Goal: Task Accomplishment & Management: Manage account settings

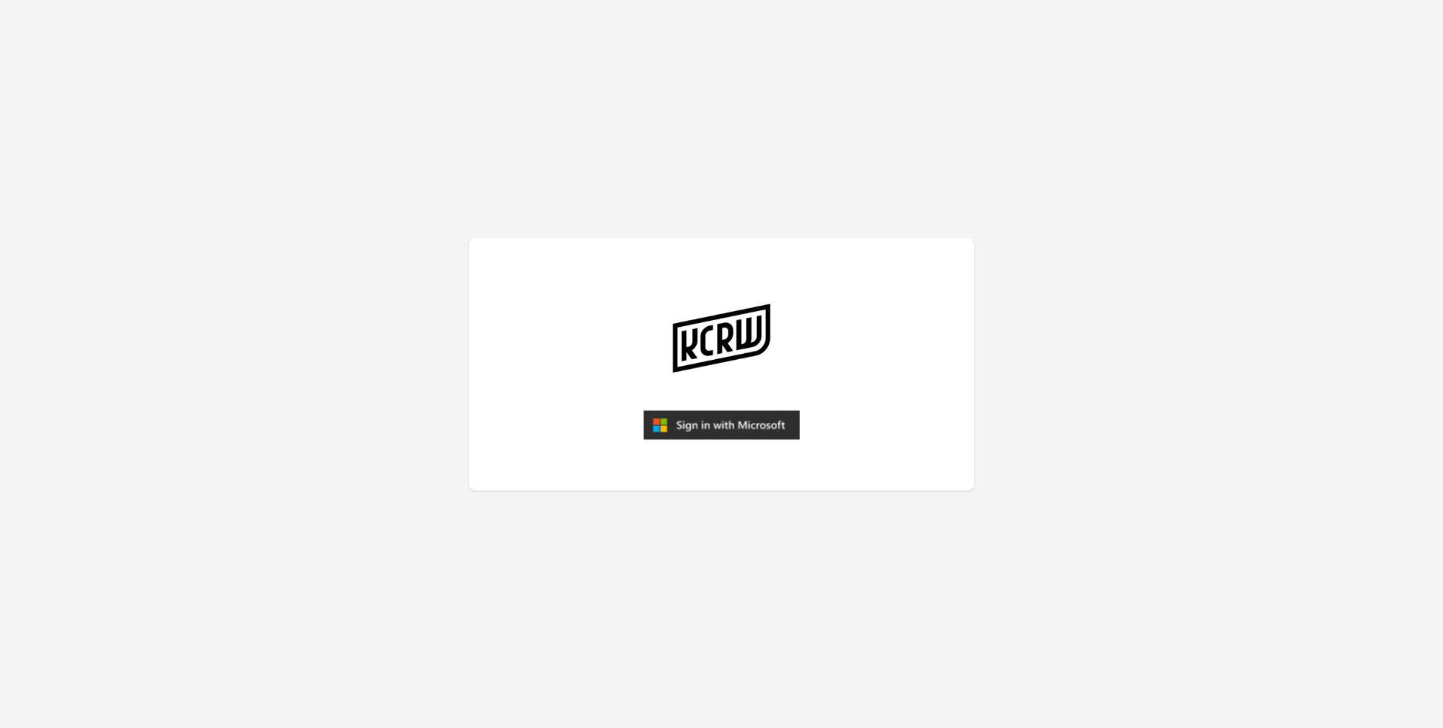
click at [750, 429] on img "submit" at bounding box center [721, 425] width 156 height 30
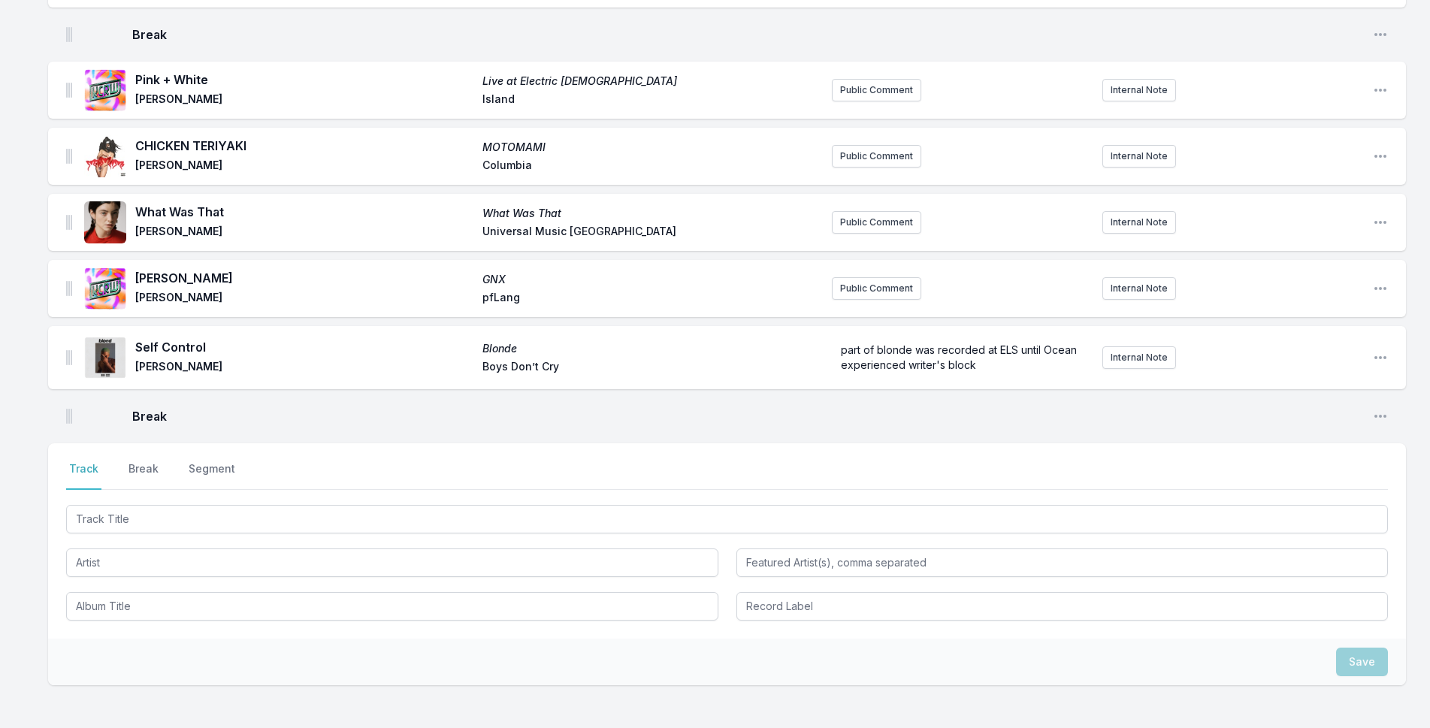
scroll to position [2205, 0]
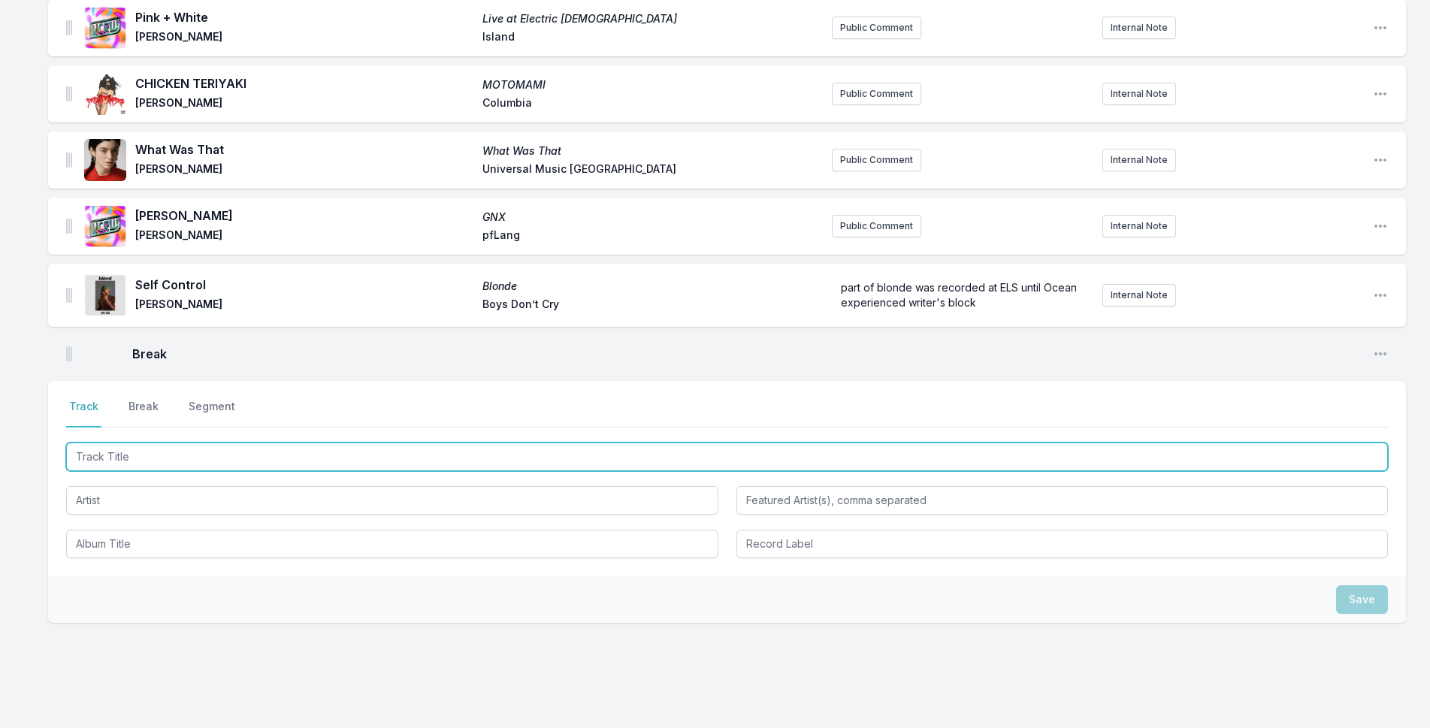
click at [229, 443] on input "Track Title" at bounding box center [727, 457] width 1322 height 29
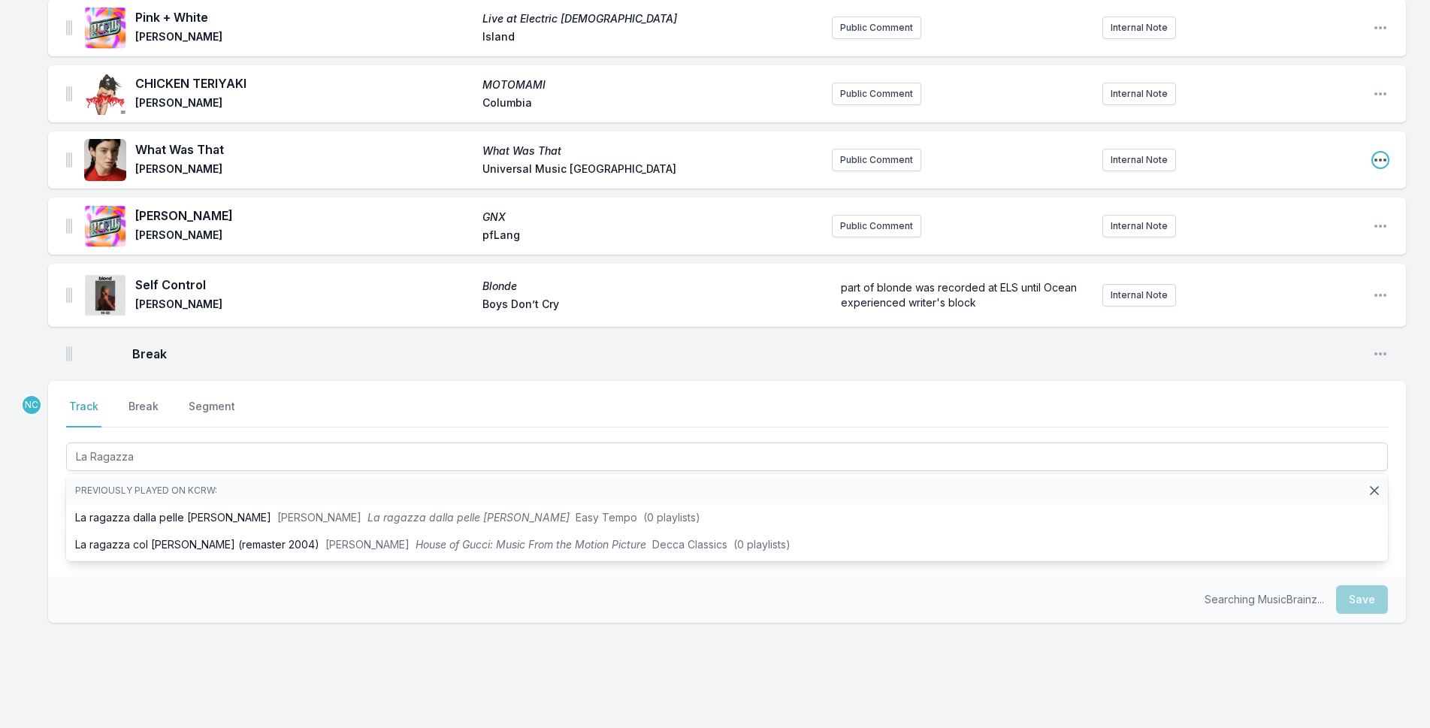
click at [1385, 153] on icon "Open playlist item options" at bounding box center [1380, 160] width 15 height 15
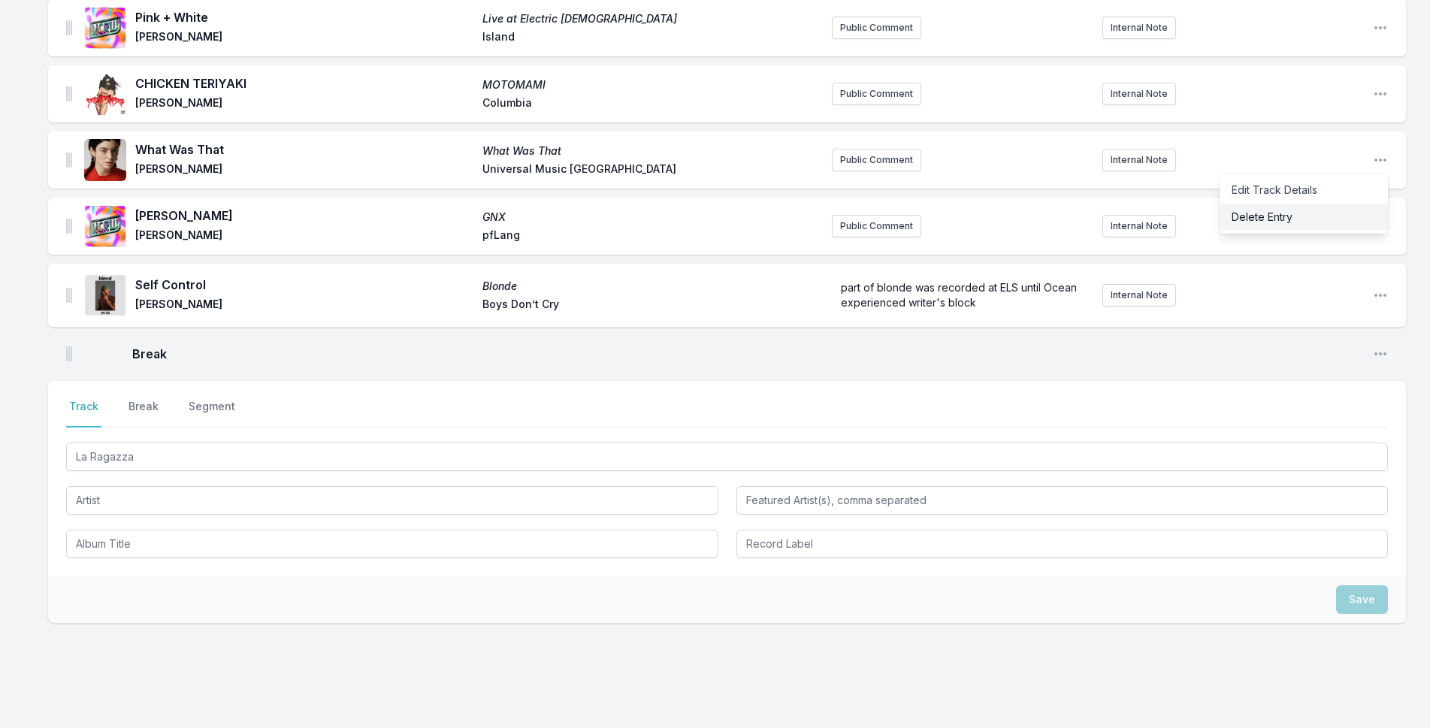
click at [1352, 204] on button "Delete Entry" at bounding box center [1304, 217] width 168 height 27
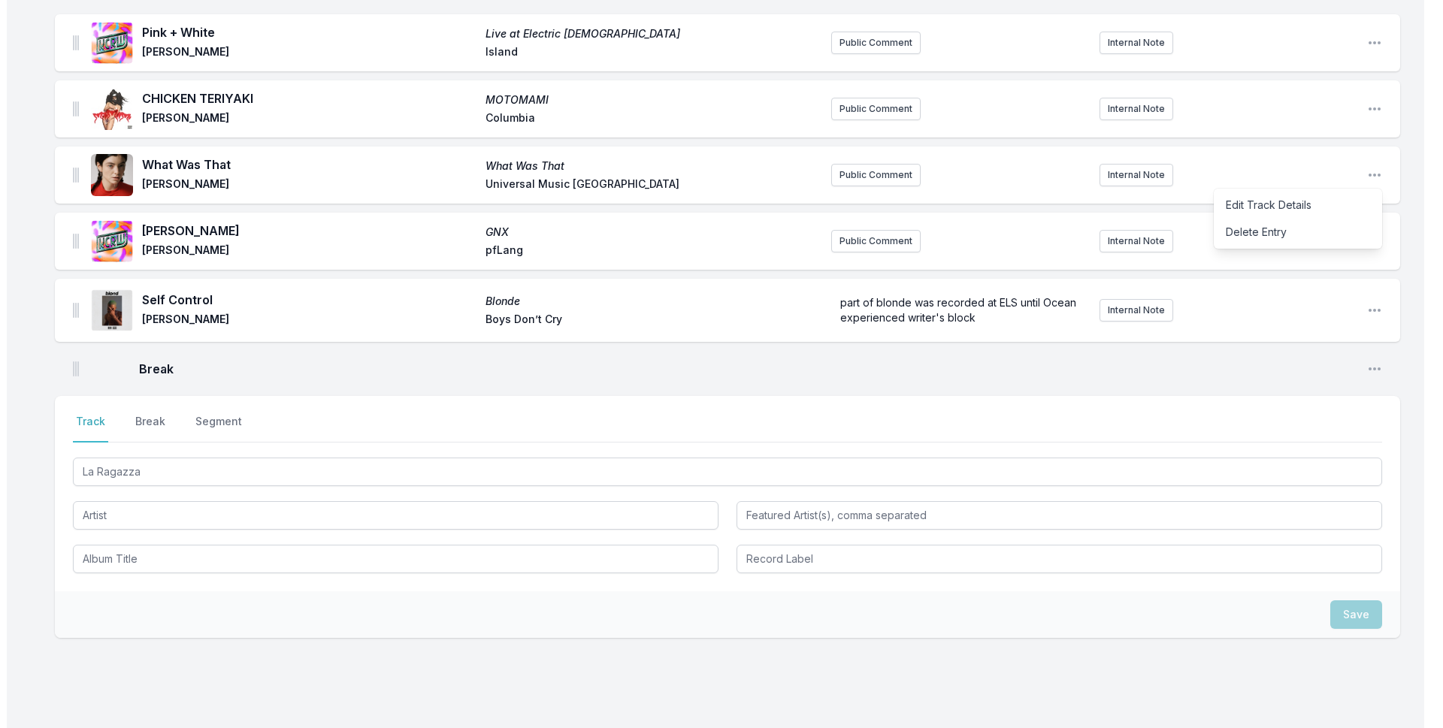
scroll to position [2175, 0]
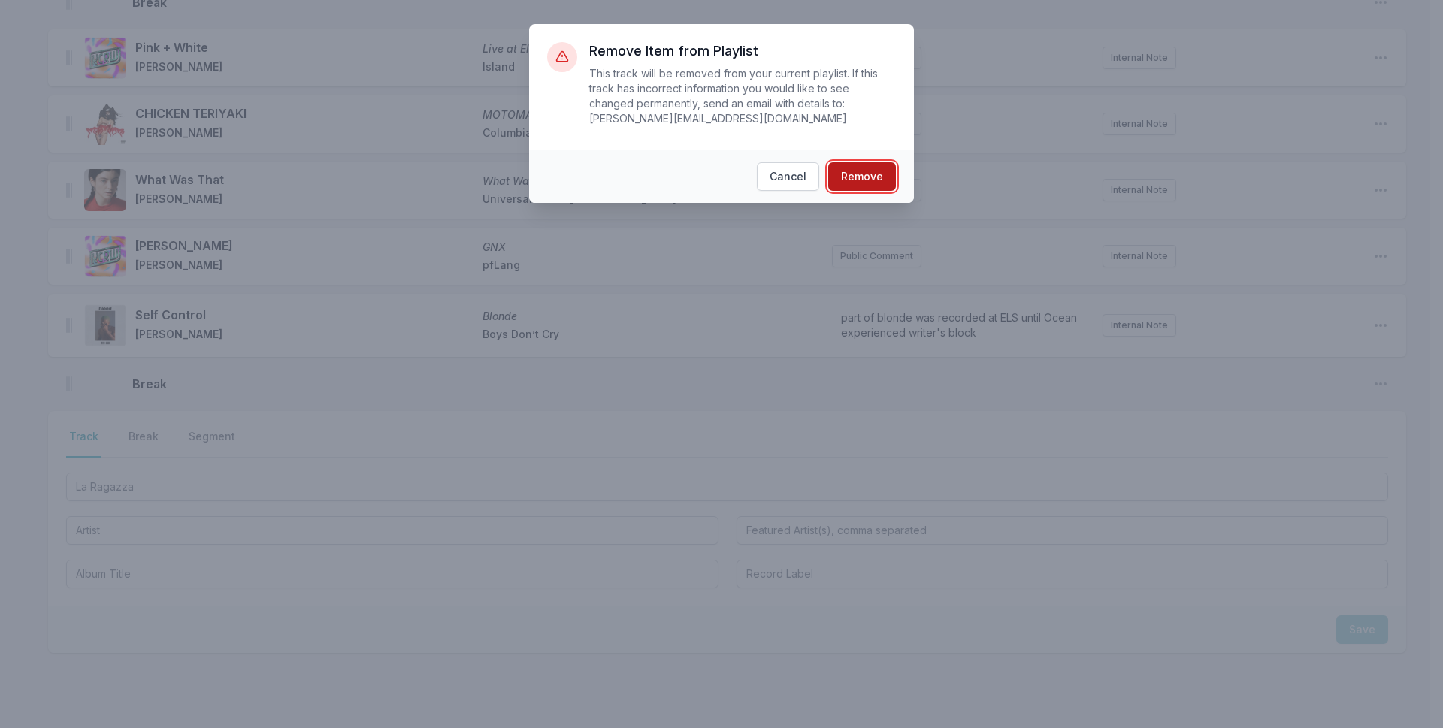
click at [859, 162] on button "Remove" at bounding box center [862, 176] width 68 height 29
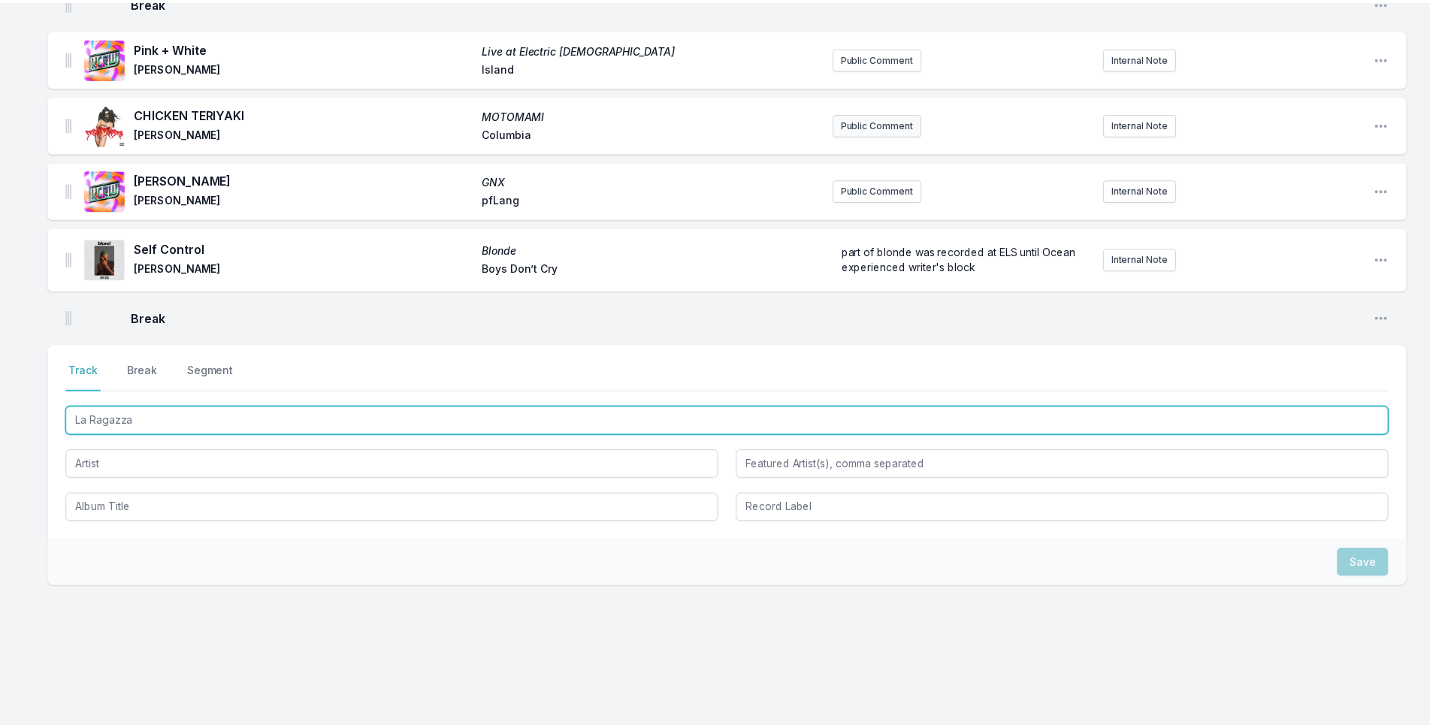
scroll to position [2108, 0]
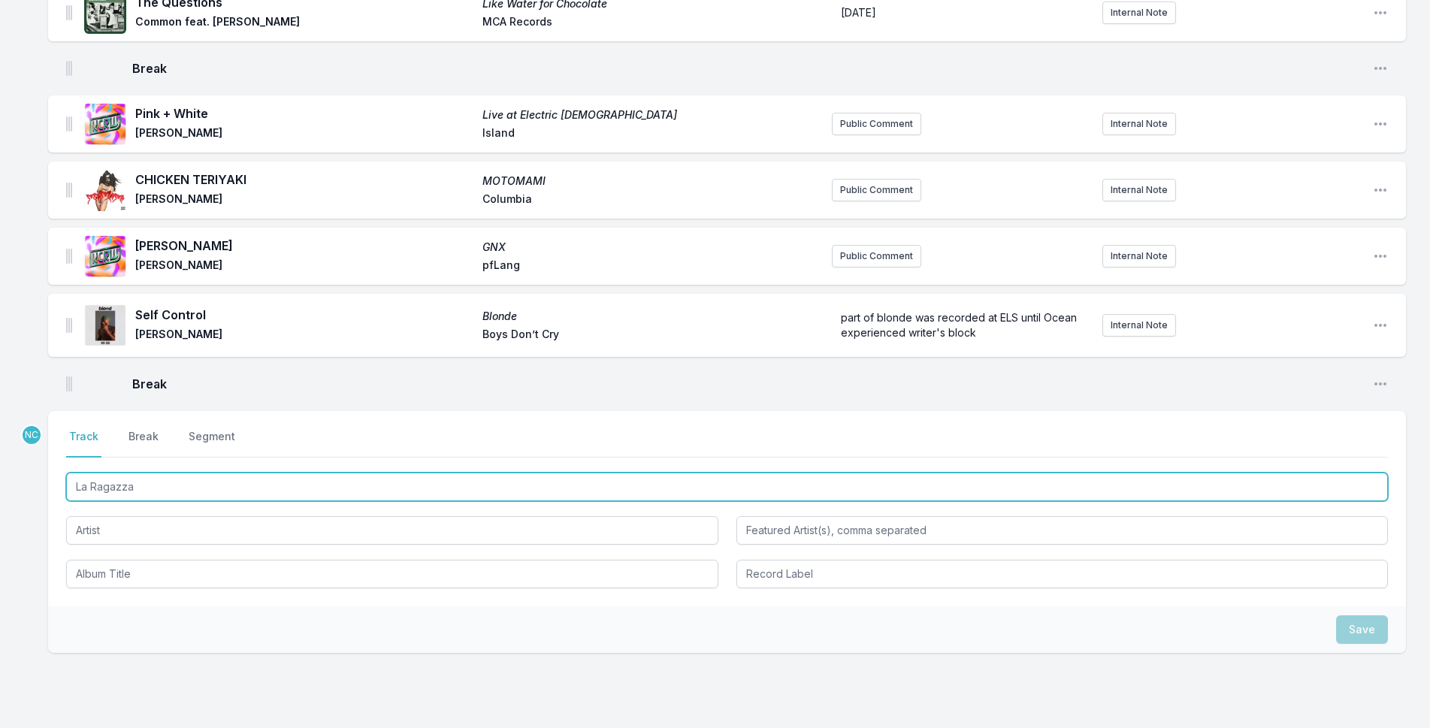
click at [96, 473] on input "La Ragazza" at bounding box center [727, 487] width 1322 height 29
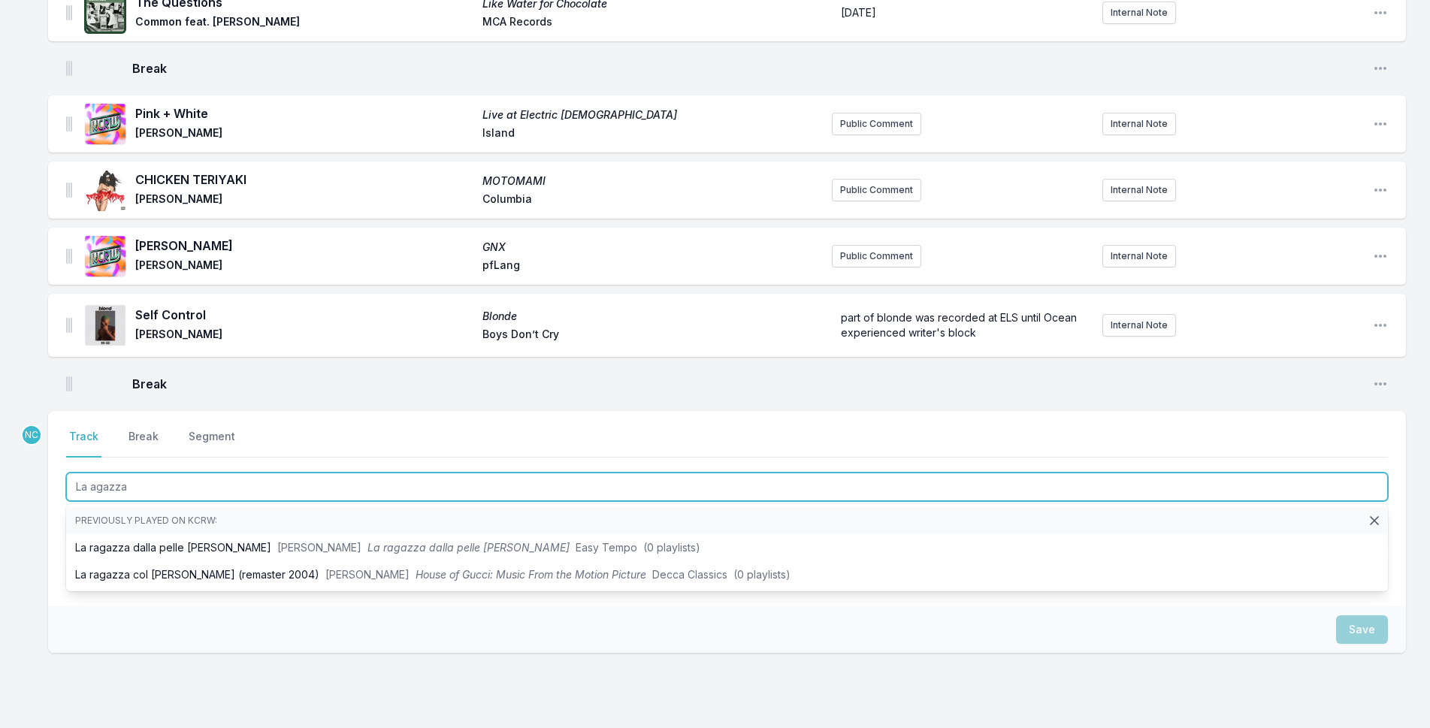
type input "La ragazza"
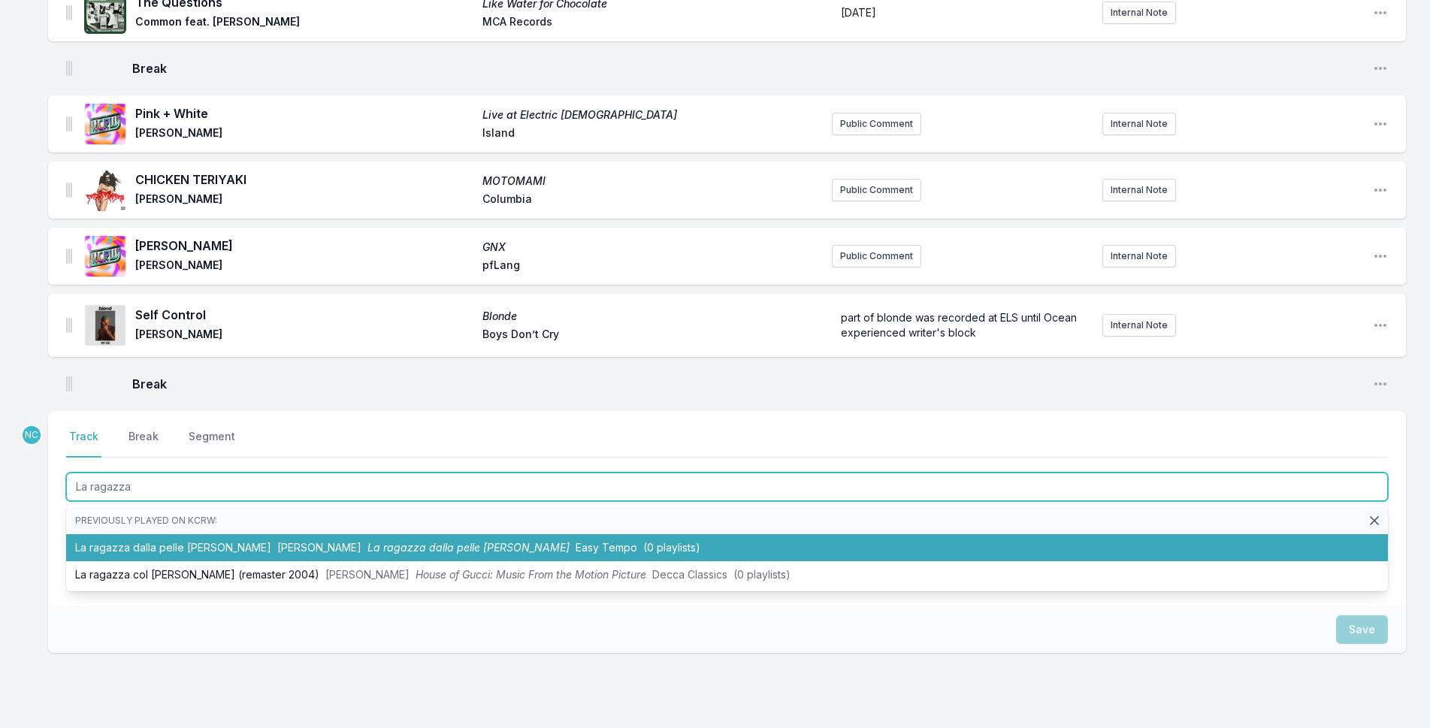
click at [277, 541] on span "[PERSON_NAME]" at bounding box center [319, 547] width 84 height 13
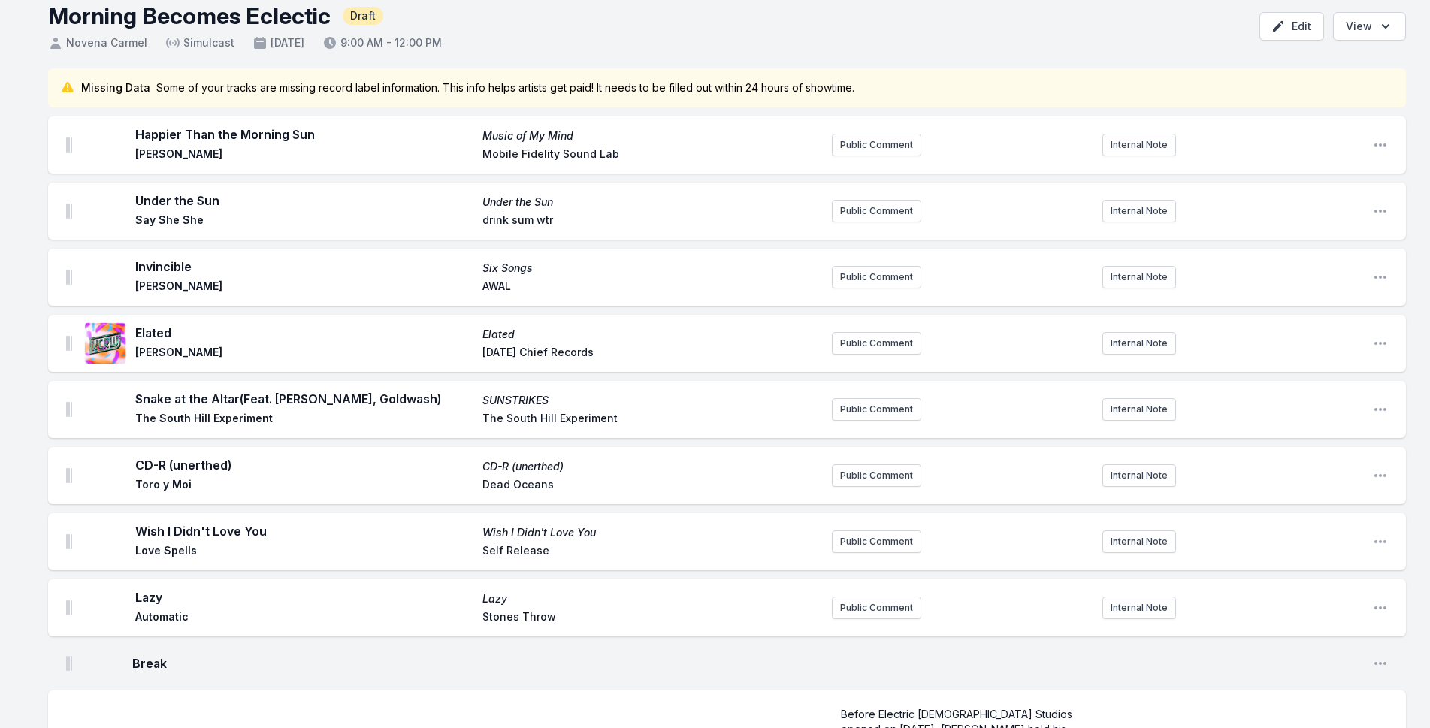
scroll to position [0, 0]
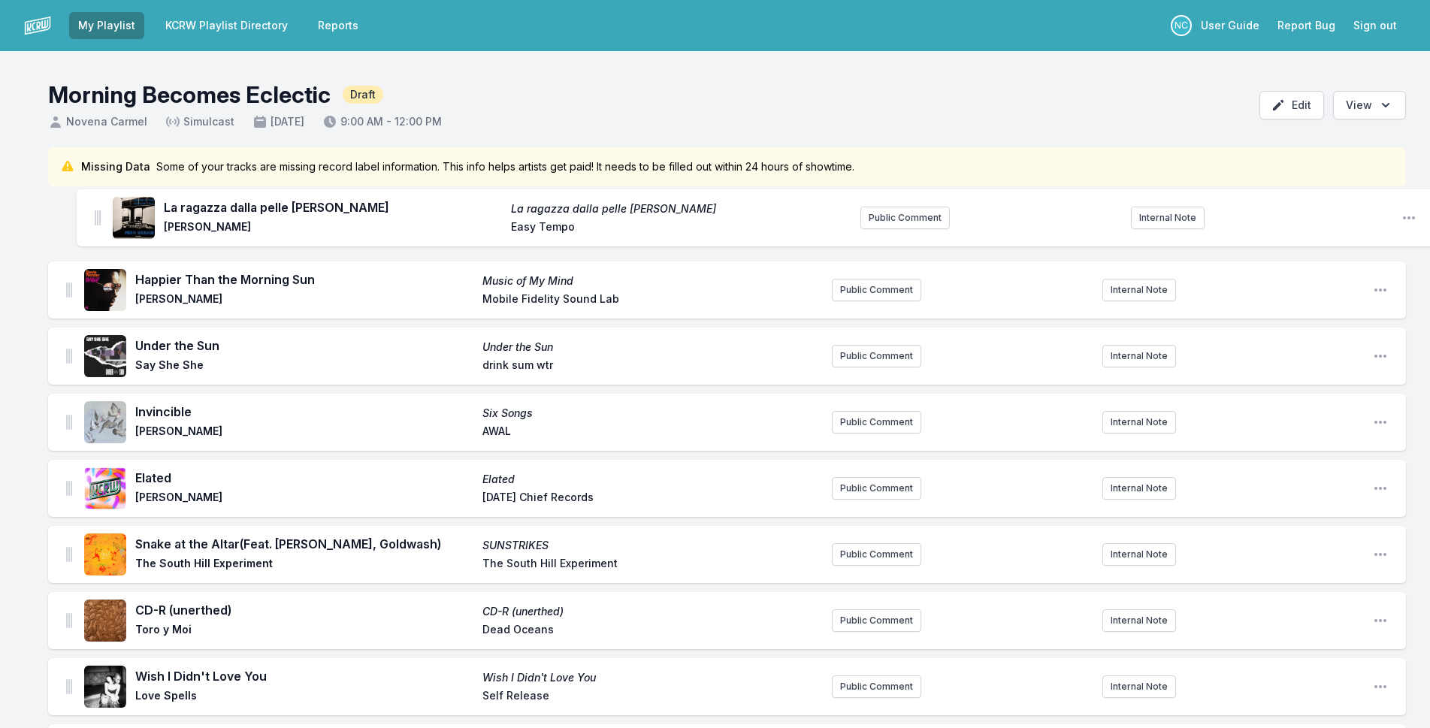
drag, startPoint x: 68, startPoint y: 333, endPoint x: 98, endPoint y: 212, distance: 124.7
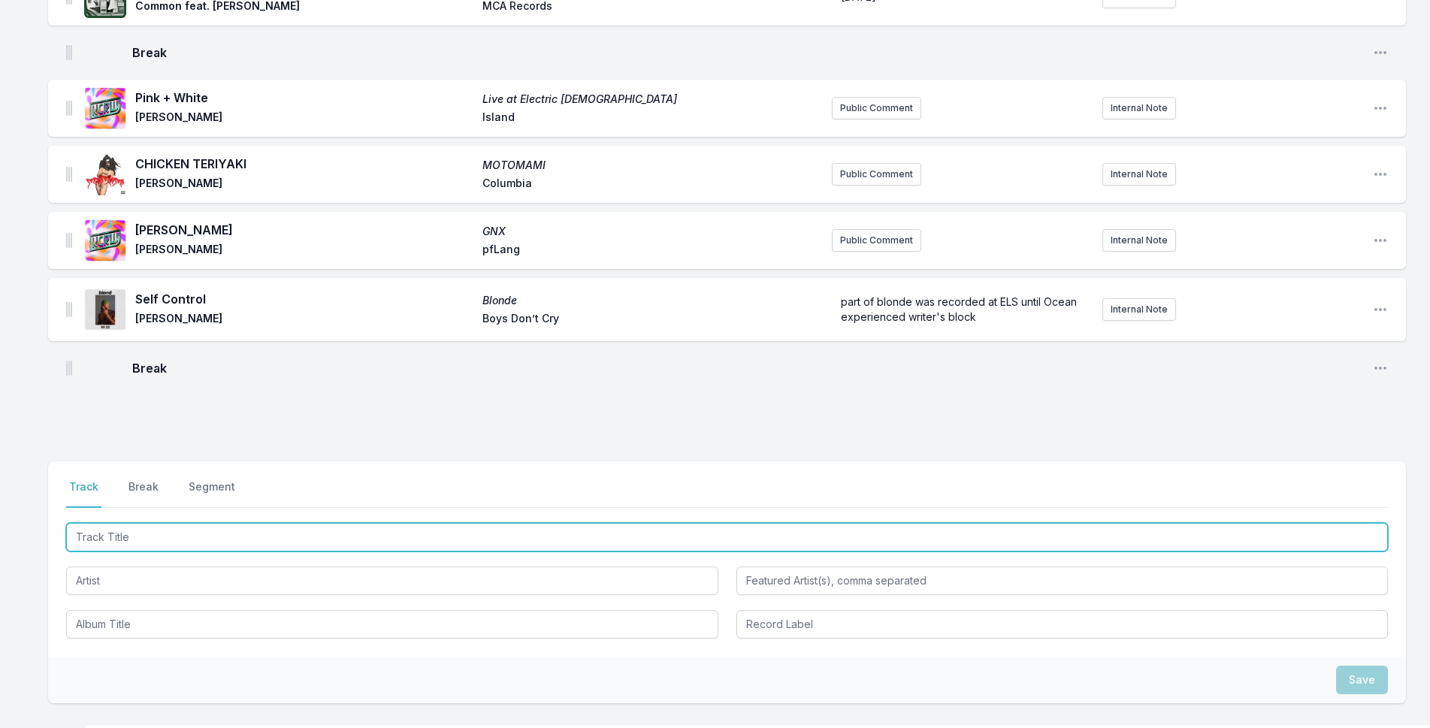
scroll to position [2205, 0]
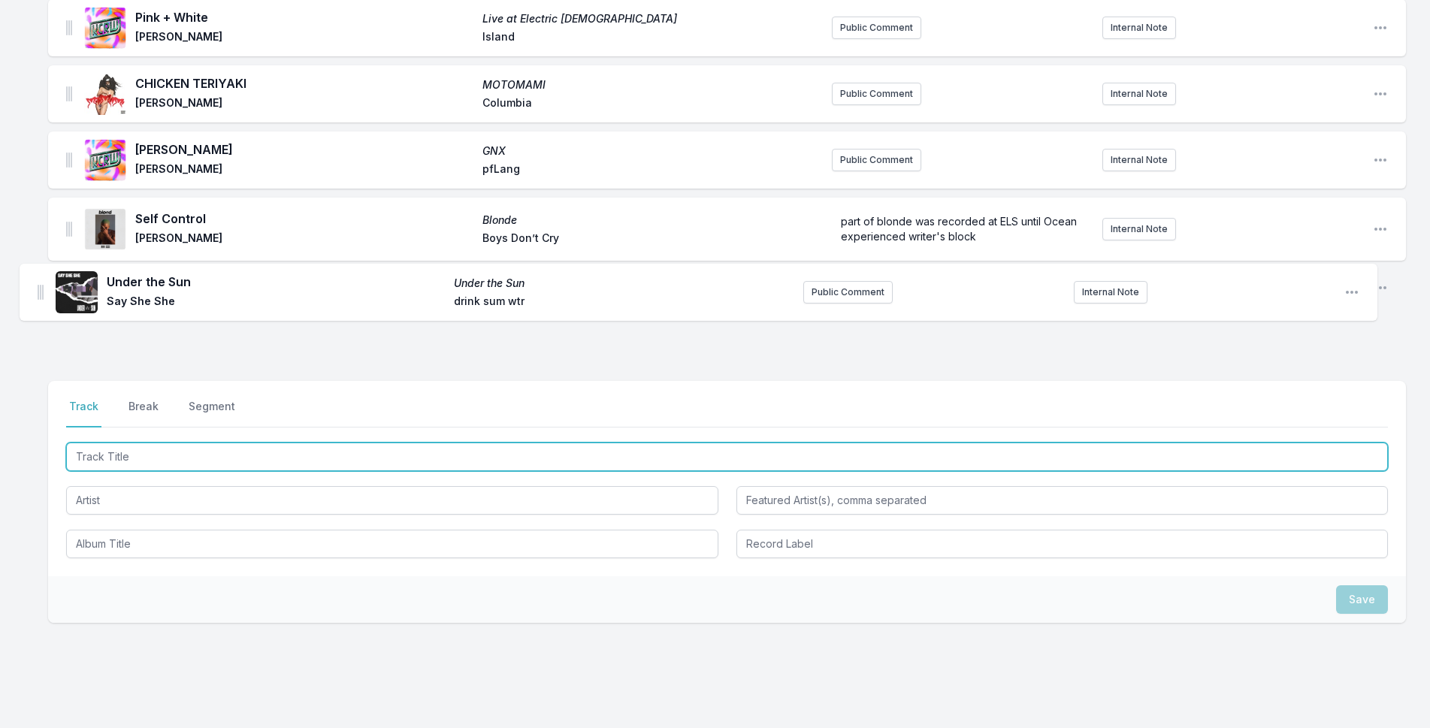
drag, startPoint x: 67, startPoint y: 356, endPoint x: 39, endPoint y: 296, distance: 66.3
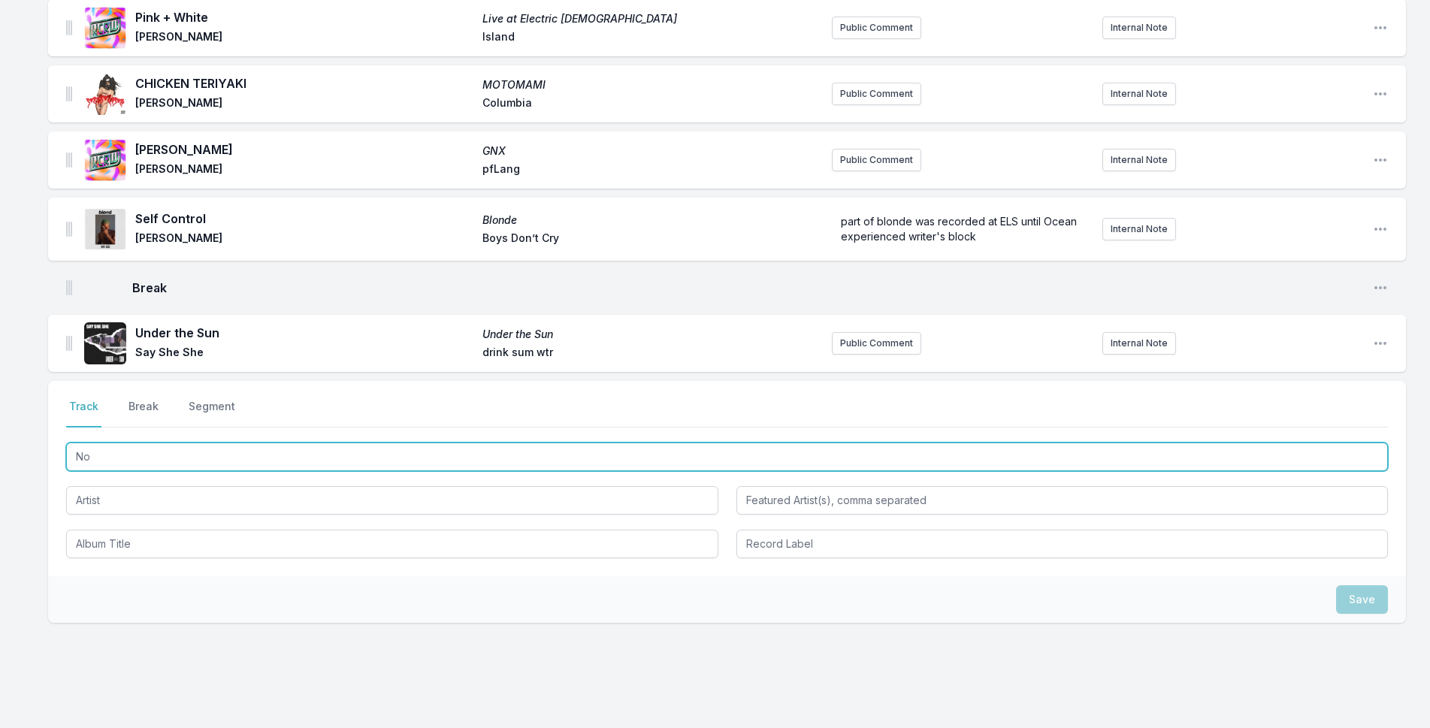
type input "N"
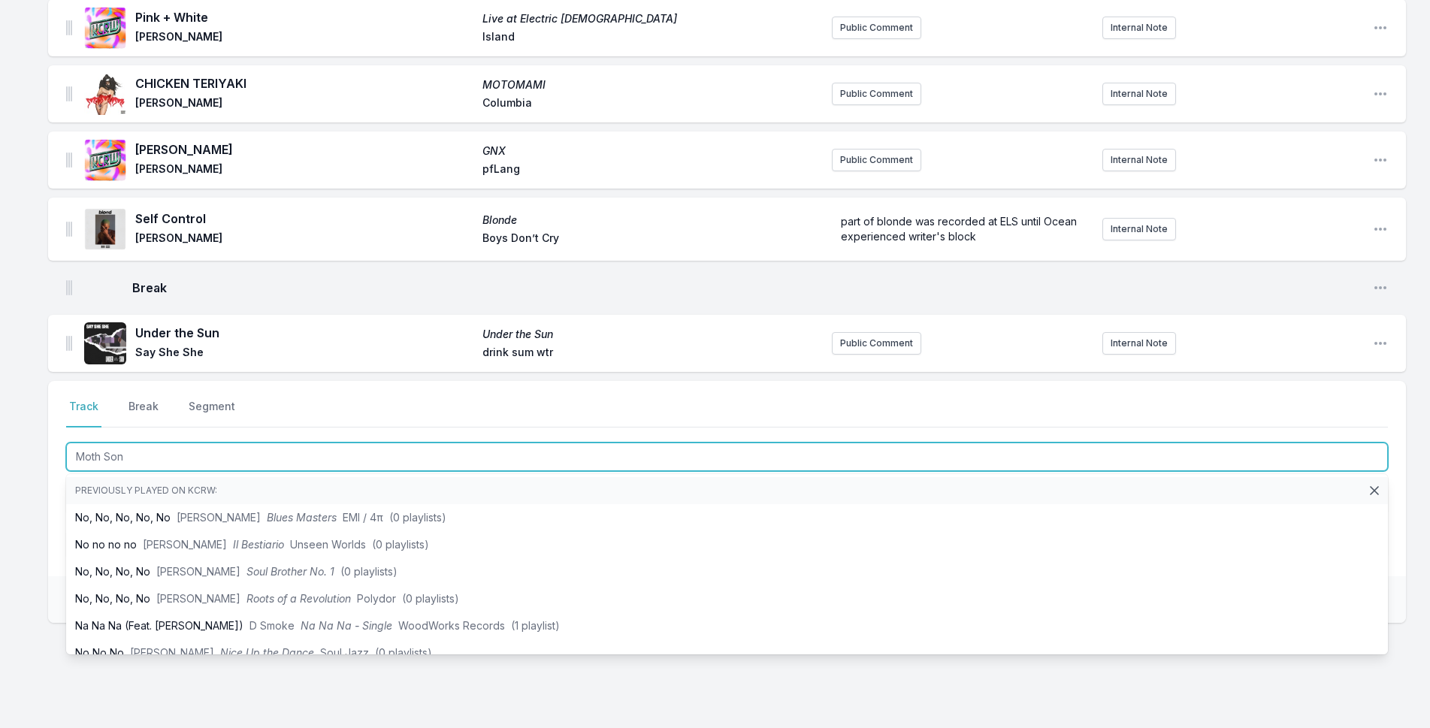
type input "Moth Song"
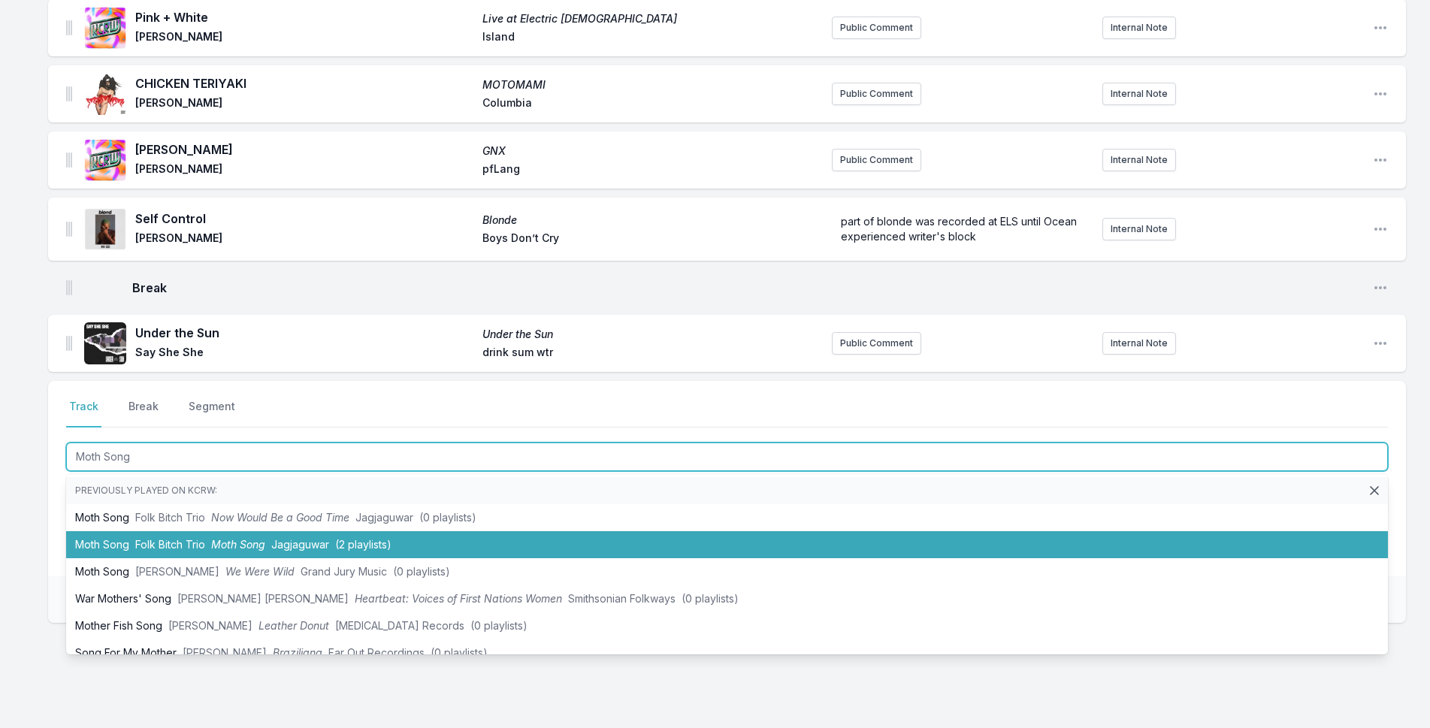
click at [120, 531] on li "Moth Song Folk Bitch Trio Moth Song Jagjaguwar (2 playlists)" at bounding box center [727, 544] width 1322 height 27
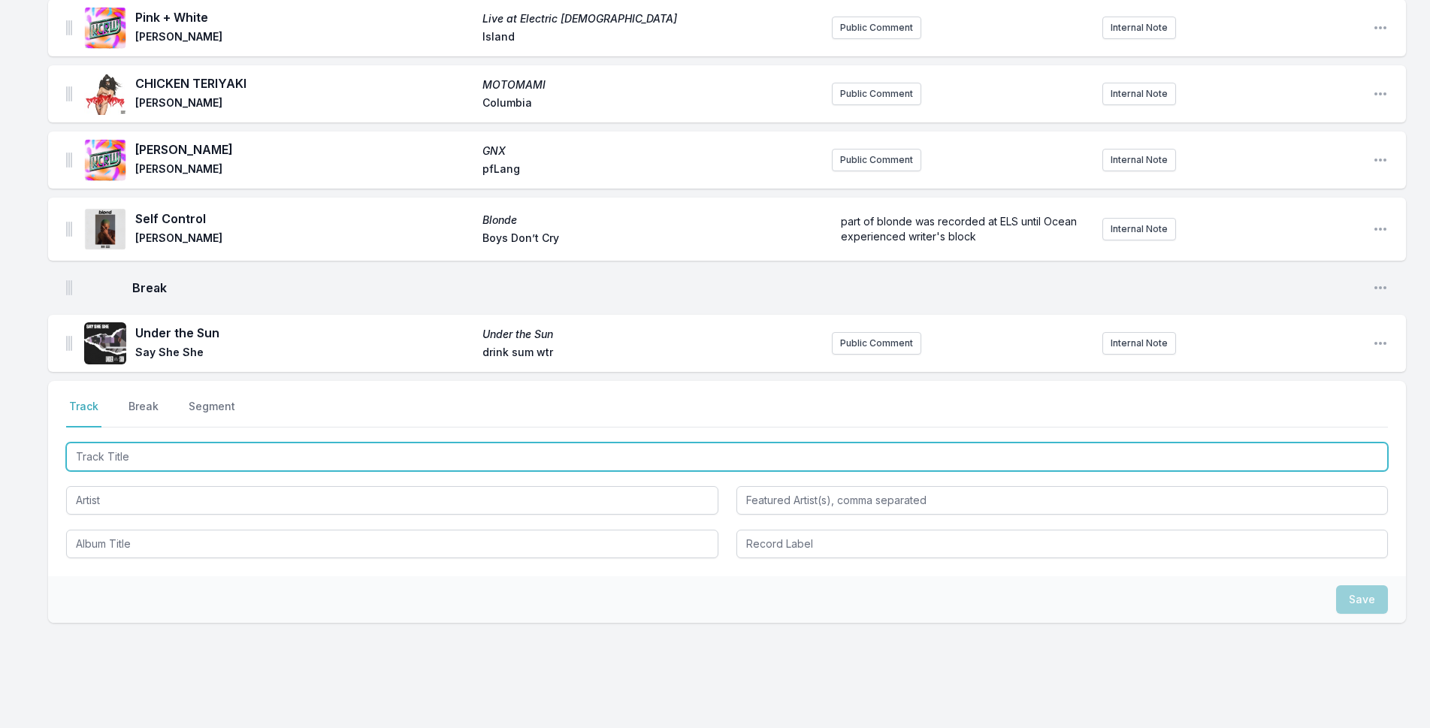
scroll to position [2271, 0]
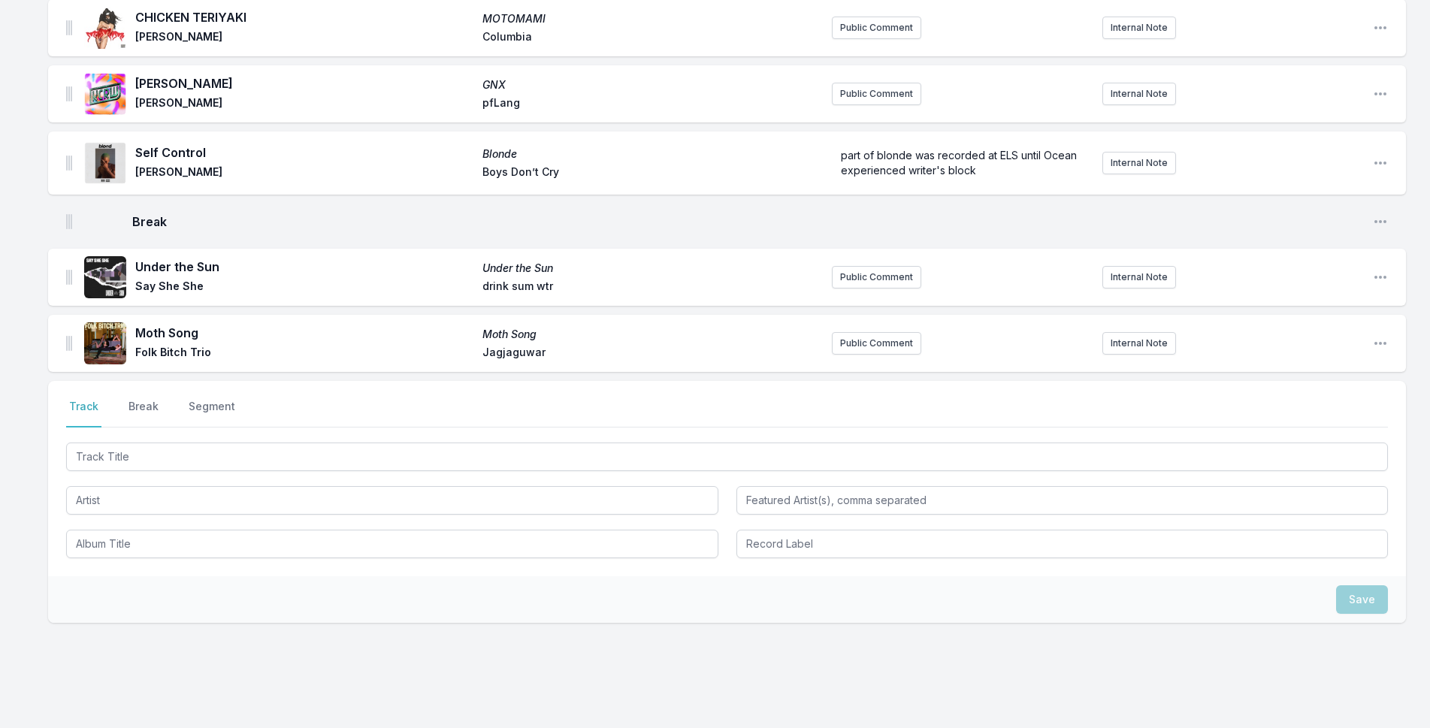
click at [72, 315] on div "Moth Song Moth Song Folk Bitch Trio Jagjaguwar Public Comment Internal Note Ope…" at bounding box center [727, 343] width 1358 height 57
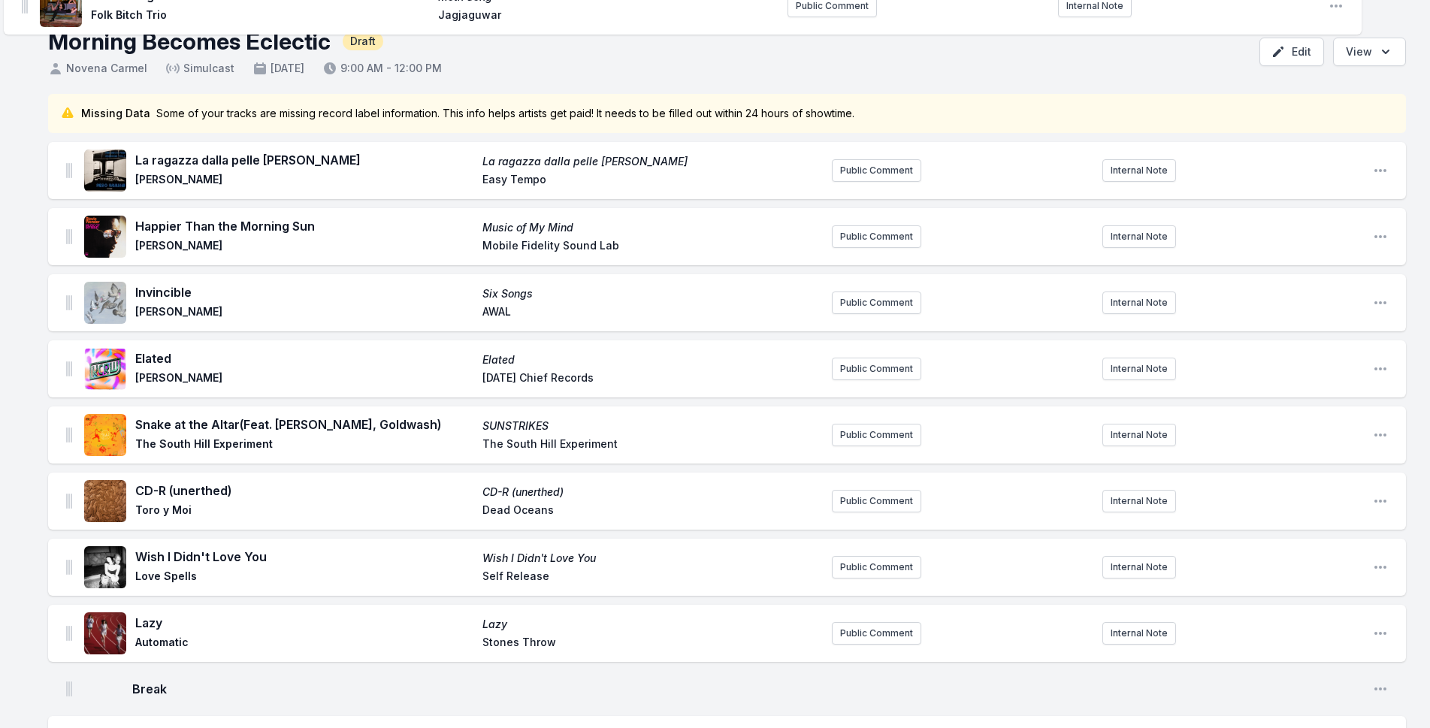
scroll to position [0, 0]
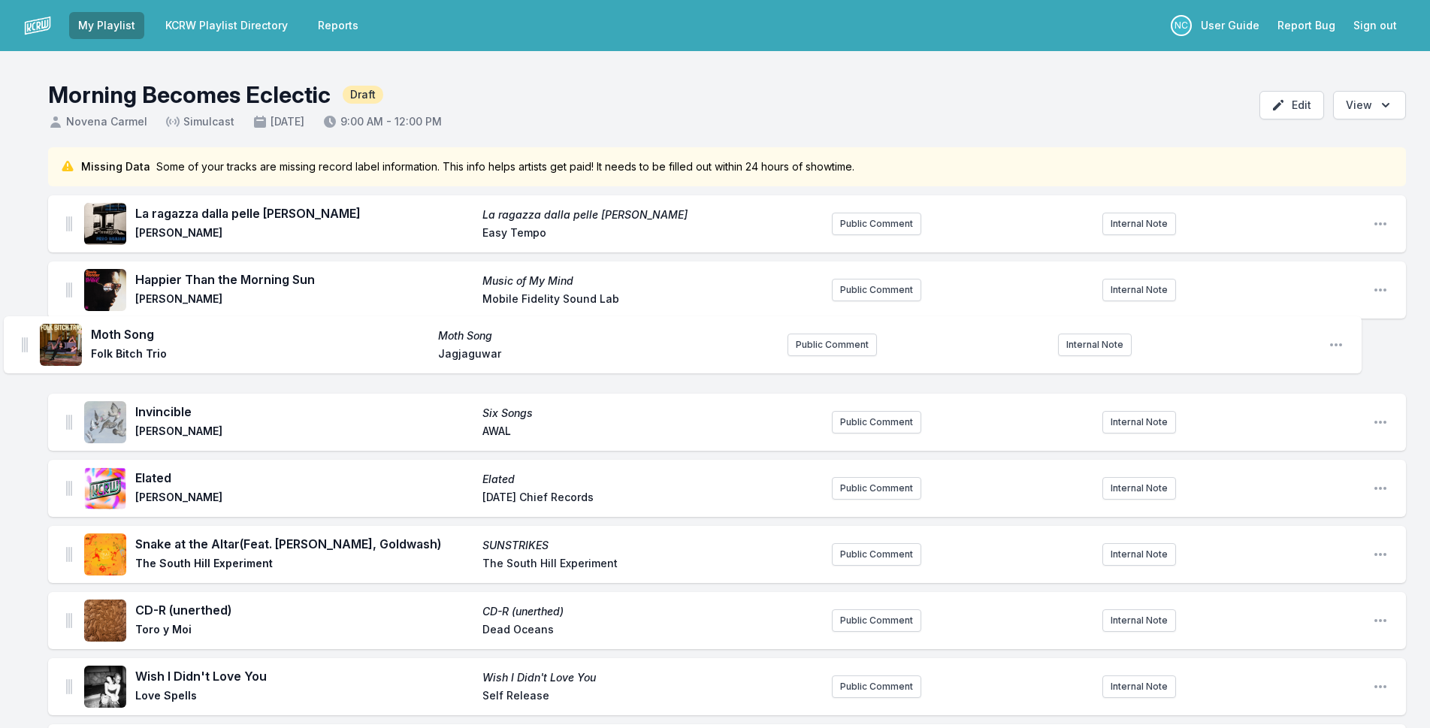
drag, startPoint x: 71, startPoint y: 306, endPoint x: 25, endPoint y: 338, distance: 56.1
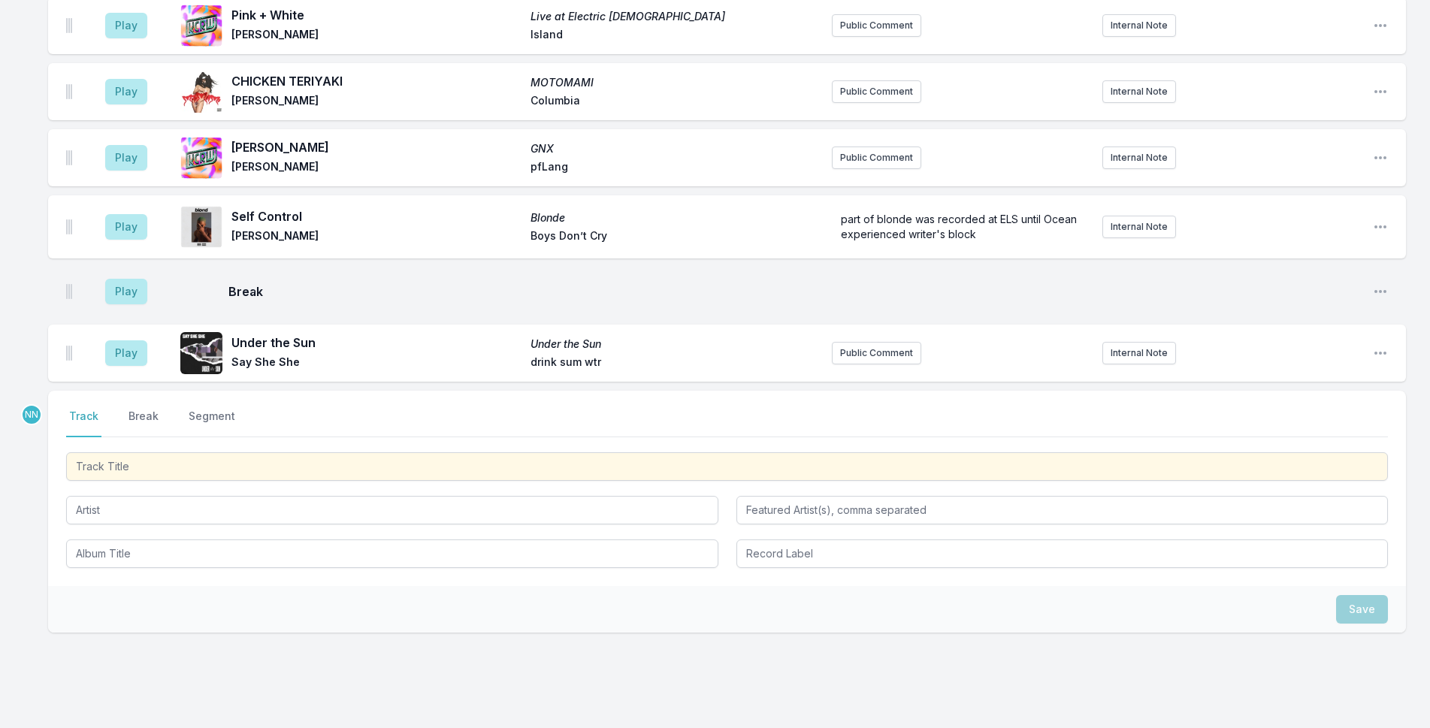
scroll to position [2331, 0]
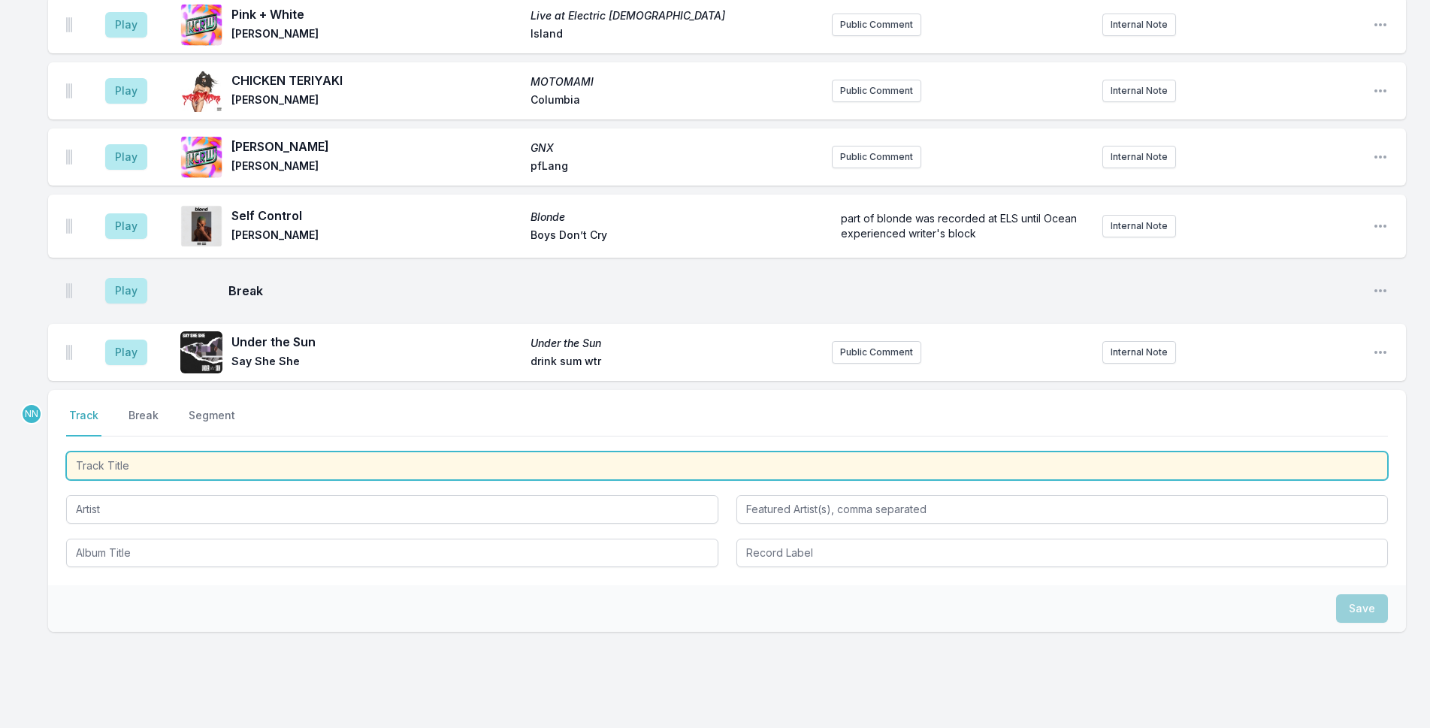
click at [404, 452] on input "Track Title" at bounding box center [727, 466] width 1322 height 29
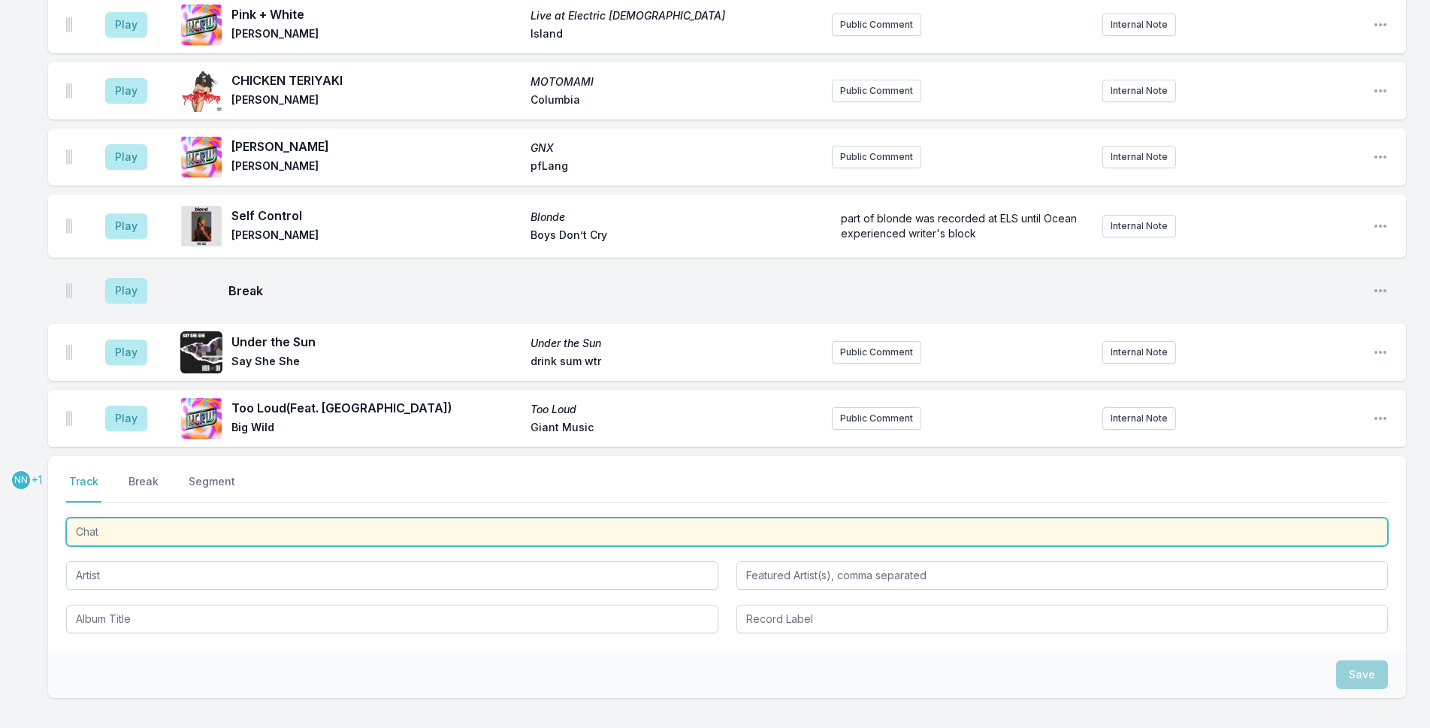
scroll to position [2397, 0]
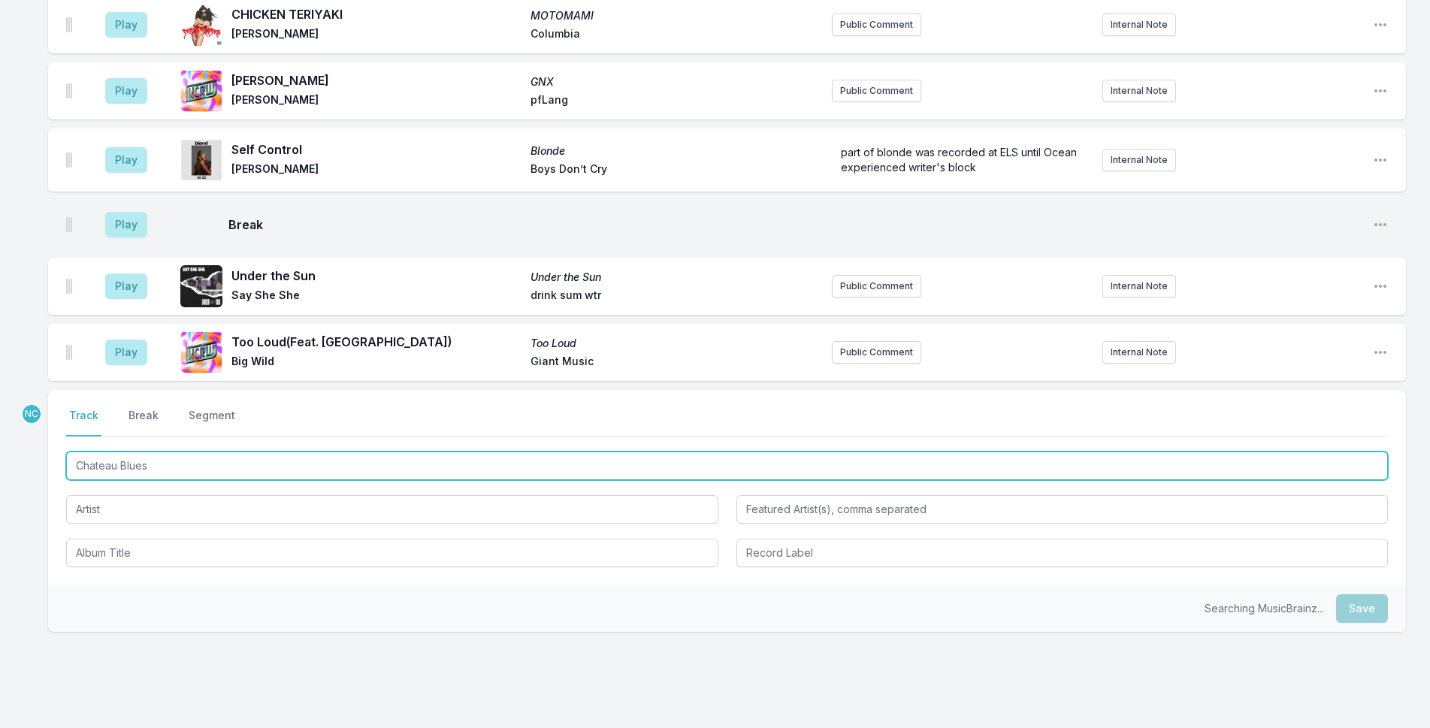
type input "Chateau Blues"
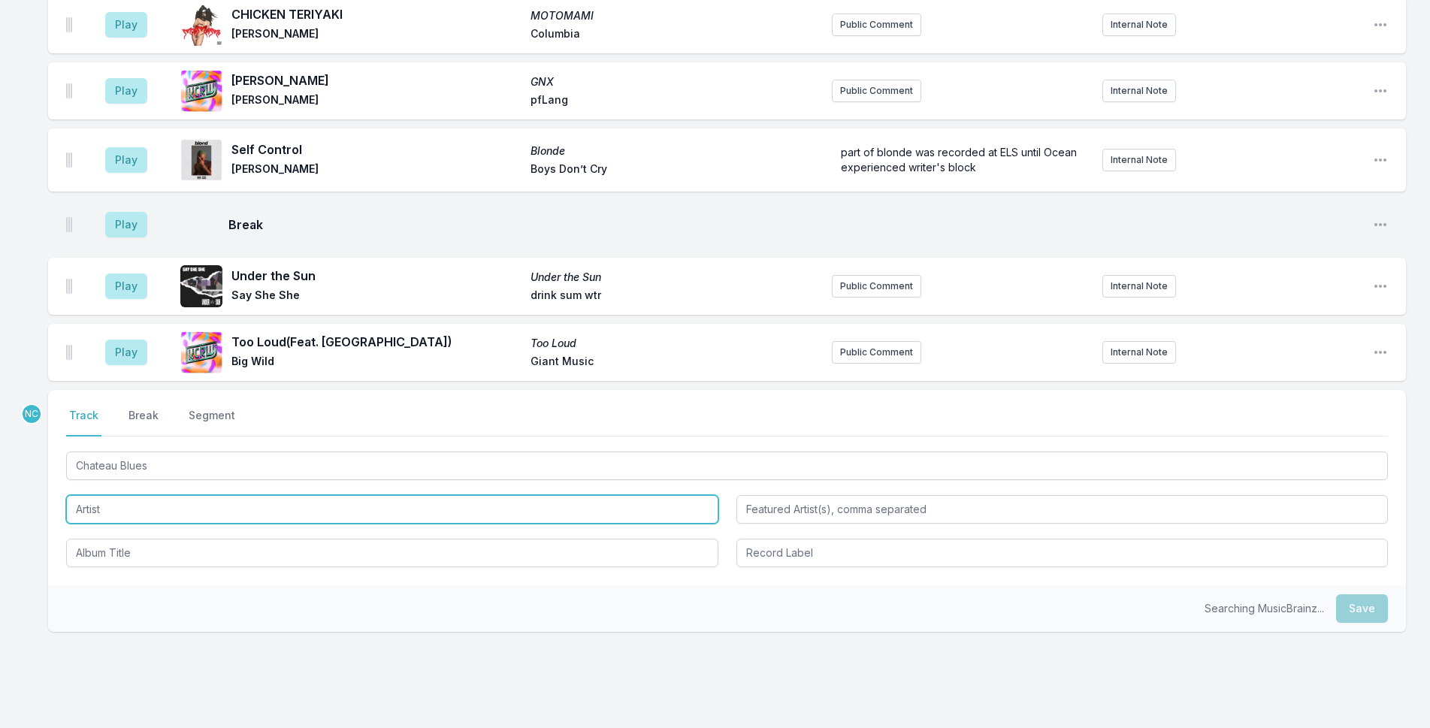
click at [194, 495] on input "Artist" at bounding box center [392, 509] width 652 height 29
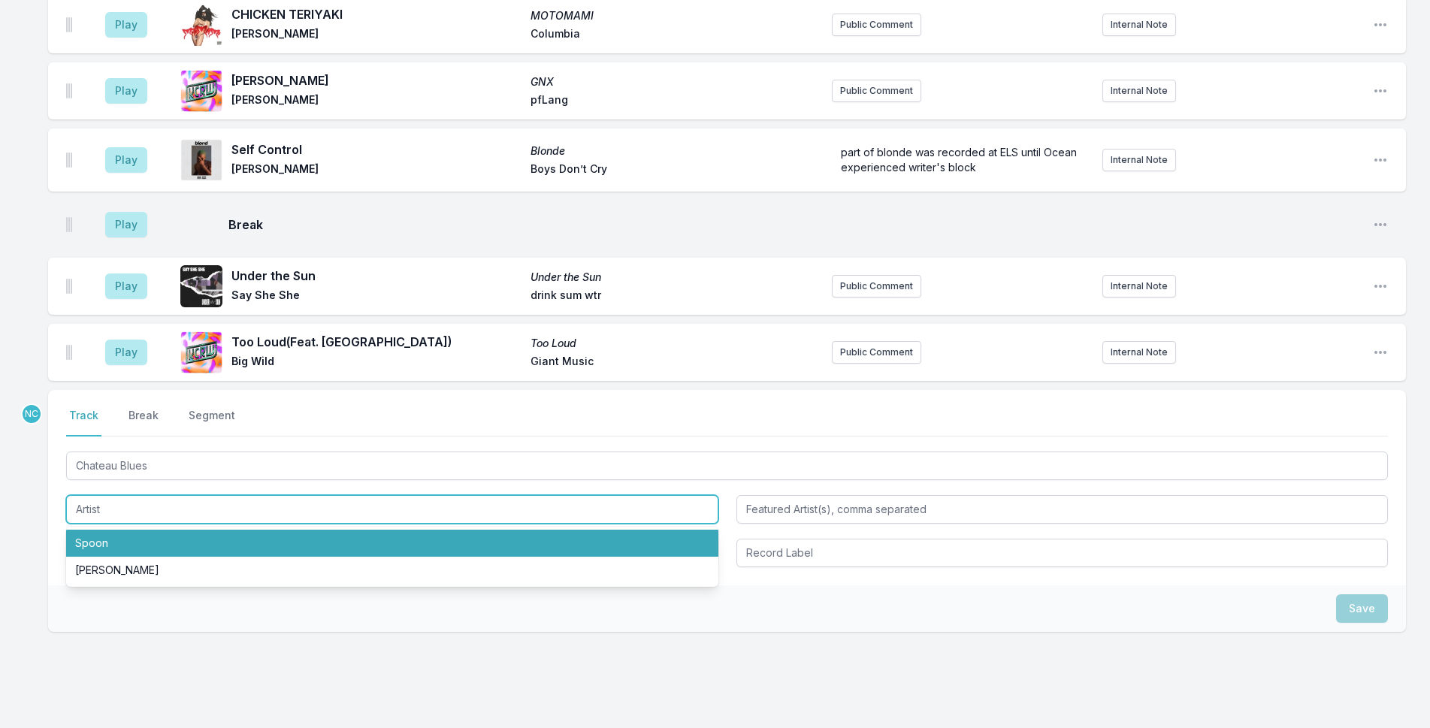
click at [189, 530] on li "Spoon" at bounding box center [392, 543] width 652 height 27
type input "Spoon"
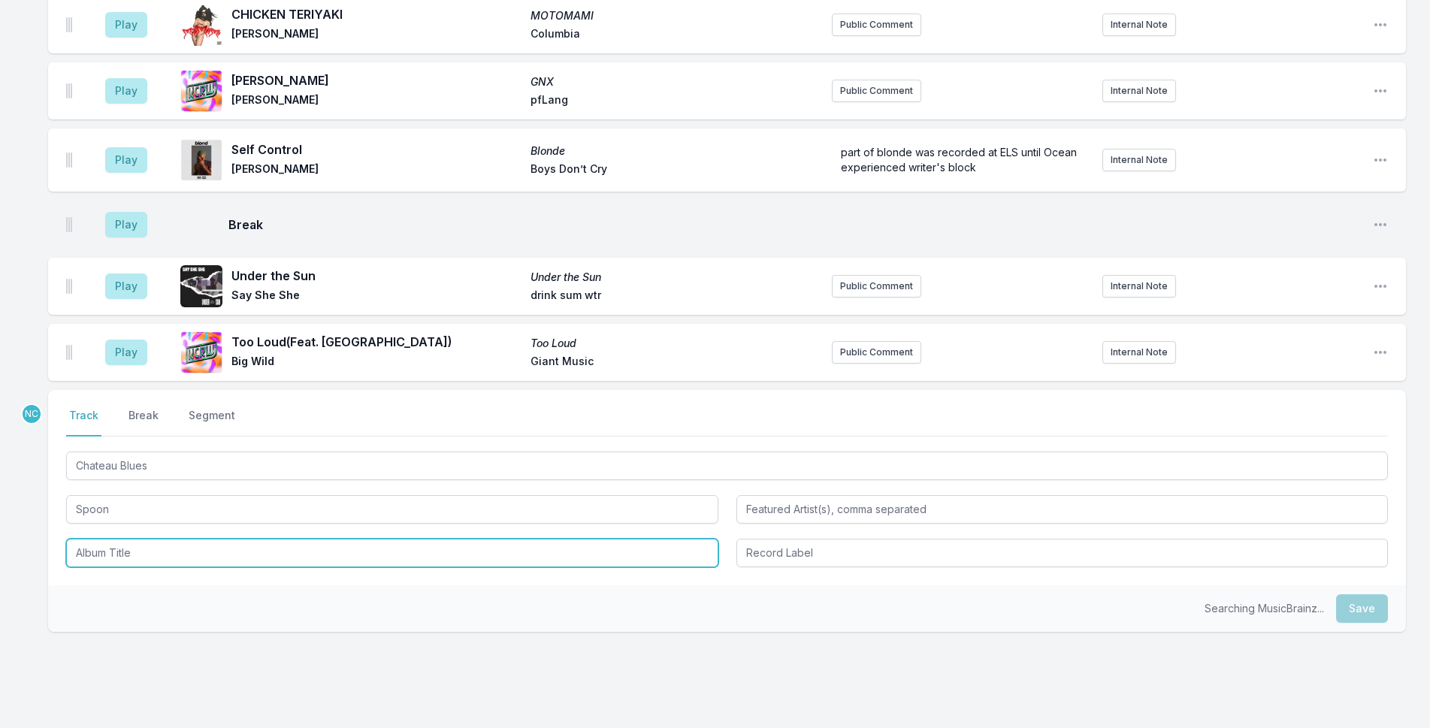
click at [182, 539] on input "Album Title" at bounding box center [392, 553] width 652 height 29
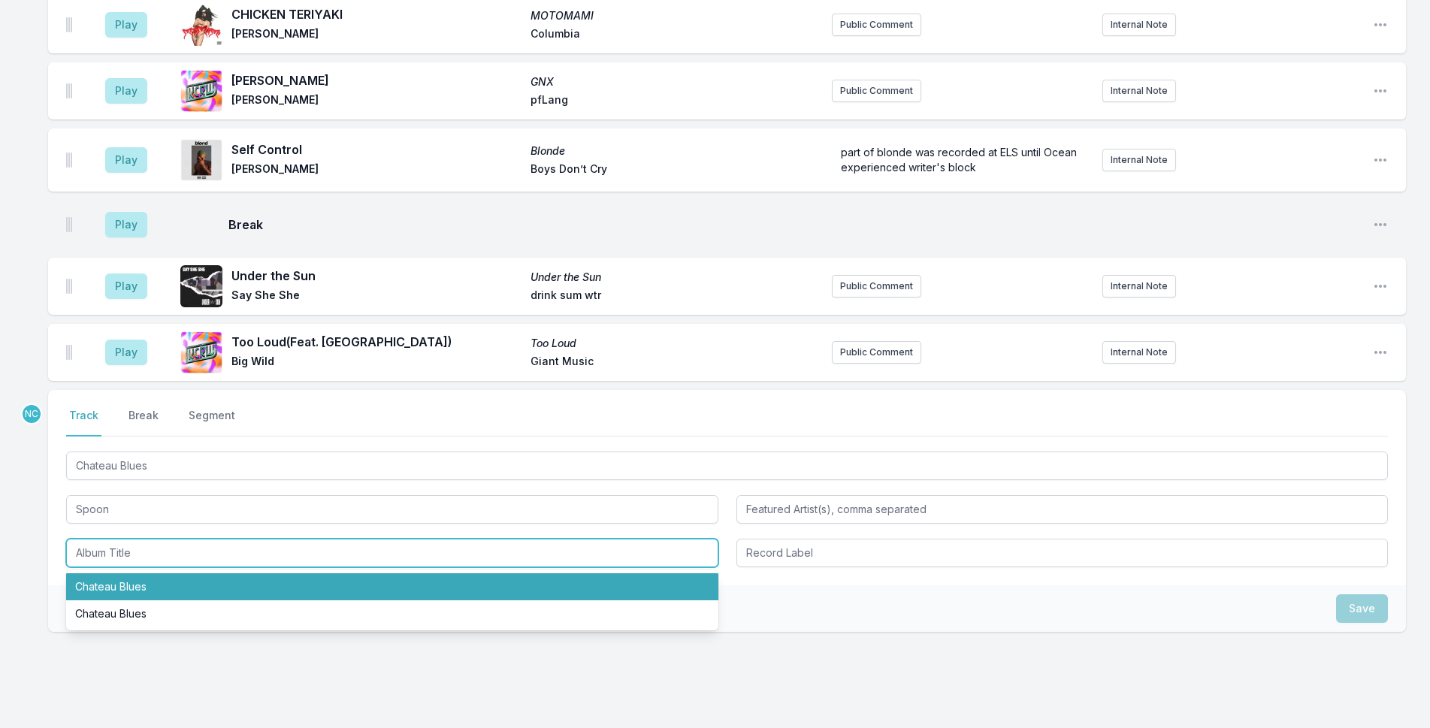
click at [174, 574] on li "Chateau Blues" at bounding box center [392, 587] width 652 height 27
type input "Chateau Blues"
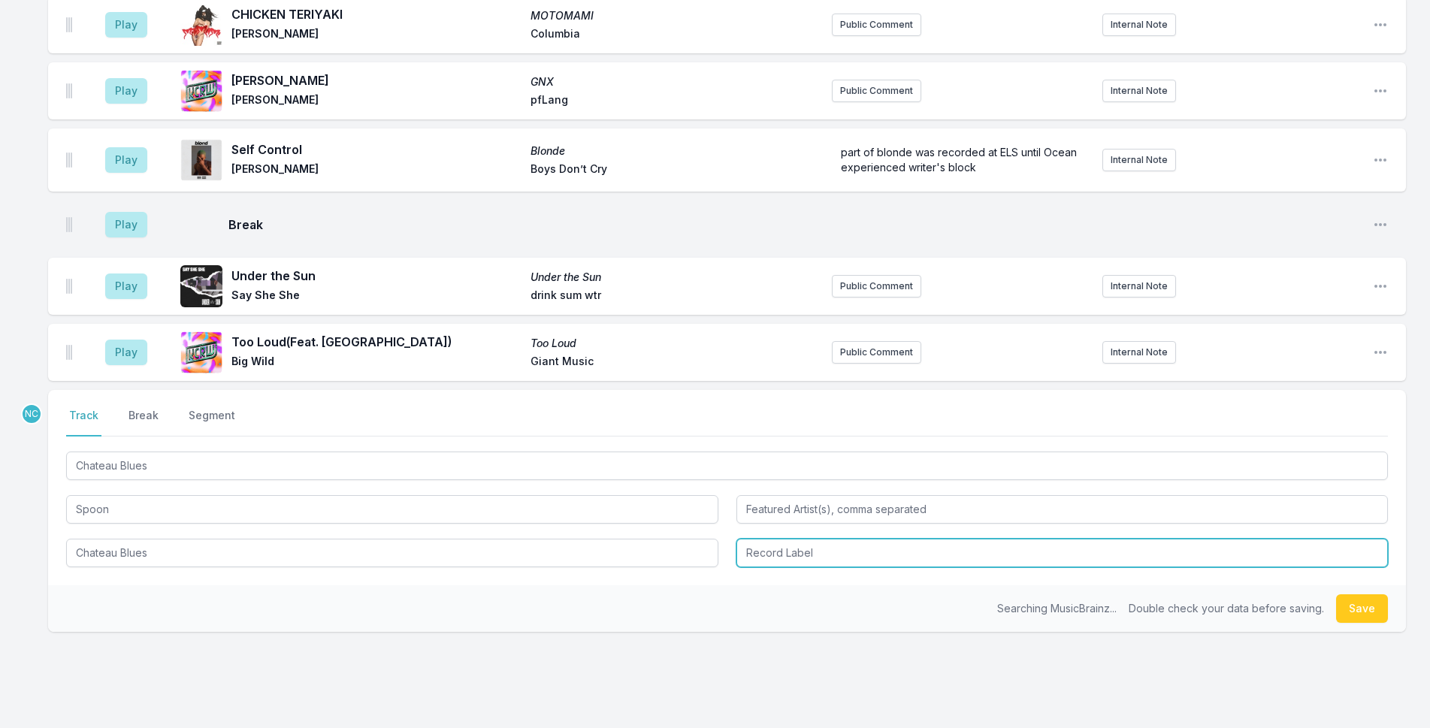
click at [839, 539] on input "Record Label" at bounding box center [1063, 553] width 652 height 29
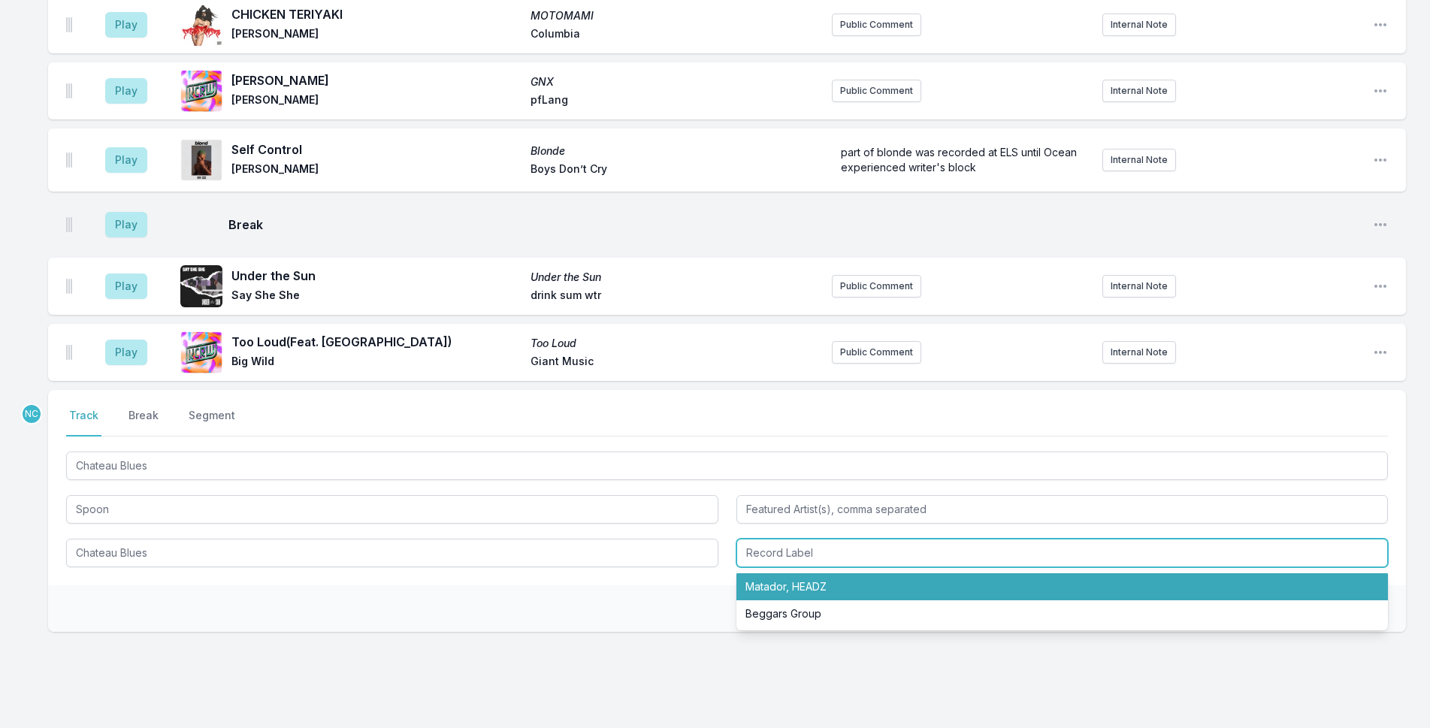
click at [846, 574] on li "Matador, HEADZ" at bounding box center [1063, 587] width 652 height 27
type input "Matador, HEADZ"
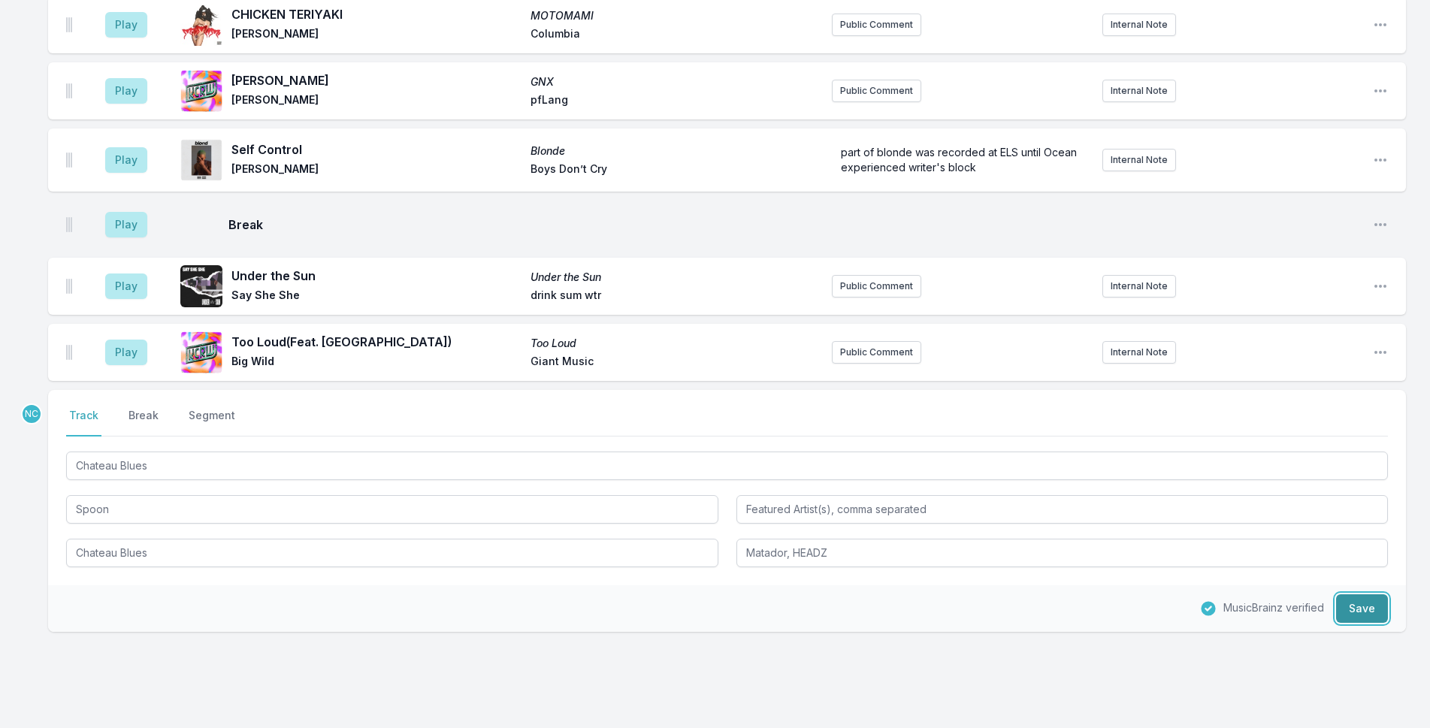
click at [1352, 595] on button "Save" at bounding box center [1362, 609] width 52 height 29
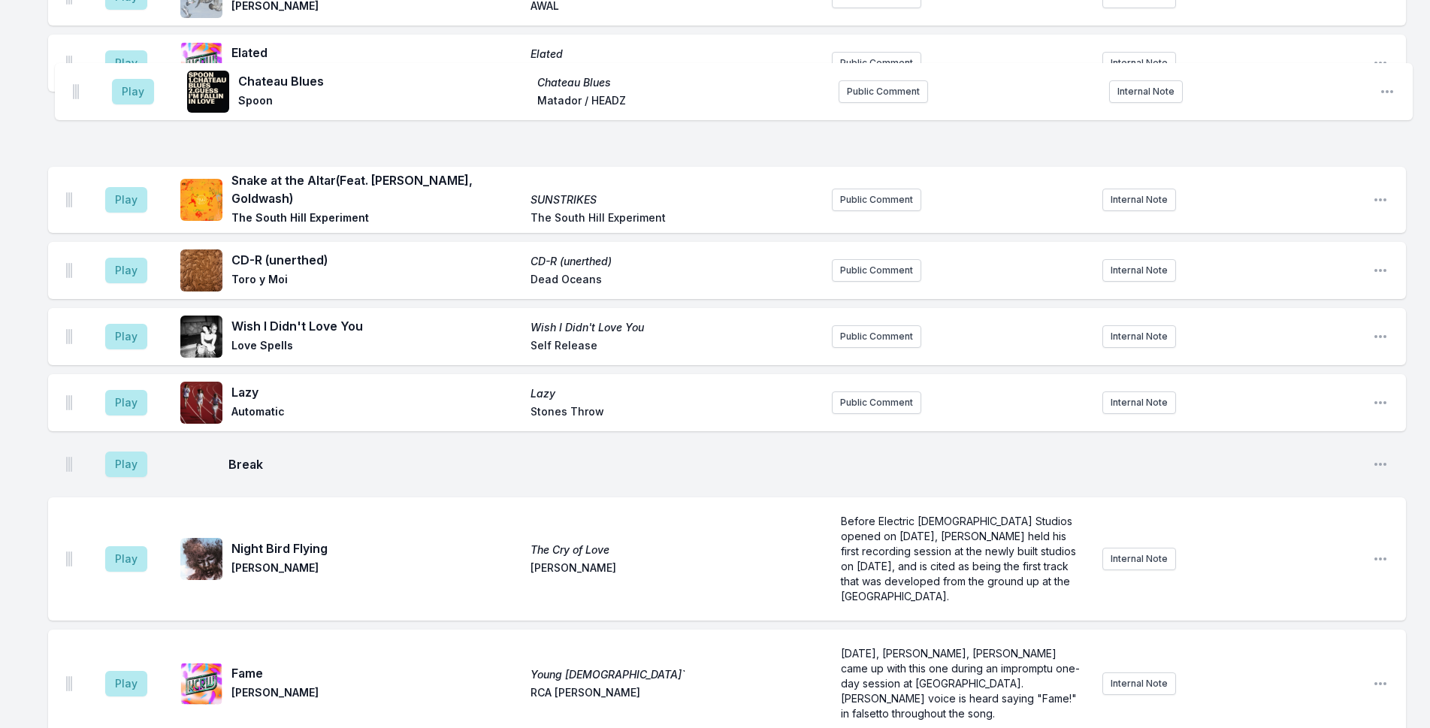
scroll to position [422, 0]
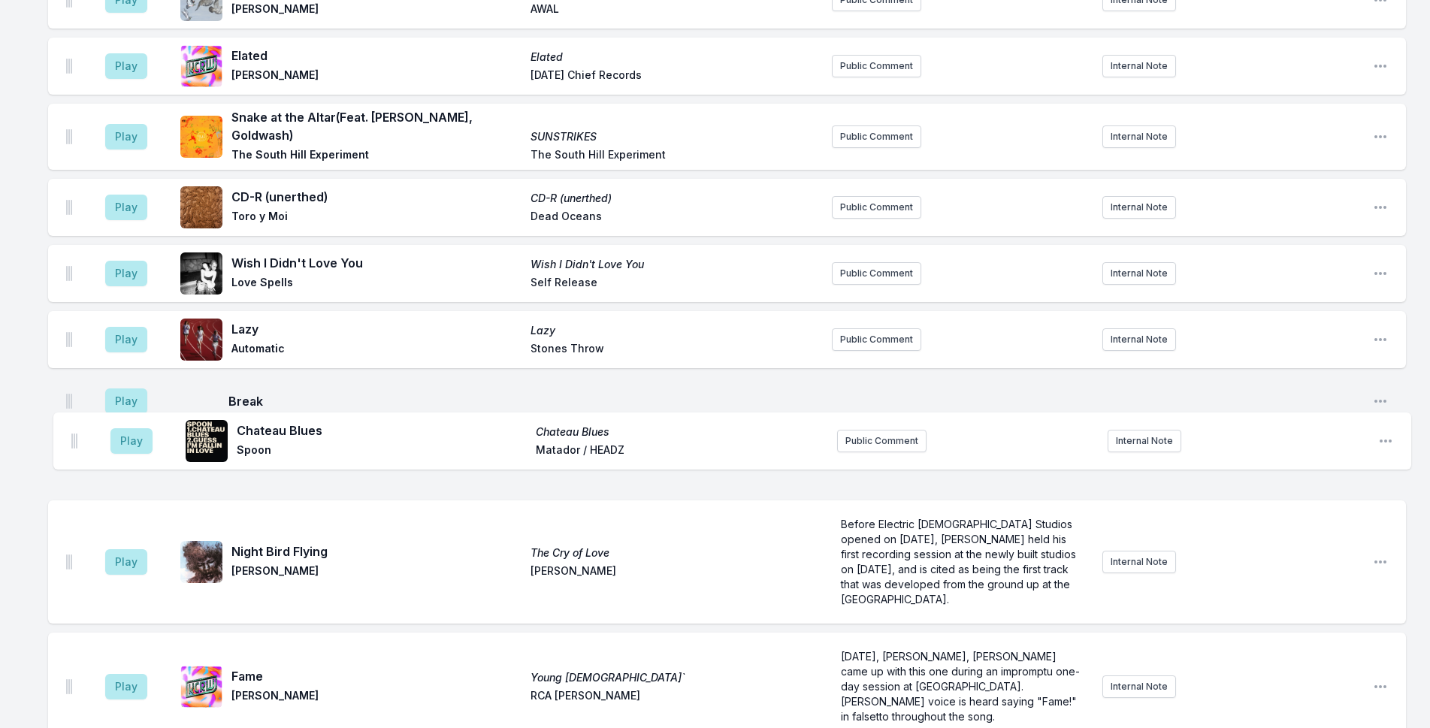
drag, startPoint x: 71, startPoint y: 301, endPoint x: 77, endPoint y: 433, distance: 131.6
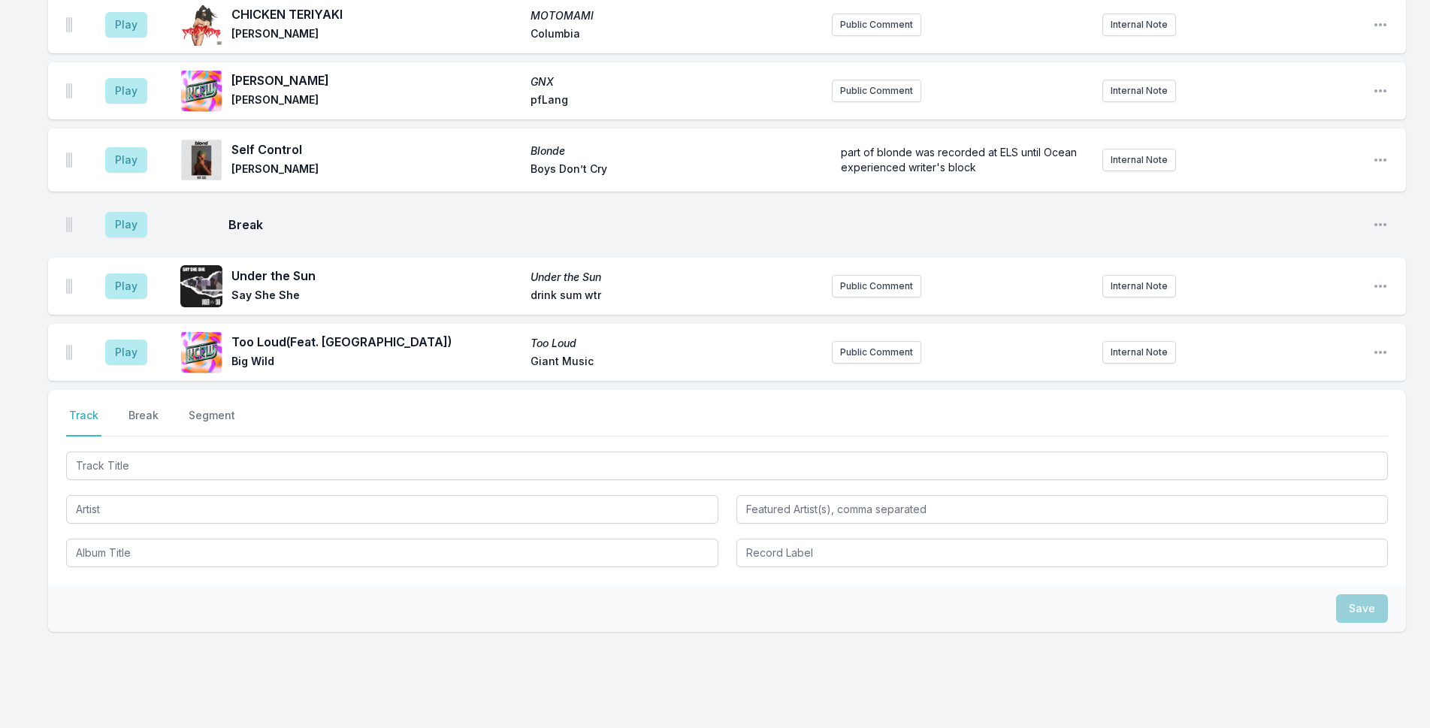
click at [141, 408] on button "Break" at bounding box center [144, 422] width 36 height 29
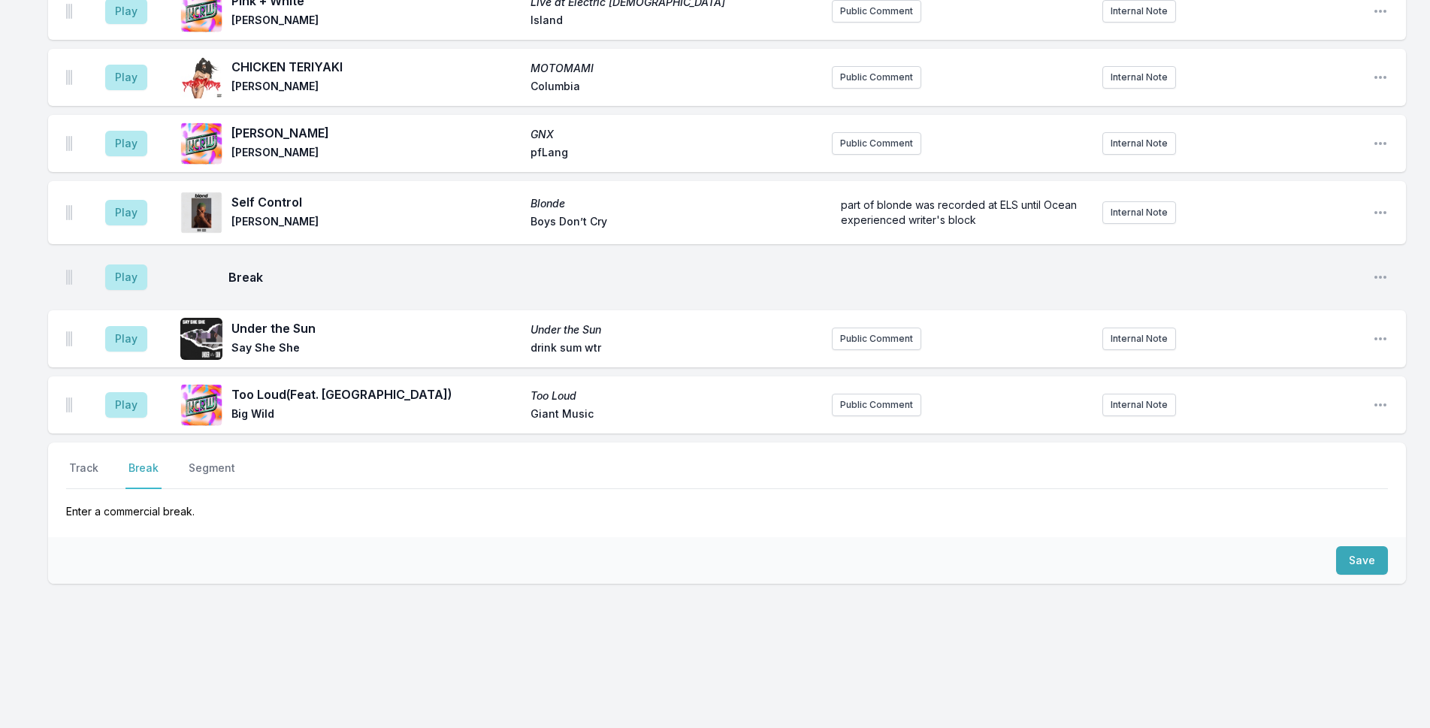
scroll to position [2362, 0]
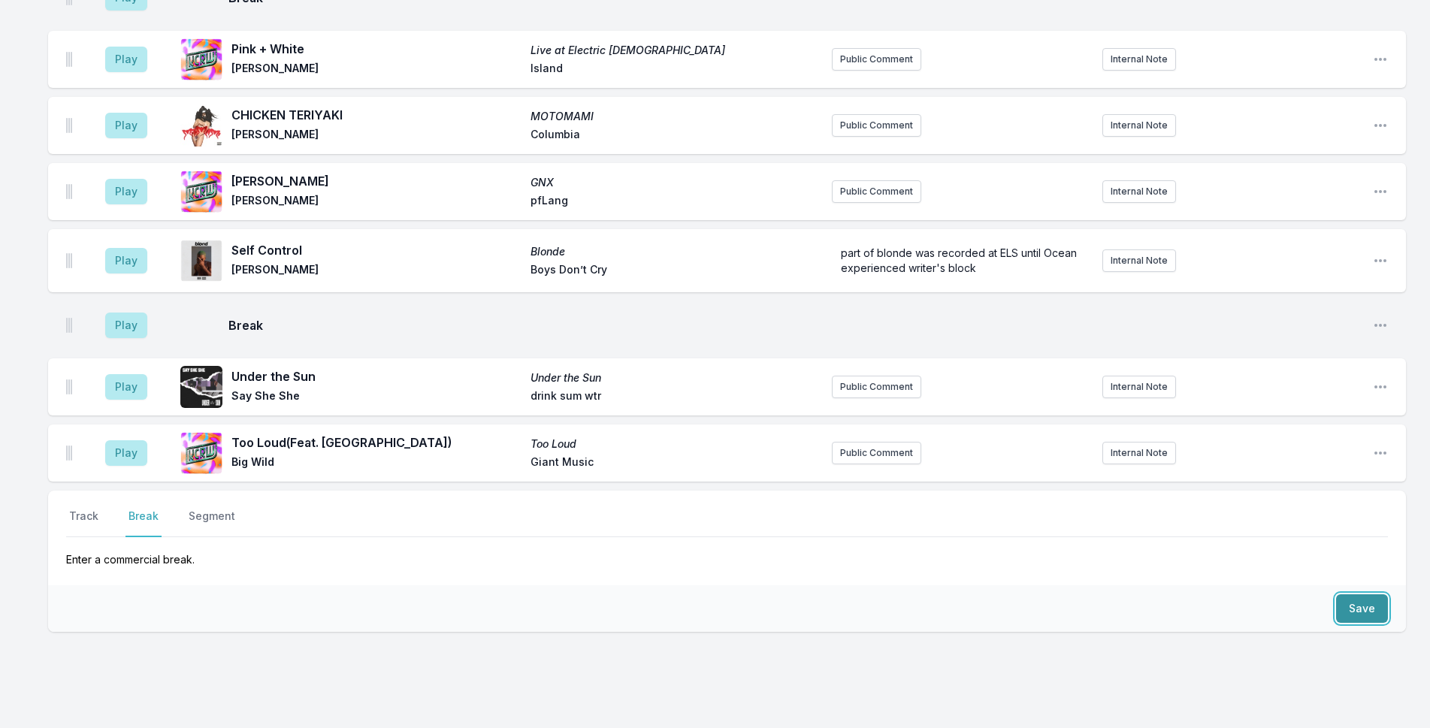
click at [1360, 595] on button "Save" at bounding box center [1362, 609] width 52 height 29
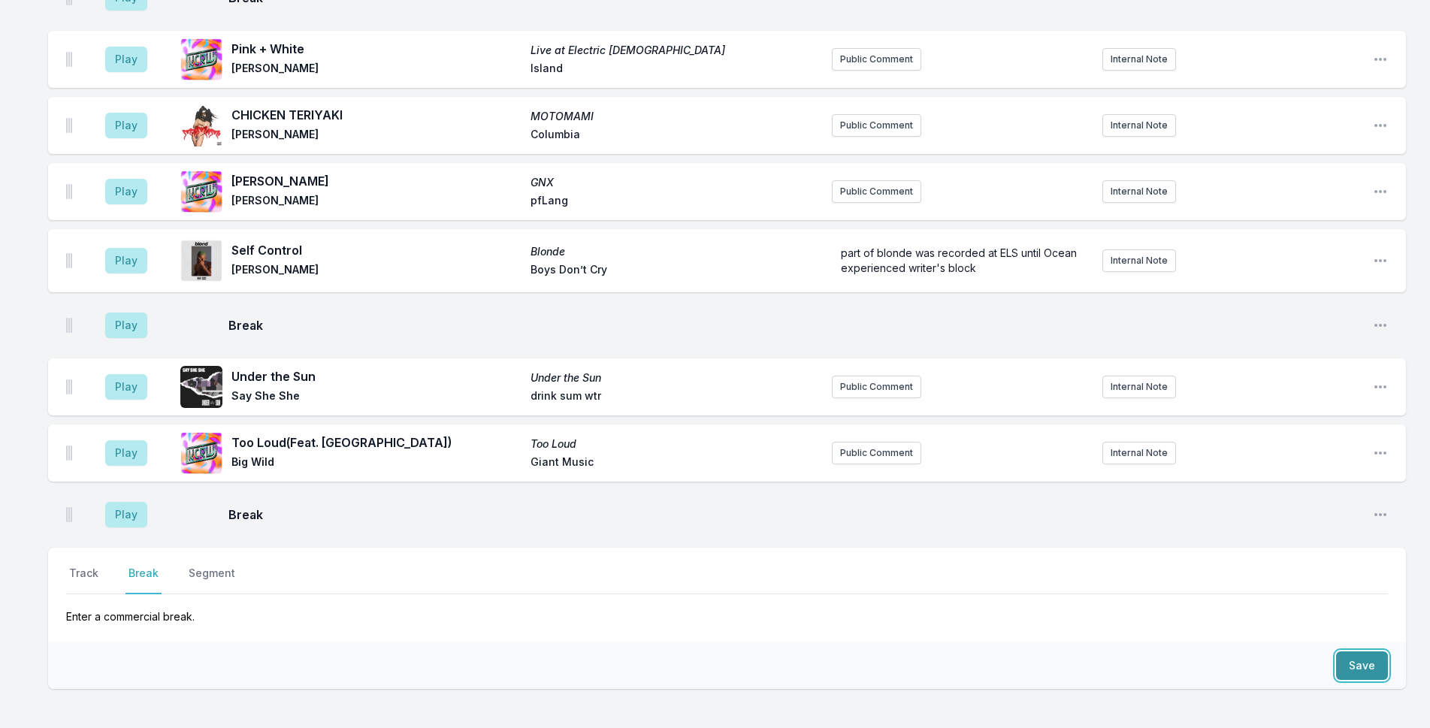
click at [1360, 652] on button "Save" at bounding box center [1362, 666] width 52 height 29
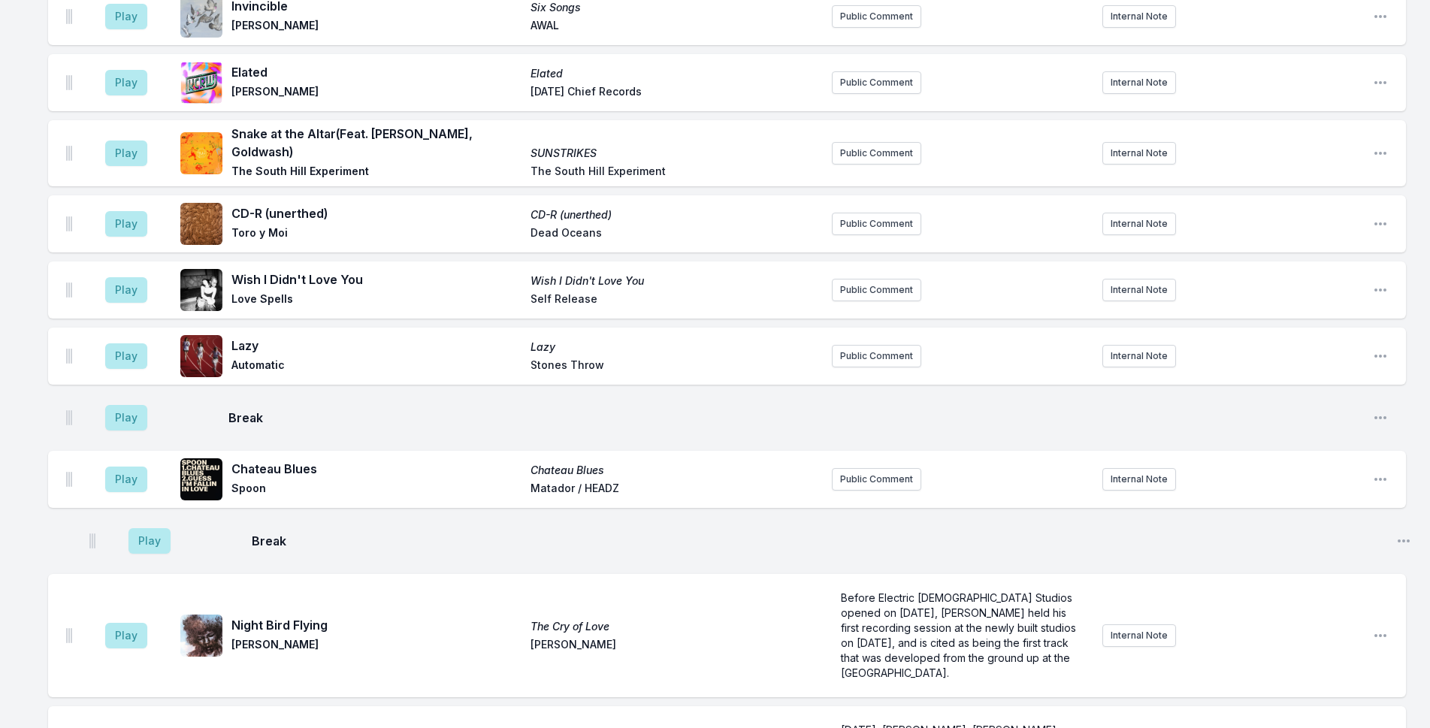
scroll to position [407, 0]
drag, startPoint x: 71, startPoint y: 292, endPoint x: 95, endPoint y: 508, distance: 217.1
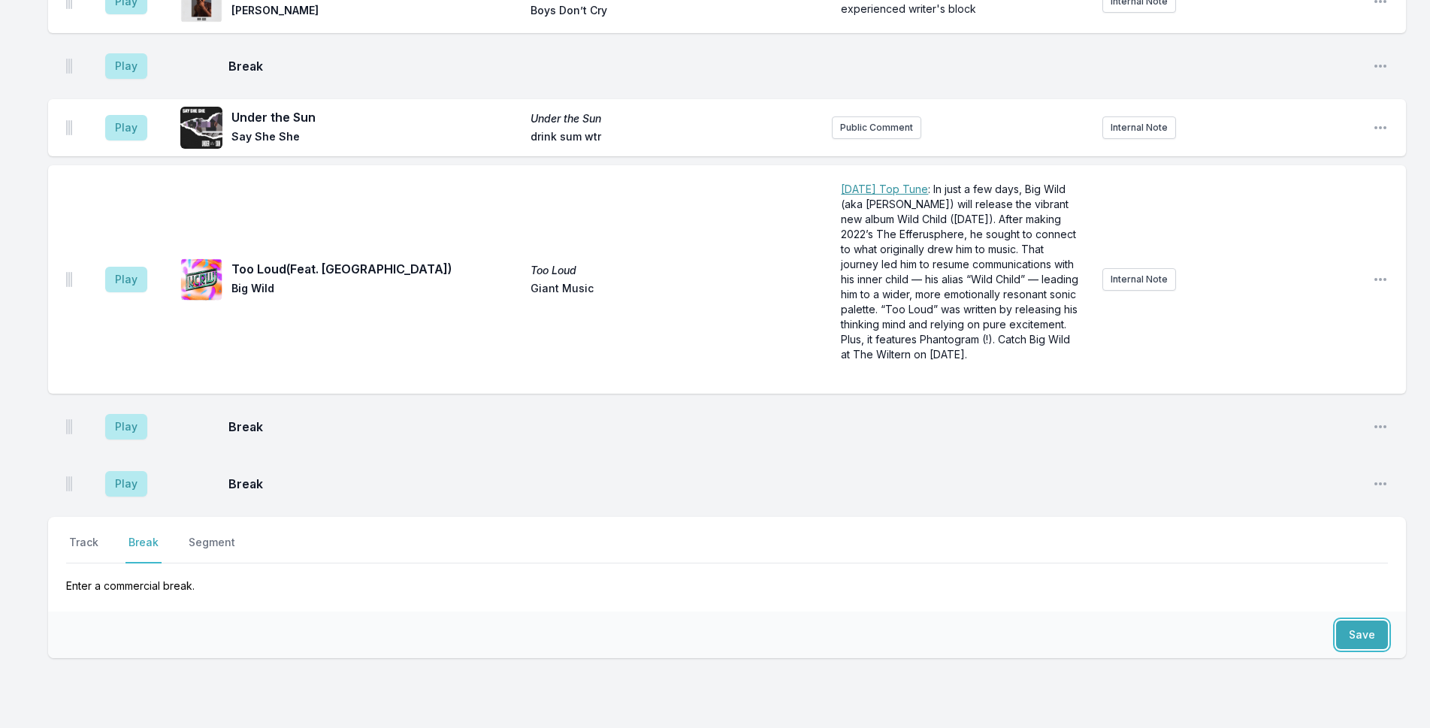
scroll to position [2705, 0]
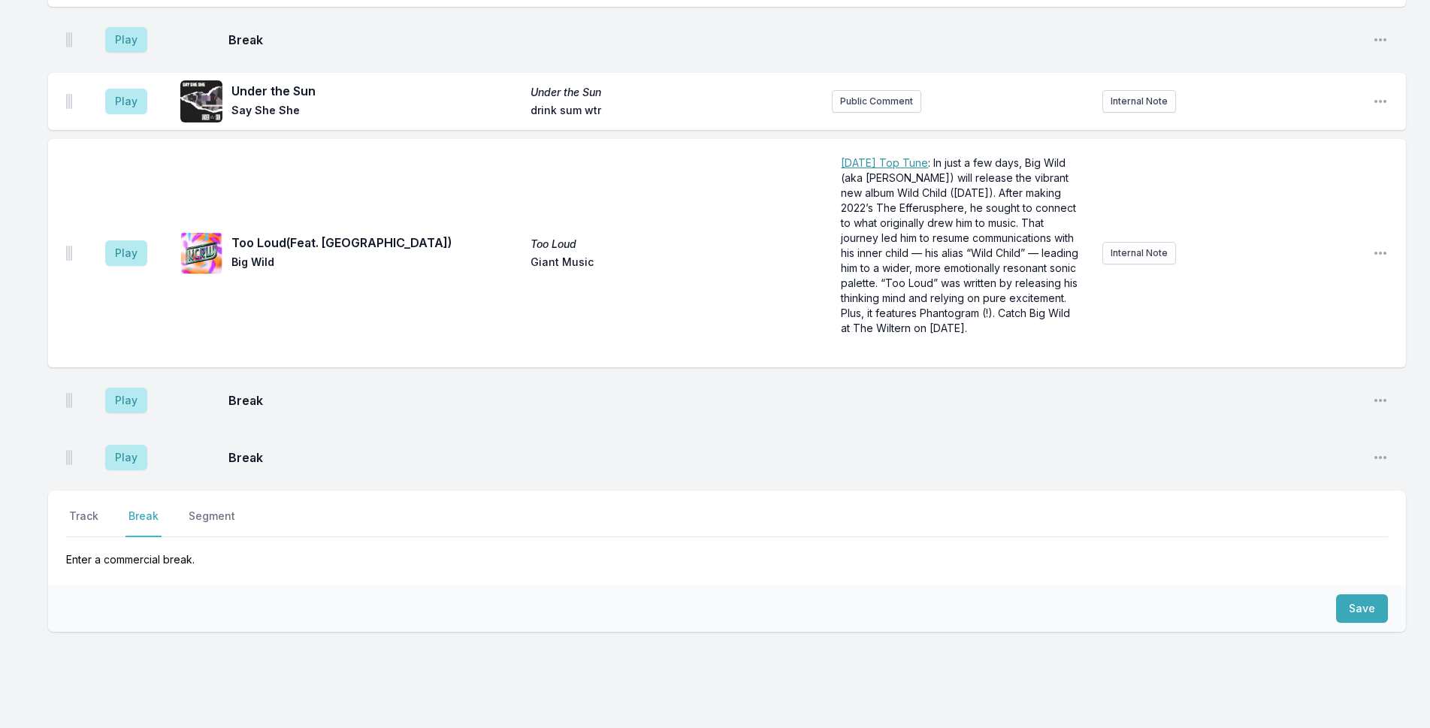
drag, startPoint x: 88, startPoint y: 474, endPoint x: 116, endPoint y: 474, distance: 27.8
click at [88, 509] on button "Track" at bounding box center [83, 523] width 35 height 29
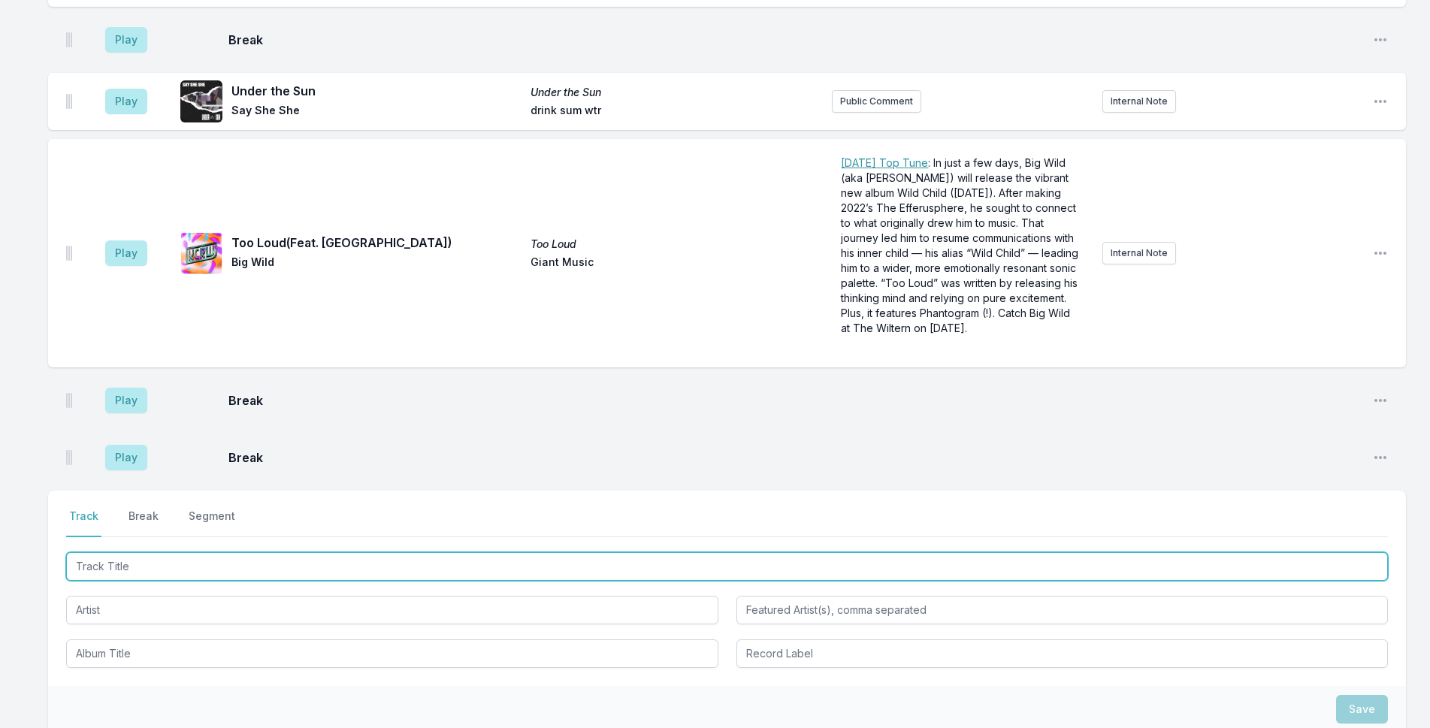
drag, startPoint x: 192, startPoint y: 508, endPoint x: 232, endPoint y: 505, distance: 40.0
click at [210, 552] on input "Track Title" at bounding box center [727, 566] width 1322 height 29
type input "Houses of the Holy"
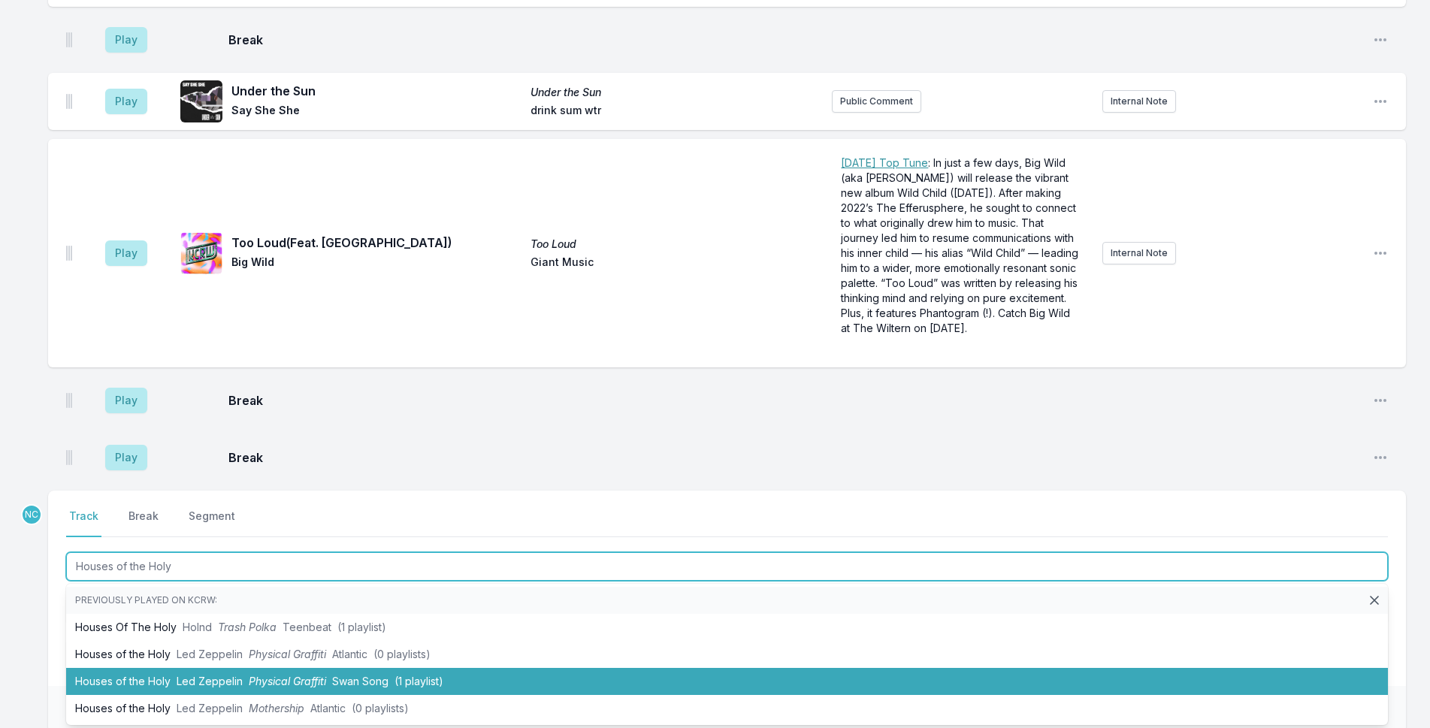
click at [351, 675] on span "Swan Song" at bounding box center [360, 681] width 56 height 13
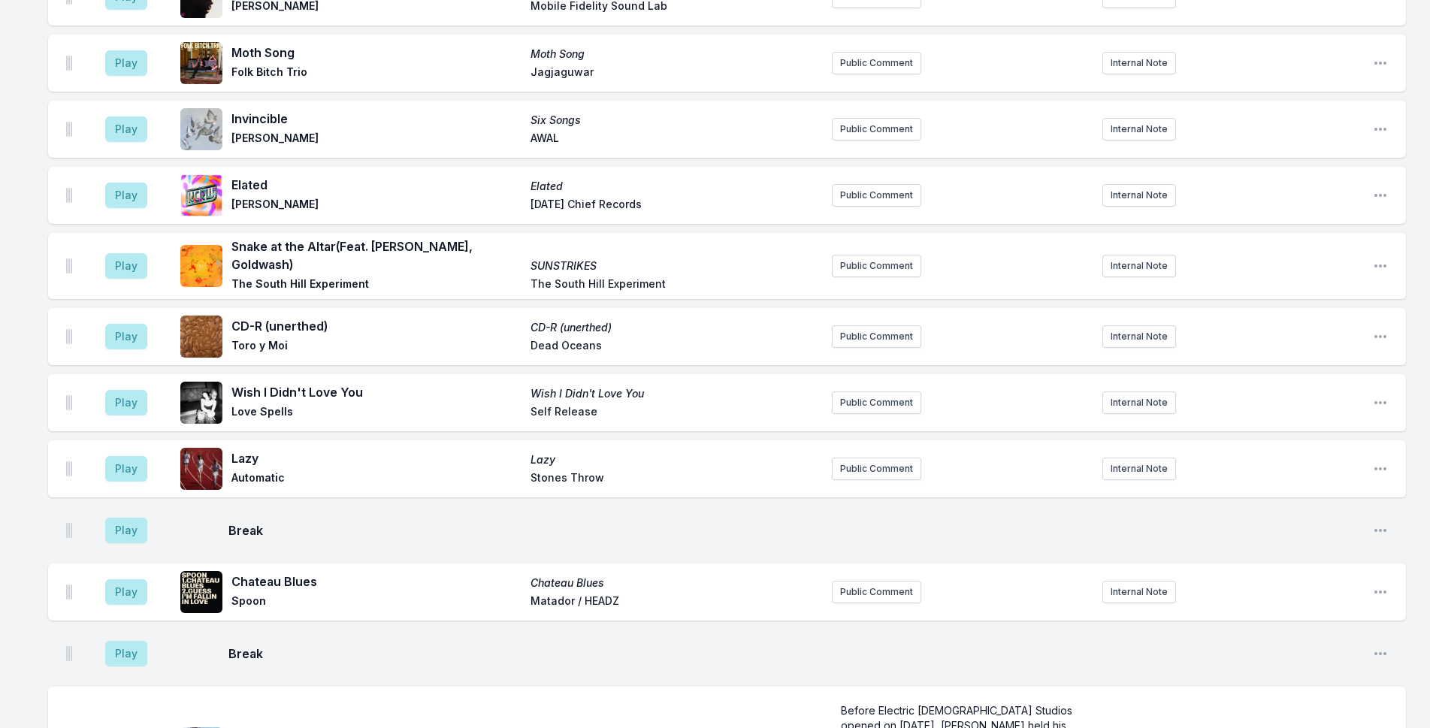
scroll to position [0, 0]
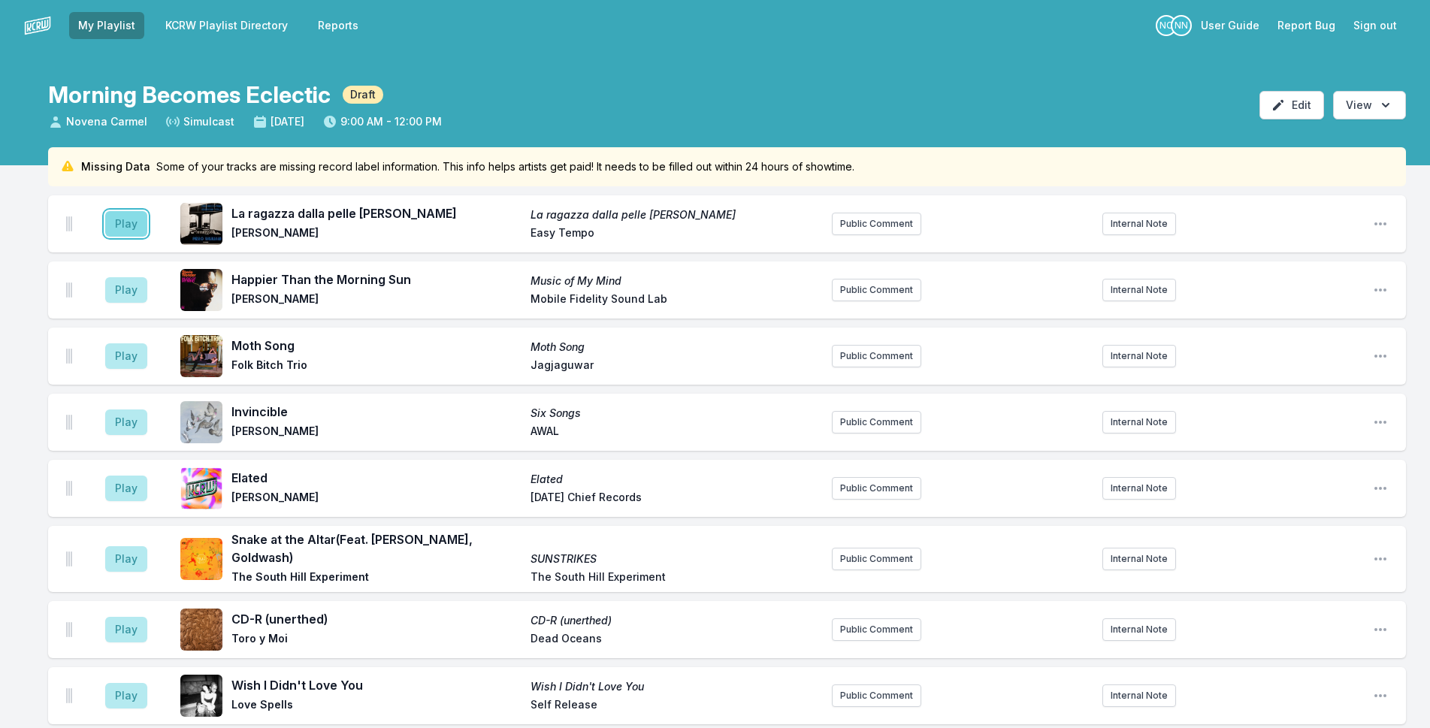
click at [120, 230] on button "Play" at bounding box center [126, 224] width 42 height 26
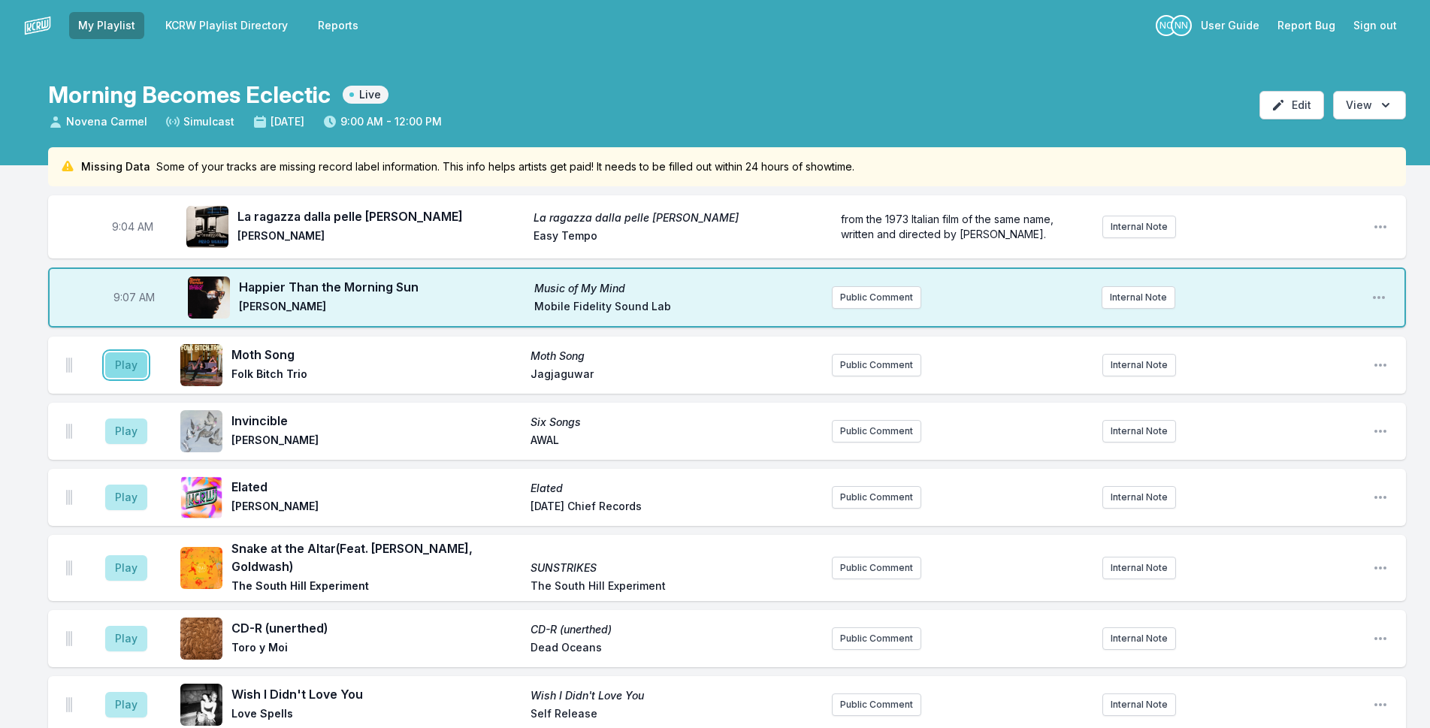
click at [119, 362] on button "Play" at bounding box center [126, 366] width 42 height 26
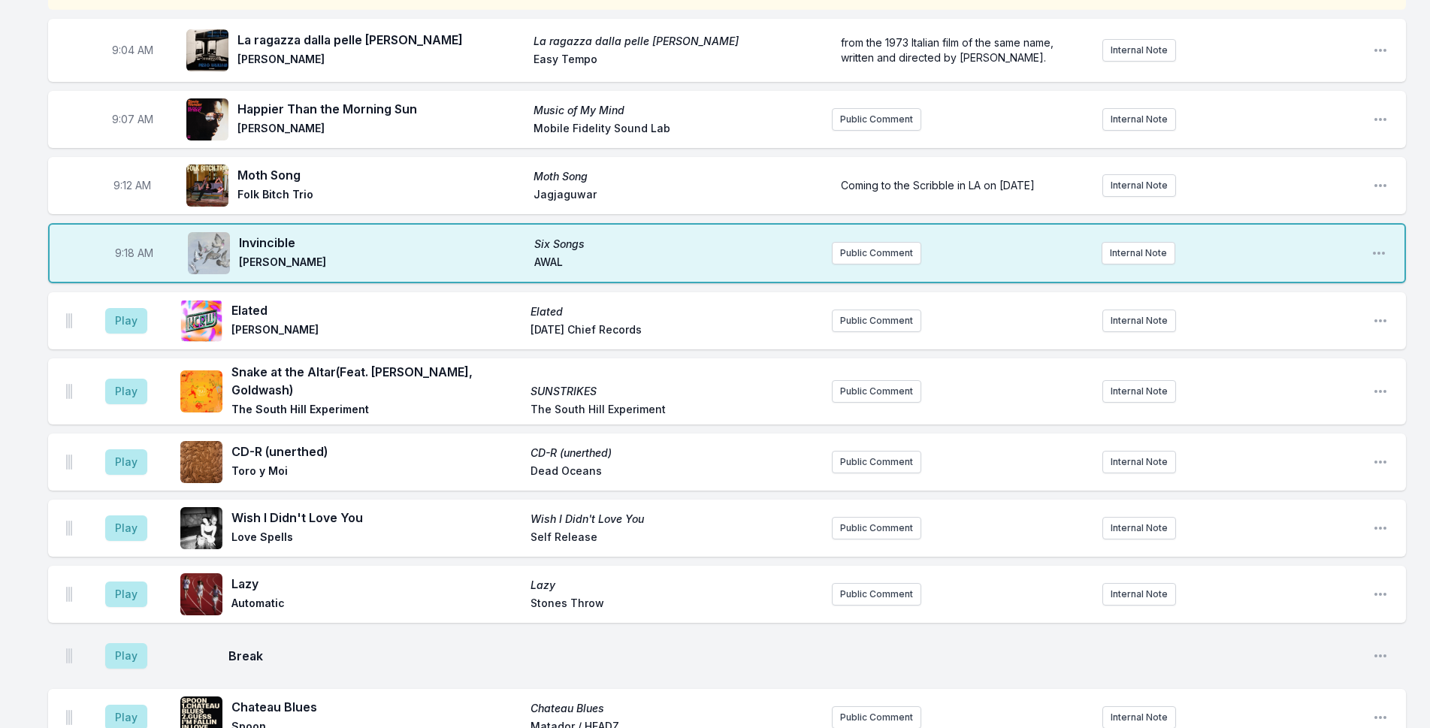
scroll to position [150, 0]
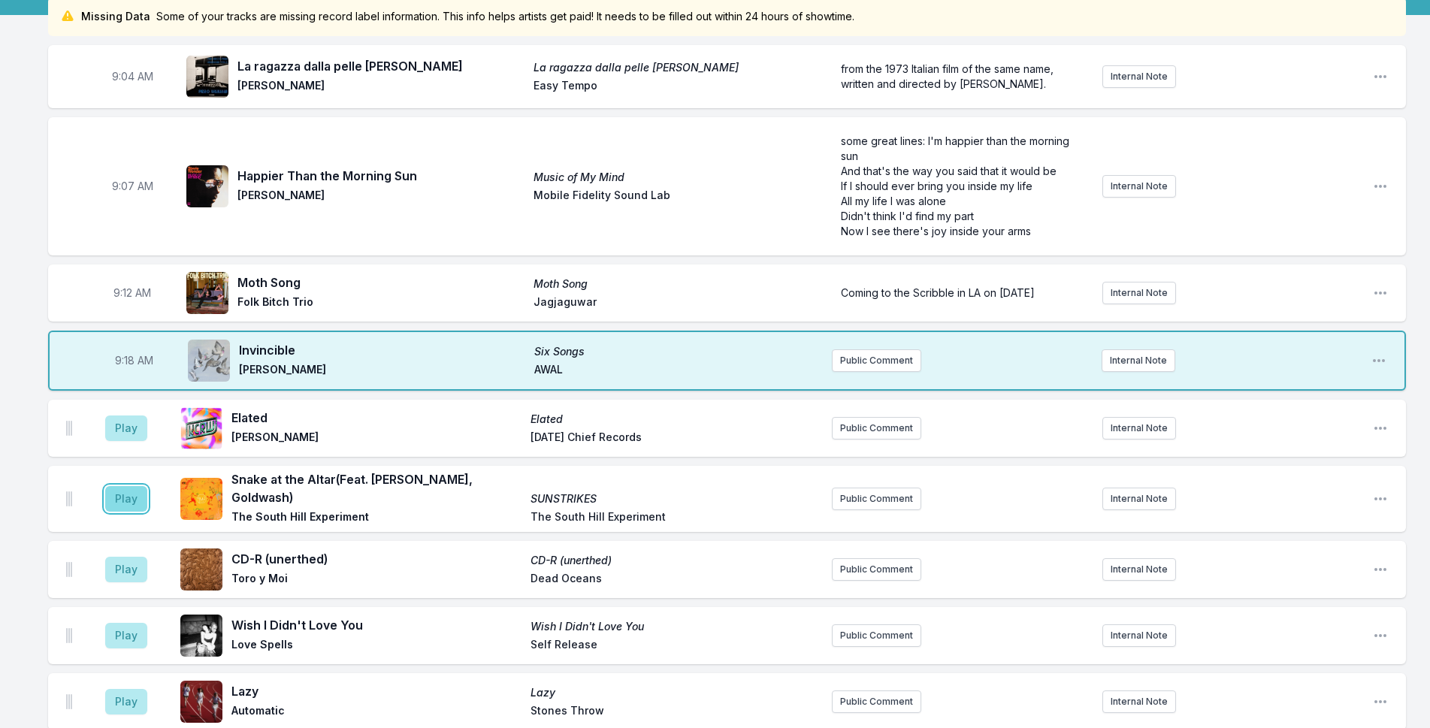
click at [126, 494] on button "Play" at bounding box center [126, 499] width 42 height 26
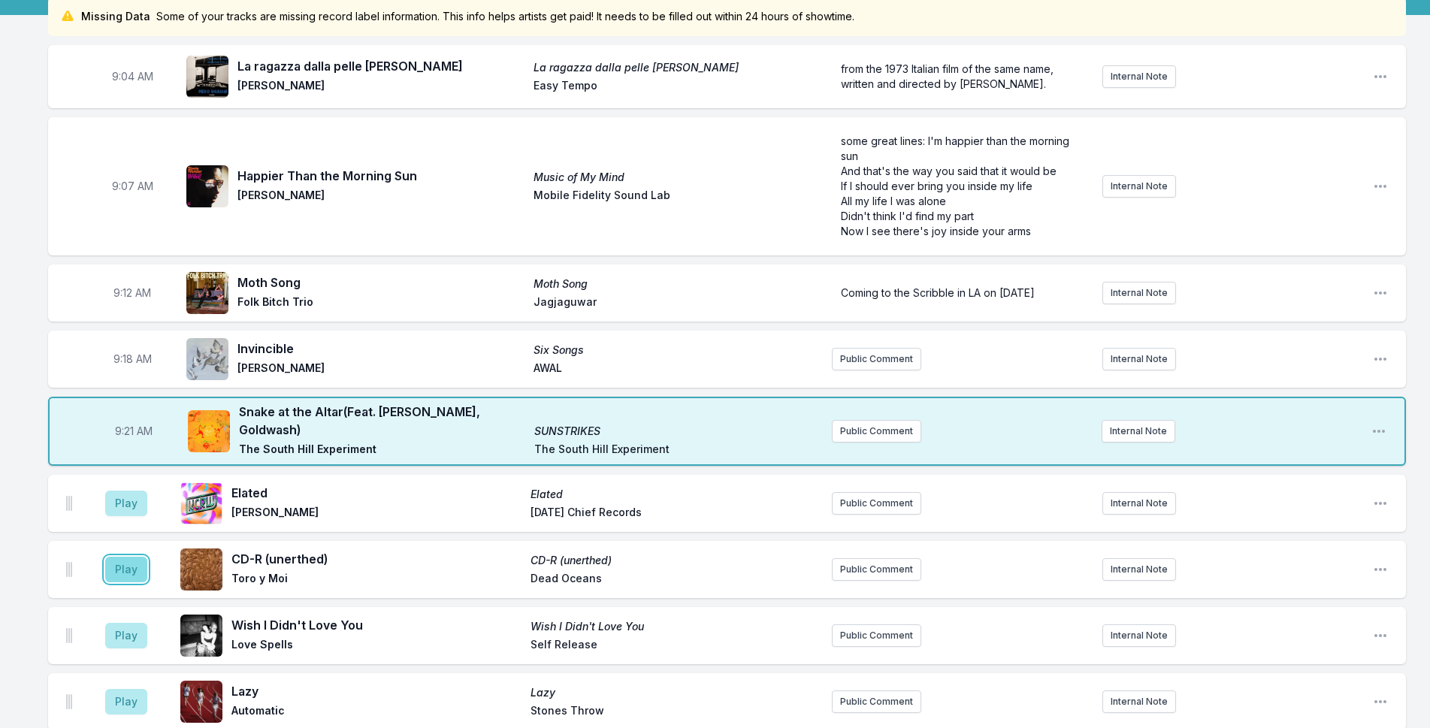
click at [130, 557] on button "Play" at bounding box center [126, 570] width 42 height 26
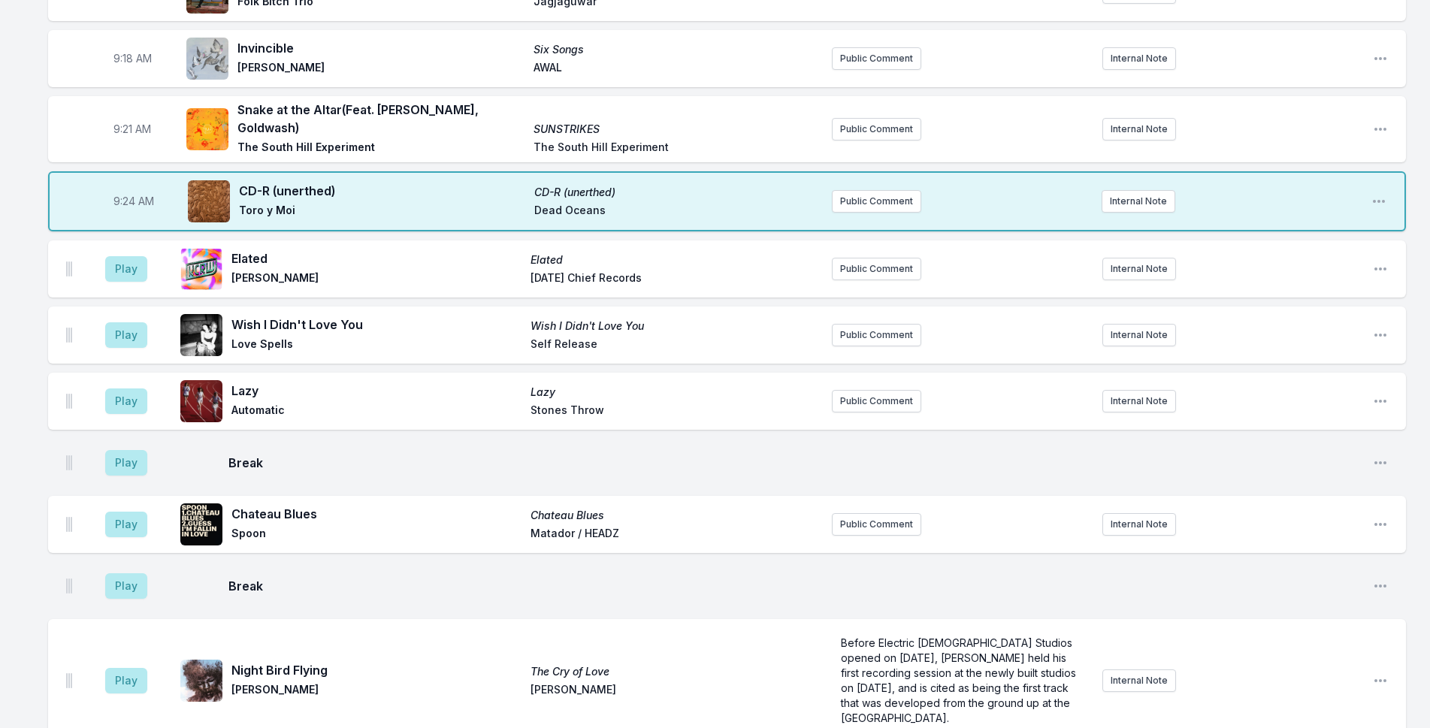
scroll to position [526, 0]
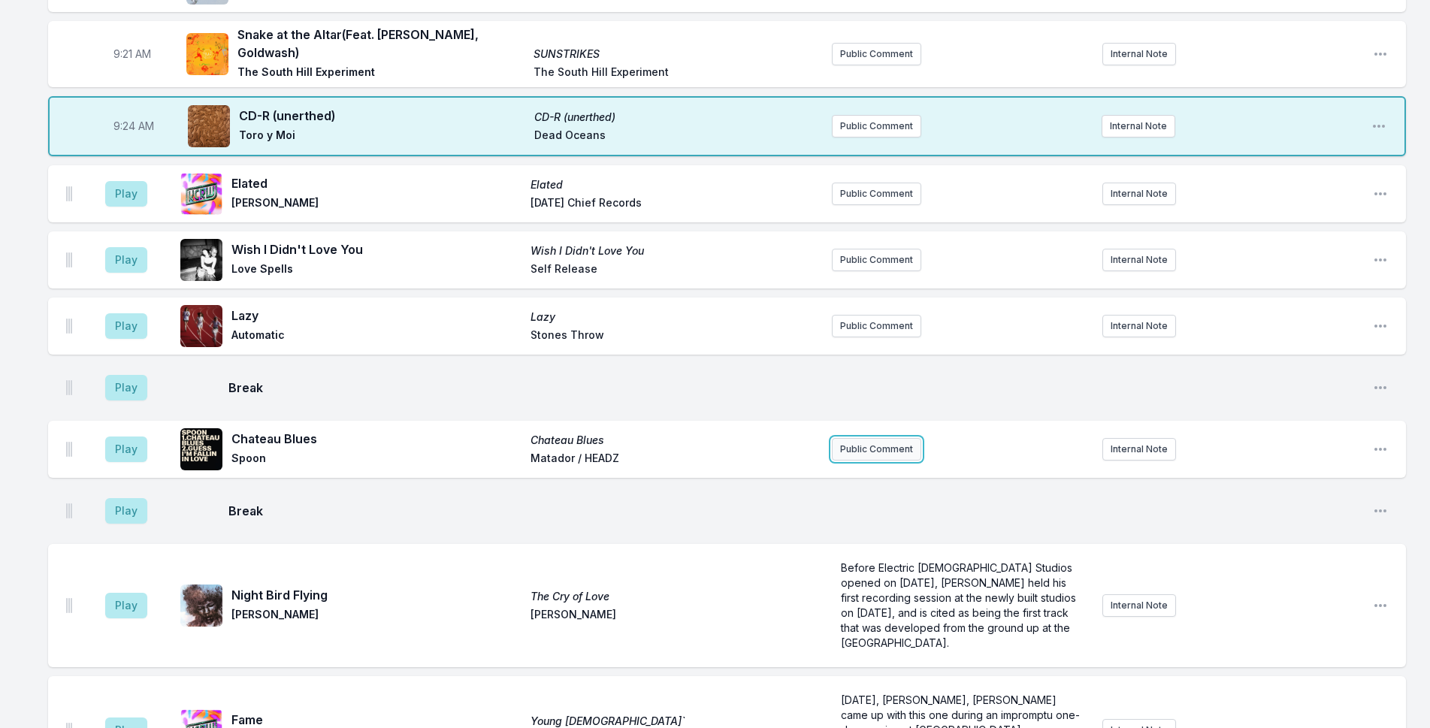
drag, startPoint x: 853, startPoint y: 446, endPoint x: 844, endPoint y: 445, distance: 9.1
click at [844, 445] on button "Public Comment" at bounding box center [876, 449] width 89 height 23
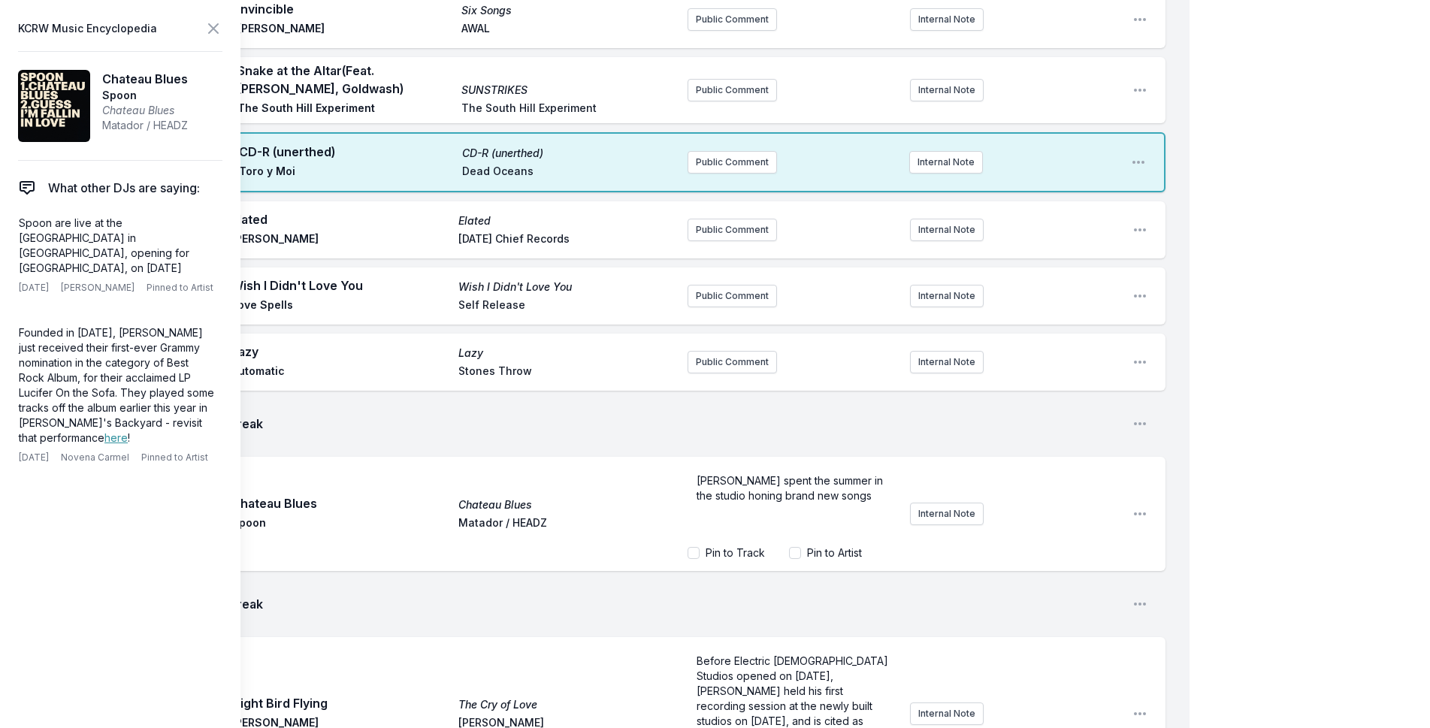
drag, startPoint x: 1264, startPoint y: 395, endPoint x: 1255, endPoint y: 398, distance: 9.3
drag, startPoint x: 830, startPoint y: 485, endPoint x: 819, endPoint y: 486, distance: 10.5
click at [822, 484] on span "[PERSON_NAME] spent the summer in the studio honing brand new songs" at bounding box center [791, 488] width 189 height 28
click at [829, 495] on p "[PERSON_NAME] spent the summer in the studio honing brand new songs" at bounding box center [793, 489] width 192 height 30
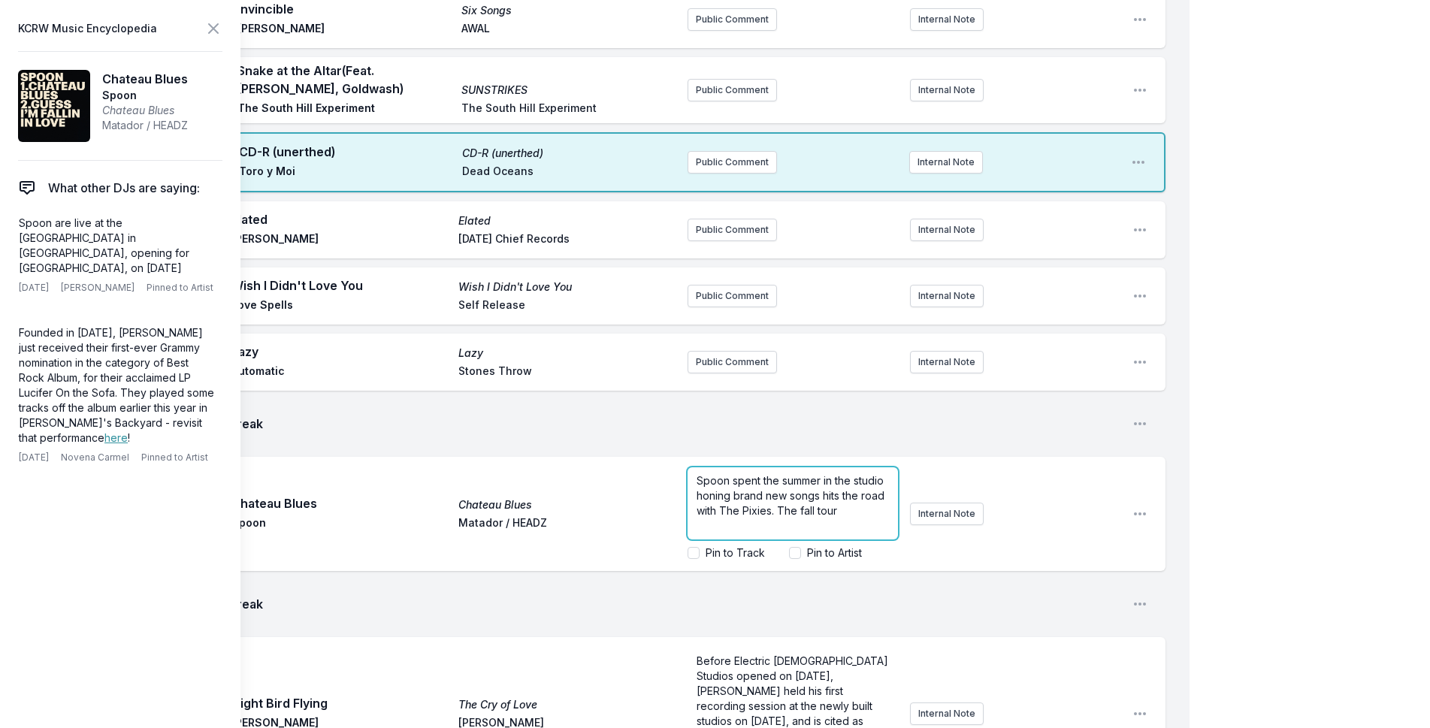
click at [822, 494] on span "Spoon spent the summer in the studio honing brand new songs hits the road with …" at bounding box center [792, 495] width 191 height 43
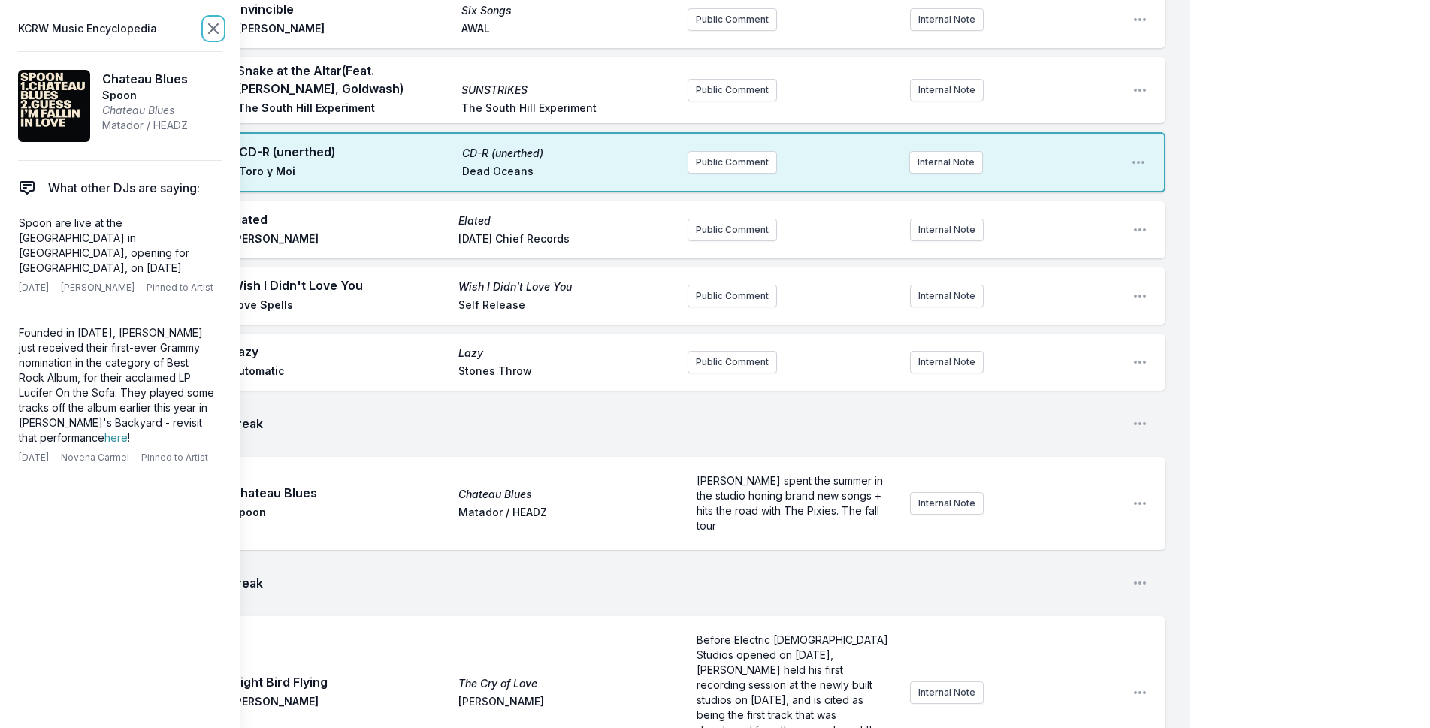
click at [218, 23] on icon at bounding box center [213, 29] width 18 height 18
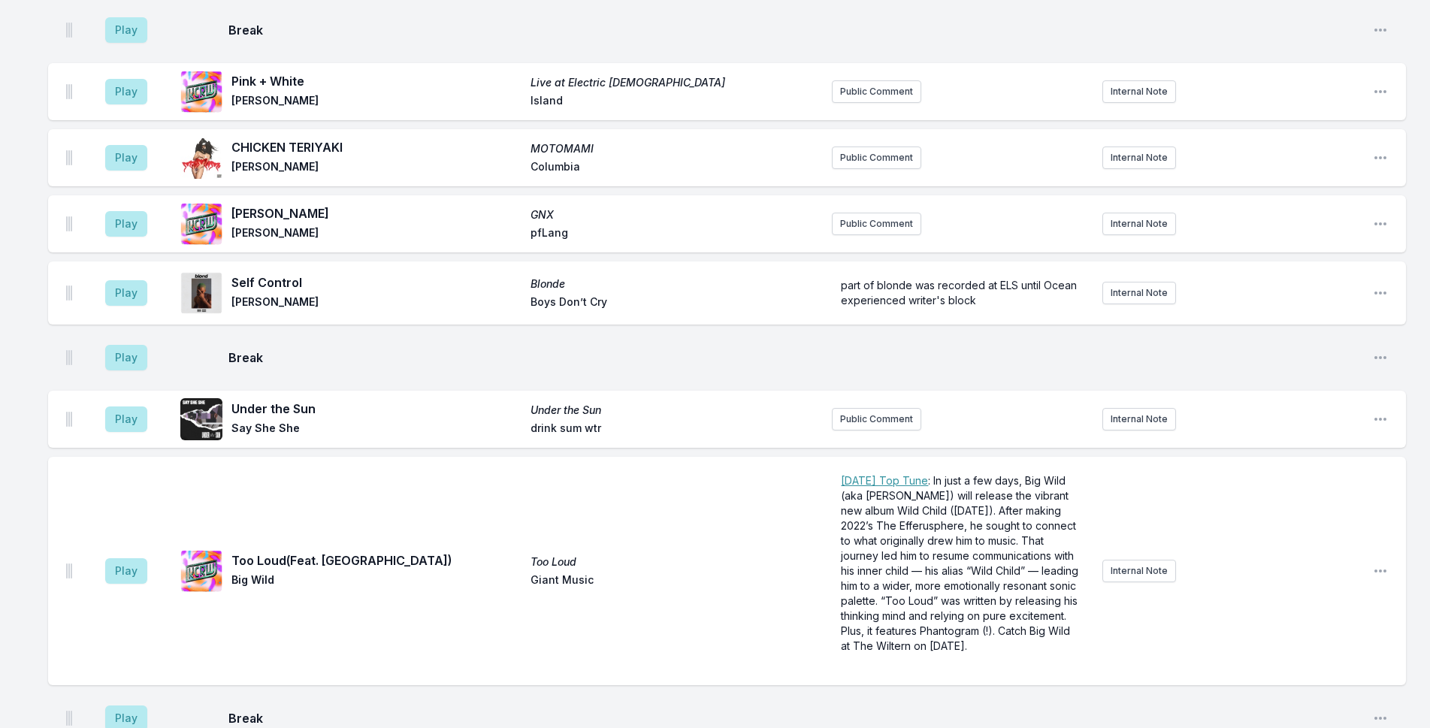
scroll to position [2886, 0]
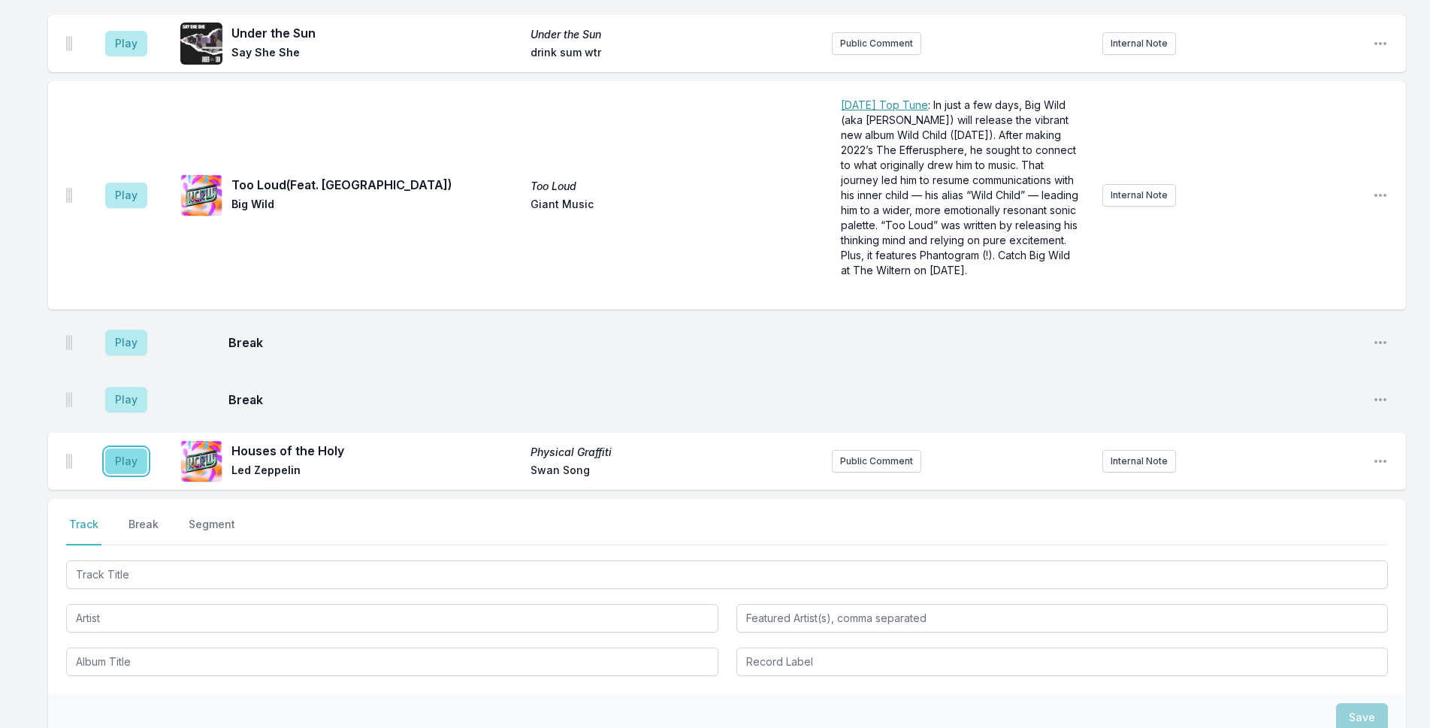
click at [132, 449] on button "Play" at bounding box center [126, 462] width 42 height 26
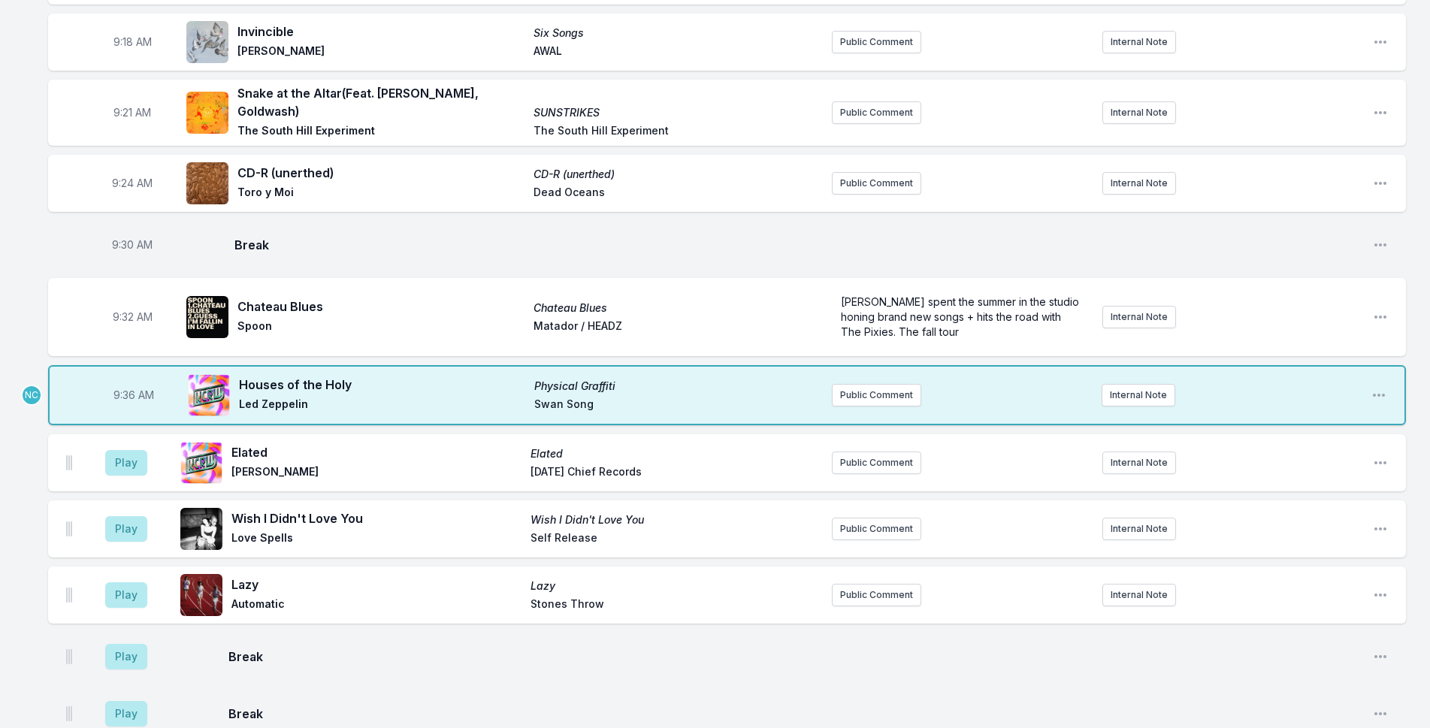
scroll to position [406, 0]
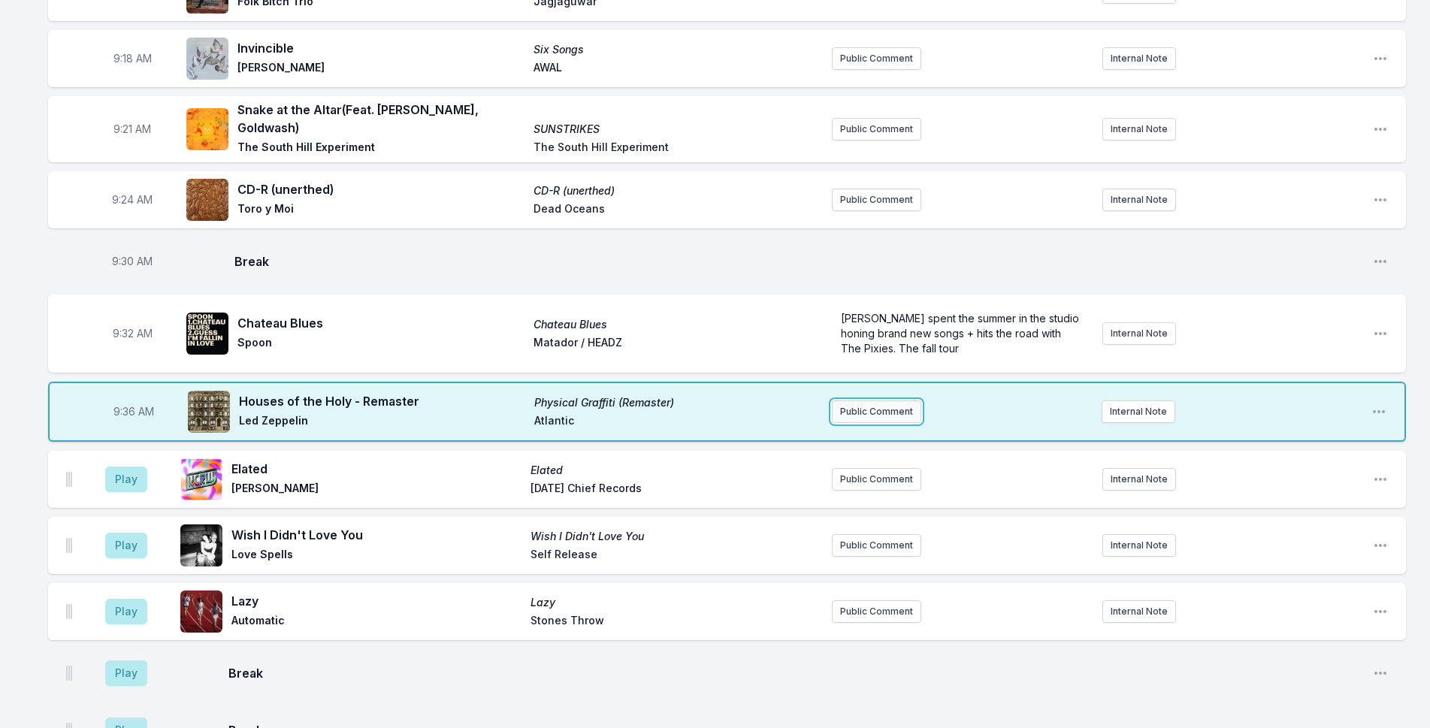
click at [869, 403] on button "Public Comment" at bounding box center [876, 412] width 89 height 23
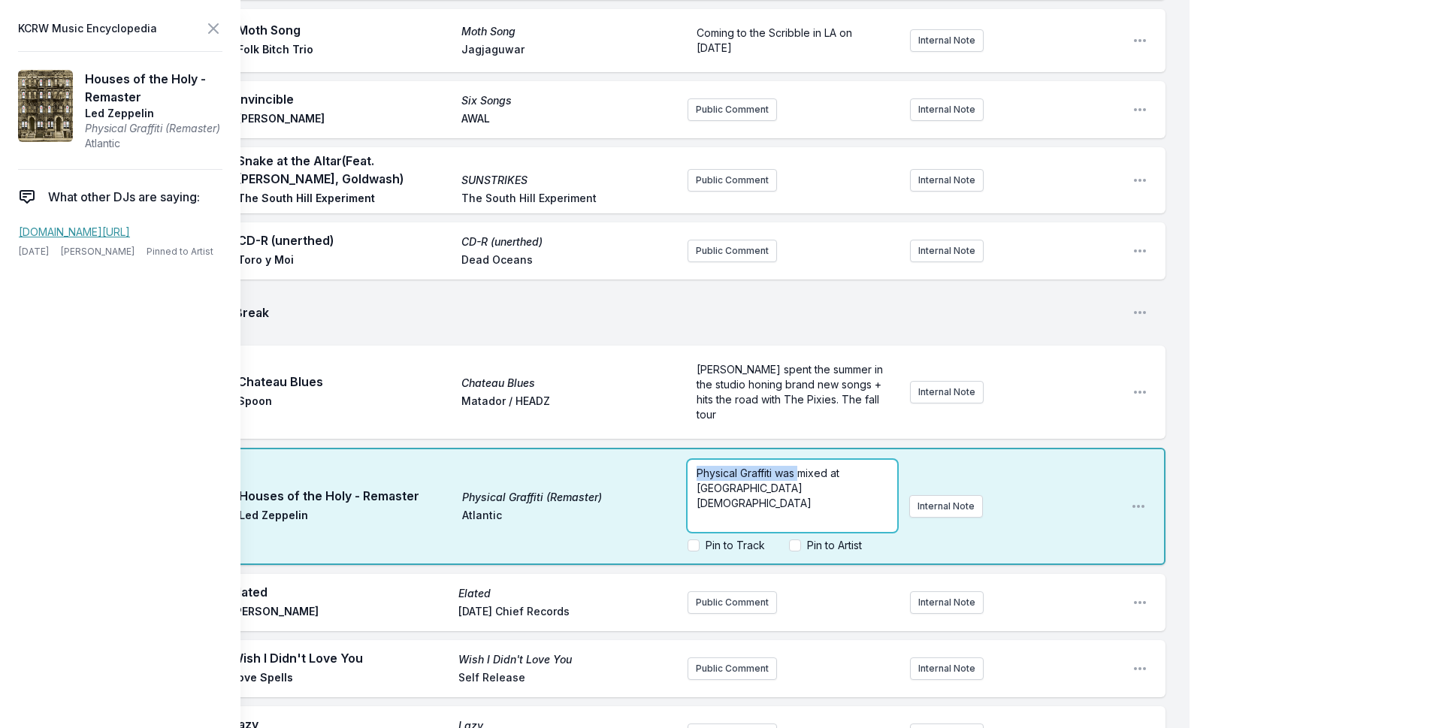
drag, startPoint x: 797, startPoint y: 441, endPoint x: 670, endPoint y: 442, distance: 126.3
click at [670, 448] on div "9:36 AM Houses of the Holy - Remaster Physical Graffiti (Remaster) Led Zeppelin…" at bounding box center [607, 506] width 1118 height 117
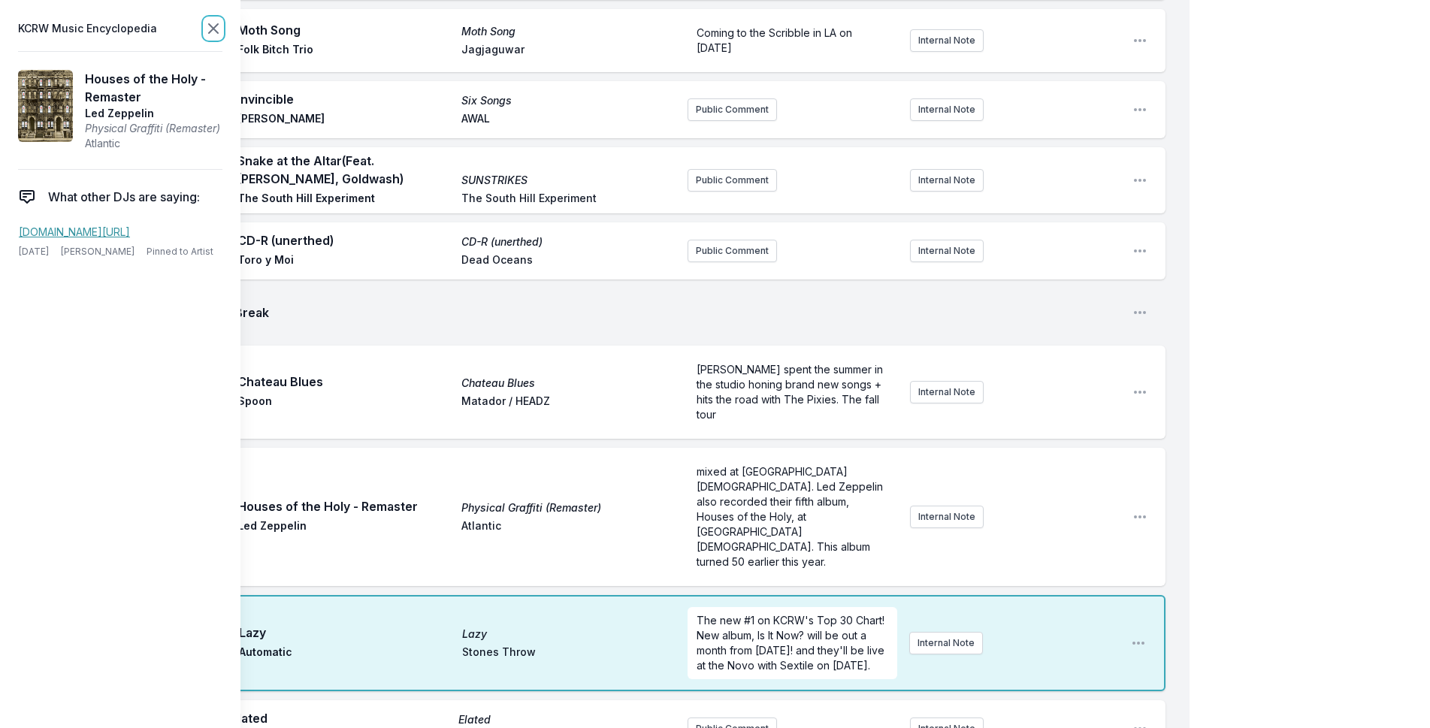
click at [218, 27] on icon at bounding box center [213, 29] width 18 height 18
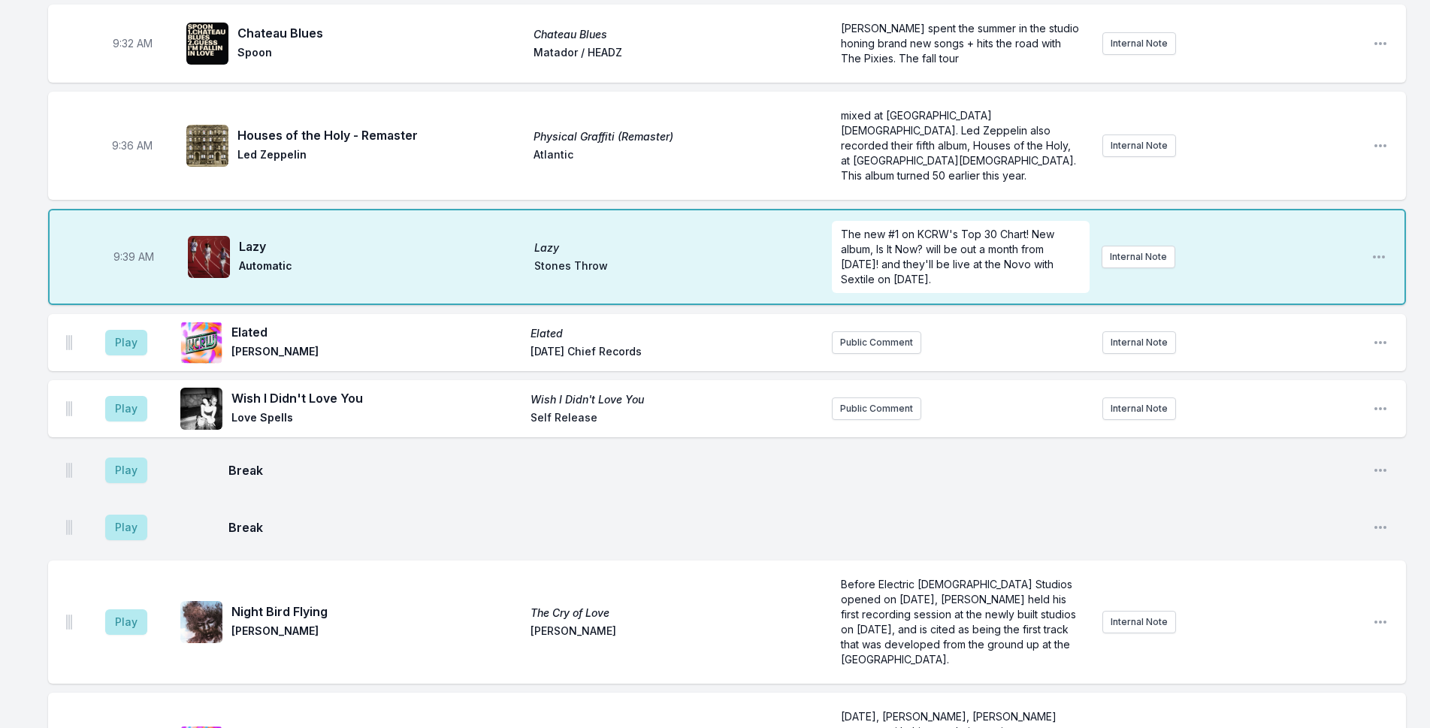
scroll to position [782, 0]
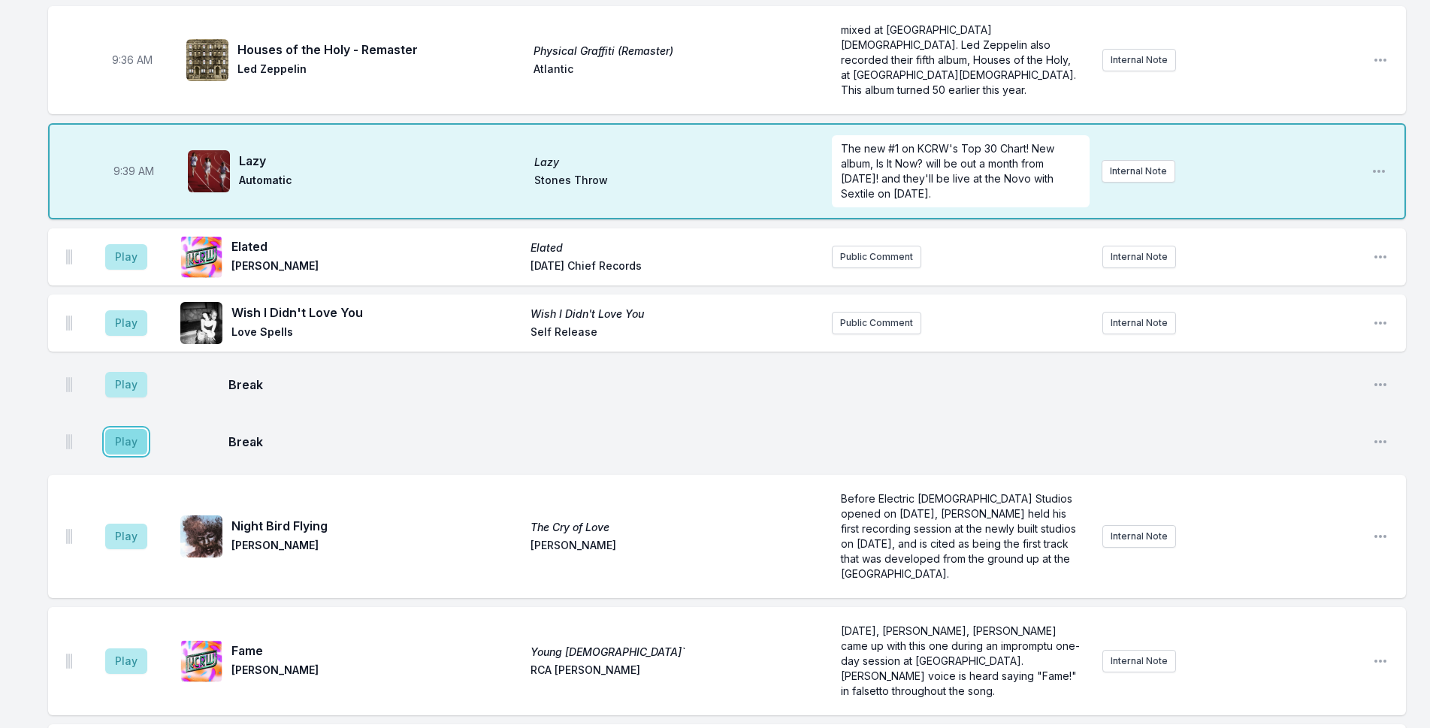
click at [126, 429] on button "Play" at bounding box center [126, 442] width 42 height 26
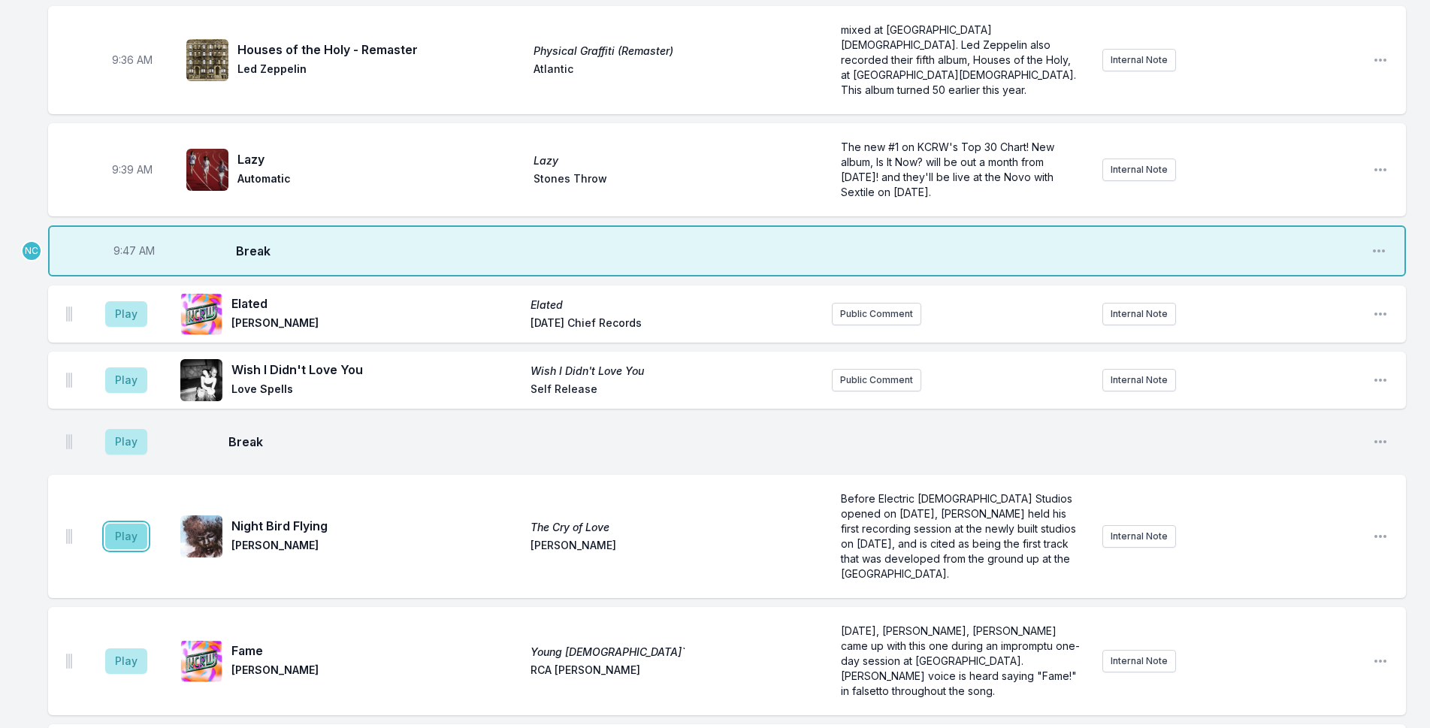
click at [136, 524] on button "Play" at bounding box center [126, 537] width 42 height 26
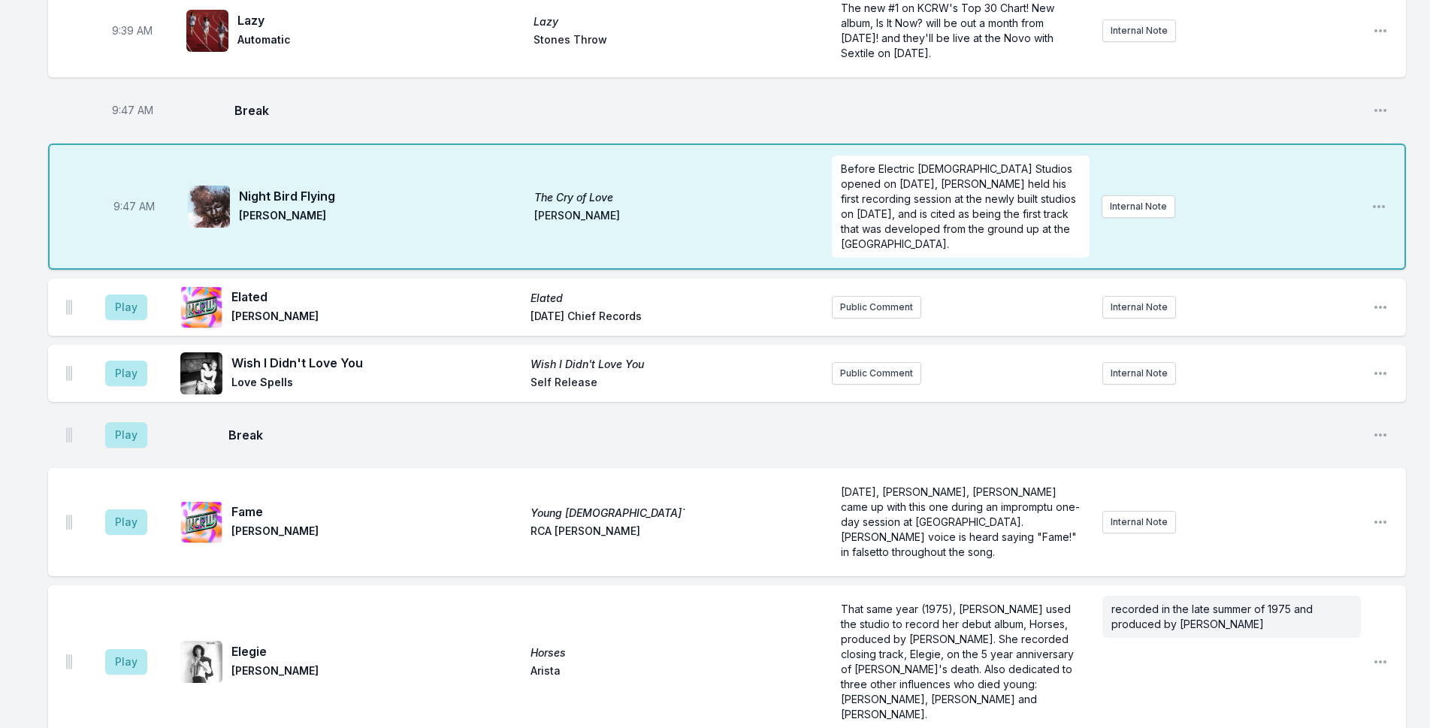
scroll to position [932, 0]
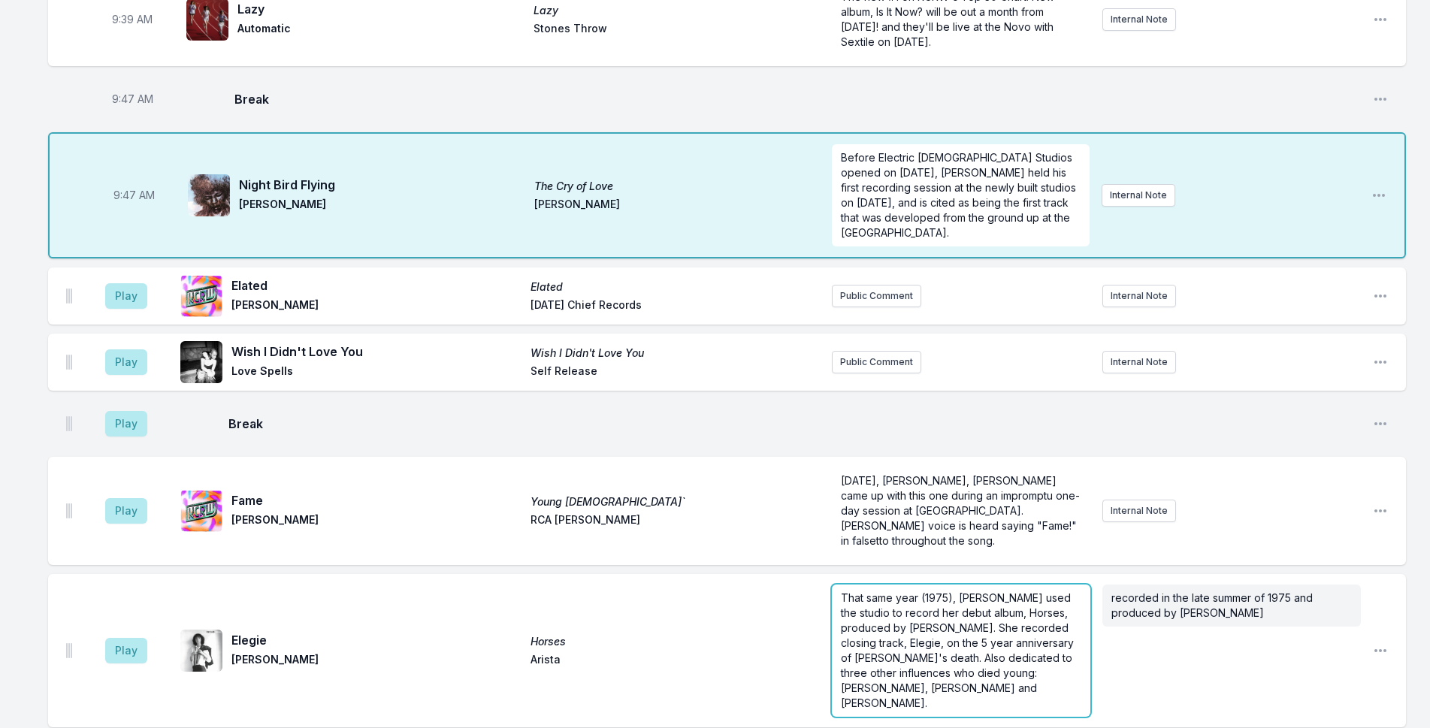
click at [961, 592] on span "That same year (1975), [PERSON_NAME] used the studio to record her debut album,…" at bounding box center [959, 651] width 236 height 118
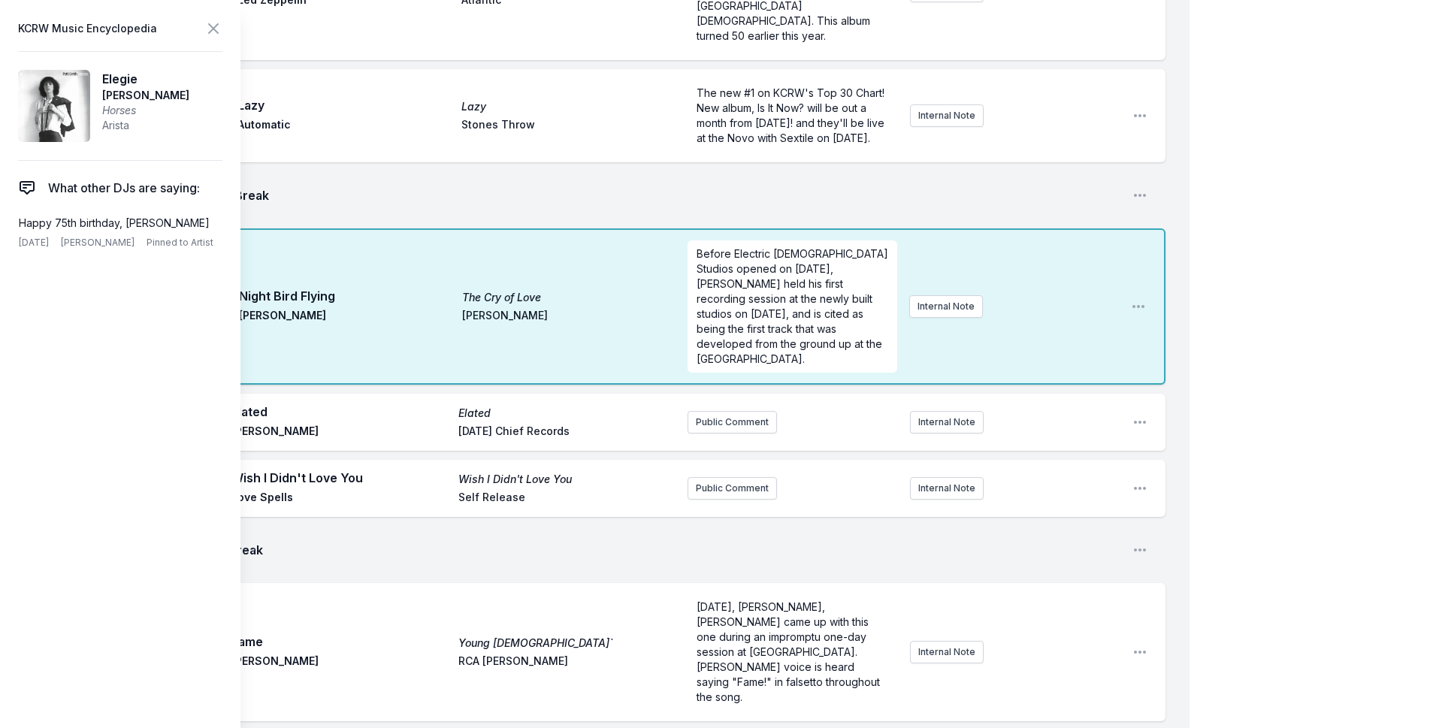
drag, startPoint x: 808, startPoint y: 677, endPoint x: 690, endPoint y: 673, distance: 118.1
drag, startPoint x: 813, startPoint y: 677, endPoint x: 650, endPoint y: 674, distance: 163.1
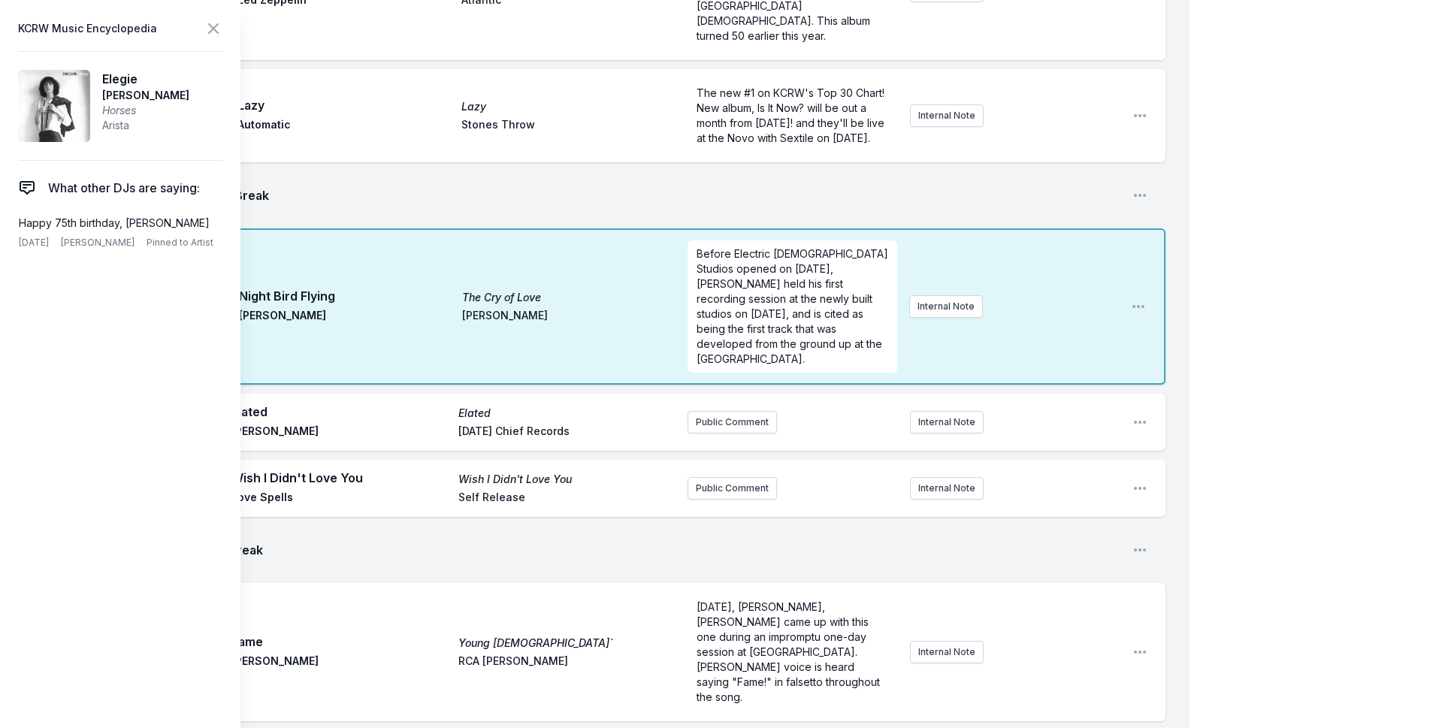
click at [215, 25] on icon at bounding box center [213, 29] width 18 height 18
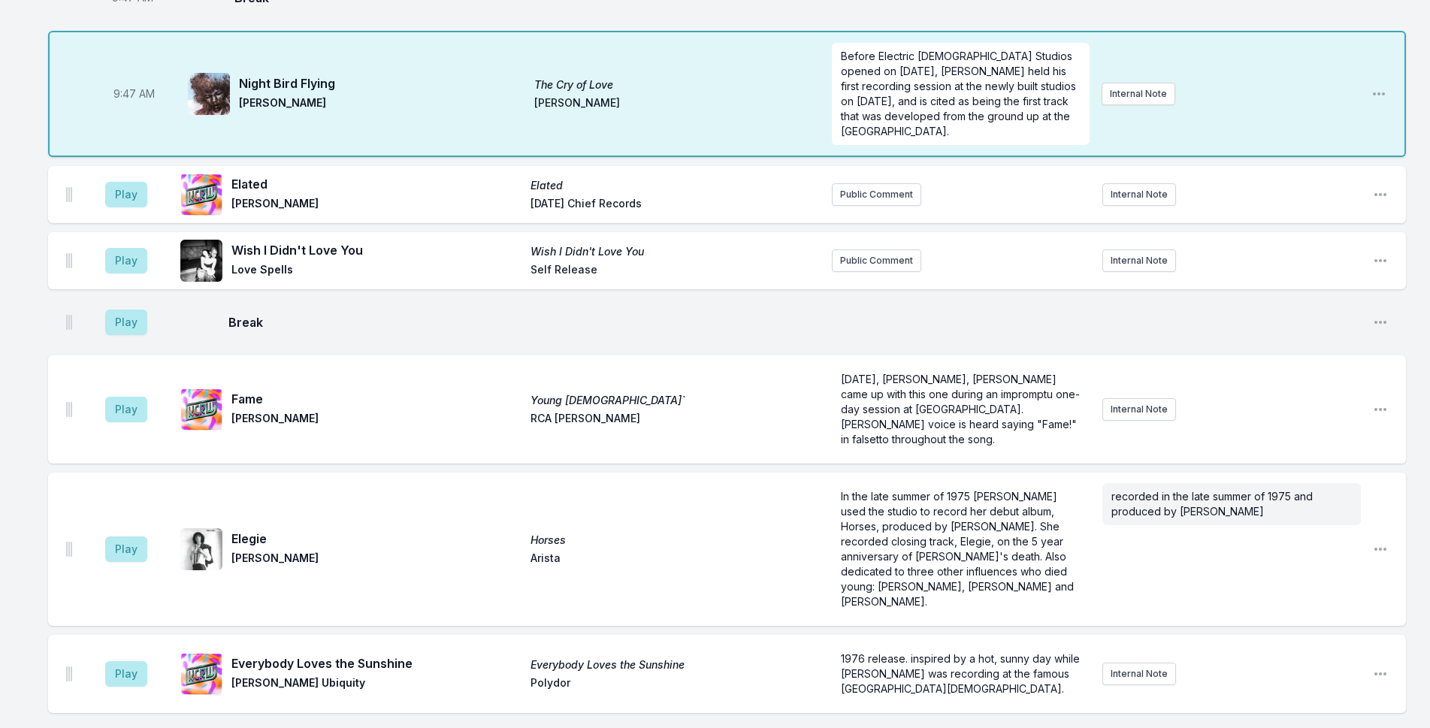
scroll to position [1007, 0]
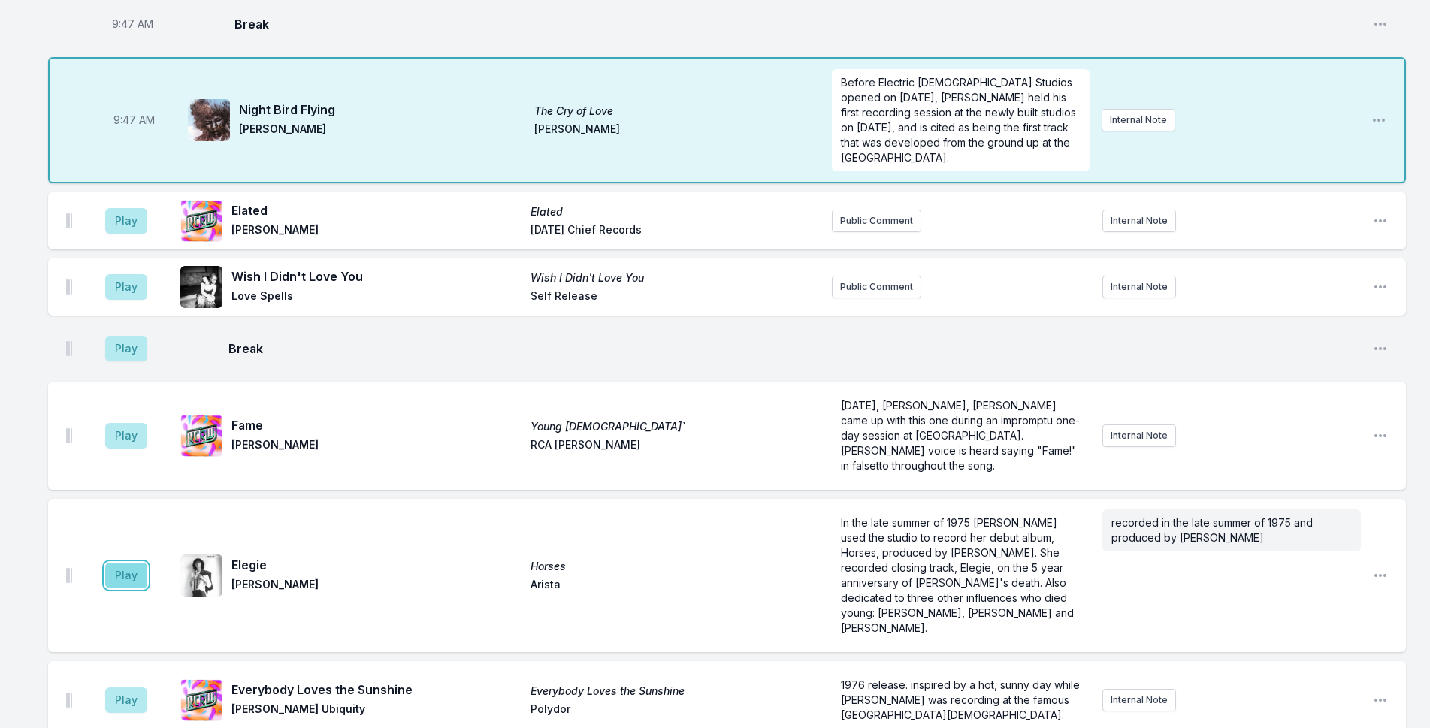
click at [134, 563] on button "Play" at bounding box center [126, 576] width 42 height 26
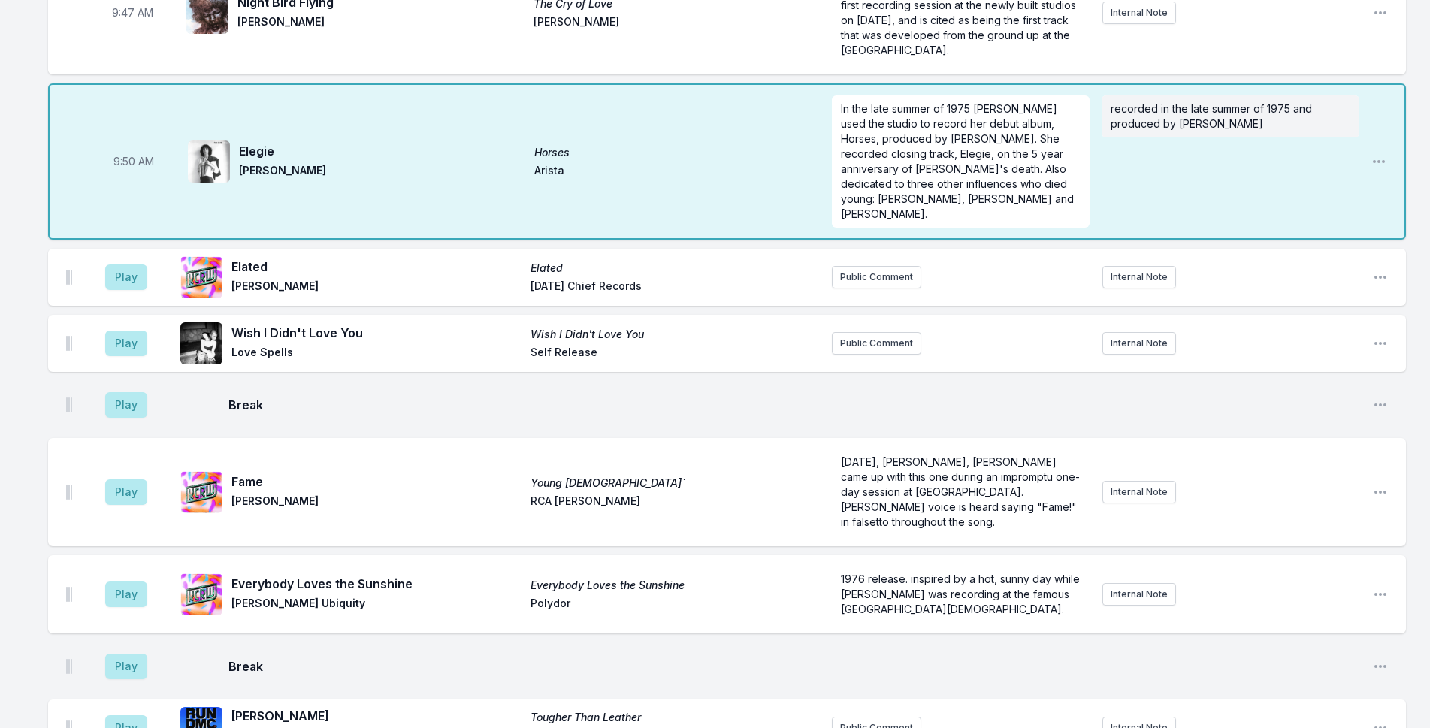
scroll to position [1082, 0]
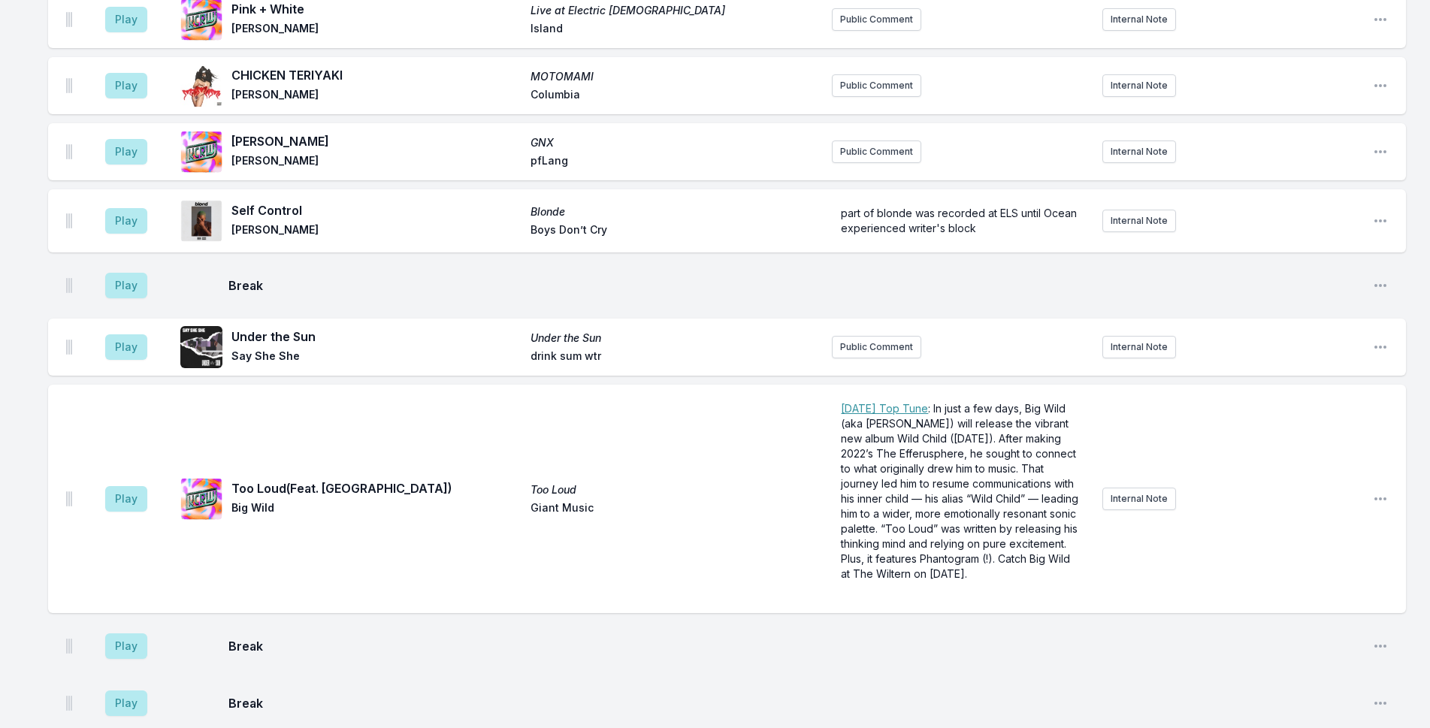
scroll to position [3067, 0]
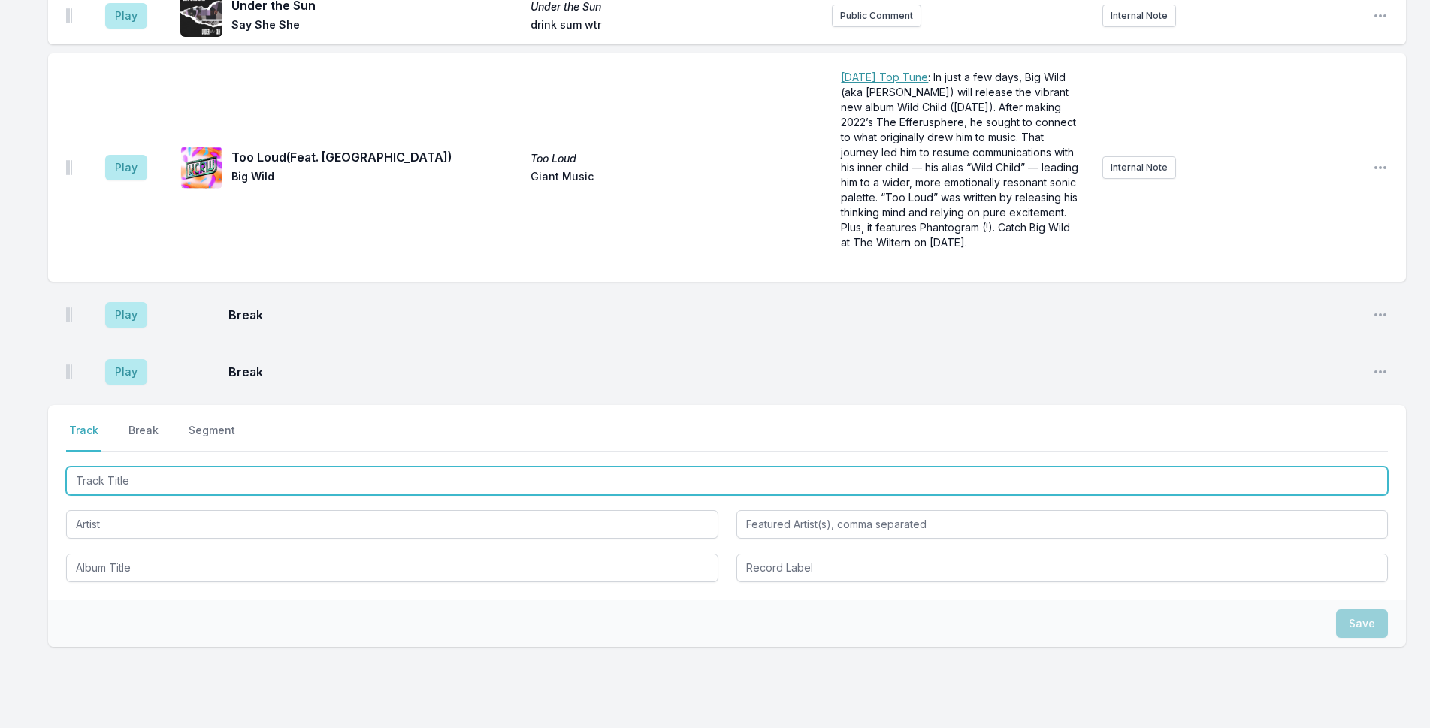
click at [241, 467] on input "Track Title" at bounding box center [727, 481] width 1322 height 29
click at [124, 467] on input "REBIRTH F SLICK" at bounding box center [727, 481] width 1322 height 29
type input "REBIRTH OF SLICK"
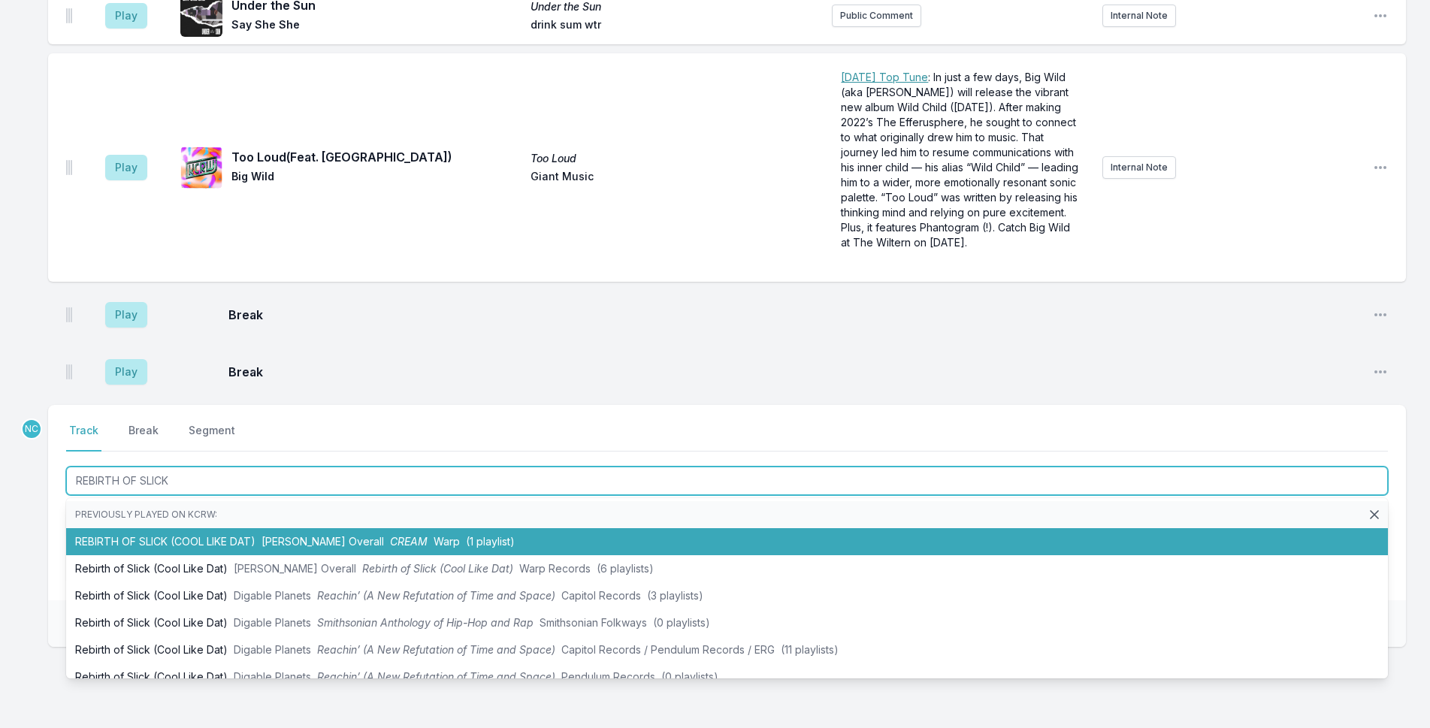
click at [246, 528] on li "REBIRTH OF SLICK (COOL LIKE DAT) [PERSON_NAME] Overall CREAM Warp (1 playlist)" at bounding box center [727, 541] width 1322 height 27
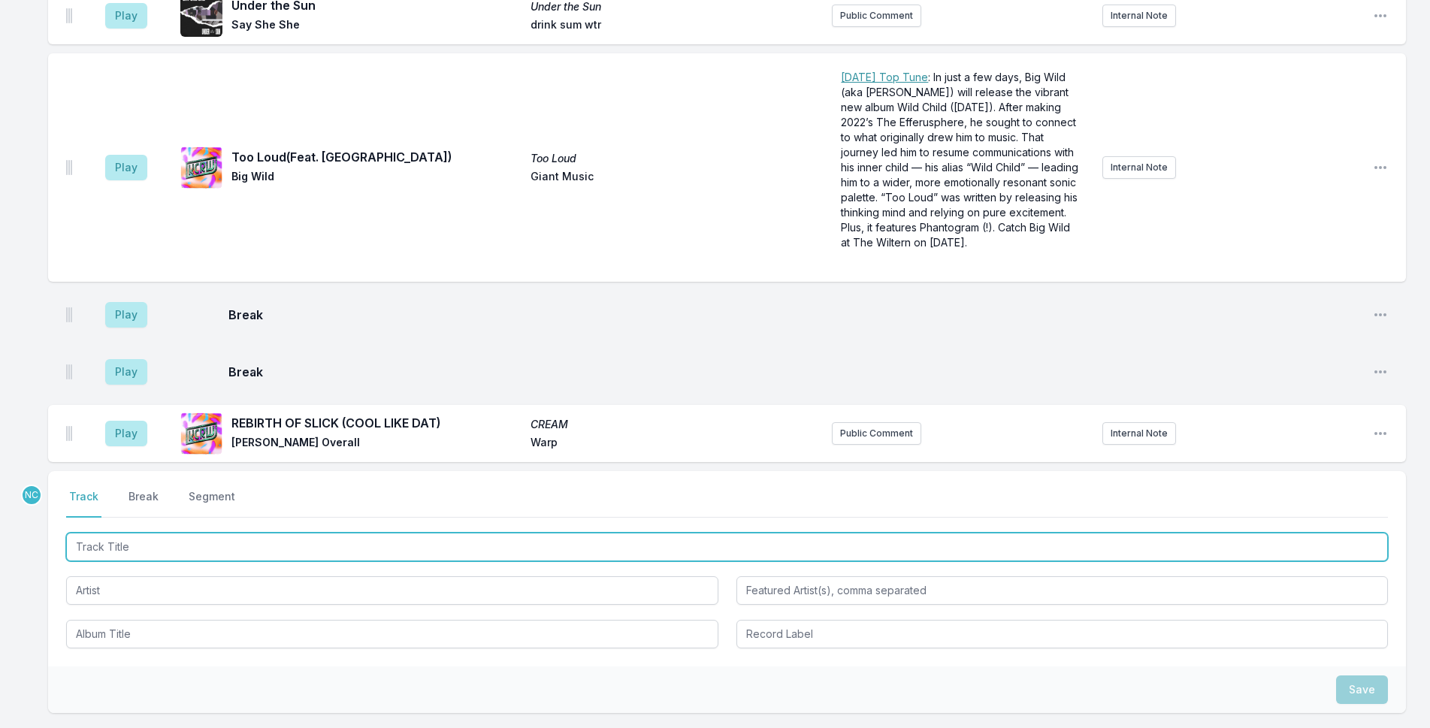
scroll to position [3134, 0]
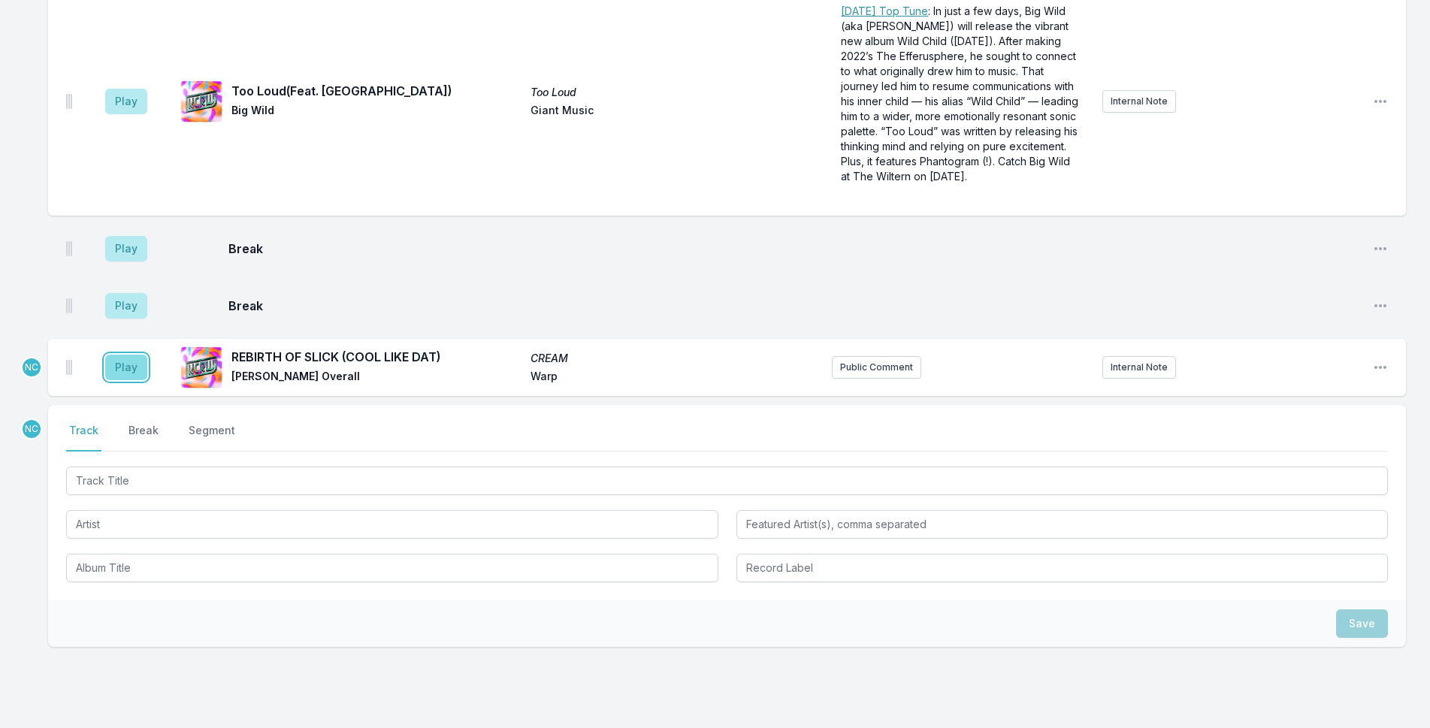
click at [123, 355] on button "Play" at bounding box center [126, 368] width 42 height 26
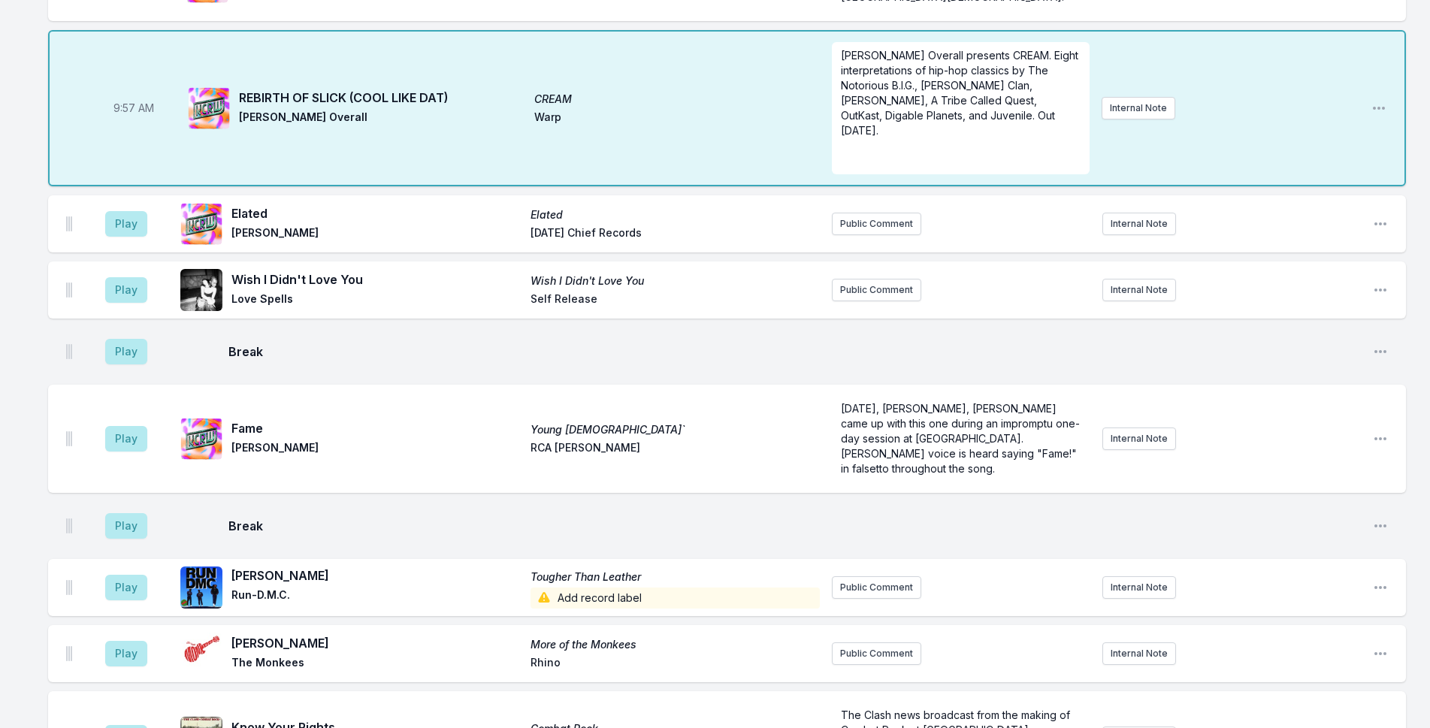
scroll to position [1561, 0]
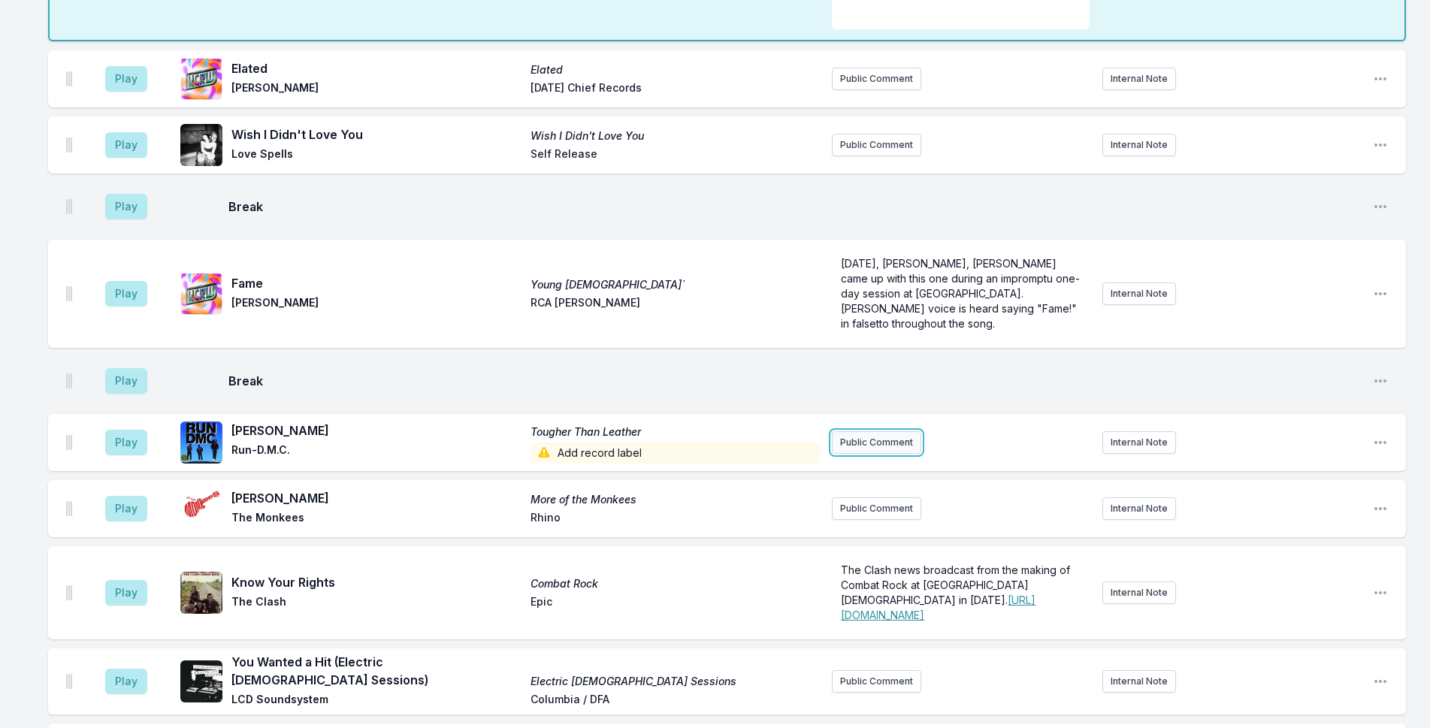
click at [870, 431] on button "Public Comment" at bounding box center [876, 442] width 89 height 23
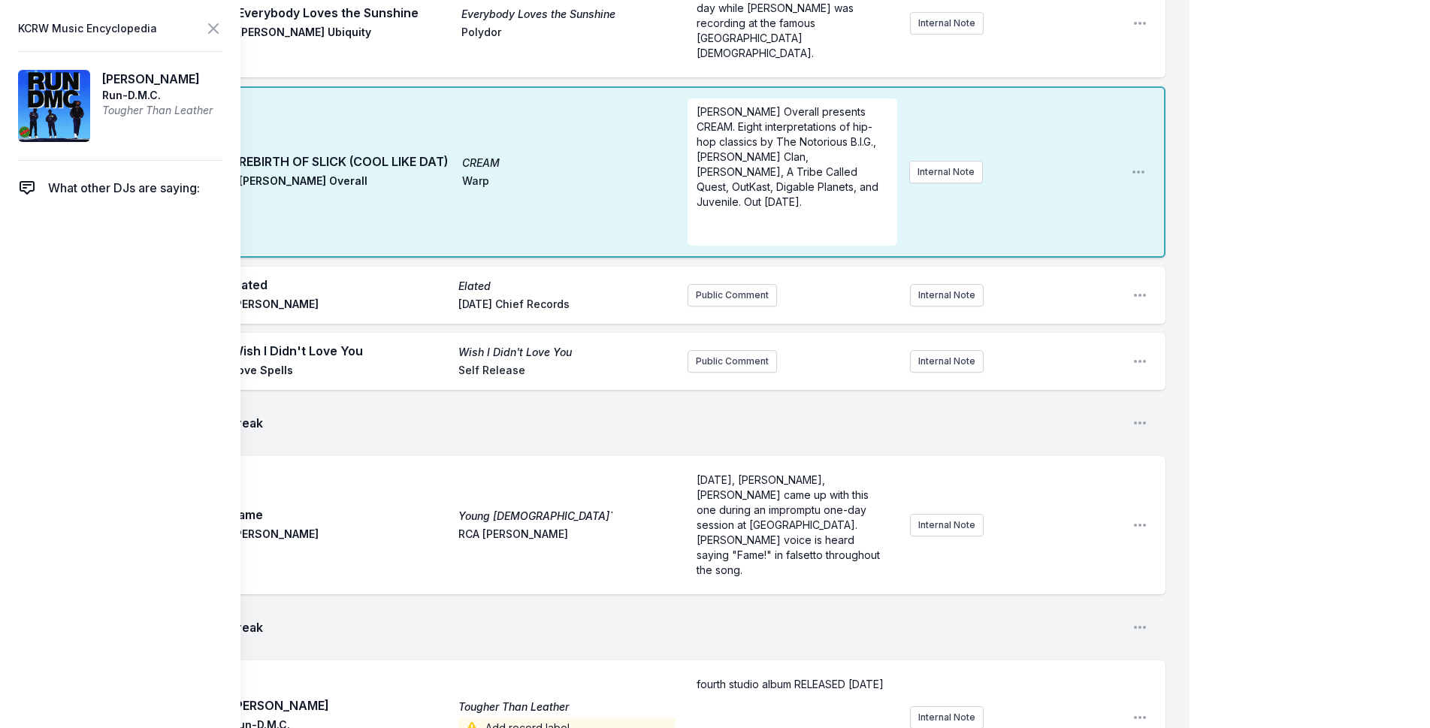
click at [1267, 229] on div "My Playlist KCRW Playlist Directory Reports NC NN User Guide Report Bug Sign ou…" at bounding box center [715, 682] width 1430 height 4487
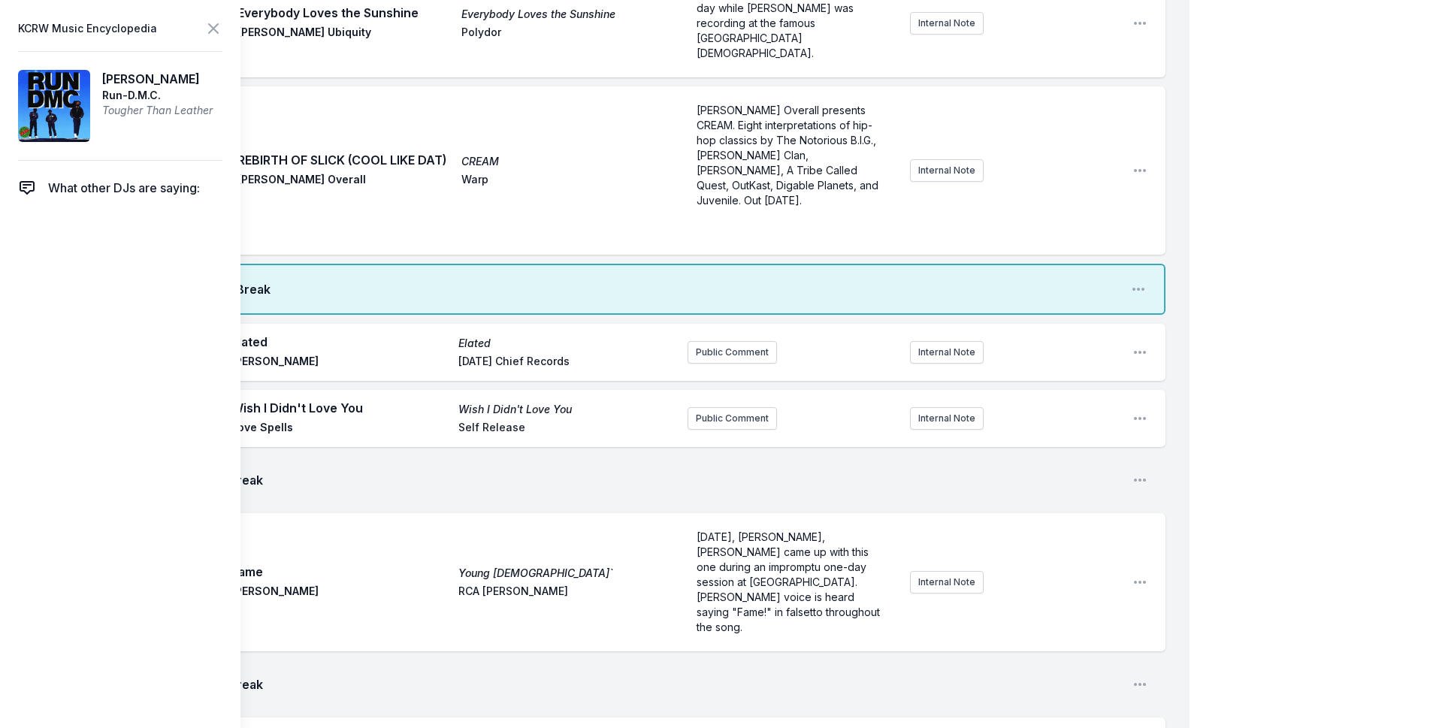
scroll to position [1560, 0]
click at [213, 23] on icon at bounding box center [213, 29] width 18 height 18
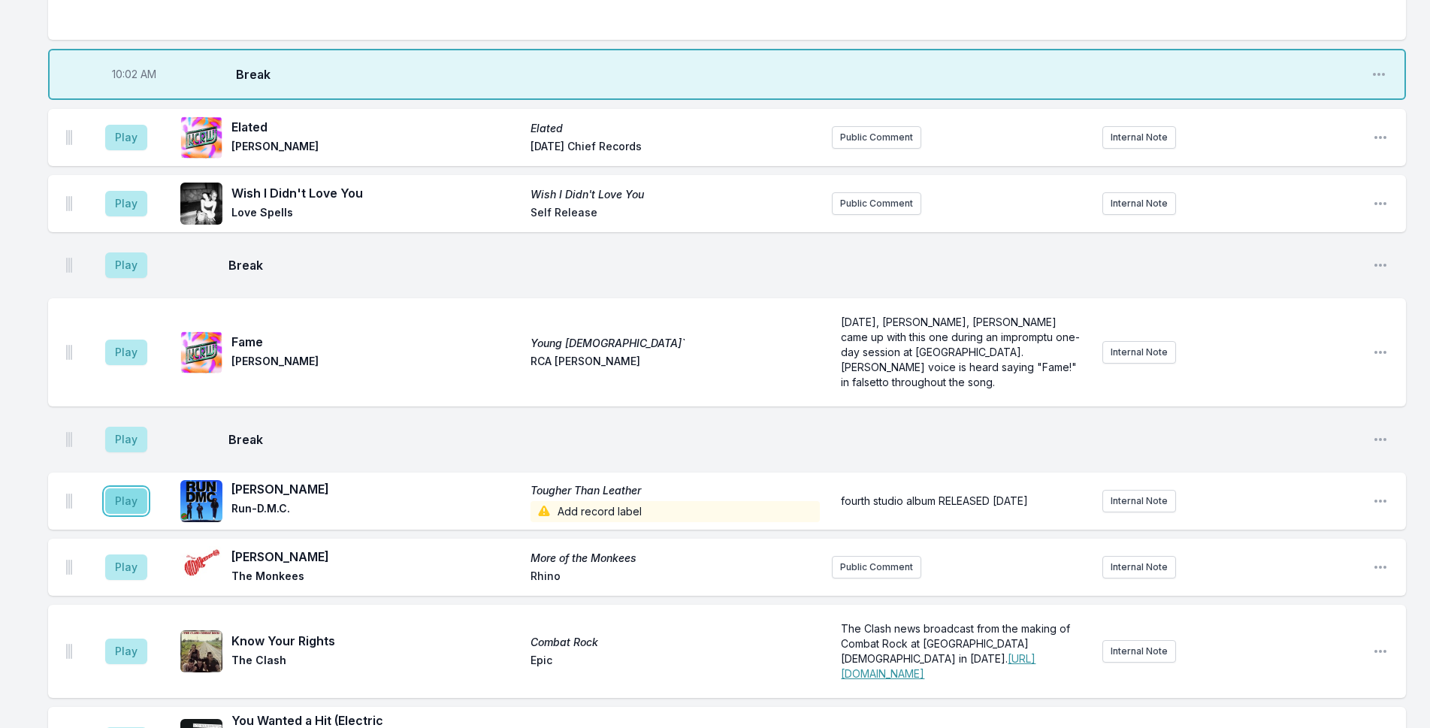
click at [114, 489] on button "Play" at bounding box center [126, 502] width 42 height 26
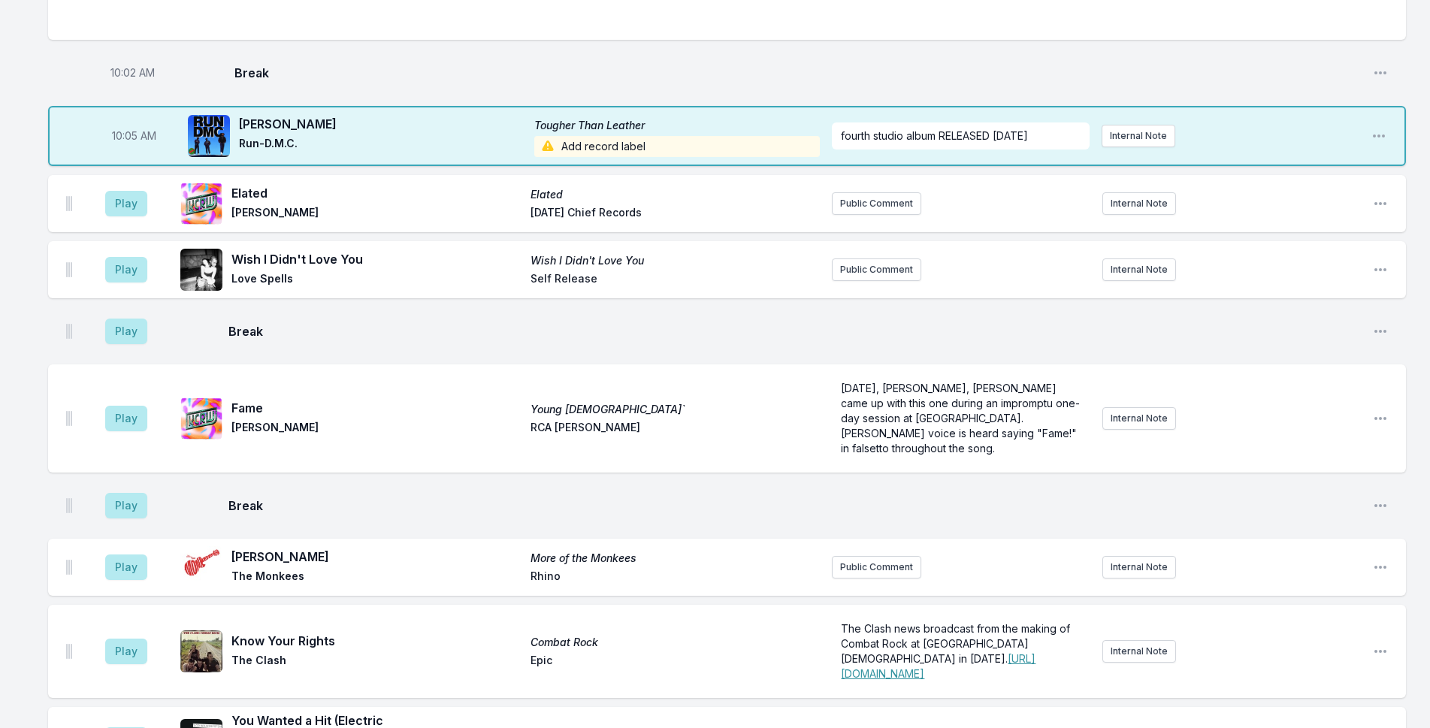
scroll to position [1558, 0]
click at [114, 556] on button "Play" at bounding box center [126, 569] width 42 height 26
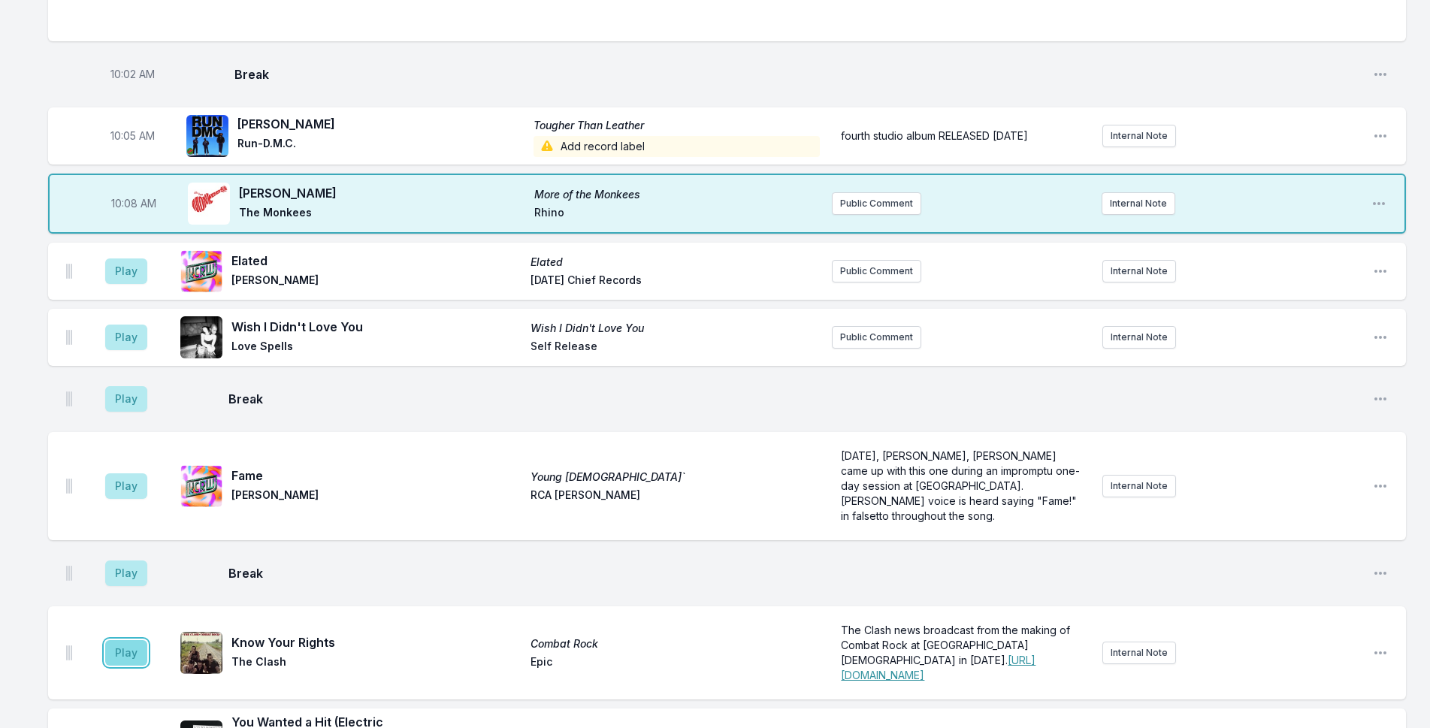
click at [126, 640] on button "Play" at bounding box center [126, 653] width 42 height 26
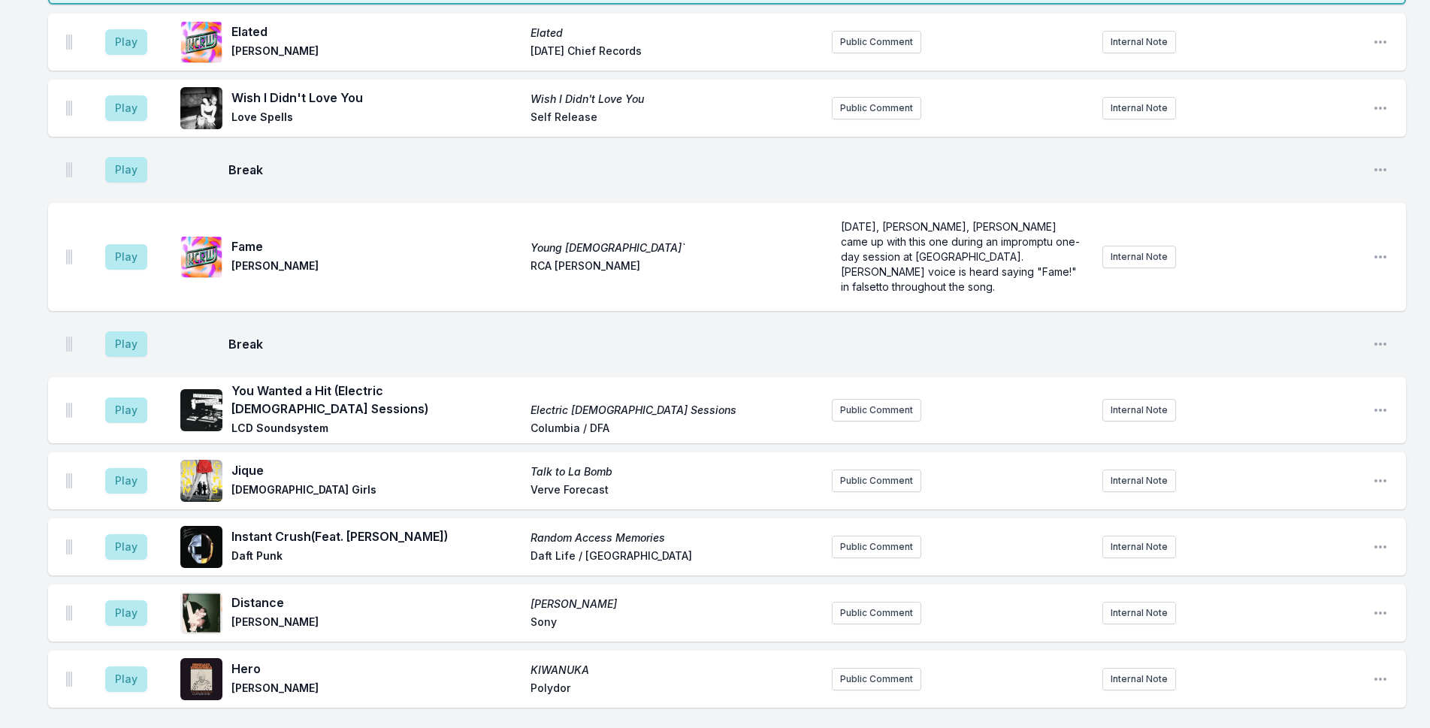
scroll to position [2084, 0]
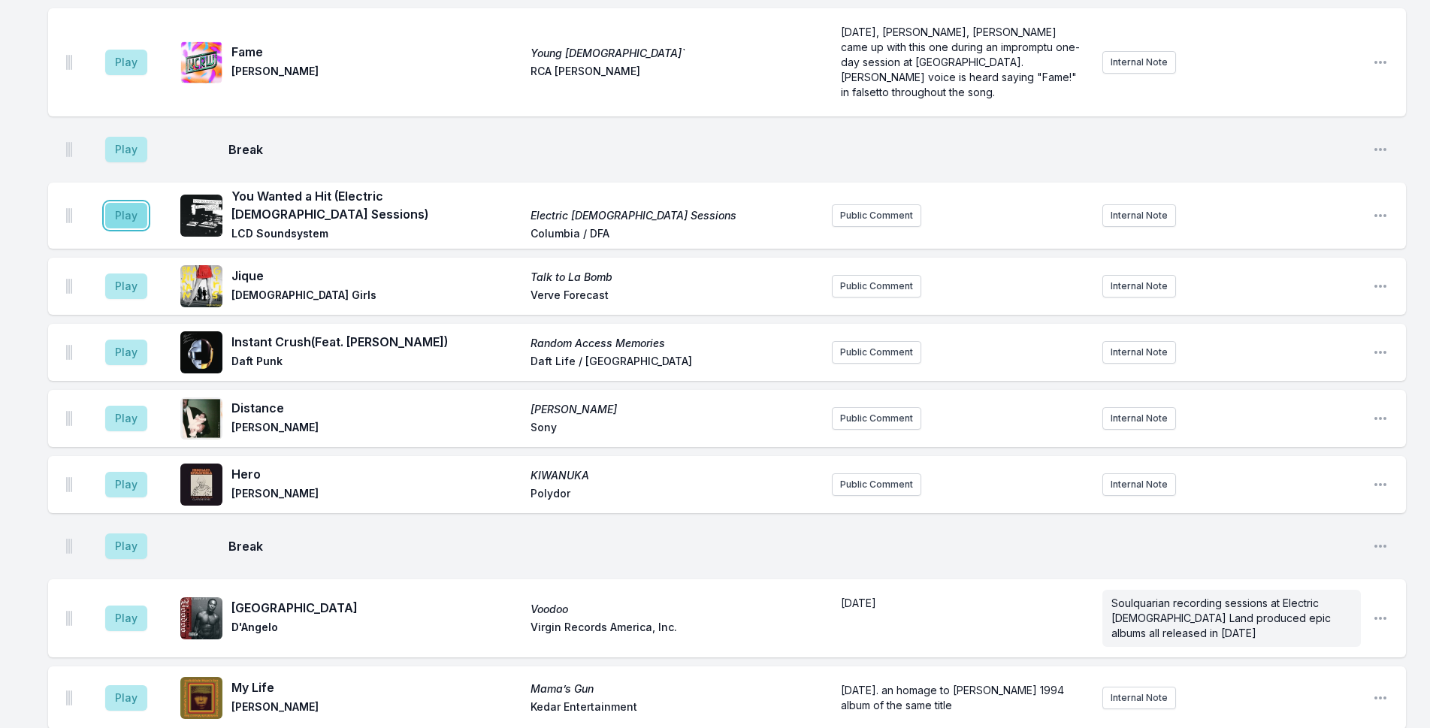
click at [134, 203] on button "Play" at bounding box center [126, 216] width 42 height 26
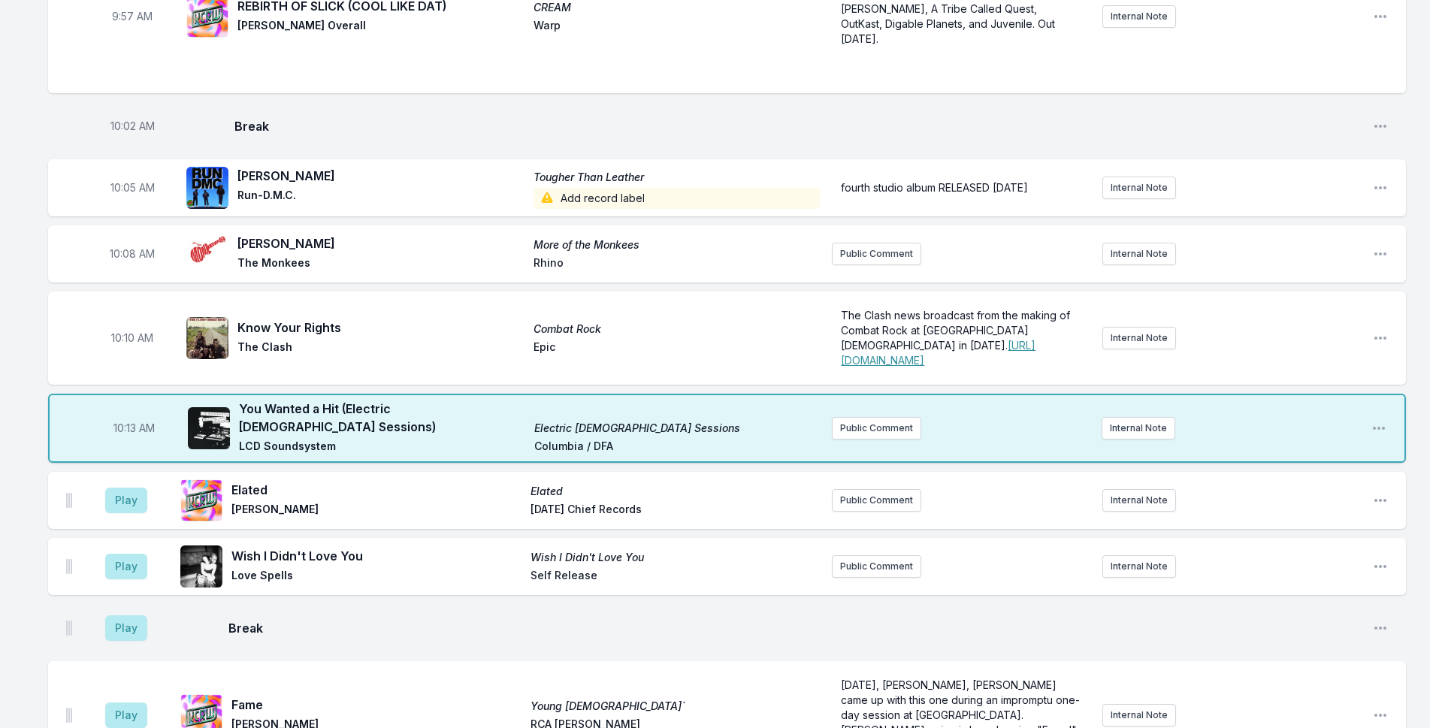
scroll to position [1708, 0]
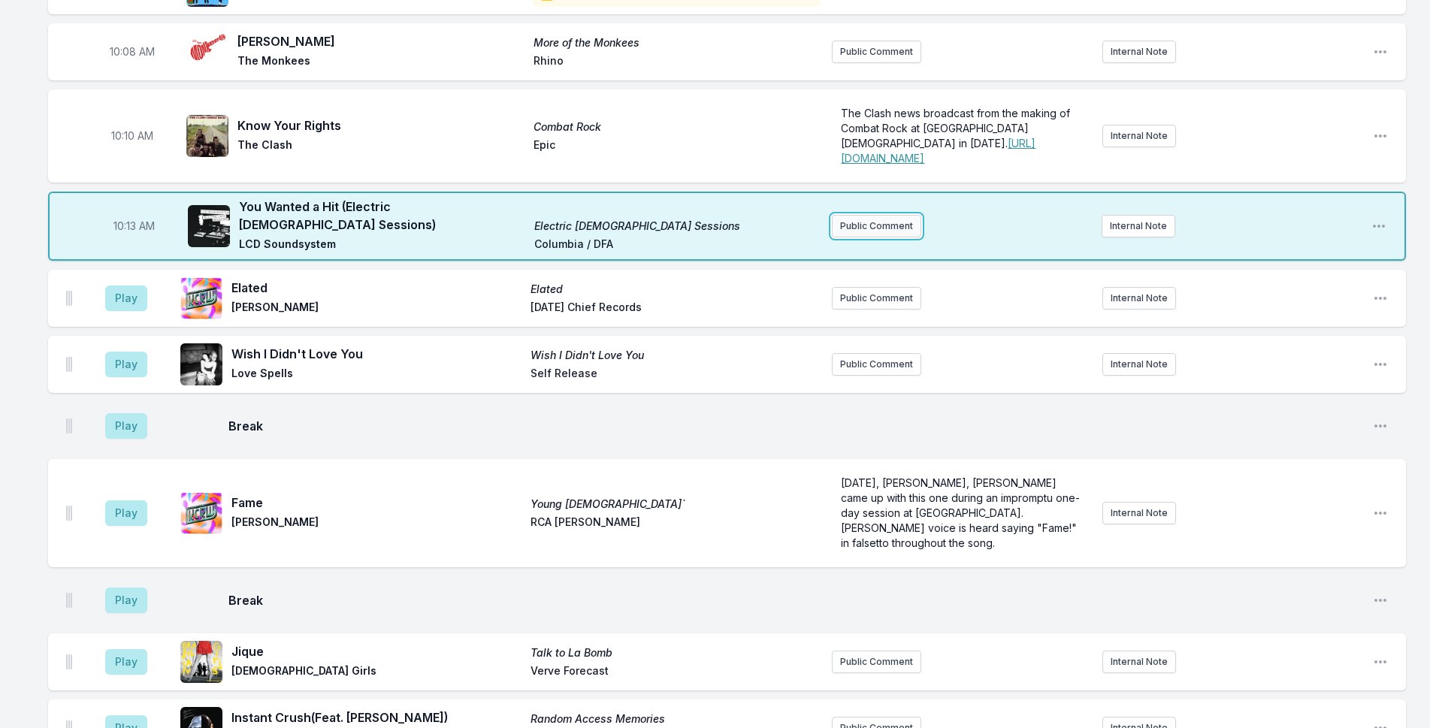
click at [902, 215] on button "Public Comment" at bounding box center [876, 226] width 89 height 23
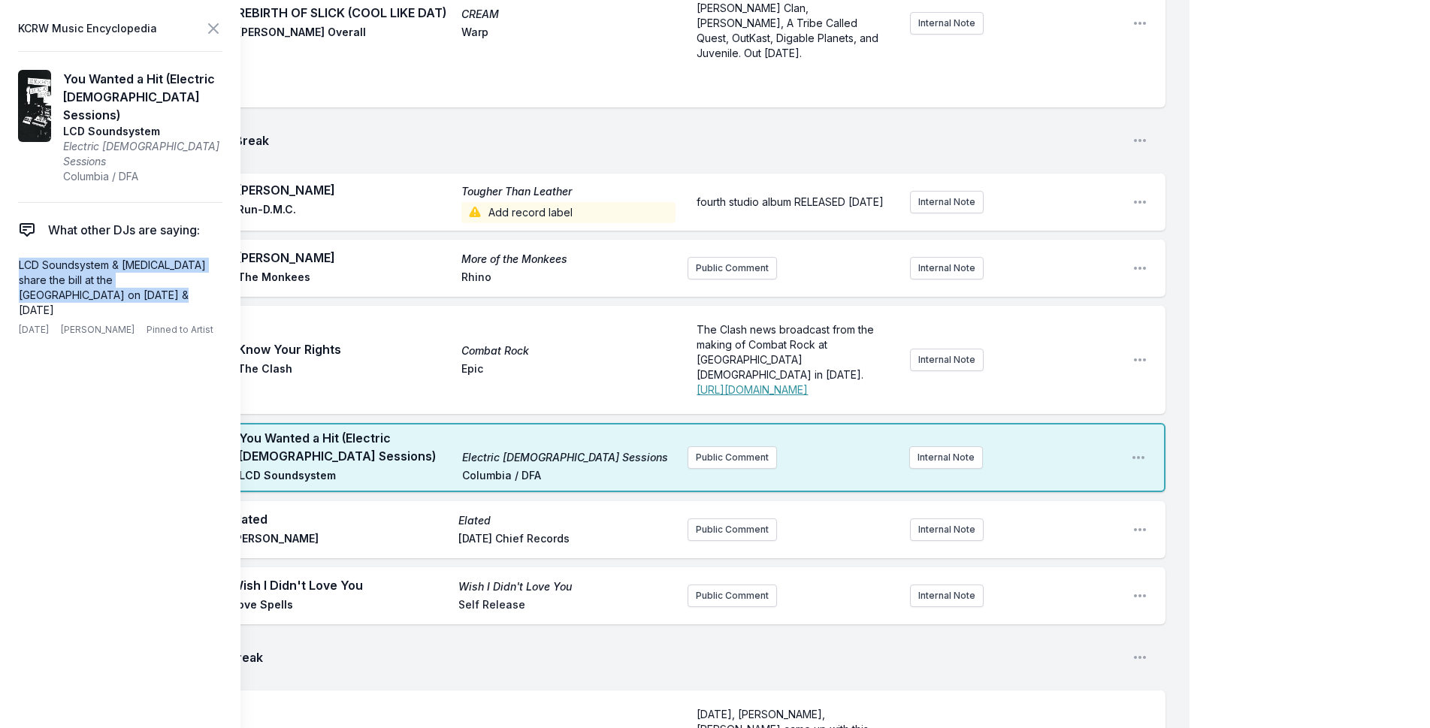
drag, startPoint x: 85, startPoint y: 260, endPoint x: 0, endPoint y: 229, distance: 90.4
click at [0, 229] on aside "KCRW Music Encyclopedia You Wanted a Hit (Electric [DEMOGRAPHIC_DATA] Sessions)…" at bounding box center [120, 364] width 241 height 728
copy p "LCD Soundsystem & [MEDICAL_DATA] share the bill at the [GEOGRAPHIC_DATA] on [DA…"
click at [742, 446] on button "Public Comment" at bounding box center [732, 457] width 89 height 23
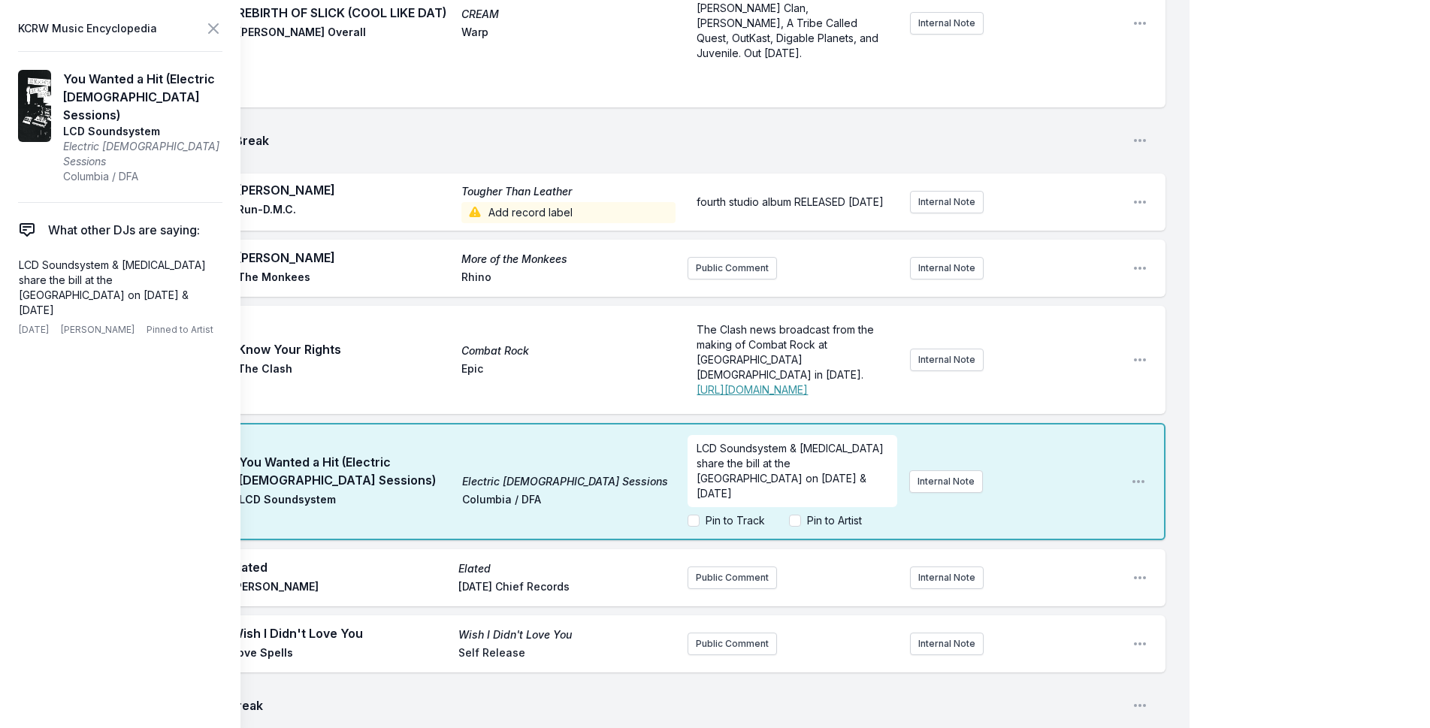
click at [1214, 274] on div "My Playlist KCRW Playlist Directory Reports NC NN User Guide Report Bug Sign ou…" at bounding box center [715, 531] width 1430 height 4478
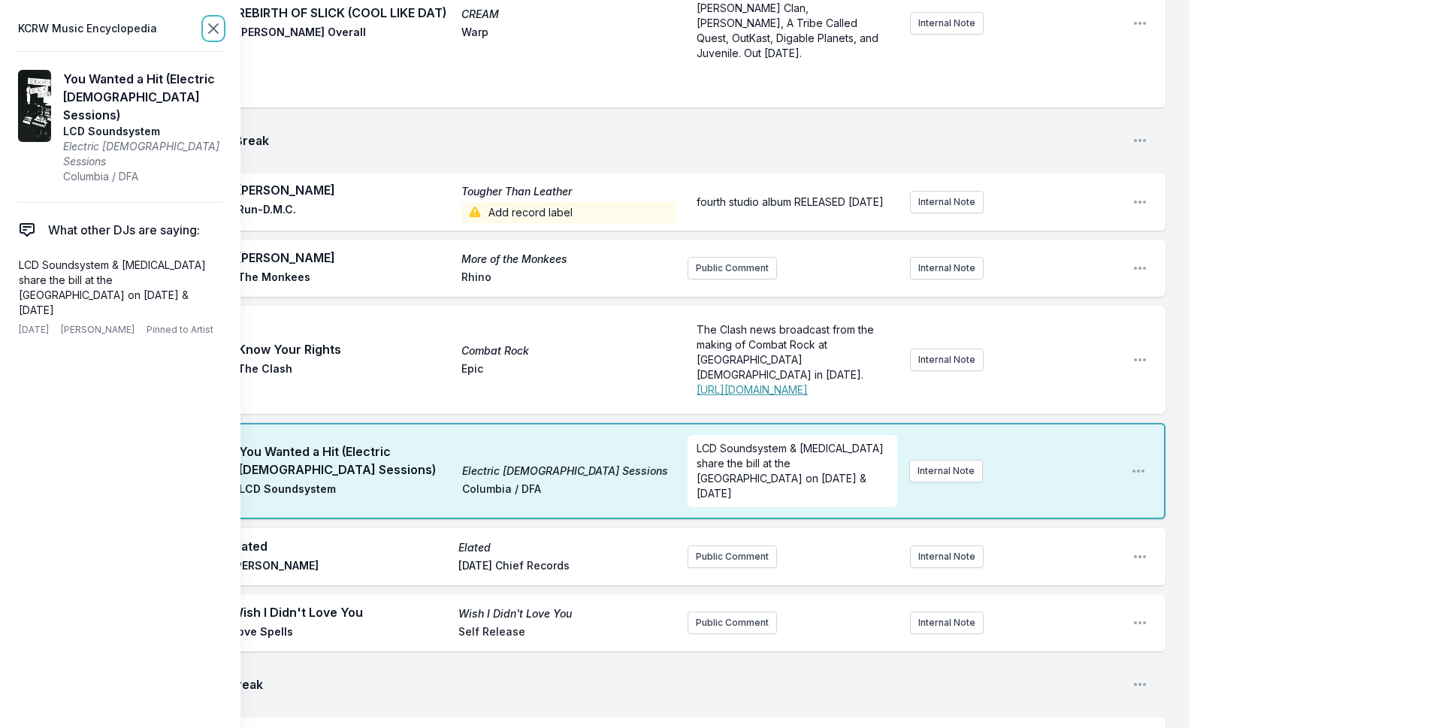
click at [207, 26] on icon at bounding box center [213, 29] width 18 height 18
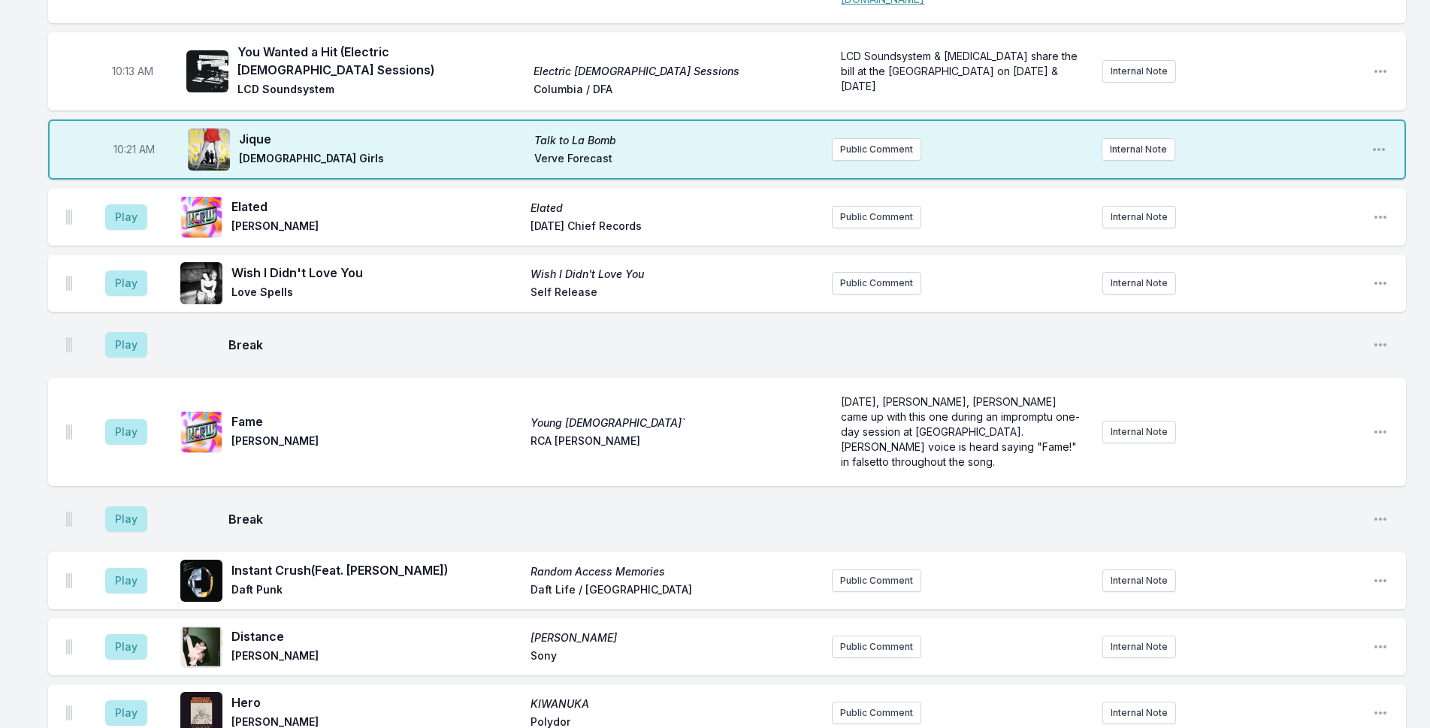
scroll to position [1784, 0]
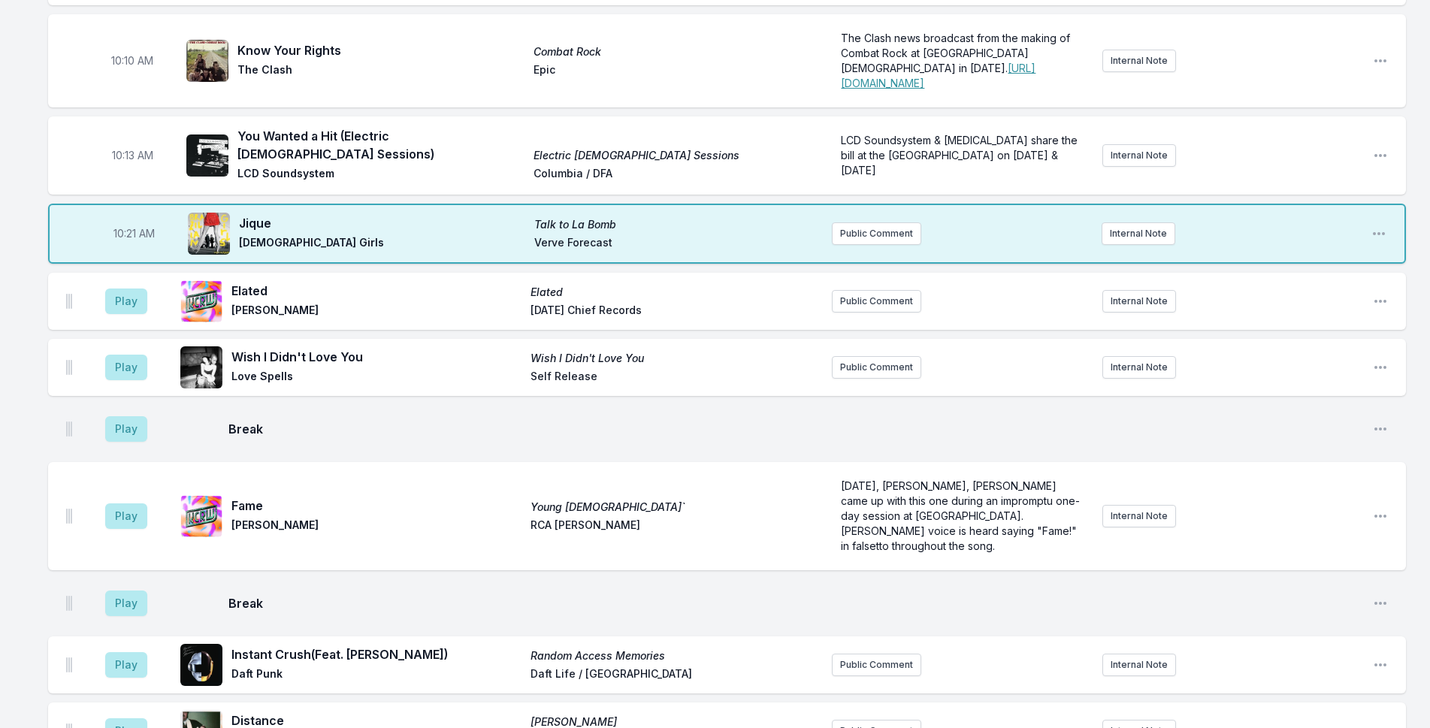
click at [879, 204] on div "10:21 AM Jique Talk to La Bomb [DEMOGRAPHIC_DATA] Girls Verve Forecast Public C…" at bounding box center [727, 234] width 1358 height 60
click at [879, 222] on button "Public Comment" at bounding box center [876, 233] width 89 height 23
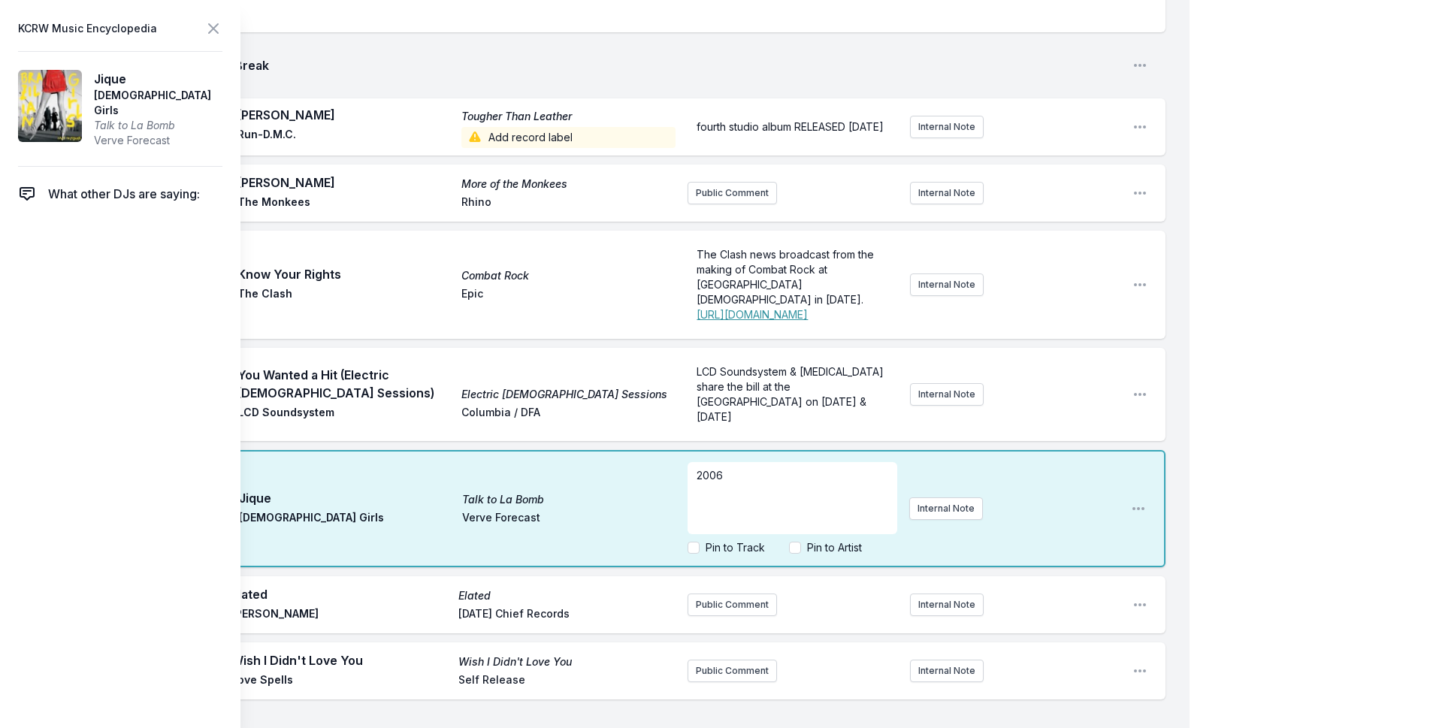
click at [1289, 220] on div "My Playlist KCRW Playlist Directory Reports NC NN User Guide Report Bug Sign ou…" at bounding box center [715, 473] width 1430 height 4514
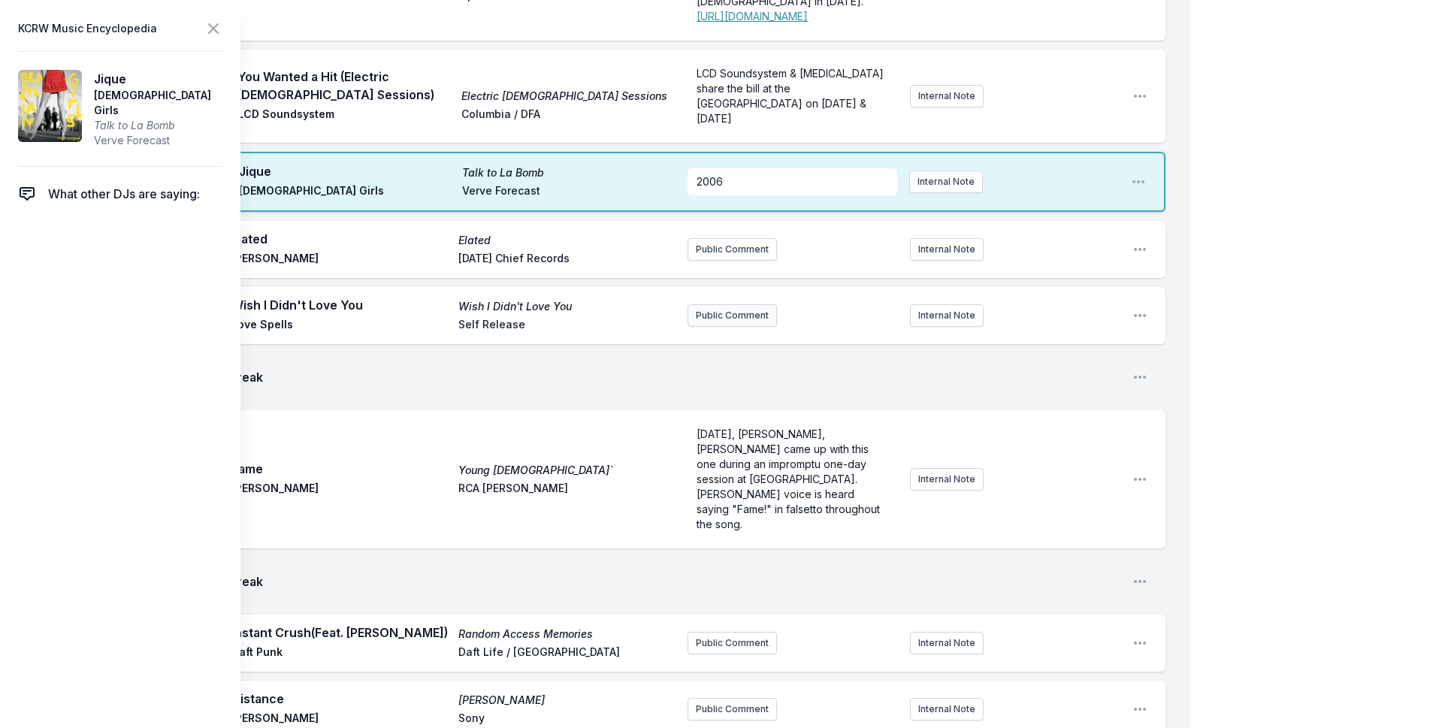
scroll to position [2084, 0]
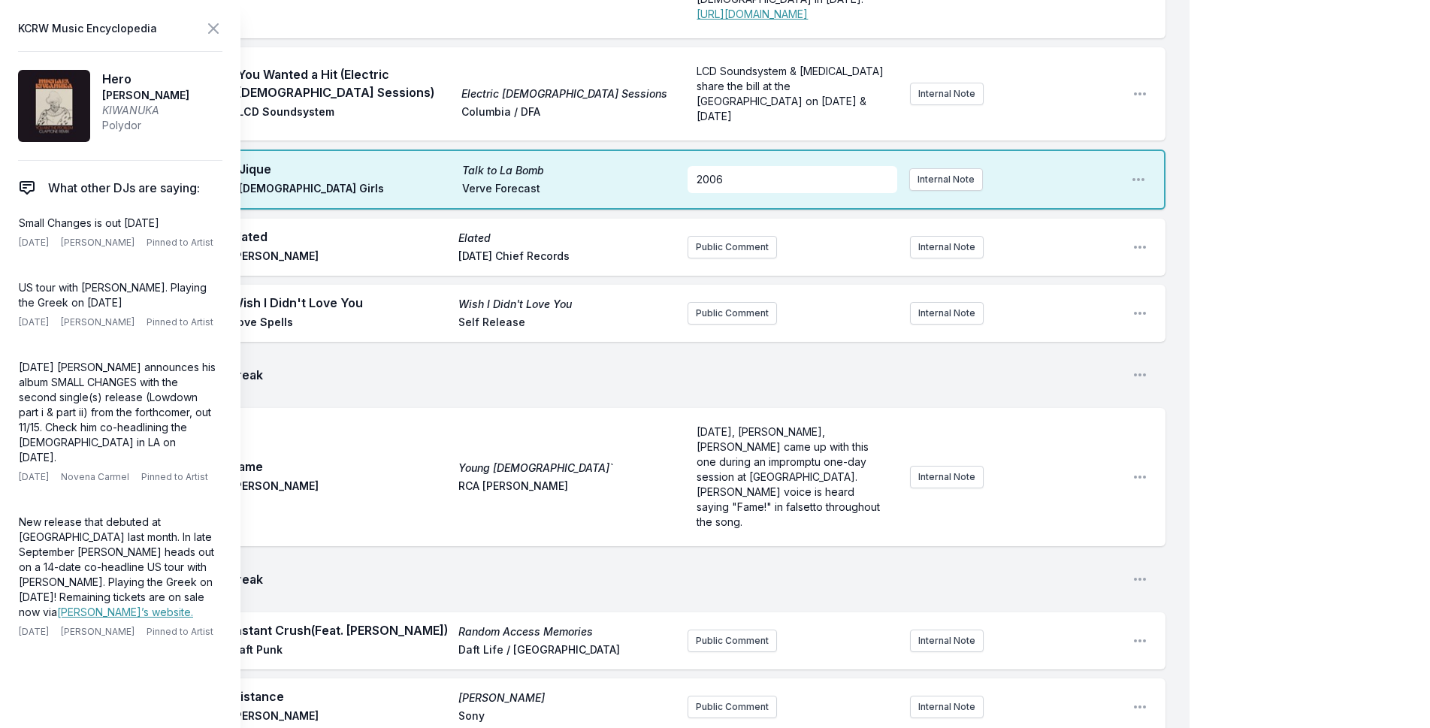
click at [1303, 341] on div "My Playlist KCRW Playlist Directory Reports NC NN User Guide Report Bug Sign ou…" at bounding box center [715, 173] width 1430 height 4514
click at [208, 27] on icon at bounding box center [213, 29] width 18 height 18
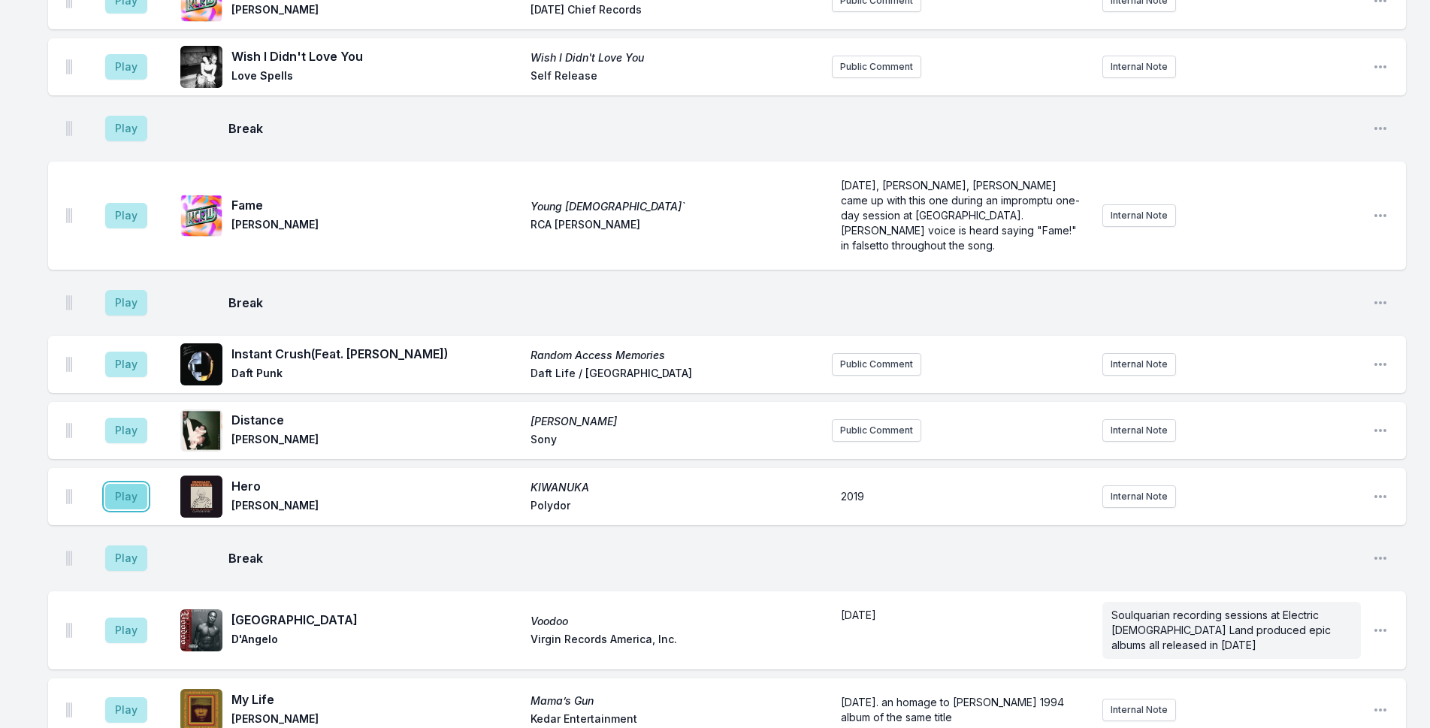
click at [138, 484] on button "Play" at bounding box center [126, 497] width 42 height 26
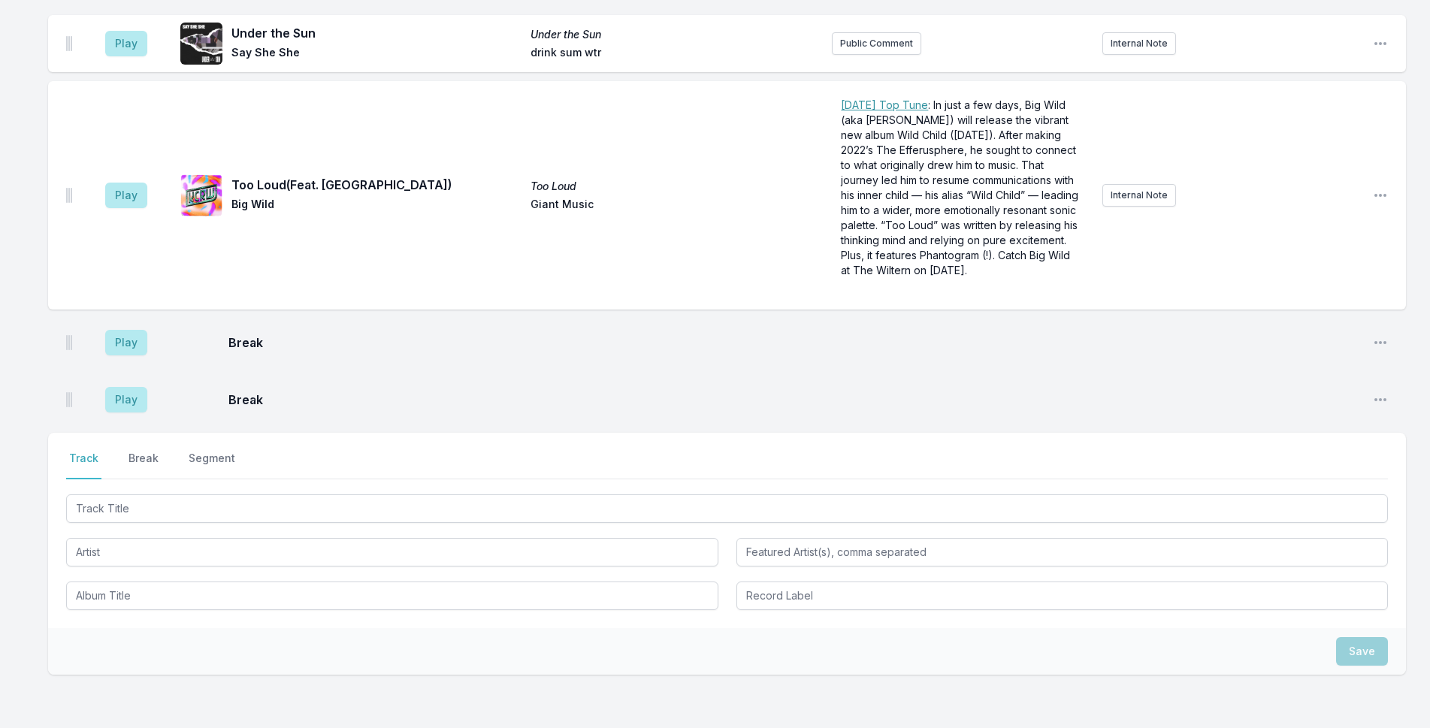
scroll to position [3278, 0]
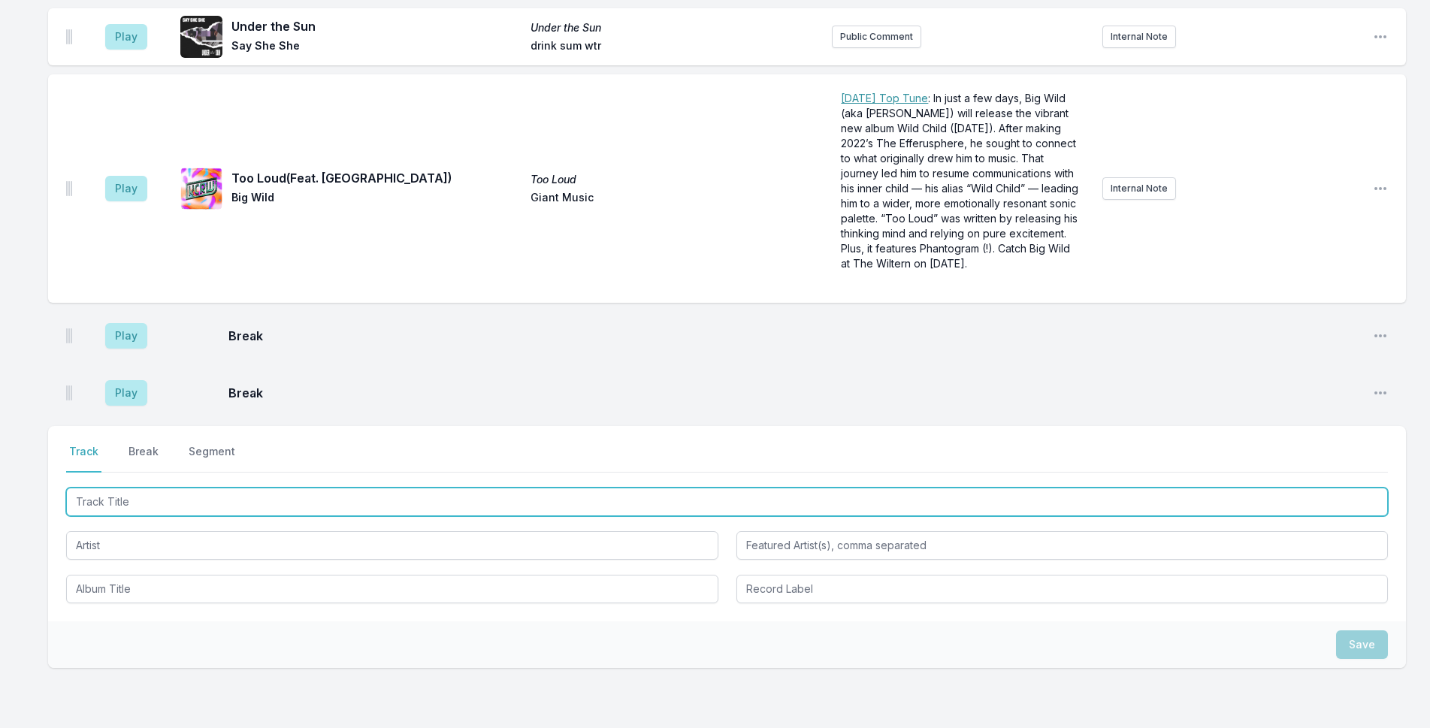
click at [267, 488] on input "Track Title" at bounding box center [727, 502] width 1322 height 29
type input "Primos"
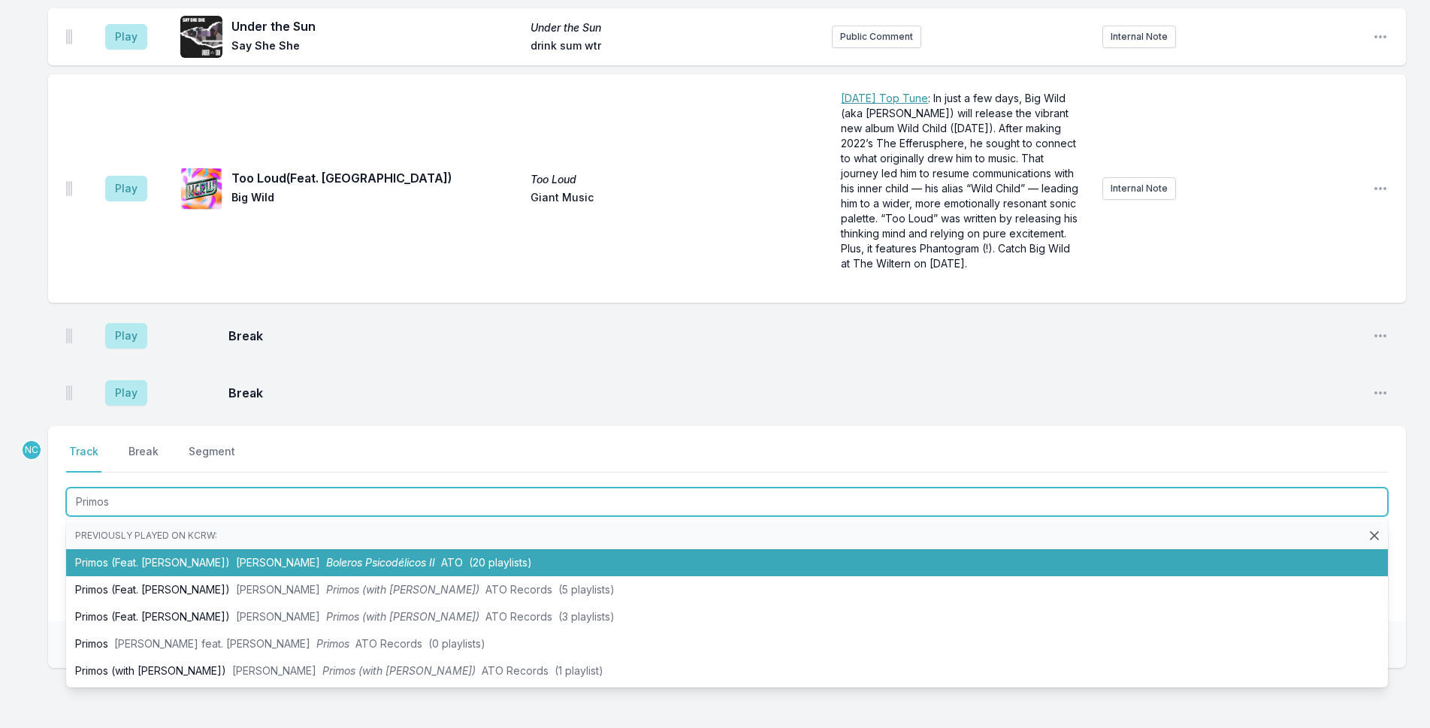
click at [299, 556] on span "[PERSON_NAME]" at bounding box center [278, 562] width 84 height 13
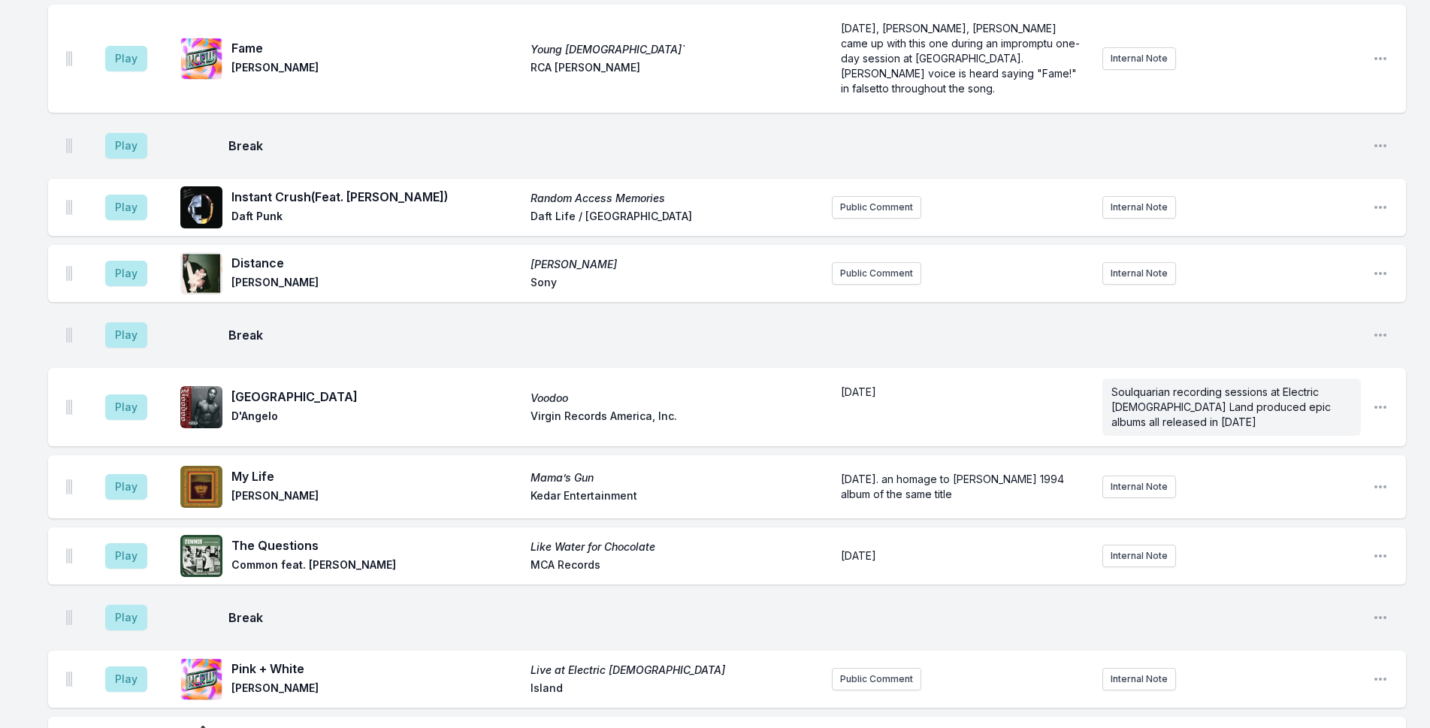
scroll to position [2442, 0]
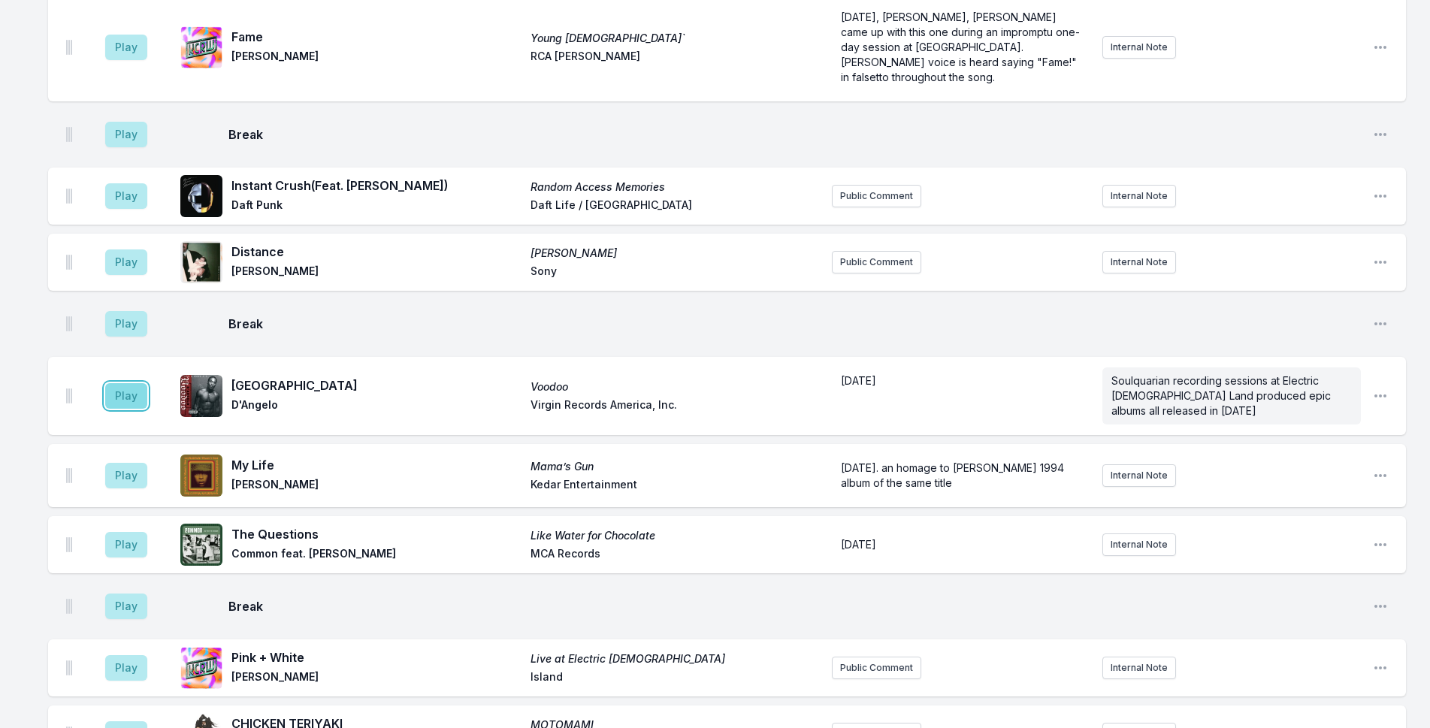
click at [134, 383] on button "Play" at bounding box center [126, 396] width 42 height 26
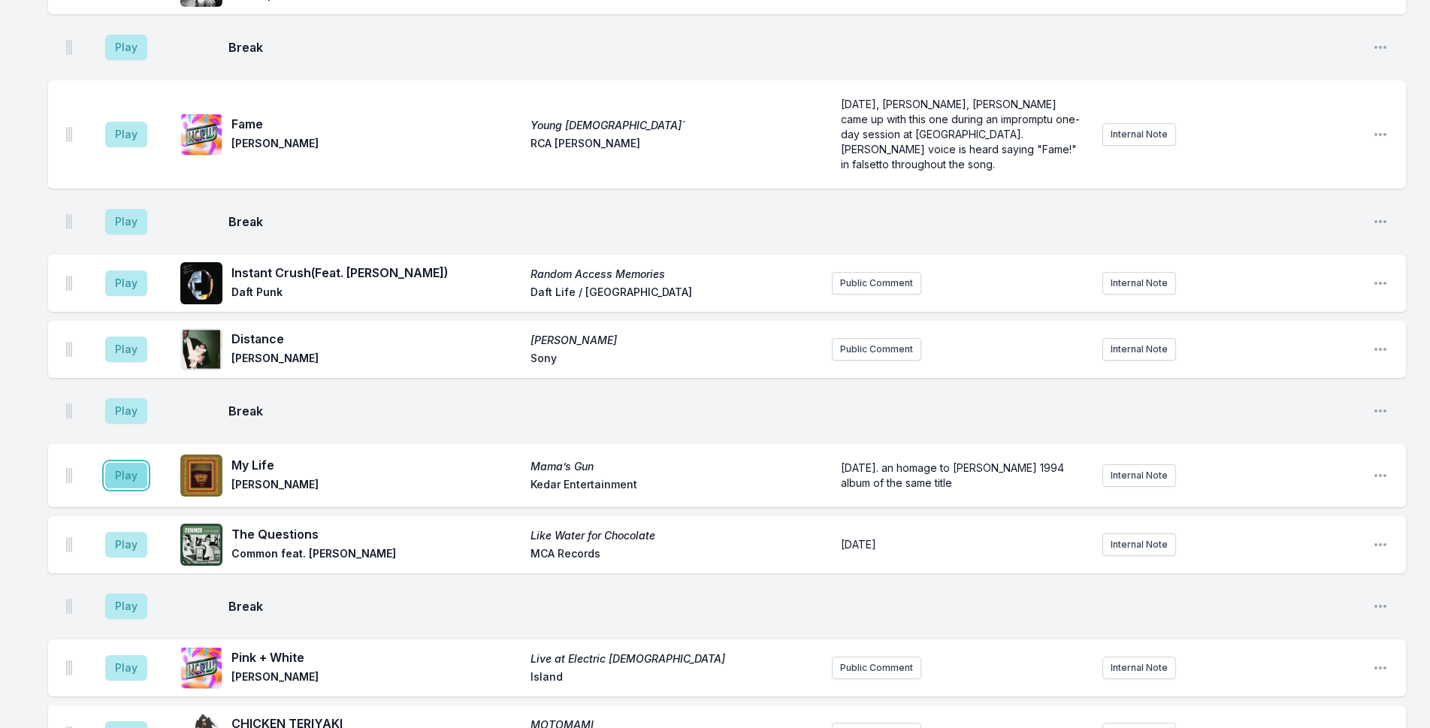
click at [130, 463] on button "Play" at bounding box center [126, 476] width 42 height 26
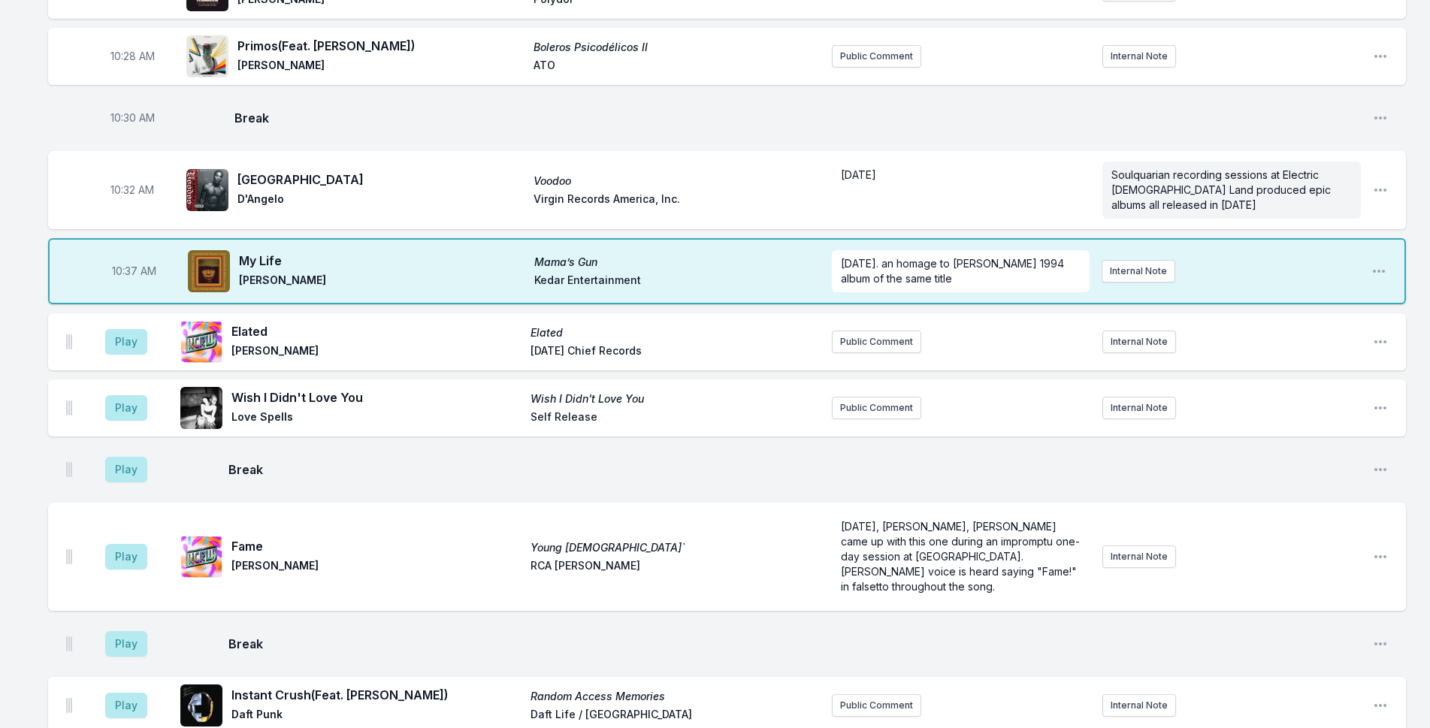
scroll to position [2066, 0]
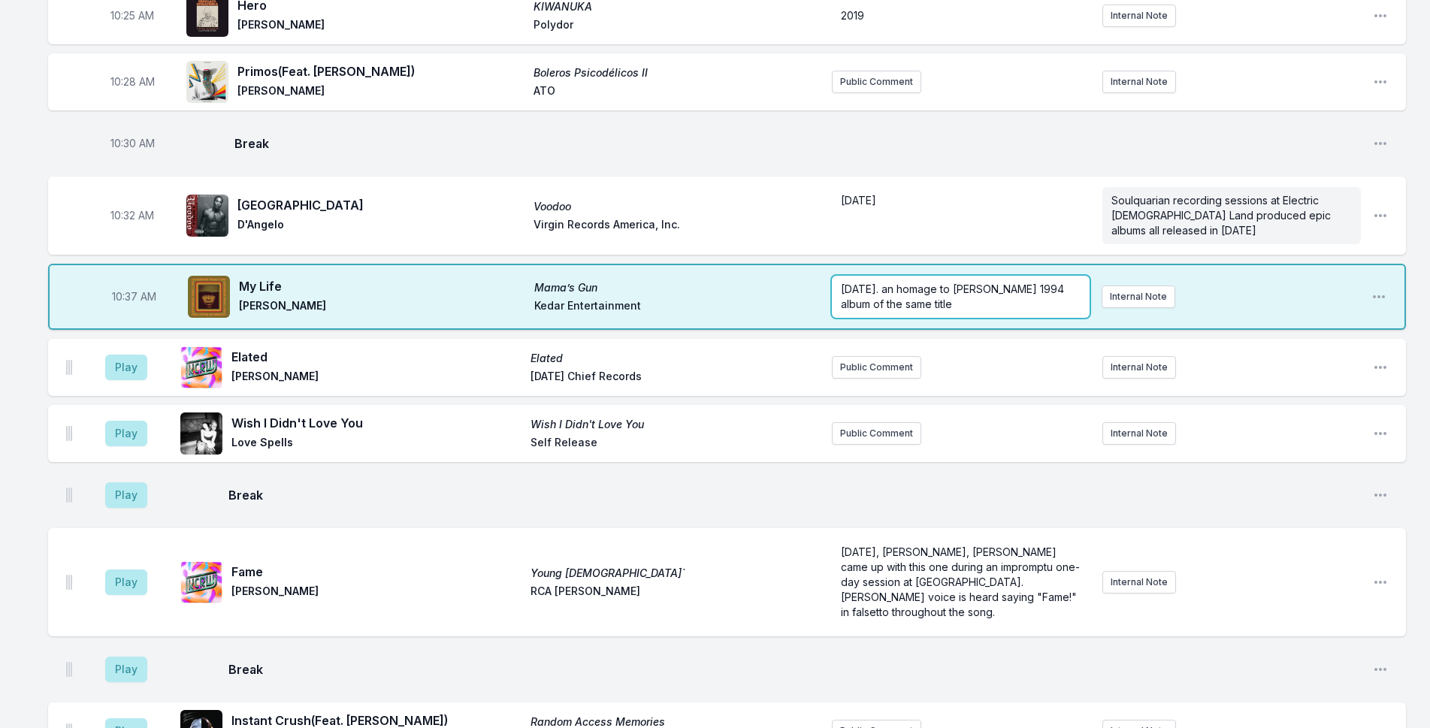
click at [893, 283] on span "[DATE]. an homage to [PERSON_NAME] 1994 album of the same title" at bounding box center [954, 297] width 226 height 28
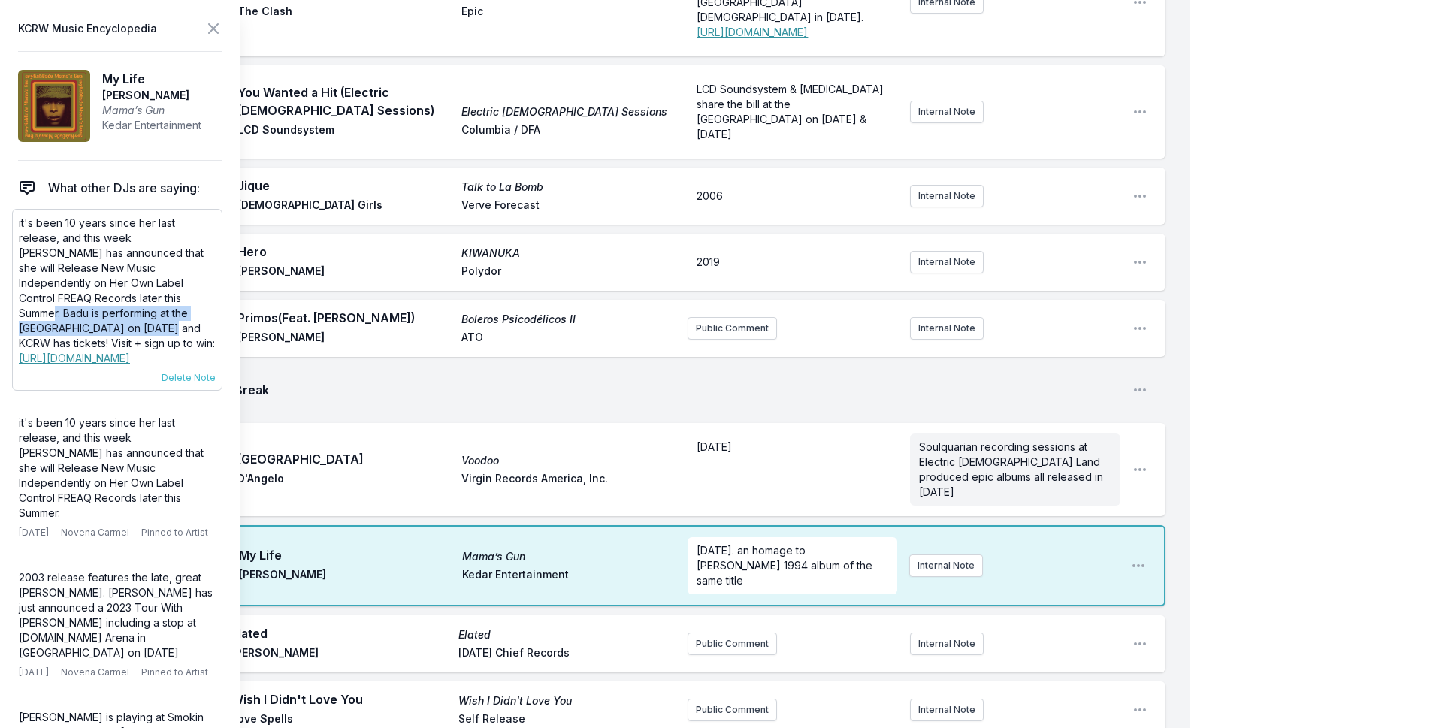
drag, startPoint x: 62, startPoint y: 294, endPoint x: 173, endPoint y: 315, distance: 112.5
click at [173, 315] on p "it's been 10 years since her last release, and this week [PERSON_NAME] has anno…" at bounding box center [117, 291] width 197 height 150
copy p "Badu is performing at the [GEOGRAPHIC_DATA] on [DATE]"
click at [789, 544] on span "[DATE]. an homage to [PERSON_NAME] 1994 album of the same title" at bounding box center [786, 565] width 179 height 43
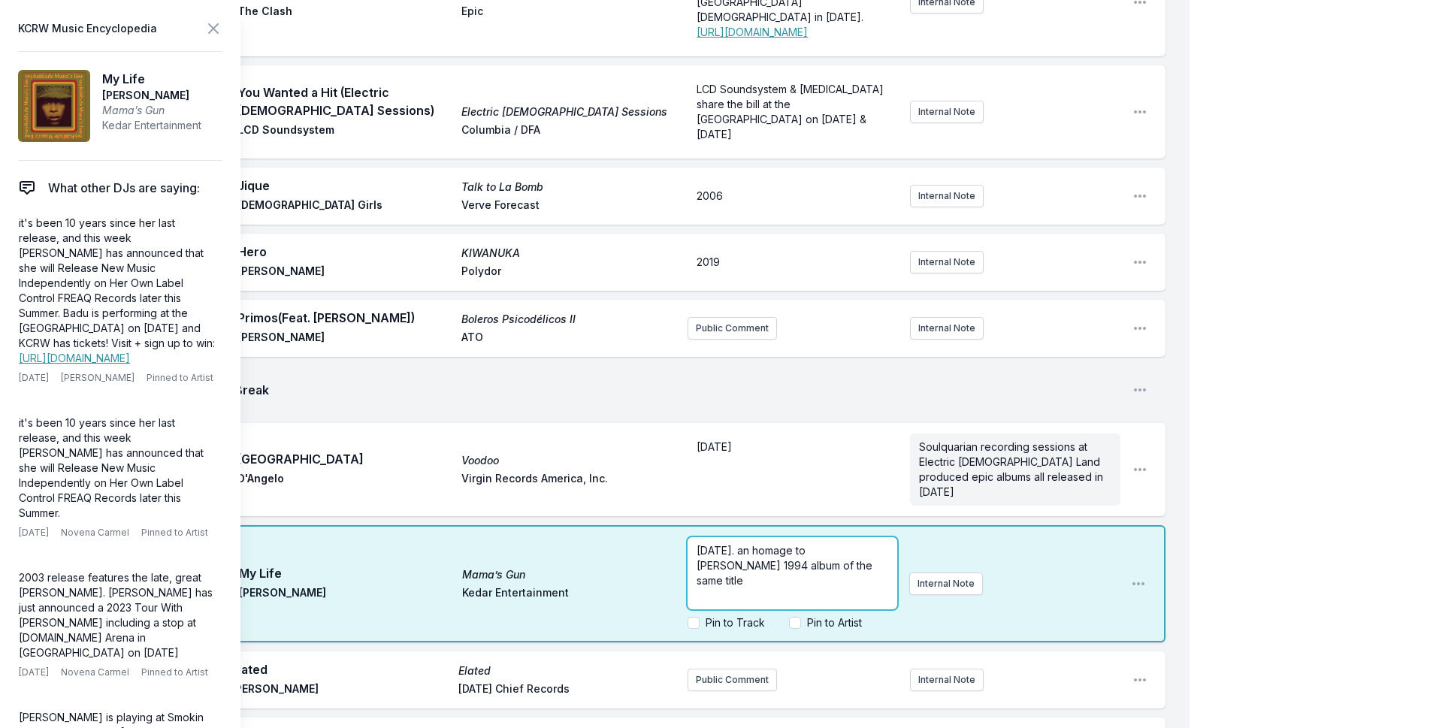
click at [875, 543] on p "[DATE]. an homage to [PERSON_NAME] 1994 album of the same title" at bounding box center [793, 565] width 192 height 45
drag, startPoint x: 1235, startPoint y: 305, endPoint x: 1221, endPoint y: 308, distance: 14.6
click at [1236, 305] on div "My Playlist KCRW Playlist Directory Reports NC NN User Guide Report Bug Sign ou…" at bounding box center [715, 214] width 1430 height 4560
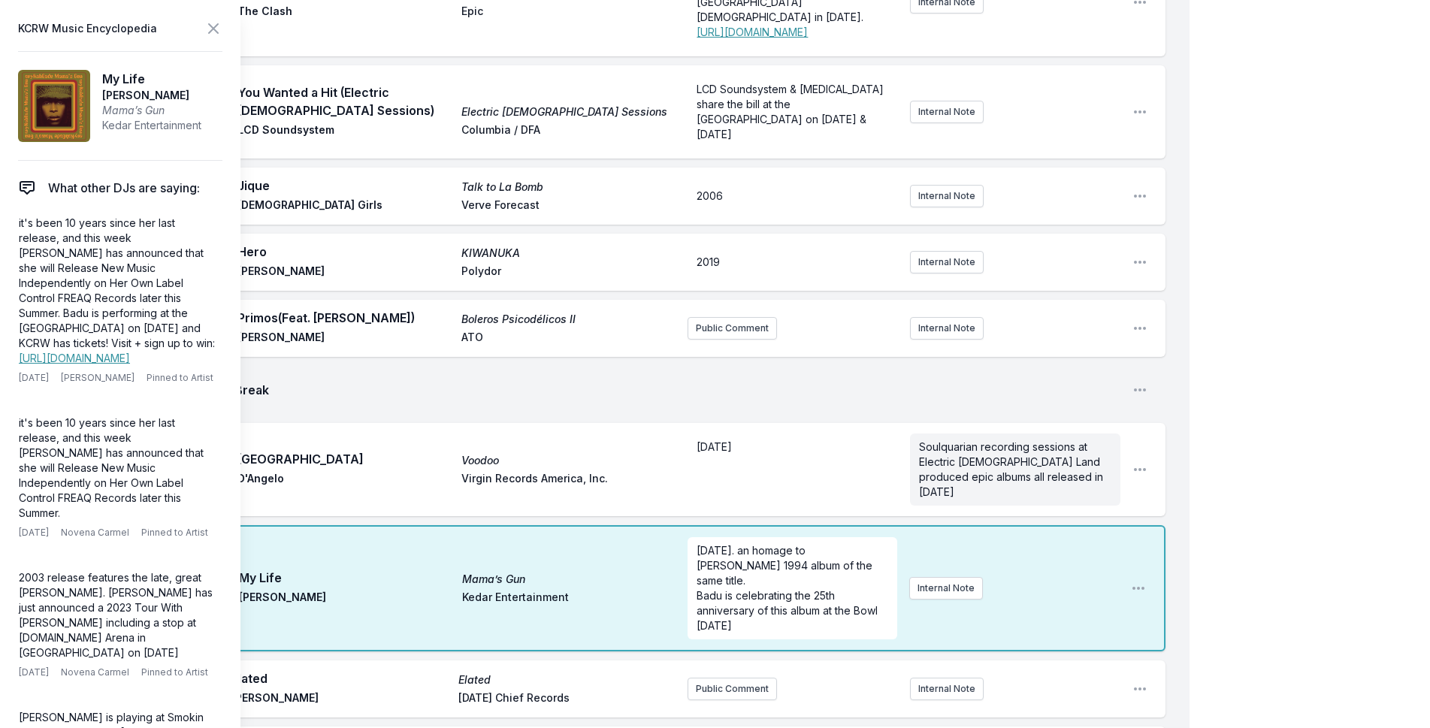
scroll to position [0, 0]
click at [208, 27] on icon at bounding box center [213, 29] width 18 height 18
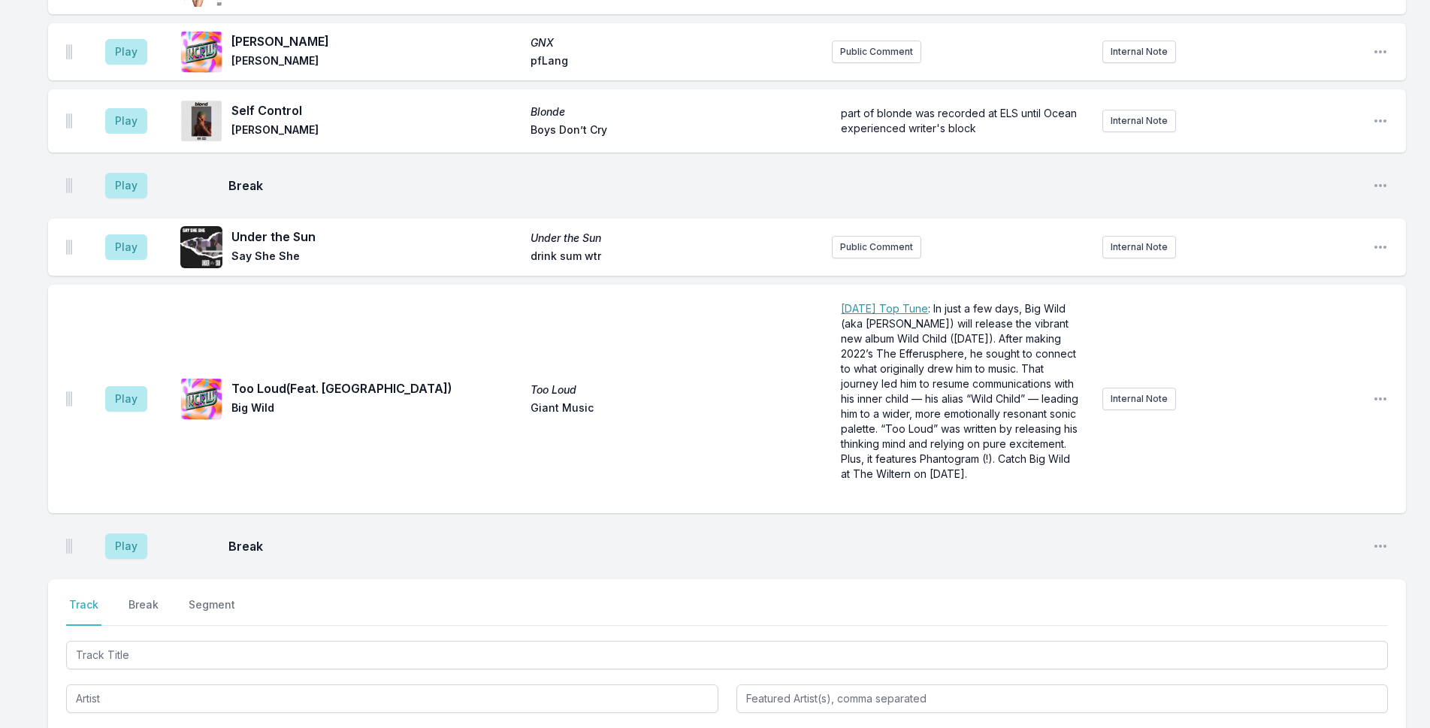
scroll to position [3497, 0]
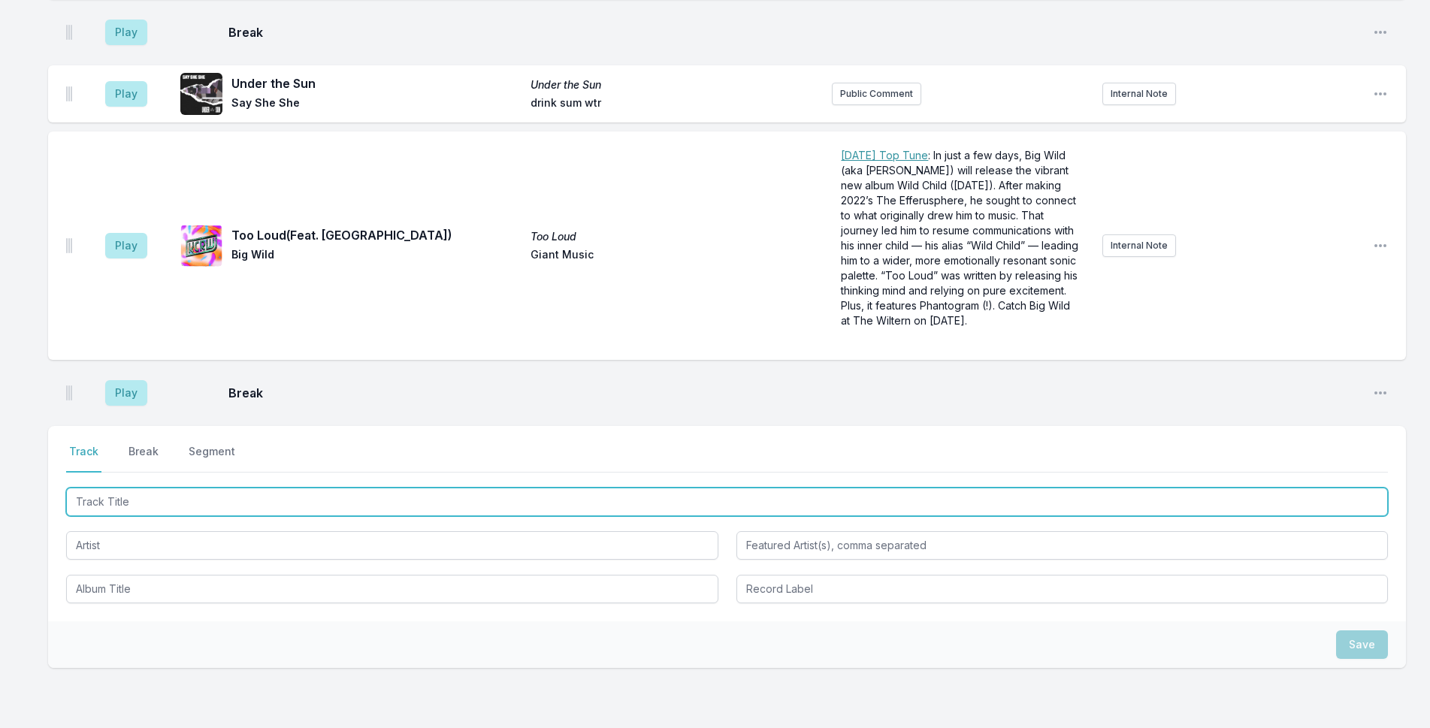
click at [289, 488] on input "Track Title" at bounding box center [727, 502] width 1322 height 29
type input "See You Again"
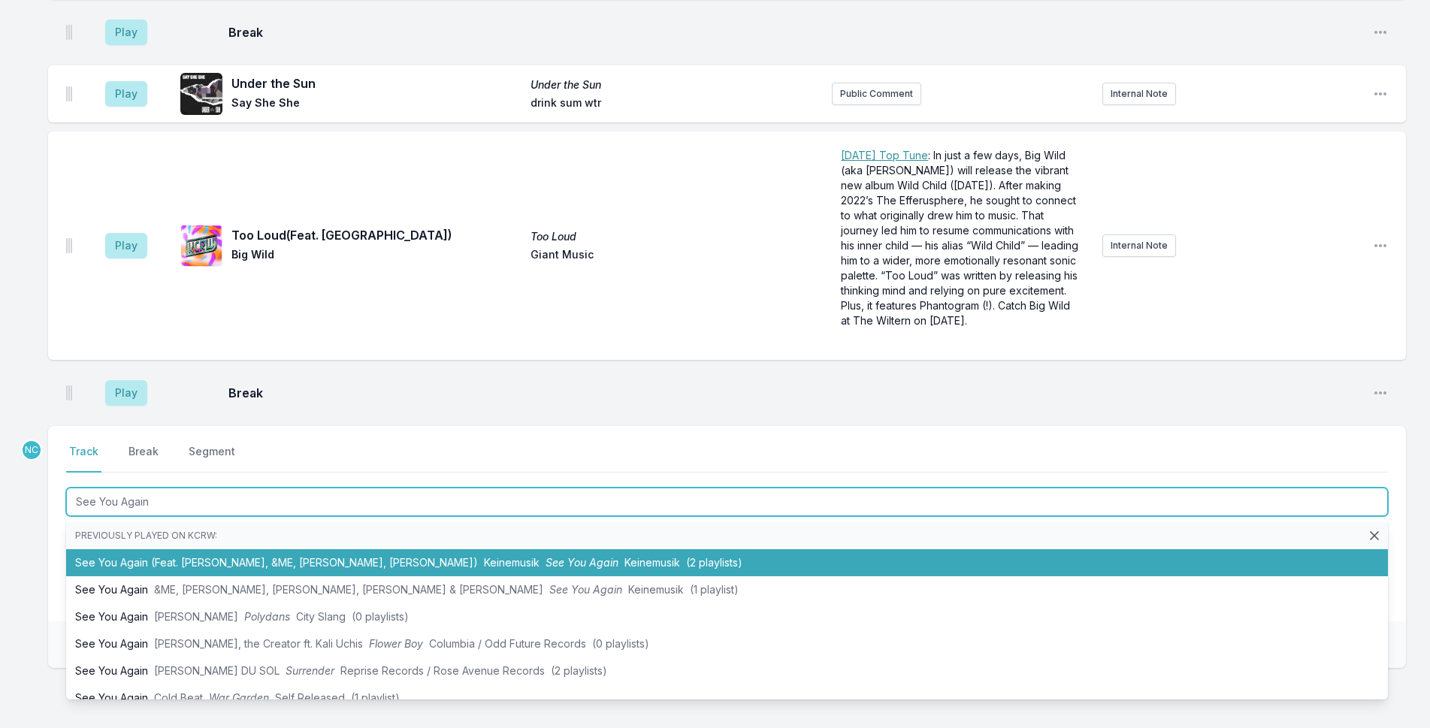
click at [218, 549] on li "See You Again (Feat. [PERSON_NAME], &ME, [PERSON_NAME], [PERSON_NAME]) Keinemus…" at bounding box center [727, 562] width 1322 height 27
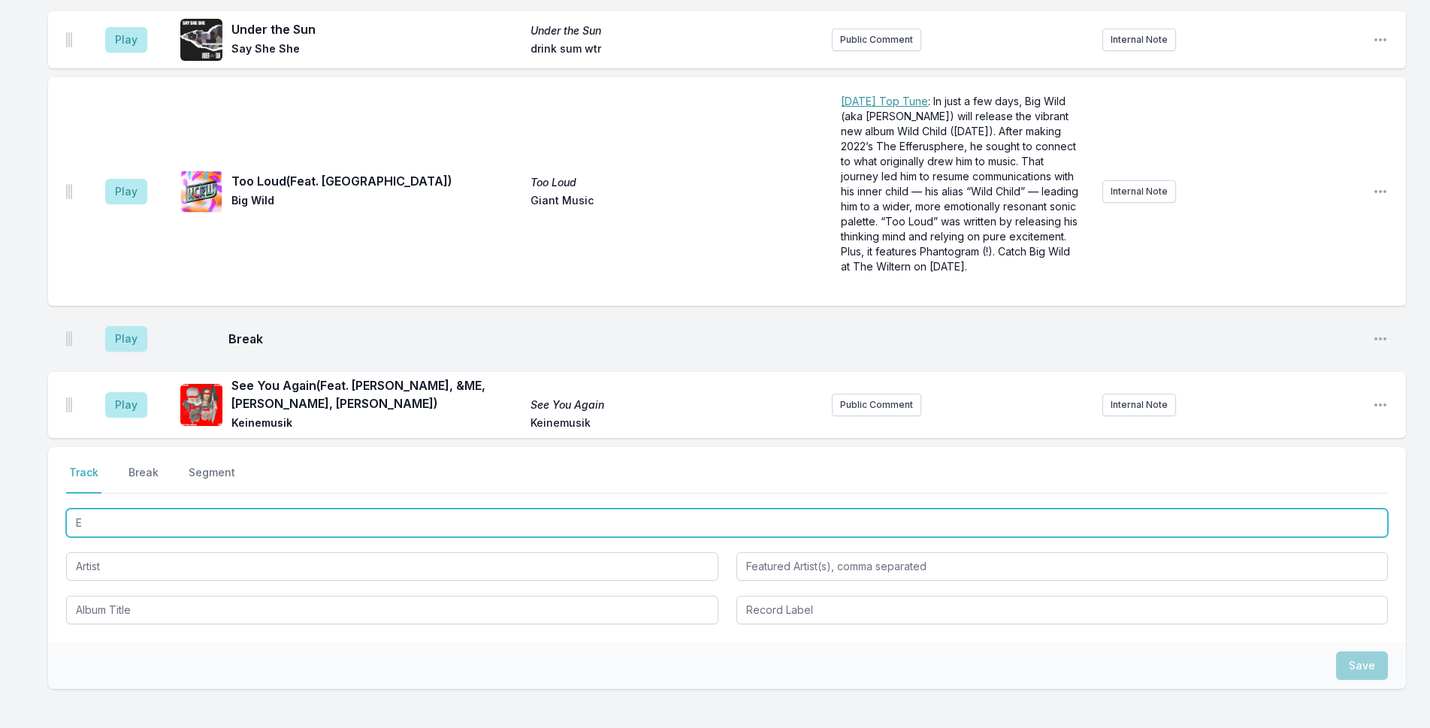
scroll to position [3594, 0]
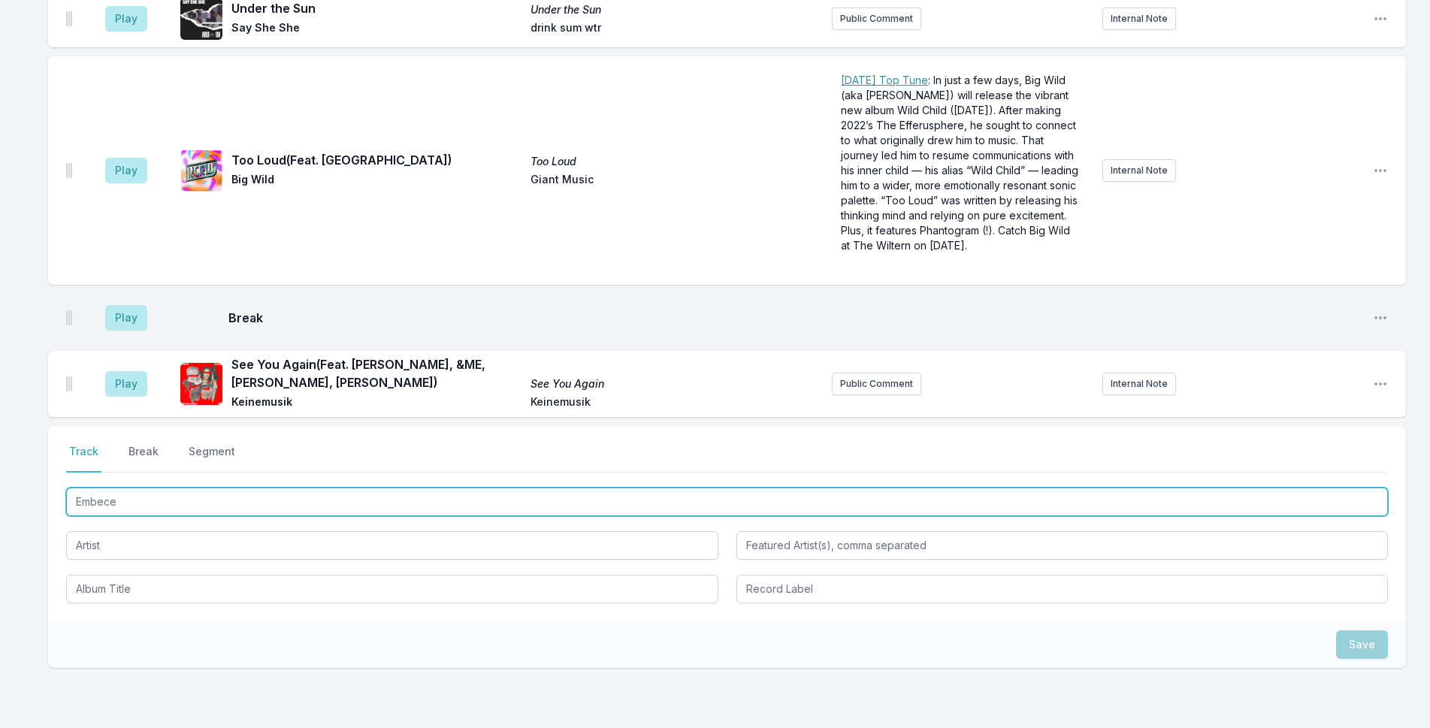
type input "Embeces"
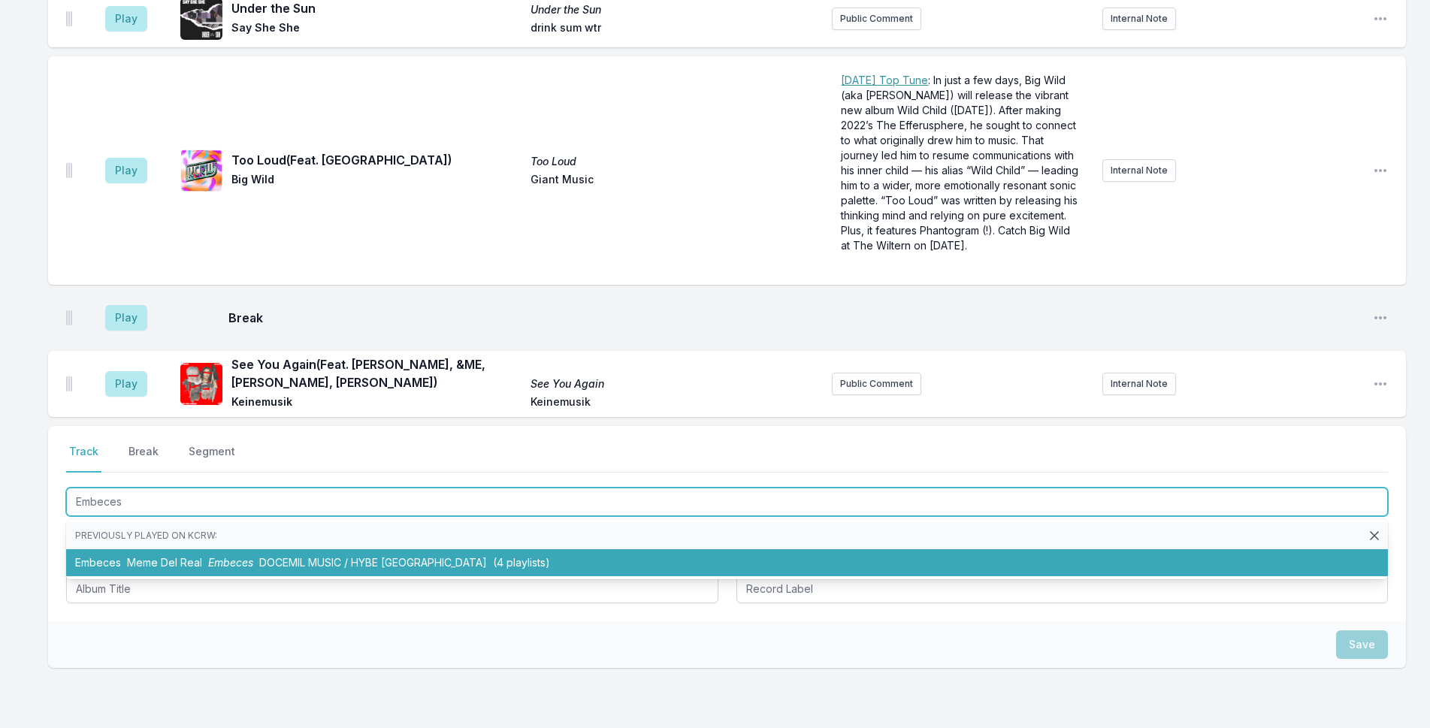
click at [203, 549] on li "Embeces Meme Del Real Embeces DOCEMIL MUSIC / HYBE [GEOGRAPHIC_DATA] (4 playlis…" at bounding box center [727, 562] width 1322 height 27
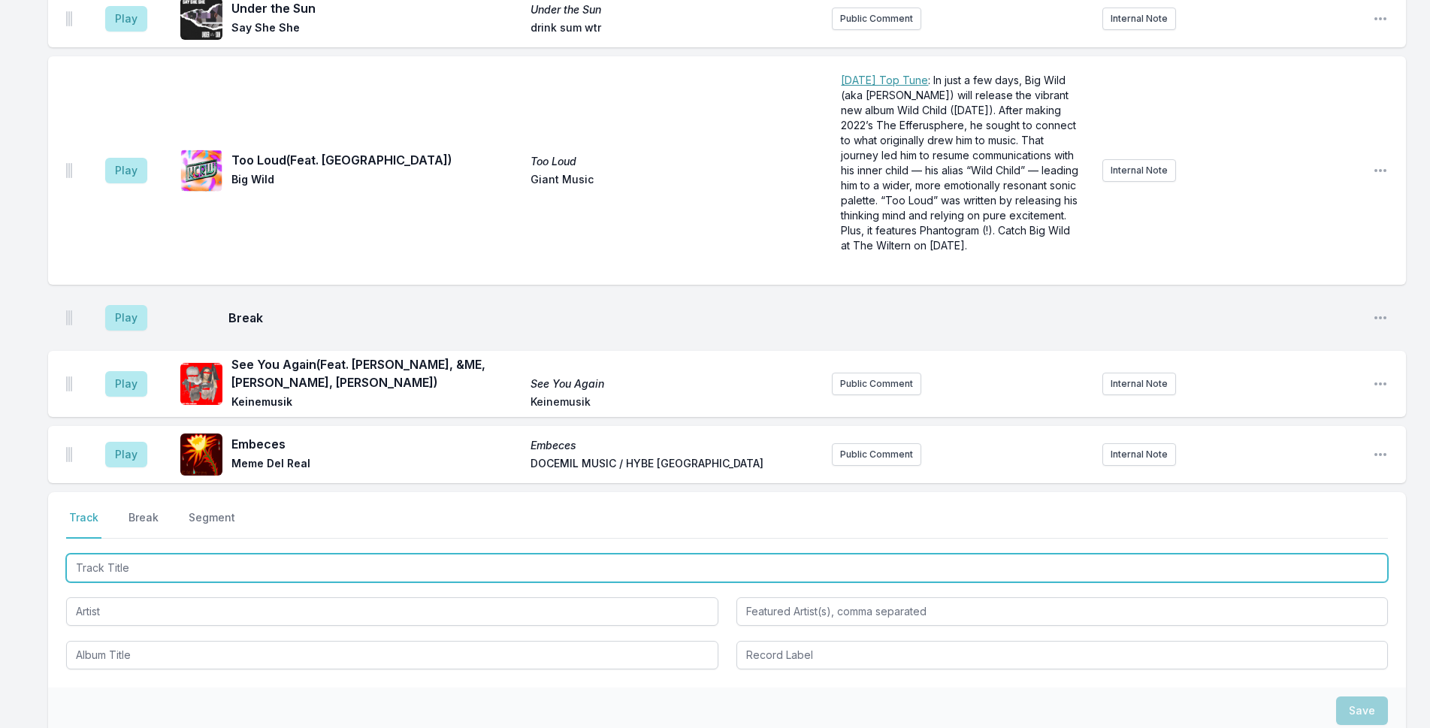
scroll to position [3660, 0]
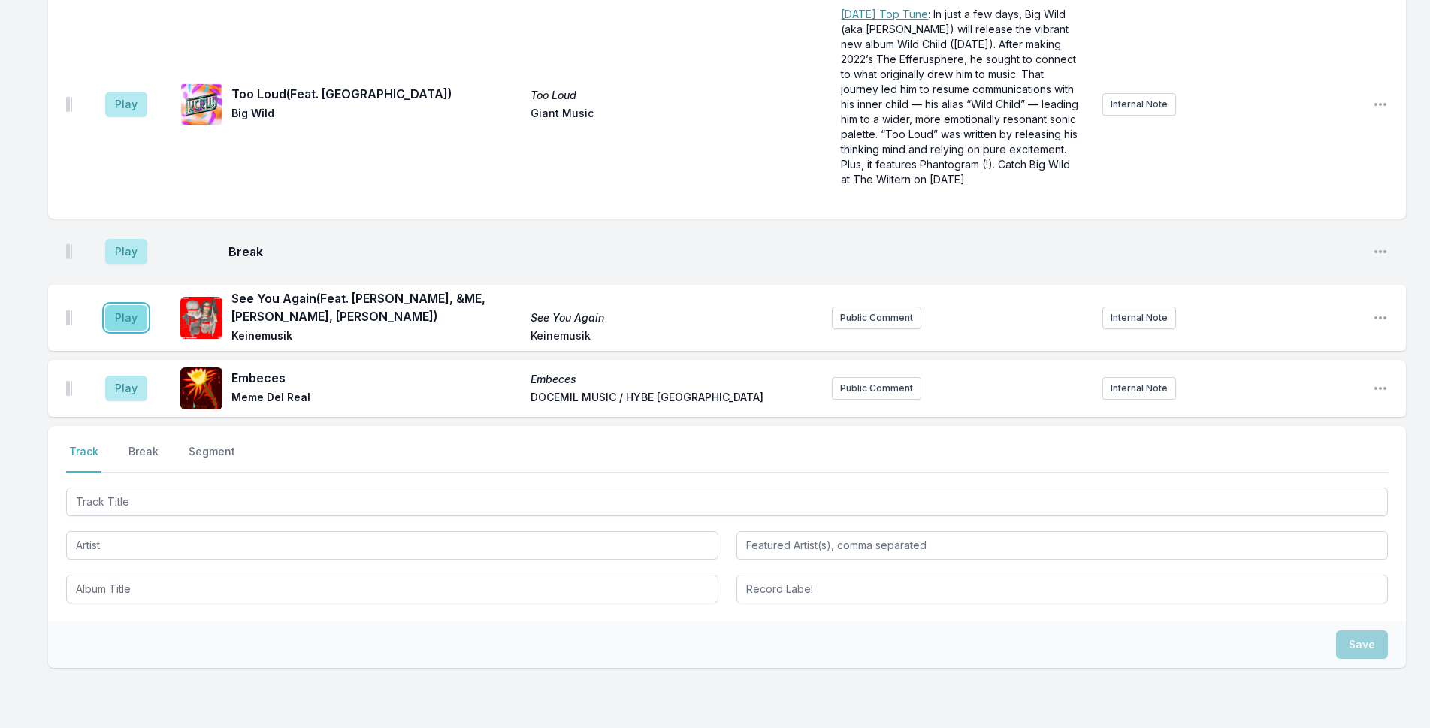
click at [137, 305] on button "Play" at bounding box center [126, 318] width 42 height 26
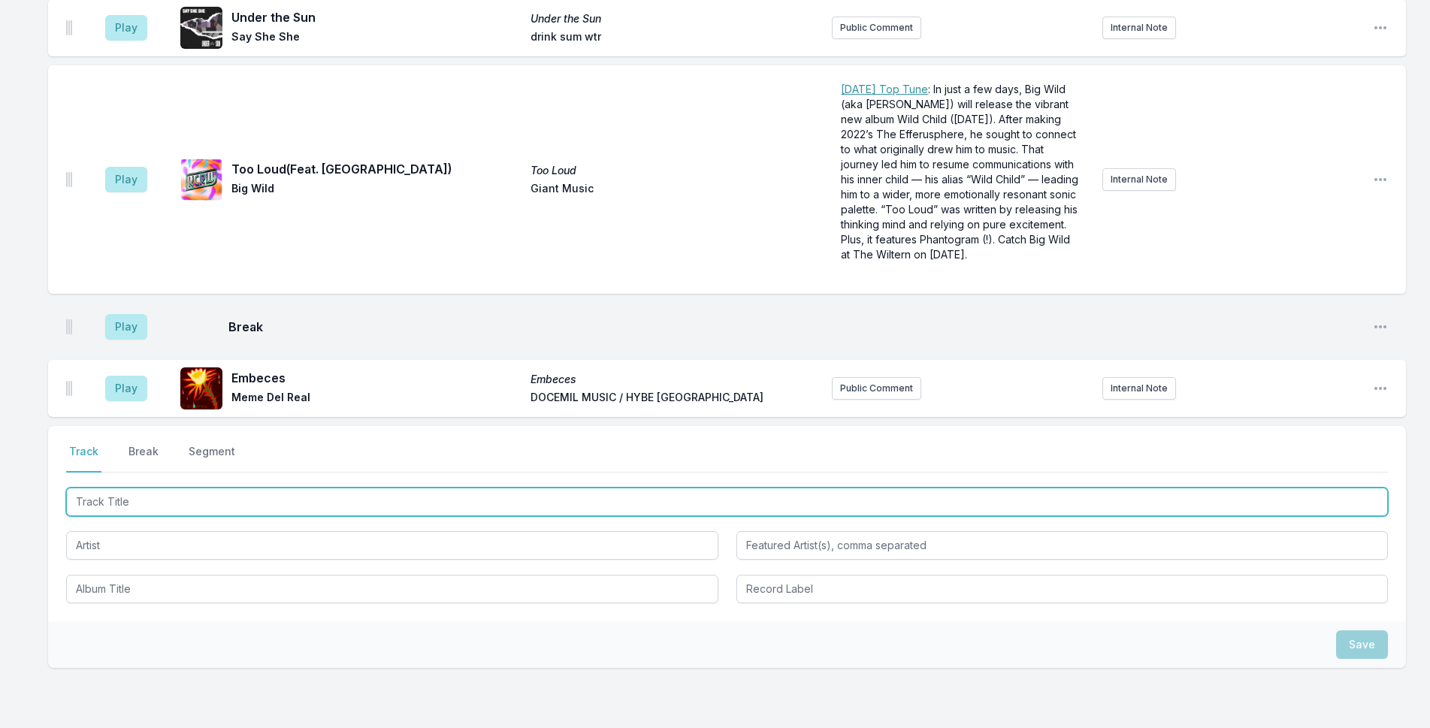
click at [564, 488] on input "Track Title" at bounding box center [727, 502] width 1322 height 29
click at [882, 488] on input "[PERSON_NAME]" at bounding box center [727, 502] width 1322 height 29
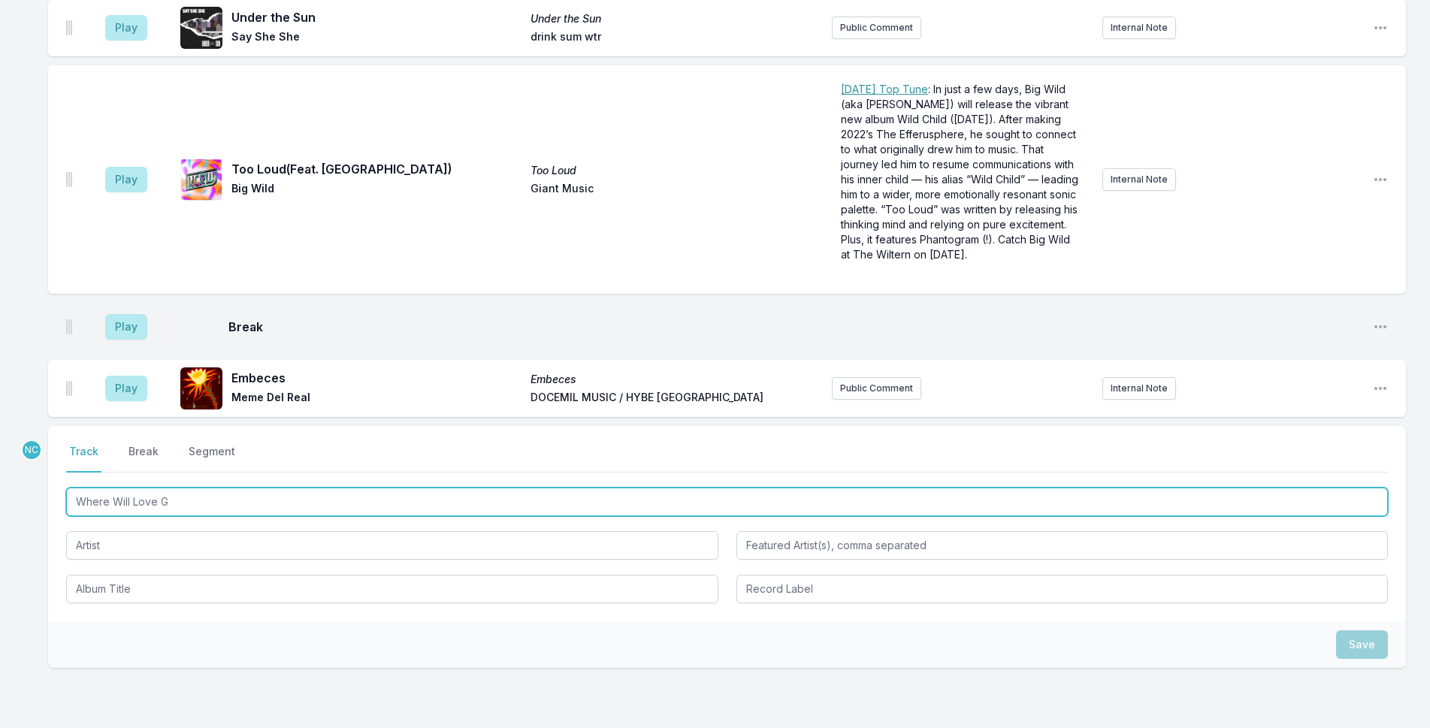
type input "Where Will Love Go"
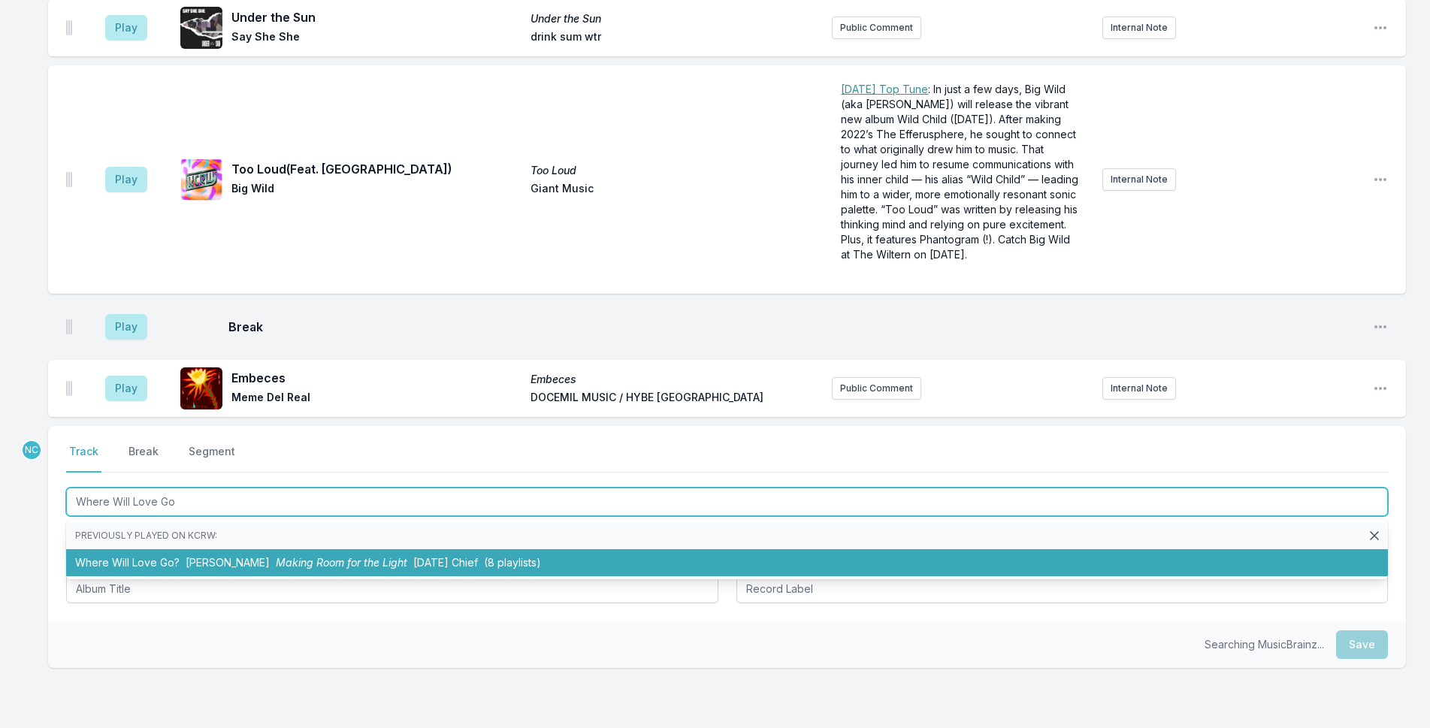
click at [707, 549] on li "Where Will Love Go? [PERSON_NAME] Making Room for the Light [DATE] Chief (8 pla…" at bounding box center [727, 562] width 1322 height 27
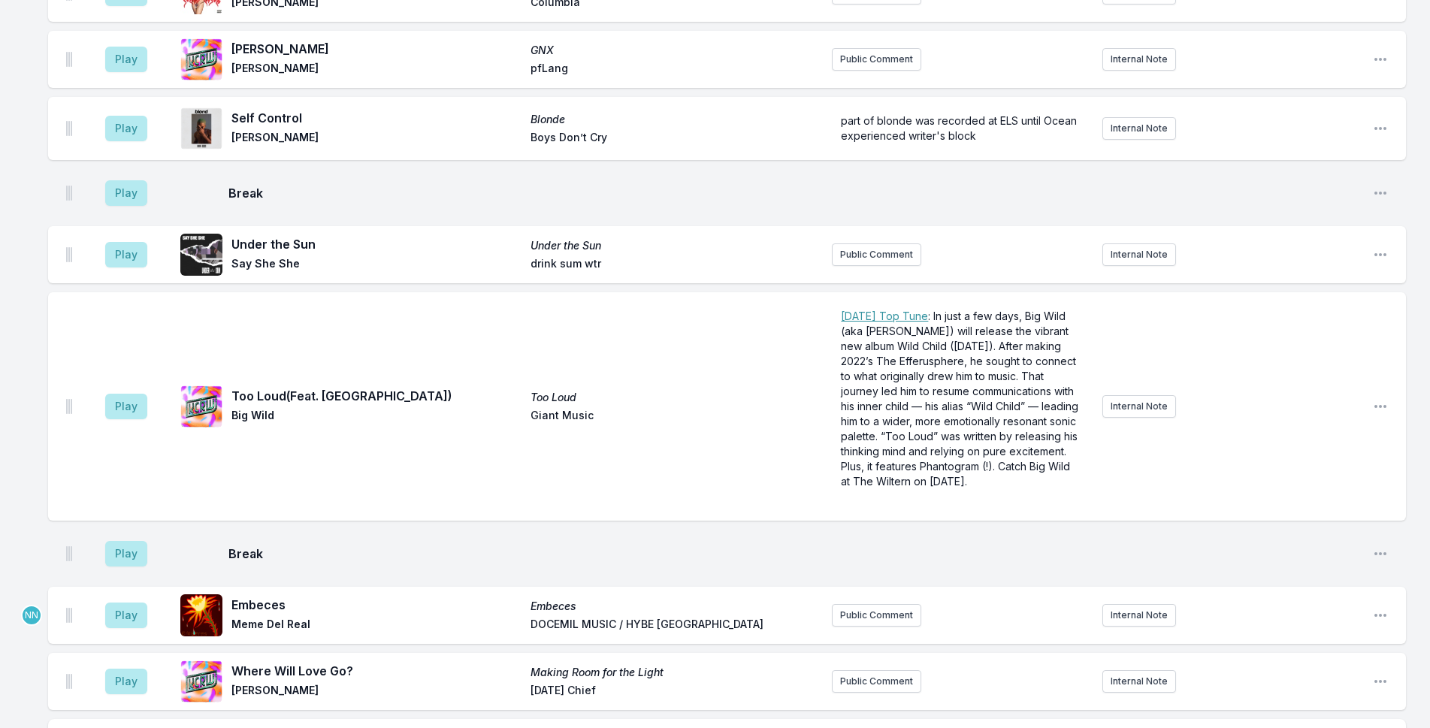
scroll to position [3801, 0]
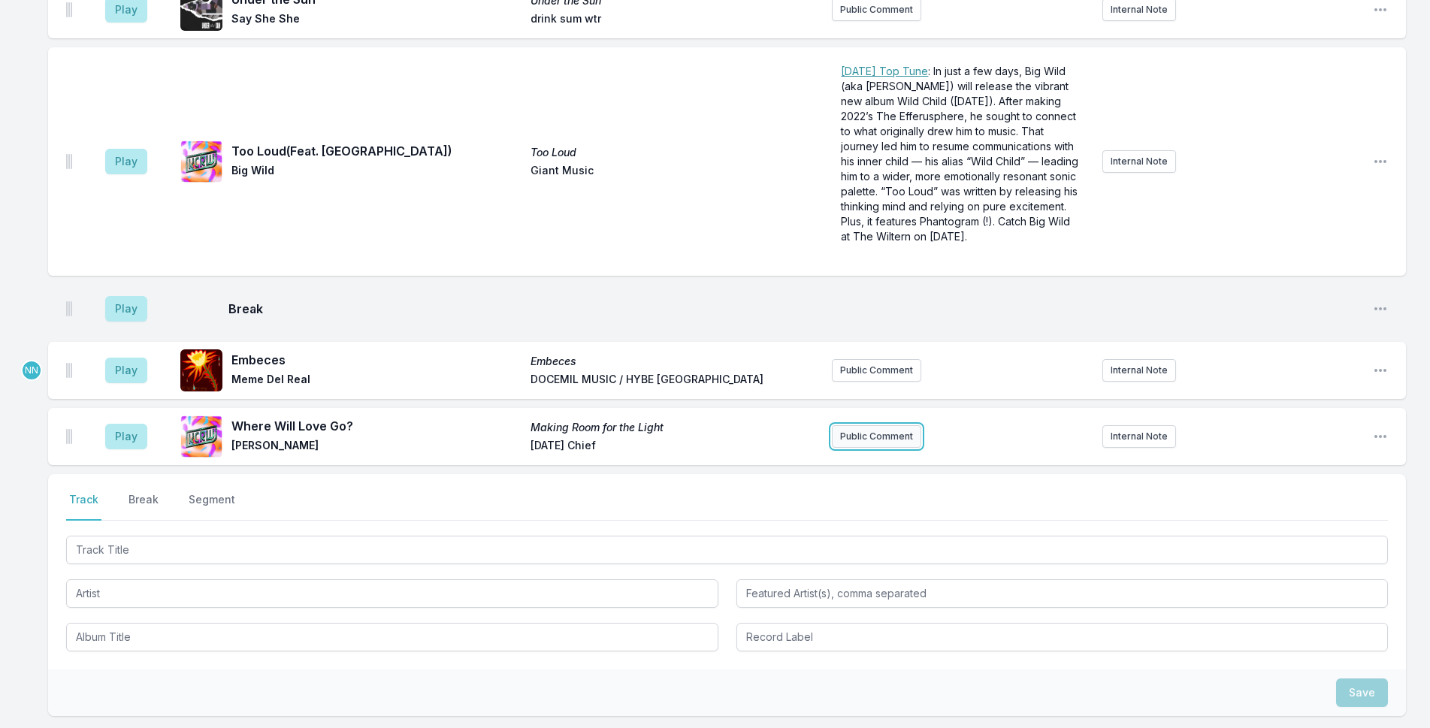
click at [842, 425] on button "Public Comment" at bounding box center [876, 436] width 89 height 23
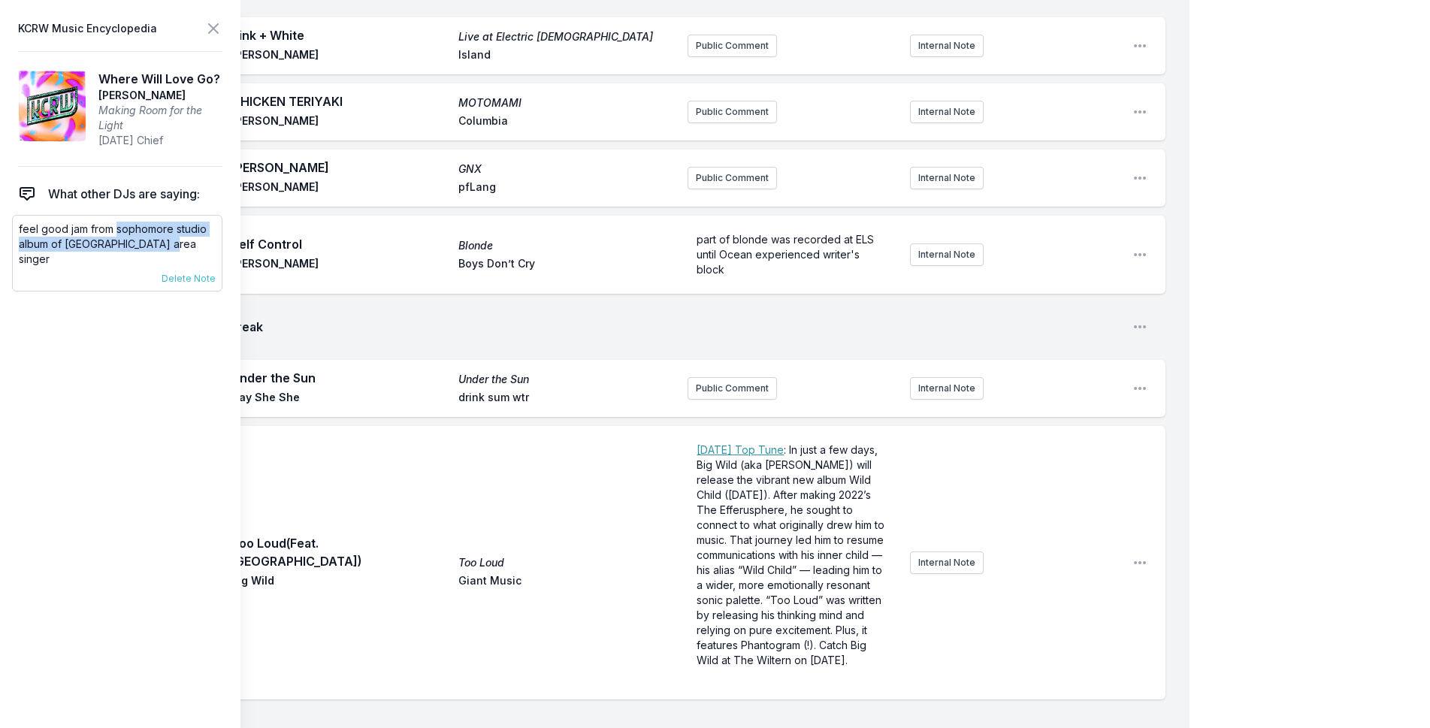
drag, startPoint x: 168, startPoint y: 241, endPoint x: 117, endPoint y: 228, distance: 53.6
click at [117, 228] on p "feel good jam from sophomore studio album of [GEOGRAPHIC_DATA] area singer" at bounding box center [117, 244] width 197 height 45
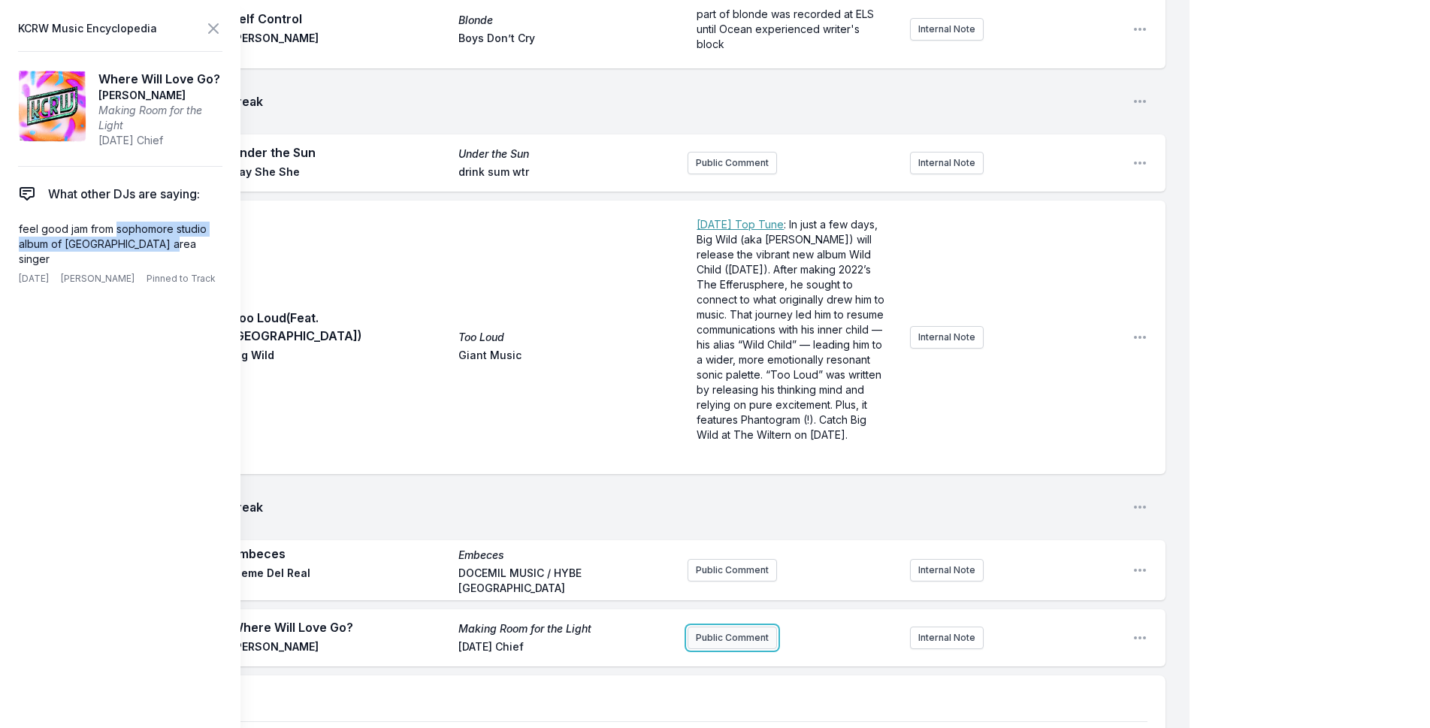
click at [744, 627] on button "Public Comment" at bounding box center [732, 638] width 89 height 23
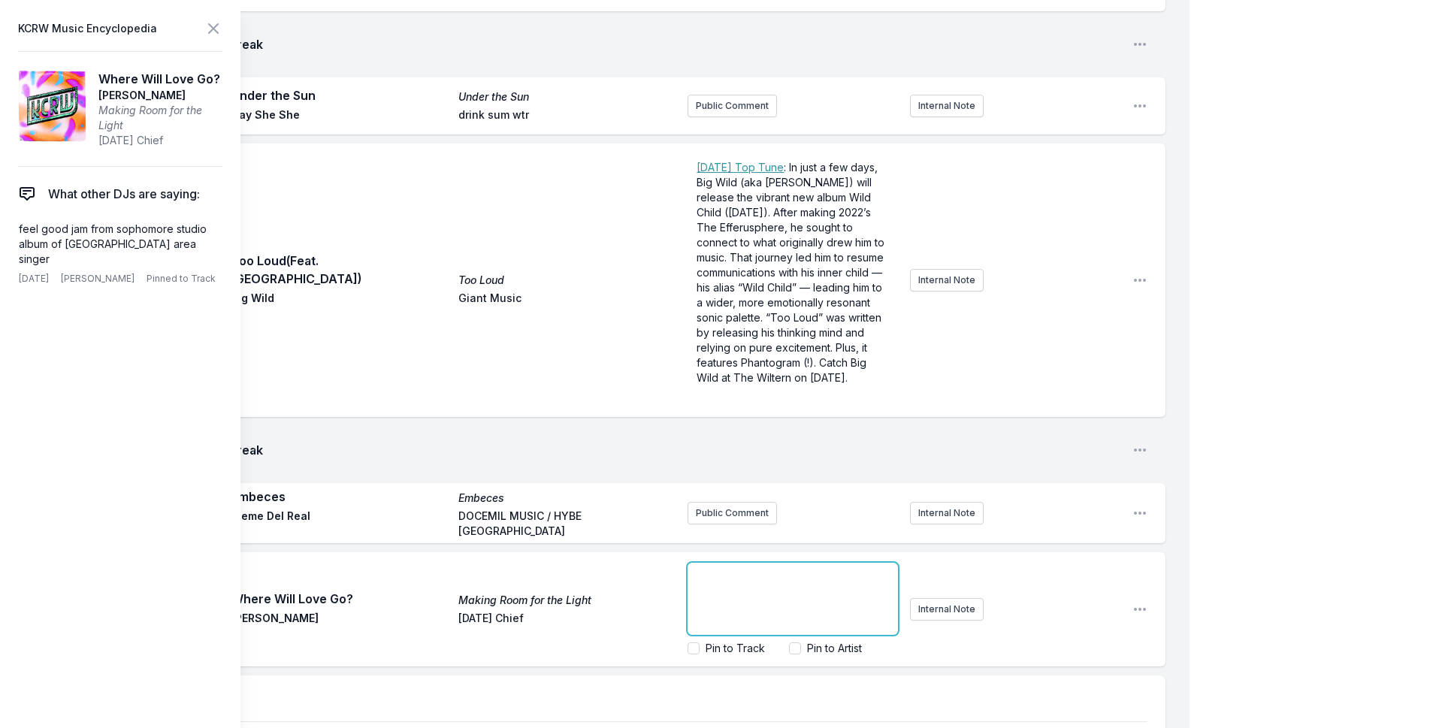
drag, startPoint x: 744, startPoint y: 429, endPoint x: 737, endPoint y: 406, distance: 24.5
click at [737, 563] on div "﻿" at bounding box center [793, 599] width 210 height 72
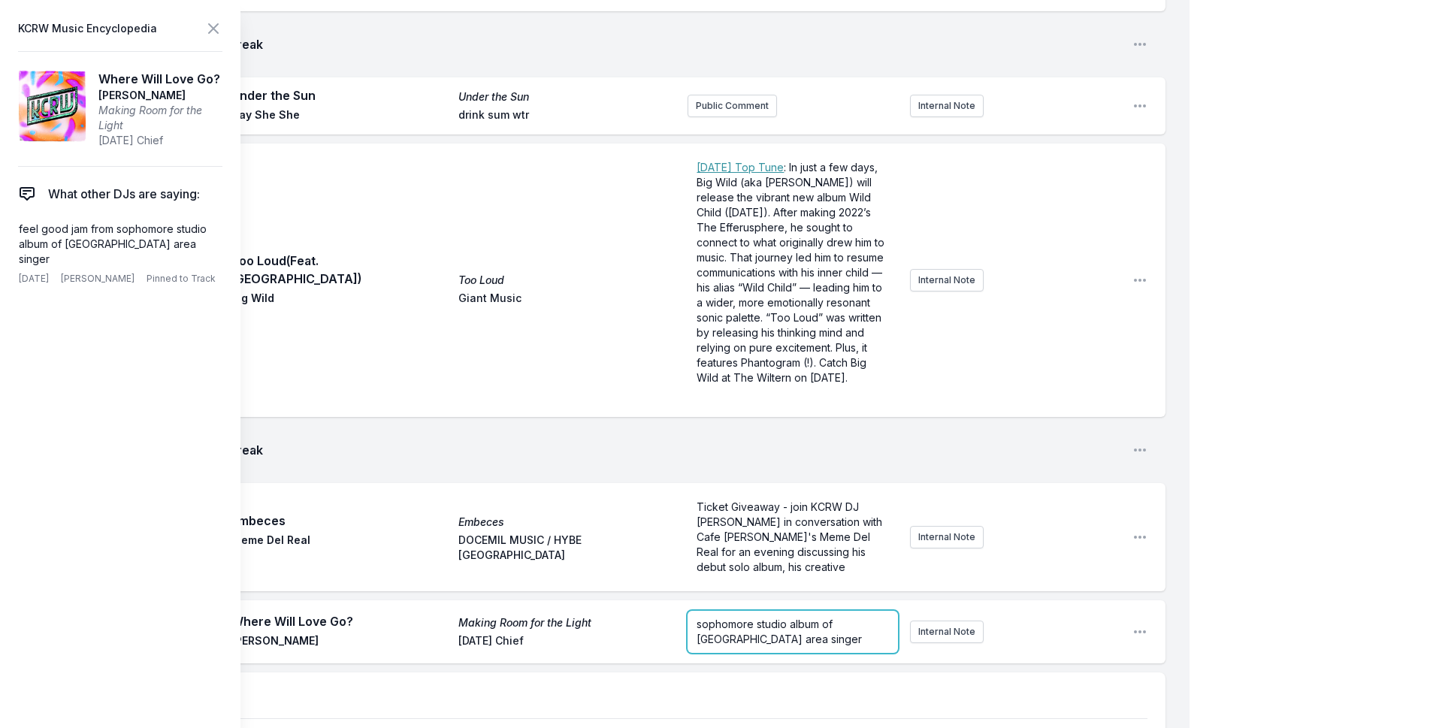
click at [783, 611] on div "sophomore studio album of [GEOGRAPHIC_DATA] area singer" at bounding box center [793, 632] width 210 height 42
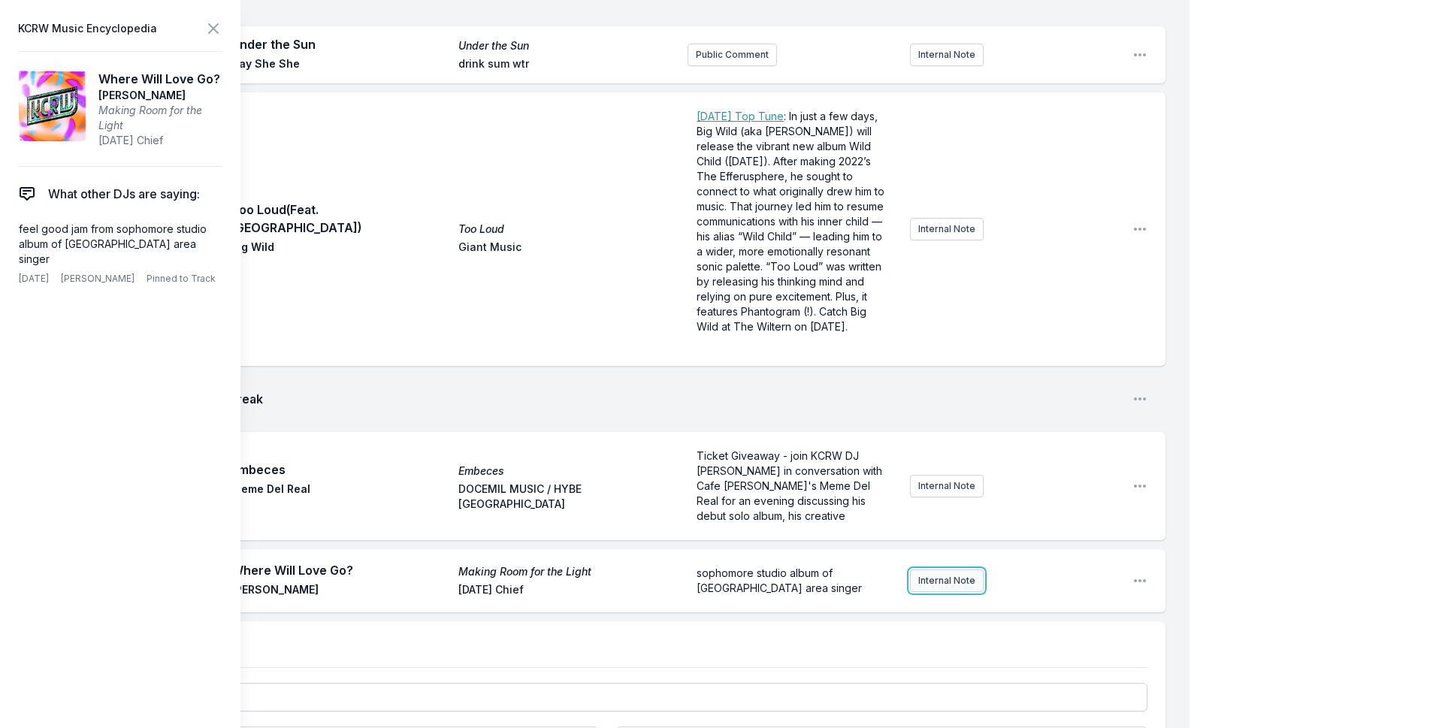
click at [957, 554] on div "sophomore studio album of [GEOGRAPHIC_DATA] area singer Internal Note" at bounding box center [904, 581] width 433 height 54
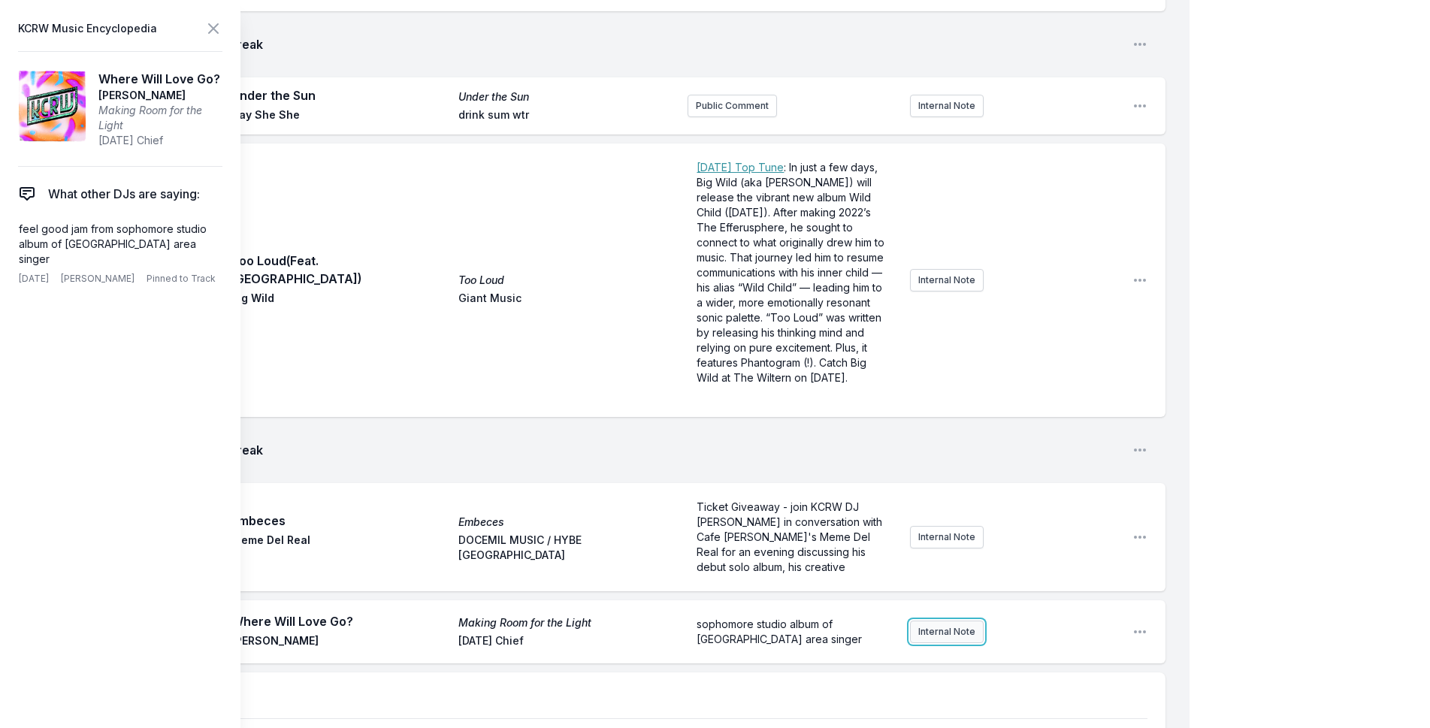
click at [955, 621] on button "Internal Note" at bounding box center [947, 632] width 74 height 23
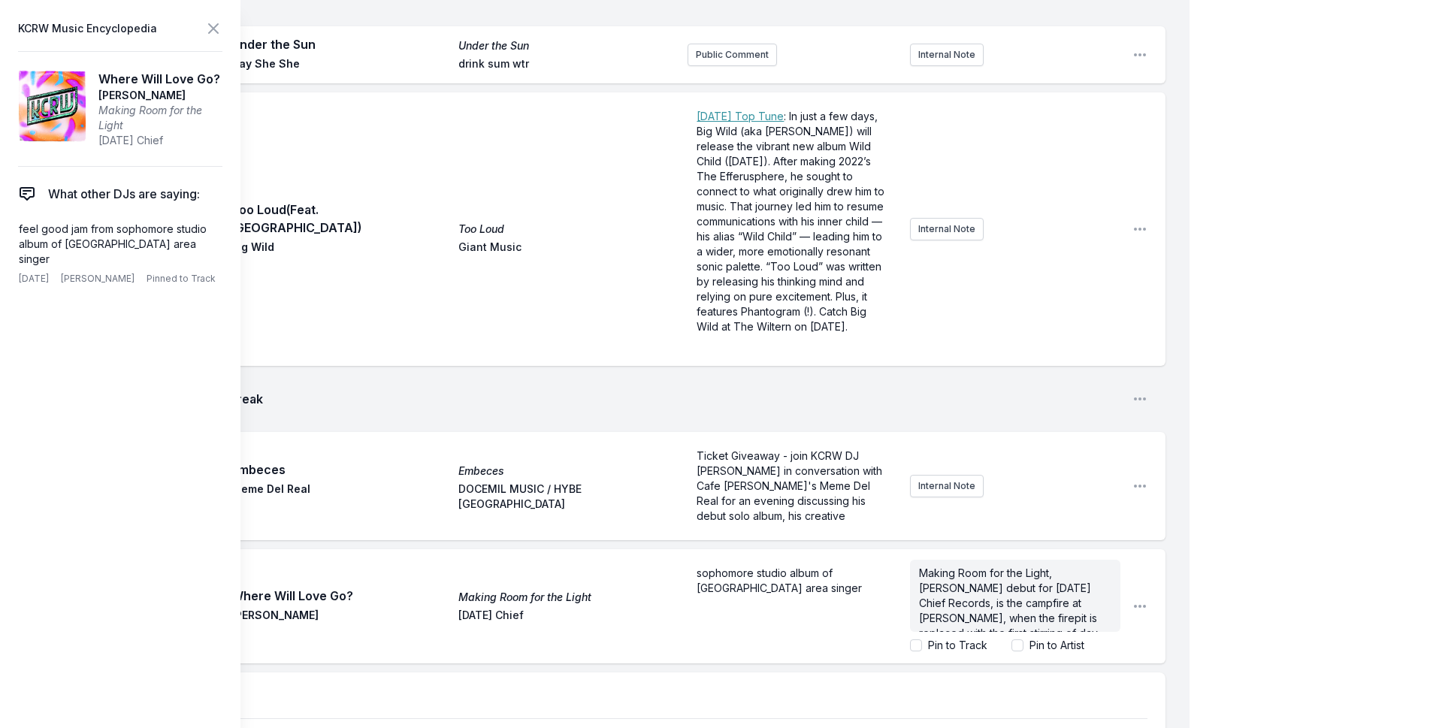
scroll to position [165, 0]
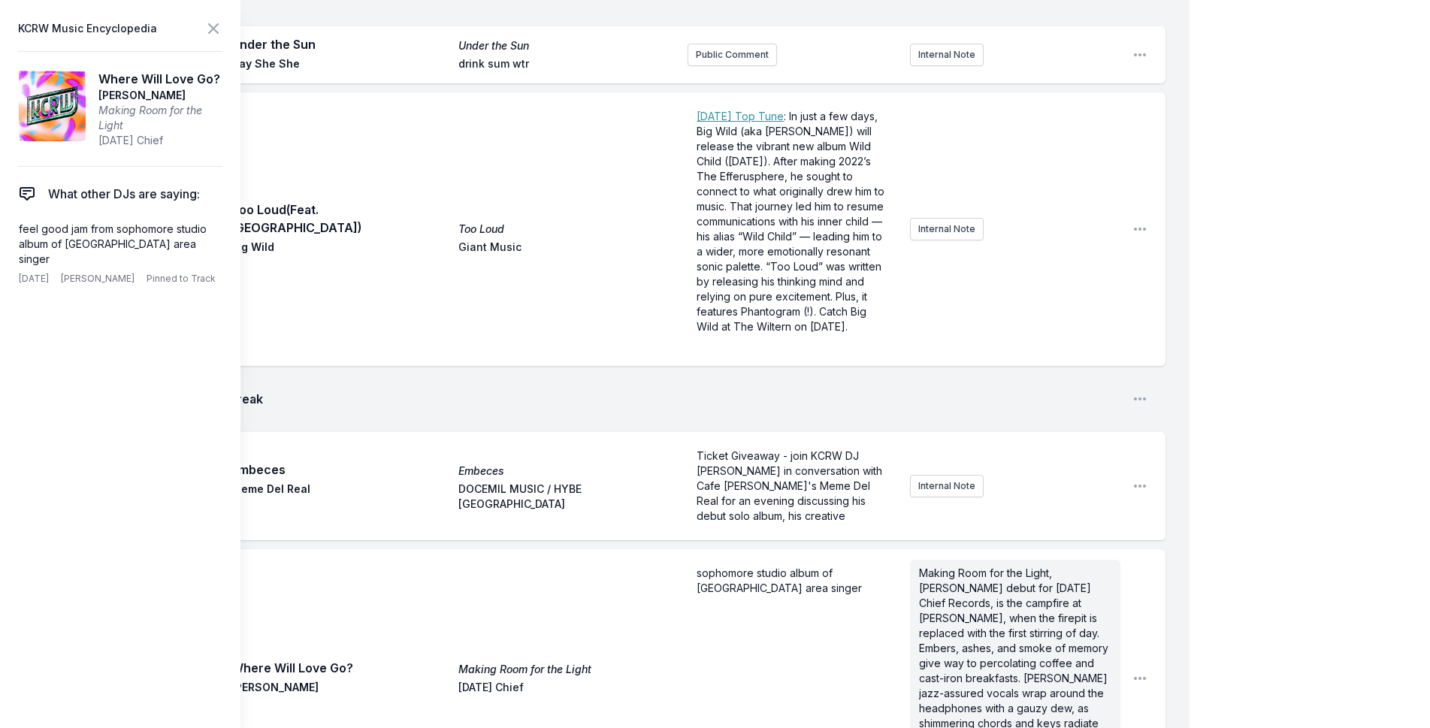
scroll to position [4264, 0]
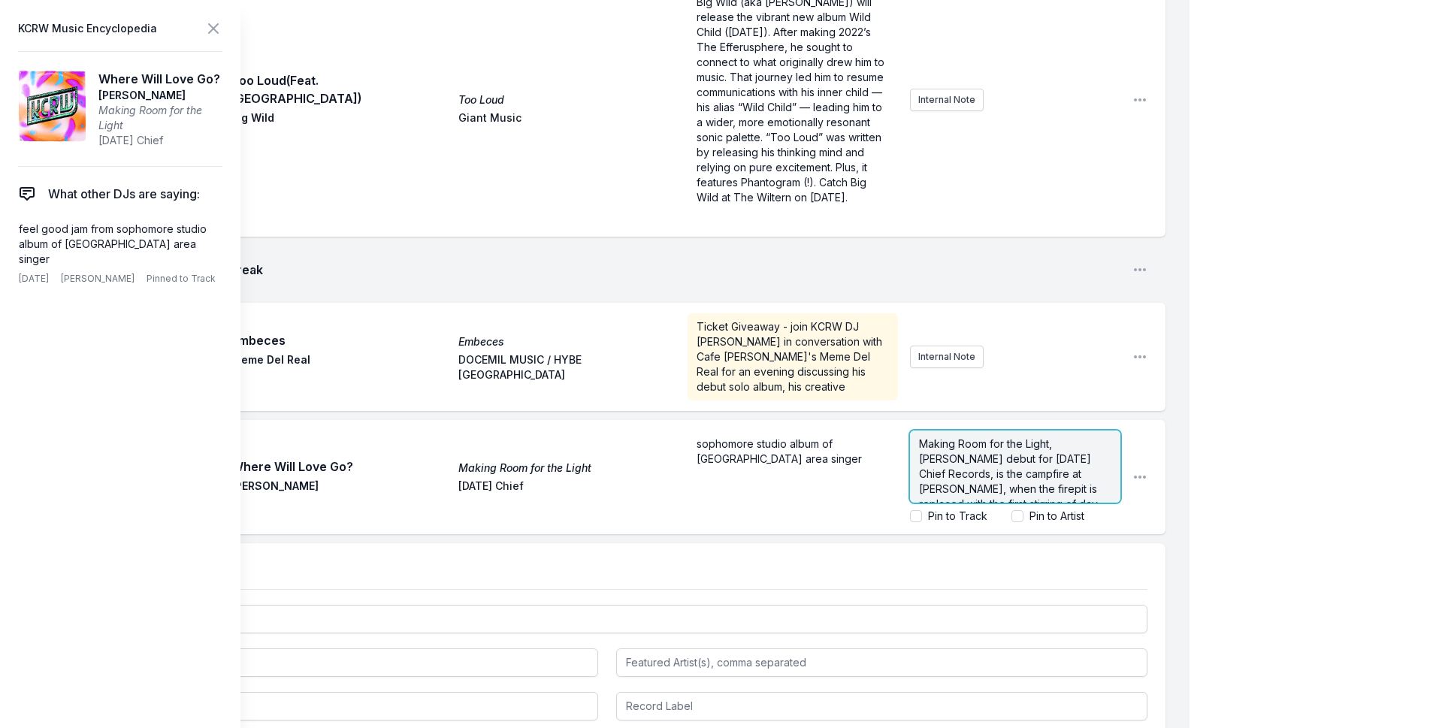
scroll to position [4135, 0]
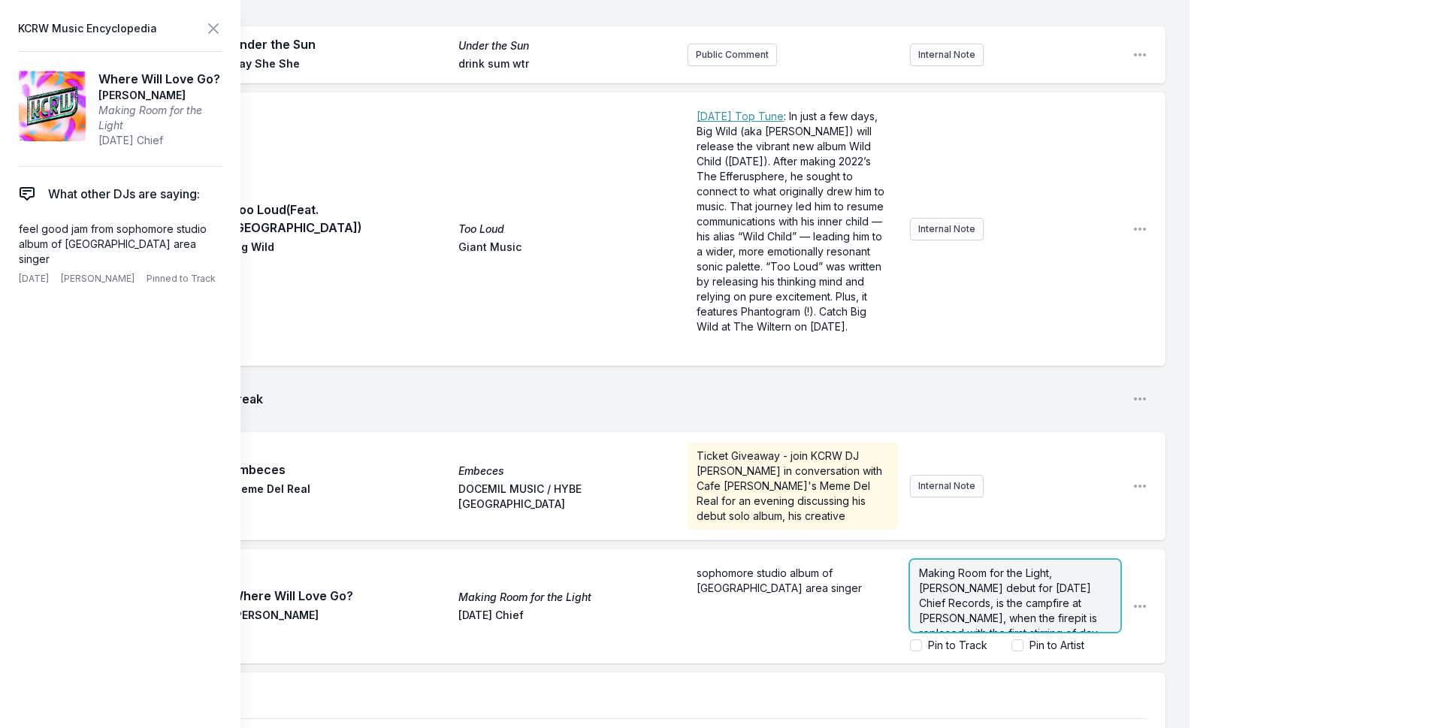
click at [973, 567] on span "Making Room for the Light, [PERSON_NAME] debut for [DATE] Chief Records, is the…" at bounding box center [1015, 678] width 192 height 223
drag, startPoint x: 986, startPoint y: 395, endPoint x: 1046, endPoint y: 379, distance: 62.2
click at [1046, 567] on span "Making Room for the Light, [PERSON_NAME] sophmore album,for [DATE] Chief Record…" at bounding box center [1015, 678] width 193 height 223
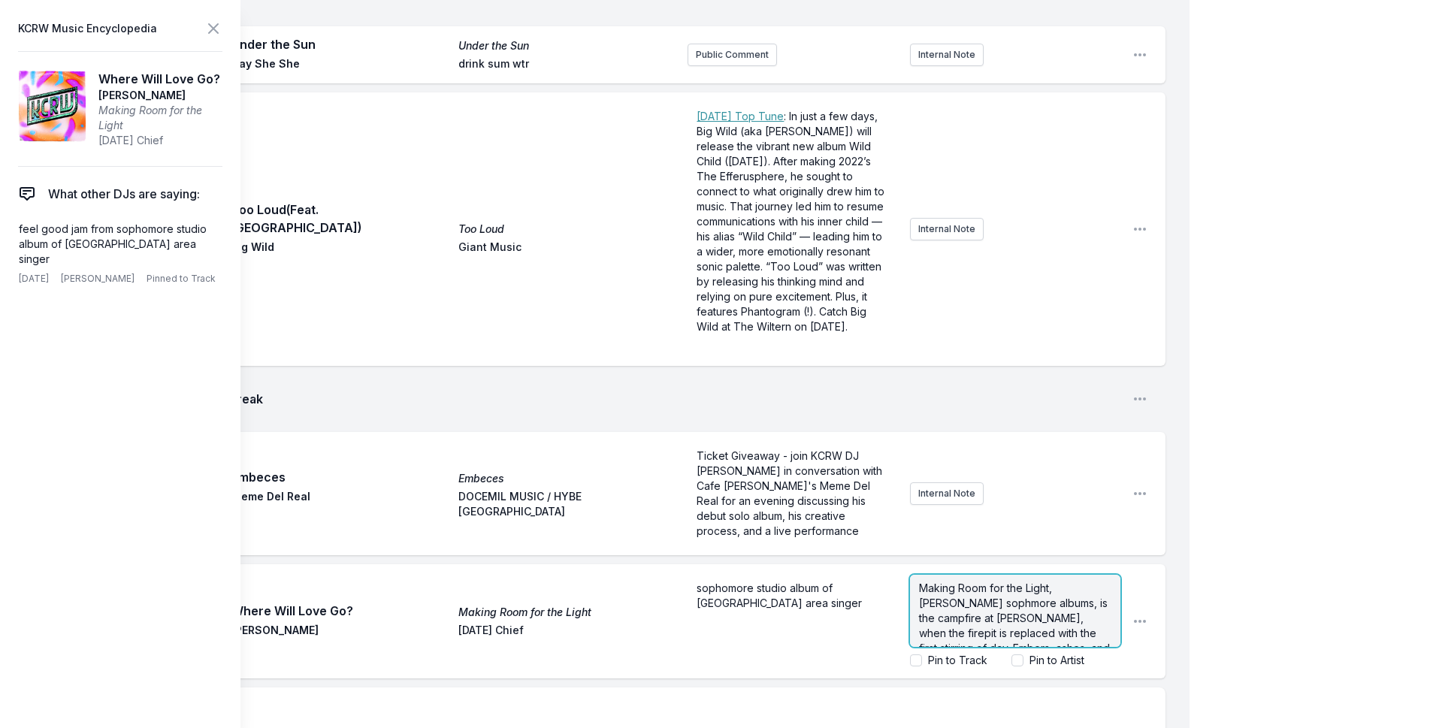
scroll to position [4150, 0]
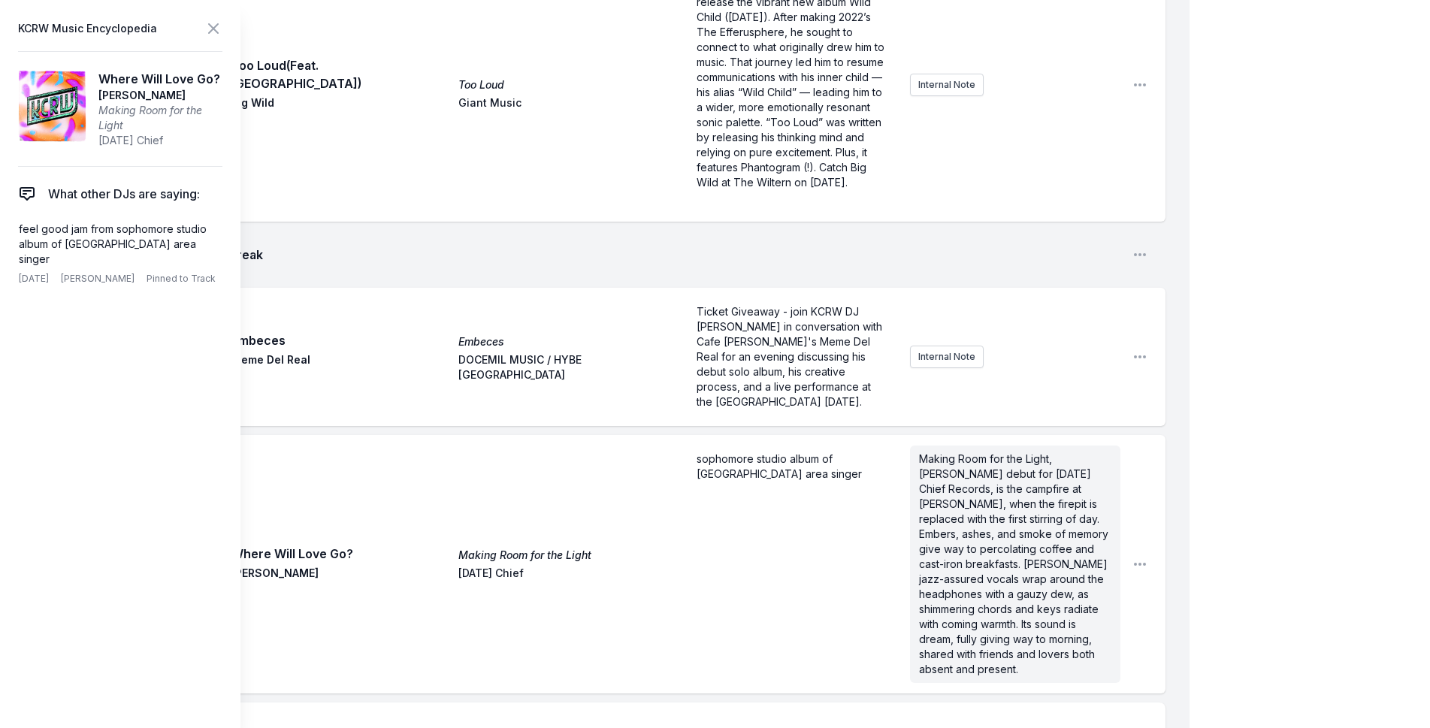
scroll to position [4294, 0]
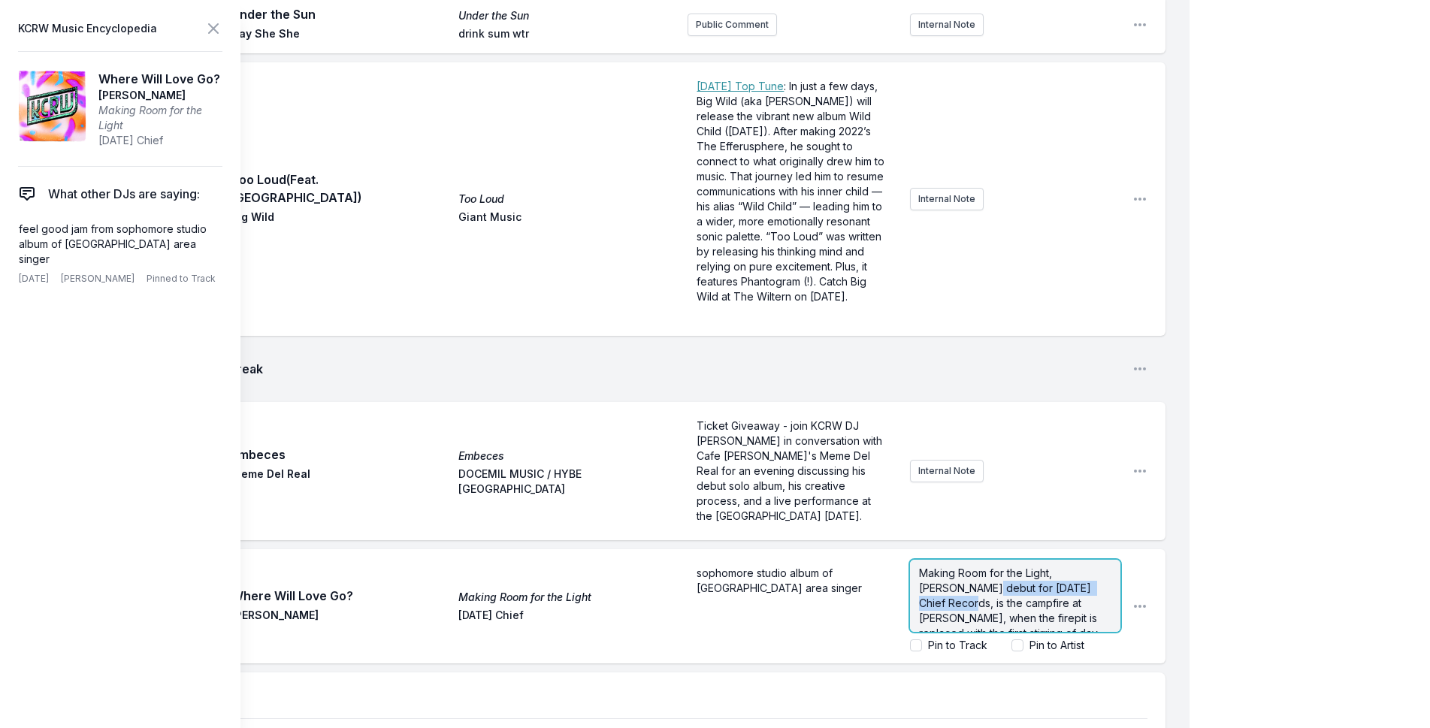
drag, startPoint x: 960, startPoint y: 398, endPoint x: 964, endPoint y: 382, distance: 16.2
click at [964, 567] on span "Making Room for the Light, [PERSON_NAME] debut for [DATE] Chief Records, is the…" at bounding box center [1015, 678] width 192 height 223
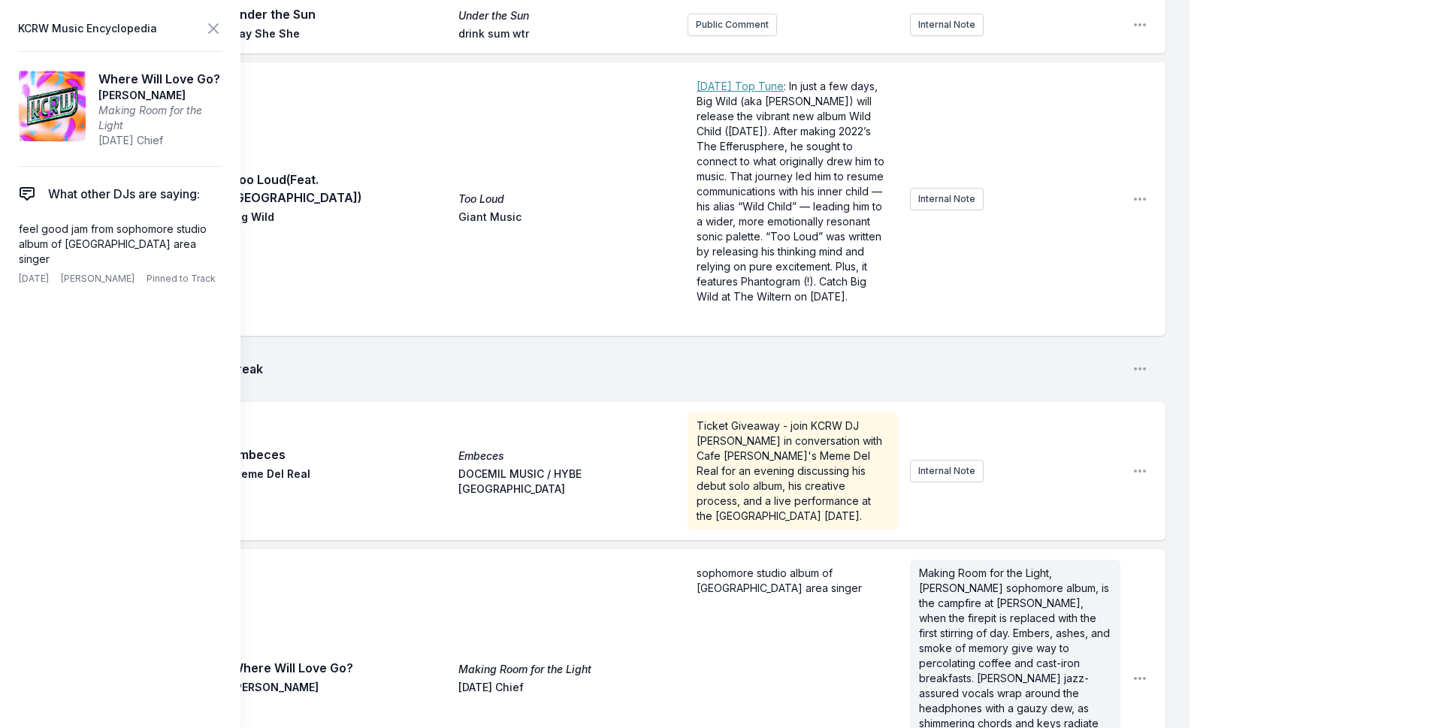
scroll to position [4294, 0]
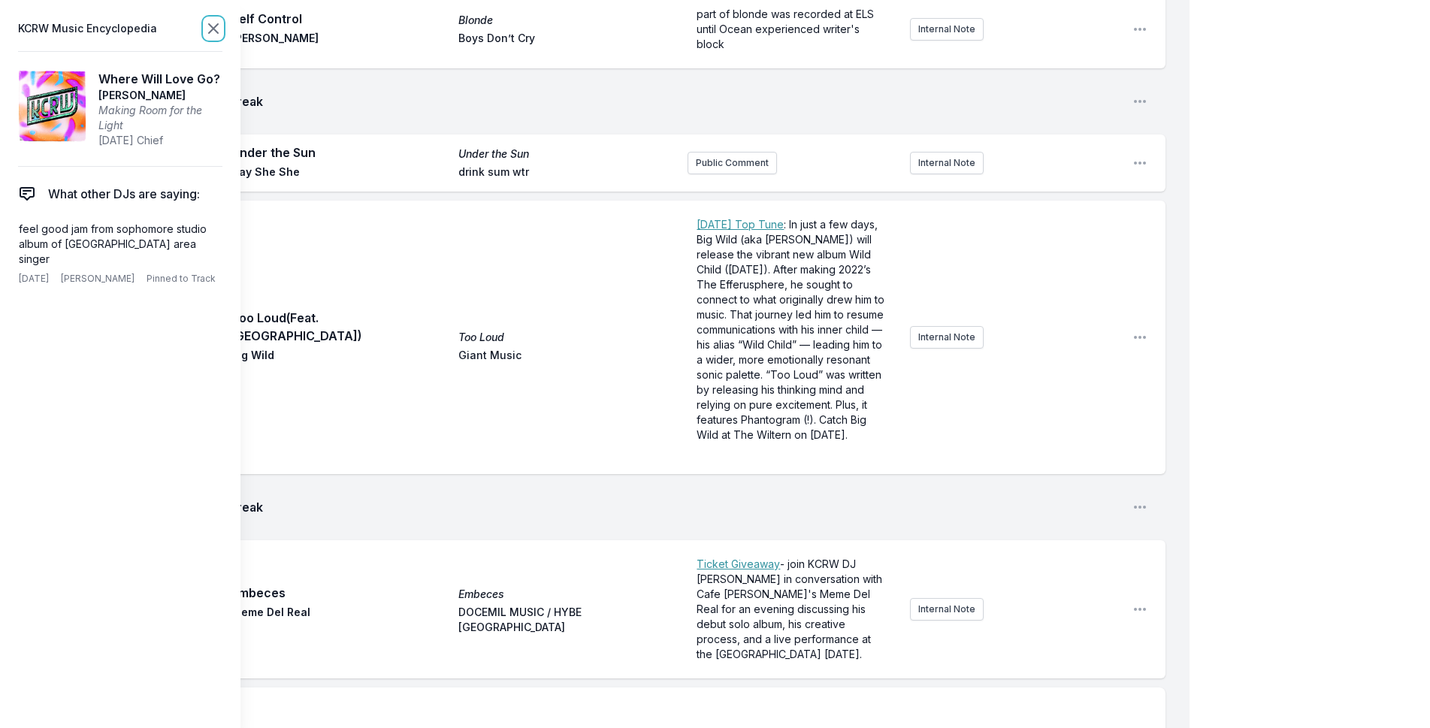
click at [208, 29] on icon at bounding box center [213, 29] width 18 height 18
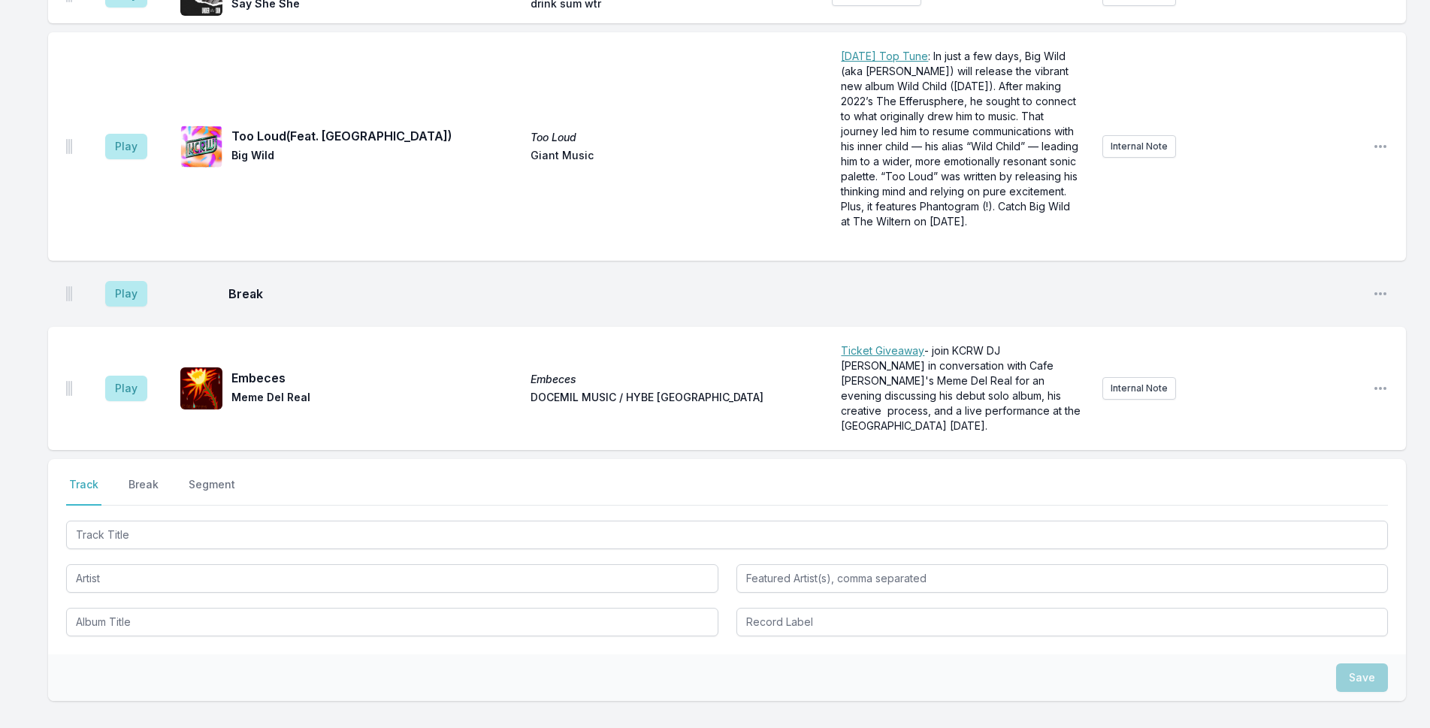
scroll to position [4057, 0]
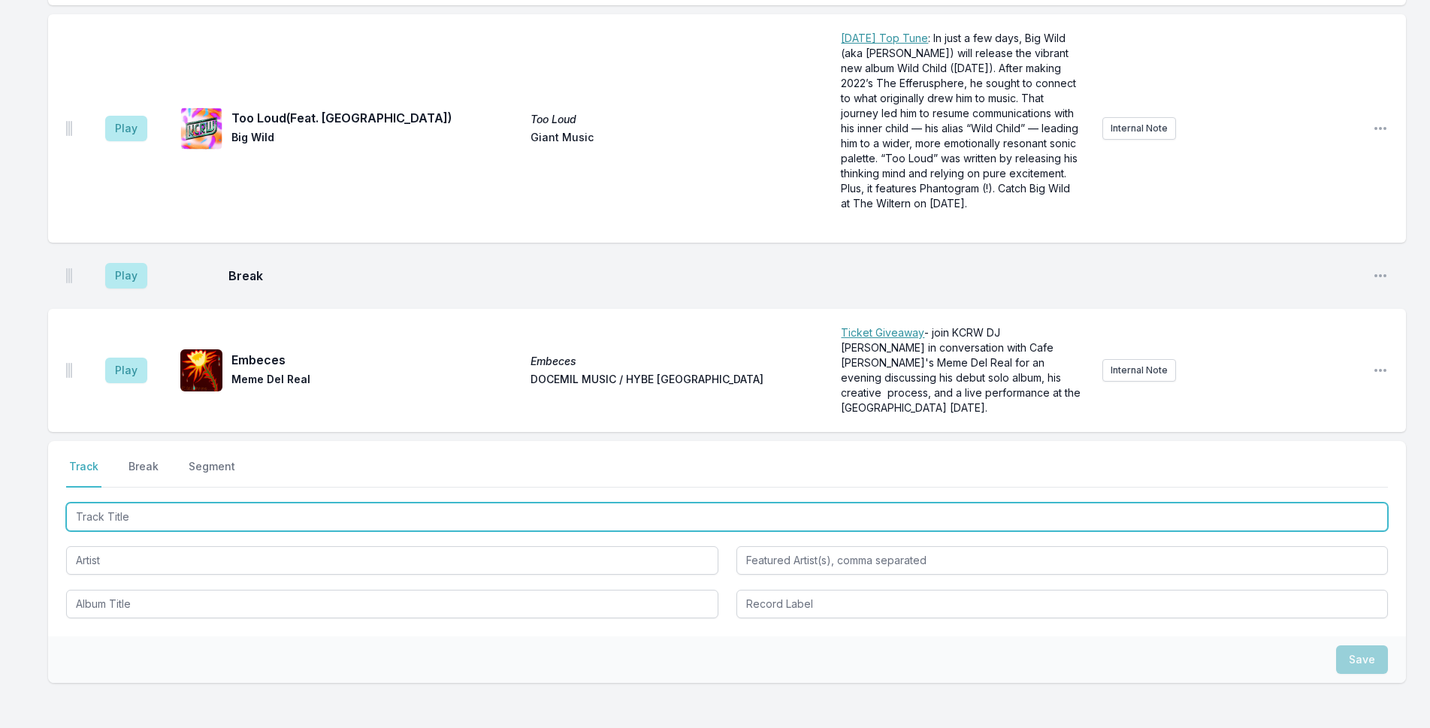
click at [232, 503] on input "Track Title" at bounding box center [727, 517] width 1322 height 29
type input "Ebb & Flow"
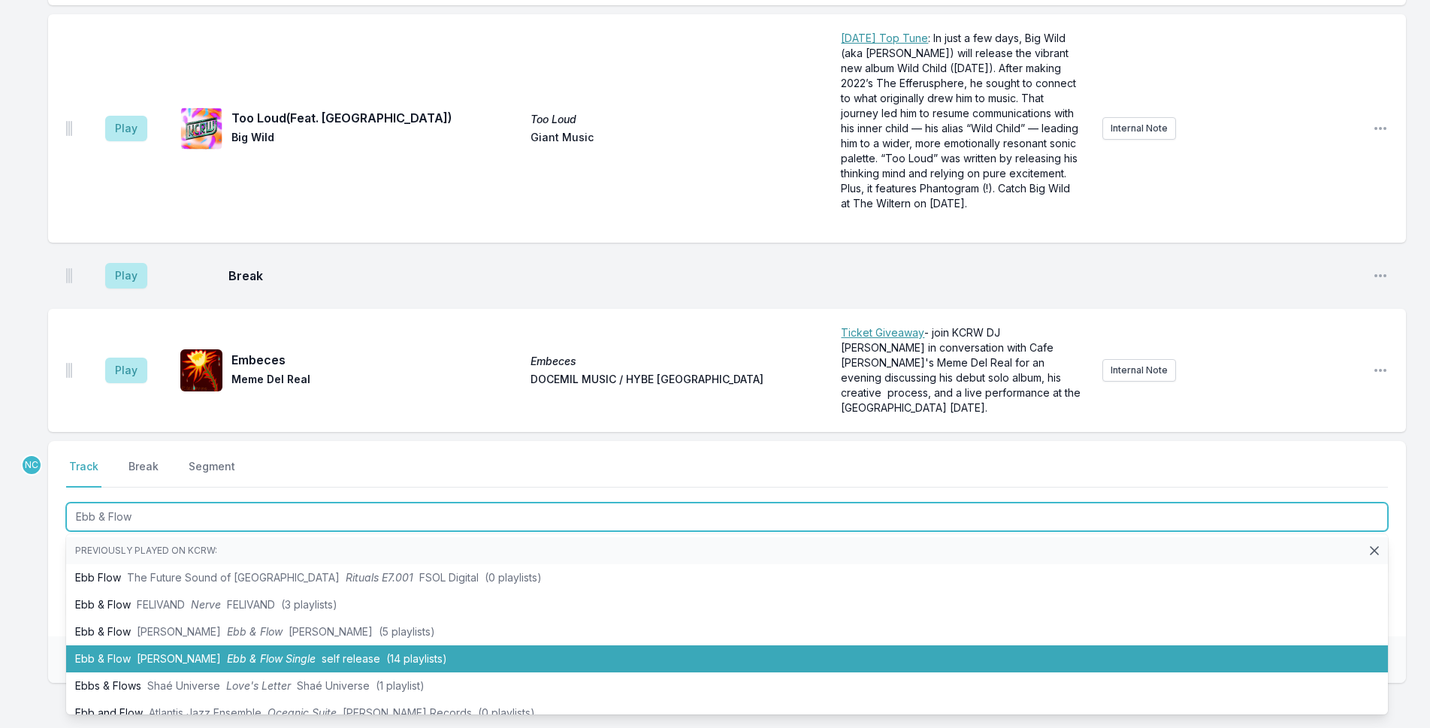
click at [291, 646] on li "Ebb & Flow [PERSON_NAME] Ebb & Flow Single self release (14 playlists)" at bounding box center [727, 659] width 1322 height 27
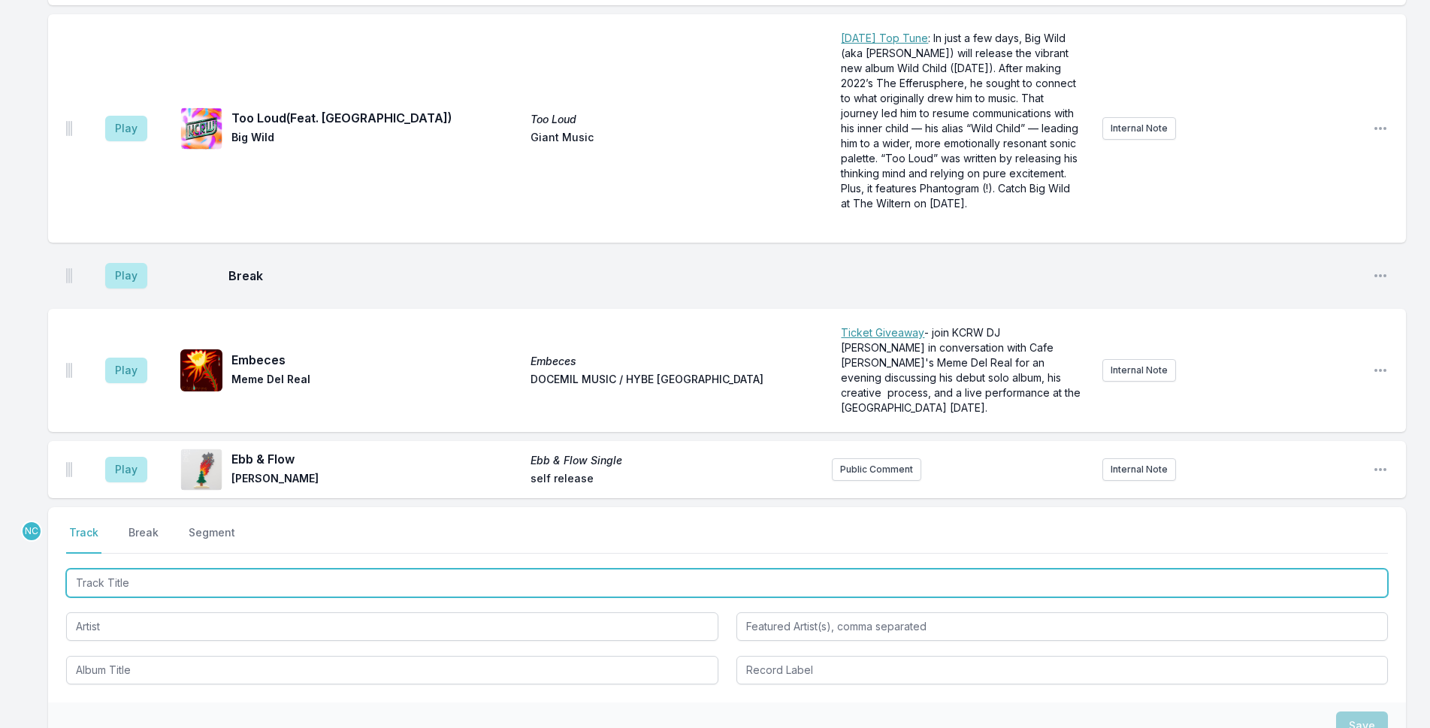
scroll to position [4123, 0]
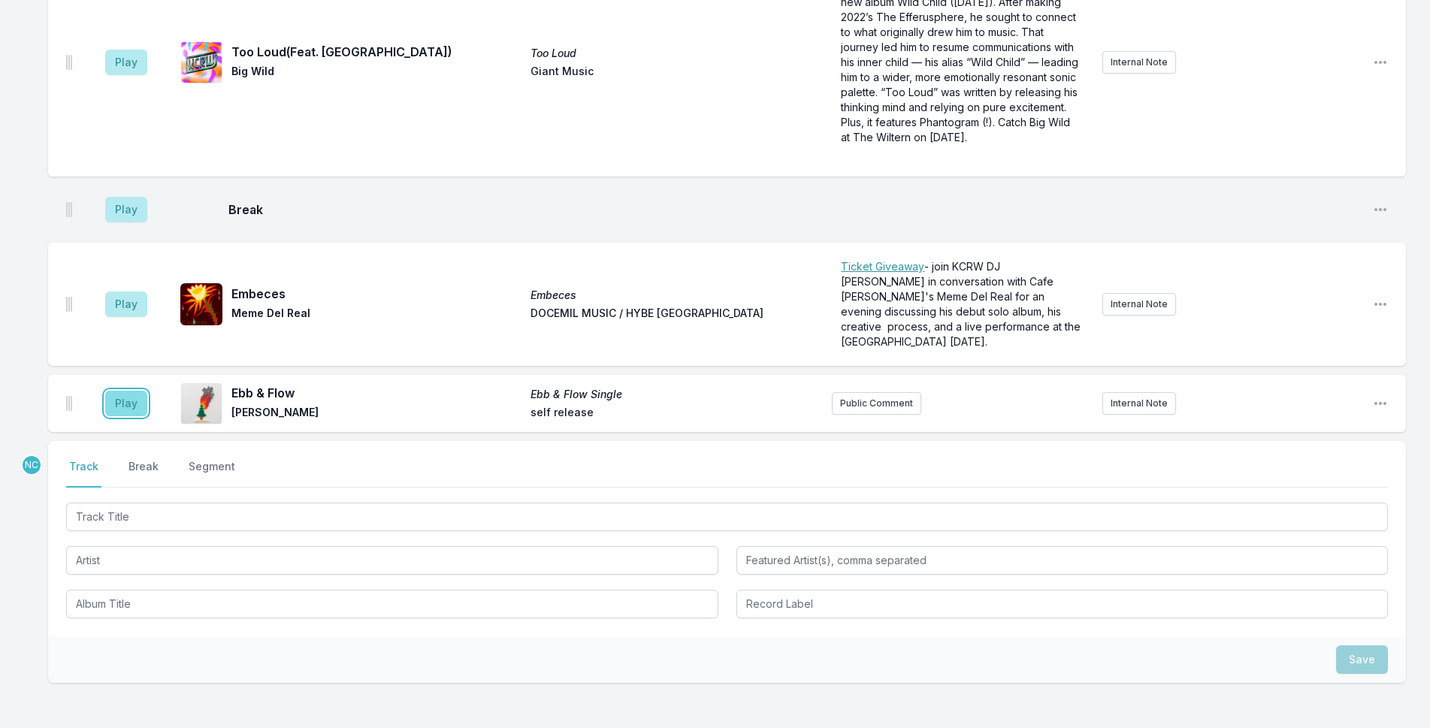
click at [137, 391] on button "Play" at bounding box center [126, 404] width 42 height 26
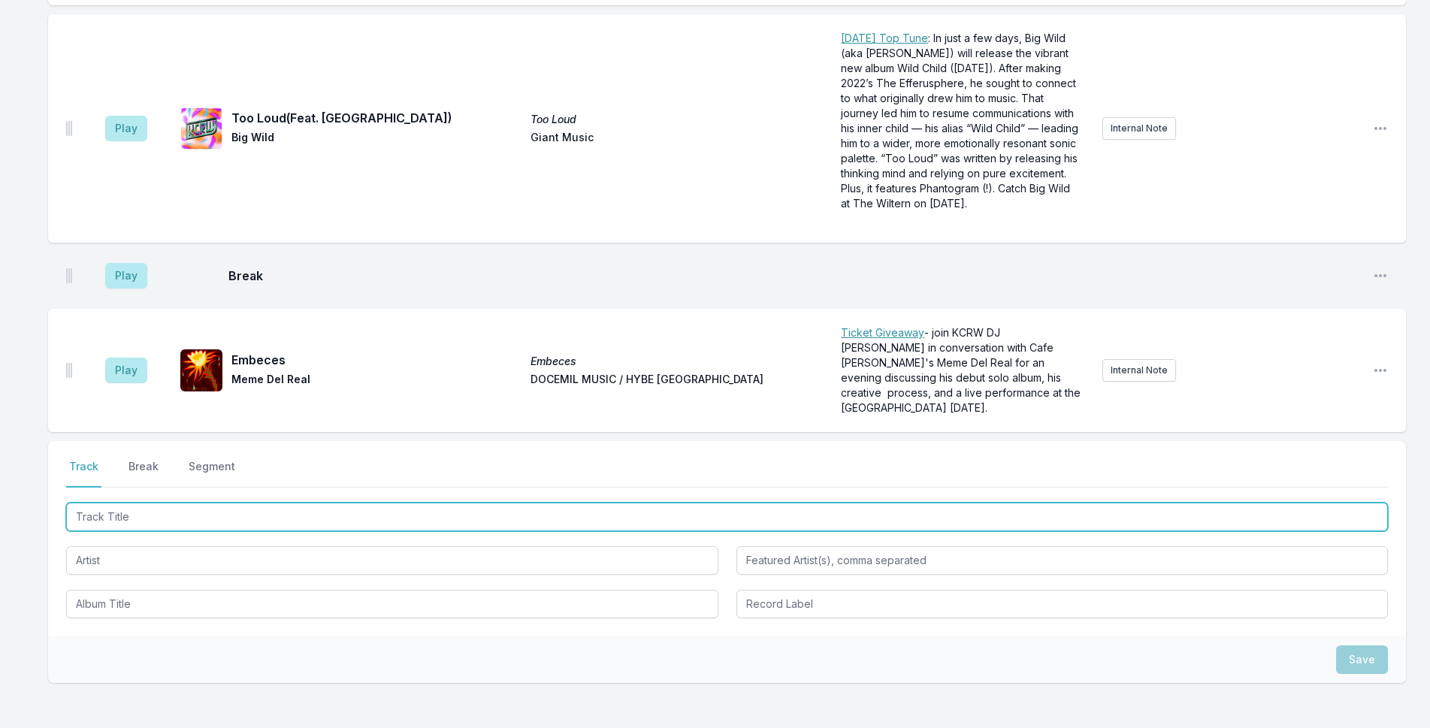
drag, startPoint x: 362, startPoint y: 419, endPoint x: 584, endPoint y: 392, distance: 223.4
click at [365, 503] on input "Track Title" at bounding box center [727, 517] width 1322 height 29
type input "Afraid"
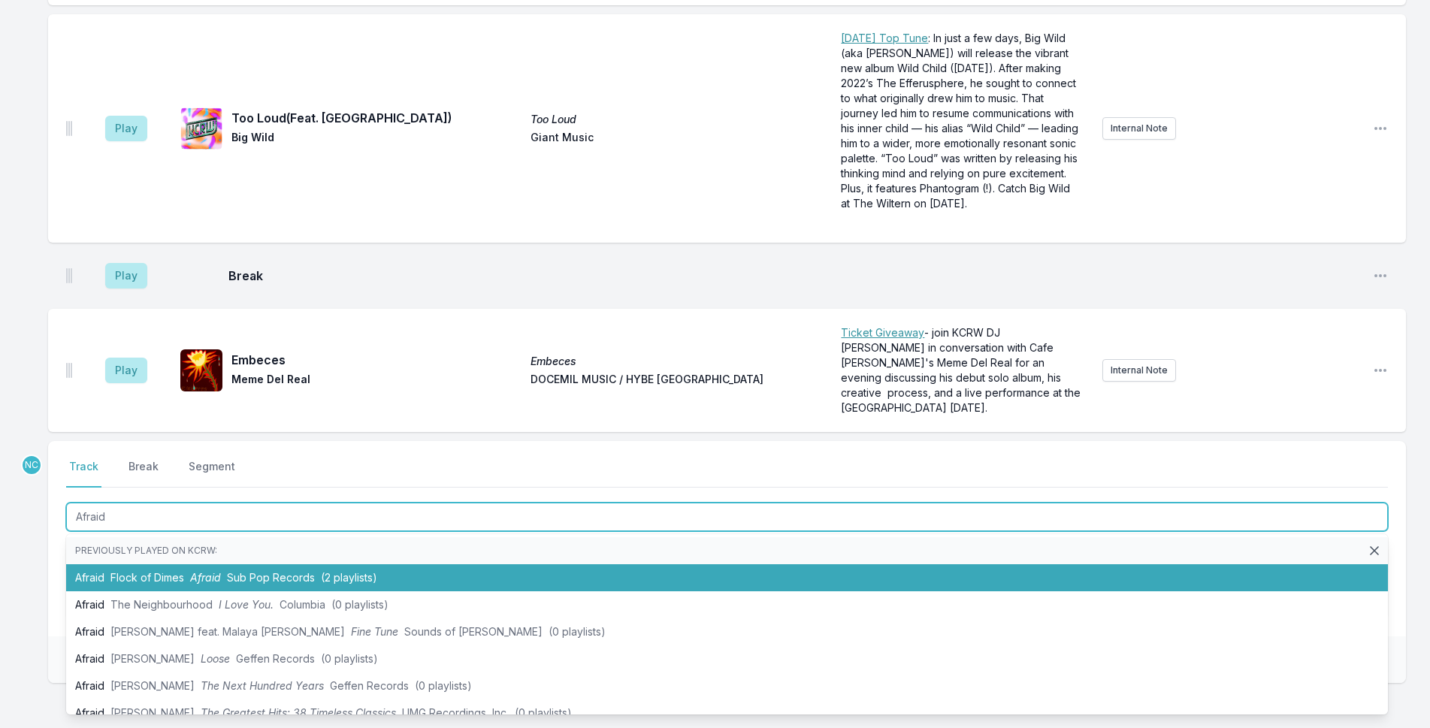
click at [155, 571] on span "Flock of Dimes" at bounding box center [147, 577] width 74 height 13
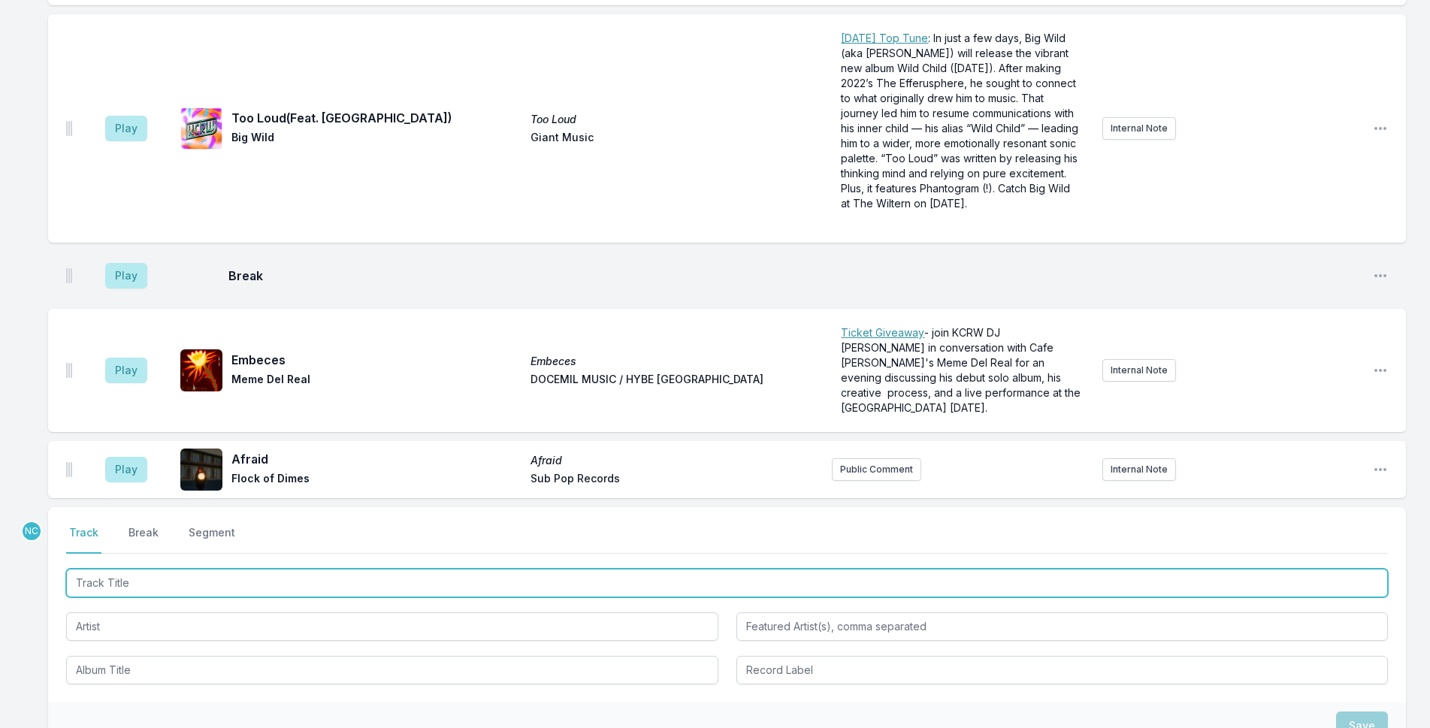
scroll to position [4189, 0]
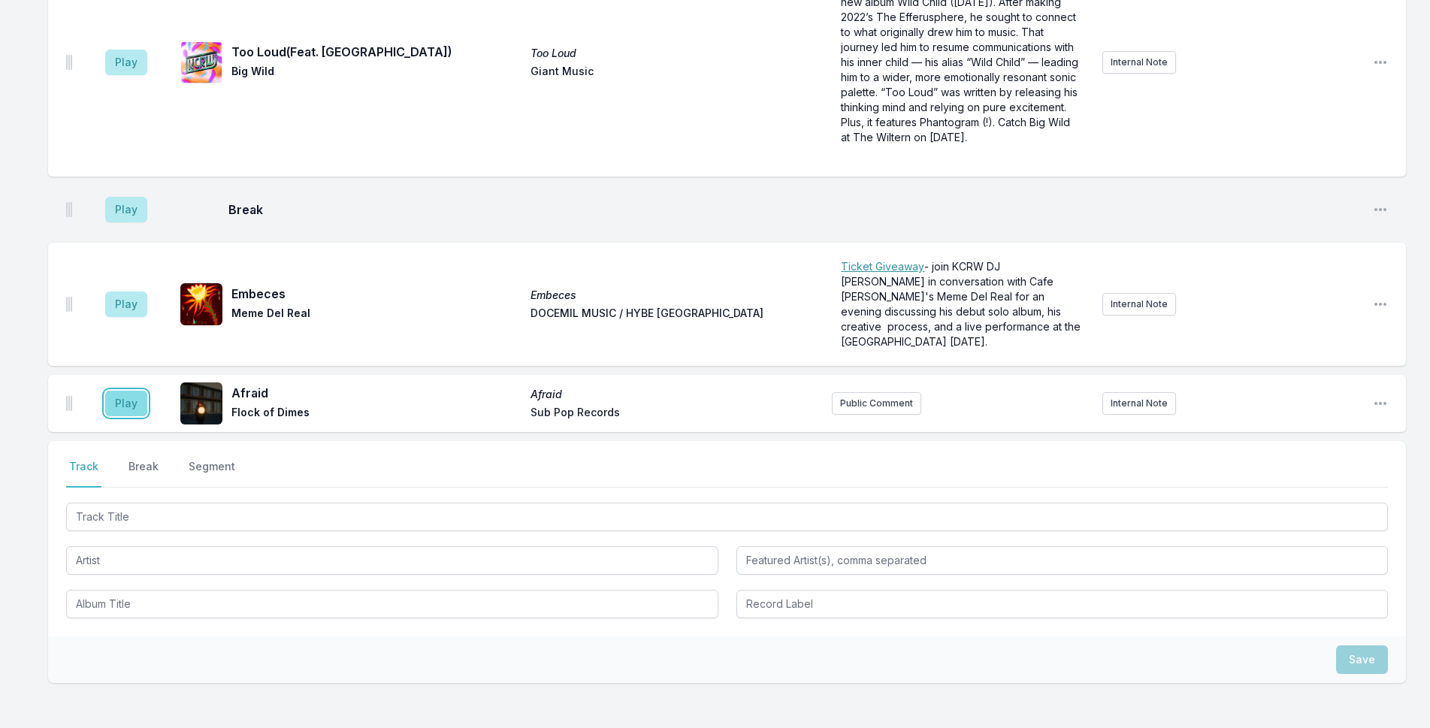
click at [117, 391] on button "Play" at bounding box center [126, 404] width 42 height 26
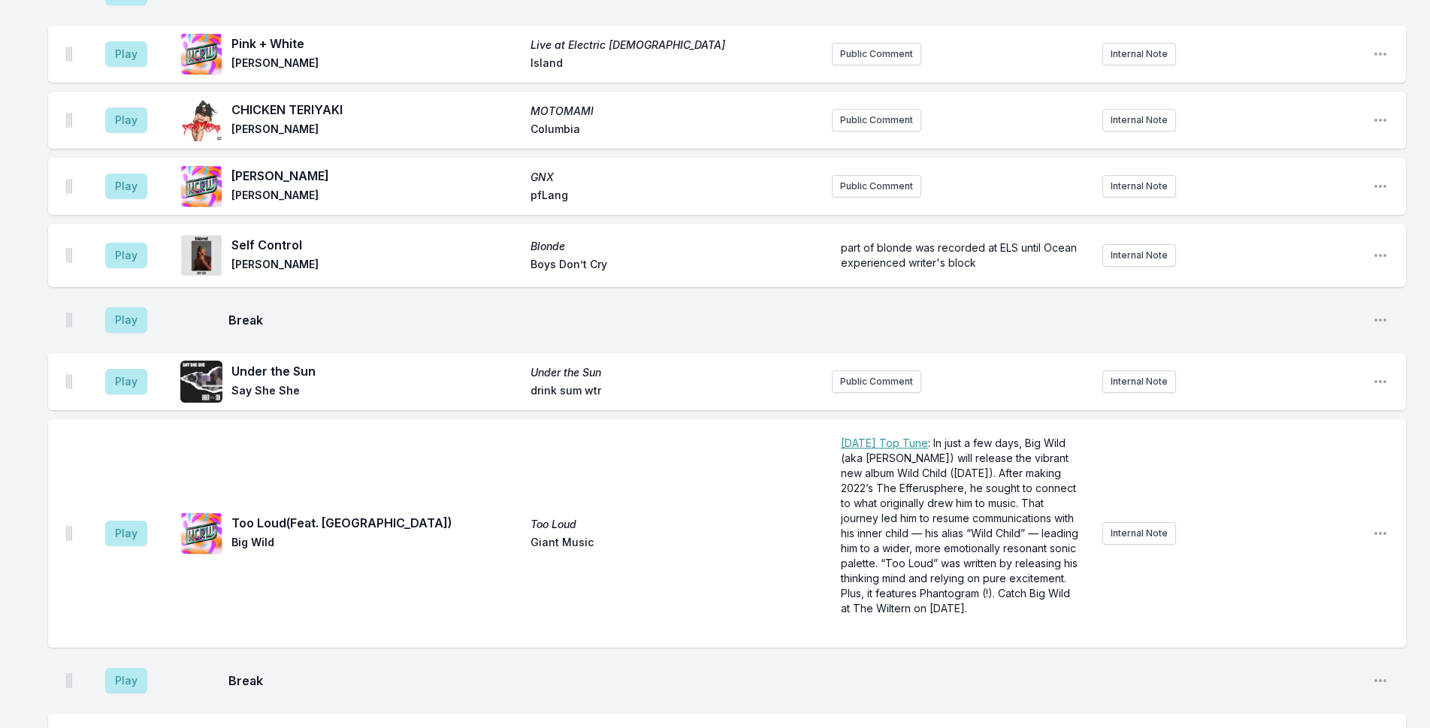
scroll to position [4114, 0]
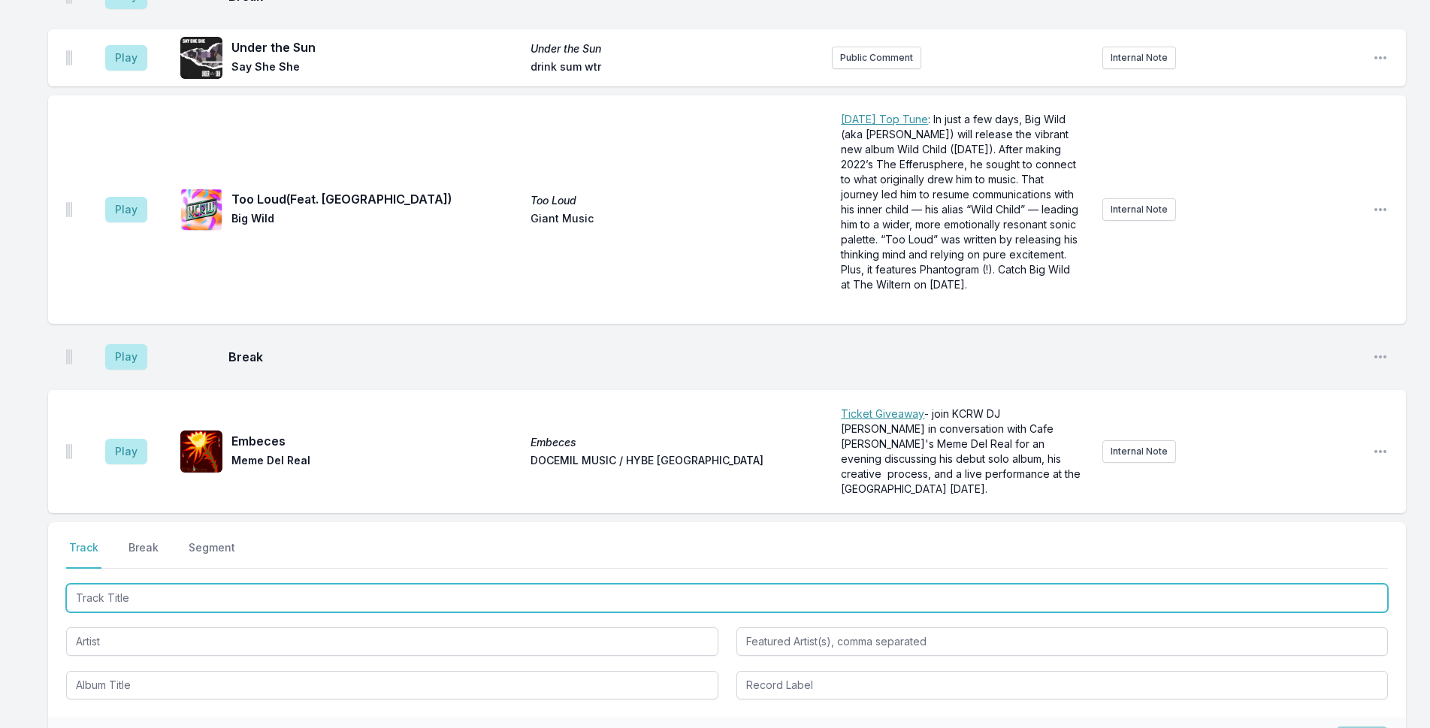
drag, startPoint x: 444, startPoint y: 489, endPoint x: 495, endPoint y: 475, distance: 52.9
click at [495, 522] on div "Select a tab Track Break Segment Track Break Segment" at bounding box center [727, 619] width 1358 height 195
type input "Annihilation"
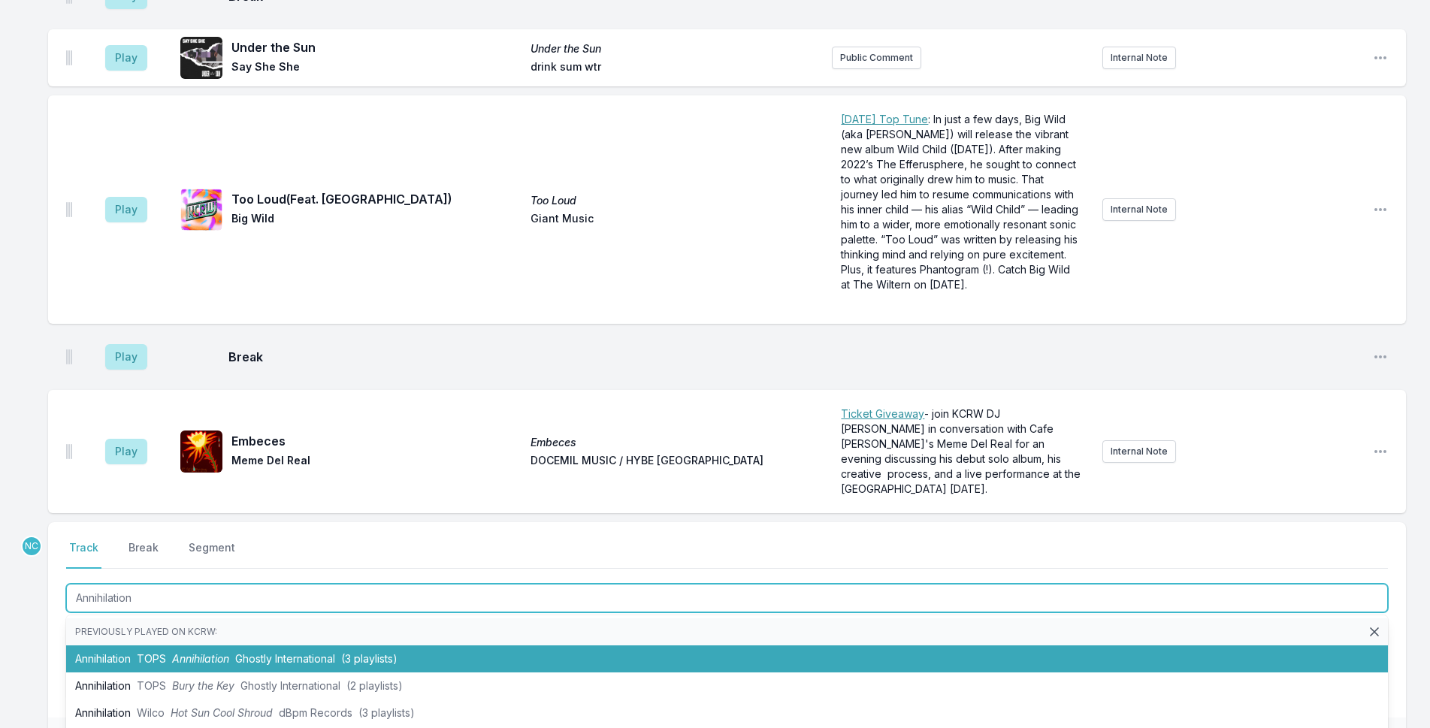
click at [560, 646] on li "Annihilation TOPS Annihilation Ghostly International (3 playlists)" at bounding box center [727, 659] width 1322 height 27
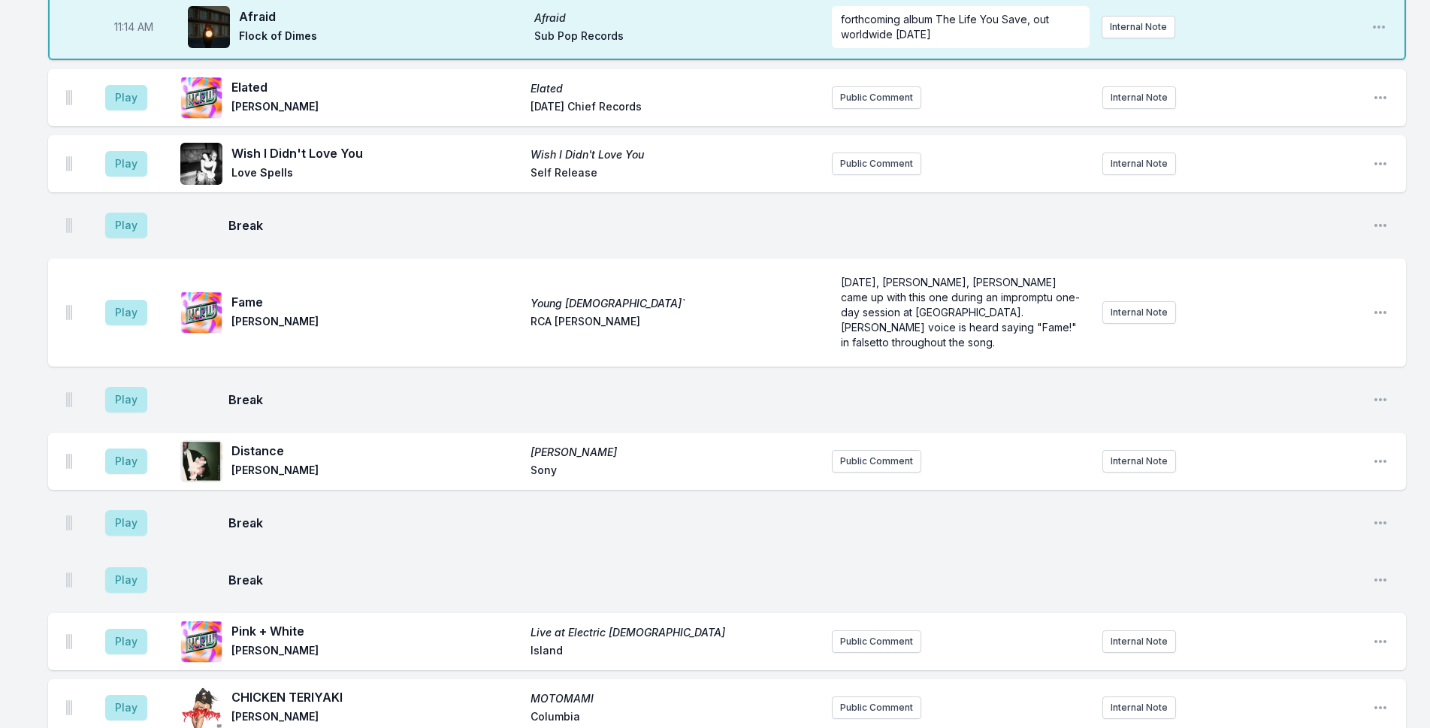
scroll to position [3209, 0]
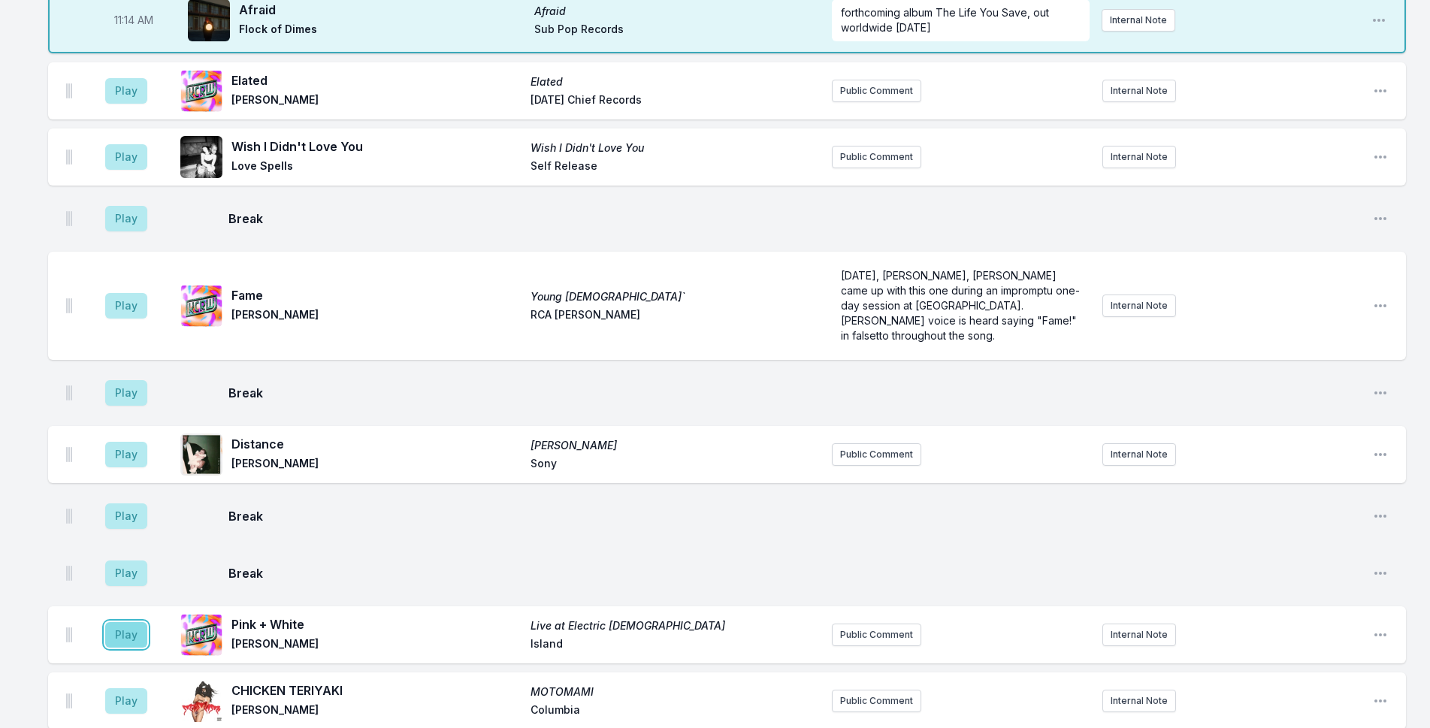
click at [129, 622] on button "Play" at bounding box center [126, 635] width 42 height 26
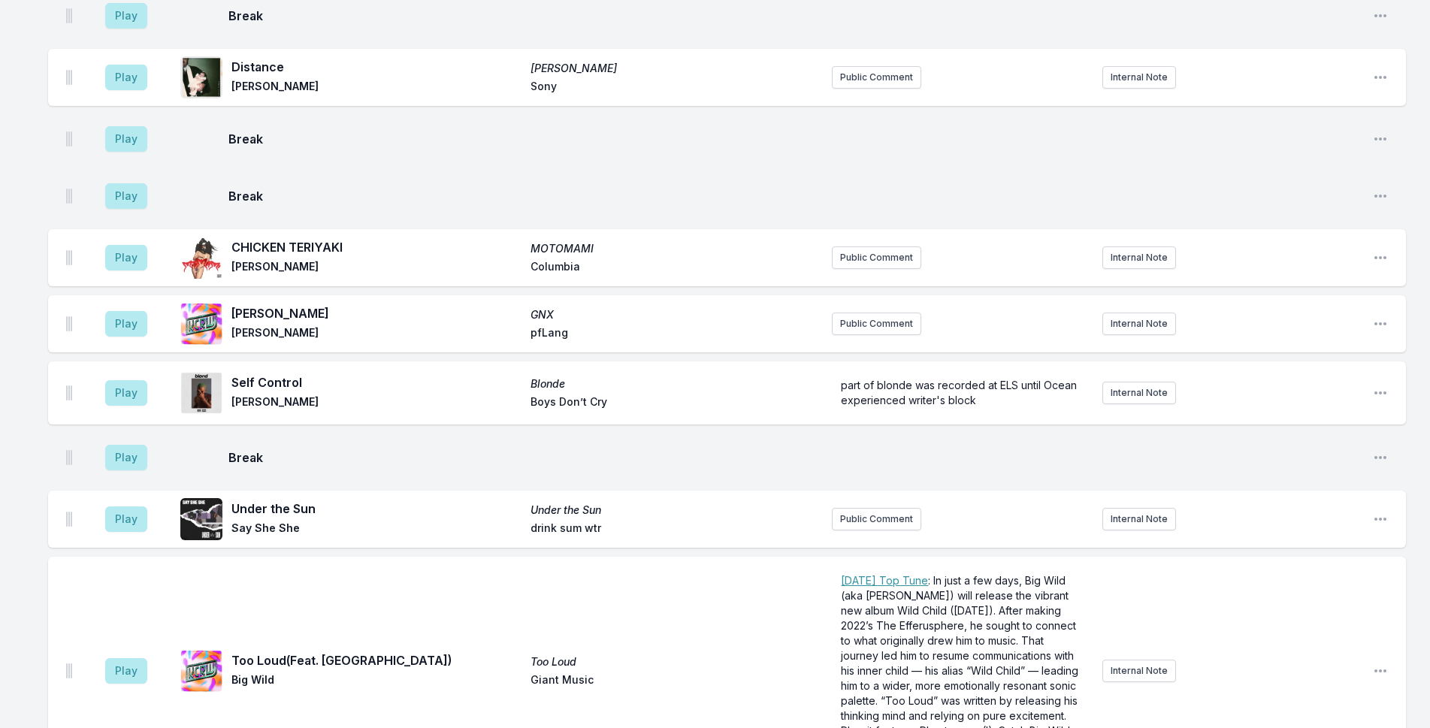
scroll to position [3660, 0]
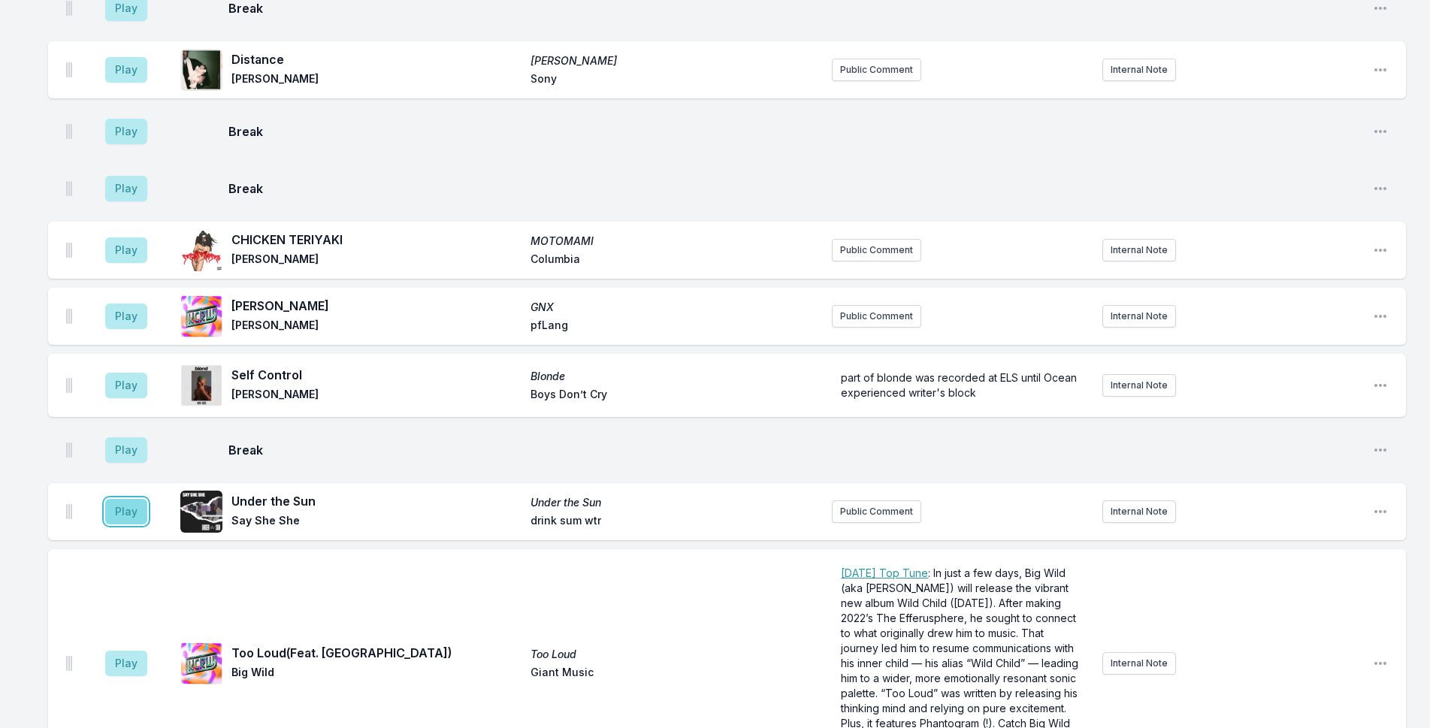
click at [139, 499] on button "Play" at bounding box center [126, 512] width 42 height 26
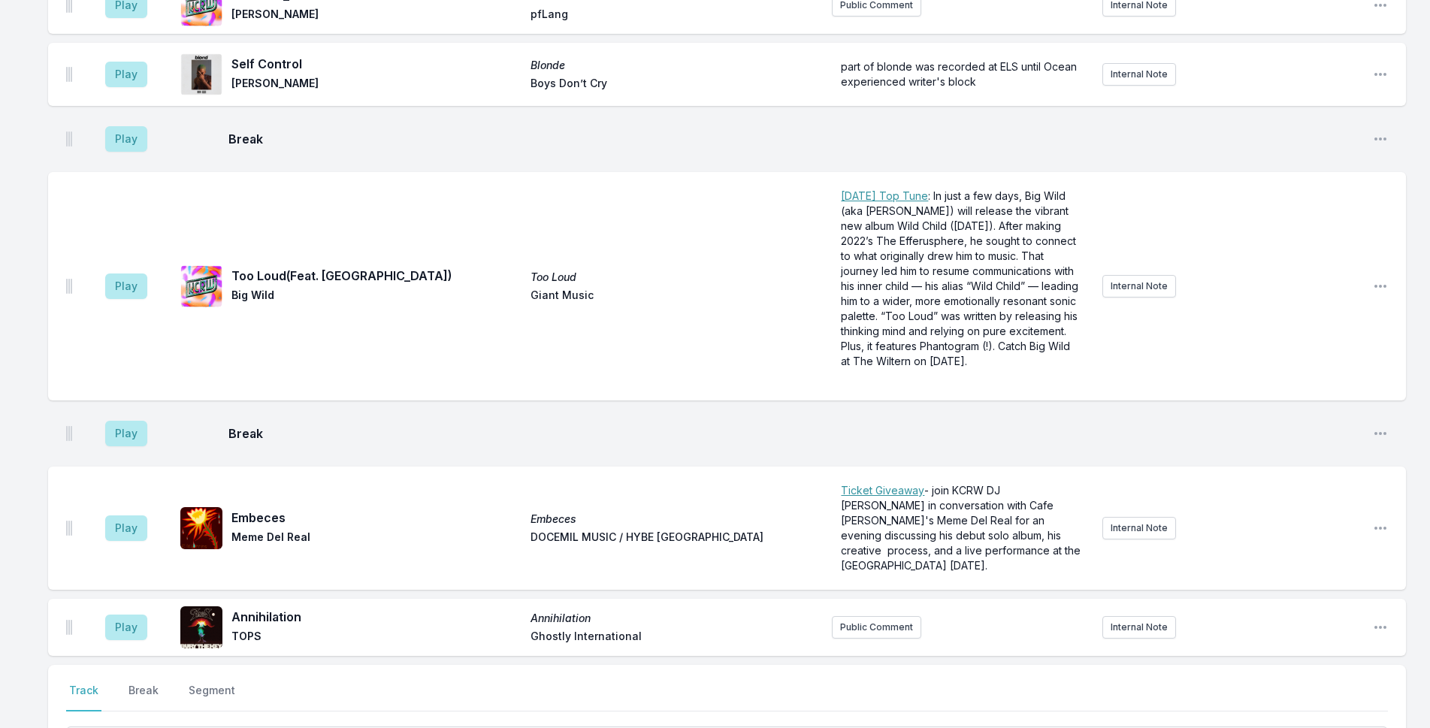
scroll to position [4186, 0]
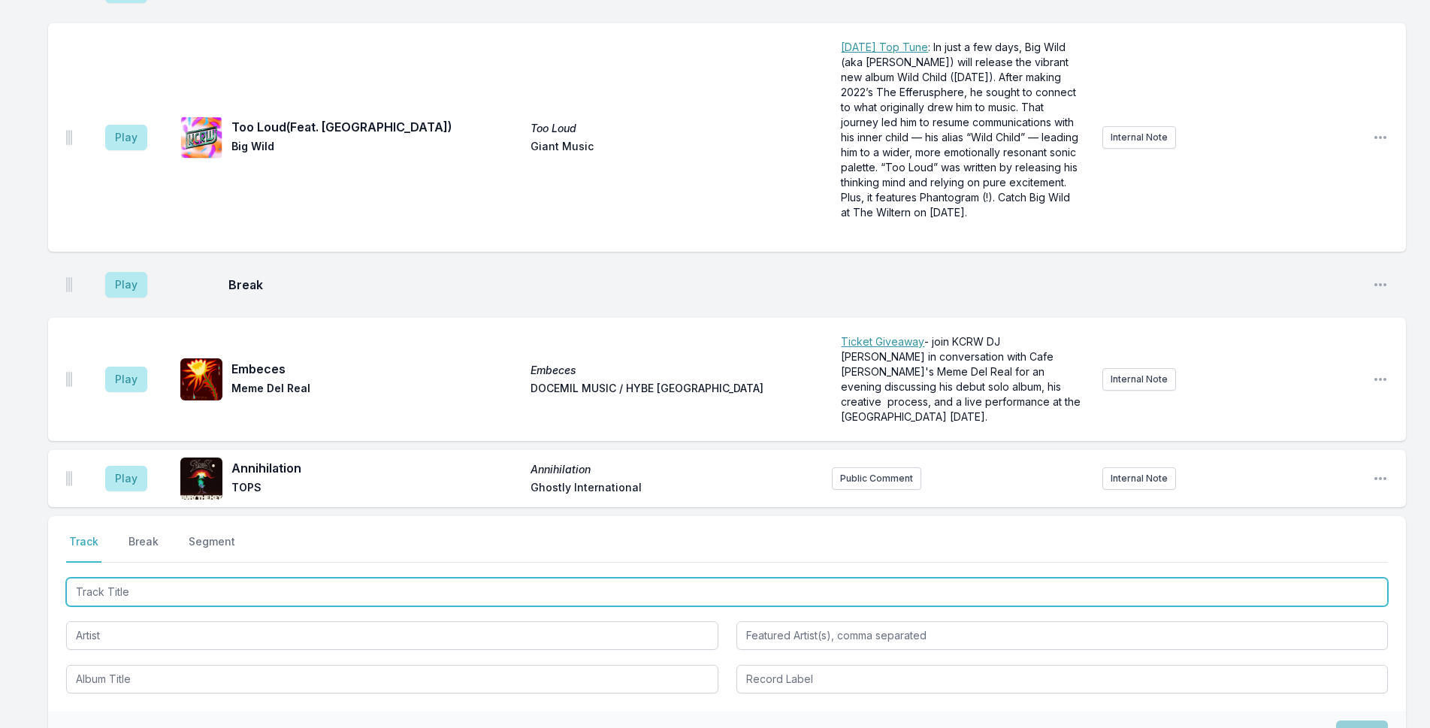
click at [222, 578] on input "Track Title" at bounding box center [727, 592] width 1322 height 29
type input "Beauty Opens Doors"
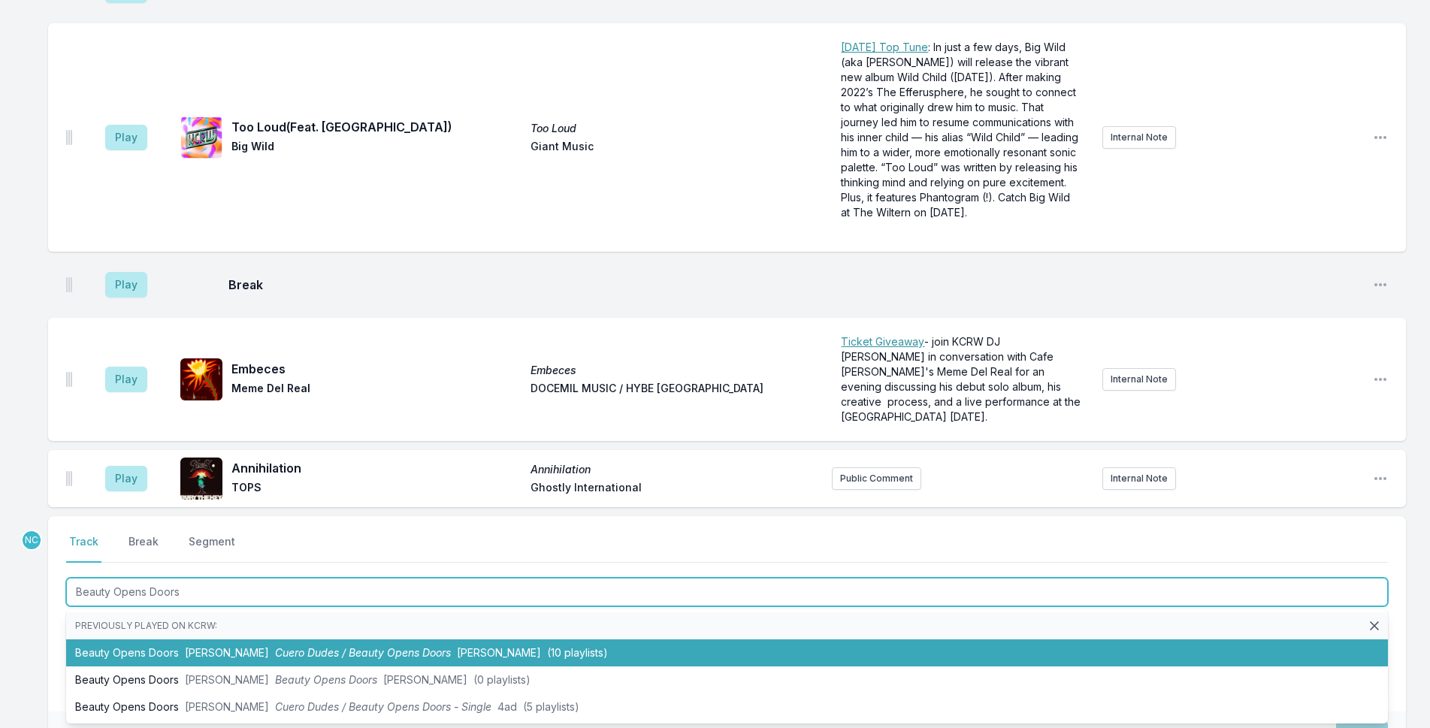
click at [321, 640] on li "Beauty Opens Doors [PERSON_NAME] Cuero Dudes / Beauty Opens Doors [PERSON_NAME]…" at bounding box center [727, 653] width 1322 height 27
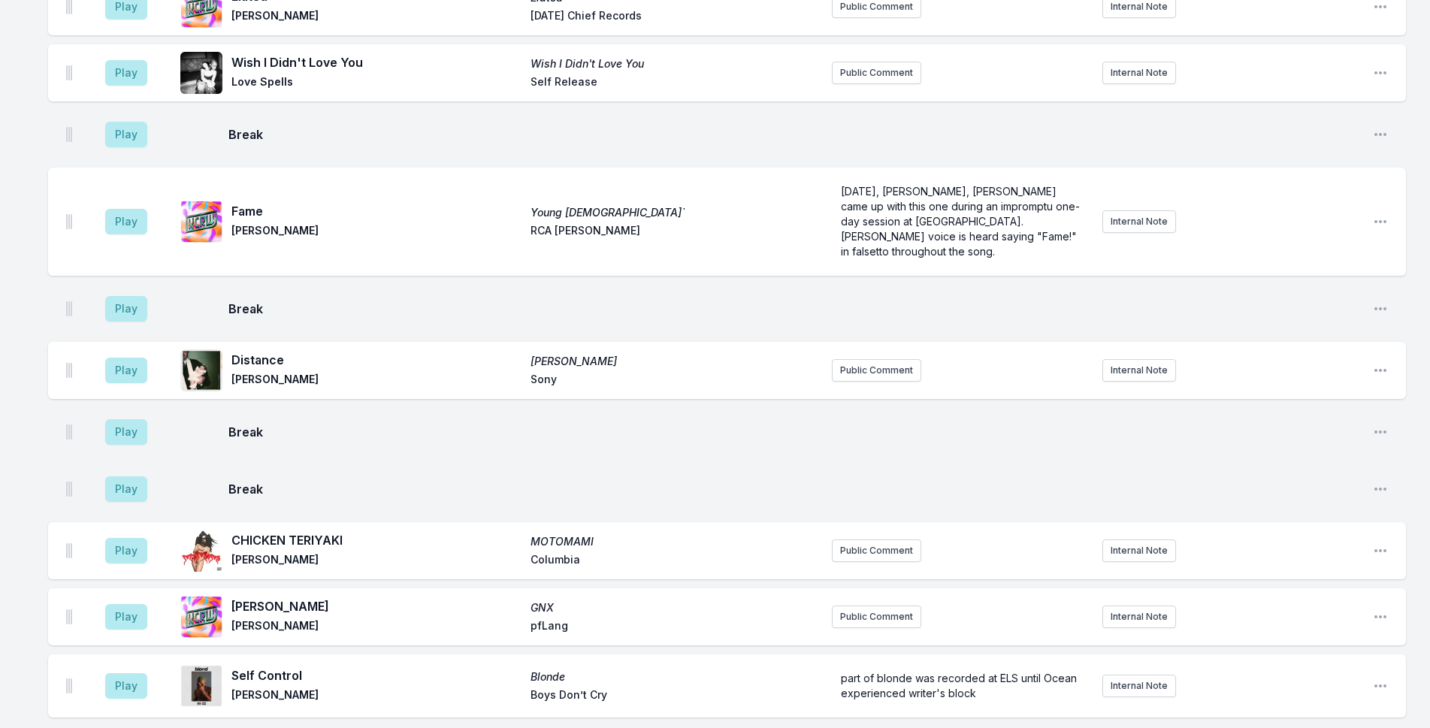
scroll to position [3049, 0]
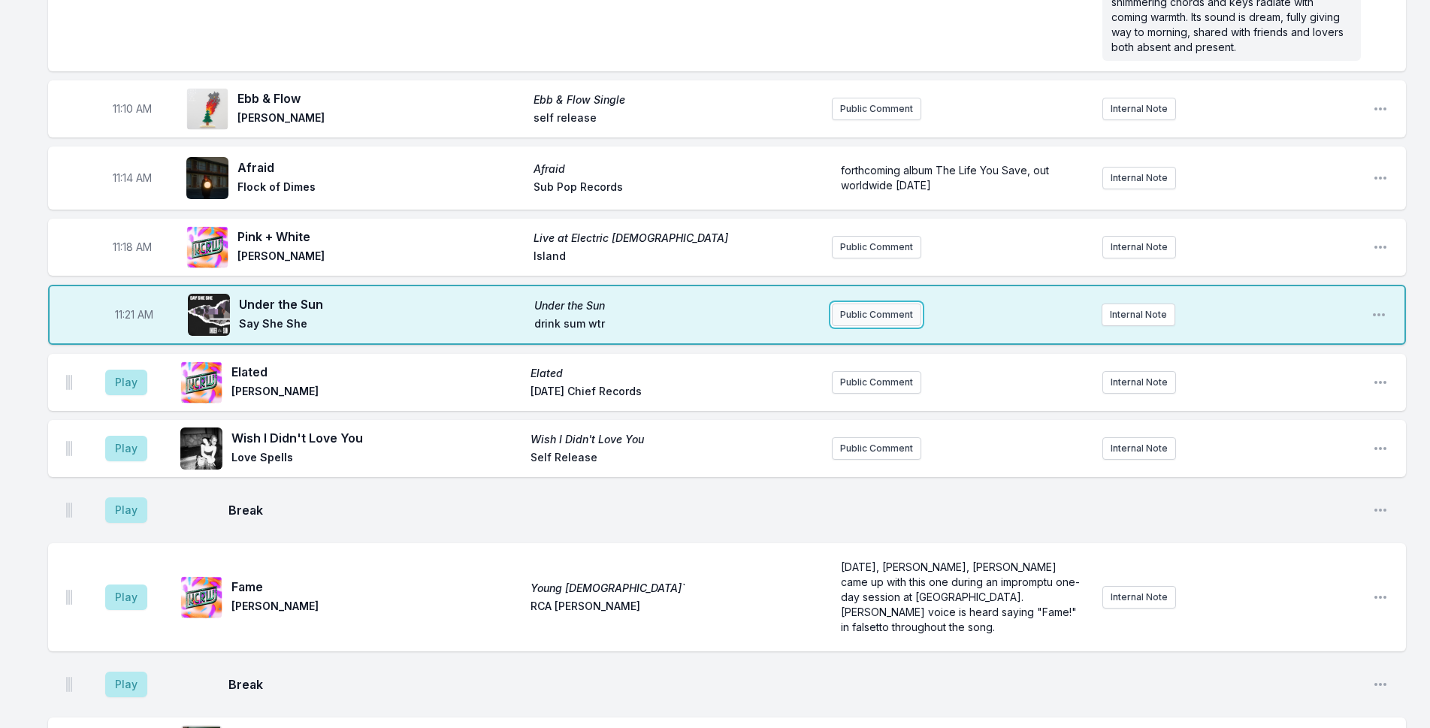
click at [888, 304] on button "Public Comment" at bounding box center [876, 315] width 89 height 23
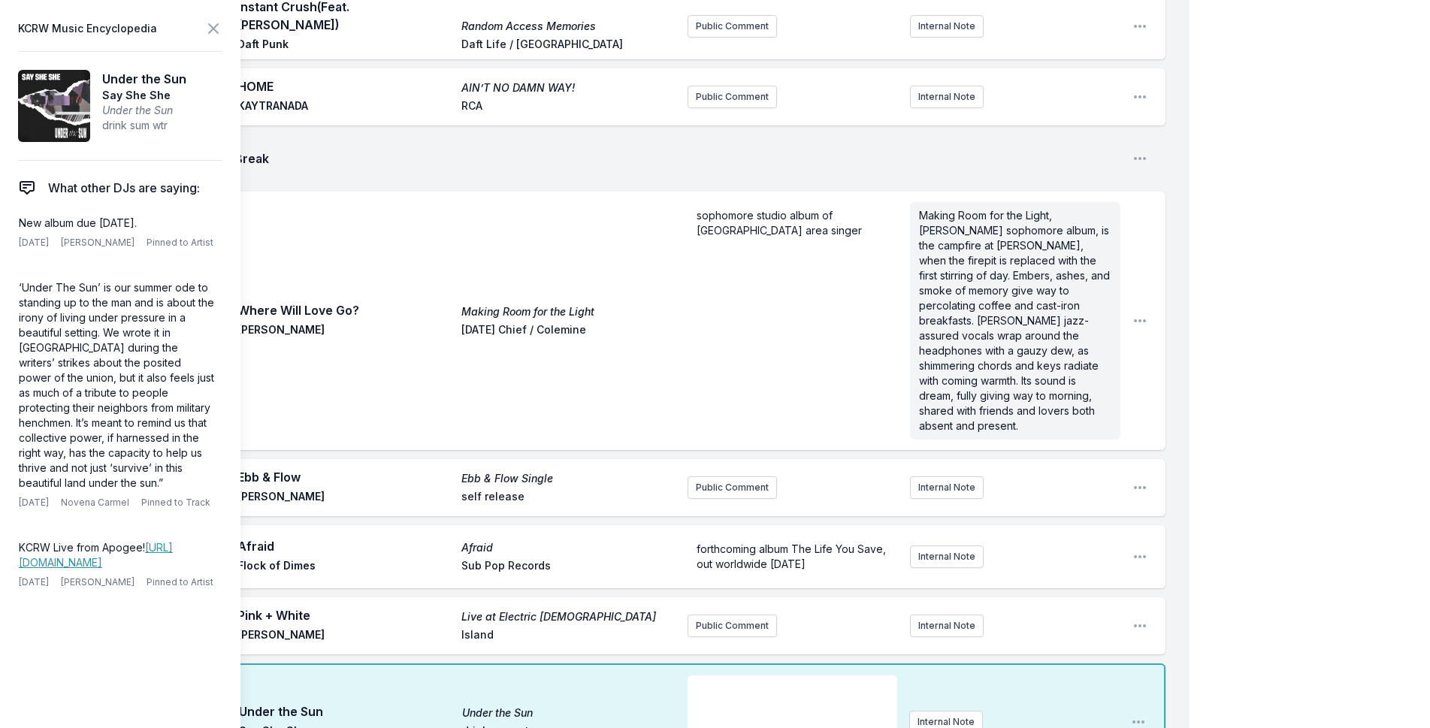
click at [764, 676] on div "﻿" at bounding box center [793, 712] width 210 height 72
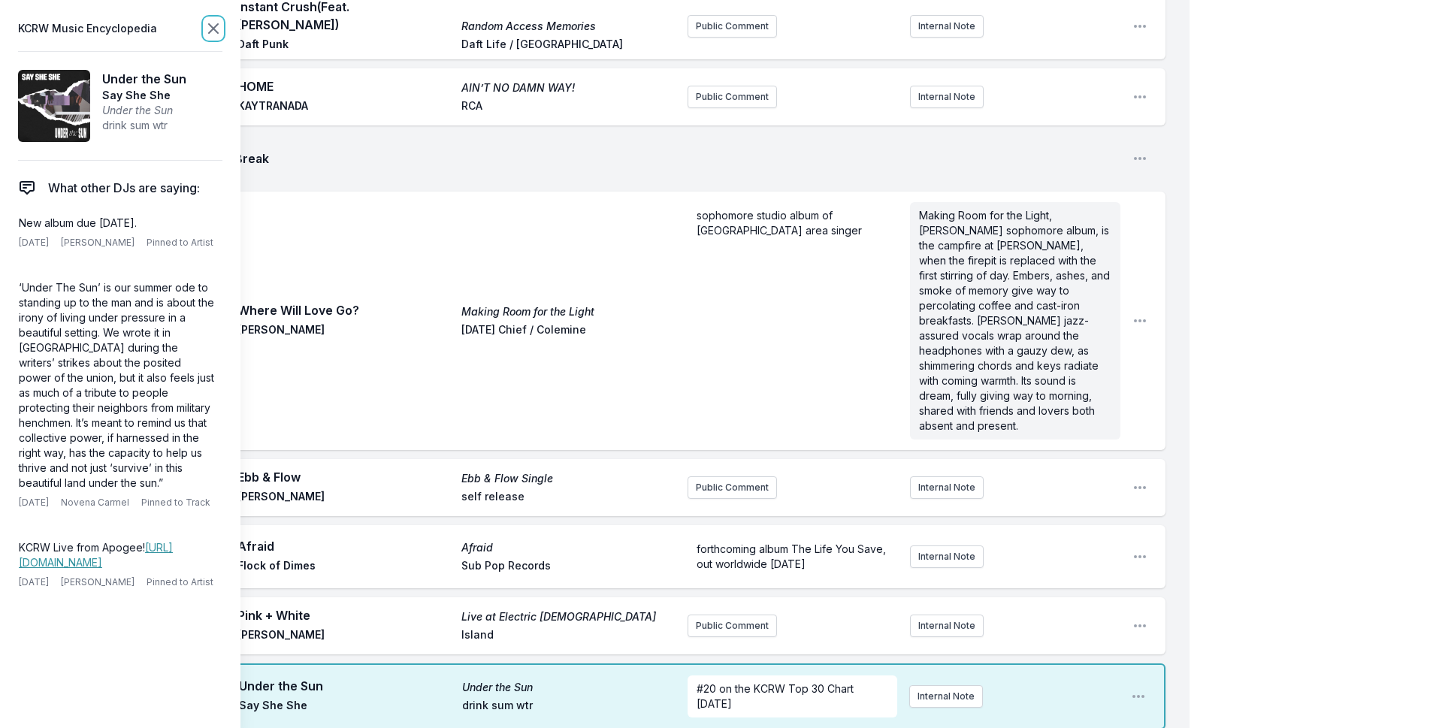
click at [216, 23] on icon at bounding box center [213, 29] width 18 height 18
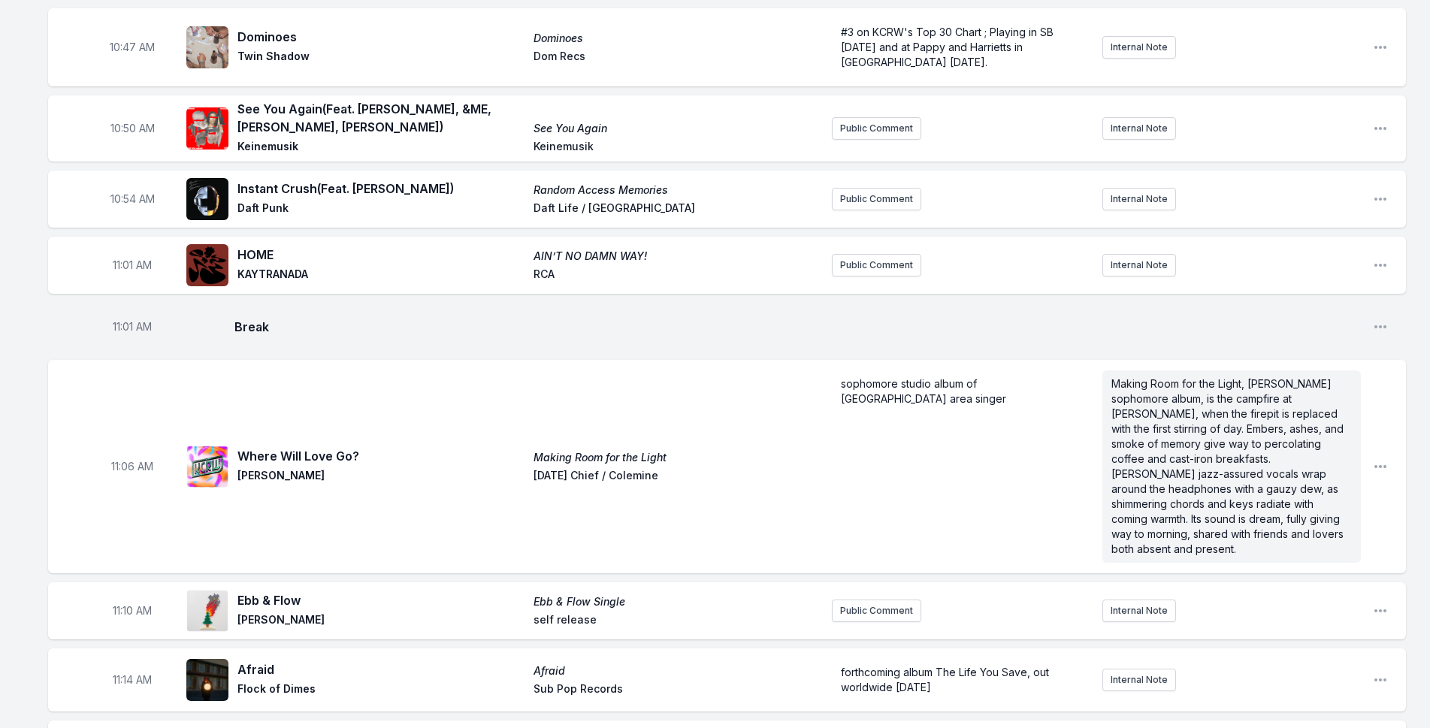
scroll to position [2523, 0]
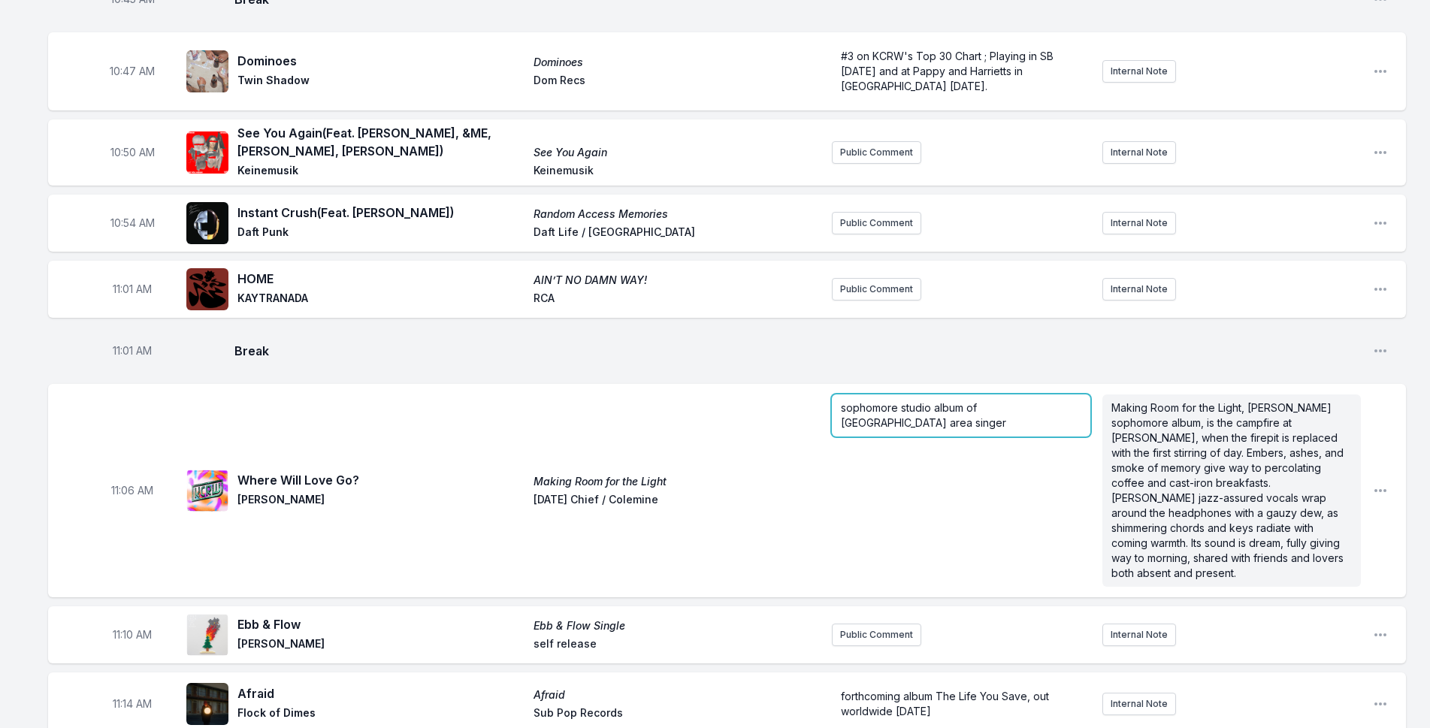
click at [942, 389] on aside "sophomore studio album of [GEOGRAPHIC_DATA] area singer" at bounding box center [961, 491] width 259 height 204
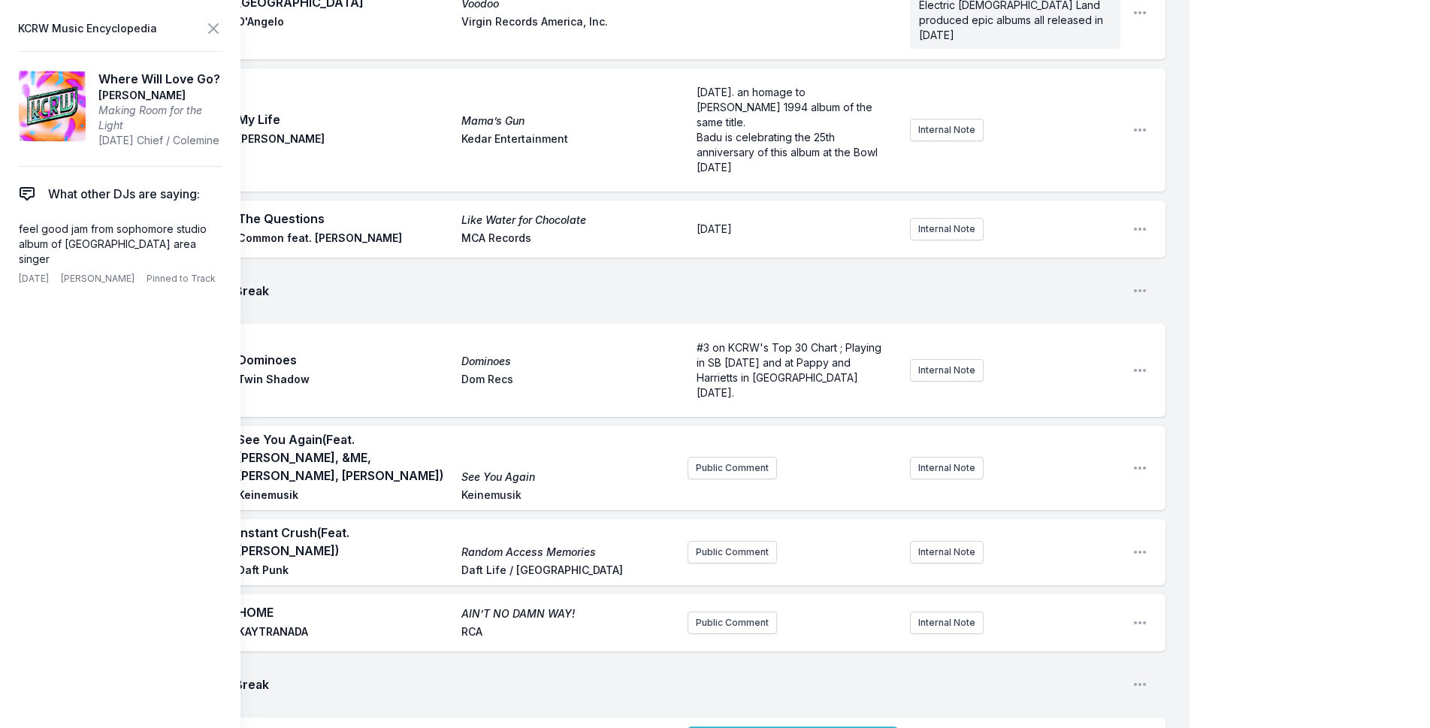
click at [1278, 300] on div "My Playlist KCRW Playlist Directory Reports NC NN User Guide Report Bug Sign ou…" at bounding box center [715, 299] width 1430 height 5645
click at [215, 18] on button at bounding box center [213, 28] width 18 height 21
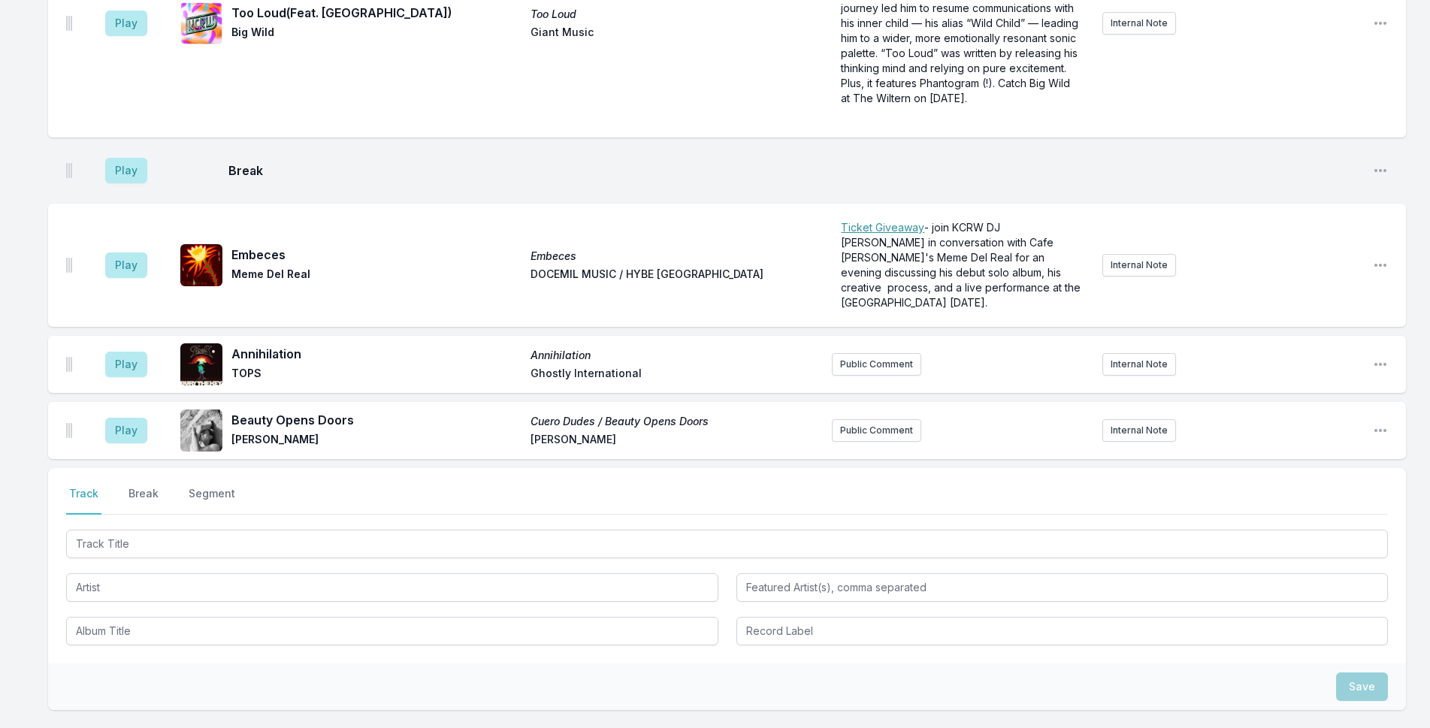
scroll to position [4327, 0]
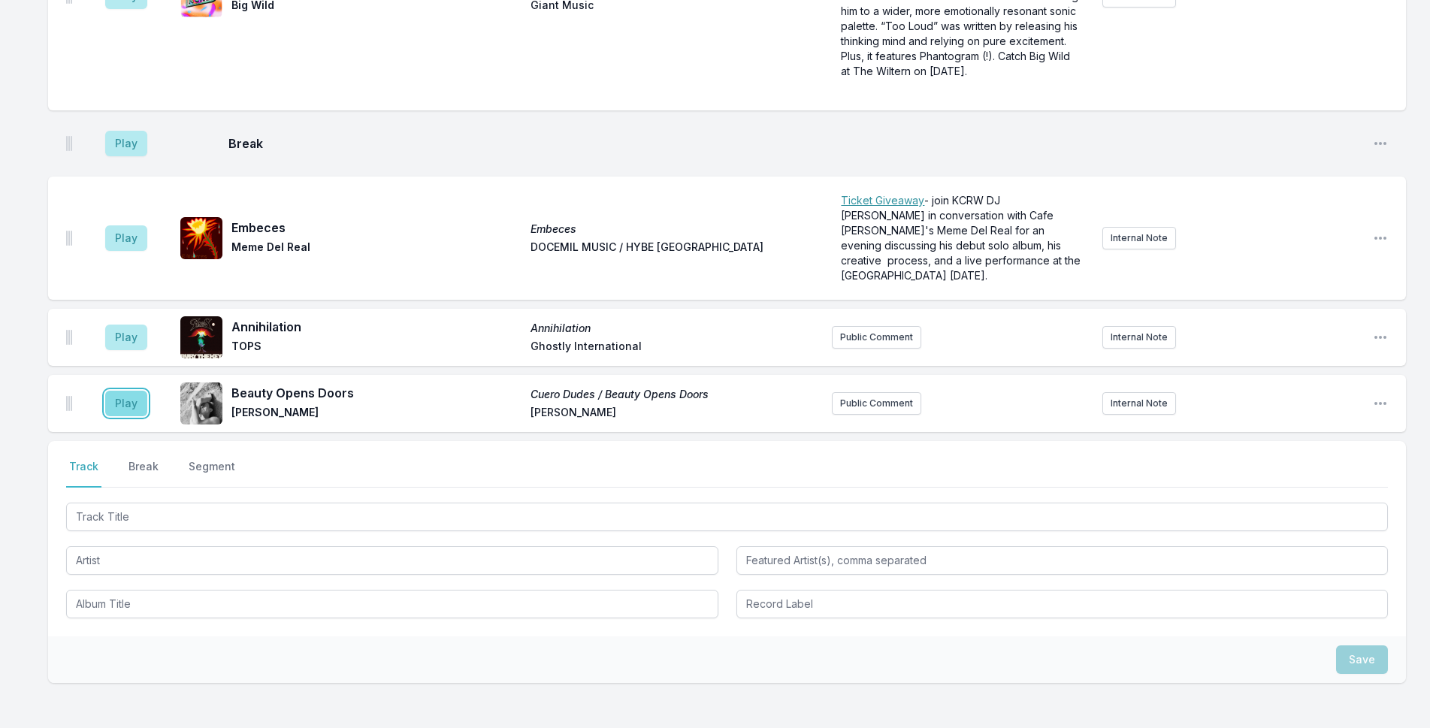
click at [112, 391] on button "Play" at bounding box center [126, 404] width 42 height 26
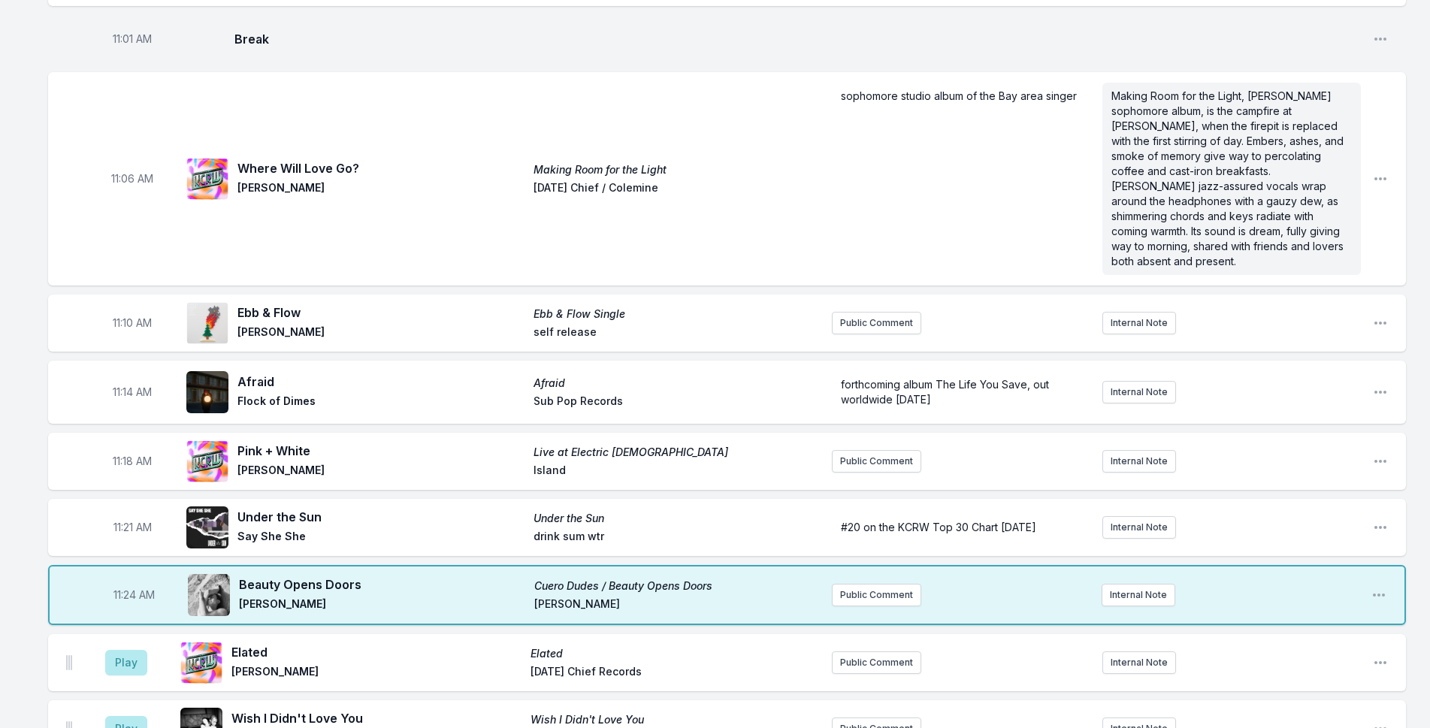
scroll to position [2824, 0]
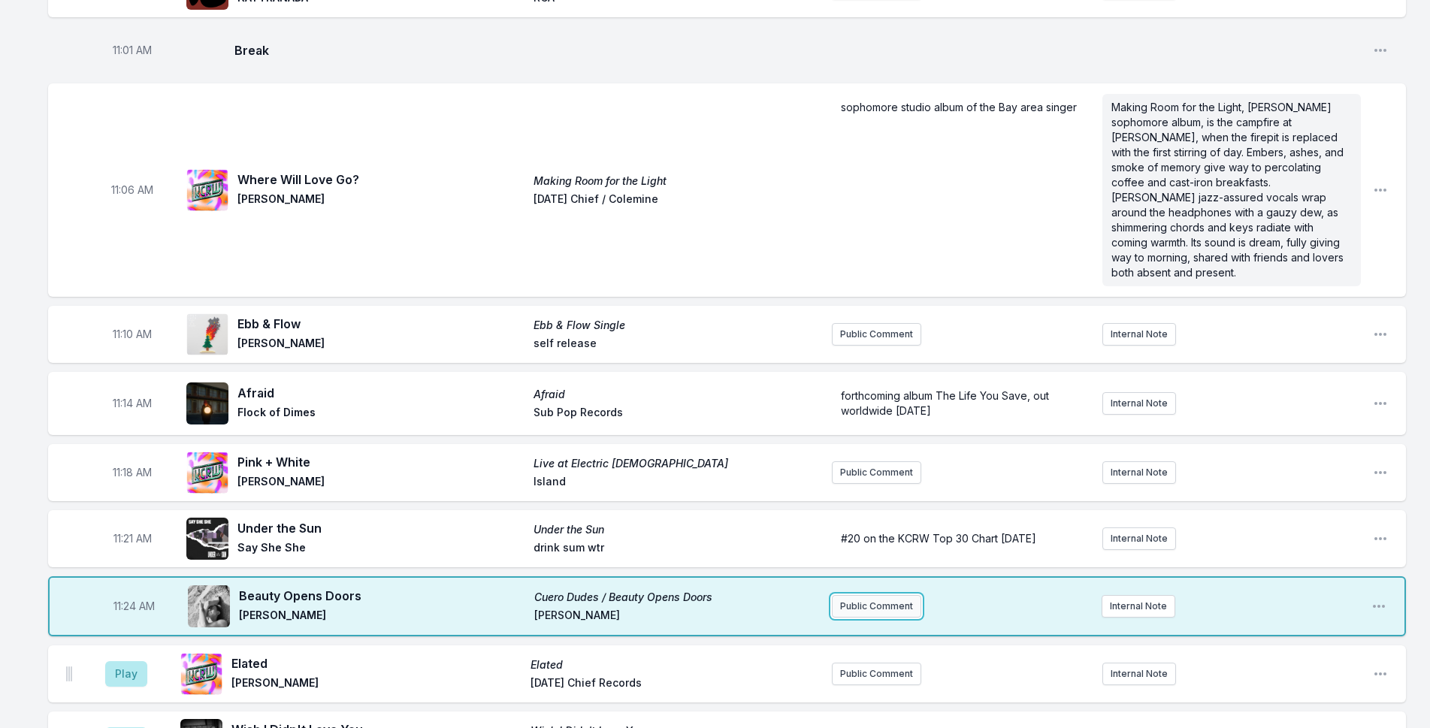
click at [900, 595] on button "Public Comment" at bounding box center [876, 606] width 89 height 23
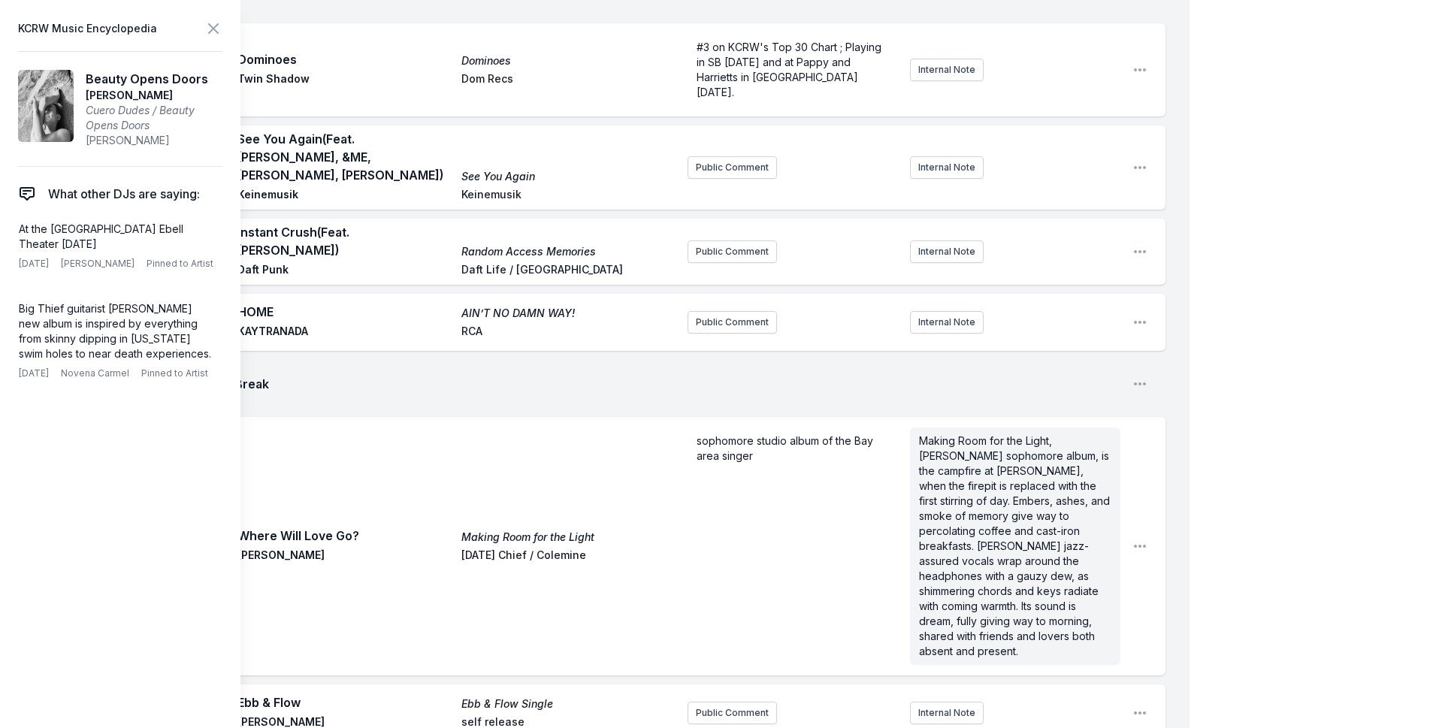
scroll to position [3125, 0]
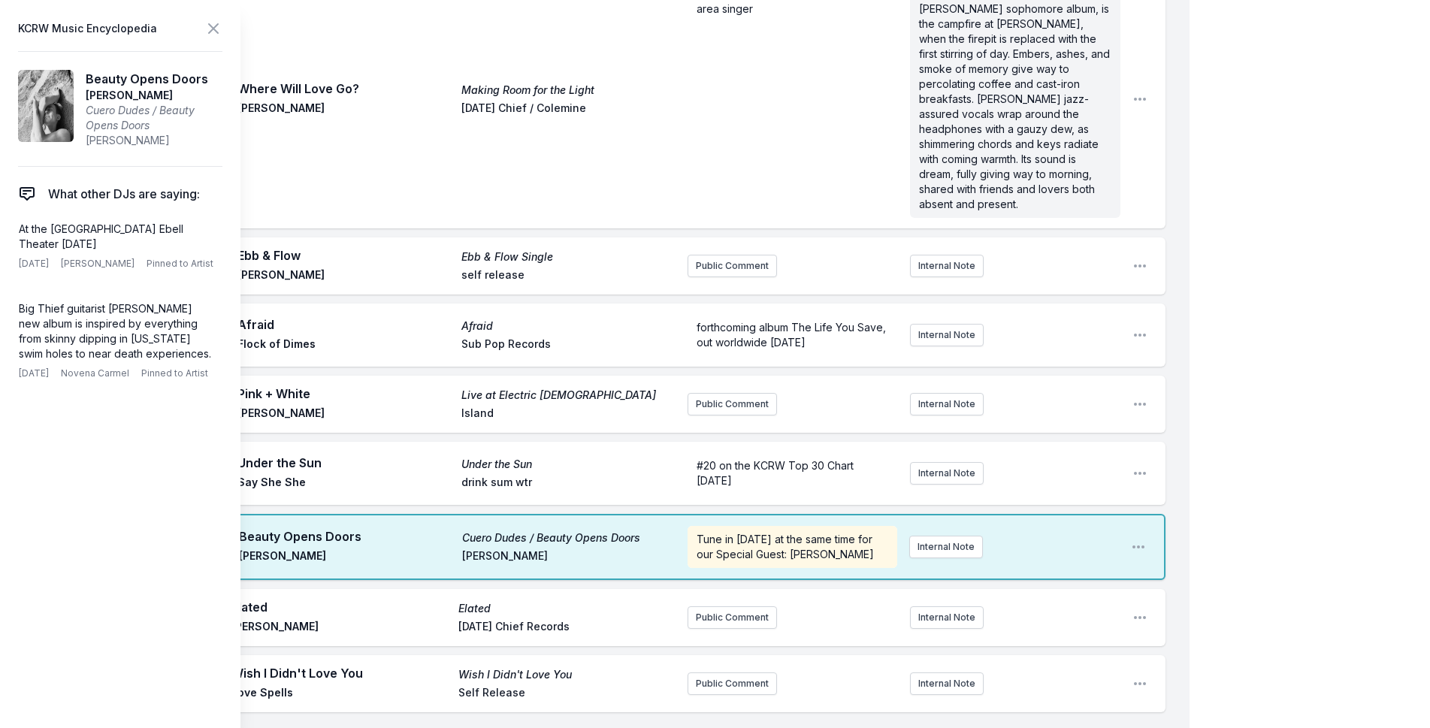
scroll to position [3275, 0]
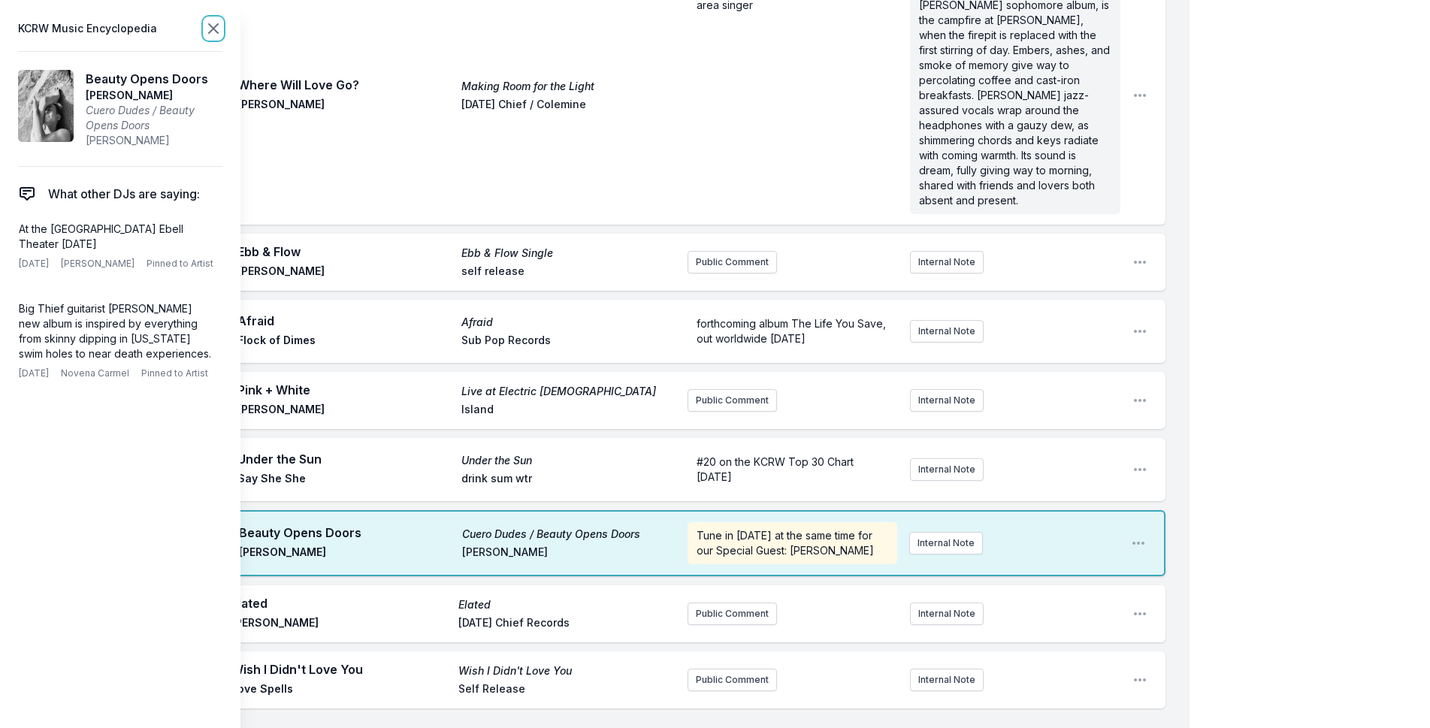
click at [213, 29] on icon at bounding box center [213, 28] width 9 height 9
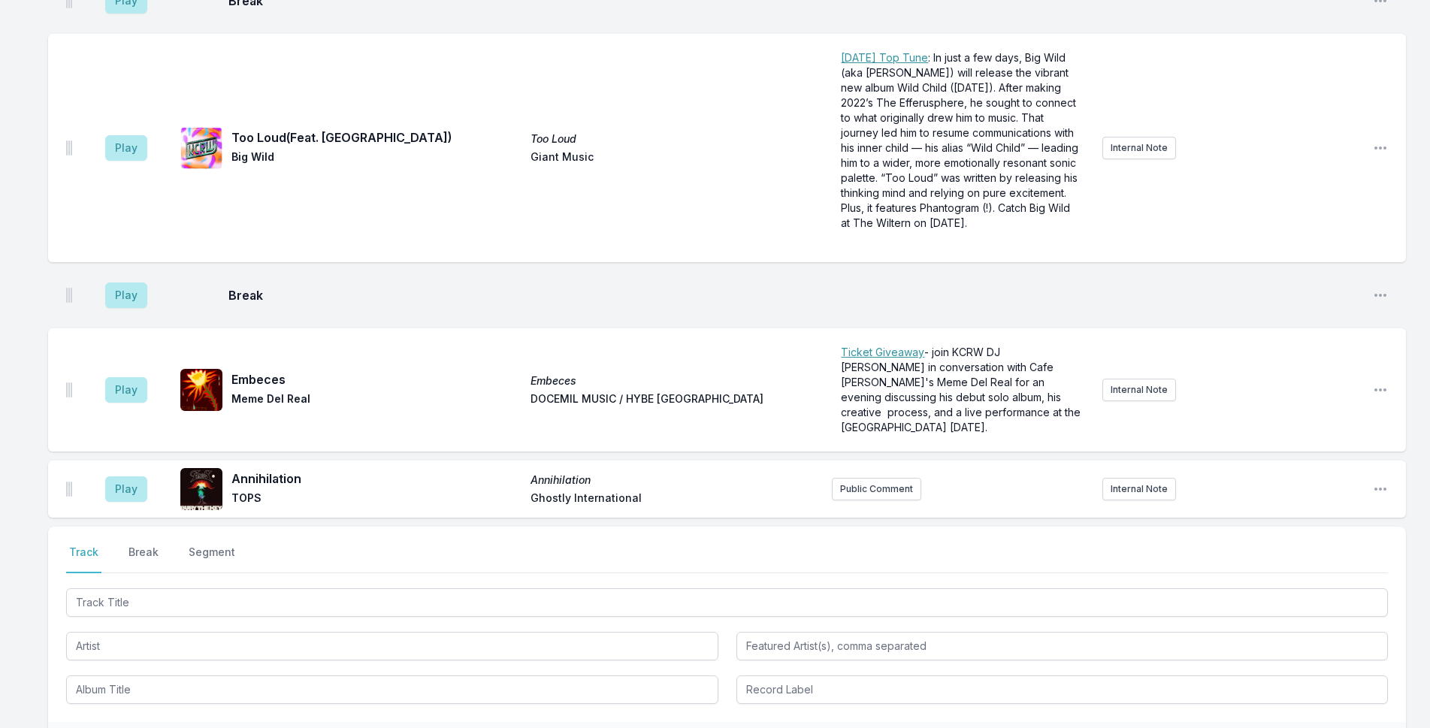
scroll to position [4333, 0]
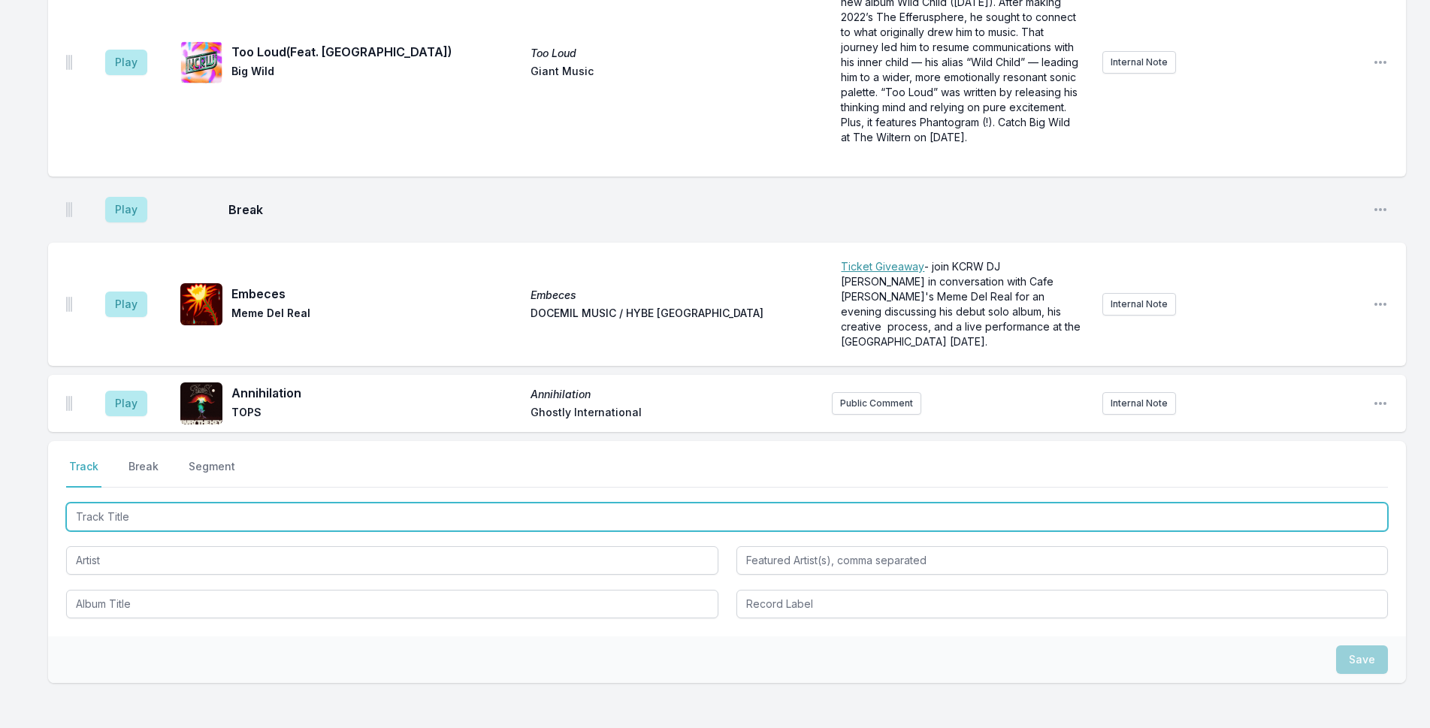
click at [365, 503] on input "Track Title" at bounding box center [727, 517] width 1322 height 29
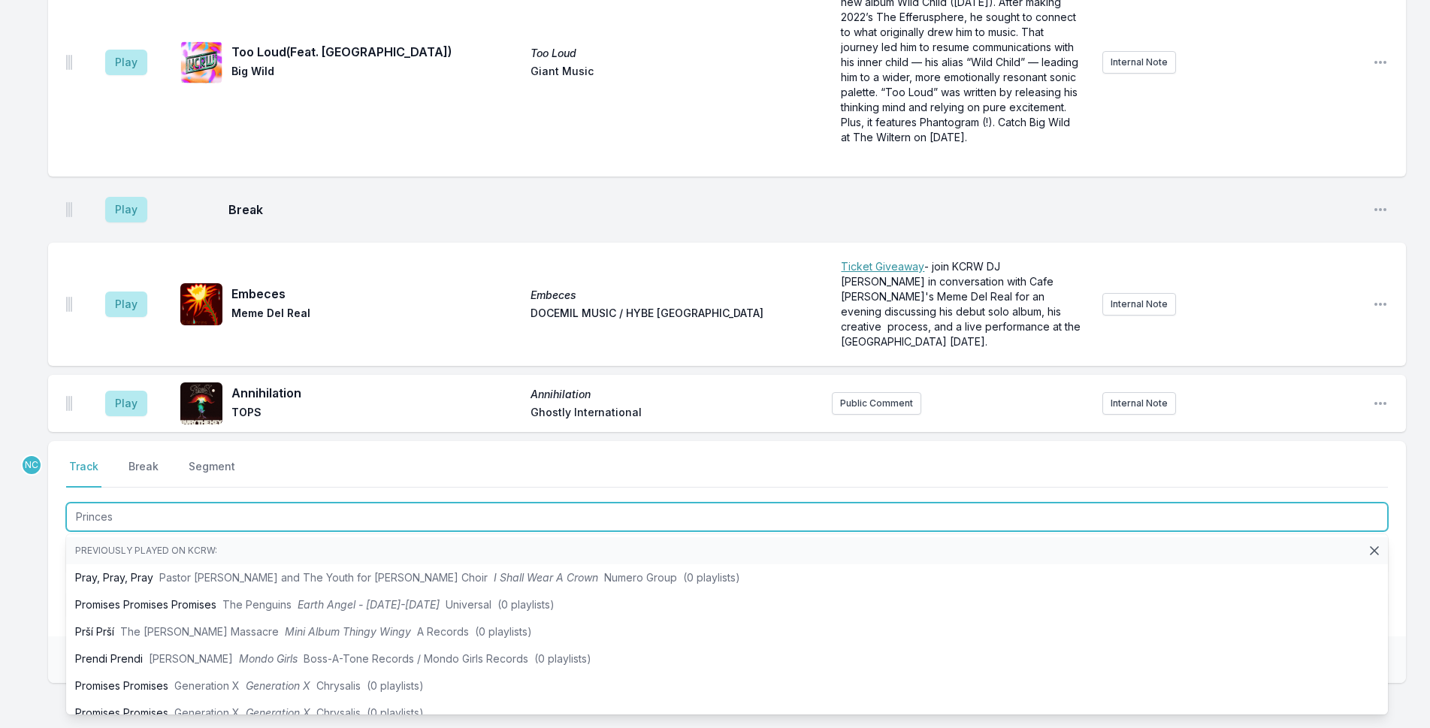
type input "Princesa"
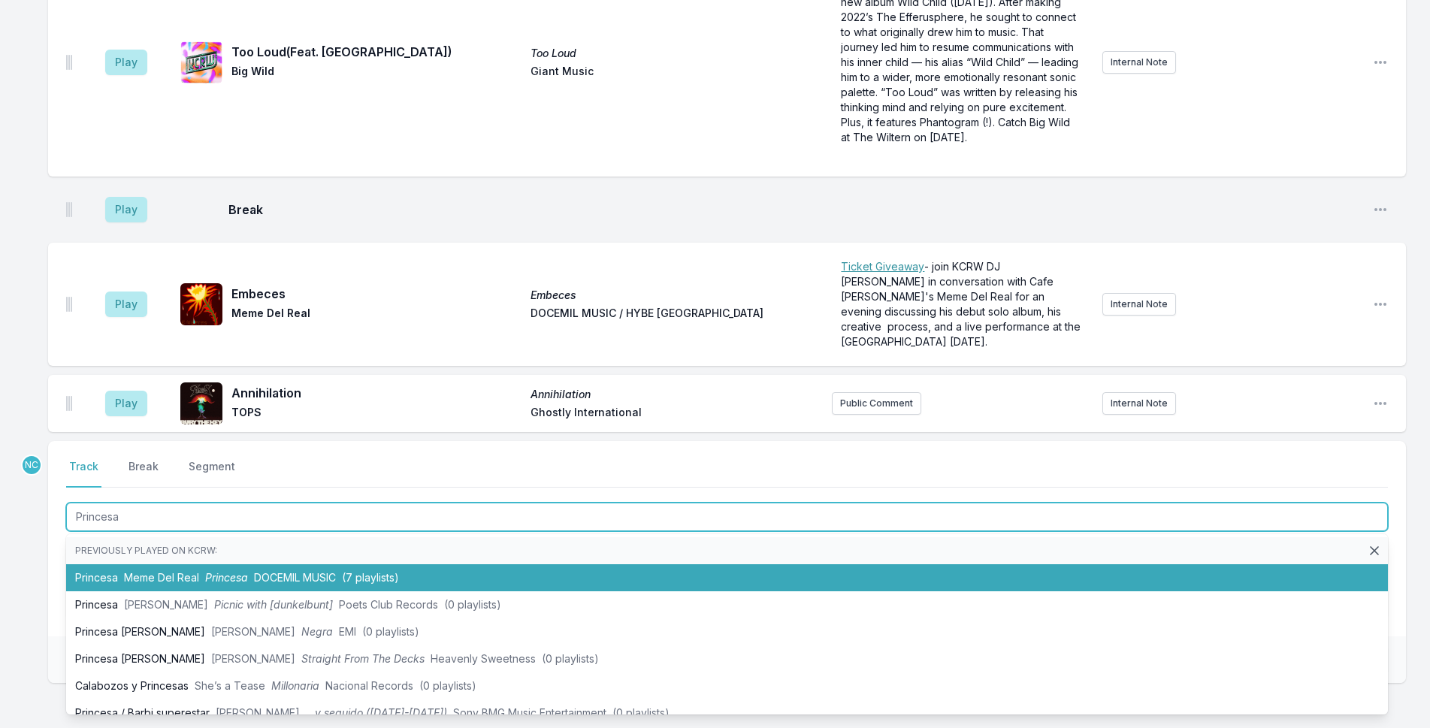
click at [267, 571] on span "DOCEMIL MUSIC" at bounding box center [295, 577] width 82 height 13
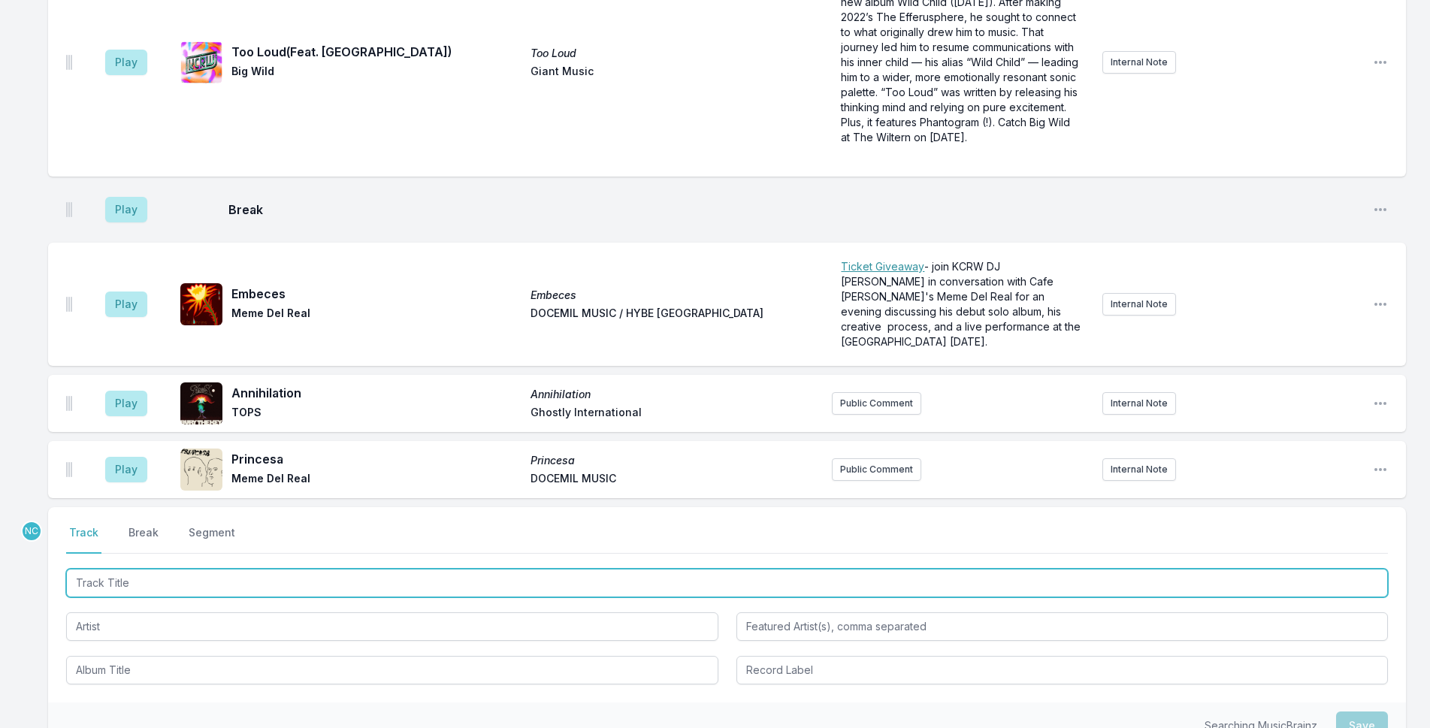
scroll to position [4399, 0]
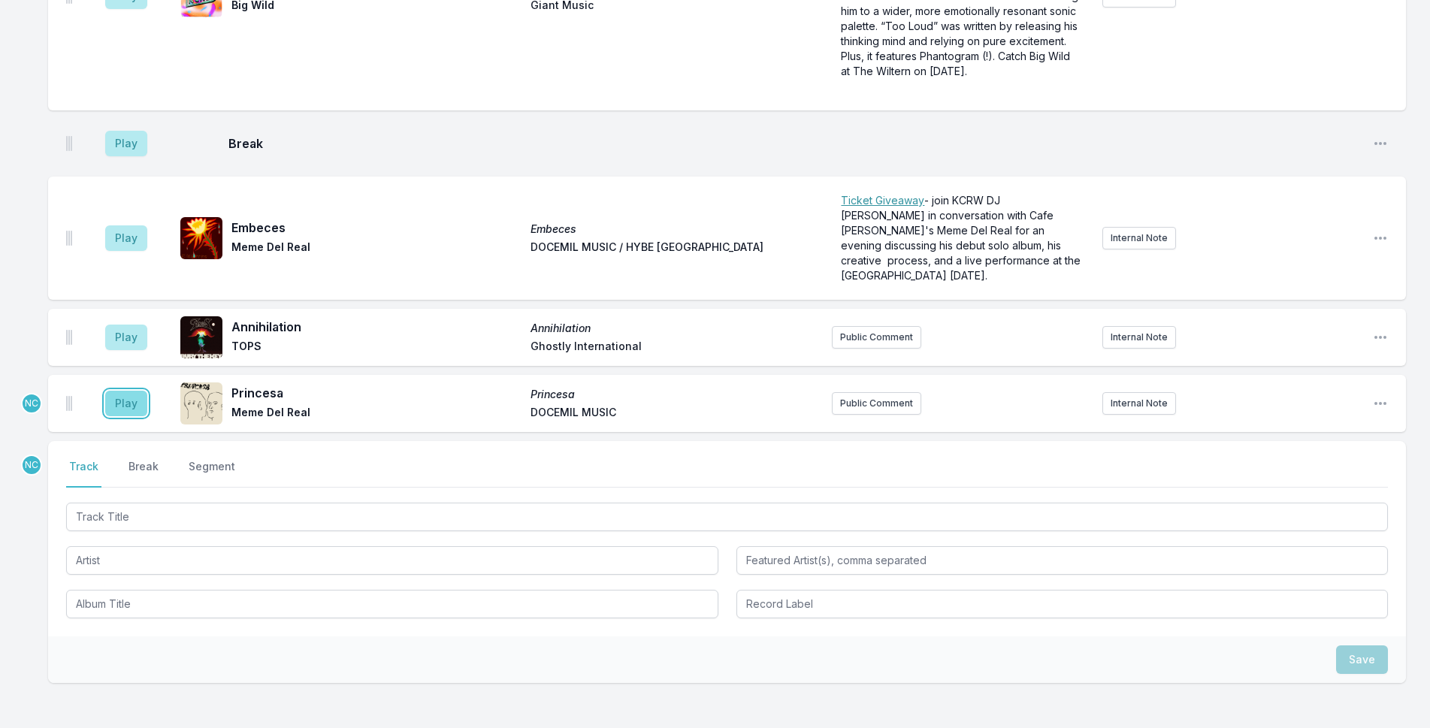
click at [132, 391] on button "Play" at bounding box center [126, 404] width 42 height 26
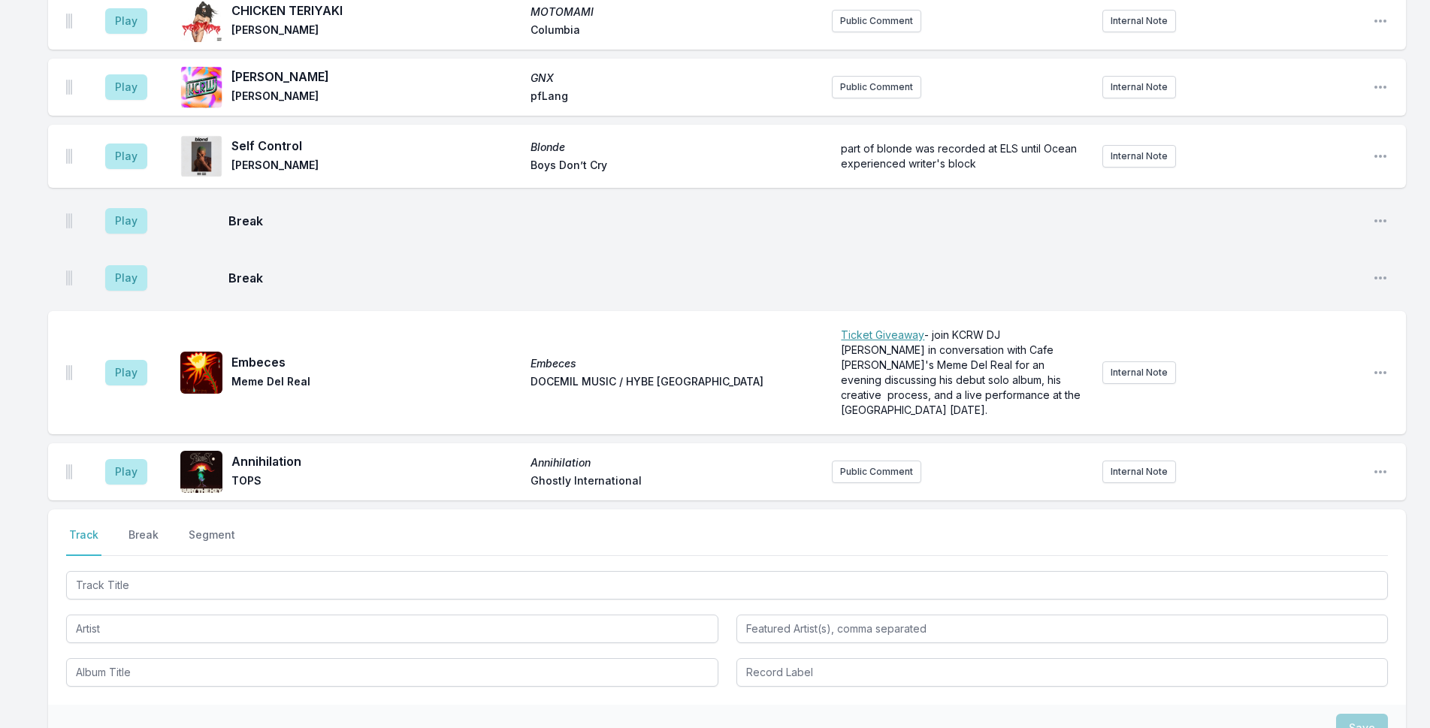
scroll to position [4523, 0]
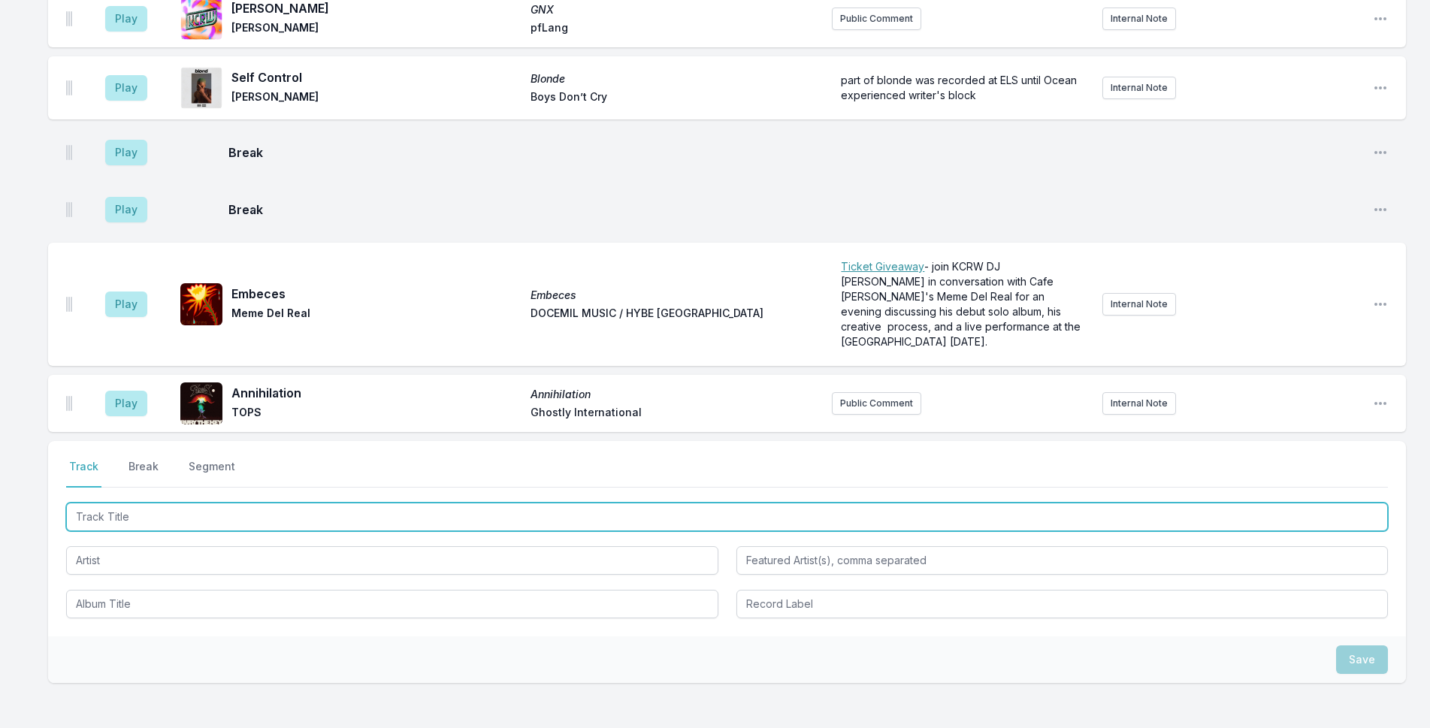
click at [533, 503] on input "Track Title" at bounding box center [727, 517] width 1322 height 29
type input "FREE"
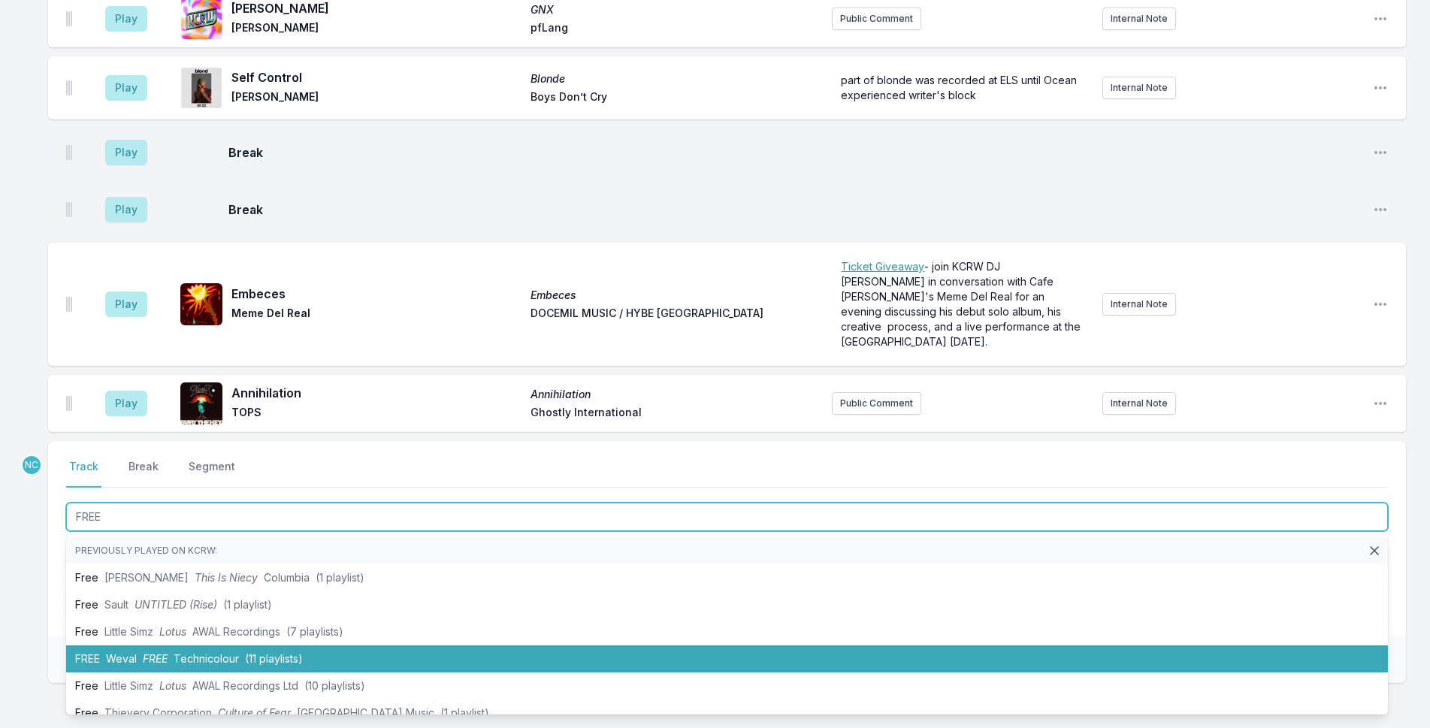
click at [422, 646] on li "FREE Weval FREE Technicolour (11 playlists)" at bounding box center [727, 659] width 1322 height 27
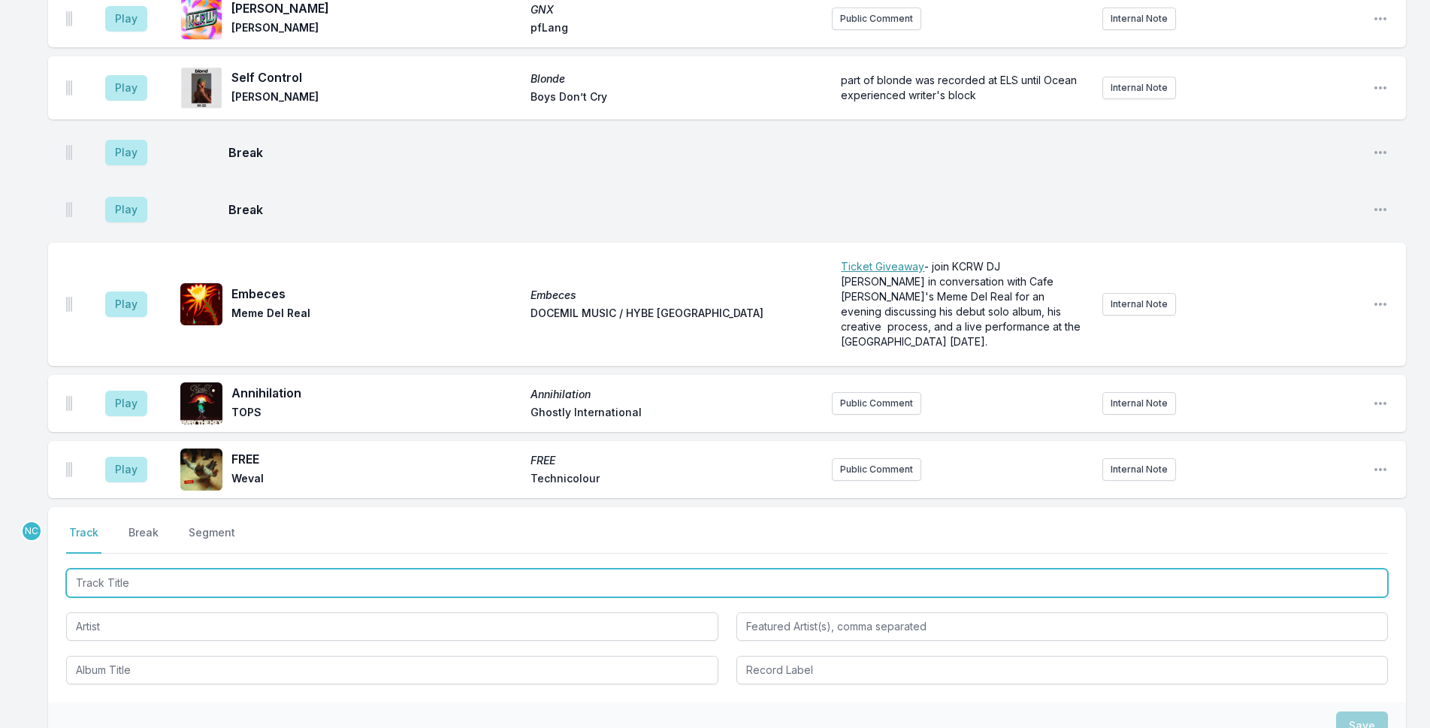
scroll to position [4589, 0]
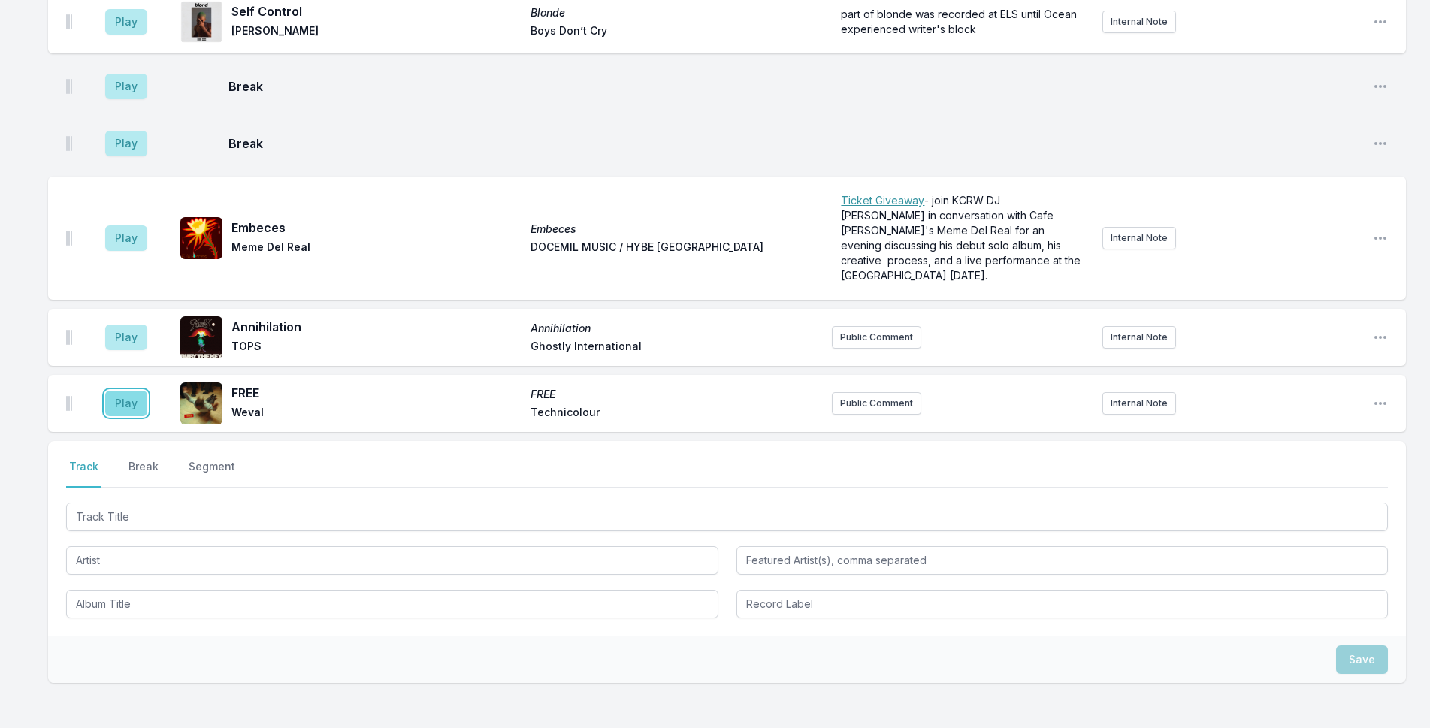
click at [138, 391] on button "Play" at bounding box center [126, 404] width 42 height 26
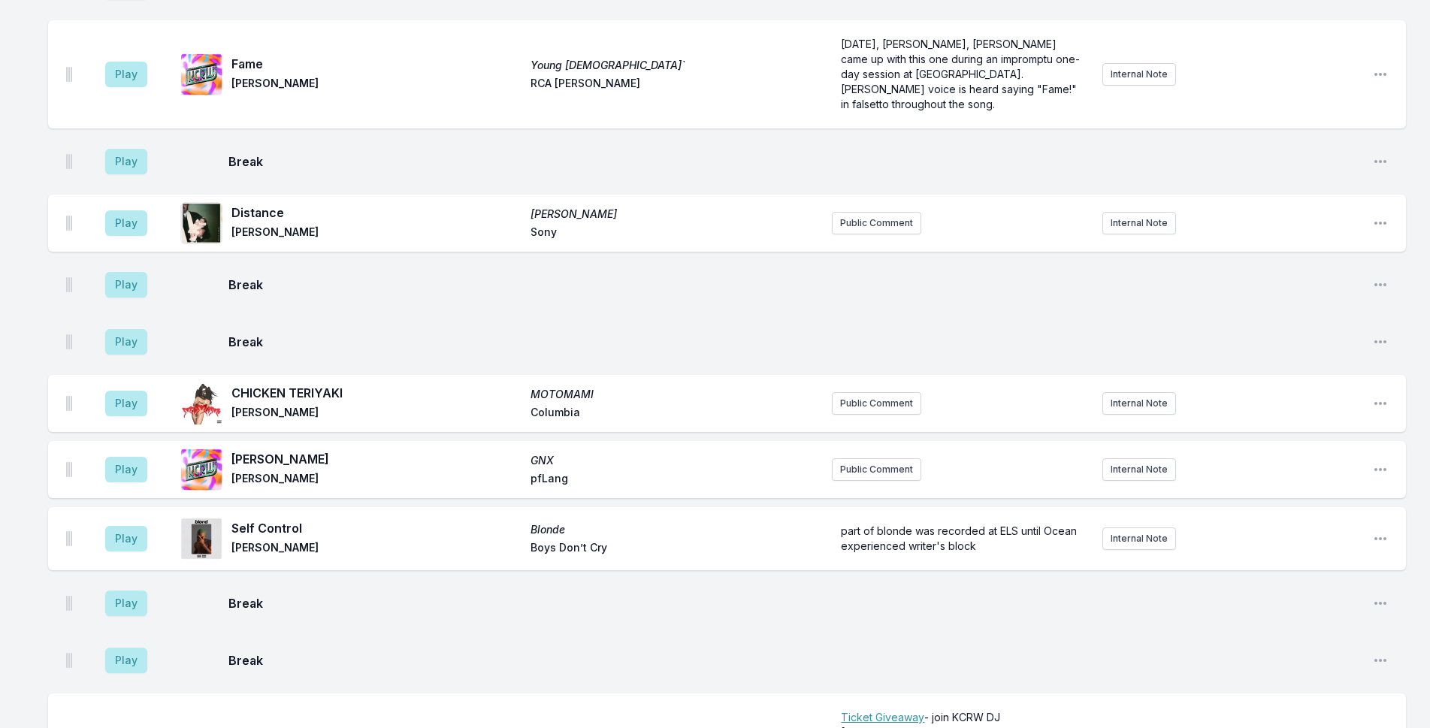
scroll to position [4438, 0]
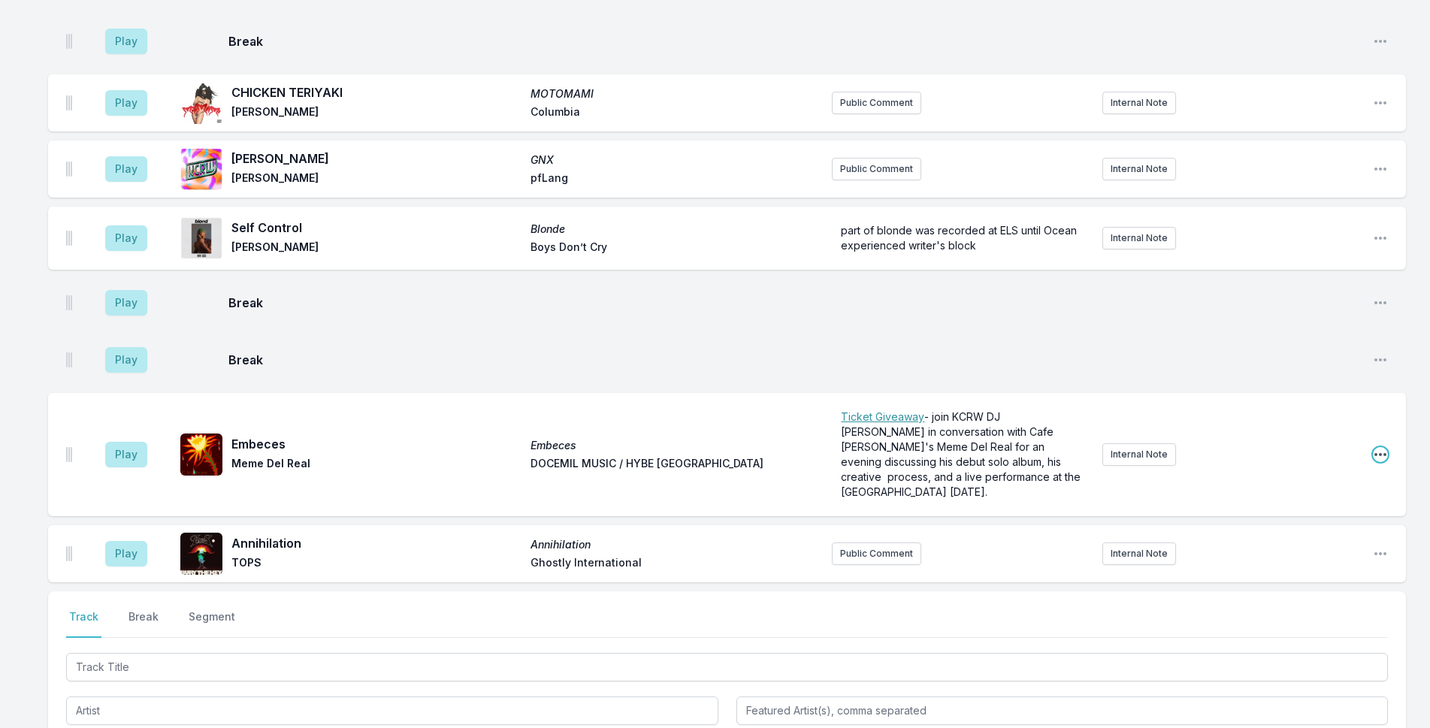
click at [1382, 447] on icon "Open playlist item options" at bounding box center [1380, 454] width 15 height 15
click at [1261, 525] on button "Delete Entry" at bounding box center [1304, 538] width 168 height 27
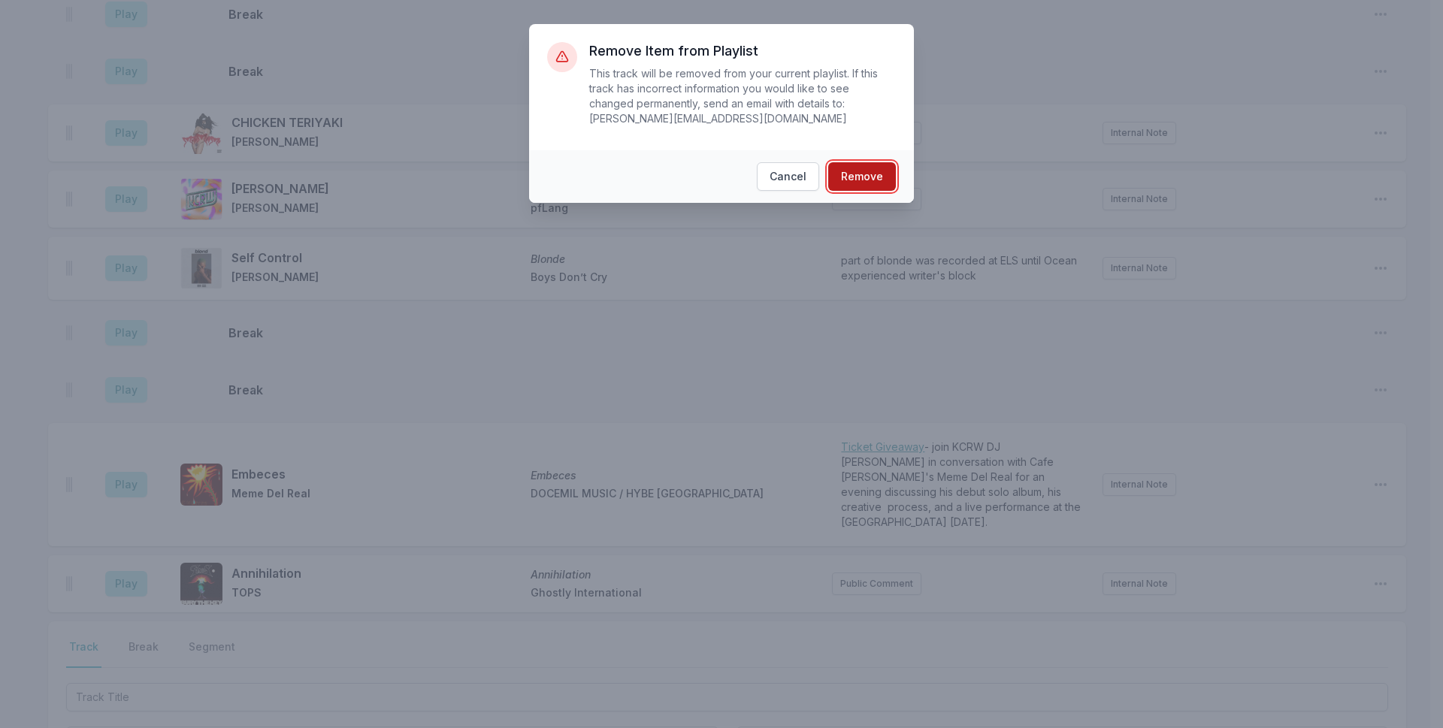
click at [876, 162] on button "Remove" at bounding box center [862, 176] width 68 height 29
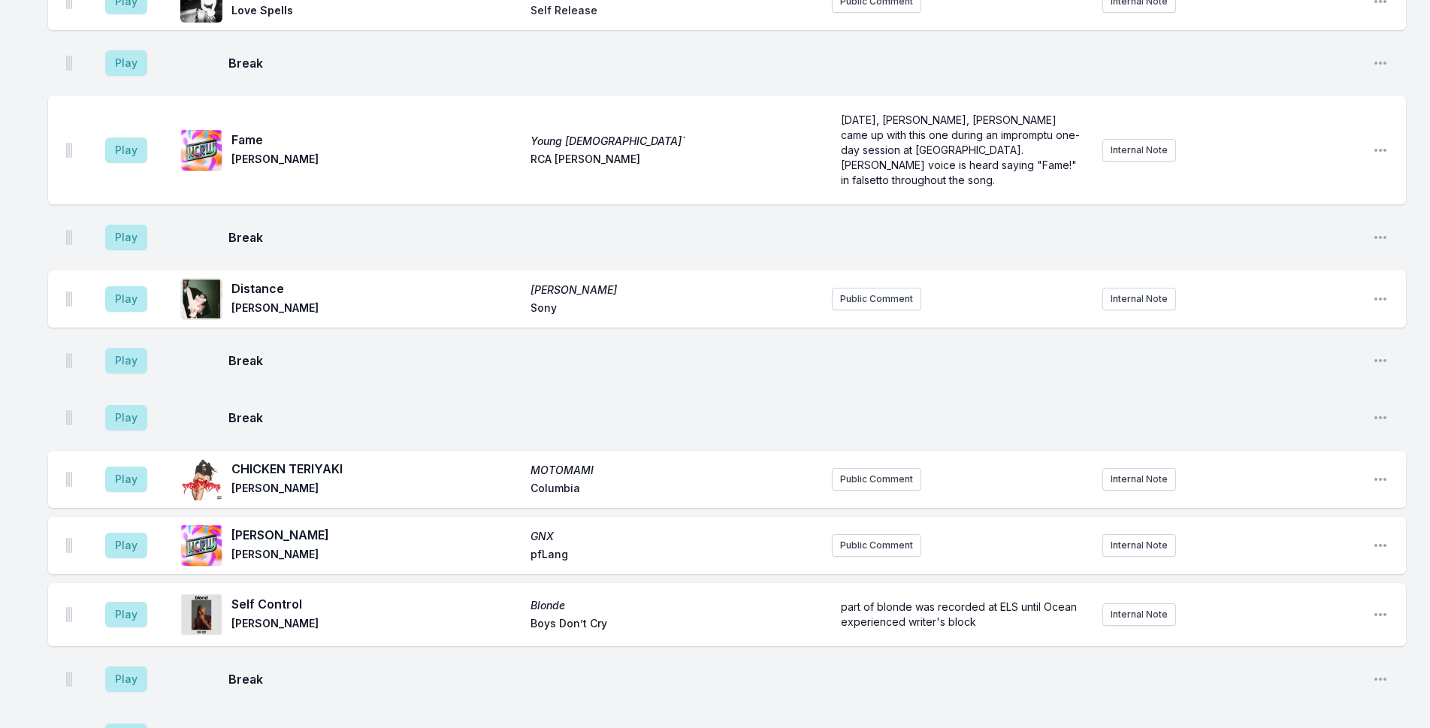
scroll to position [4333, 0]
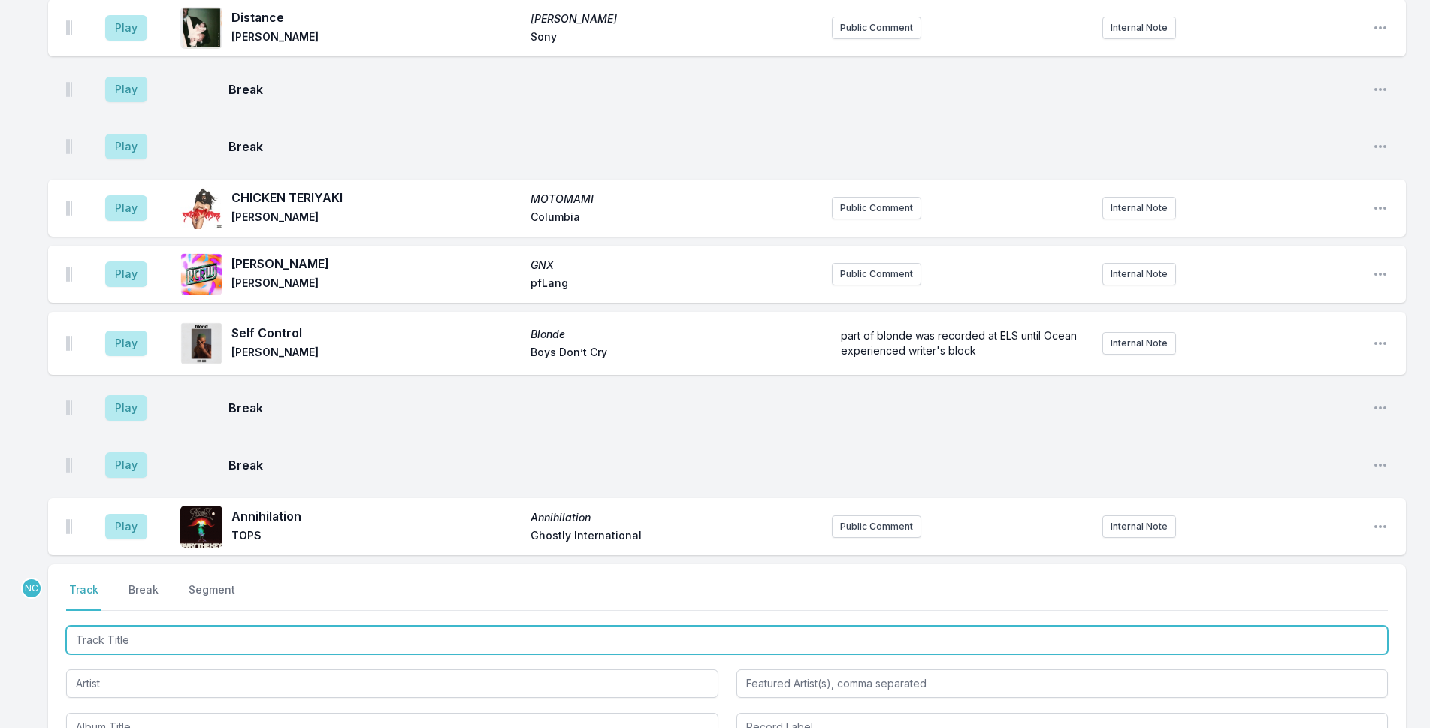
click at [397, 626] on input "Track Title" at bounding box center [727, 640] width 1322 height 29
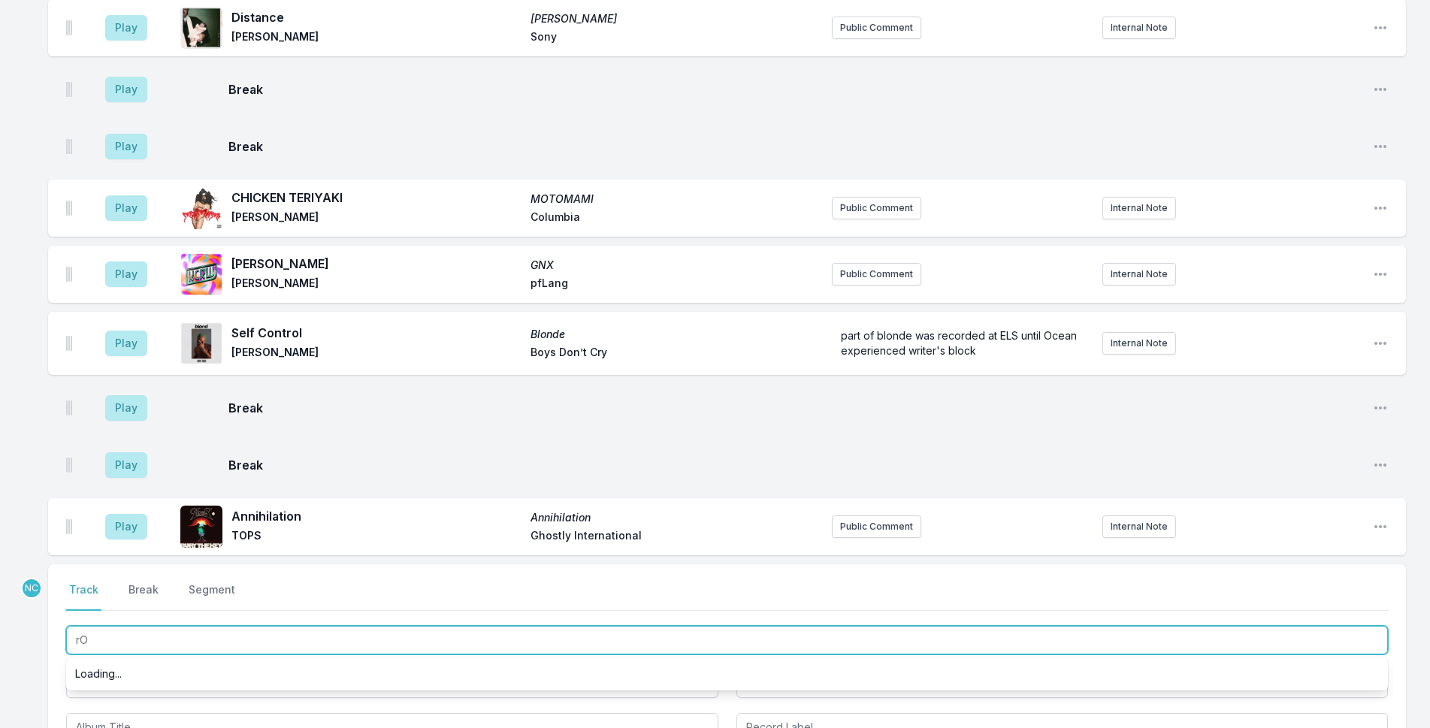
type input "r"
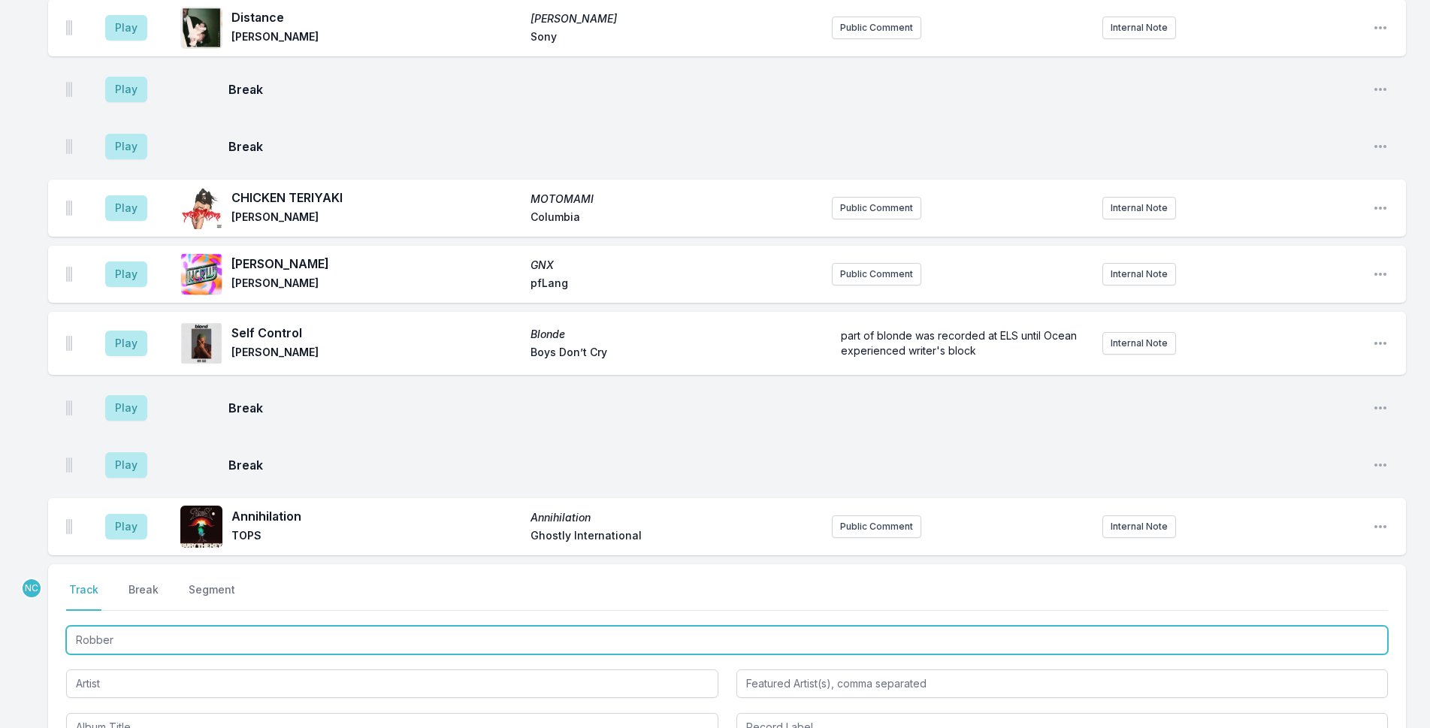
type input "Robbery"
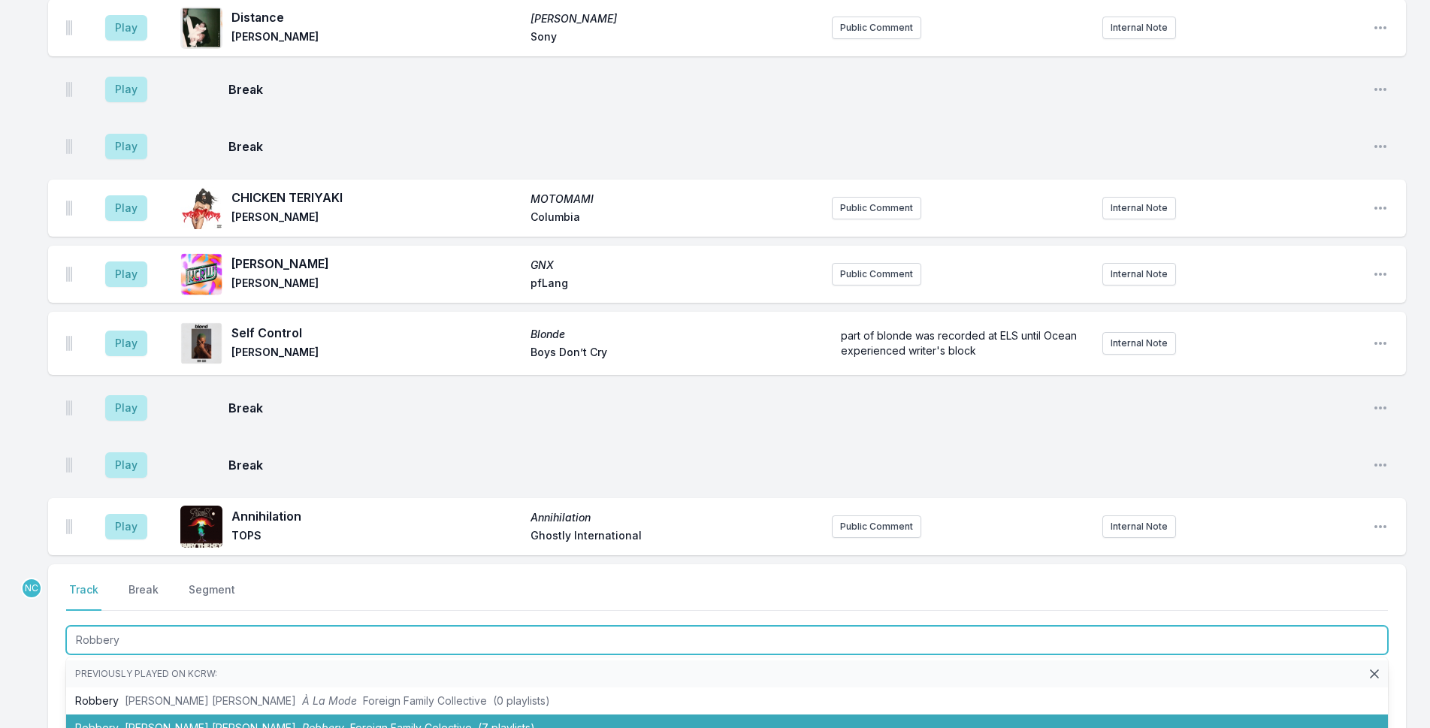
click at [438, 715] on li "Robbery [PERSON_NAME] [PERSON_NAME] Robbery Foreign Family Colective (7 playlis…" at bounding box center [727, 728] width 1322 height 27
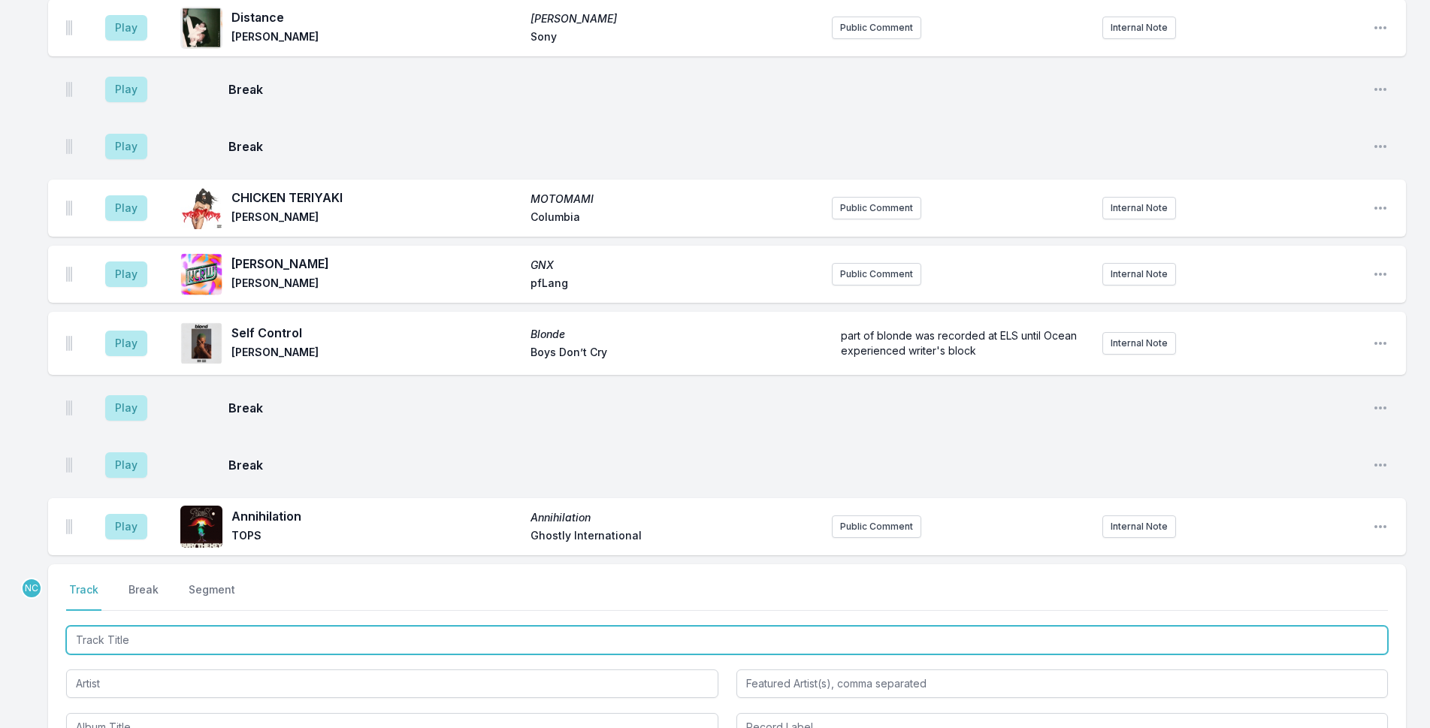
scroll to position [4399, 0]
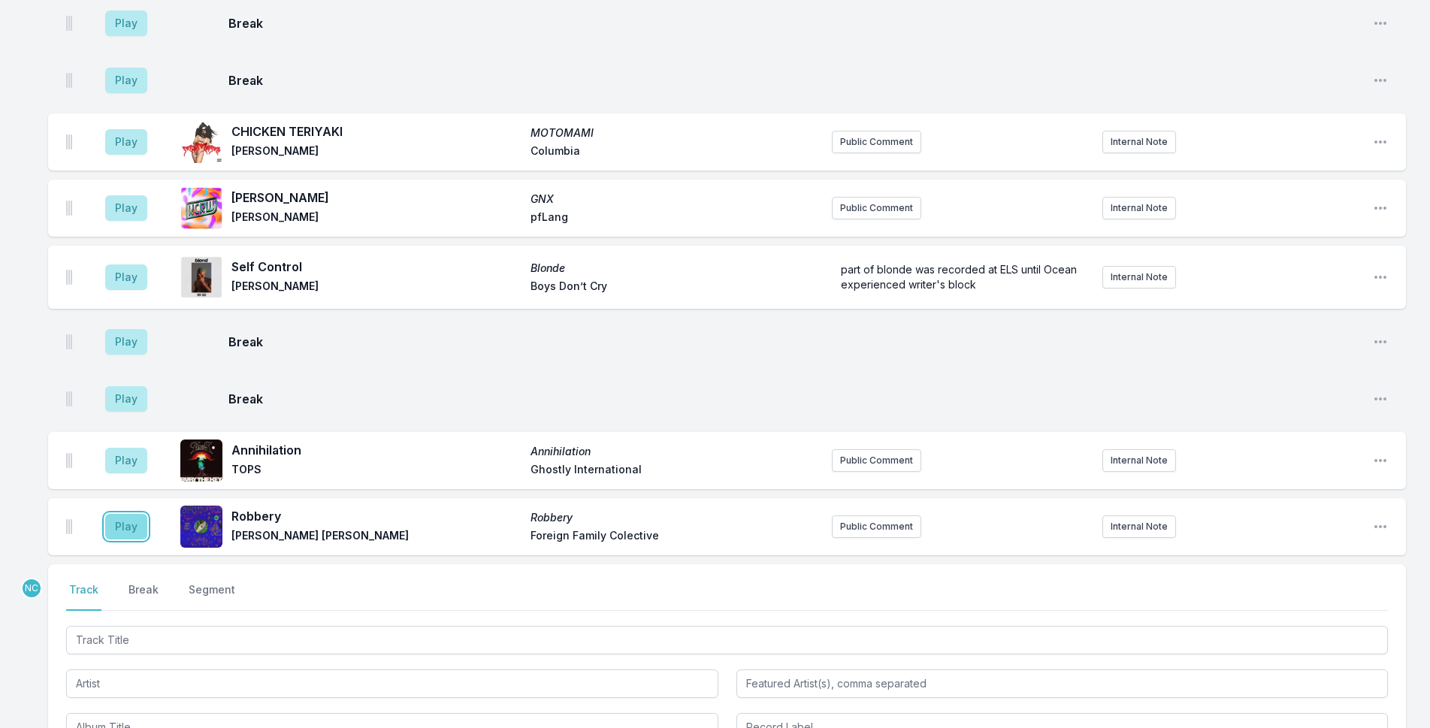
click at [129, 514] on button "Play" at bounding box center [126, 527] width 42 height 26
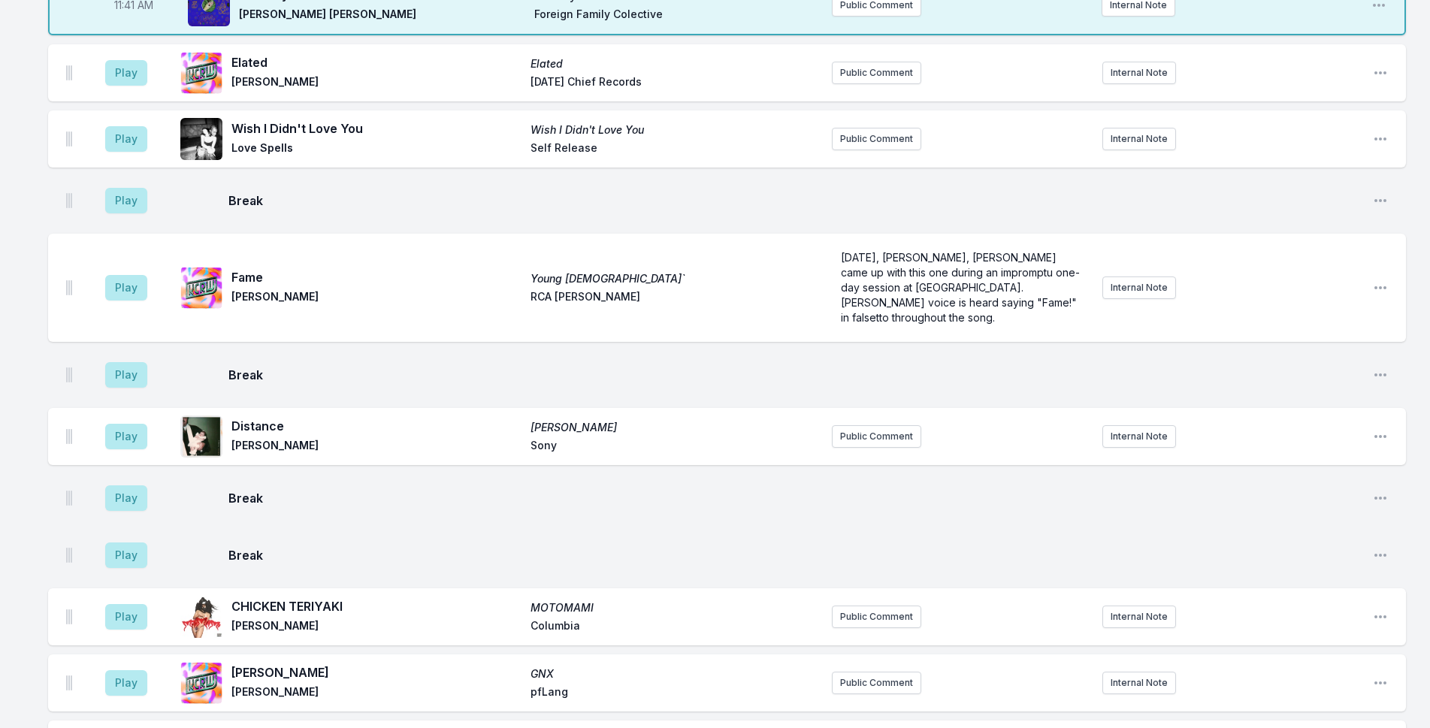
scroll to position [3948, 0]
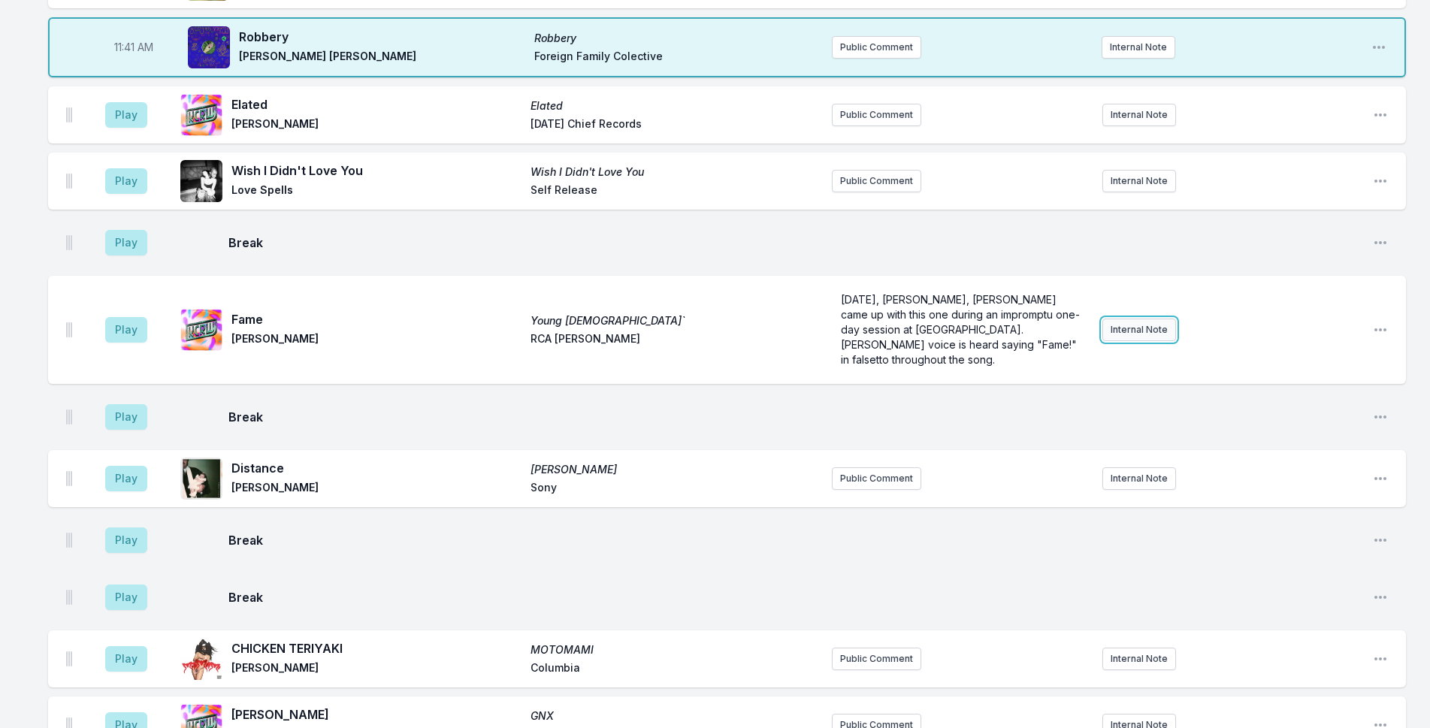
click at [1141, 319] on button "Internal Note" at bounding box center [1140, 330] width 74 height 23
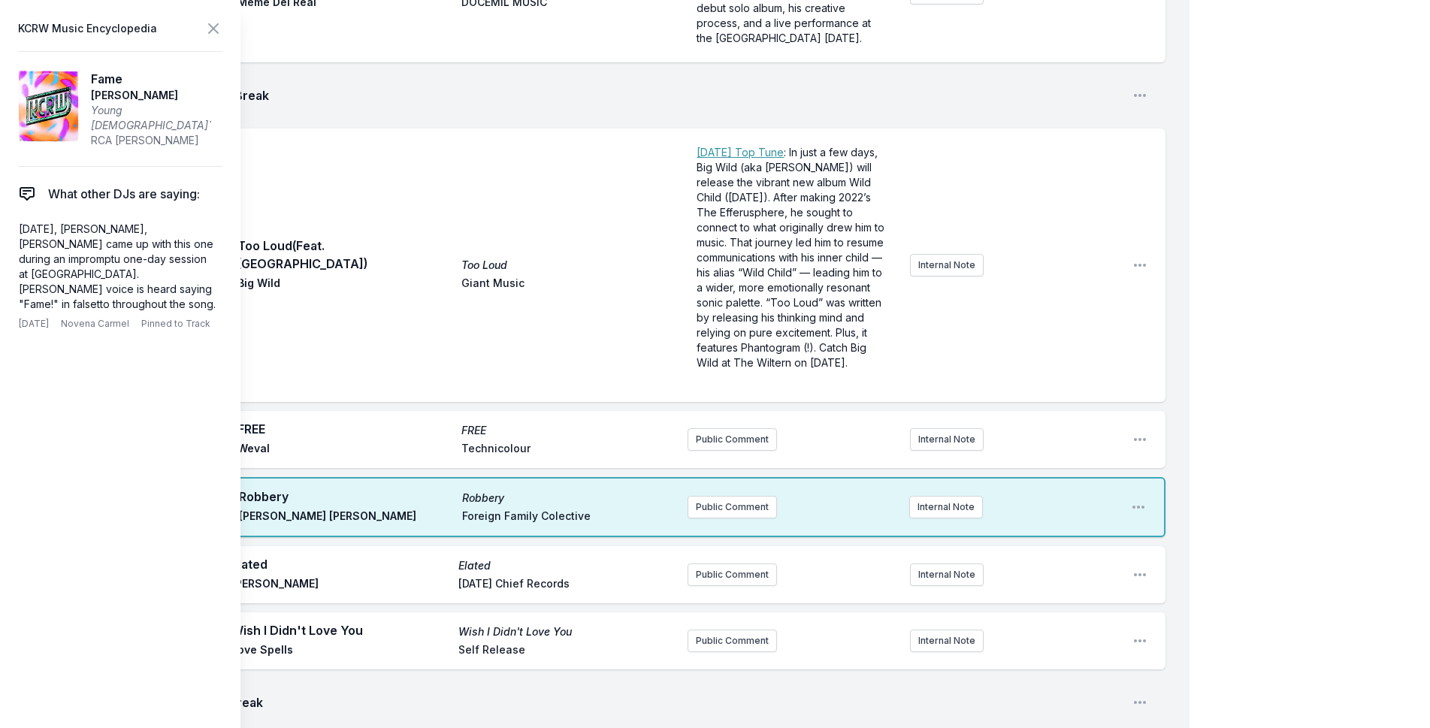
click at [210, 26] on icon at bounding box center [213, 28] width 9 height 9
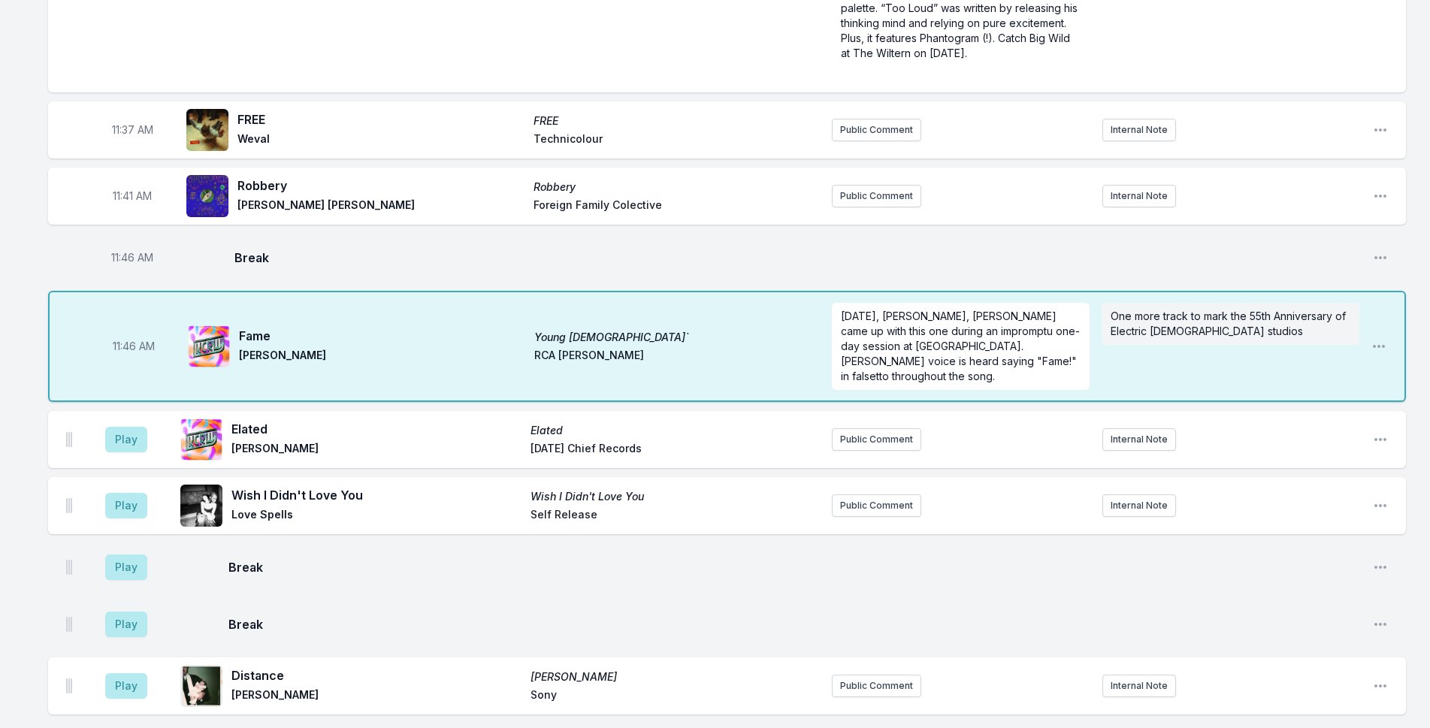
scroll to position [4550, 0]
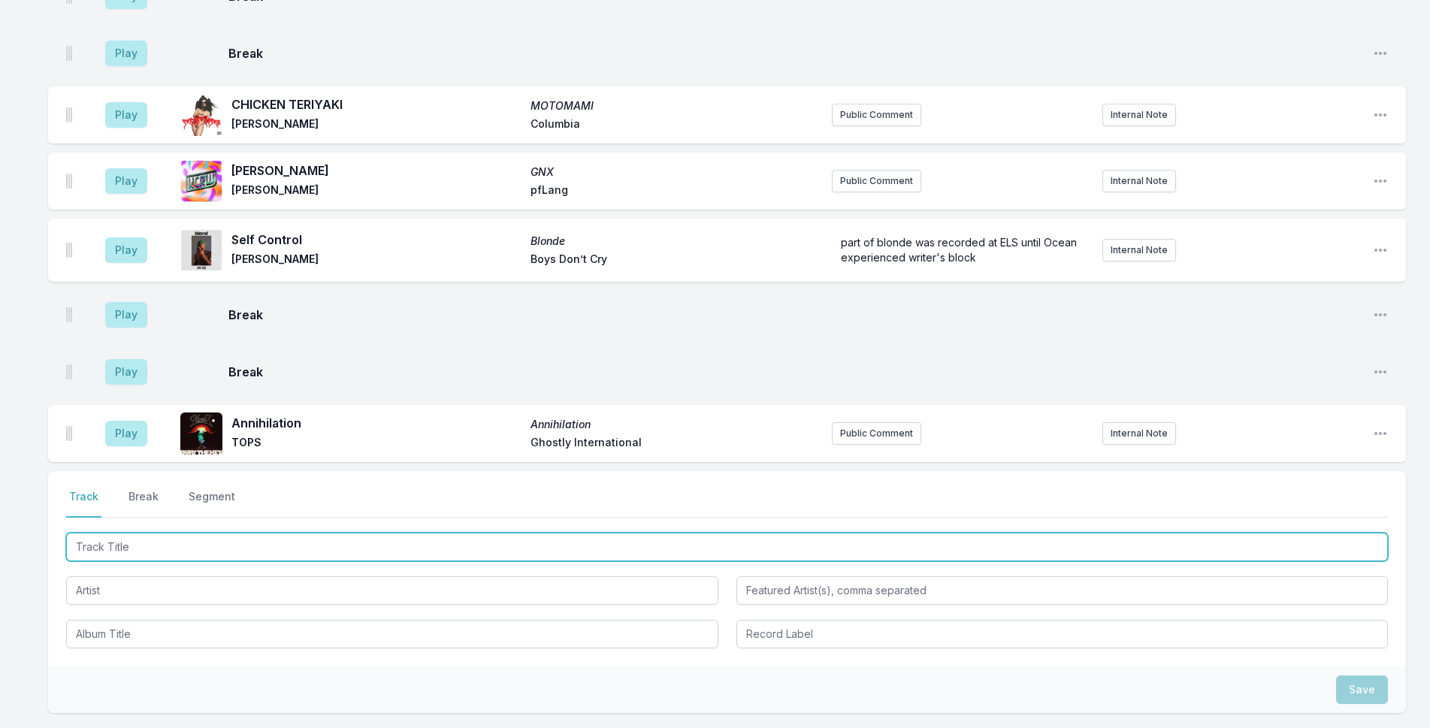
click at [507, 533] on input "Track Title" at bounding box center [727, 547] width 1322 height 29
type input "Zero Sun"
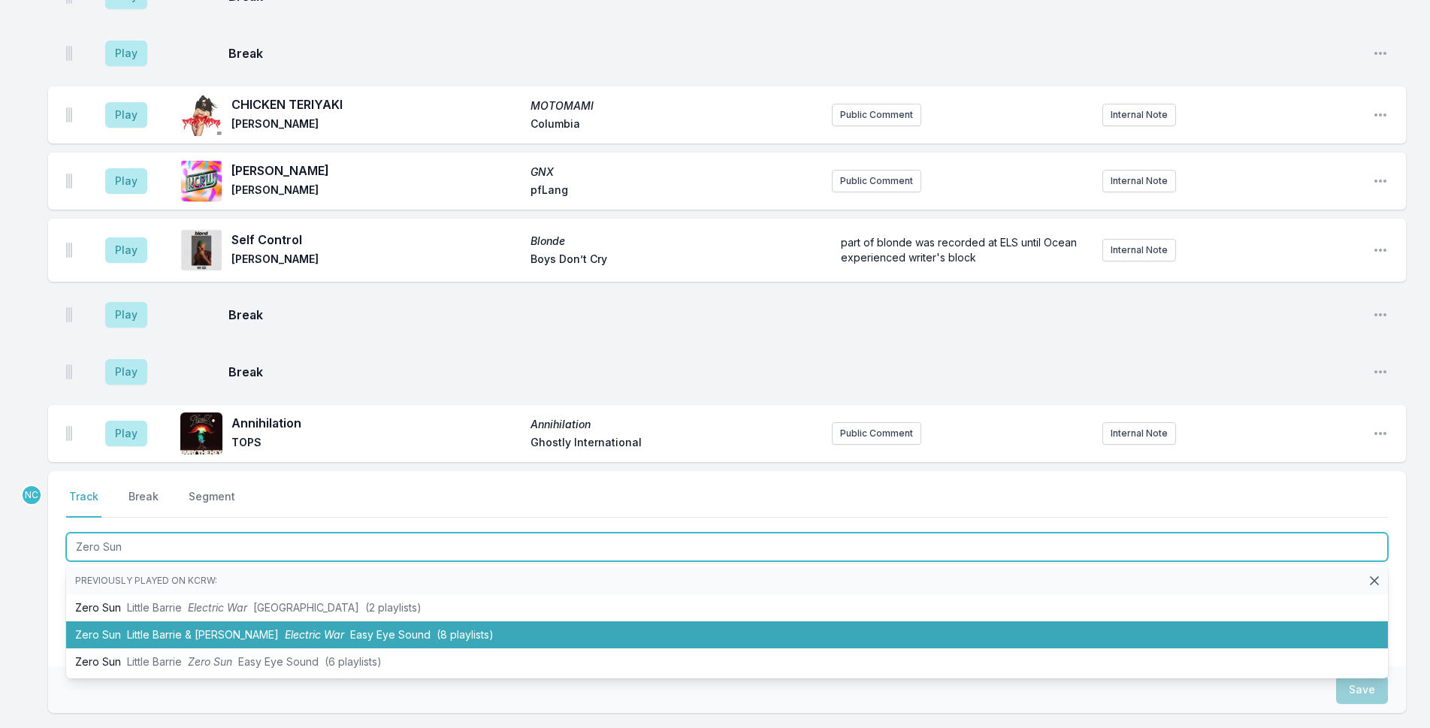
click at [504, 622] on li "Zero [PERSON_NAME] & [PERSON_NAME] Electric War Easy Eye Sound (8 playlists)" at bounding box center [727, 635] width 1322 height 27
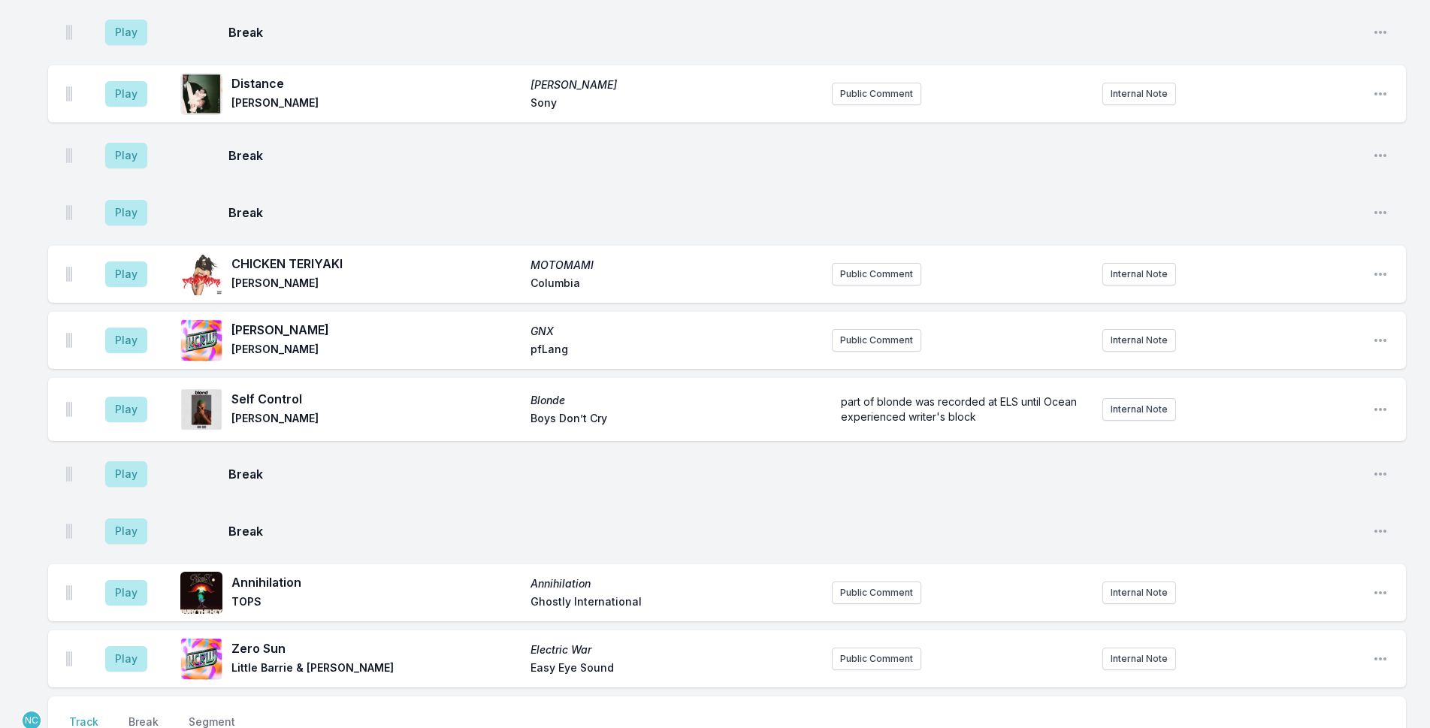
scroll to position [4646, 0]
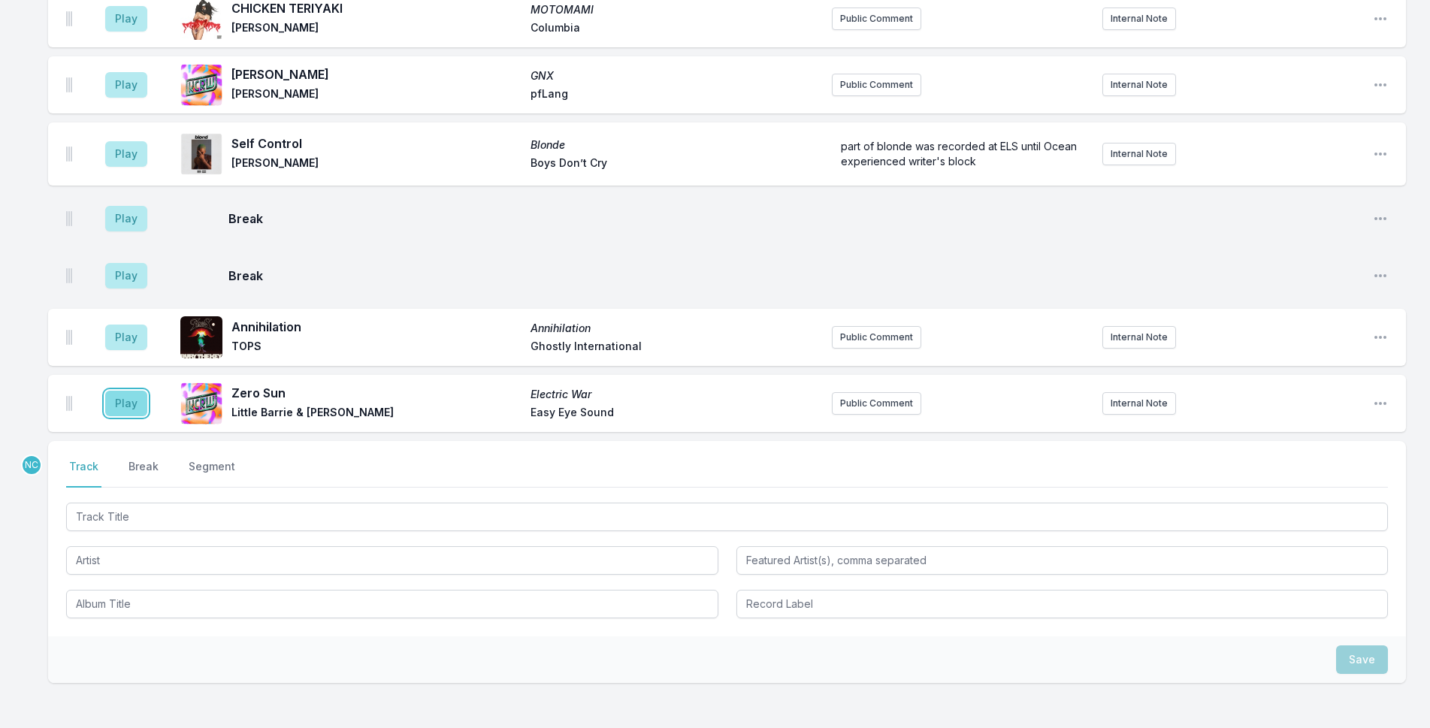
click at [138, 391] on button "Play" at bounding box center [126, 404] width 42 height 26
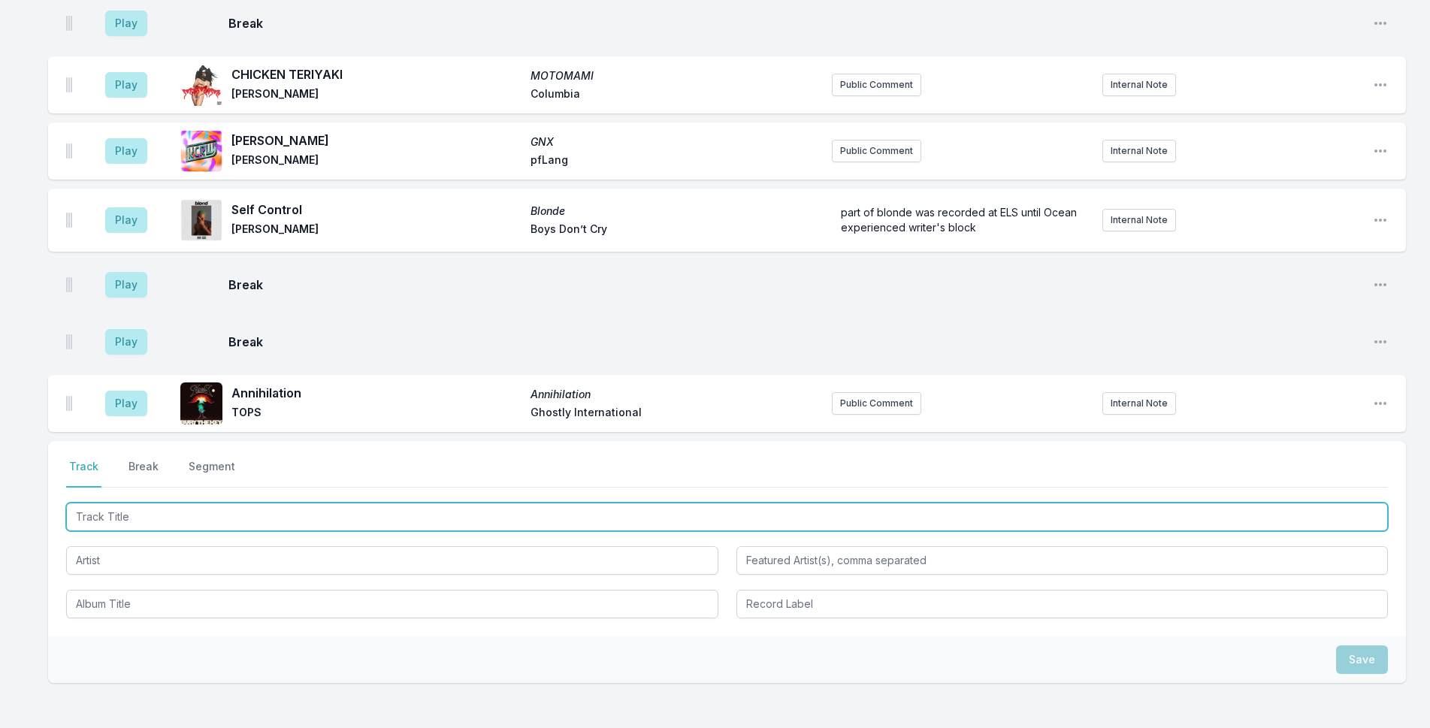
click at [312, 503] on input "Track Title" at bounding box center [727, 517] width 1322 height 29
type input "Bloom Baby Bloom"
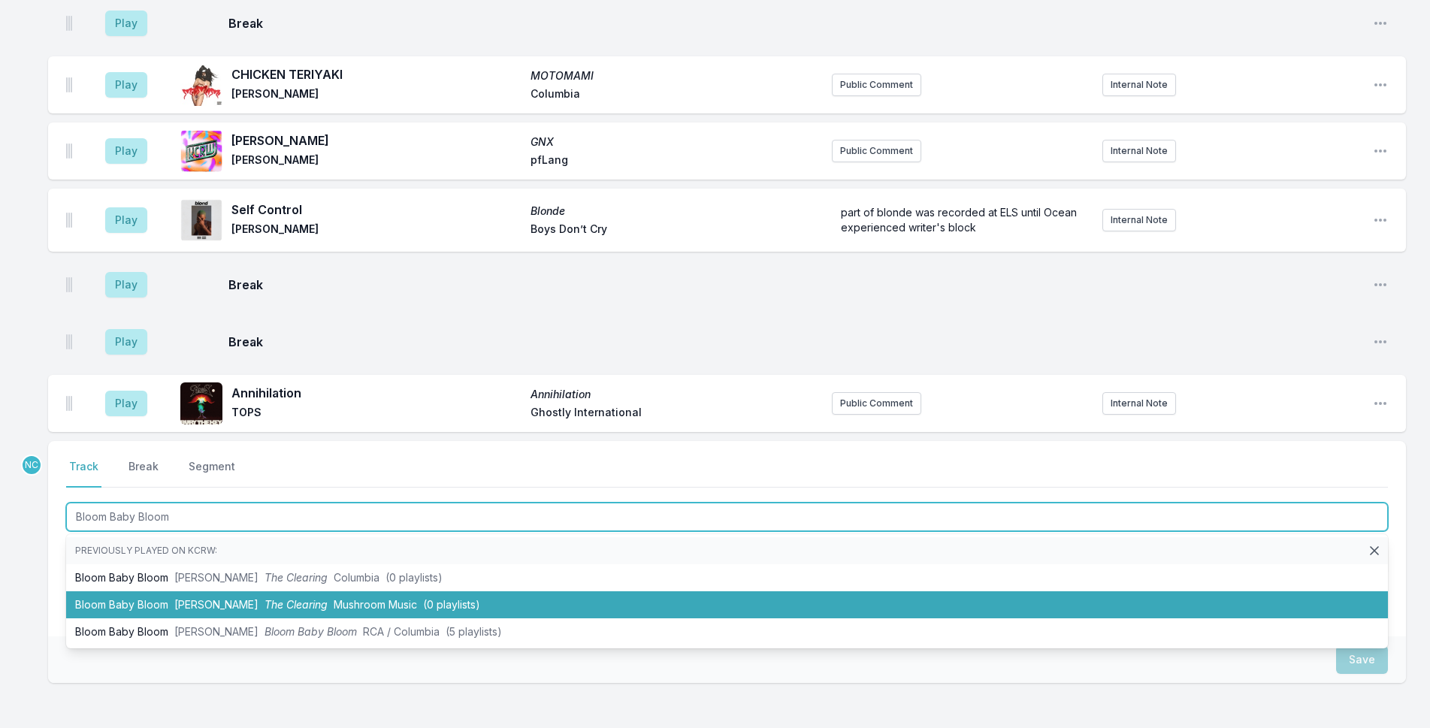
click at [480, 592] on li "Bloom Baby Bloom [PERSON_NAME] The Clearing Mushroom Music (0 playlists)" at bounding box center [727, 605] width 1322 height 27
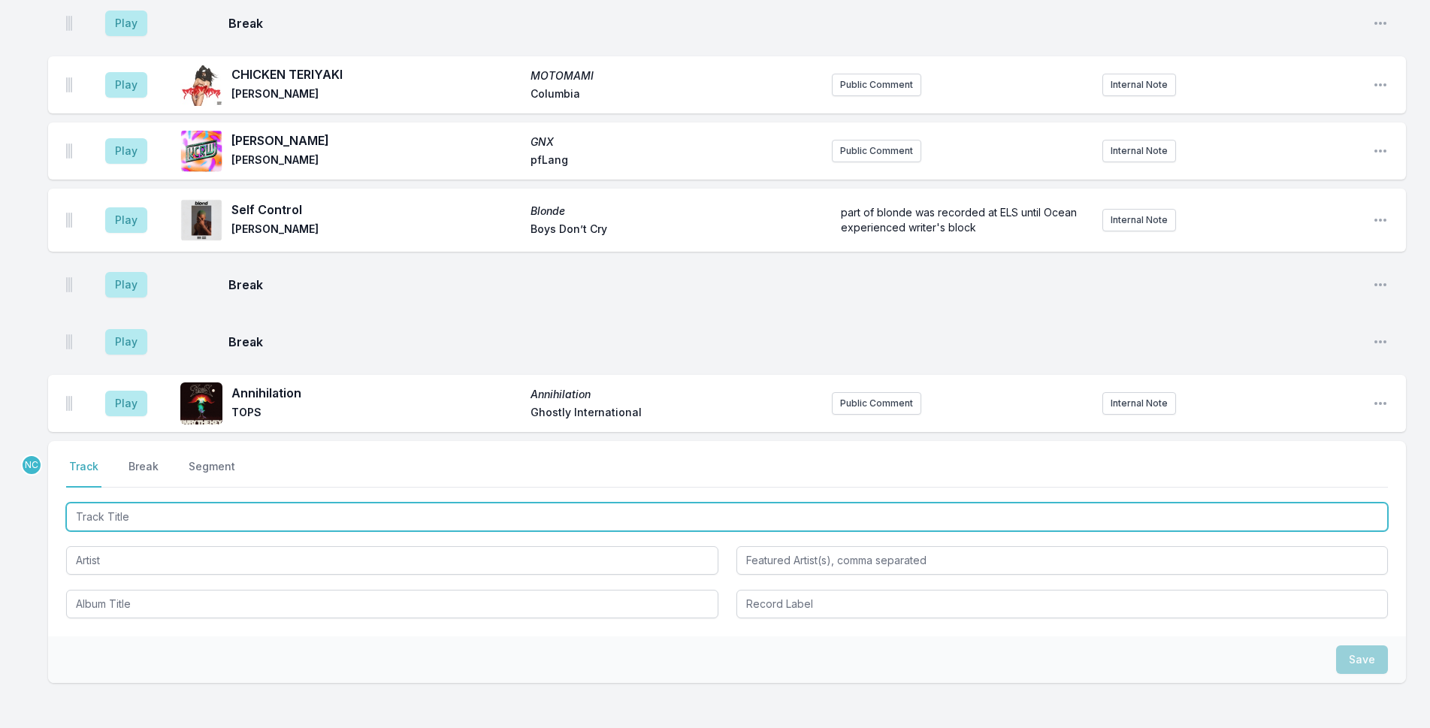
scroll to position [4712, 0]
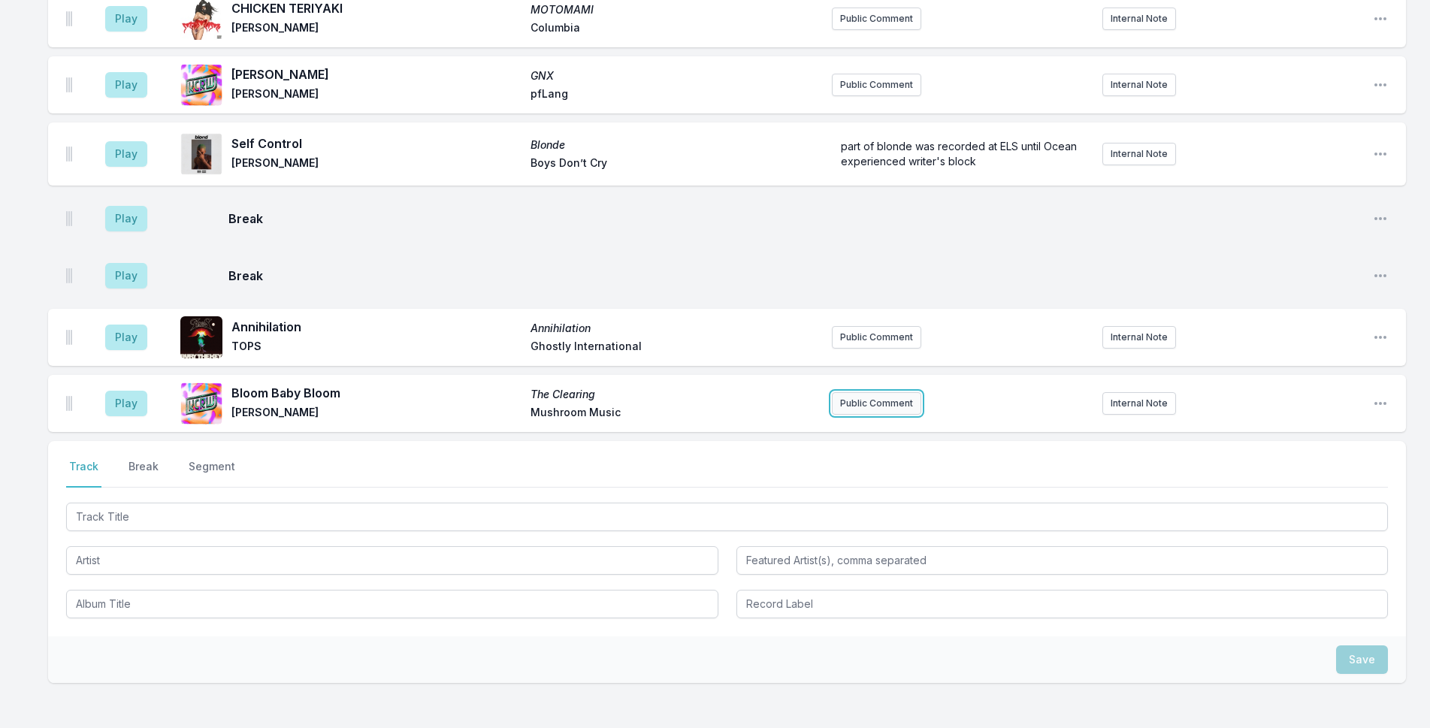
click at [870, 392] on button "Public Comment" at bounding box center [876, 403] width 89 height 23
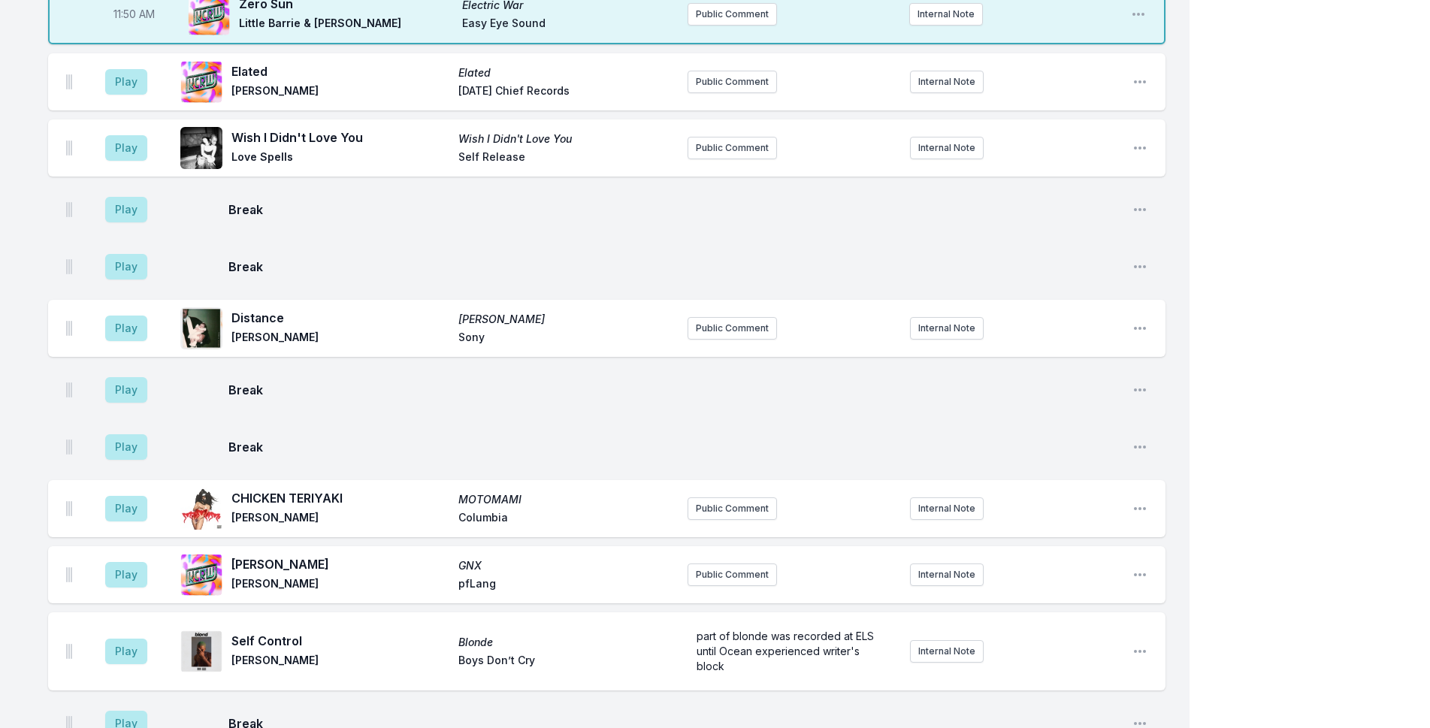
scroll to position [4769, 0]
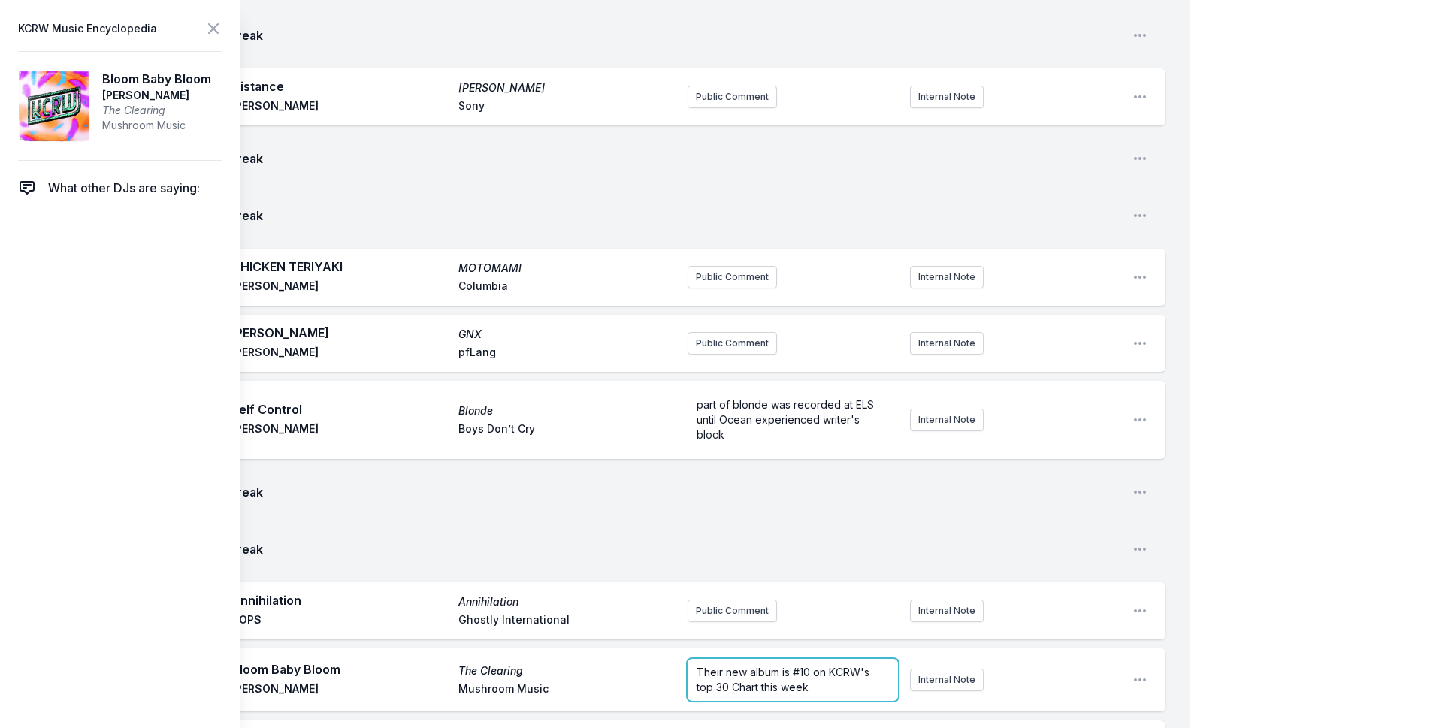
click at [759, 659] on div "Their new album is #10 on KCRW's top 30 Chart this week" at bounding box center [793, 680] width 210 height 42
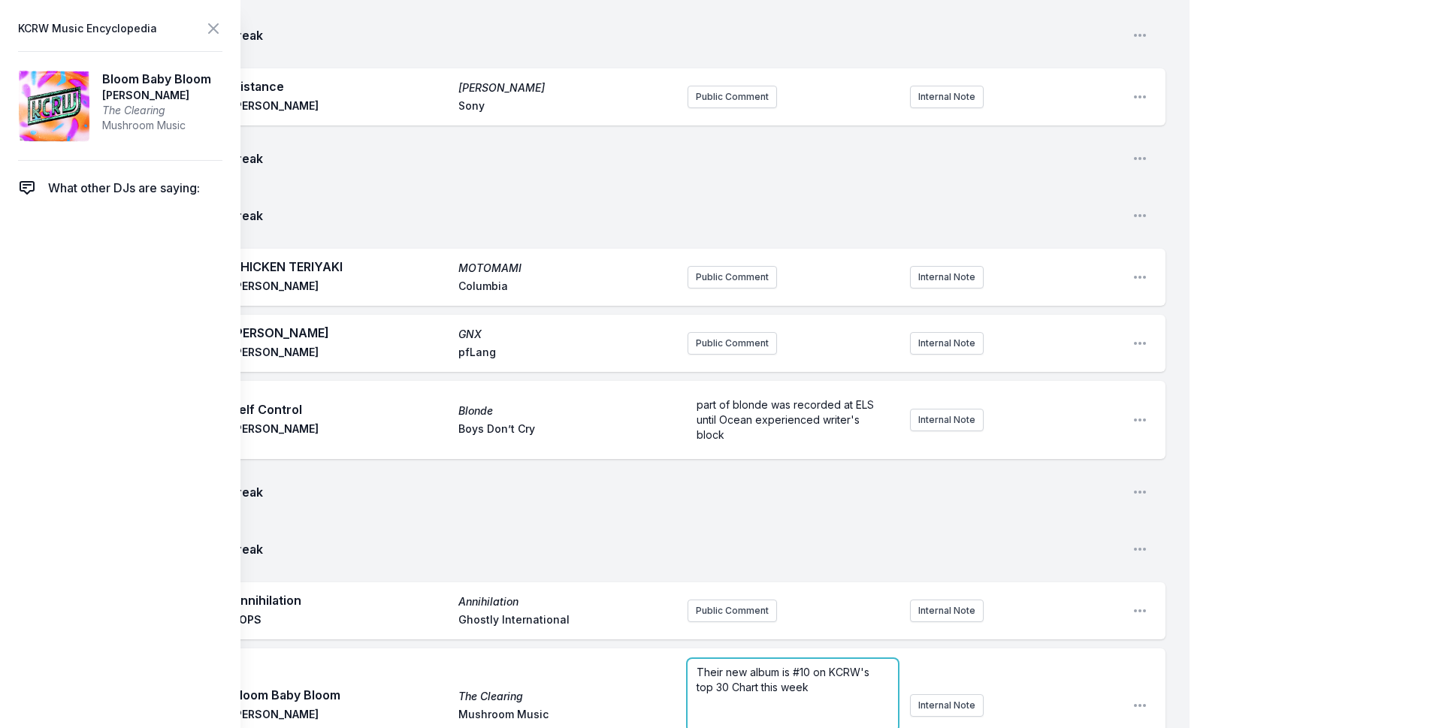
scroll to position [4995, 0]
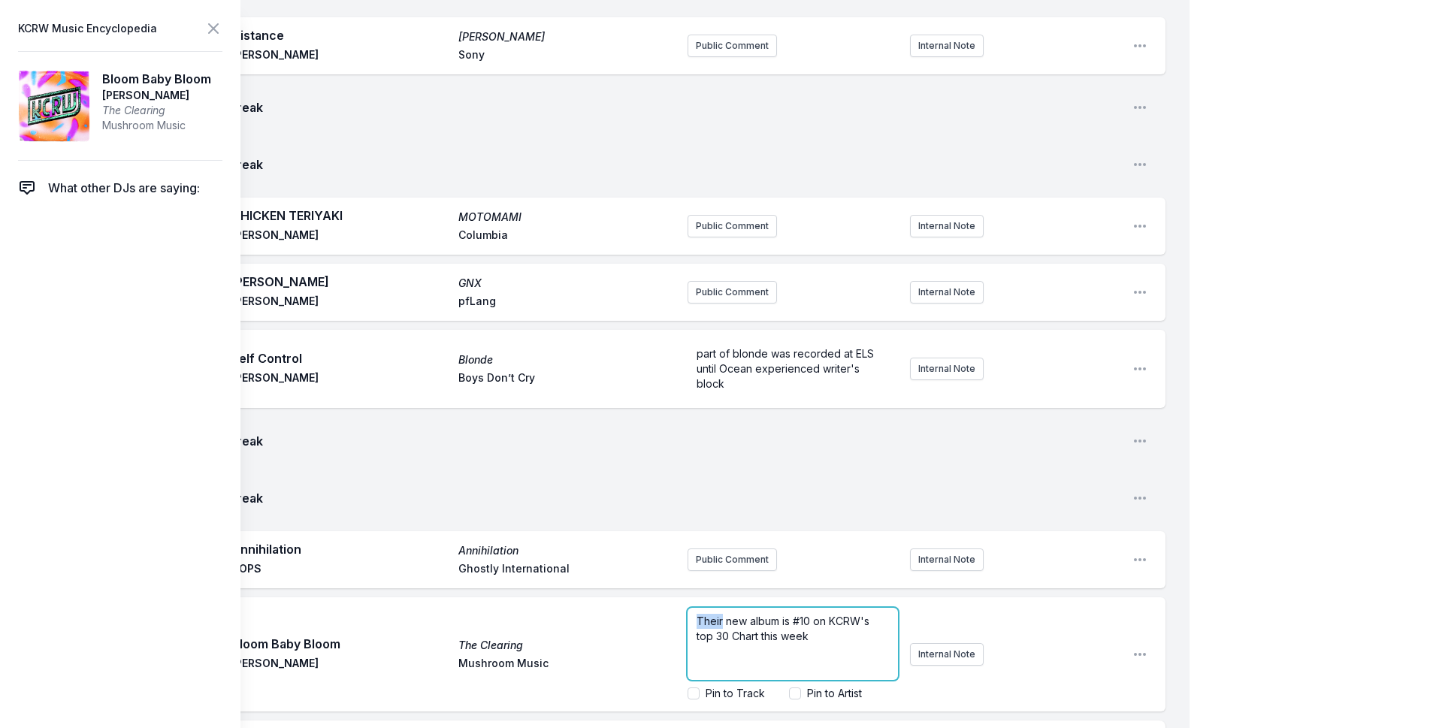
drag, startPoint x: 717, startPoint y: 389, endPoint x: 681, endPoint y: 376, distance: 38.5
click at [681, 598] on div "Play Bloom Baby Bloom The Clearing [PERSON_NAME] Mushroom Music Their new album…" at bounding box center [607, 655] width 1118 height 114
click at [702, 615] on span "The English rock band's new album is #10 on KCRW's top 30 Chart this week" at bounding box center [793, 629] width 192 height 28
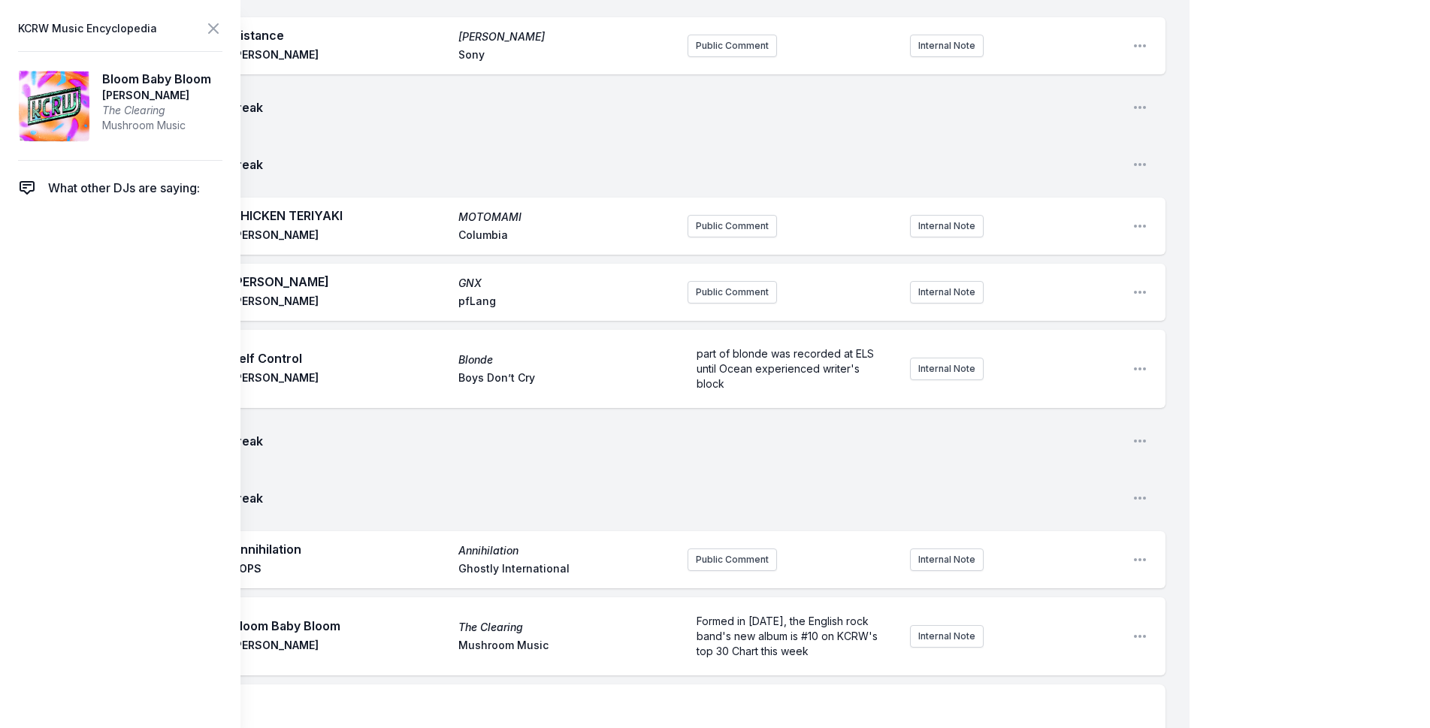
scroll to position [4959, 0]
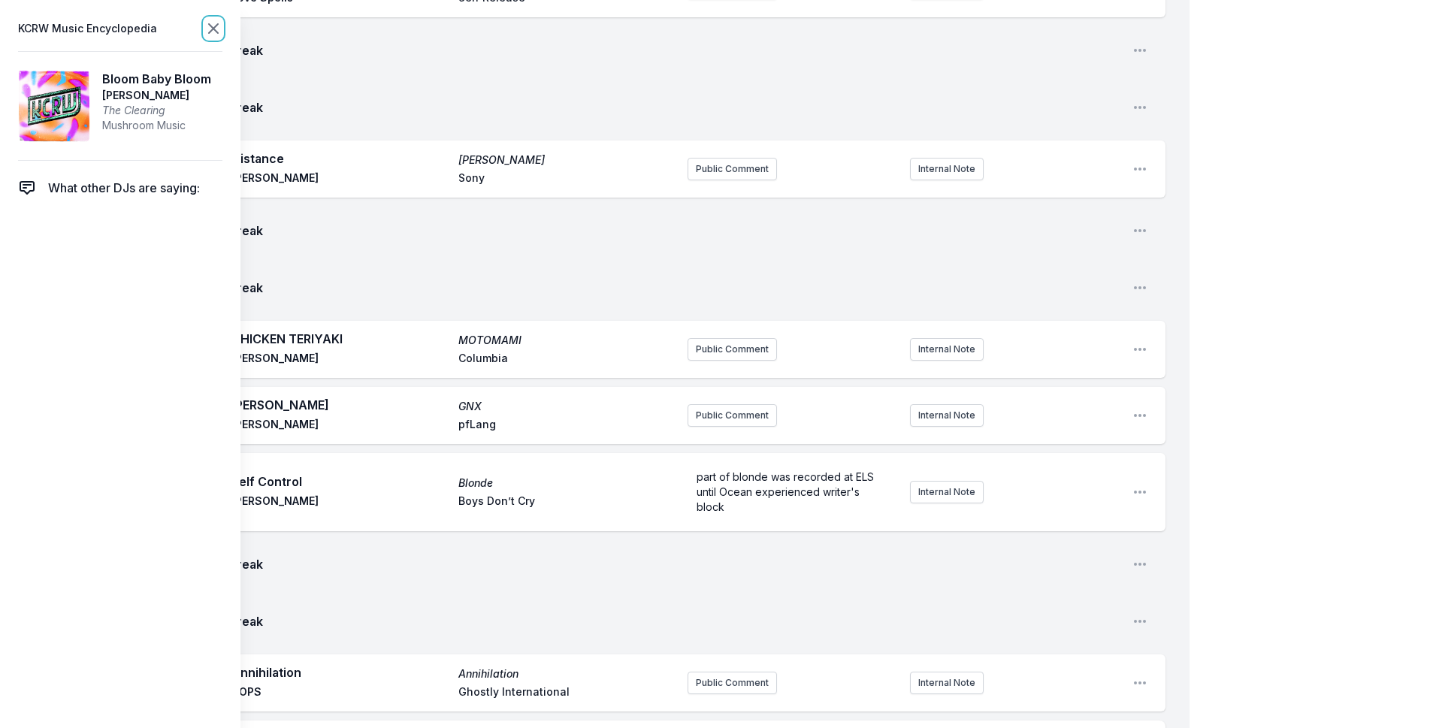
click at [213, 26] on icon at bounding box center [213, 29] width 18 height 18
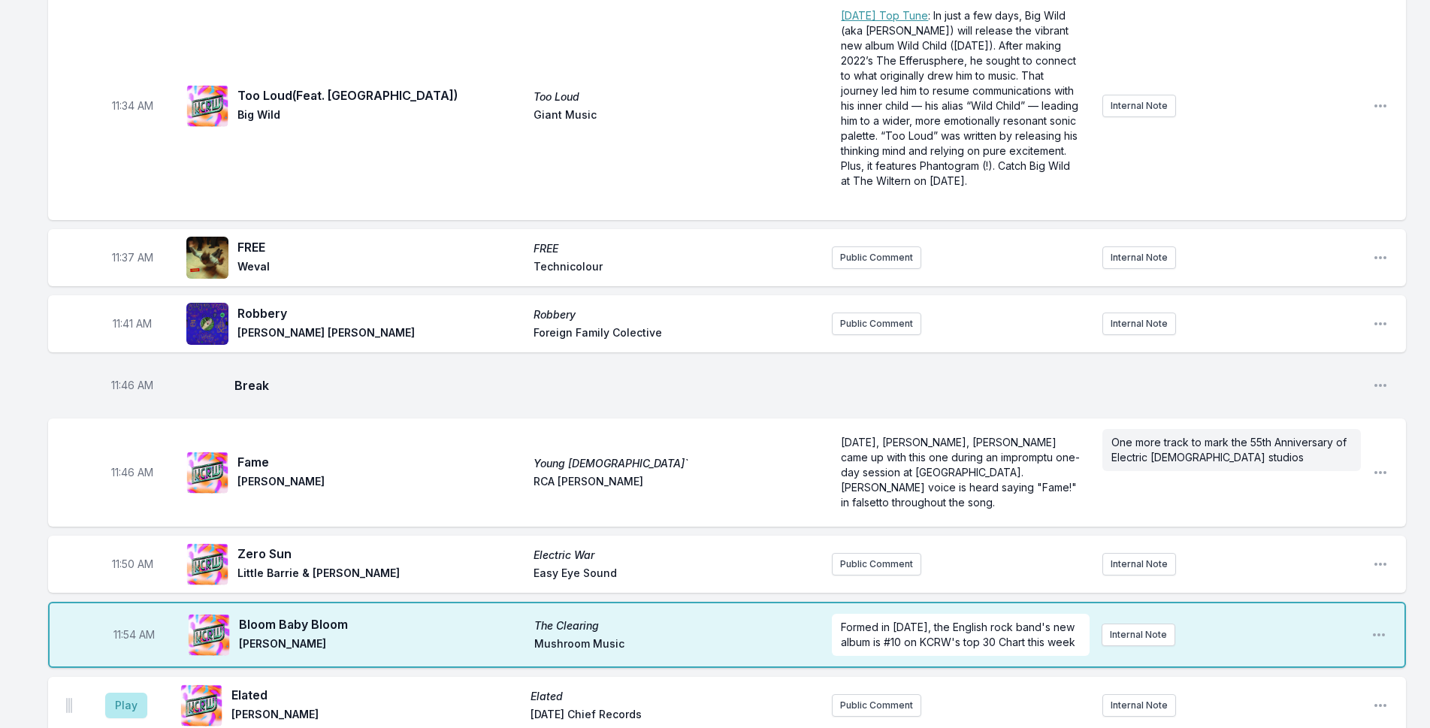
scroll to position [3666, 0]
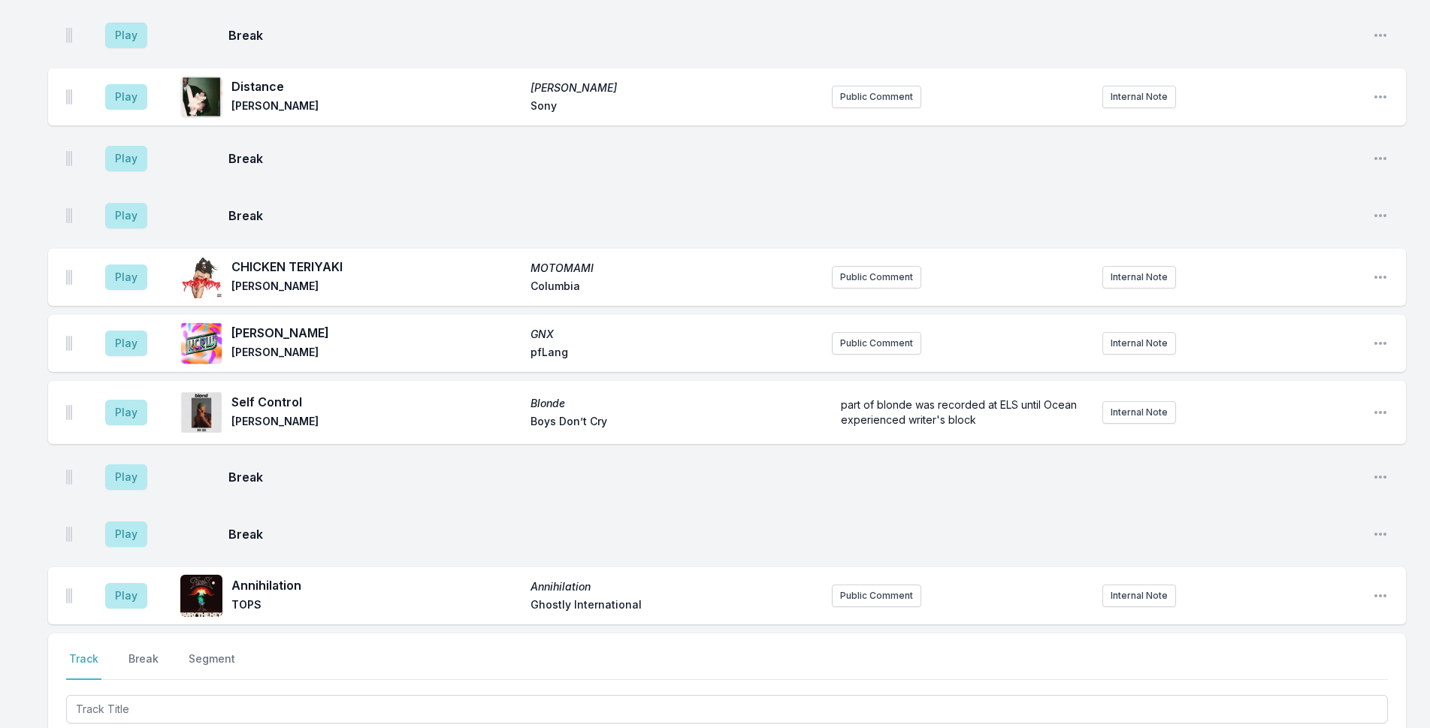
scroll to position [4718, 0]
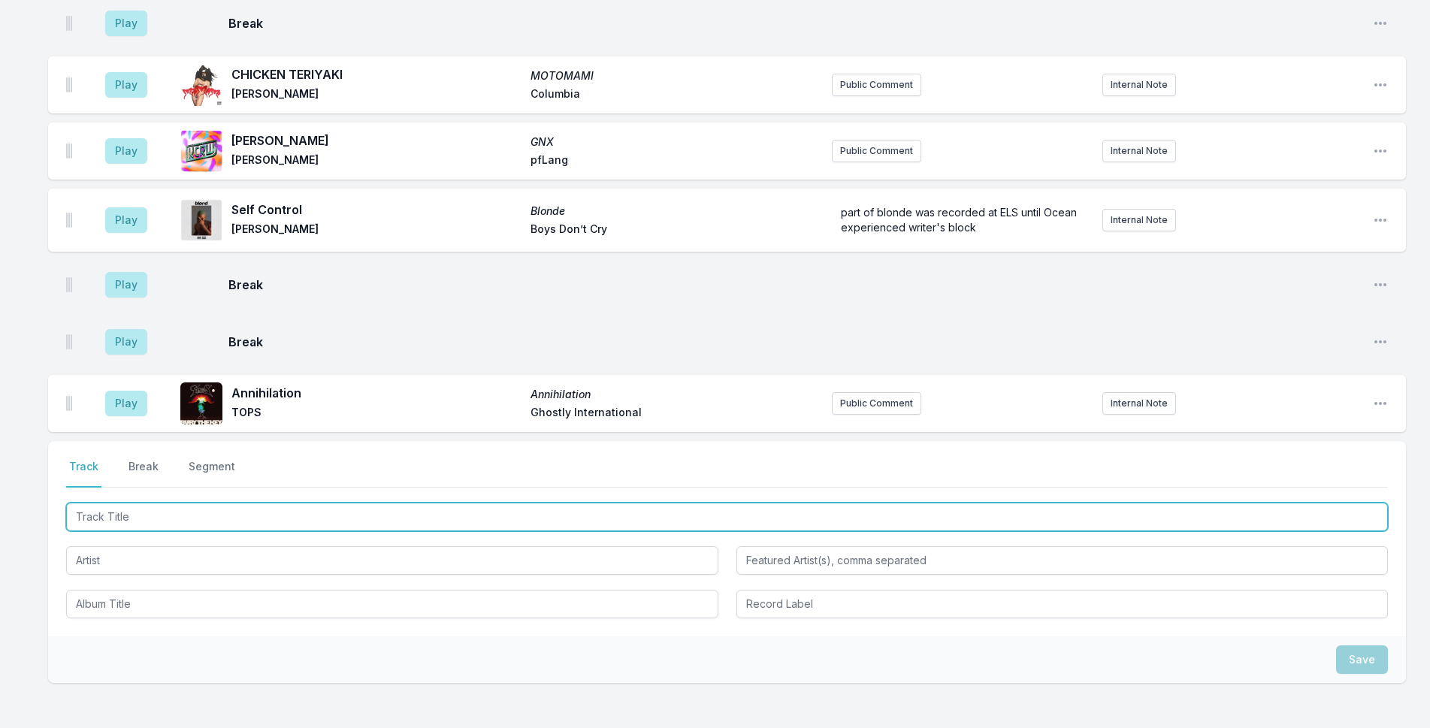
click at [249, 503] on input "Track Title" at bounding box center [727, 517] width 1322 height 29
type input "Derecho"
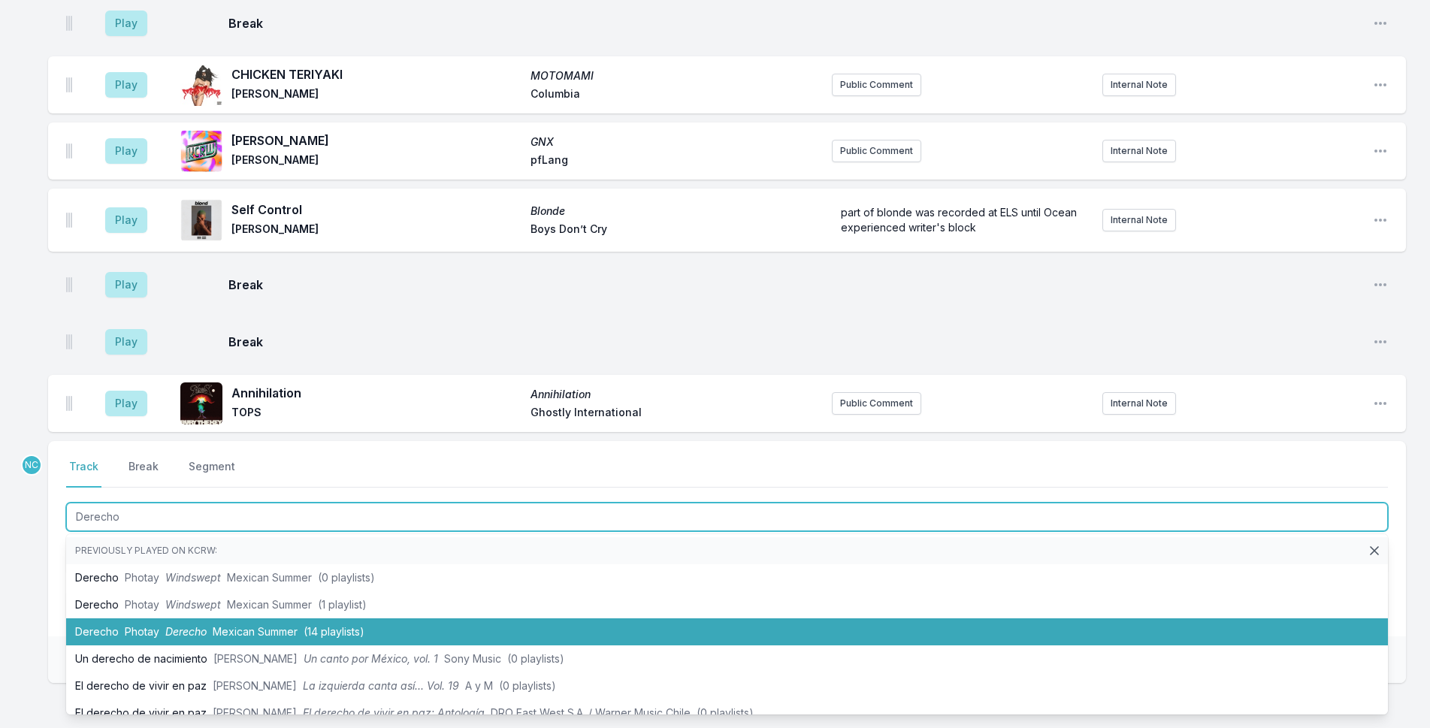
drag, startPoint x: 253, startPoint y: 531, endPoint x: 254, endPoint y: 440, distance: 90.2
click at [254, 625] on span "Mexican Summer" at bounding box center [255, 631] width 85 height 13
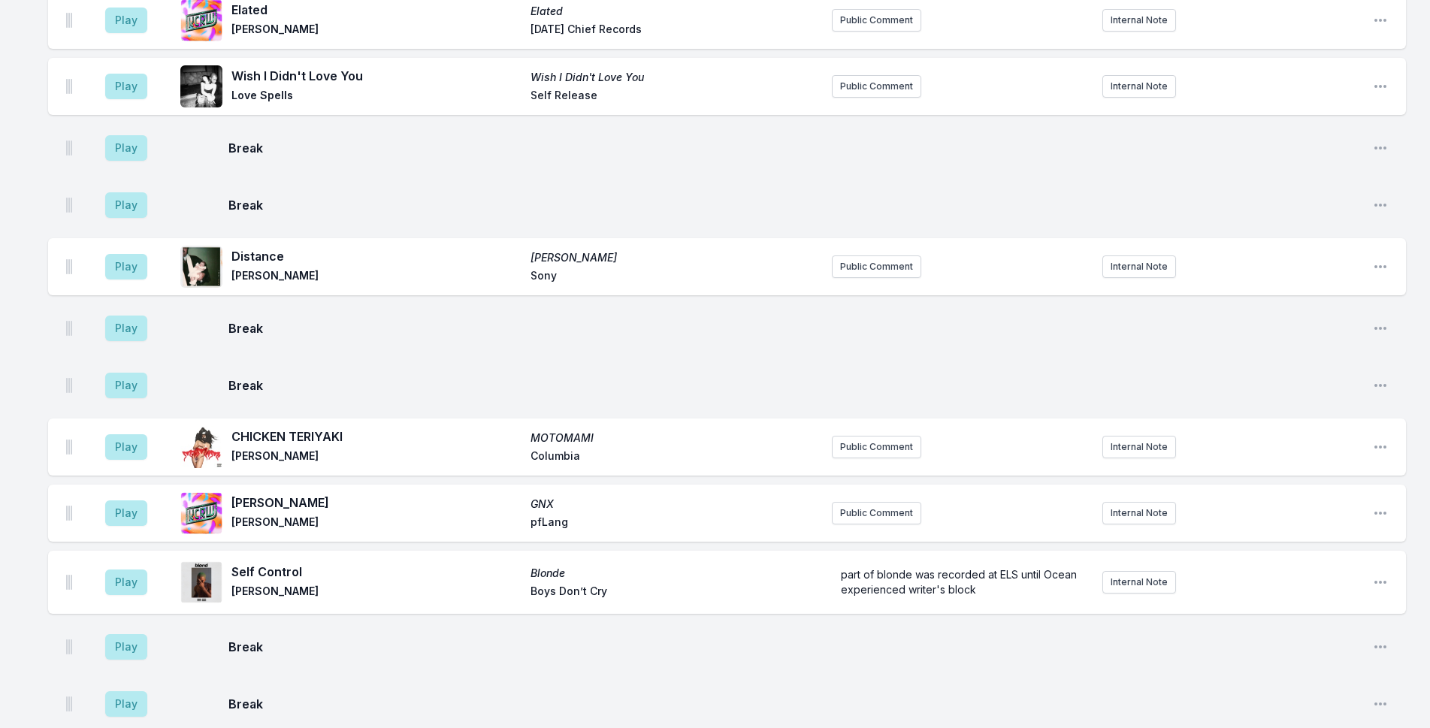
scroll to position [4408, 0]
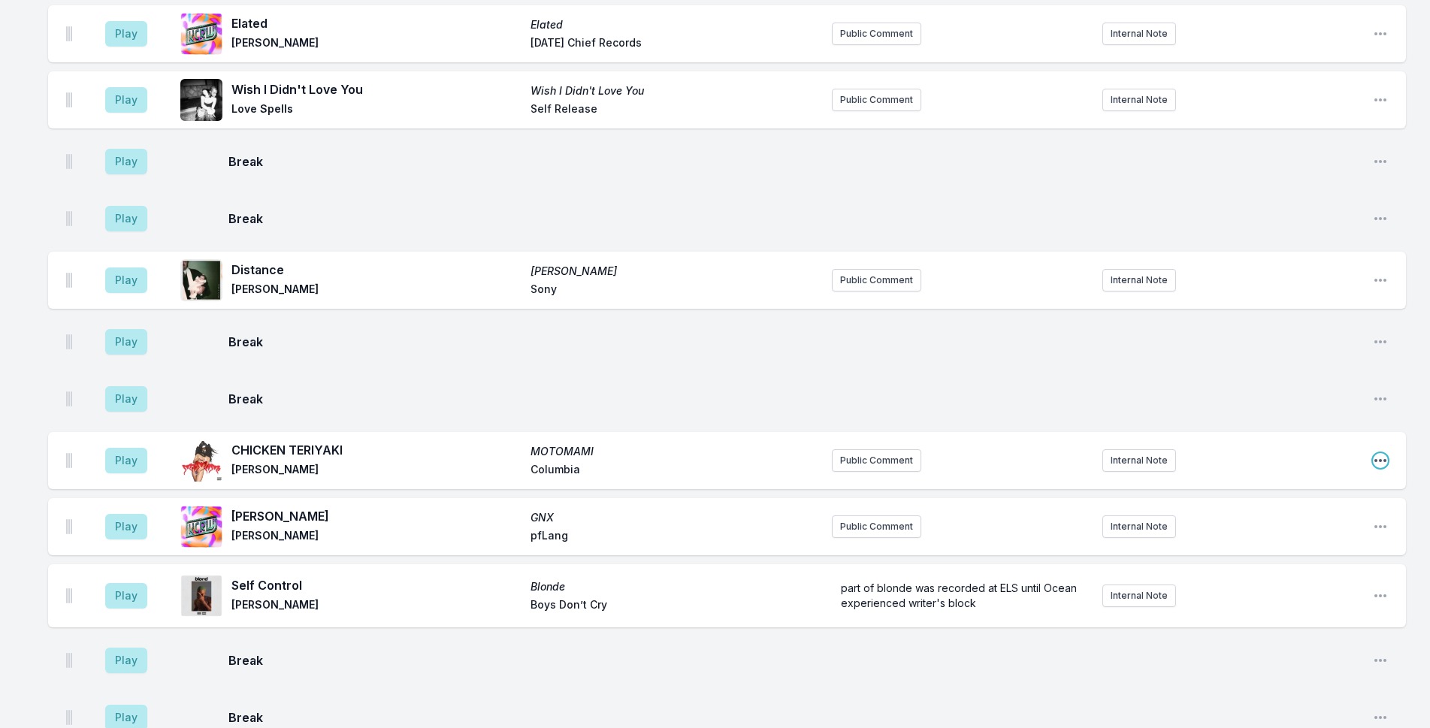
click at [1381, 453] on icon "Open playlist item options" at bounding box center [1380, 460] width 15 height 15
click at [1229, 531] on button "Delete Entry" at bounding box center [1304, 544] width 168 height 27
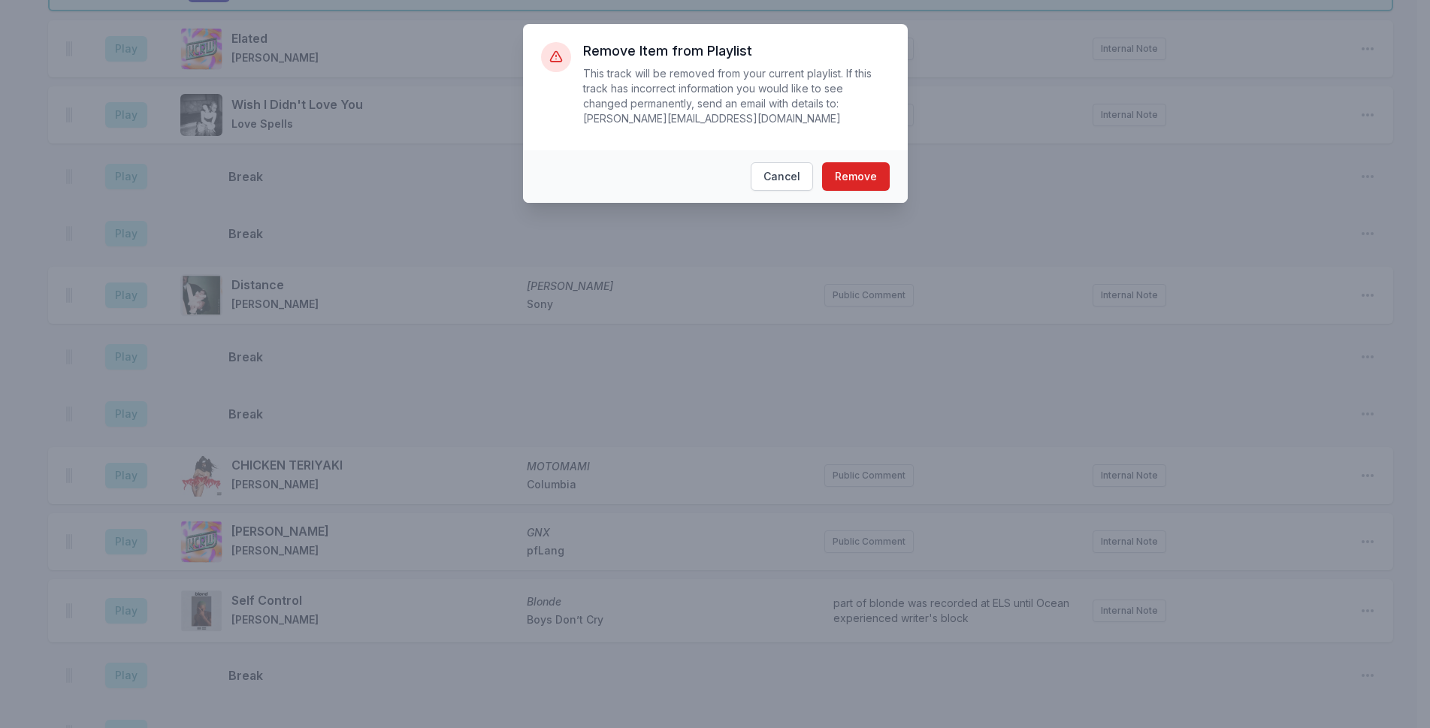
scroll to position [4378, 0]
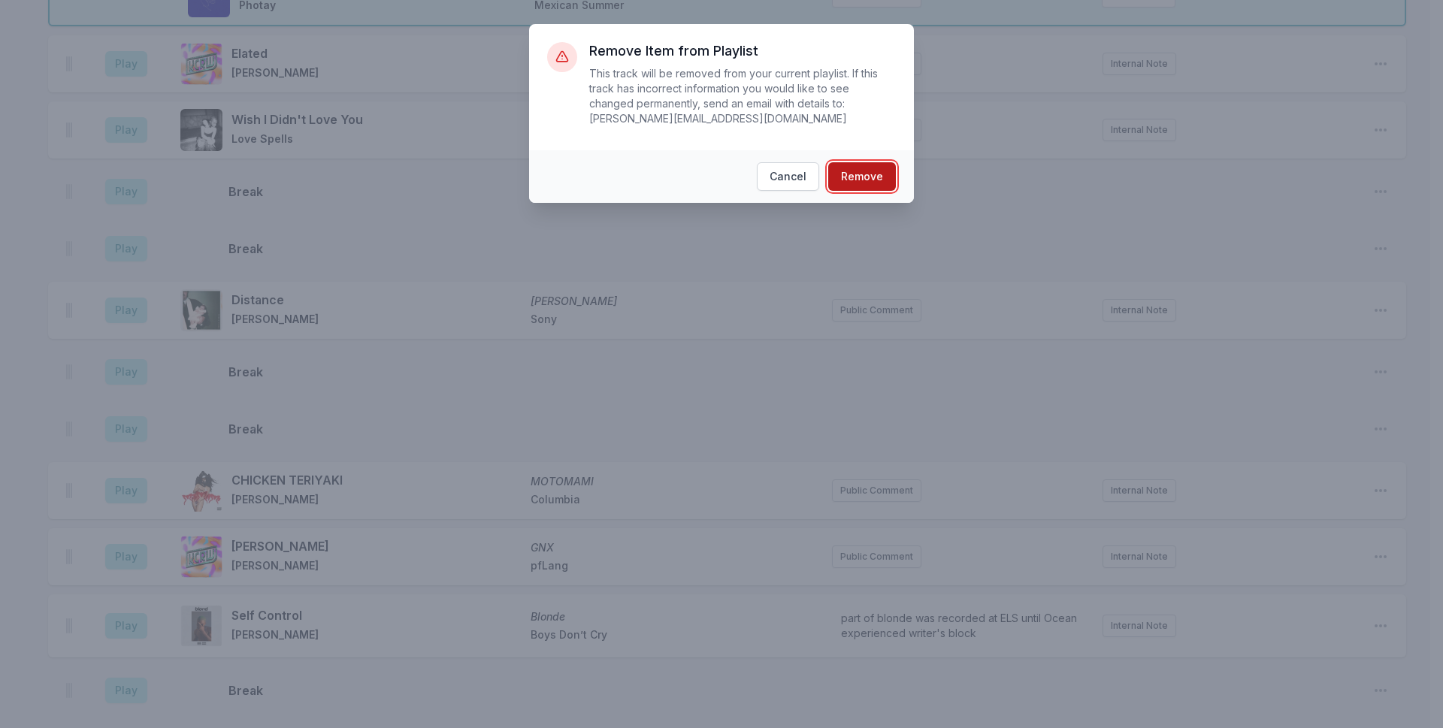
click at [868, 167] on button "Remove" at bounding box center [862, 176] width 68 height 29
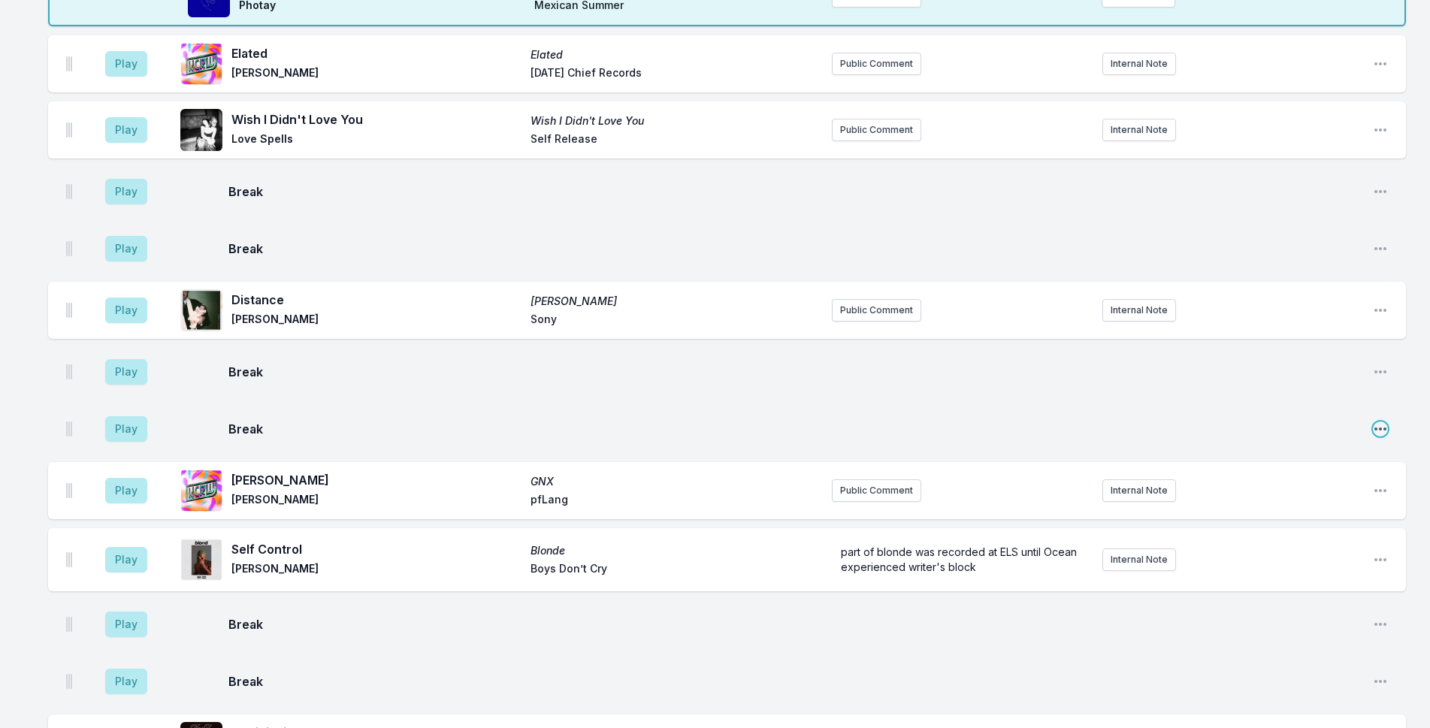
drag, startPoint x: 1385, startPoint y: 328, endPoint x: 1297, endPoint y: 410, distance: 120.2
click at [1384, 422] on icon "Open playlist item options" at bounding box center [1380, 429] width 15 height 15
click at [1291, 473] on button "Delete Entry" at bounding box center [1304, 486] width 168 height 27
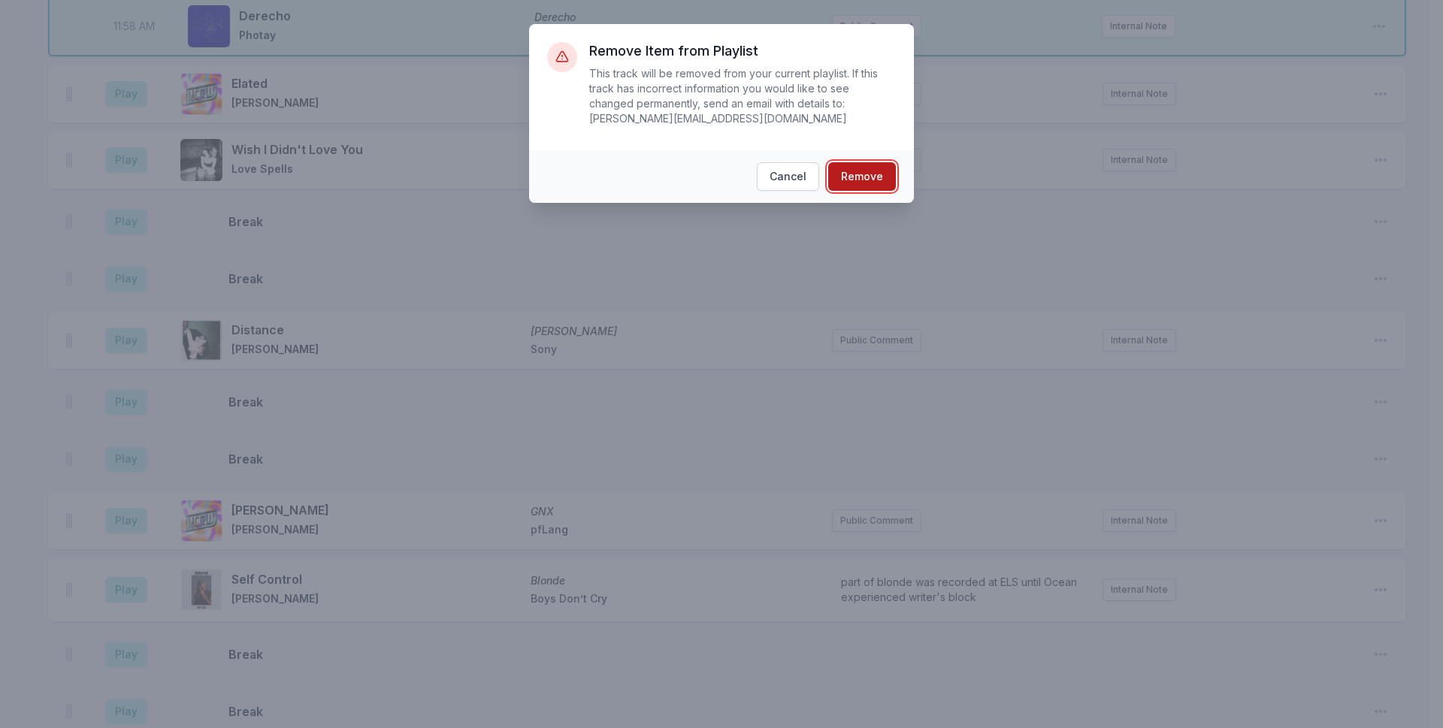
click at [882, 162] on button "Remove" at bounding box center [862, 176] width 68 height 29
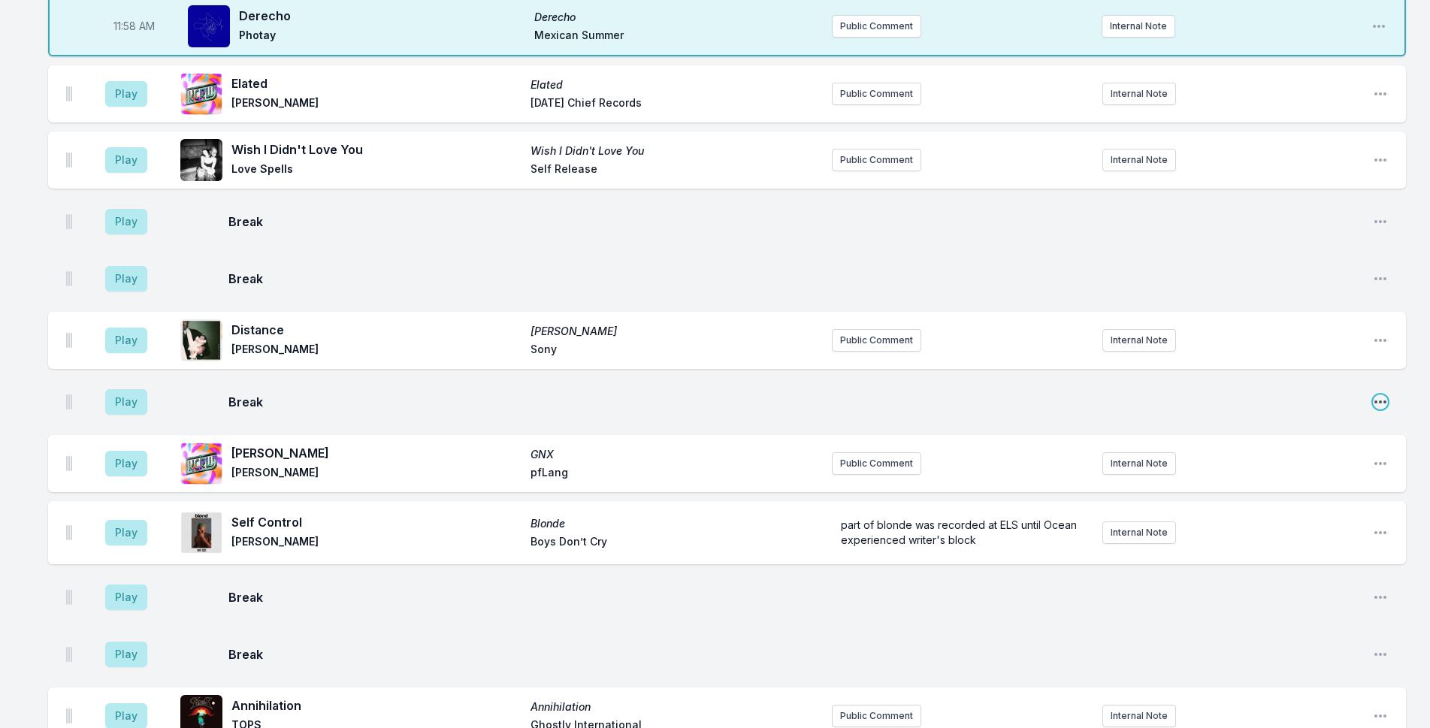
click at [1377, 395] on icon "Open playlist item options" at bounding box center [1380, 402] width 15 height 15
click at [1267, 446] on button "Delete Entry" at bounding box center [1304, 459] width 168 height 27
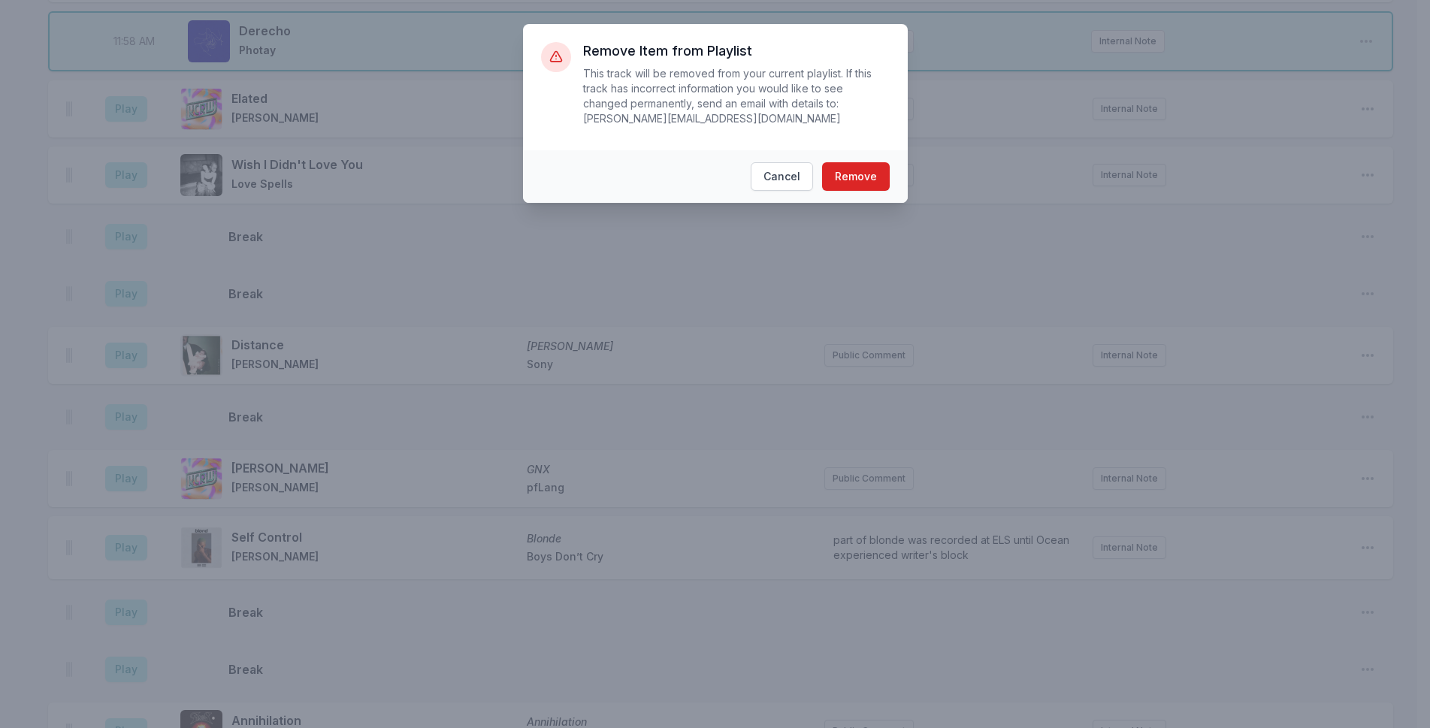
scroll to position [4318, 0]
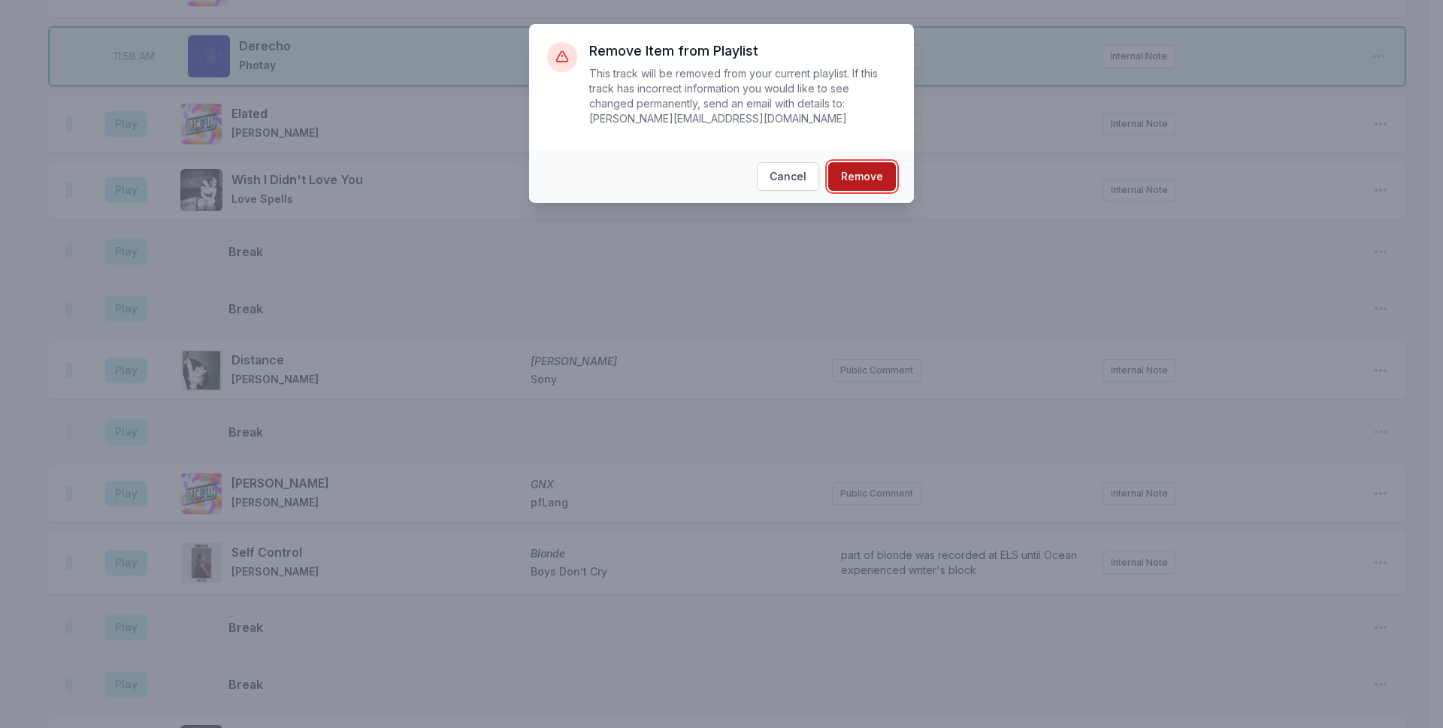
click at [863, 162] on button "Remove" at bounding box center [862, 176] width 68 height 29
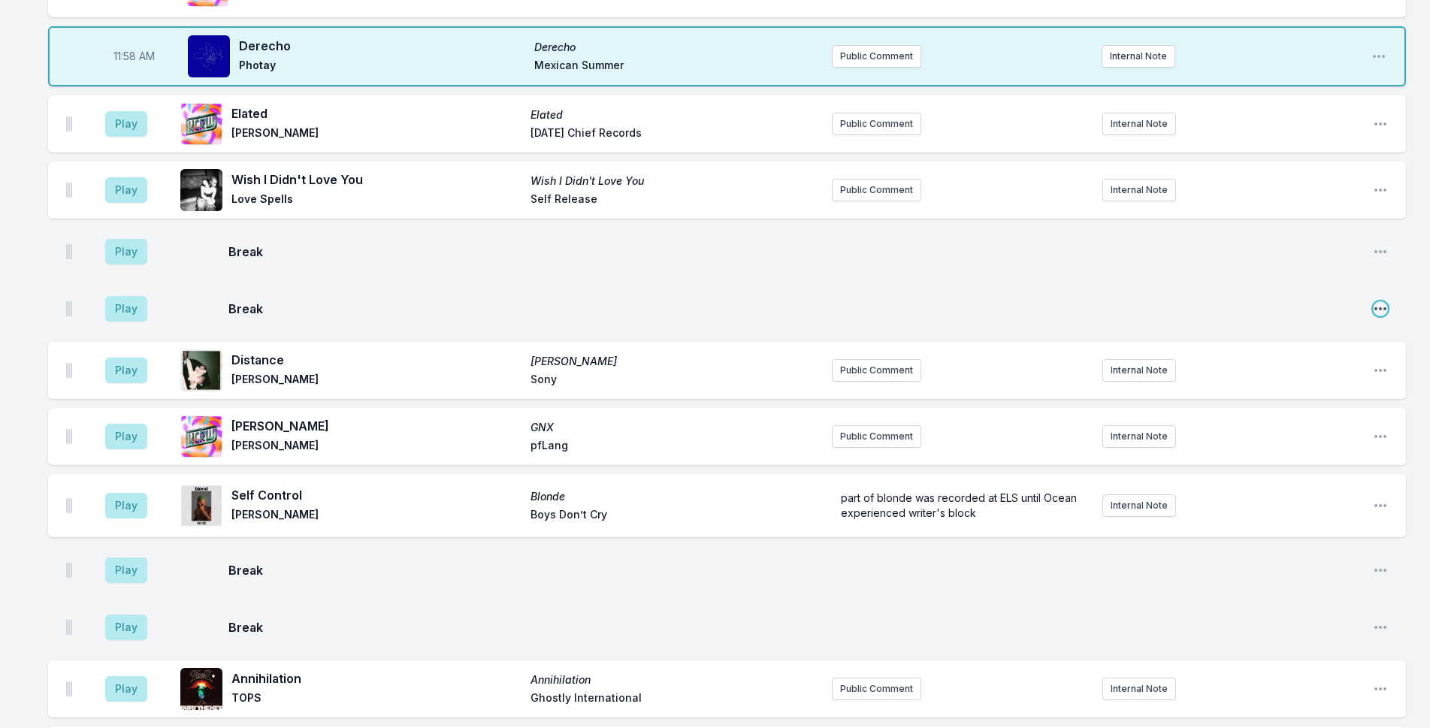
click at [1376, 301] on icon "Open playlist item options" at bounding box center [1380, 308] width 15 height 15
click at [1328, 353] on button "Delete Entry" at bounding box center [1304, 366] width 168 height 27
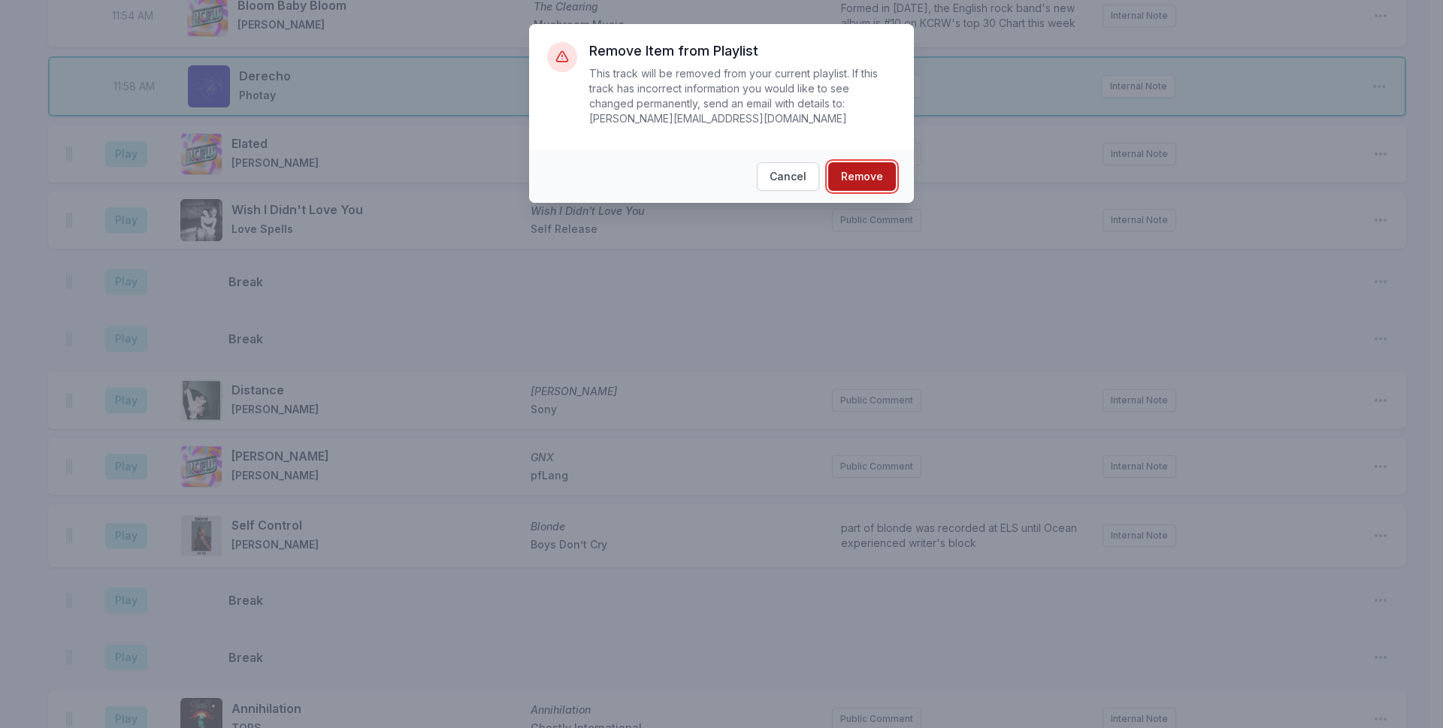
click at [848, 162] on button "Remove" at bounding box center [862, 176] width 68 height 29
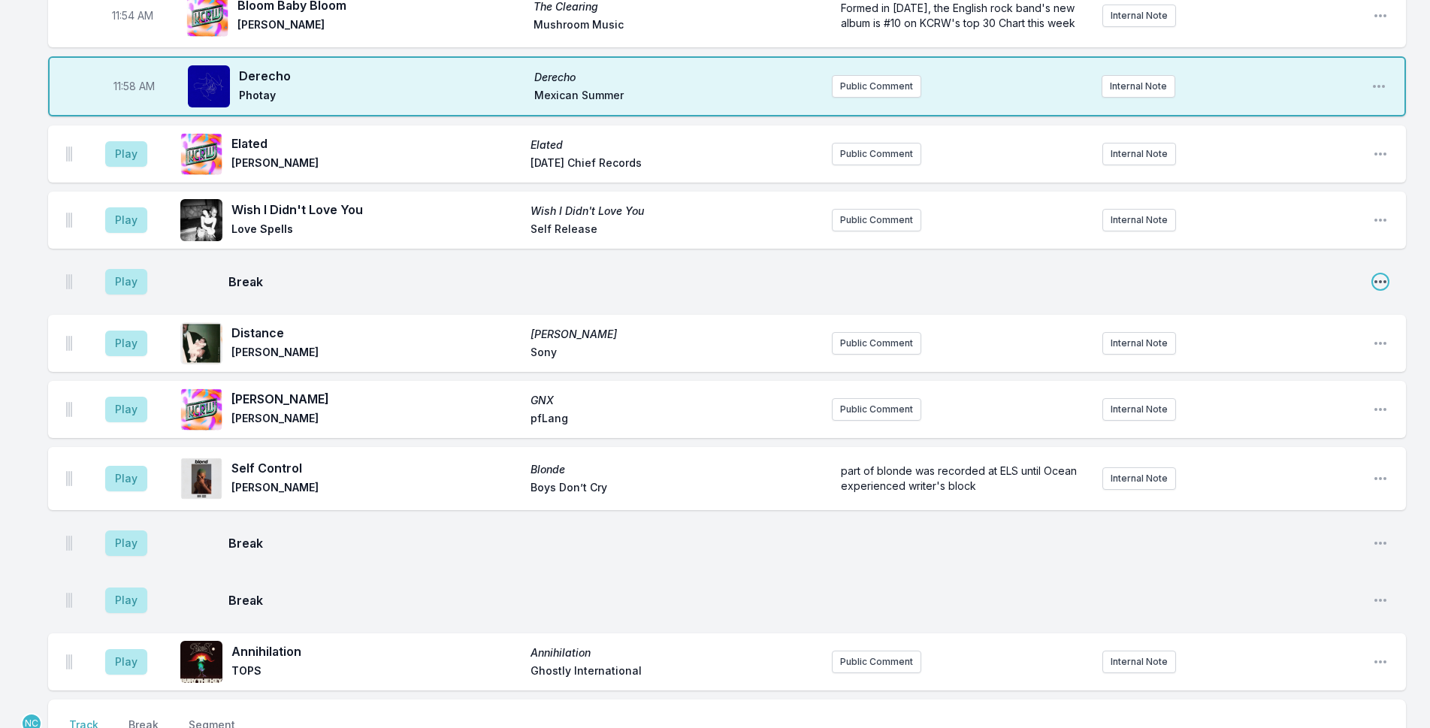
click at [1387, 274] on icon "Open playlist item options" at bounding box center [1380, 281] width 15 height 15
click at [1298, 325] on button "Delete Entry" at bounding box center [1304, 338] width 168 height 27
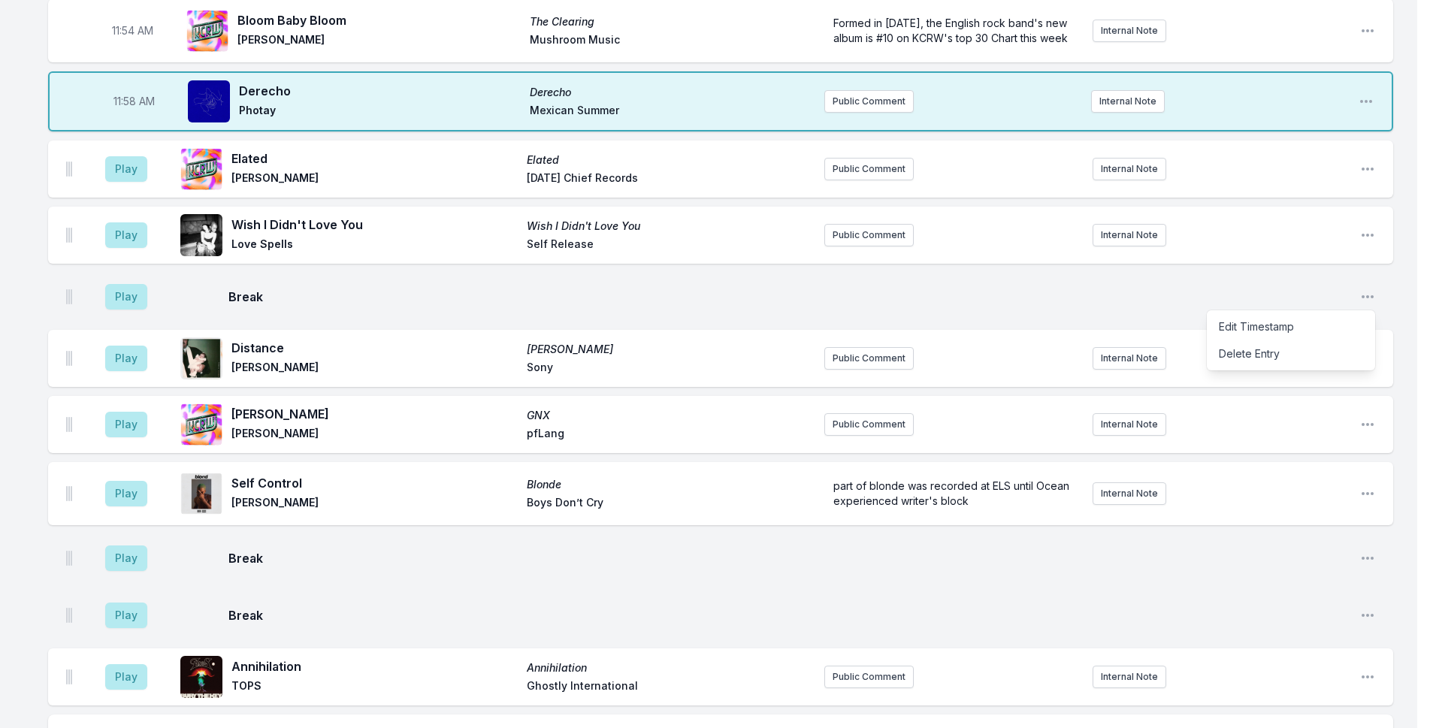
scroll to position [4258, 0]
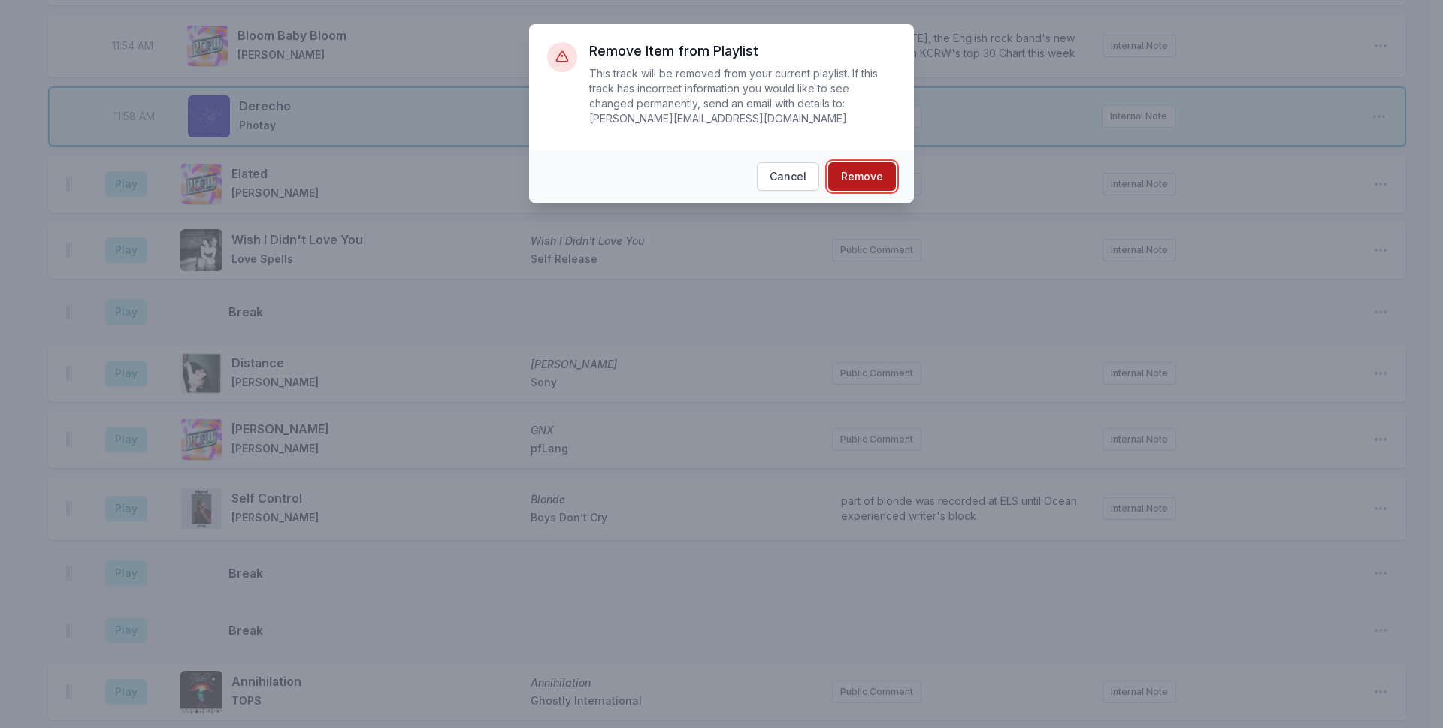
click at [852, 162] on button "Remove" at bounding box center [862, 176] width 68 height 29
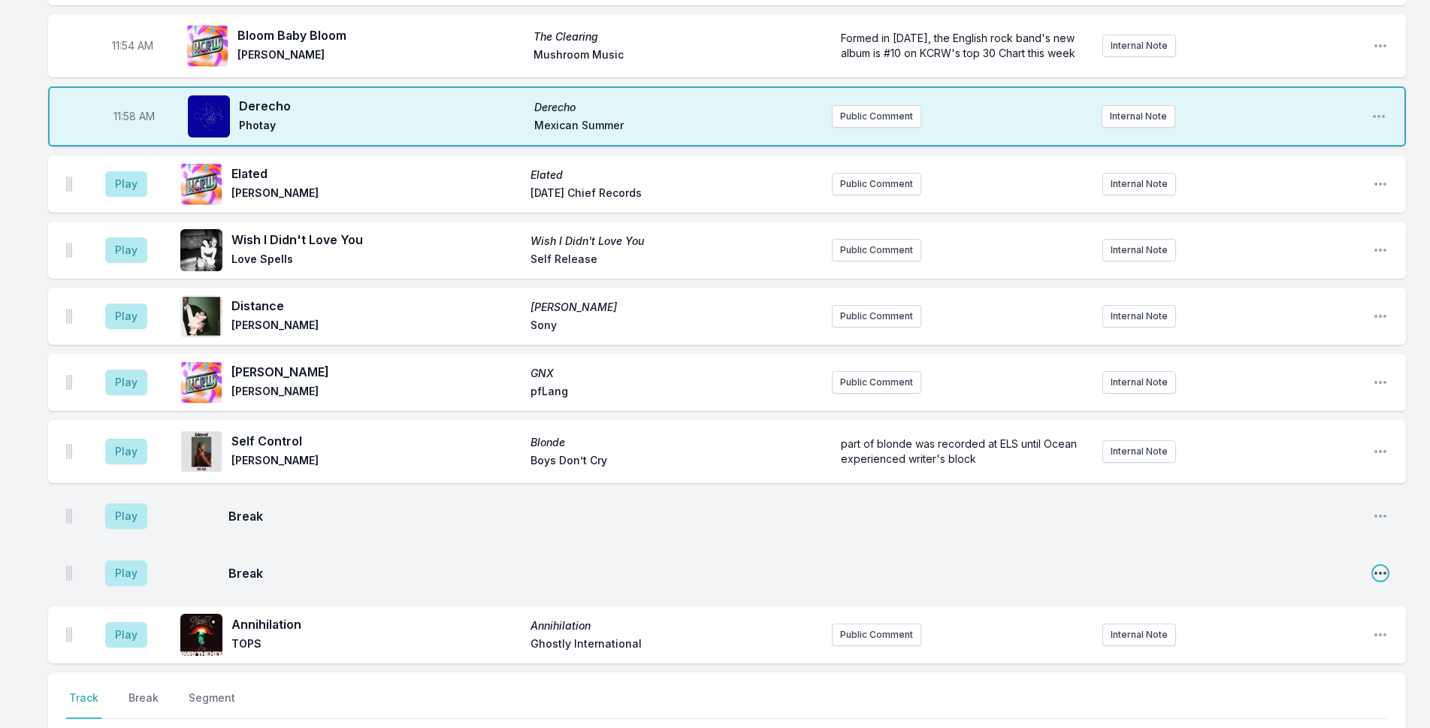
click at [1376, 566] on icon "Open playlist item options" at bounding box center [1380, 573] width 15 height 15
click at [1342, 617] on button "Delete Entry" at bounding box center [1304, 630] width 168 height 27
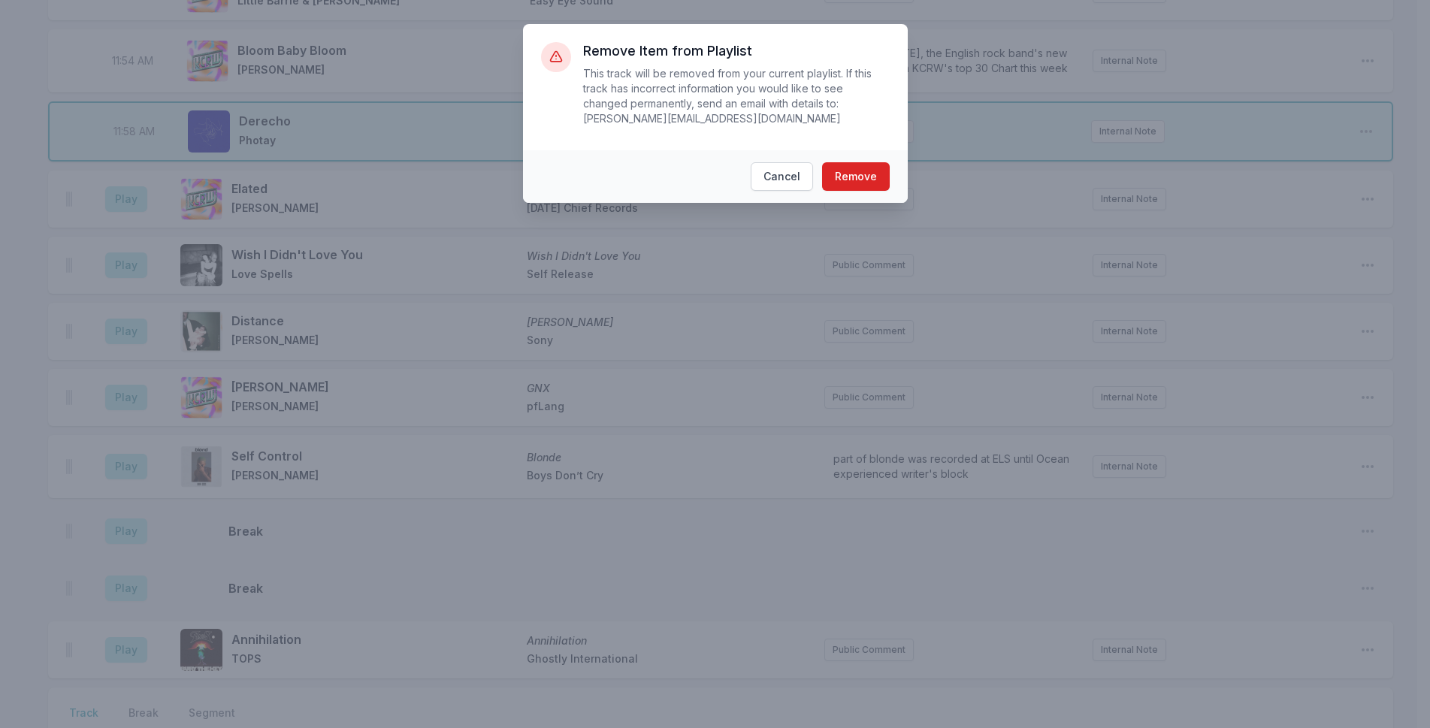
scroll to position [4228, 0]
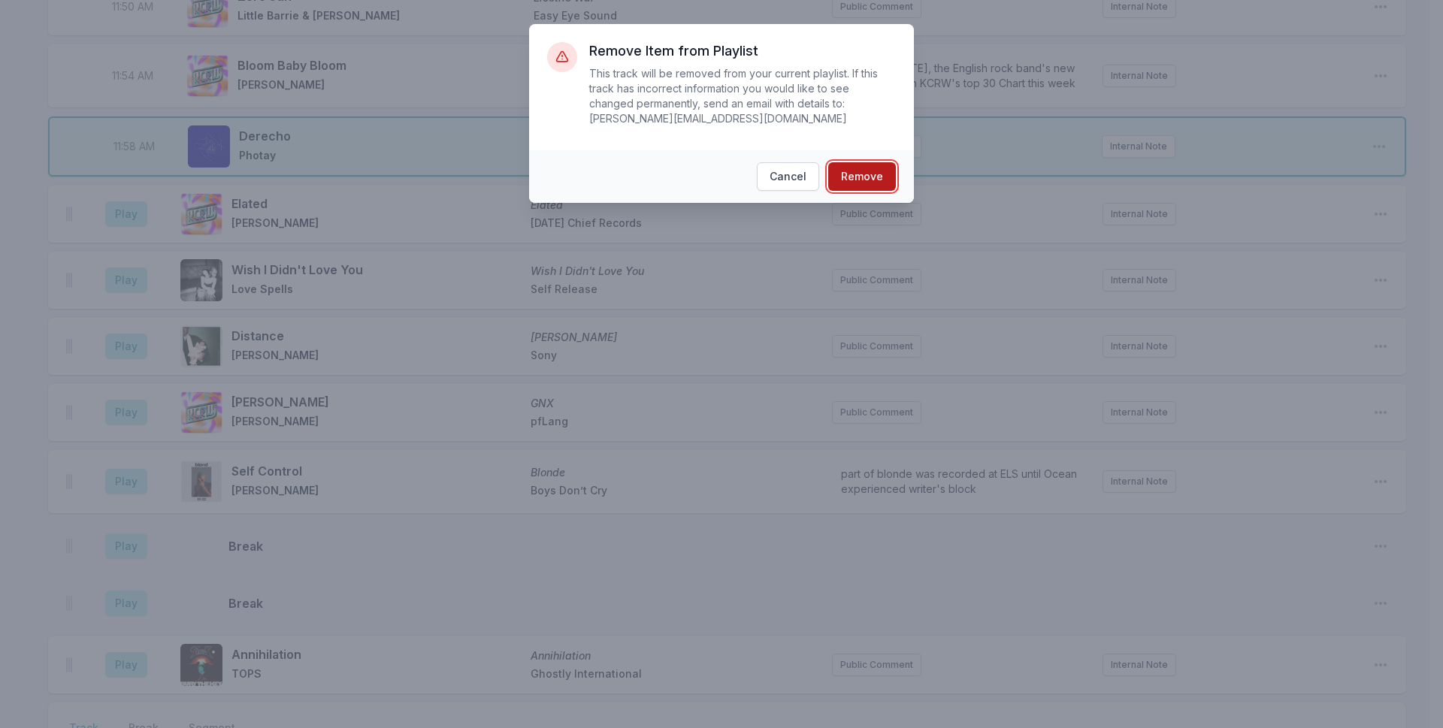
click at [875, 164] on button "Remove" at bounding box center [862, 176] width 68 height 29
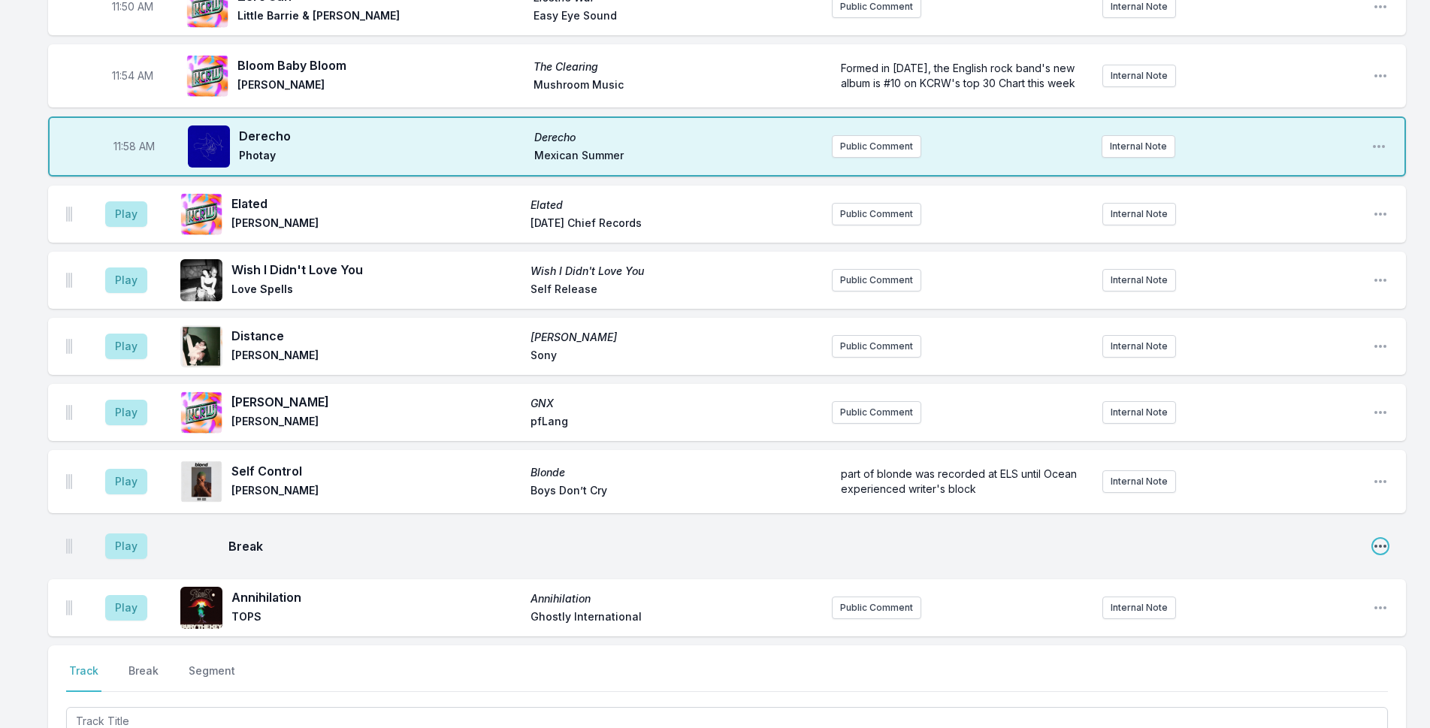
click at [1382, 545] on icon "Open playlist item options" at bounding box center [1381, 546] width 12 height 3
click at [1353, 590] on button "Delete Entry" at bounding box center [1304, 603] width 168 height 27
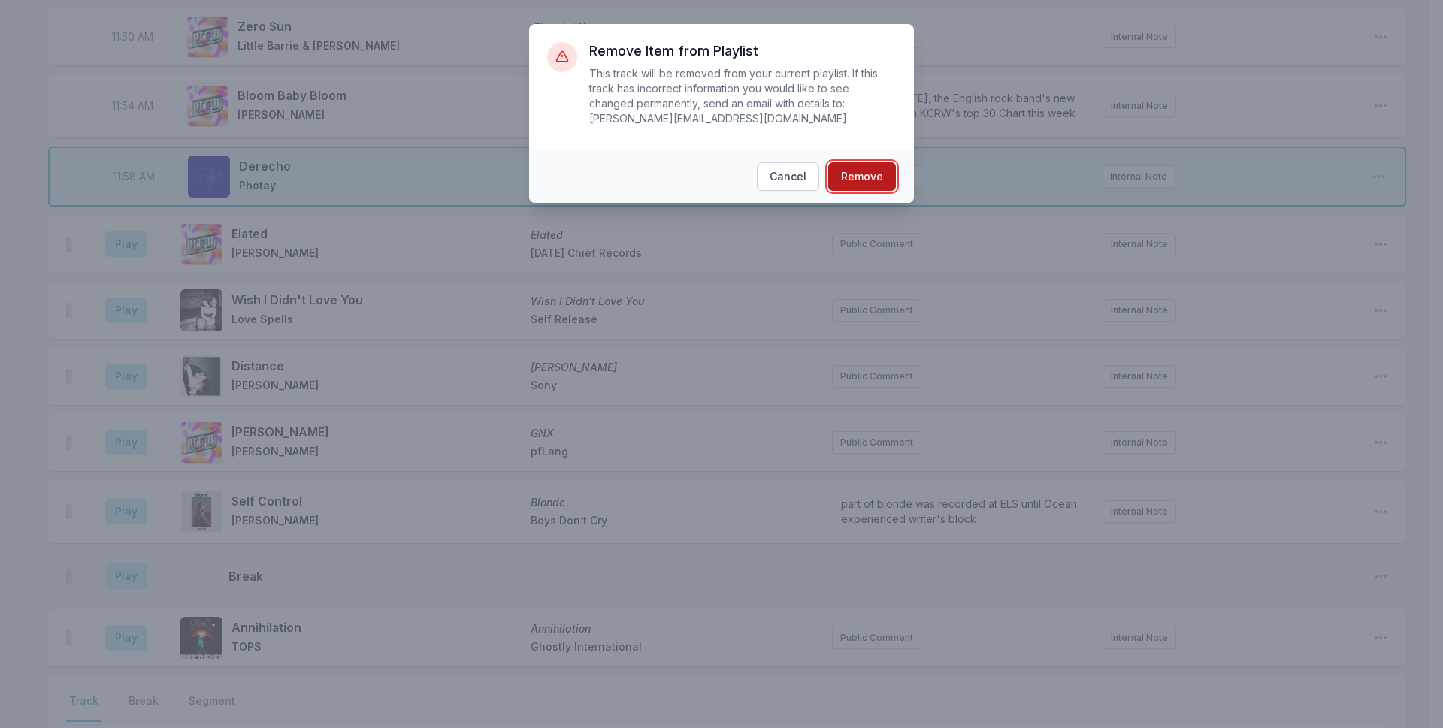
click at [836, 162] on button "Remove" at bounding box center [862, 176] width 68 height 29
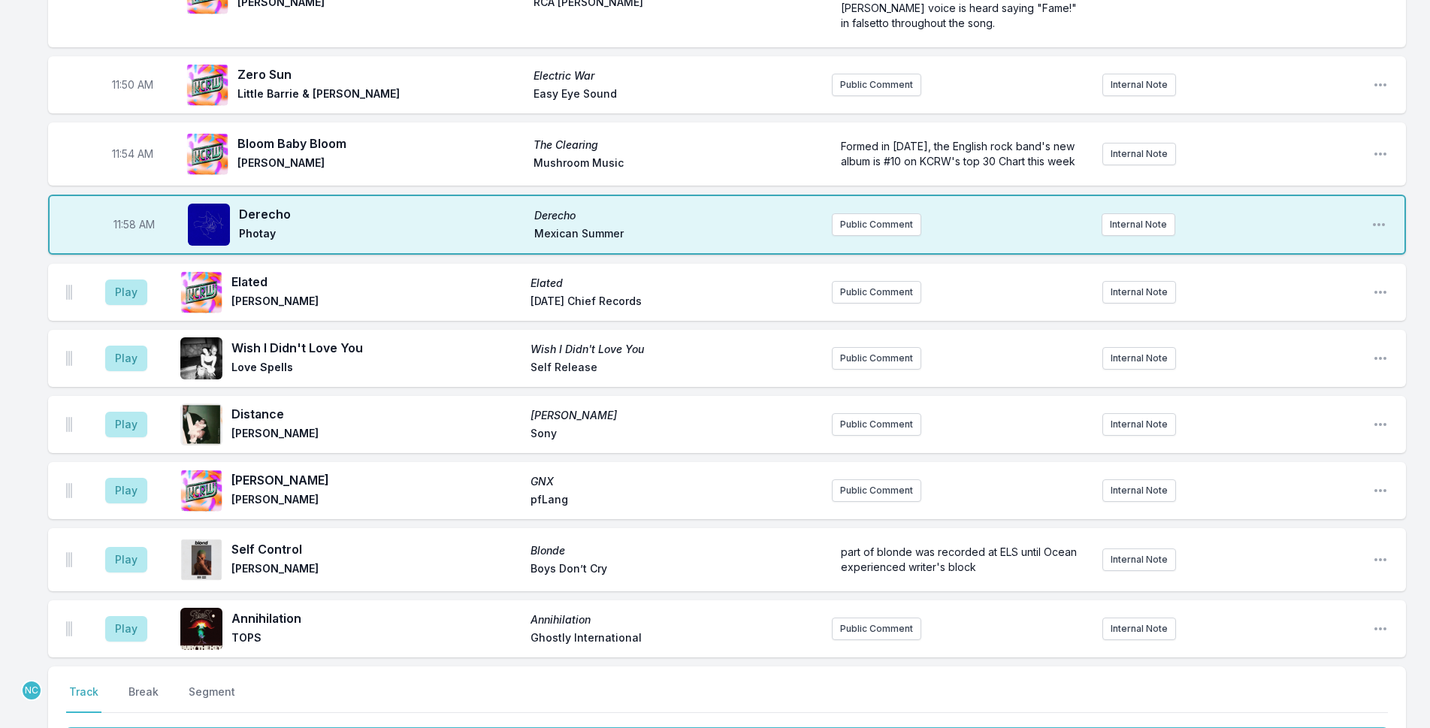
scroll to position [4123, 0]
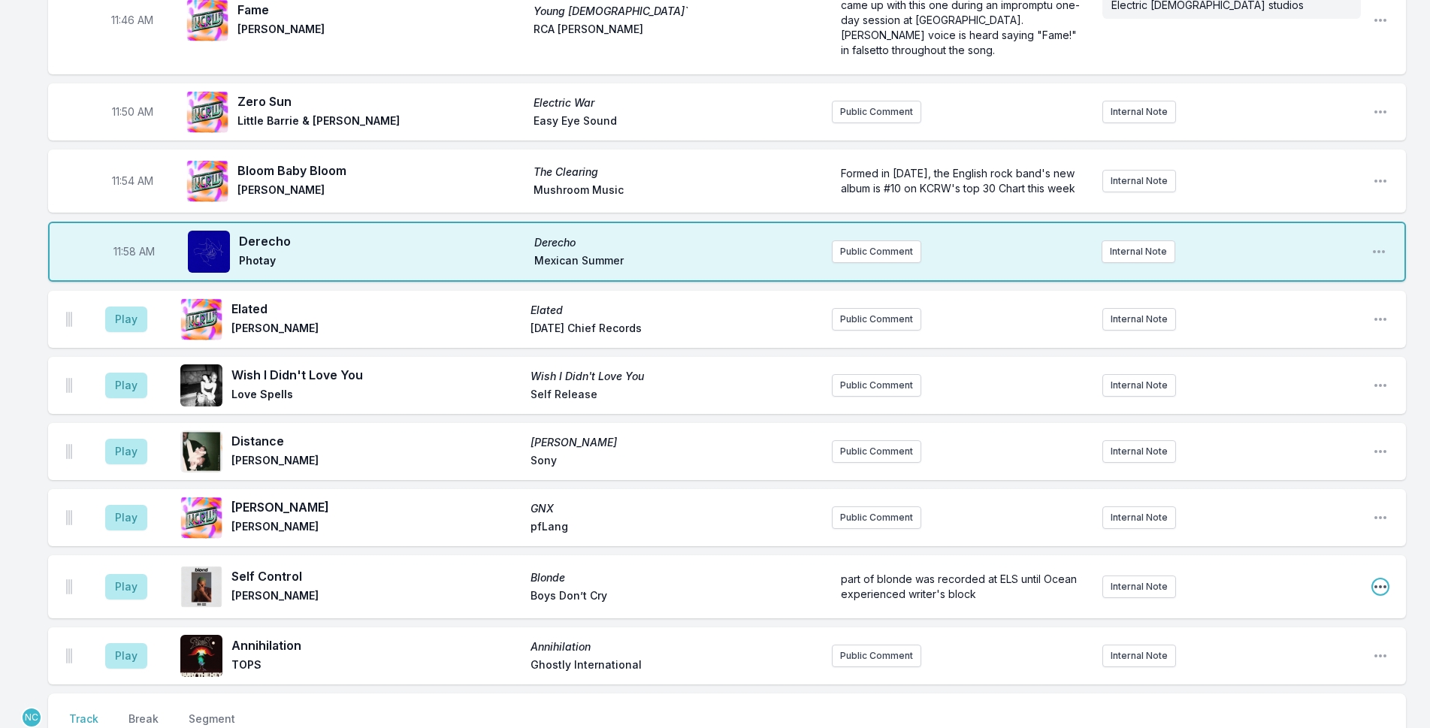
click at [1382, 580] on icon "Open playlist item options" at bounding box center [1380, 587] width 15 height 15
click at [1261, 658] on button "Delete Entry" at bounding box center [1304, 671] width 168 height 27
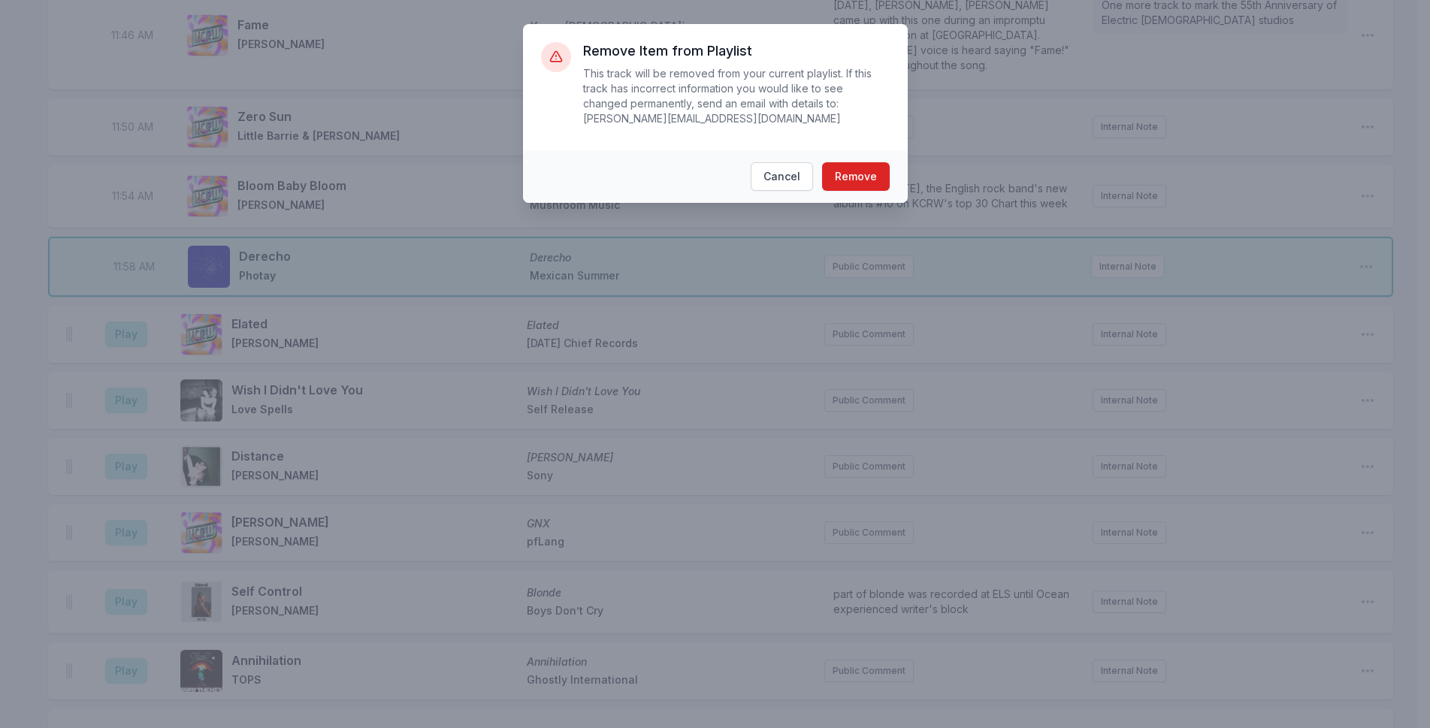
scroll to position [4093, 0]
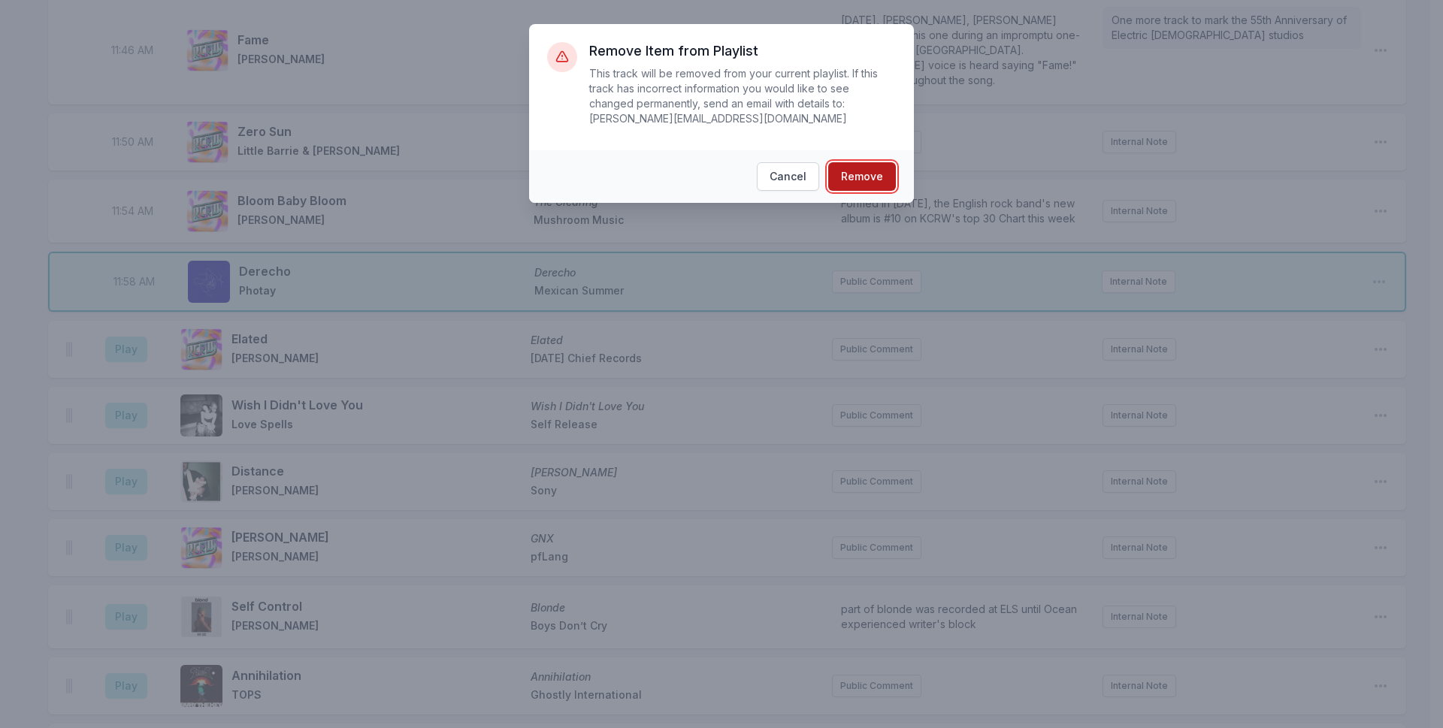
click at [846, 162] on button "Remove" at bounding box center [862, 176] width 68 height 29
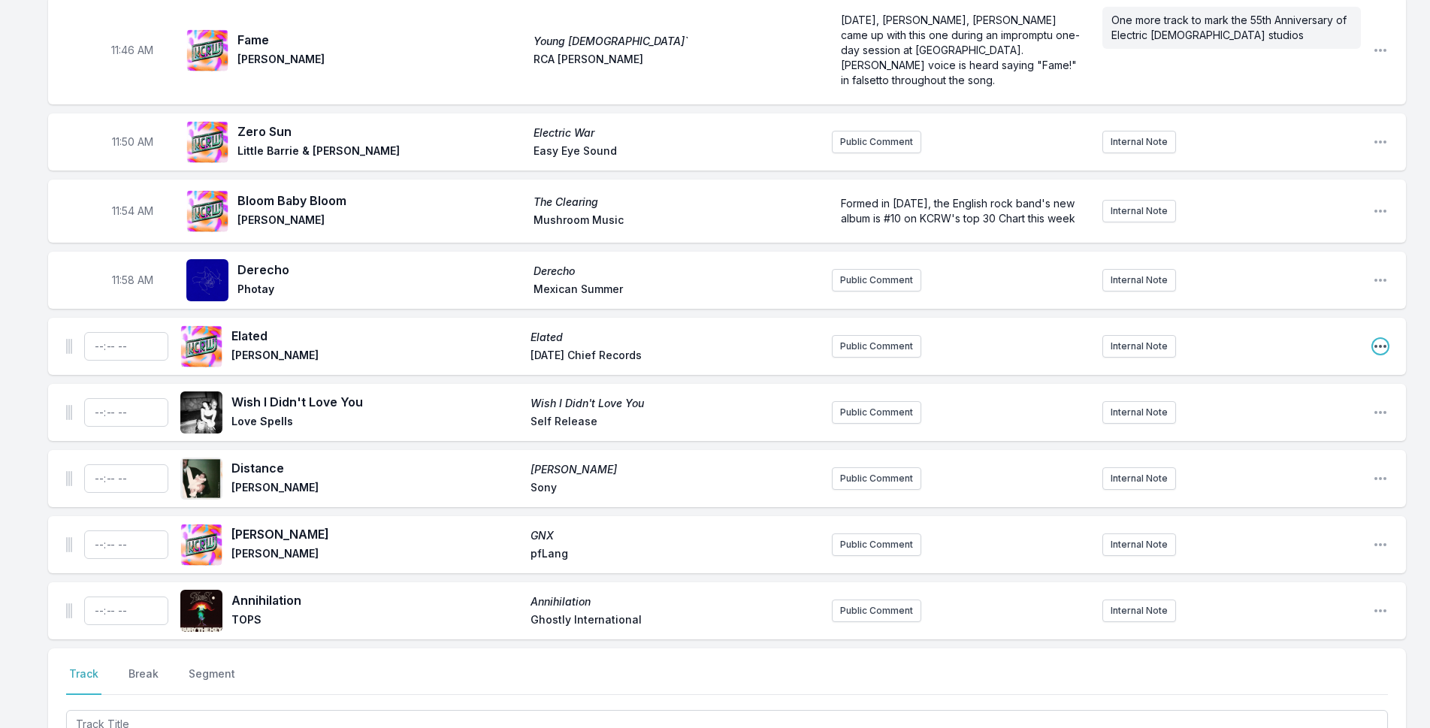
click at [1373, 339] on icon "Open playlist item options" at bounding box center [1380, 346] width 15 height 15
click at [1336, 417] on button "Delete Entry" at bounding box center [1304, 430] width 168 height 27
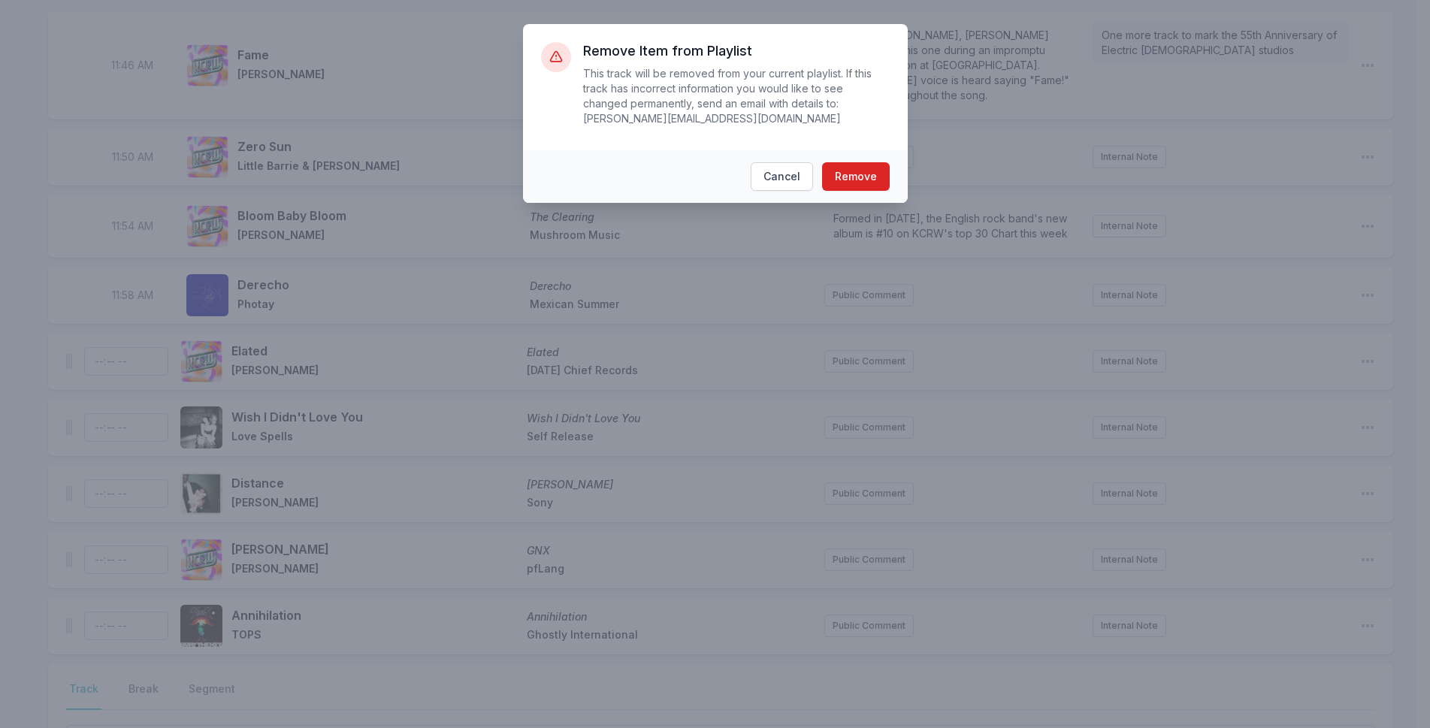
scroll to position [4063, 0]
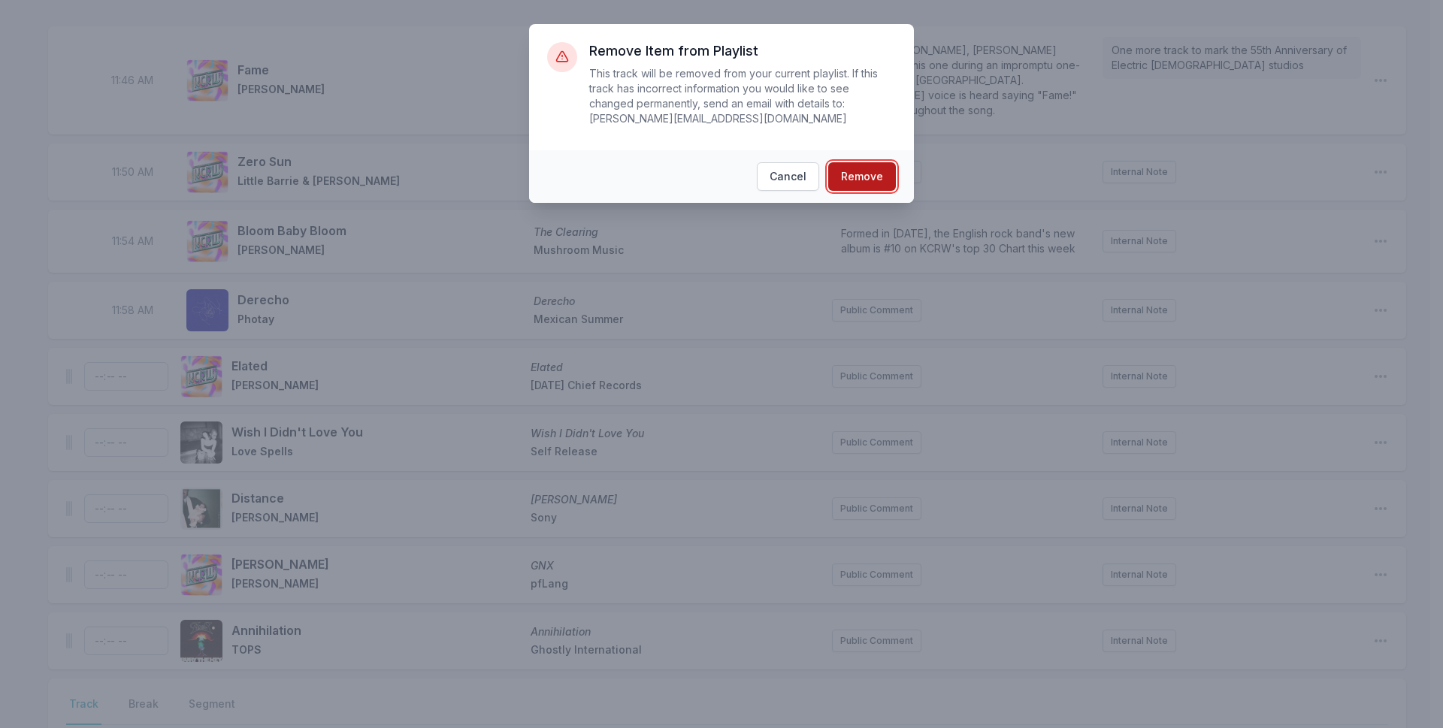
click at [885, 162] on button "Remove" at bounding box center [862, 176] width 68 height 29
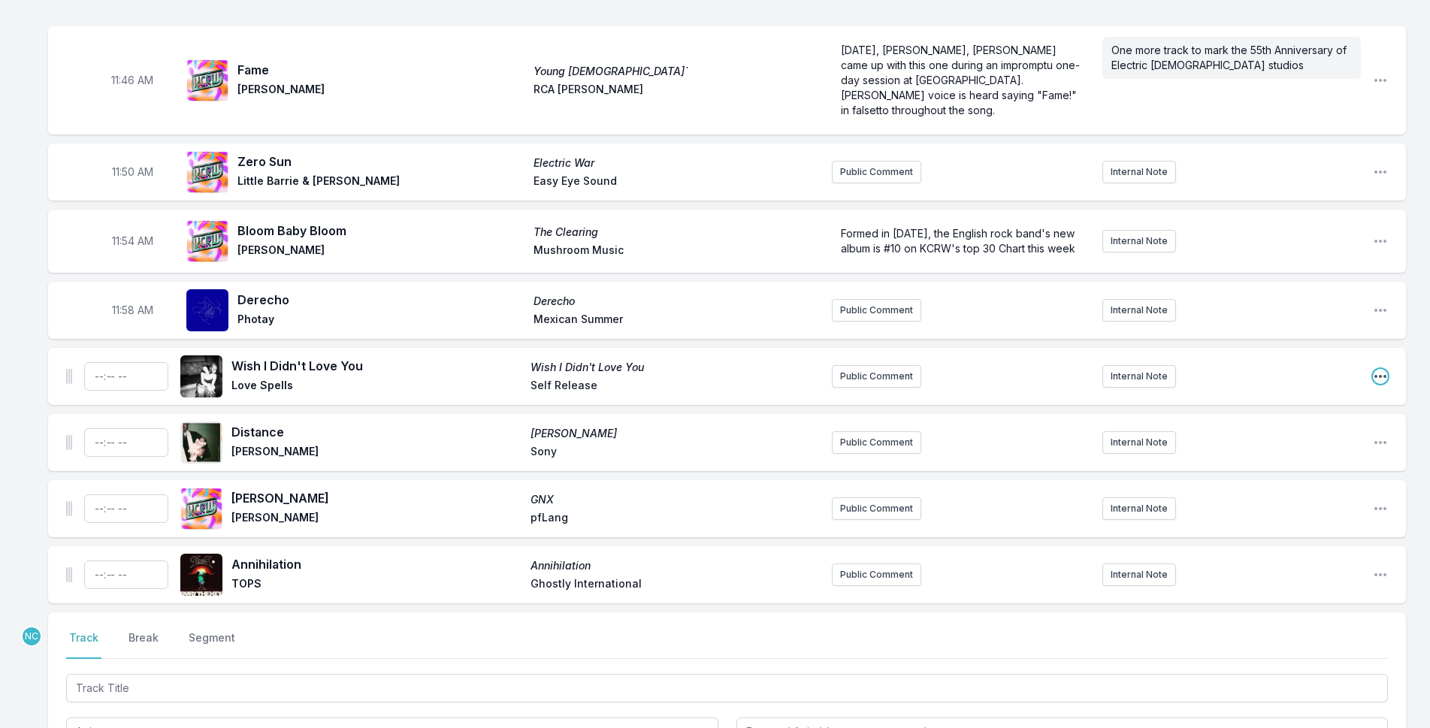
click at [1374, 369] on icon "Open playlist item options" at bounding box center [1380, 376] width 15 height 15
click at [1237, 447] on button "Delete Entry" at bounding box center [1304, 460] width 168 height 27
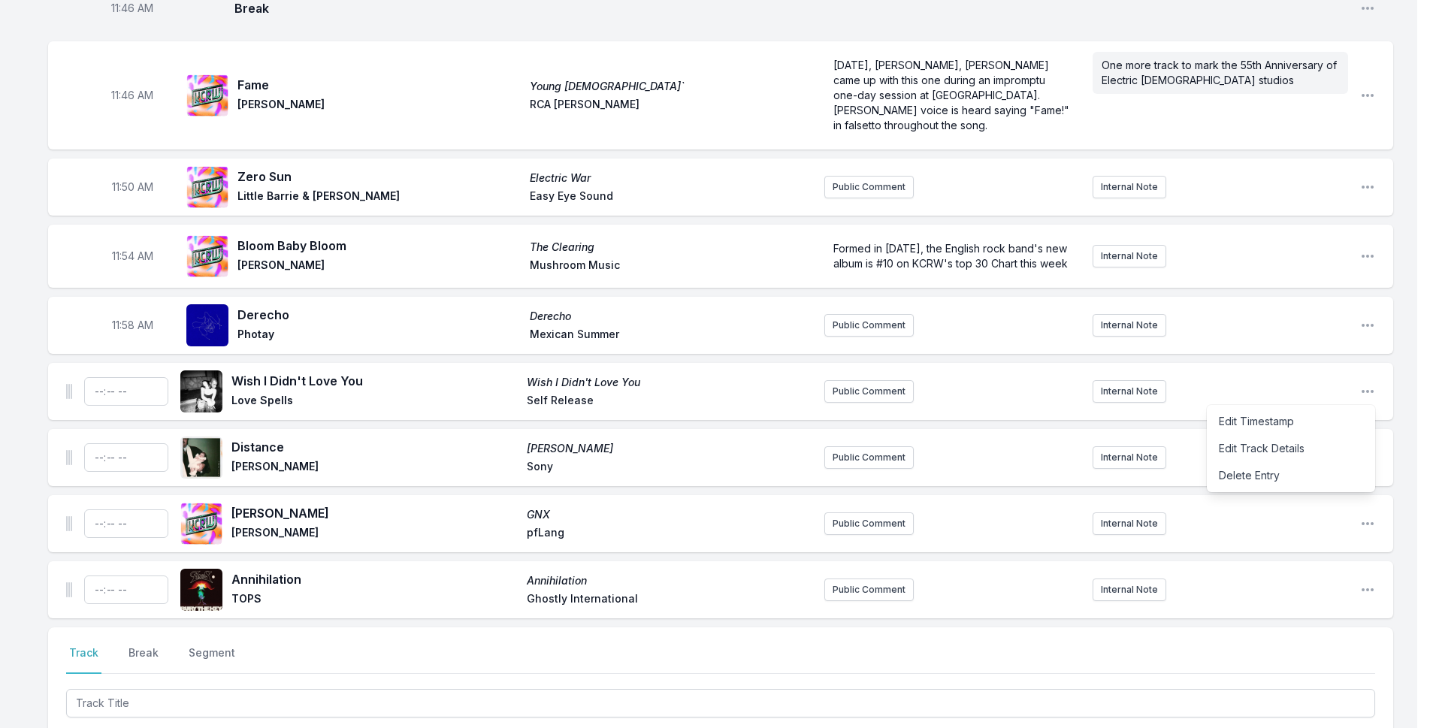
scroll to position [4033, 0]
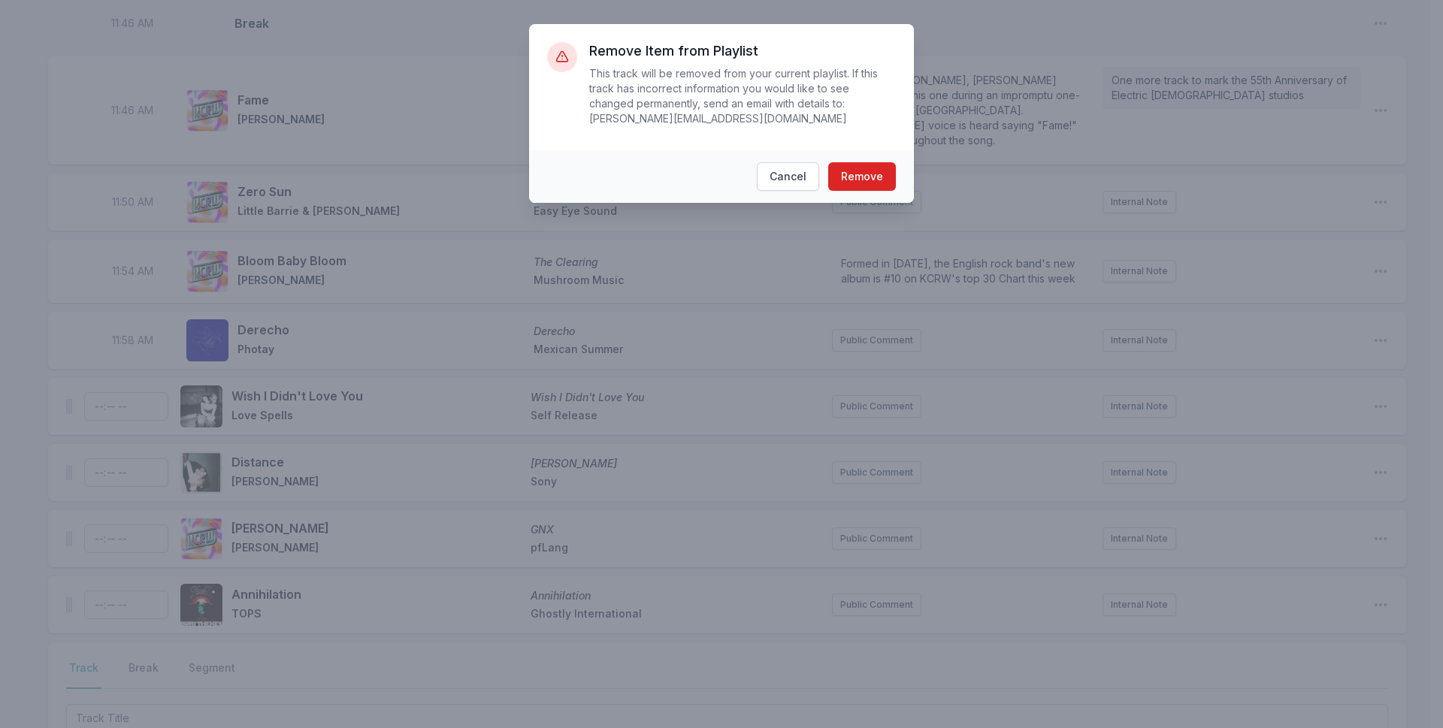
click at [868, 178] on footer "Cancel Remove" at bounding box center [721, 176] width 385 height 53
click at [873, 165] on button "Remove" at bounding box center [862, 176] width 68 height 29
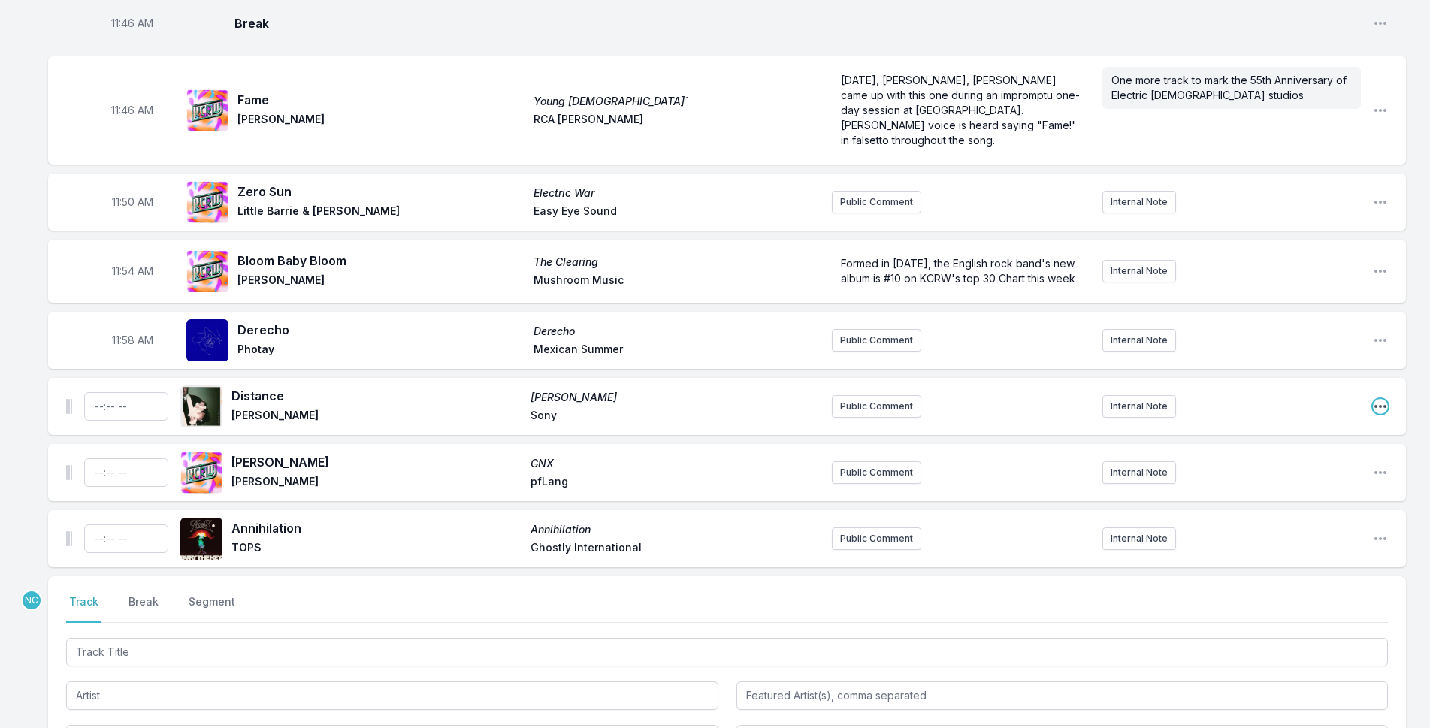
click at [1375, 399] on icon "Open playlist item options" at bounding box center [1380, 406] width 15 height 15
click at [1253, 477] on button "Delete Entry" at bounding box center [1304, 490] width 168 height 27
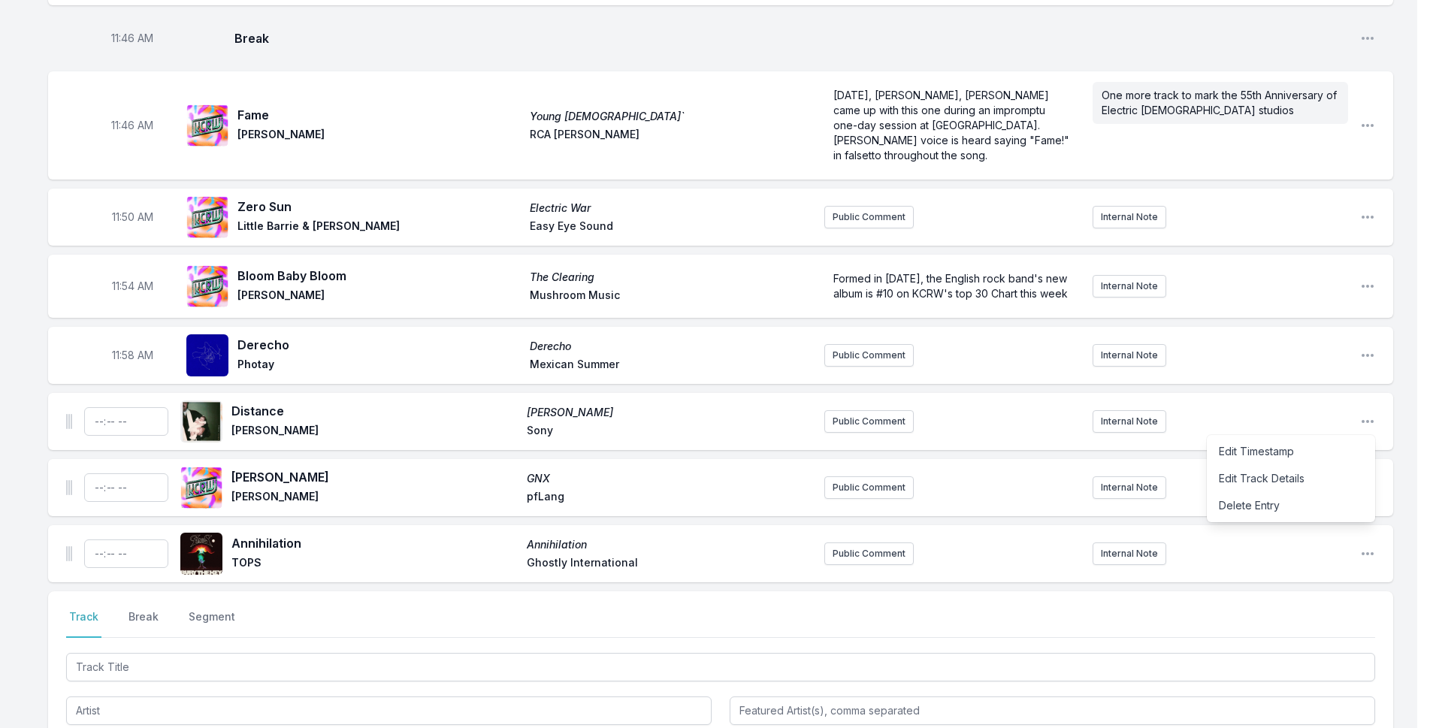
scroll to position [4003, 0]
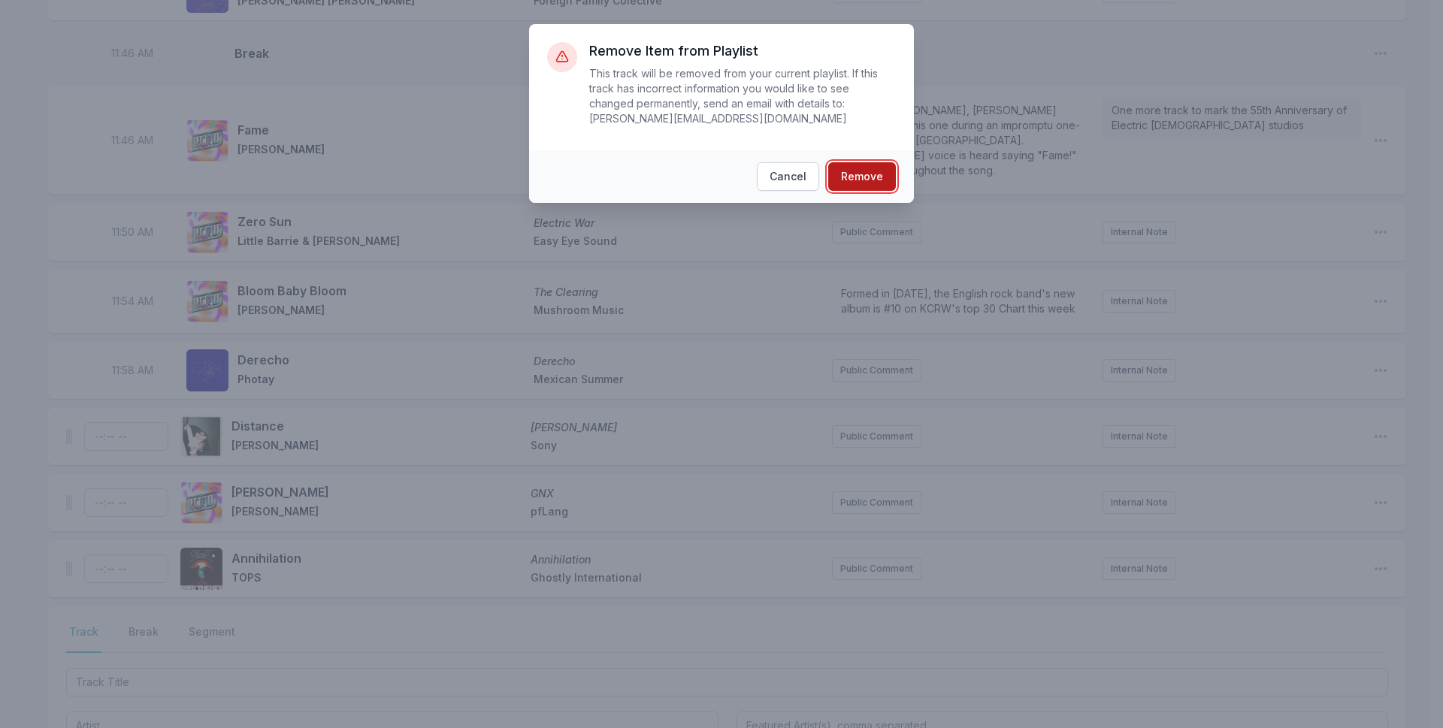
click at [877, 162] on button "Remove" at bounding box center [862, 176] width 68 height 29
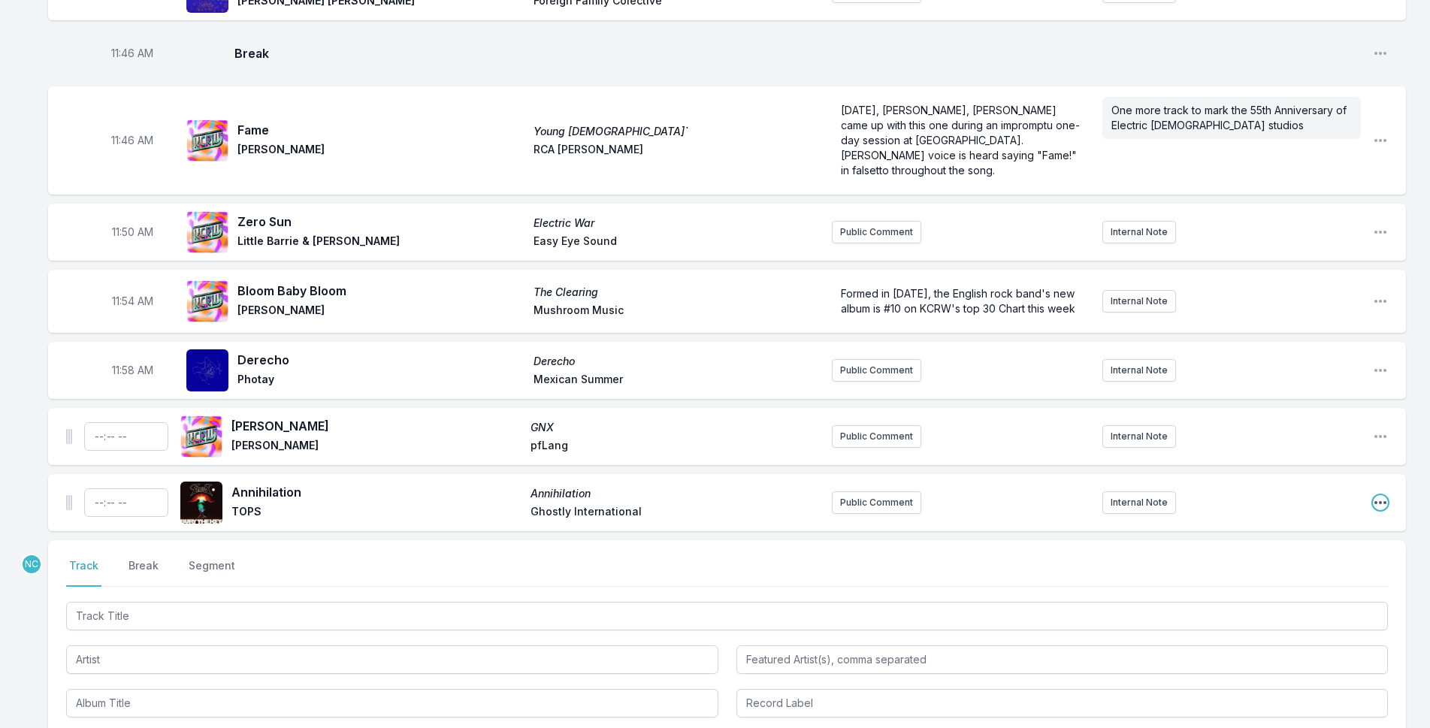
click at [1379, 495] on icon "Open playlist item options" at bounding box center [1380, 502] width 15 height 15
click at [1245, 574] on button "Delete Entry" at bounding box center [1304, 587] width 168 height 27
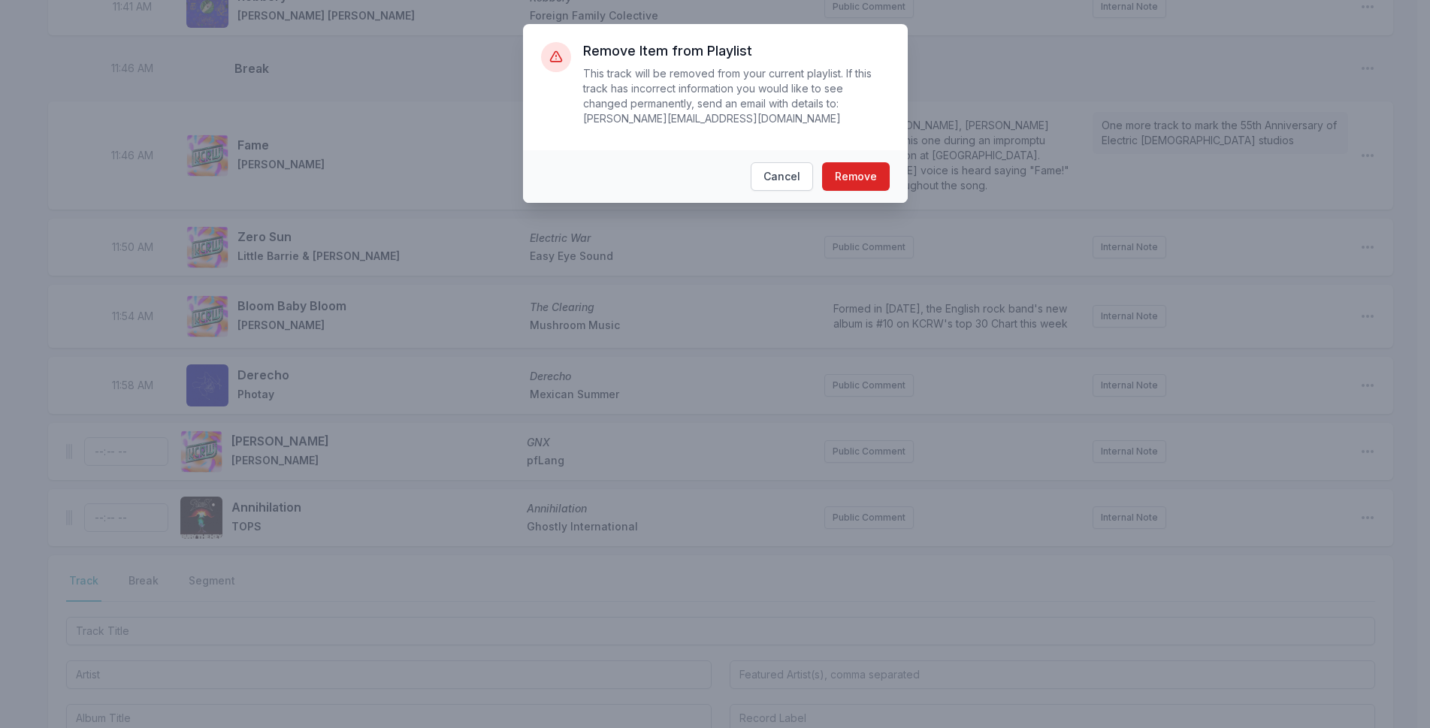
scroll to position [3972, 0]
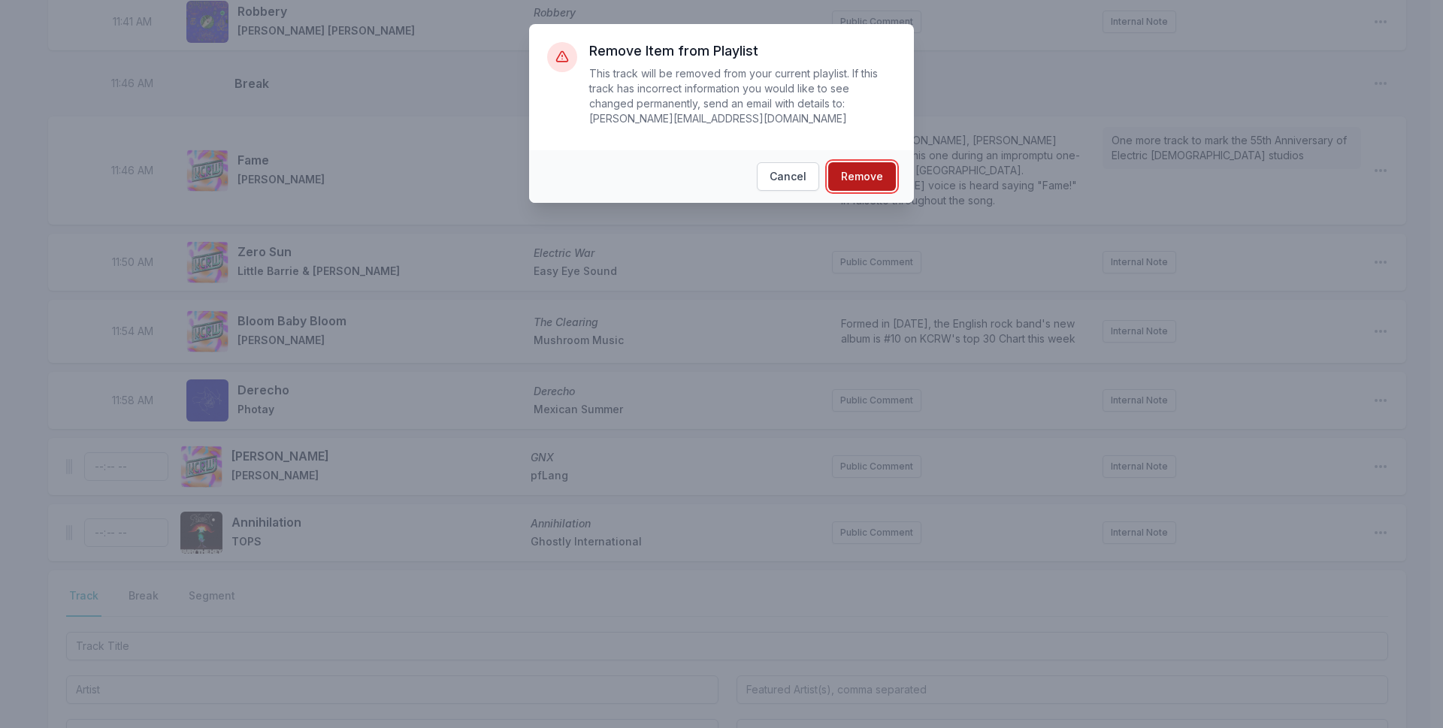
click at [881, 162] on button "Remove" at bounding box center [862, 176] width 68 height 29
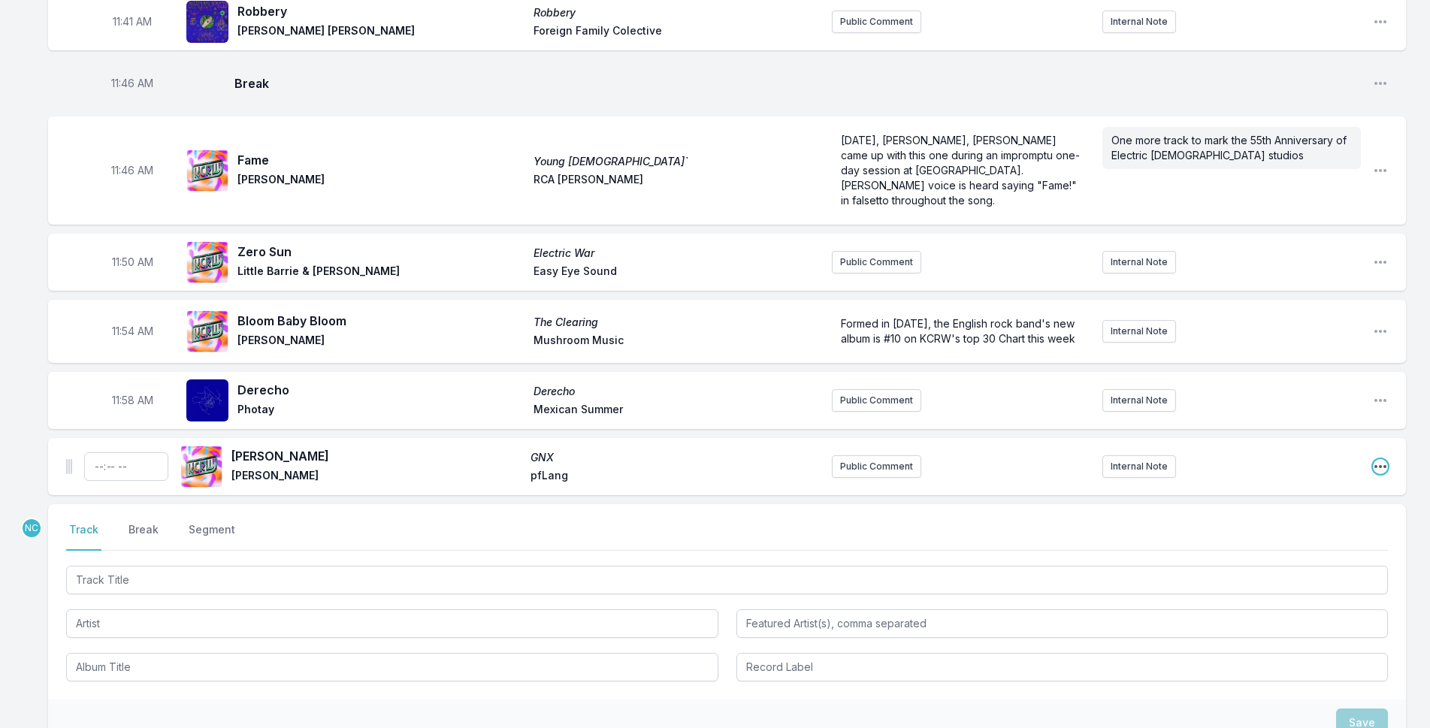
click at [1374, 459] on icon "Open playlist item options" at bounding box center [1380, 466] width 15 height 15
click at [1239, 537] on button "Delete Entry" at bounding box center [1304, 550] width 168 height 27
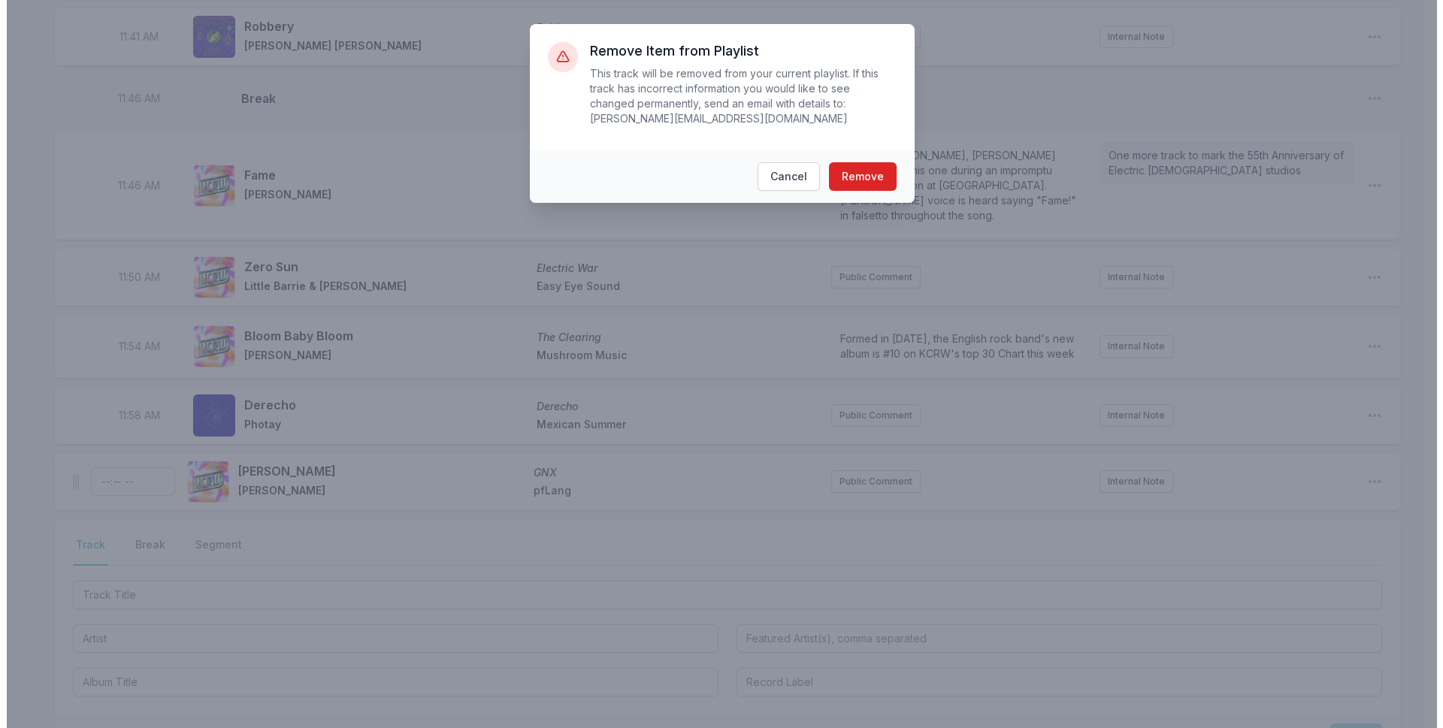
scroll to position [3942, 0]
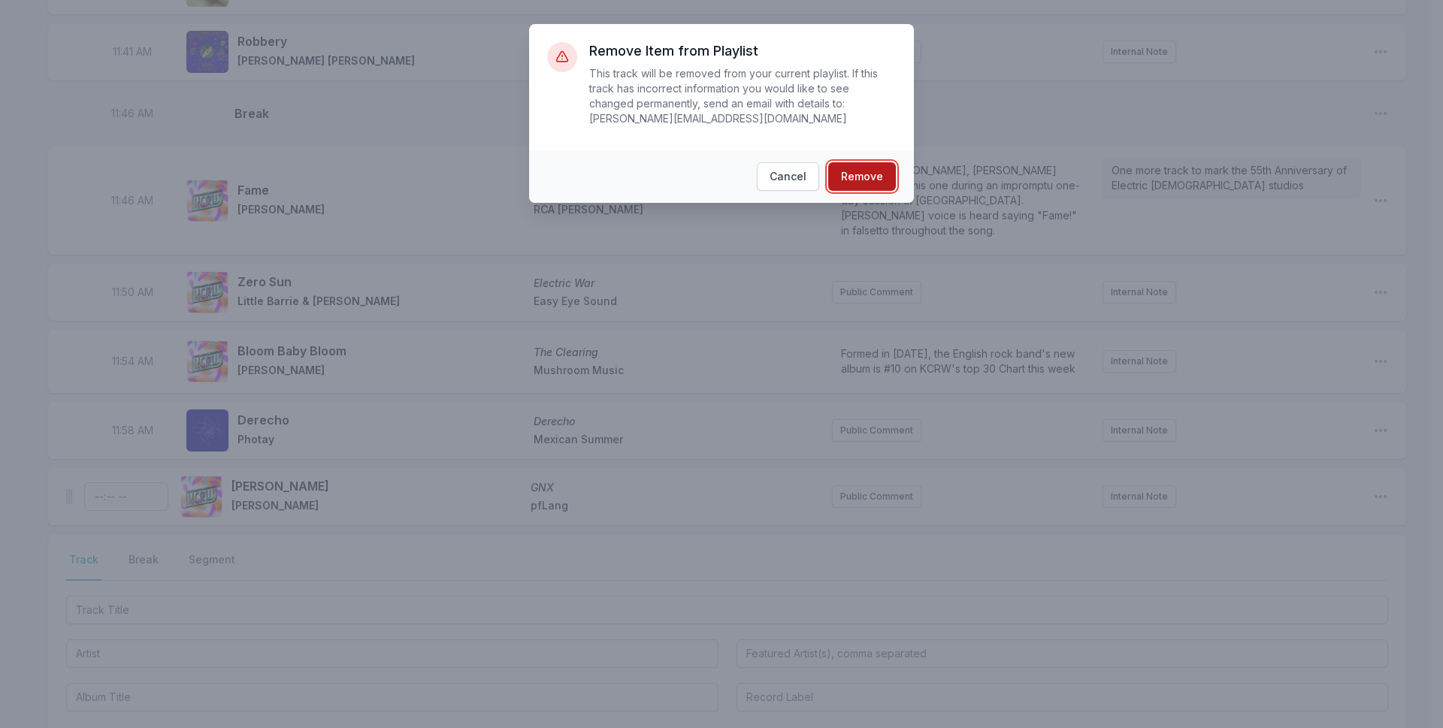
click at [846, 165] on button "Remove" at bounding box center [862, 176] width 68 height 29
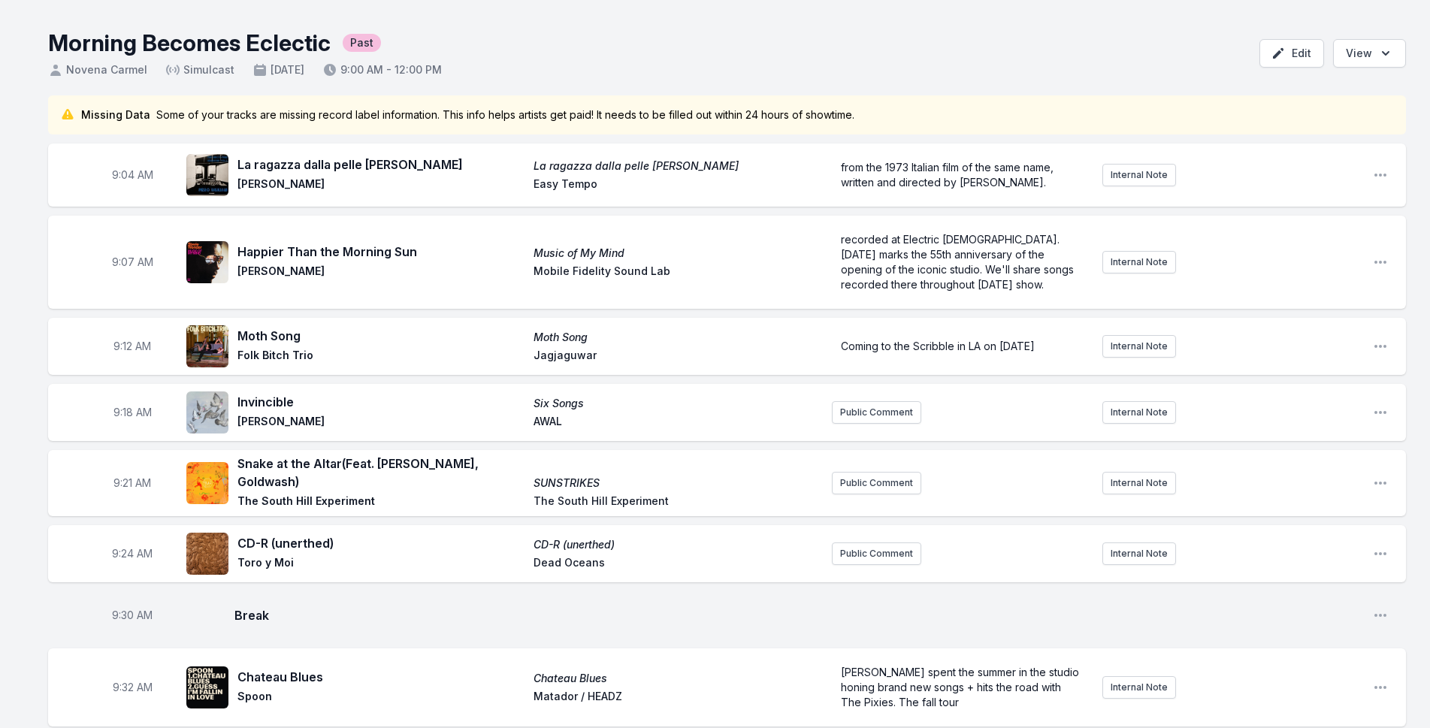
scroll to position [0, 0]
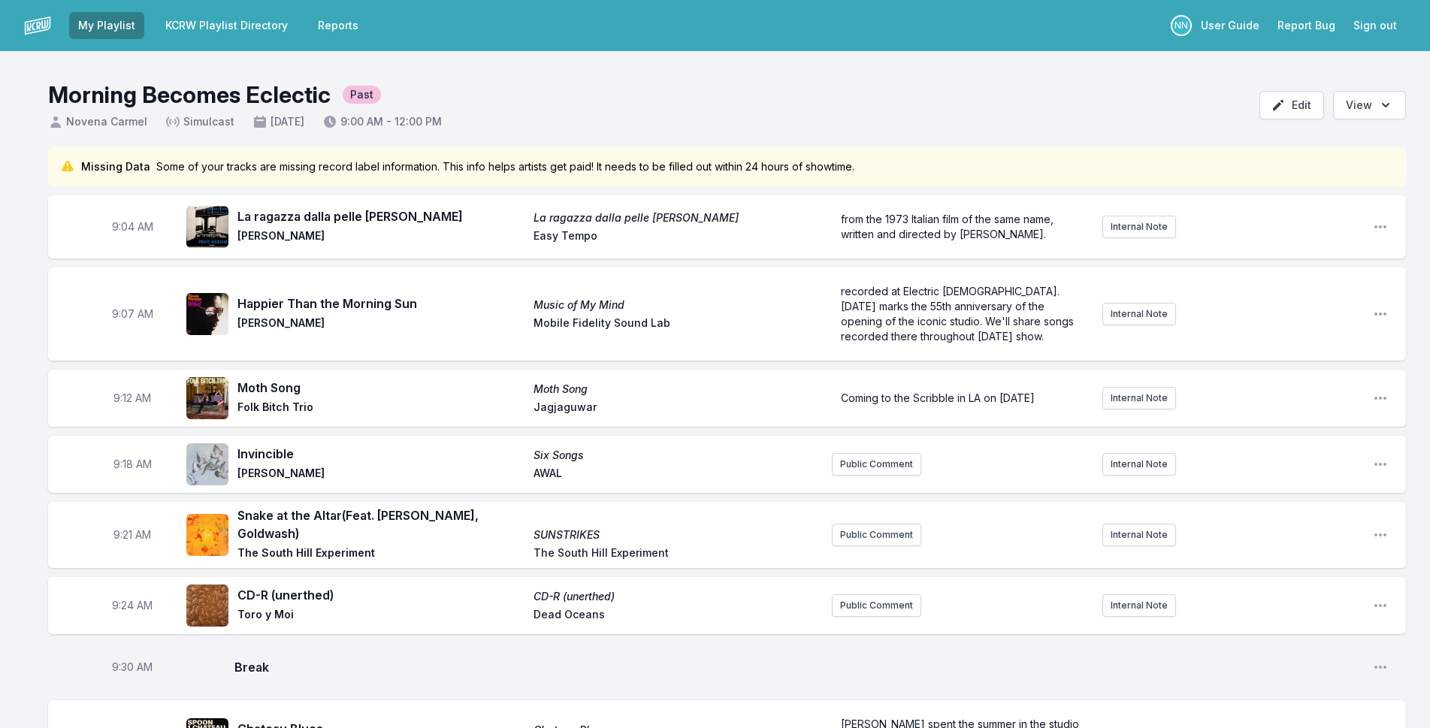
click at [216, 20] on link "KCRW Playlist Directory" at bounding box center [226, 25] width 141 height 27
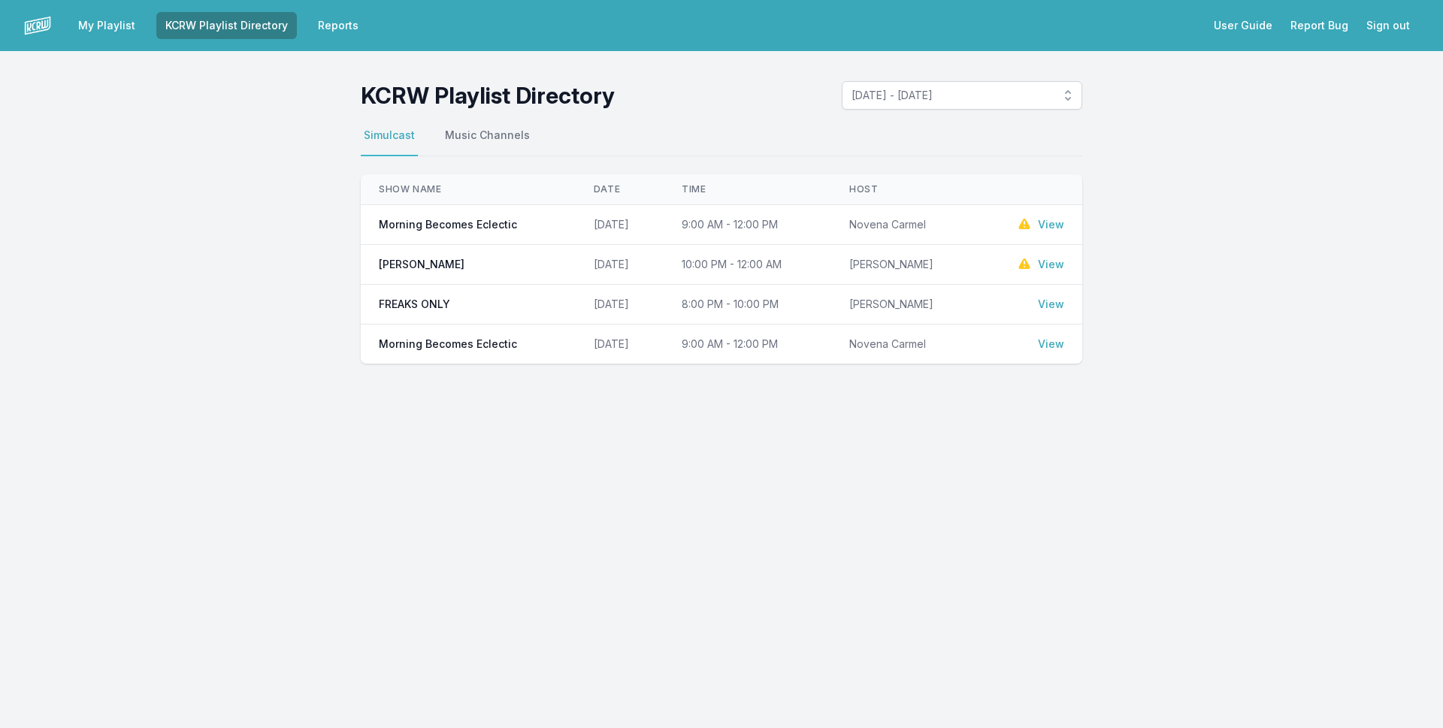
click at [84, 27] on link "My Playlist" at bounding box center [106, 25] width 75 height 27
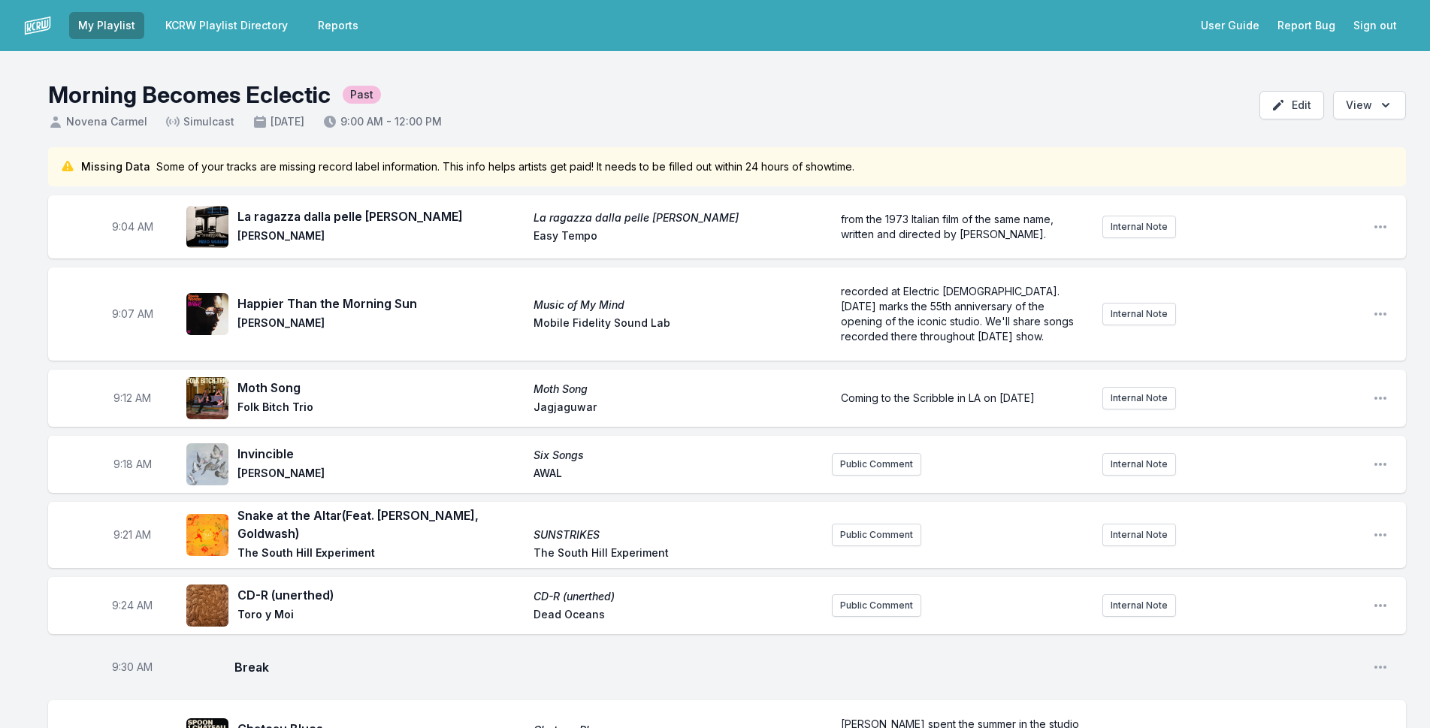
click at [84, 27] on link "My Playlist" at bounding box center [106, 25] width 75 height 27
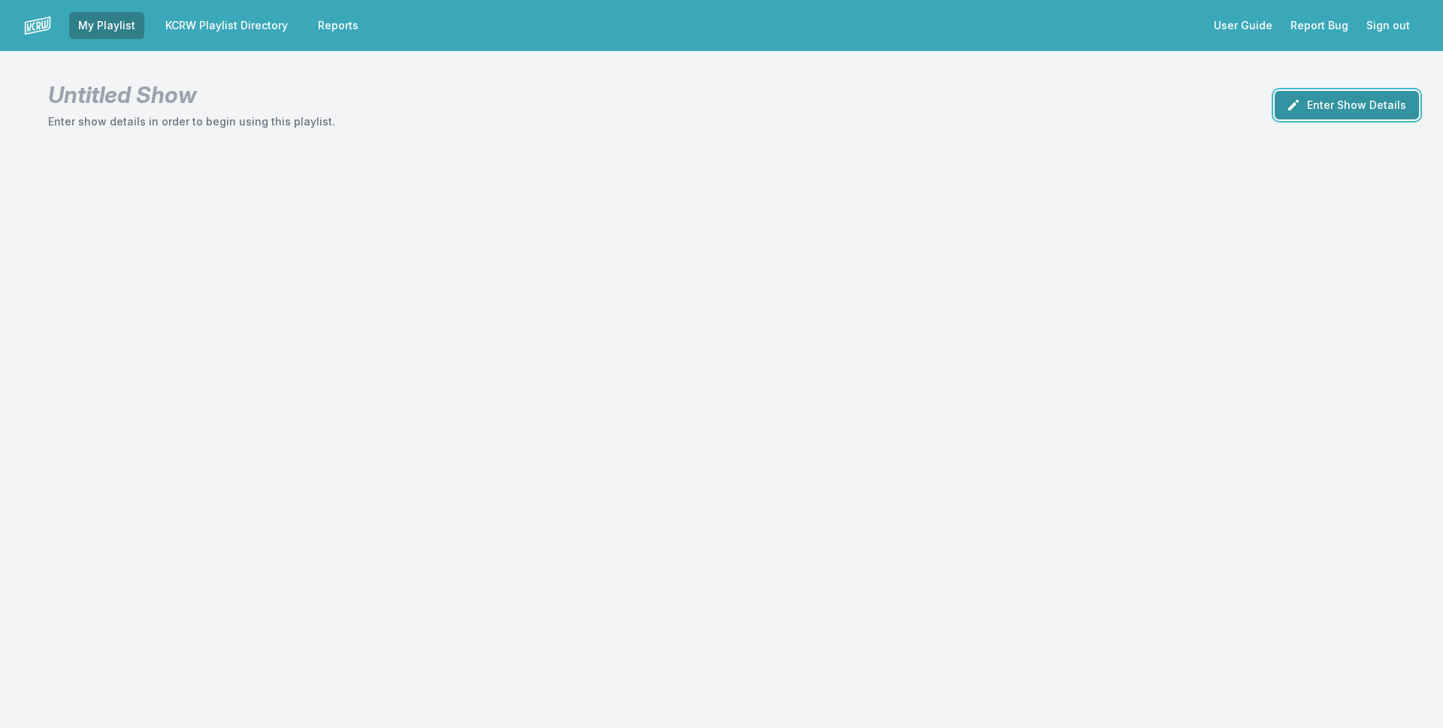
click at [1325, 106] on button "Enter Show Details" at bounding box center [1347, 105] width 144 height 29
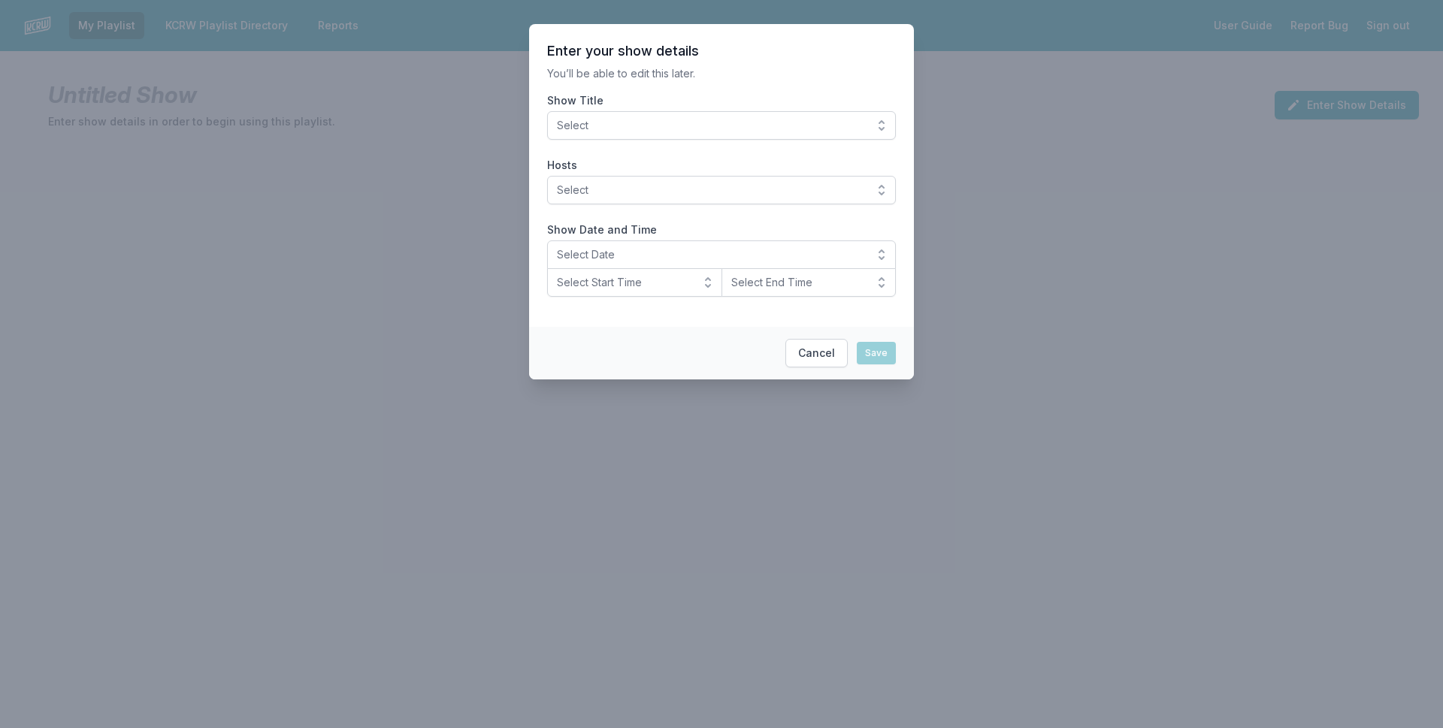
click at [655, 126] on span "Select" at bounding box center [711, 125] width 308 height 15
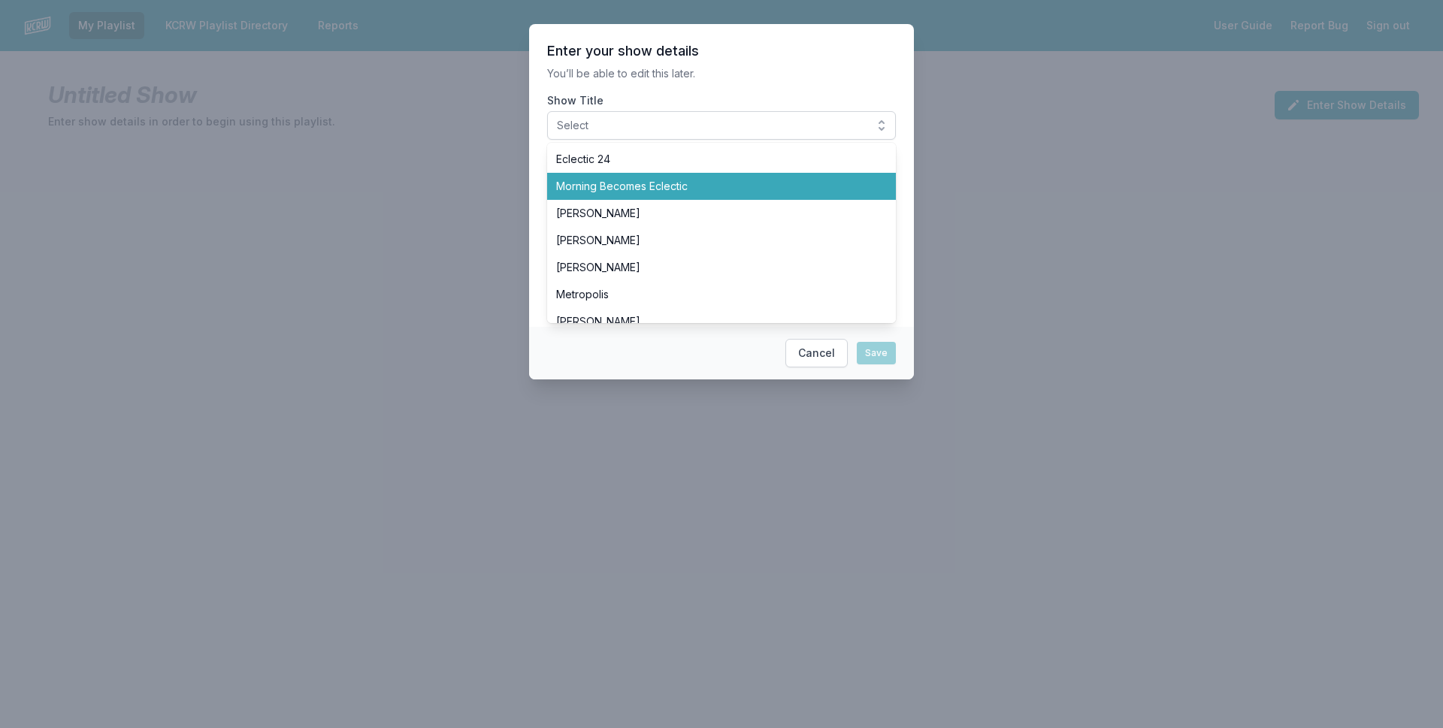
click at [638, 180] on span "Morning Becomes Eclectic" at bounding box center [712, 186] width 313 height 15
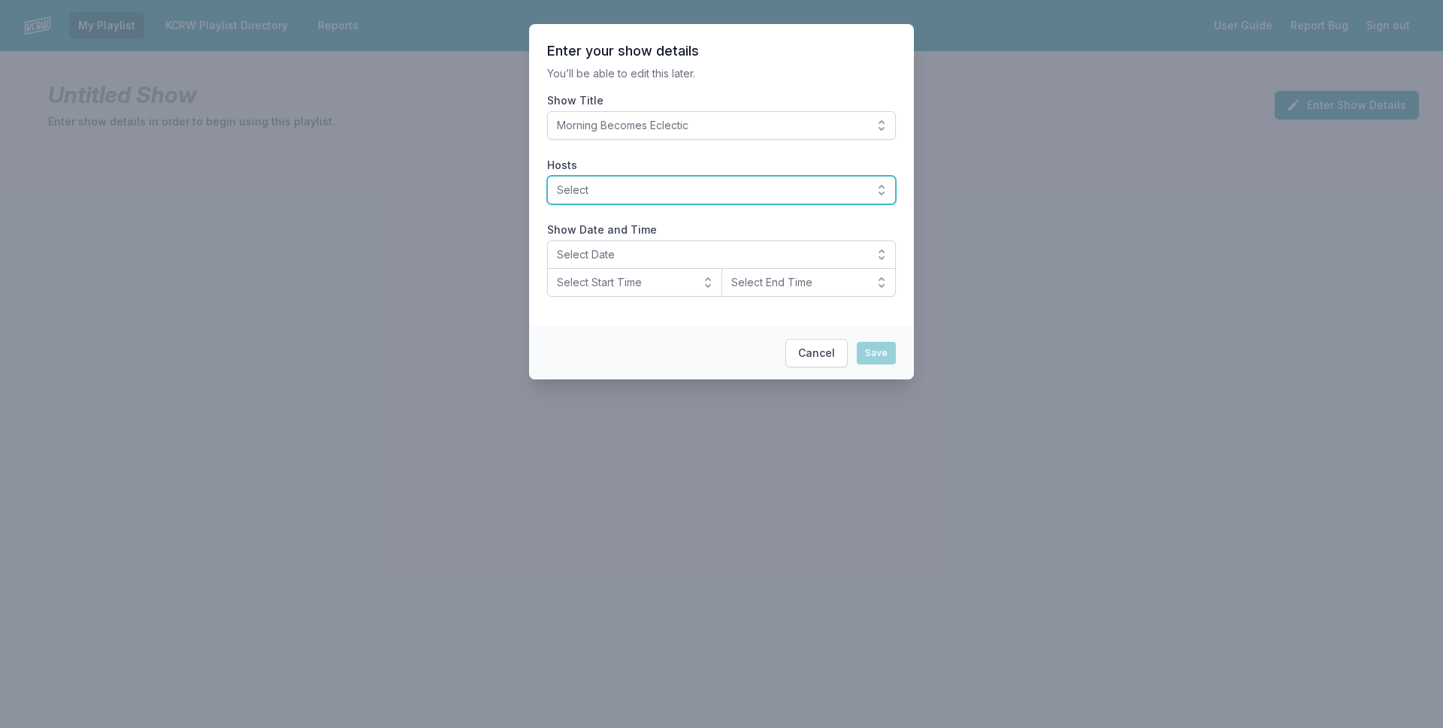
click at [628, 186] on span "Select" at bounding box center [711, 190] width 308 height 15
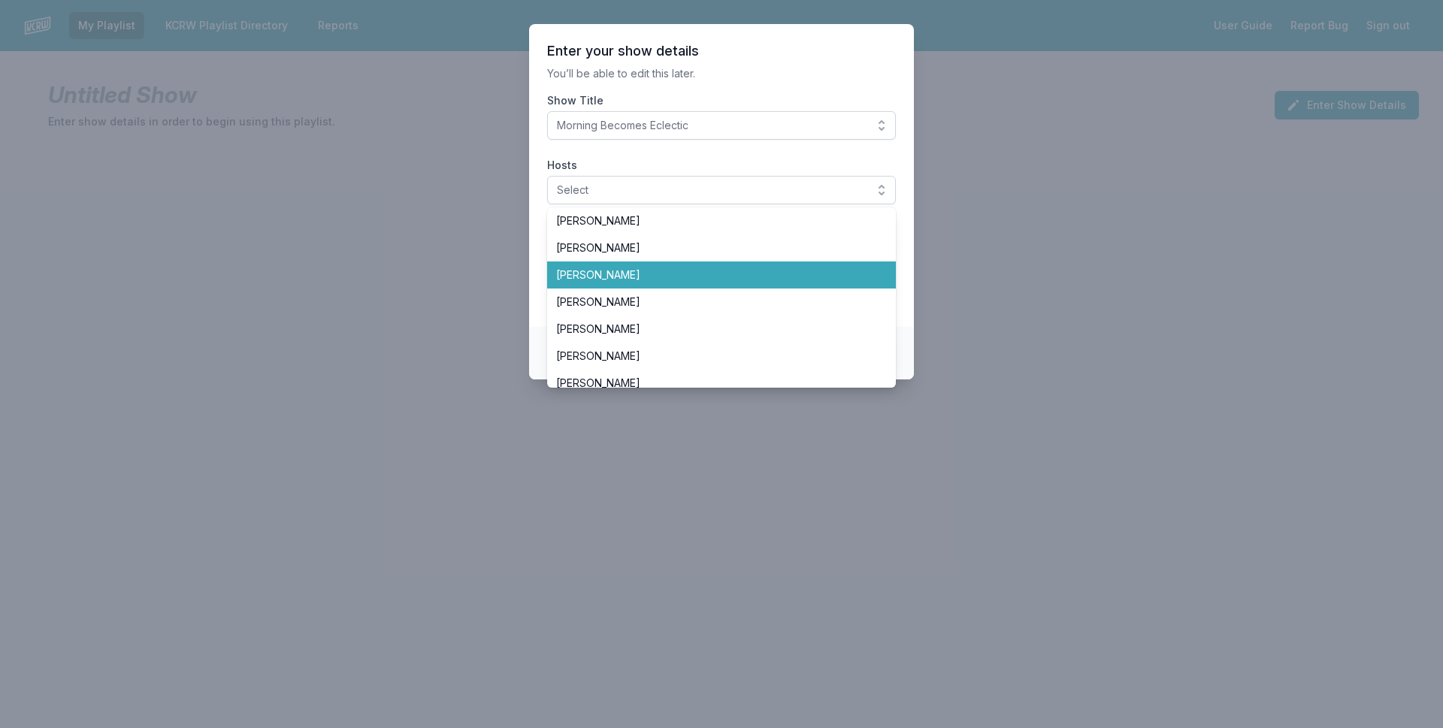
scroll to position [225, 0]
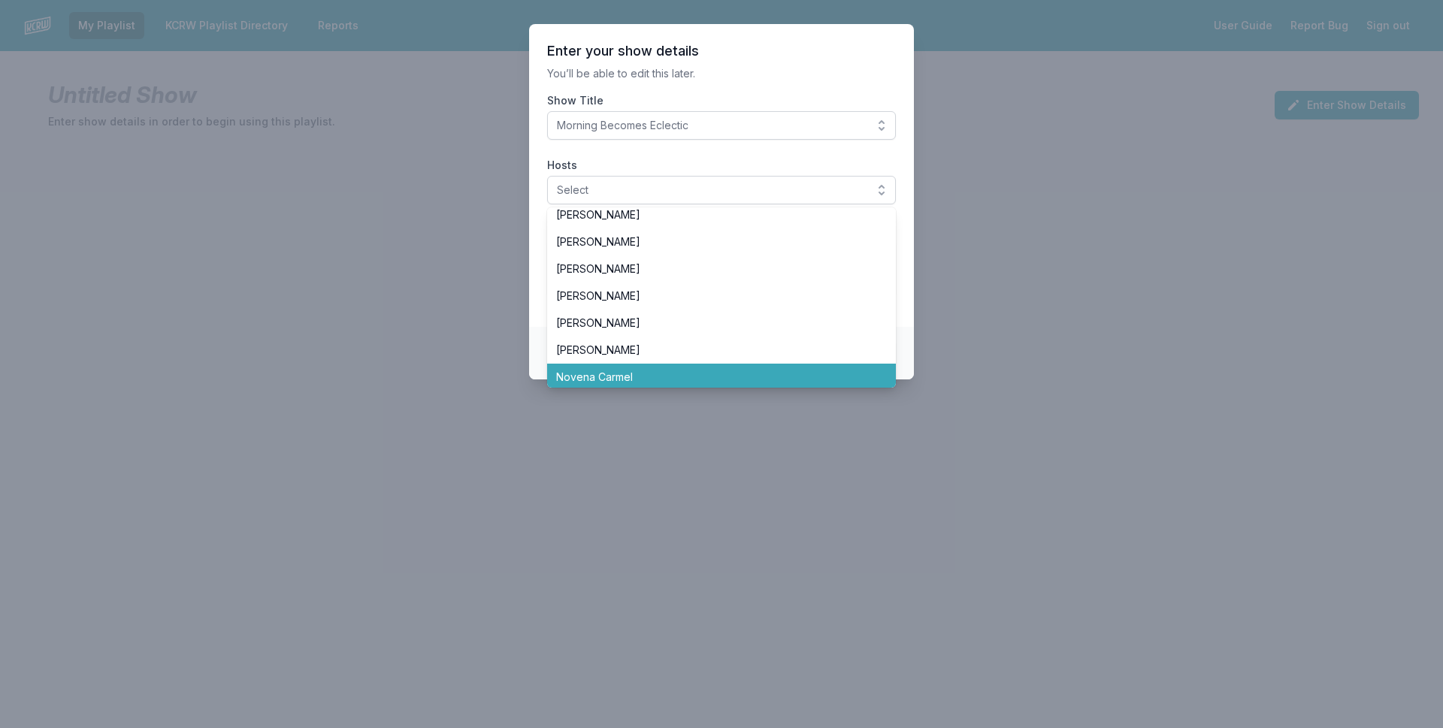
click at [655, 373] on span "Novena Carmel" at bounding box center [712, 377] width 313 height 15
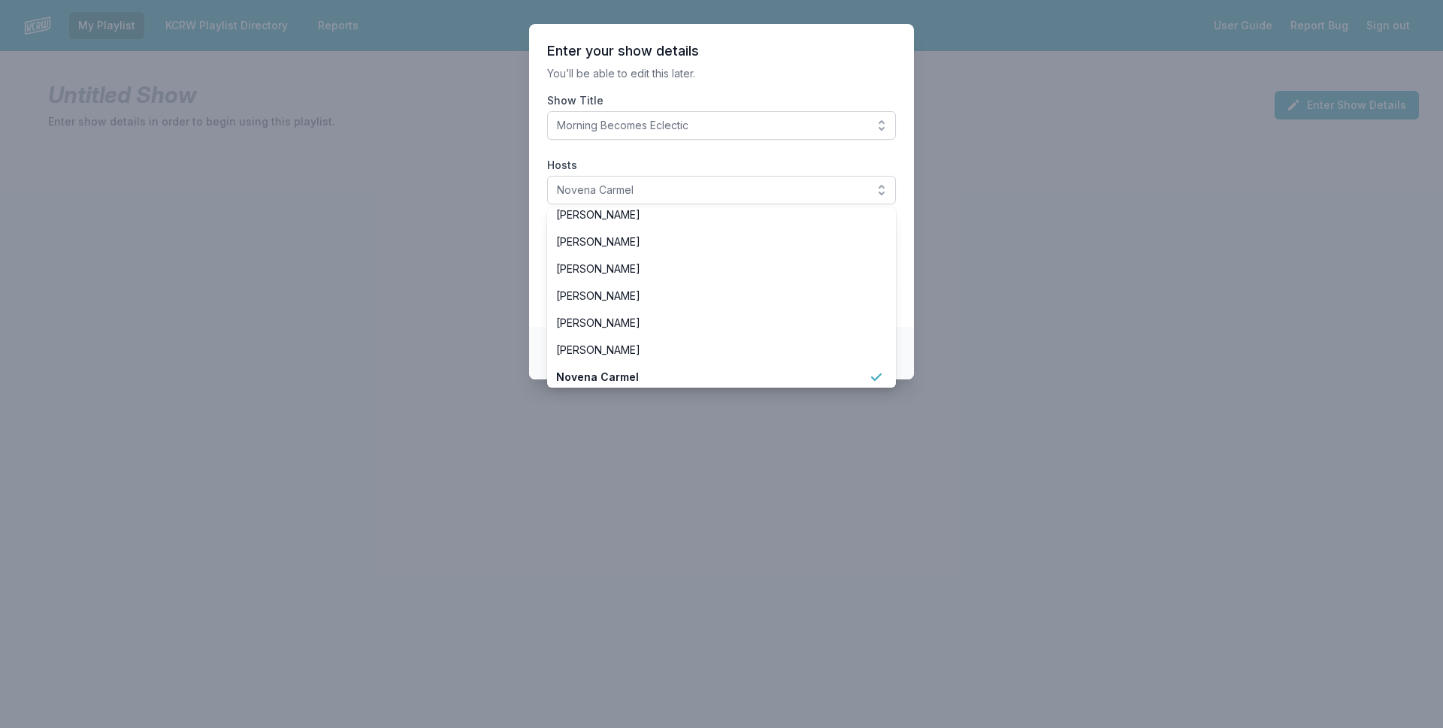
click at [764, 151] on section "Enter your show details You’ll be able to edit this later. Show Title Morning B…" at bounding box center [721, 175] width 385 height 303
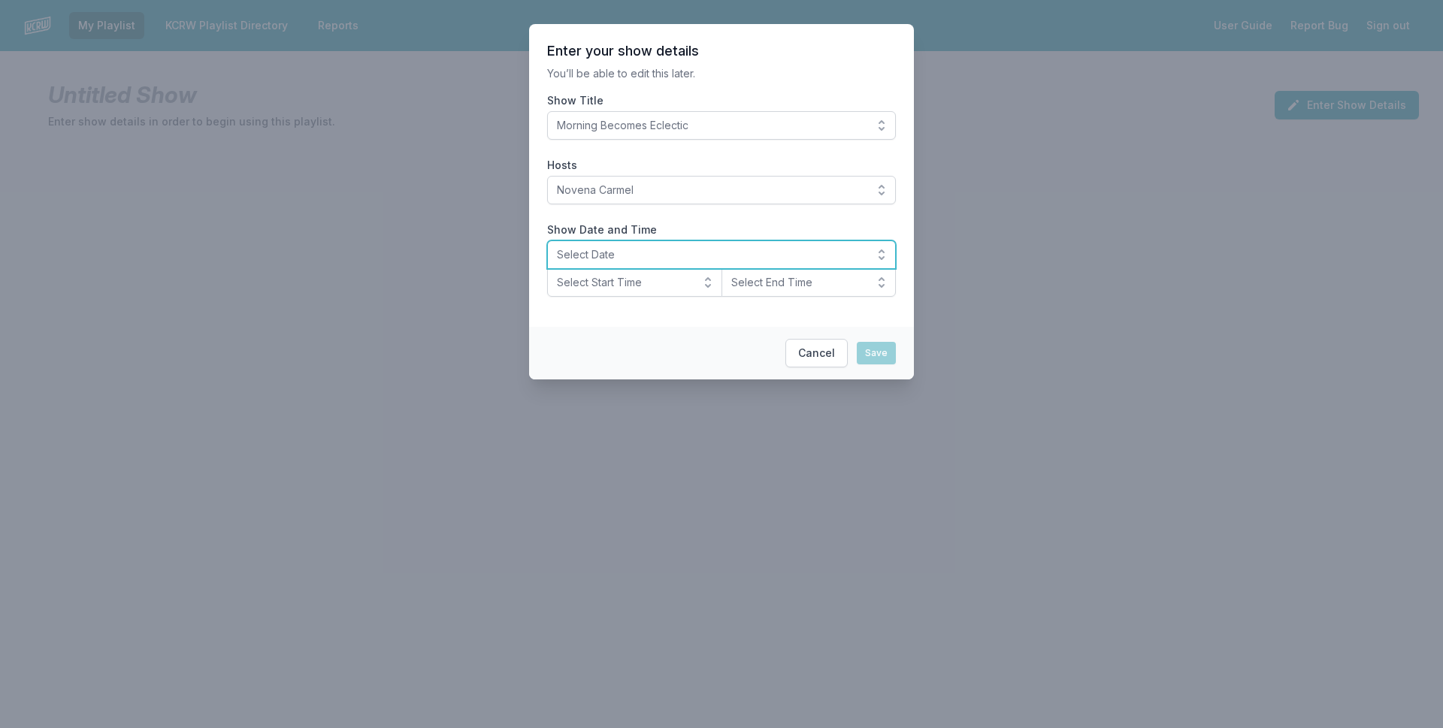
click at [706, 256] on span "Select Date" at bounding box center [711, 254] width 308 height 15
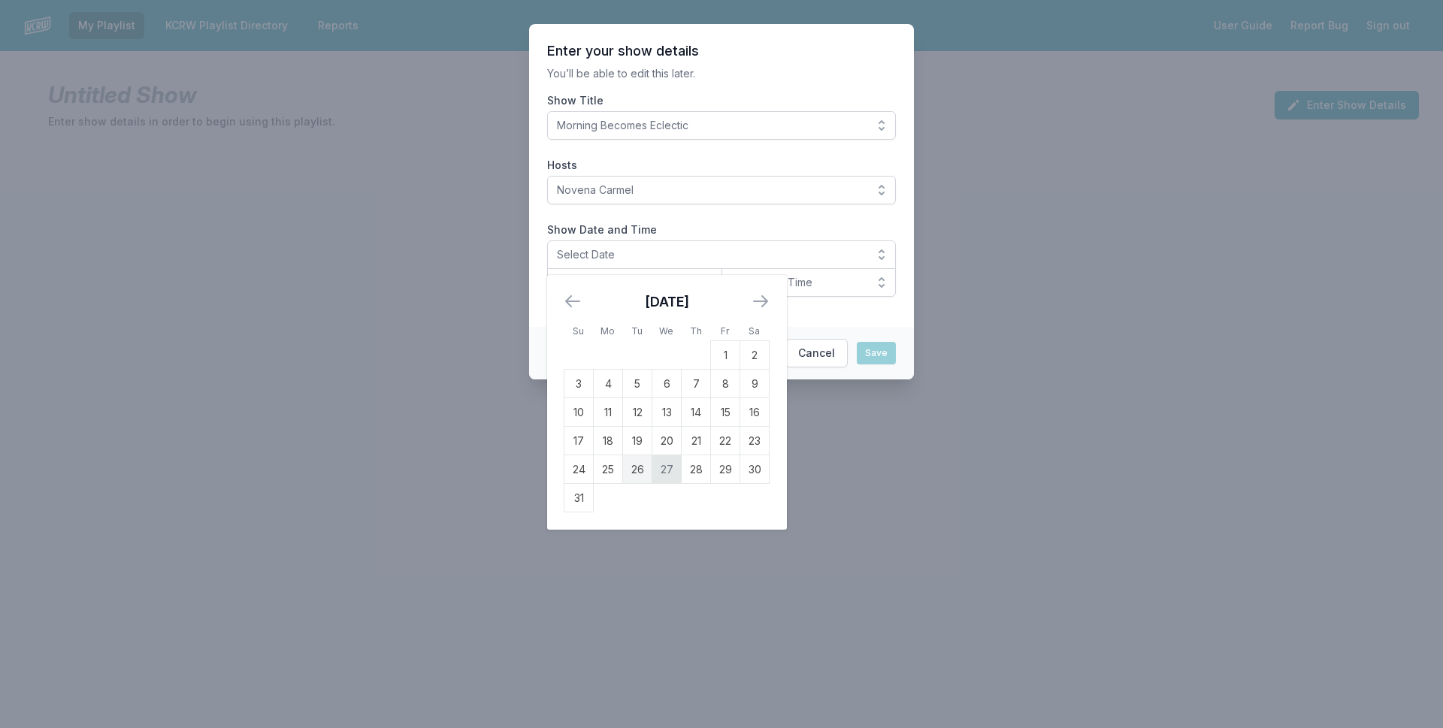
click at [669, 465] on td "27" at bounding box center [666, 469] width 29 height 29
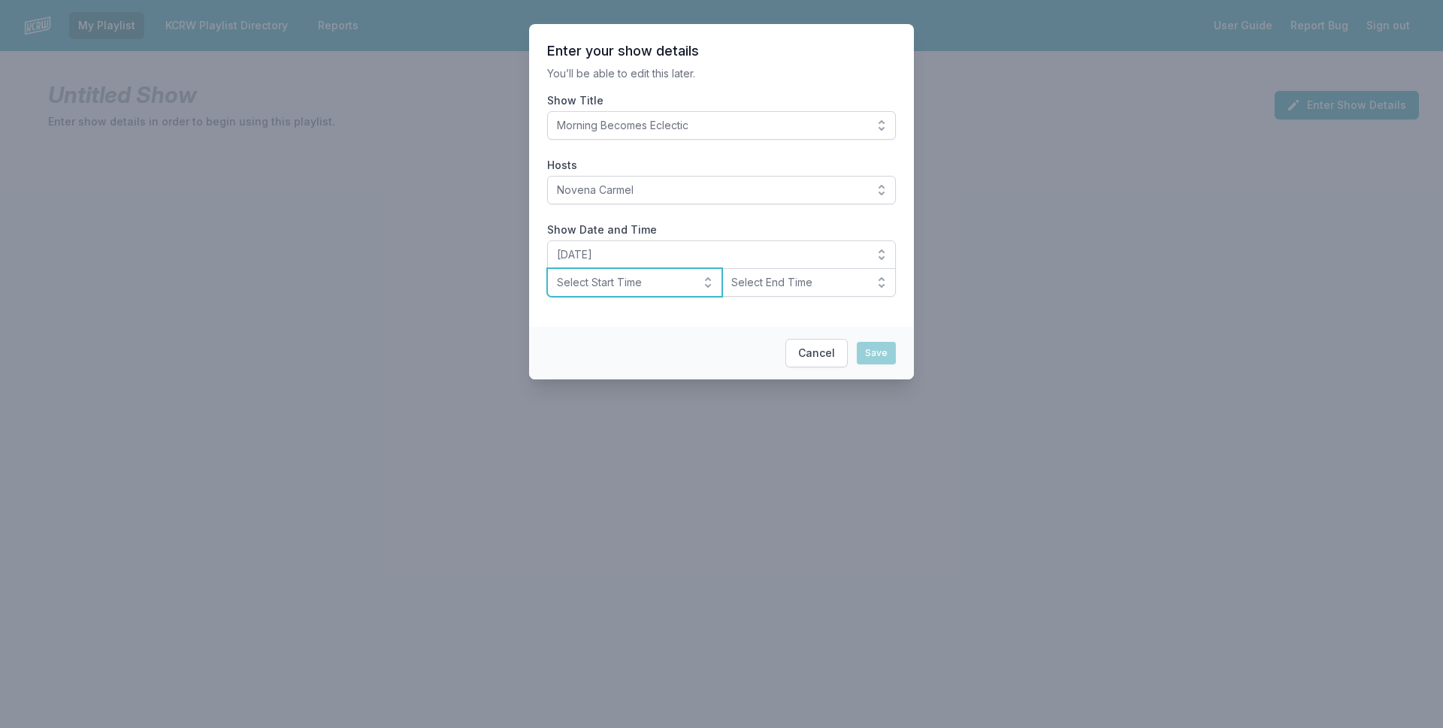
click at [637, 290] on button "Select Start Time" at bounding box center [634, 282] width 175 height 29
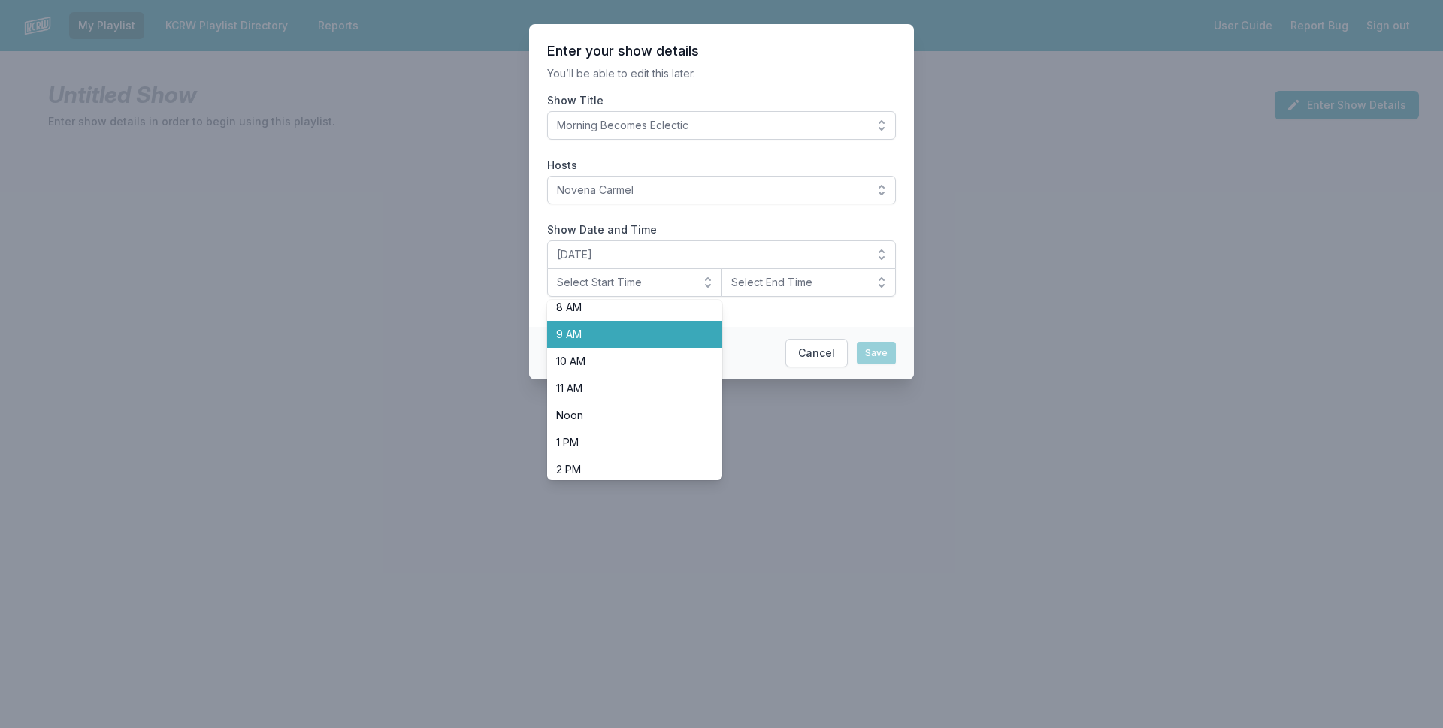
click at [637, 334] on span "9 AM" at bounding box center [625, 334] width 139 height 15
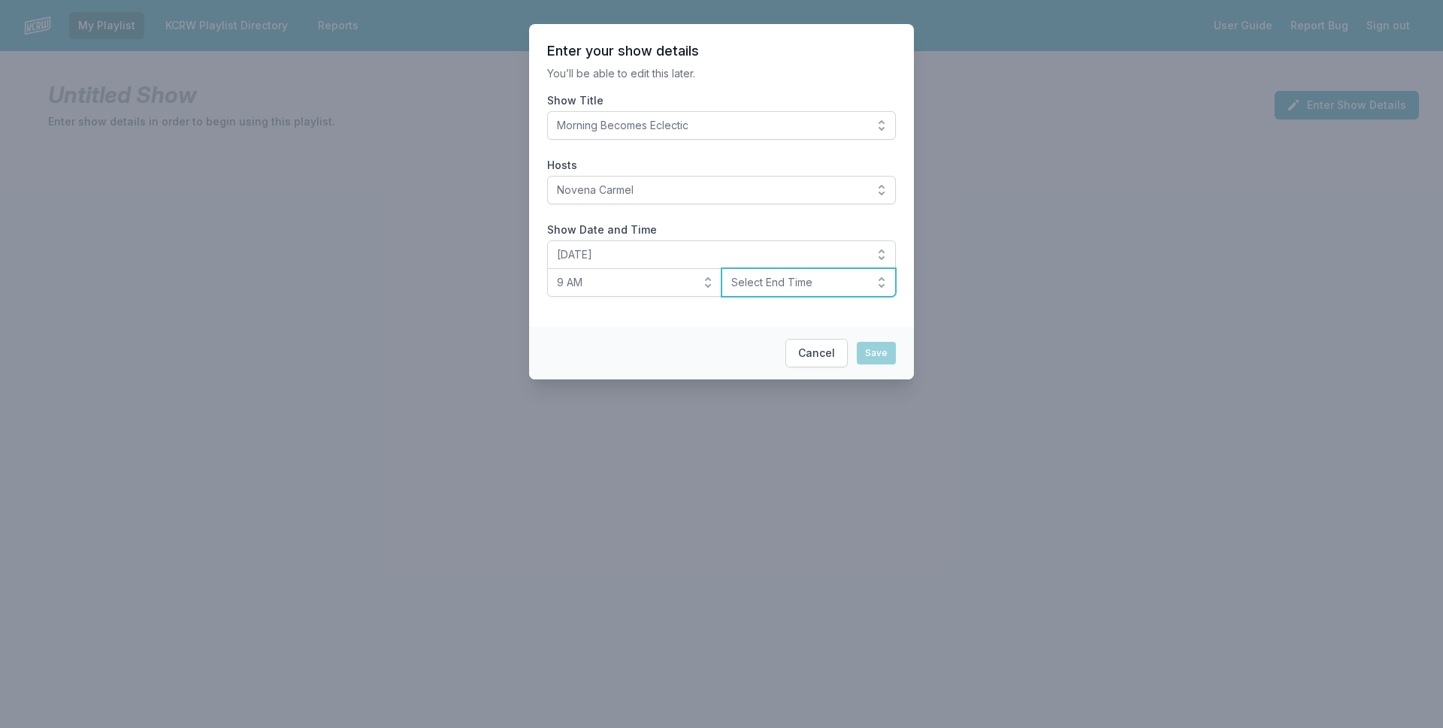
click at [785, 292] on button "Select End Time" at bounding box center [809, 282] width 175 height 29
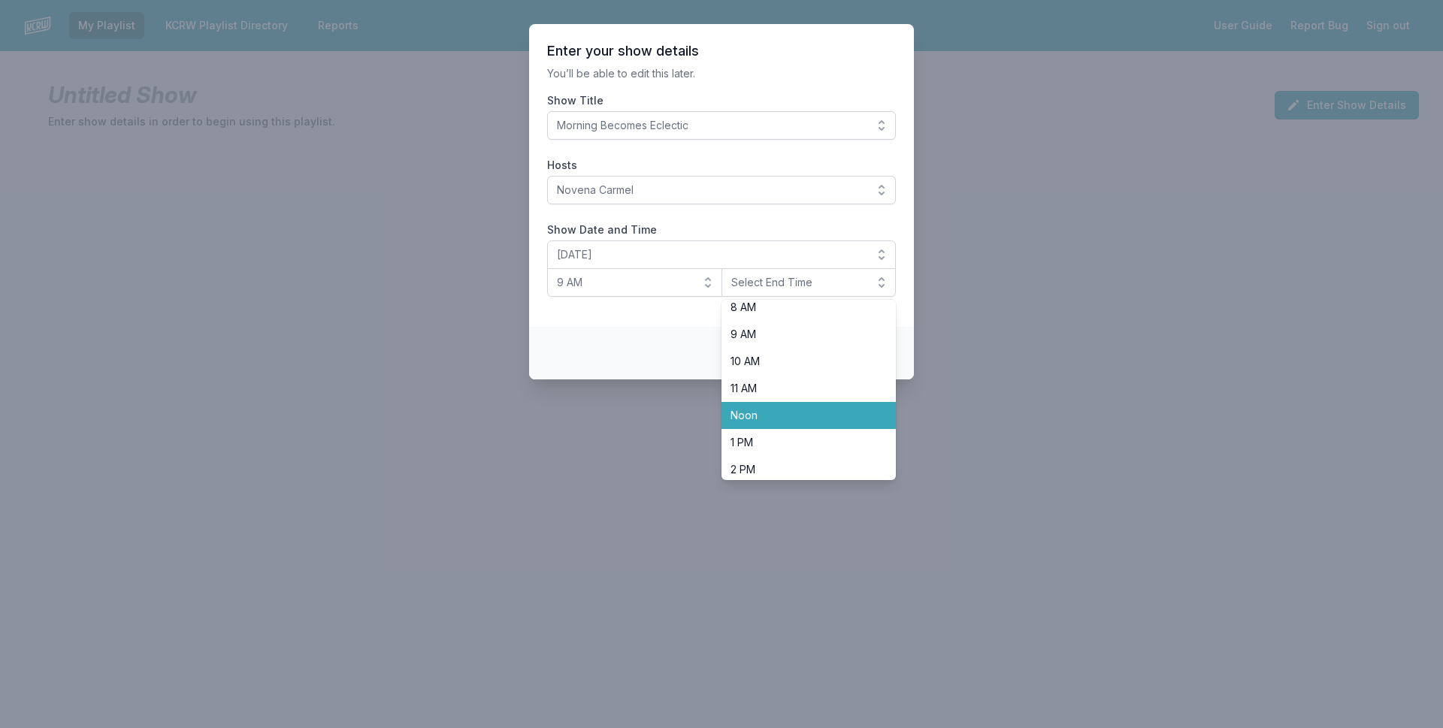
click at [807, 418] on span "Noon" at bounding box center [800, 415] width 139 height 15
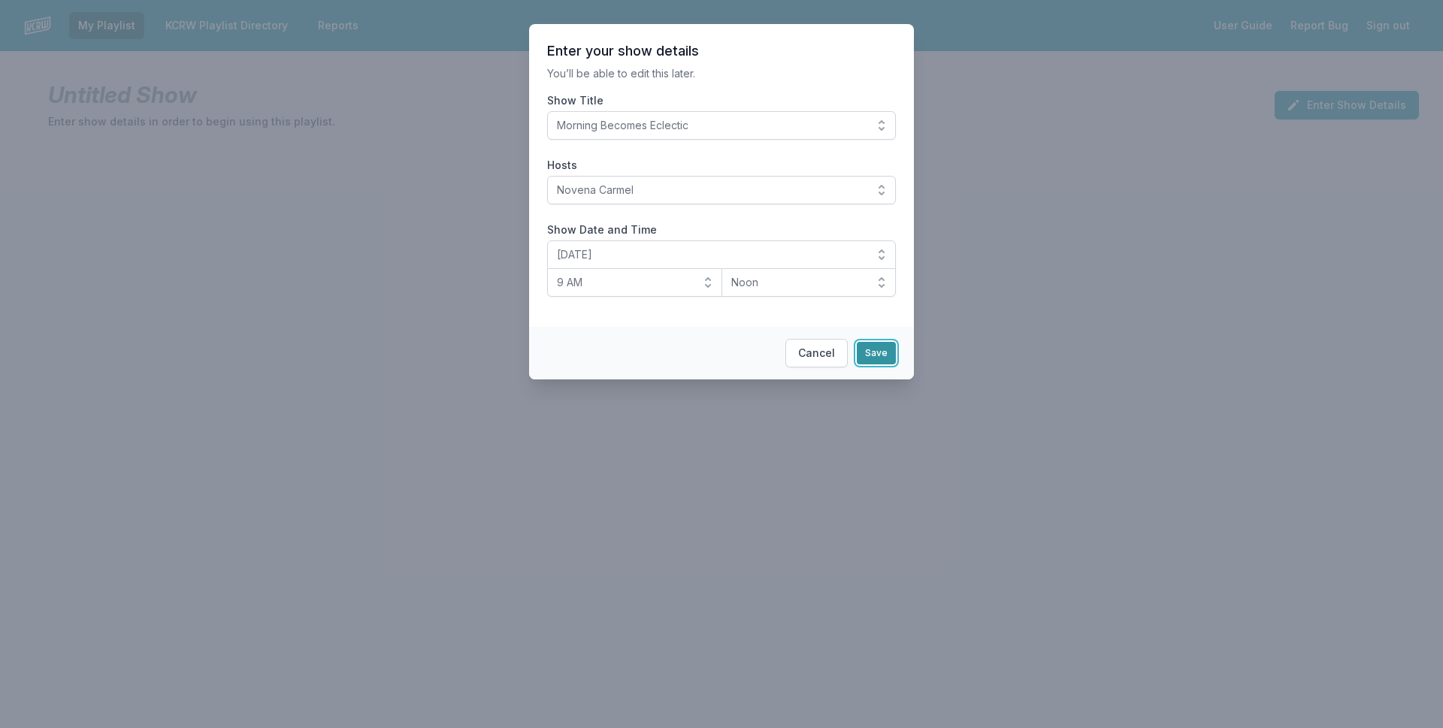
click at [875, 358] on button "Save" at bounding box center [876, 353] width 39 height 23
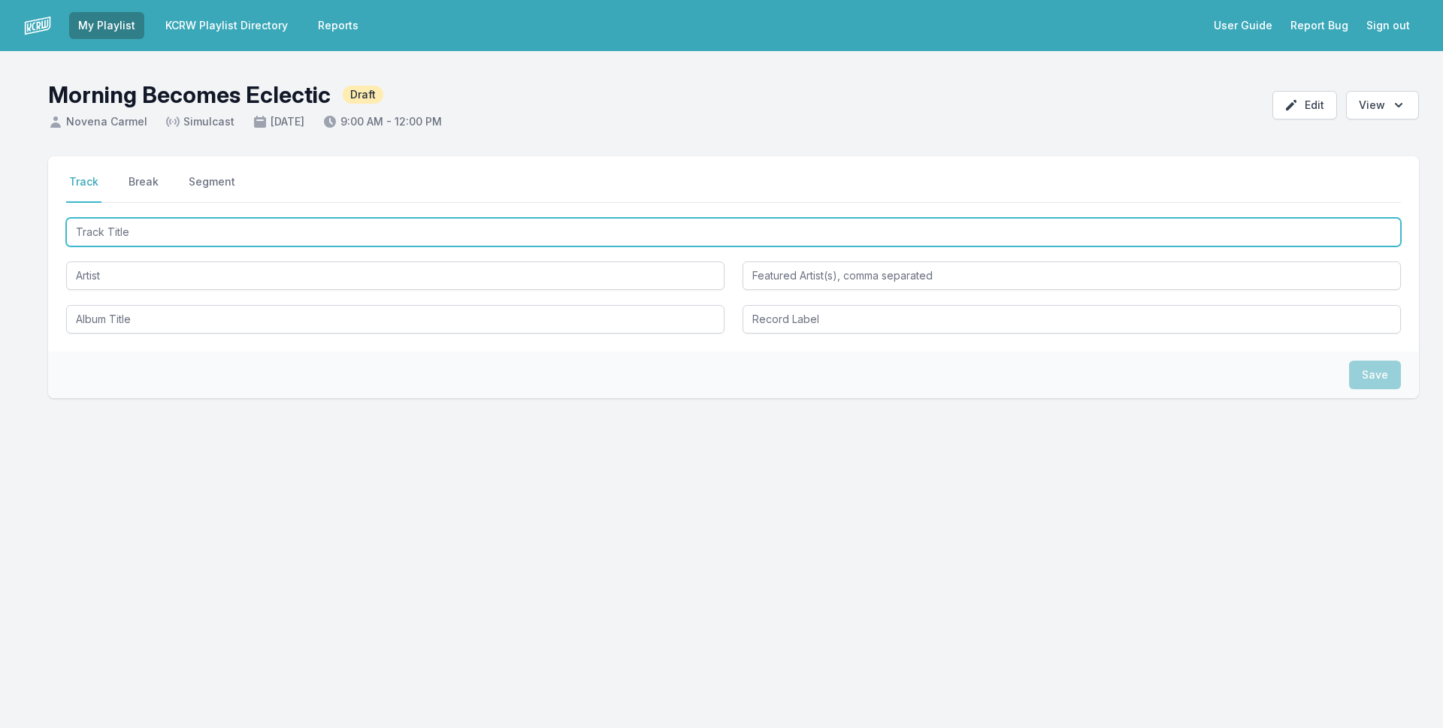
click at [394, 230] on input "Track Title" at bounding box center [733, 232] width 1335 height 29
type input "Always the Horse"
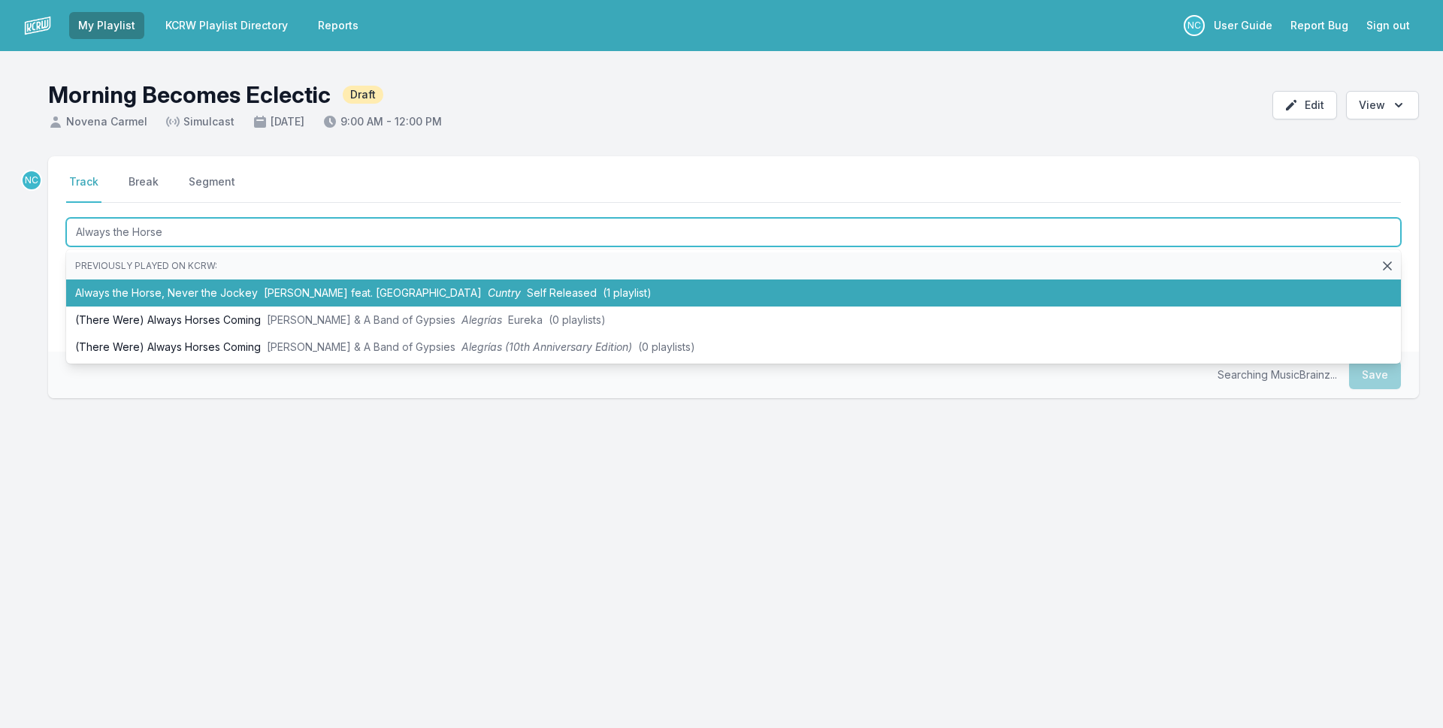
click at [527, 290] on span "Self Released" at bounding box center [562, 292] width 70 height 13
